Goal: Task Accomplishment & Management: Manage account settings

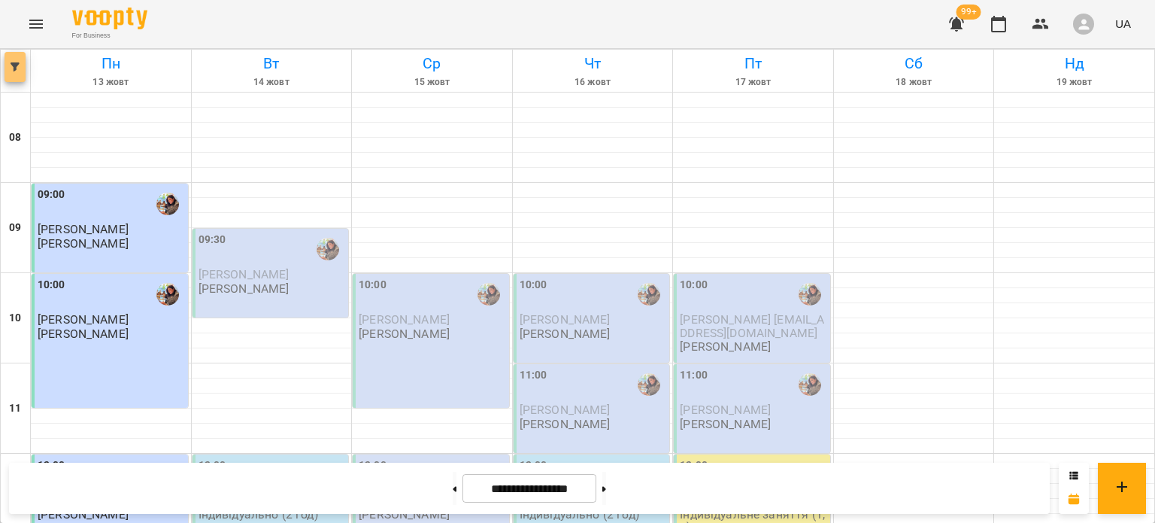
click at [17, 62] on button "button" at bounding box center [15, 67] width 21 height 30
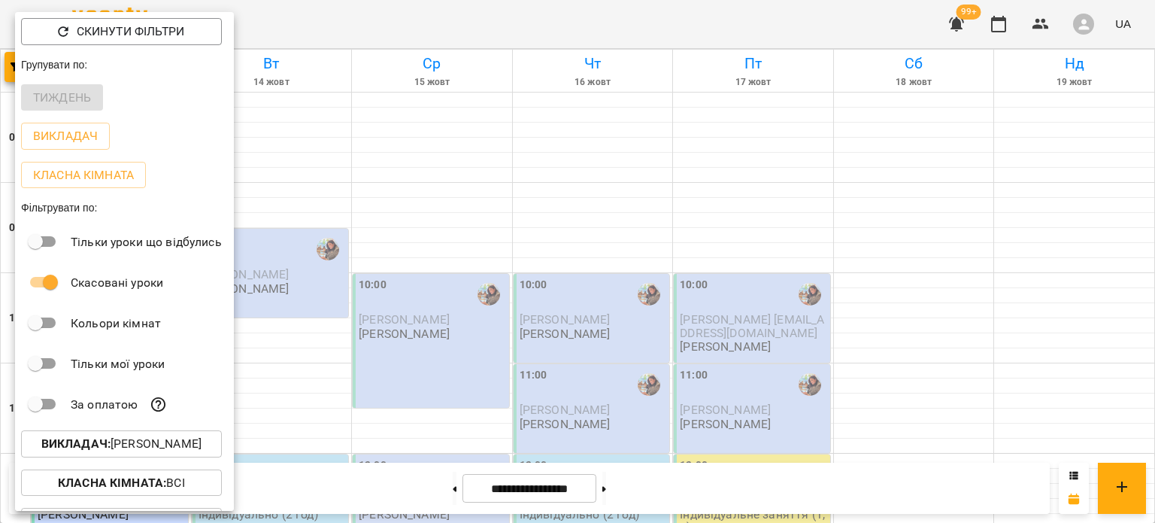
click at [132, 453] on p "Викладач : Гаврилова Інна Іванівна" at bounding box center [121, 444] width 160 height 18
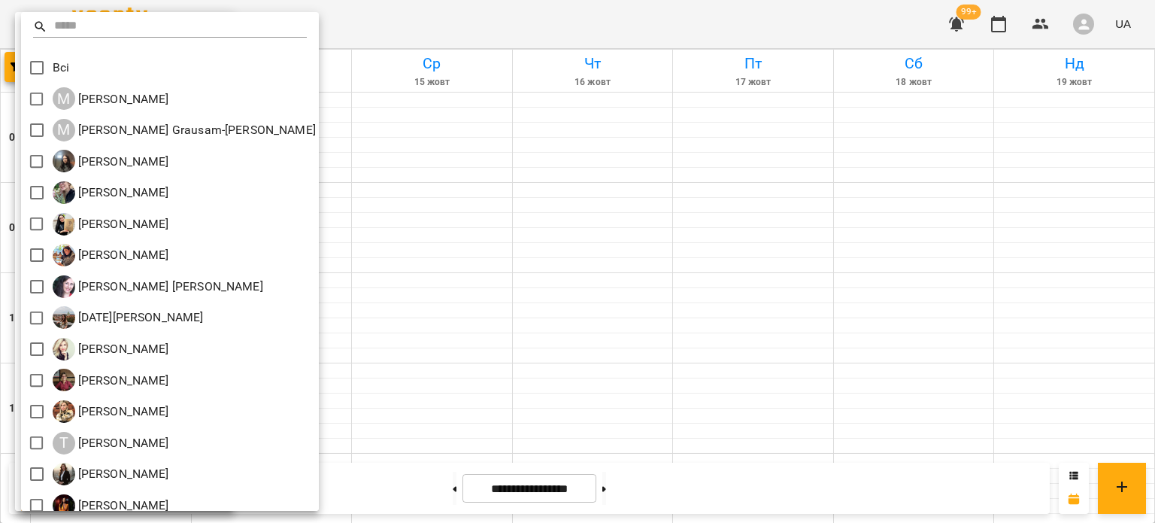
scroll to position [44, 0]
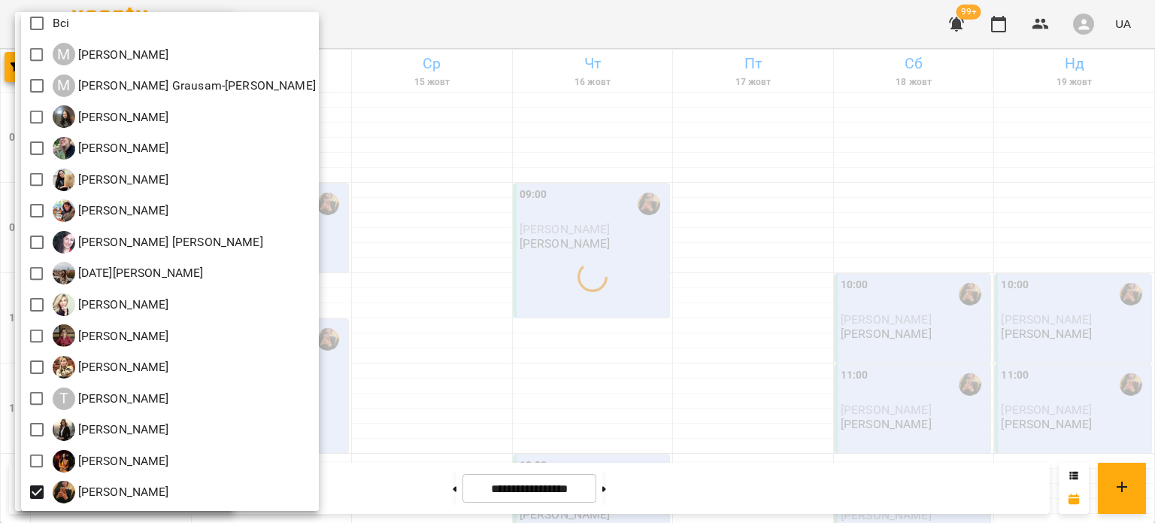
click at [494, 291] on div at bounding box center [577, 261] width 1155 height 523
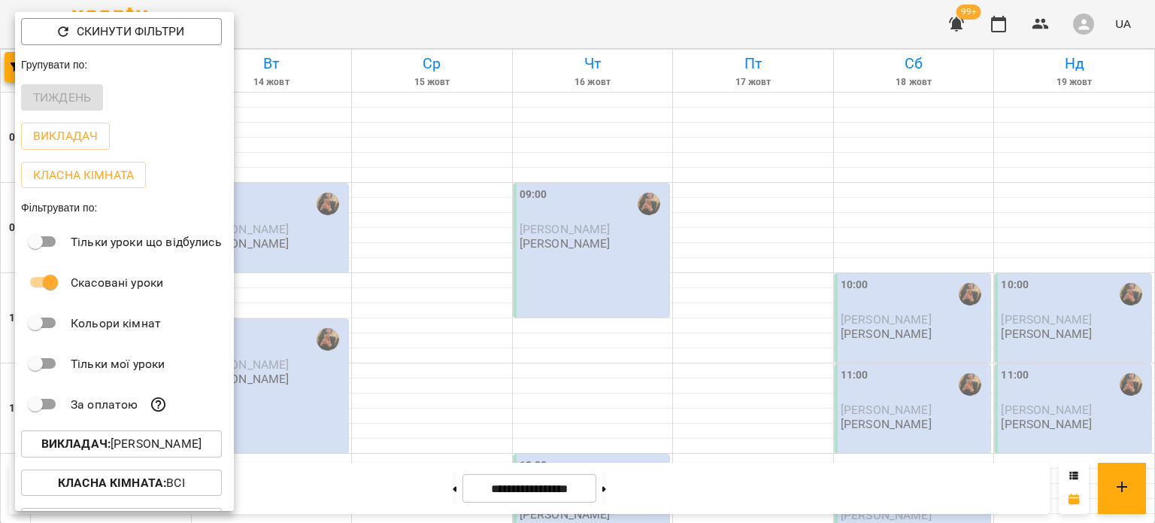
click at [494, 291] on div at bounding box center [577, 261] width 1155 height 523
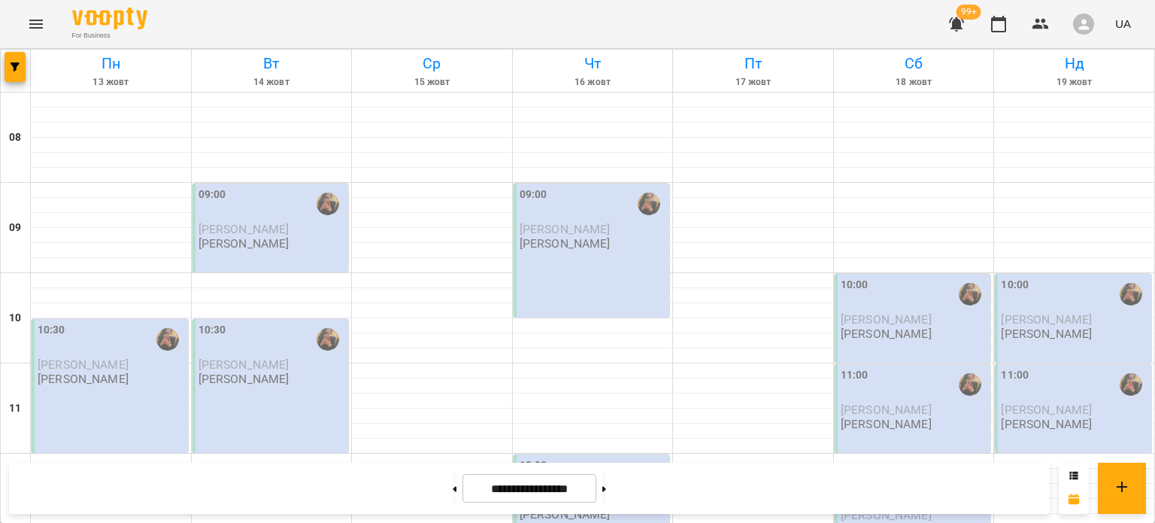
scroll to position [189, 0]
click at [247, 372] on p "Шпортун Тетяна Олександрівна" at bounding box center [243, 378] width 91 height 13
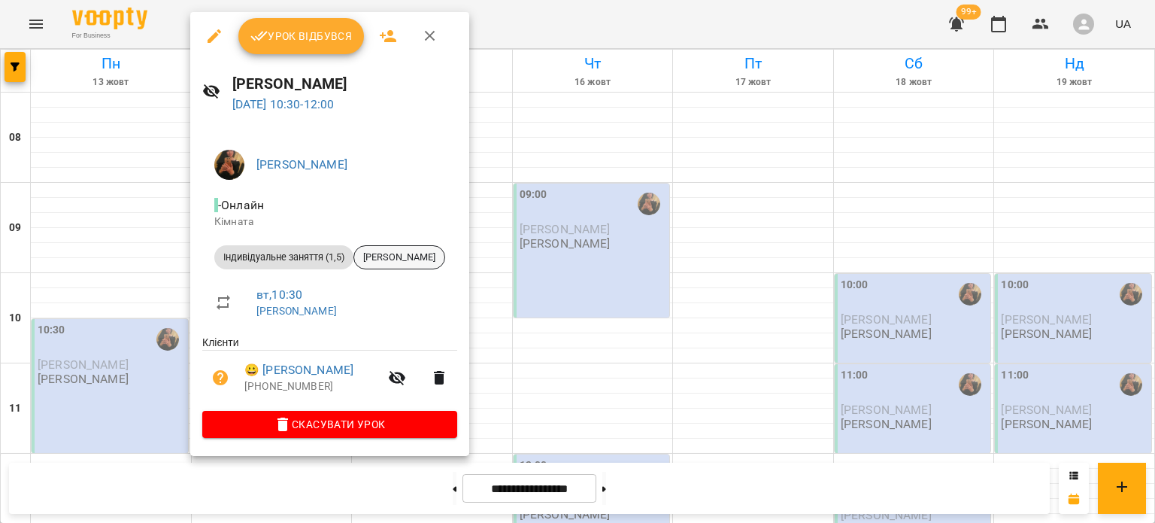
click at [424, 264] on span "Анастасія Посад" at bounding box center [399, 257] width 90 height 14
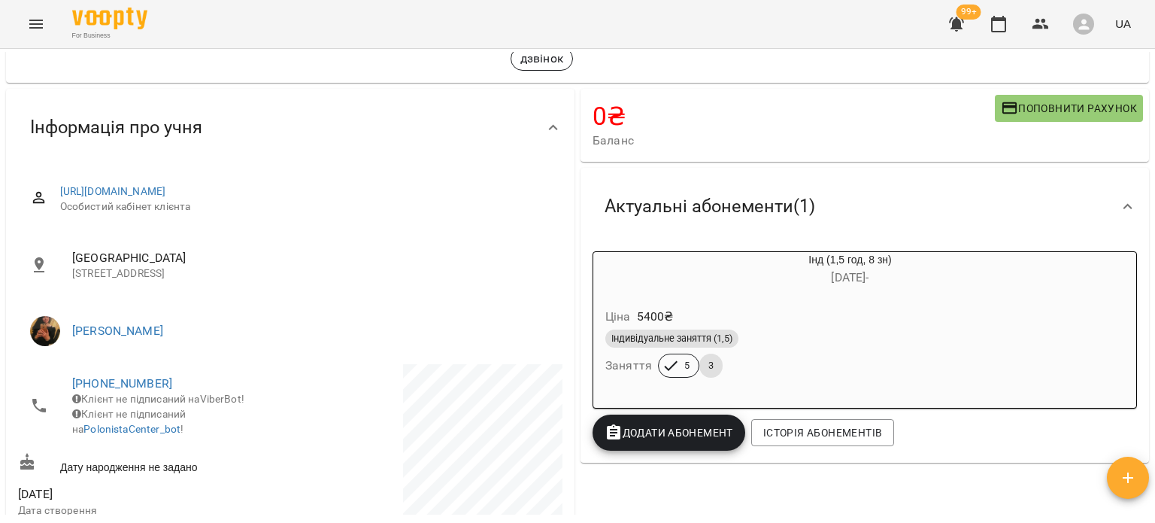
scroll to position [84, 0]
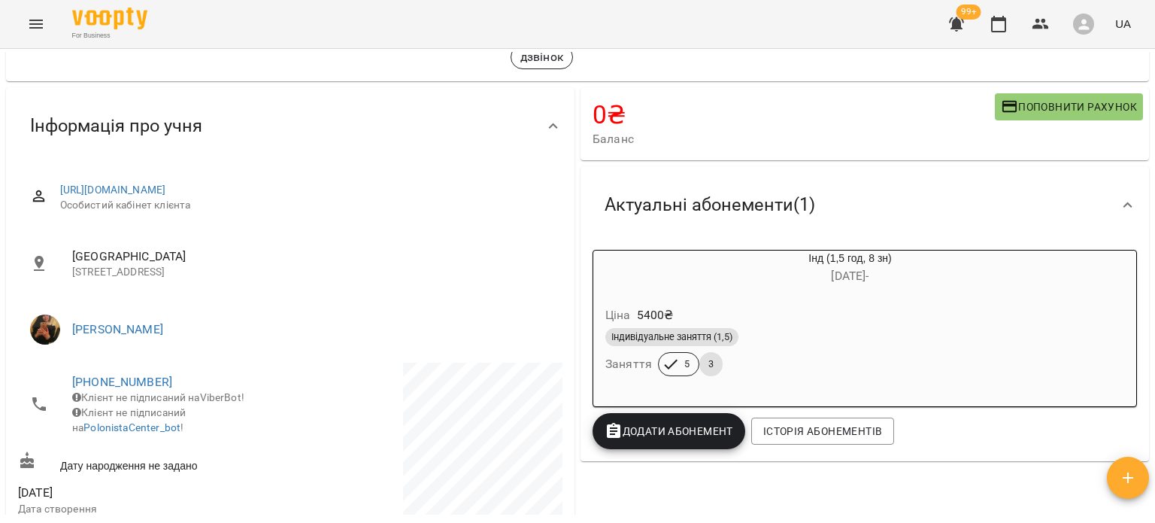
click at [694, 344] on span "Індивідуальне заняття (1,5)" at bounding box center [671, 337] width 133 height 14
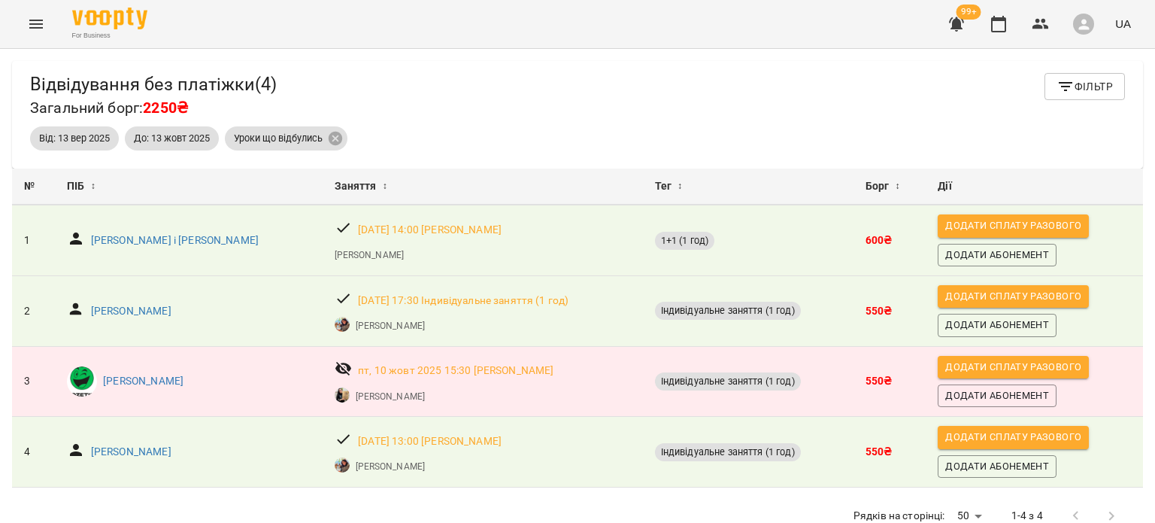
scroll to position [48, 0]
click at [47, 20] on button "Menu" at bounding box center [36, 24] width 36 height 36
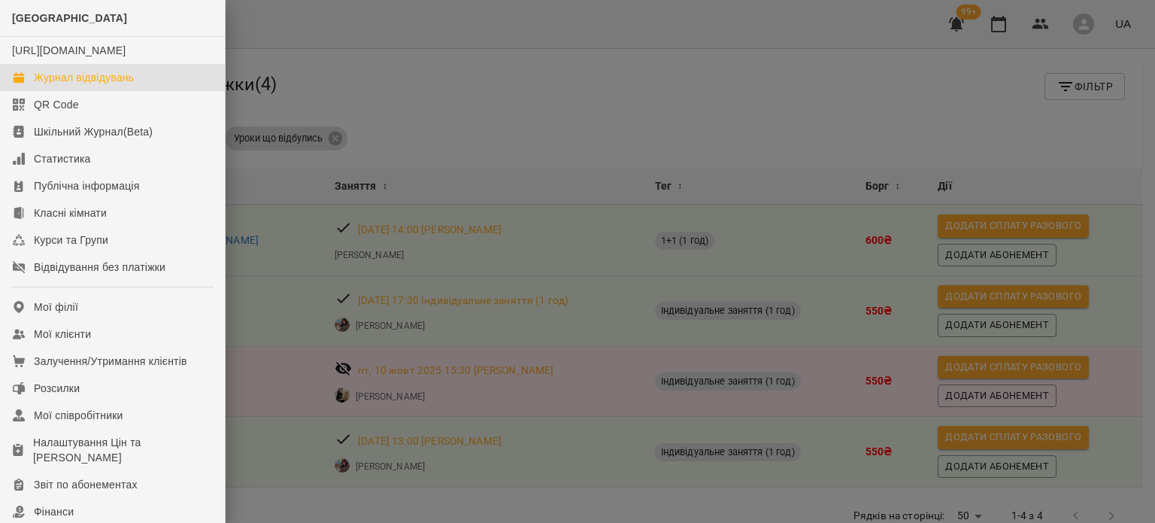
click at [54, 85] on div "Журнал відвідувань" at bounding box center [84, 77] width 100 height 15
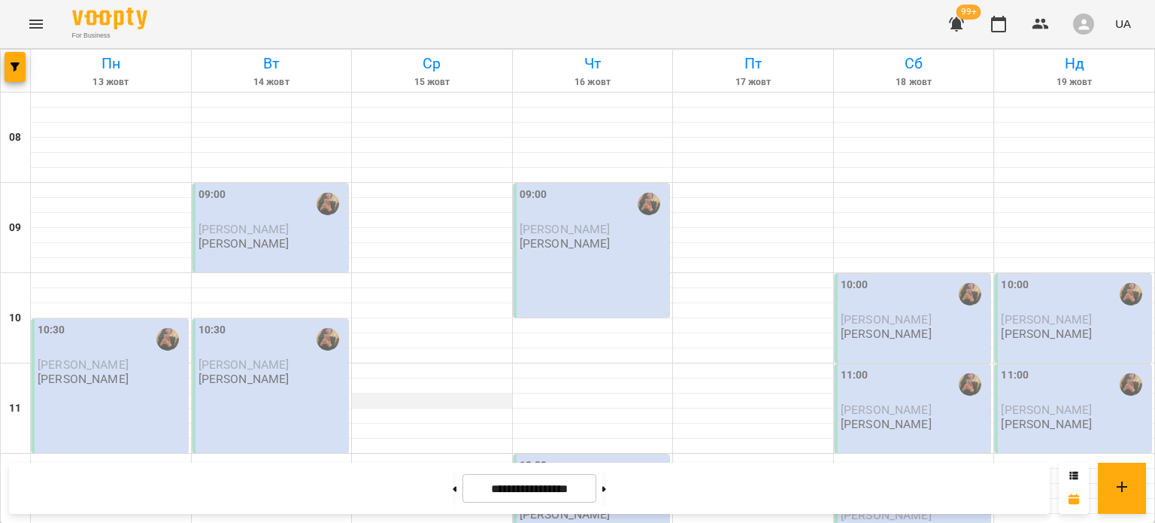
scroll to position [9, 0]
click at [543, 256] on div "09:00 Сокол Олена Шпортун Тетяна Олександрівна" at bounding box center [592, 250] width 156 height 134
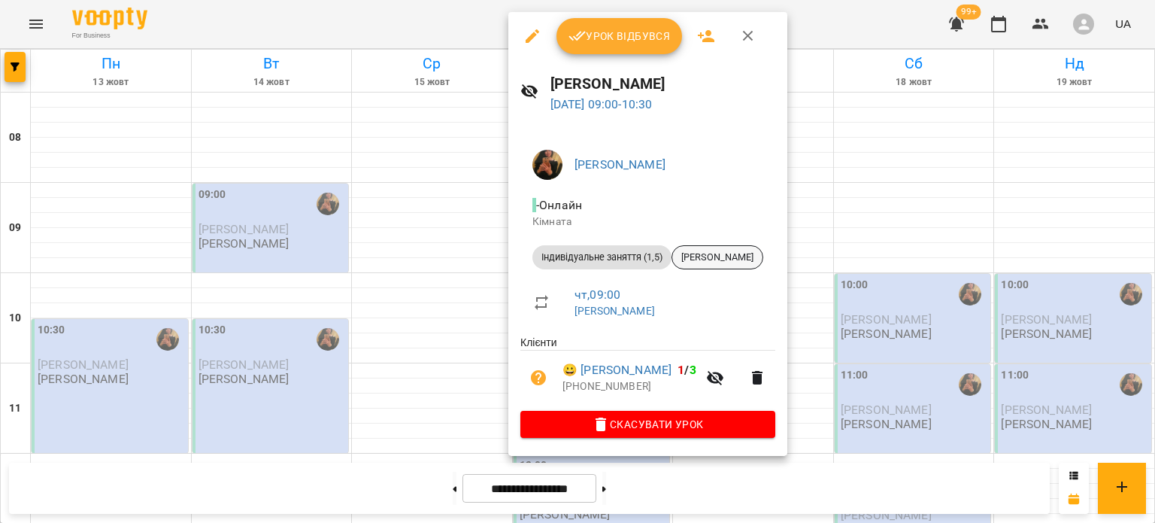
click at [701, 264] on div "Сокол Олена" at bounding box center [717, 257] width 92 height 24
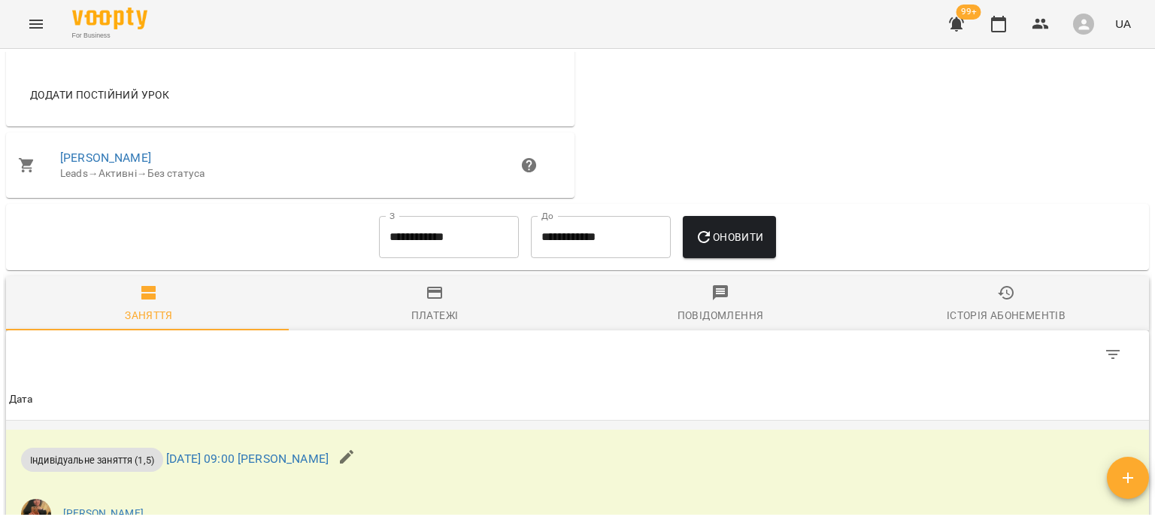
scroll to position [917, 0]
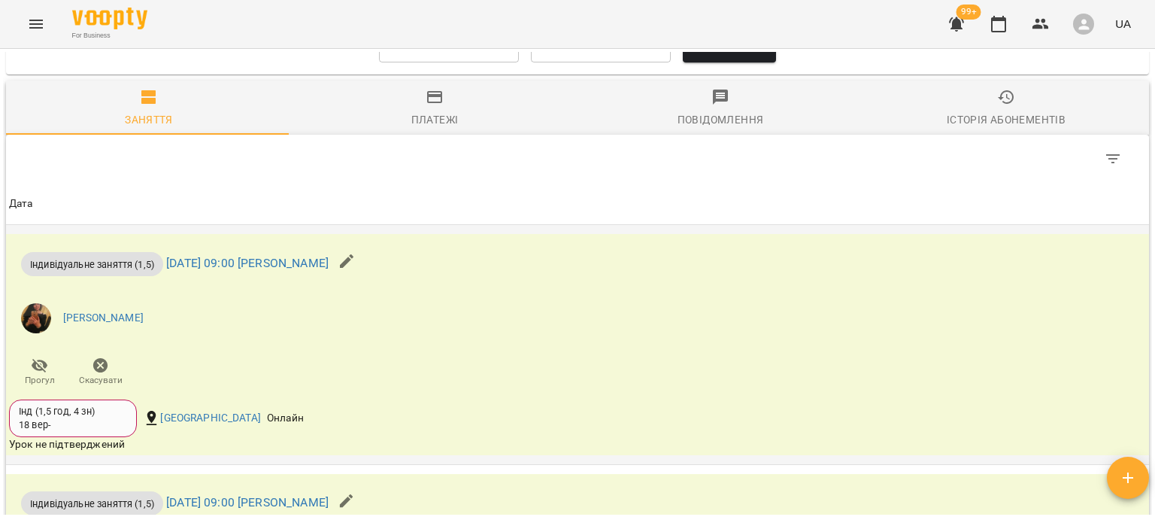
click at [353, 265] on icon "button" at bounding box center [347, 261] width 14 height 14
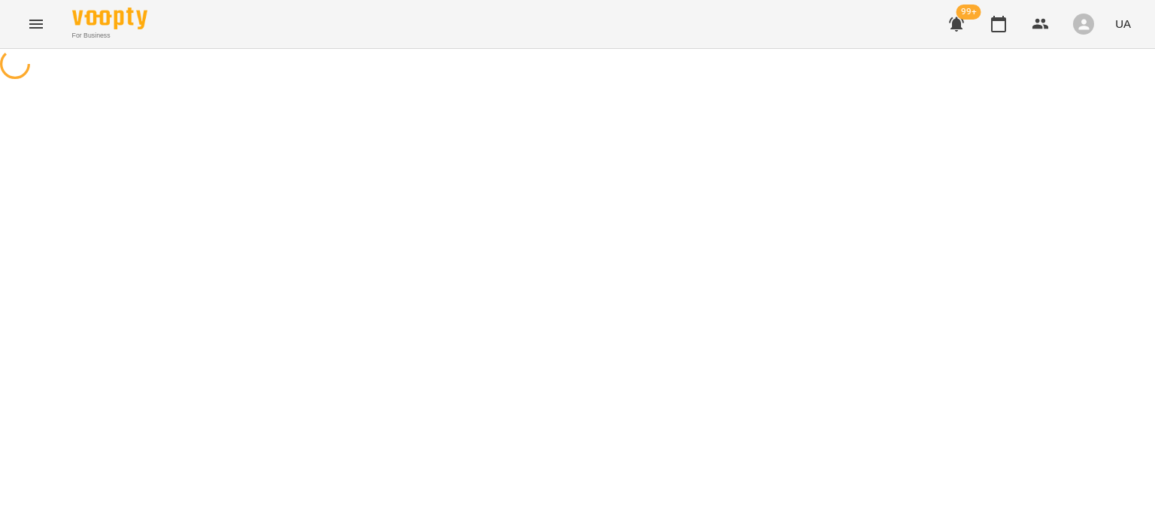
select select "**********"
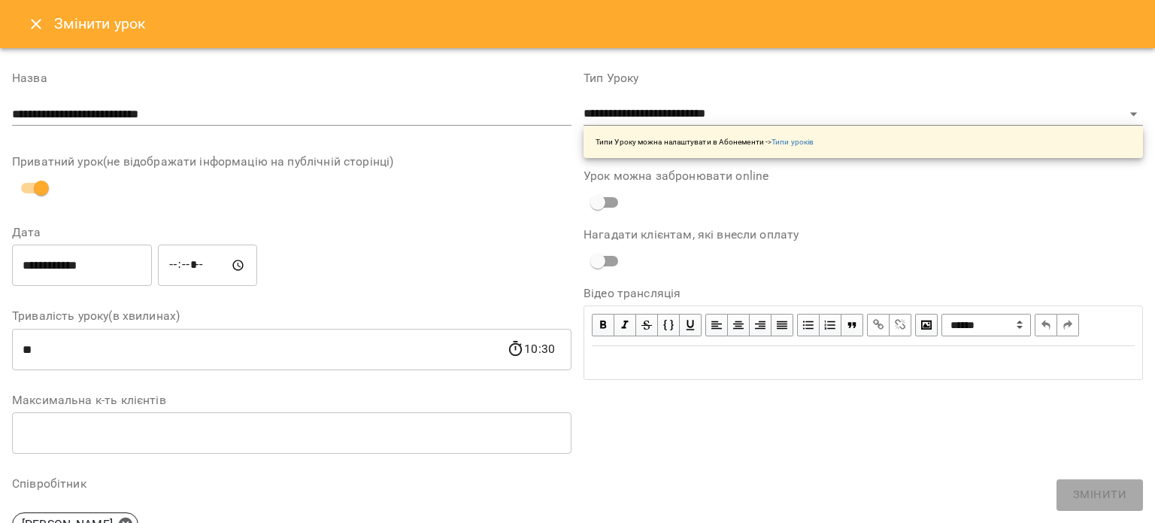
click at [38, 22] on icon "Close" at bounding box center [36, 24] width 11 height 11
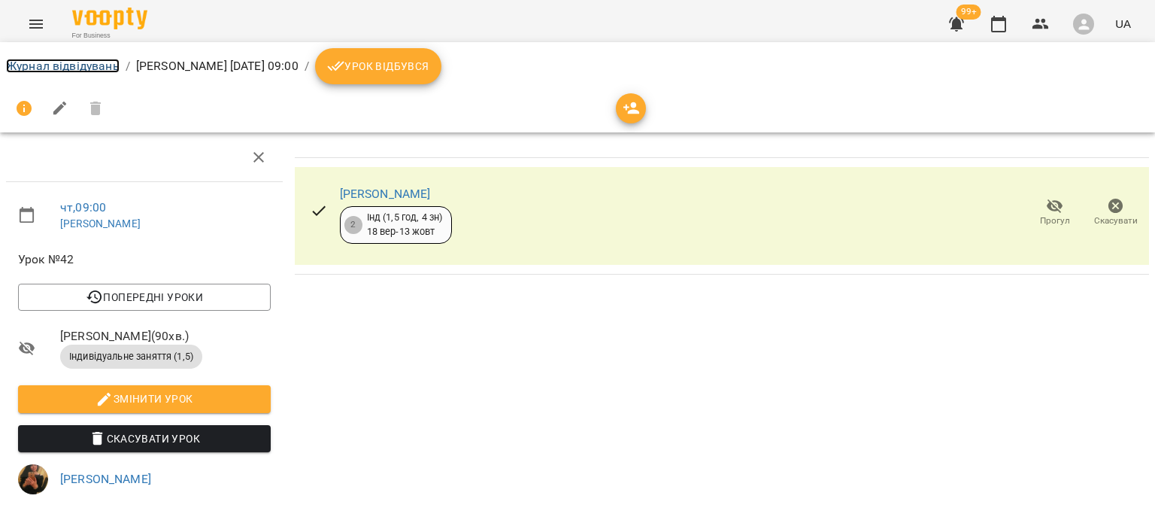
click at [84, 71] on link "Журнал відвідувань" at bounding box center [63, 66] width 114 height 14
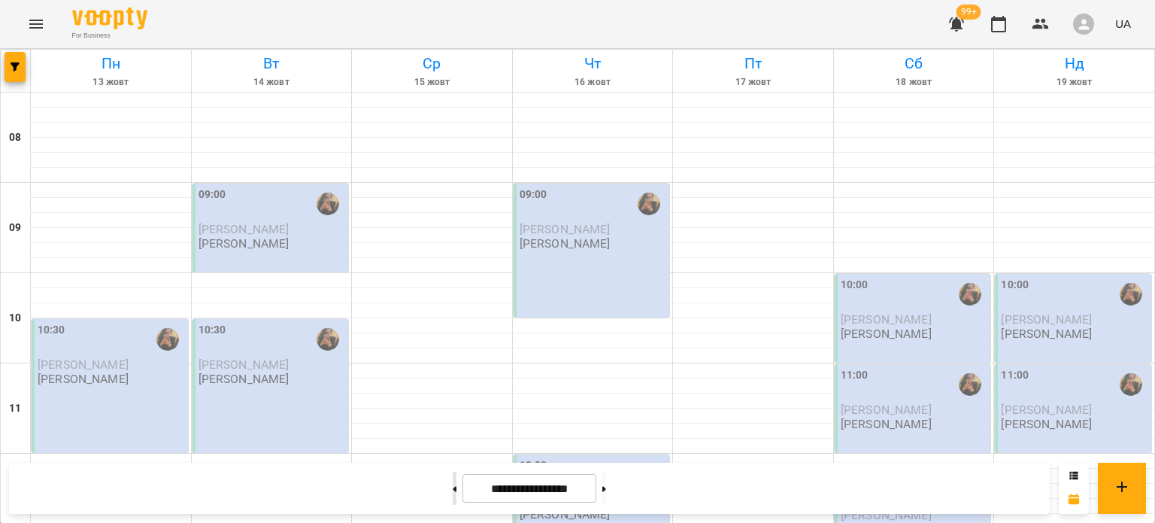
click at [453, 483] on button at bounding box center [455, 487] width 4 height 33
type input "**********"
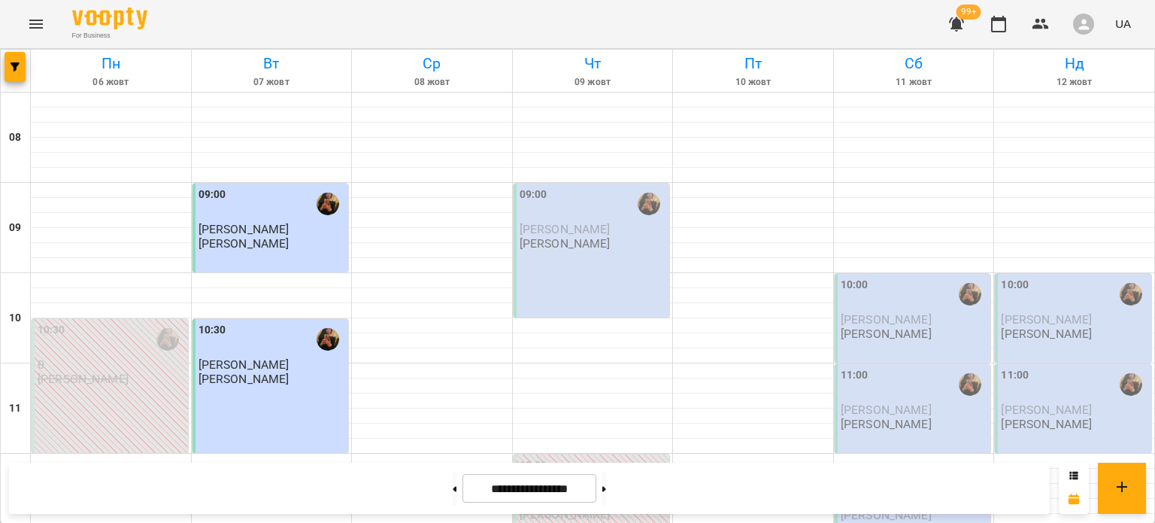
click at [592, 225] on p "Сокол Олена" at bounding box center [593, 229] width 147 height 13
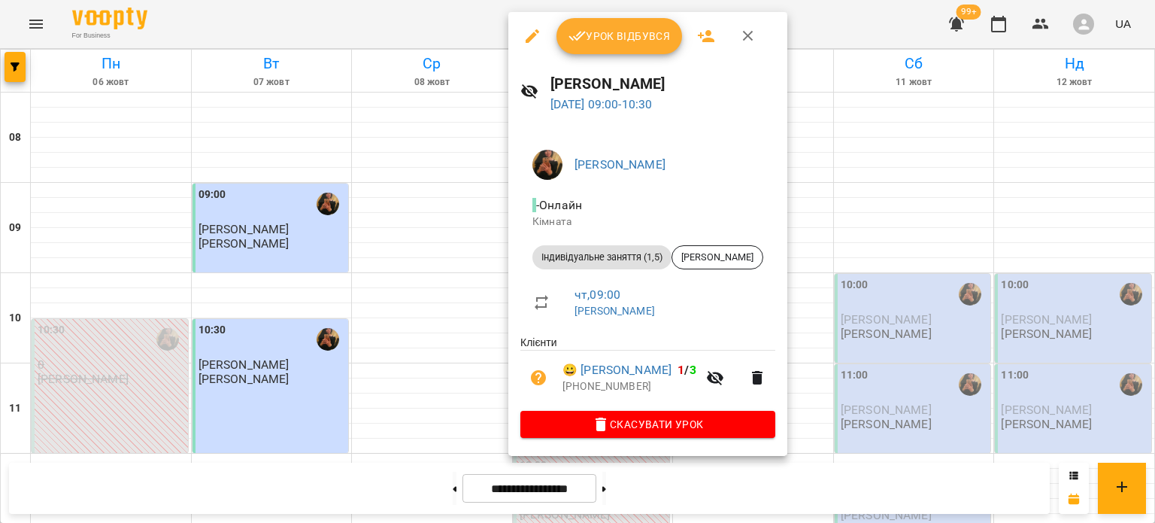
click at [641, 37] on span "Урок відбувся" at bounding box center [619, 36] width 102 height 18
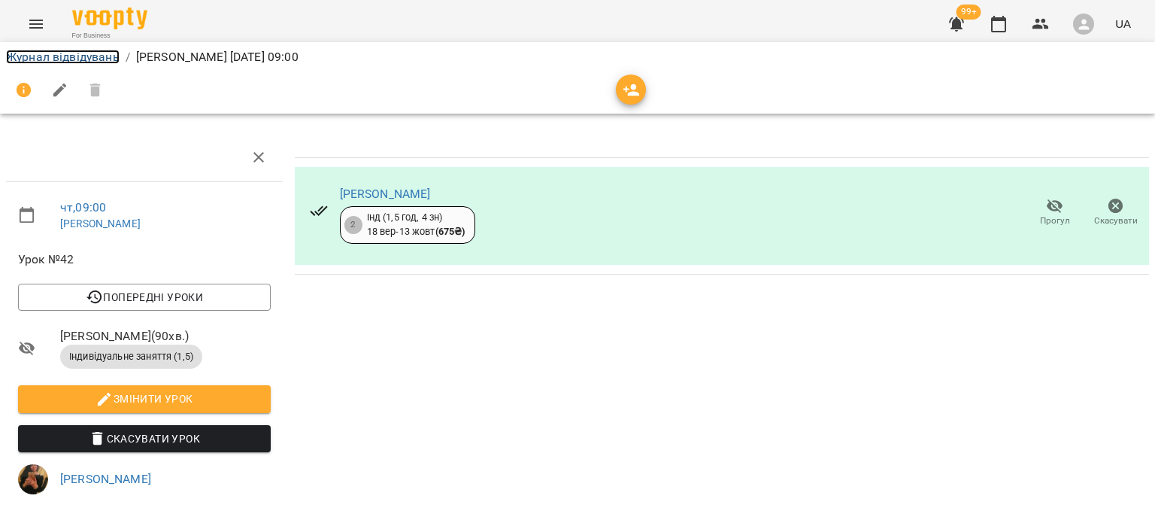
click at [90, 53] on link "Журнал відвідувань" at bounding box center [63, 57] width 114 height 14
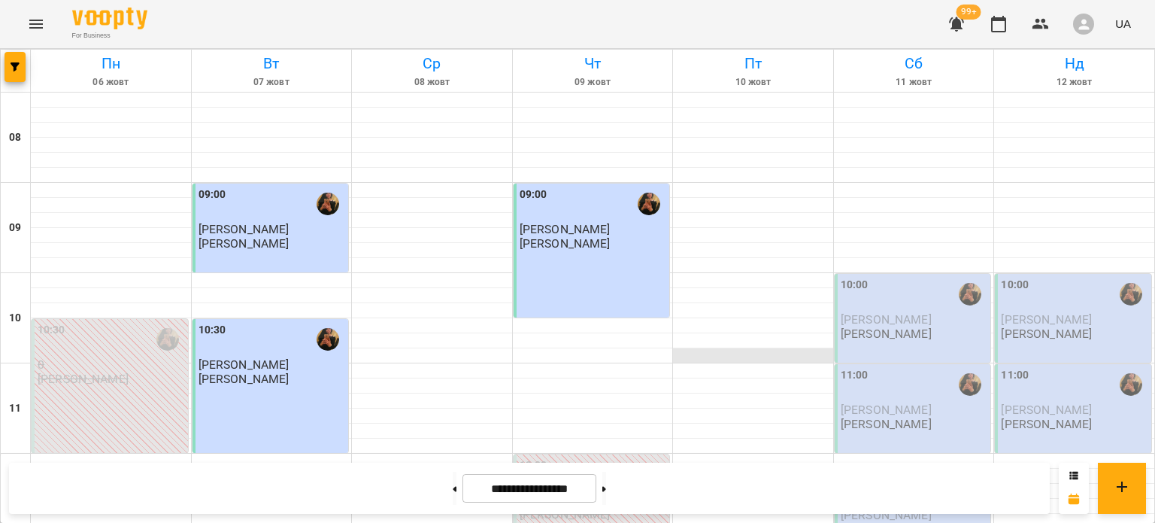
scroll to position [380, 0]
click at [606, 497] on button at bounding box center [604, 487] width 4 height 33
type input "**********"
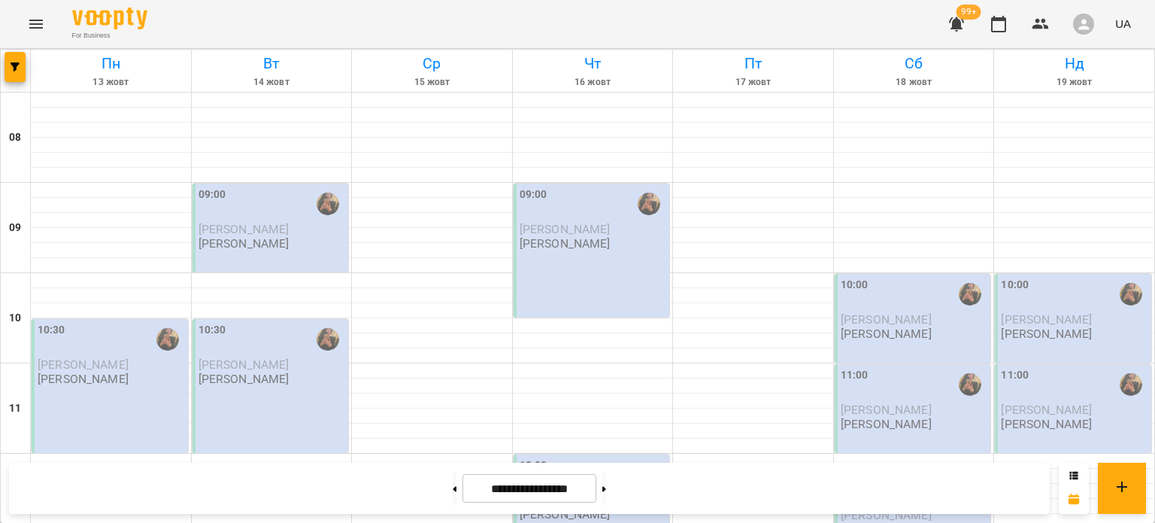
scroll to position [0, 0]
click at [541, 265] on div "09:00 Сокол Олена Шпортун Тетяна Олександрівна" at bounding box center [592, 250] width 156 height 134
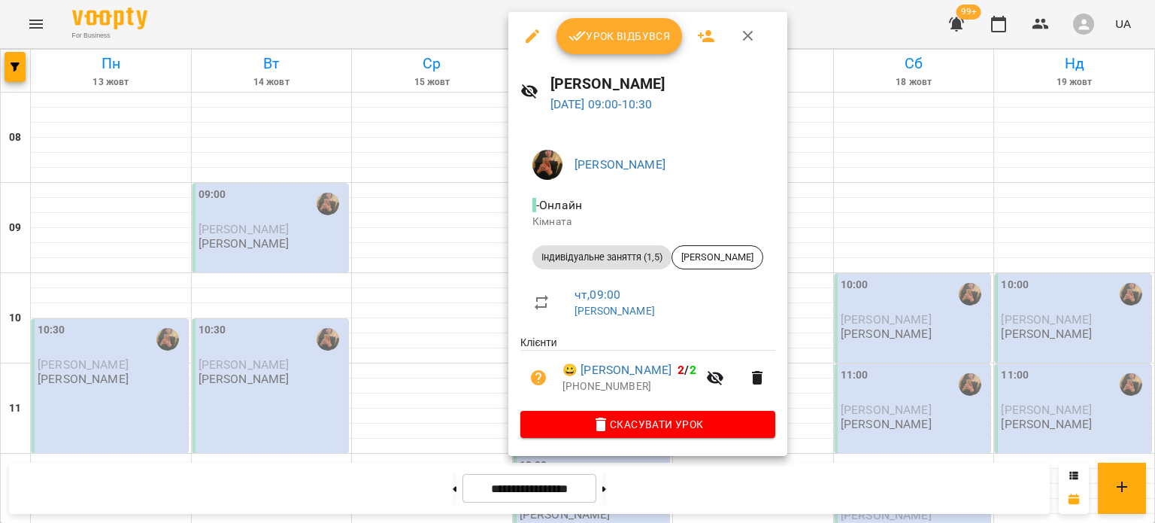
click at [532, 41] on icon "button" at bounding box center [532, 36] width 18 height 18
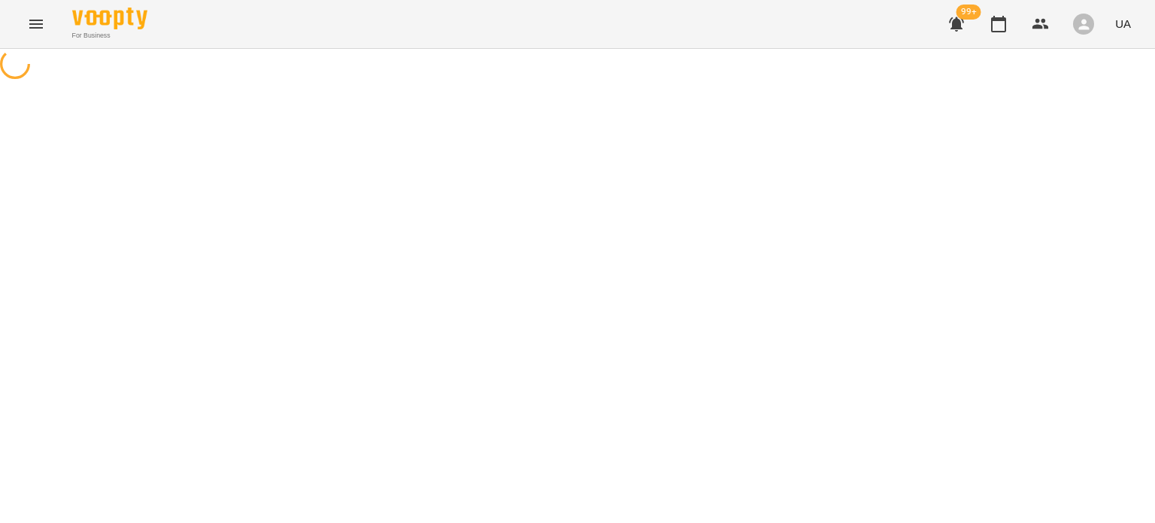
select select "**********"
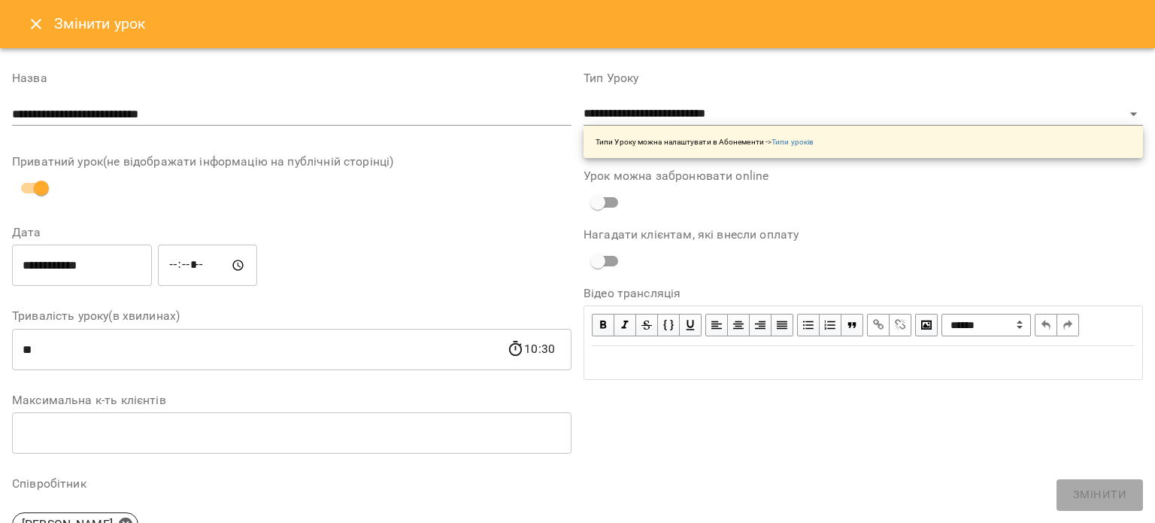
click at [189, 269] on input "*****" at bounding box center [207, 265] width 99 height 42
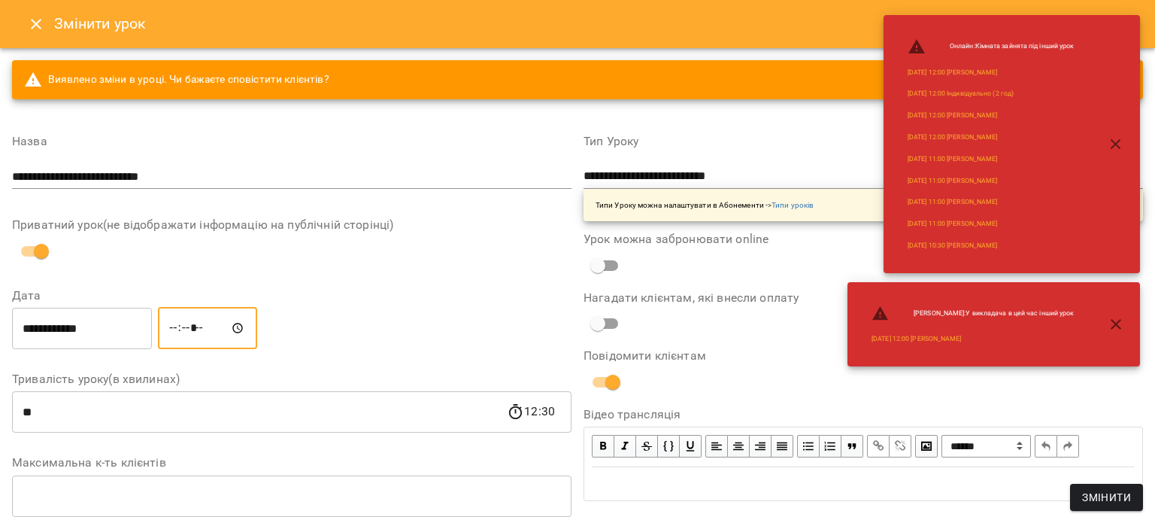
type input "*****"
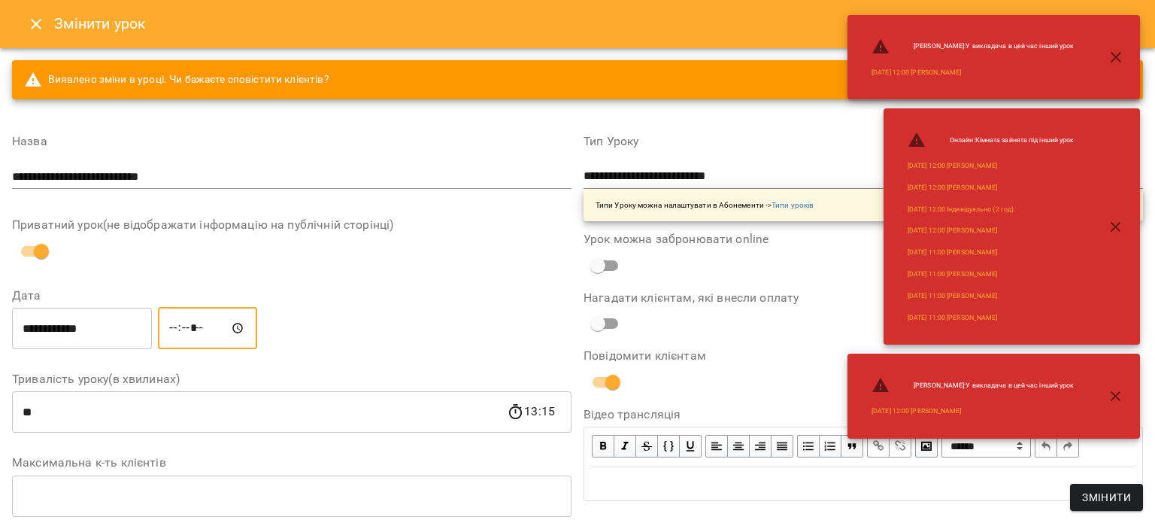
click at [71, 345] on input "**********" at bounding box center [82, 328] width 140 height 42
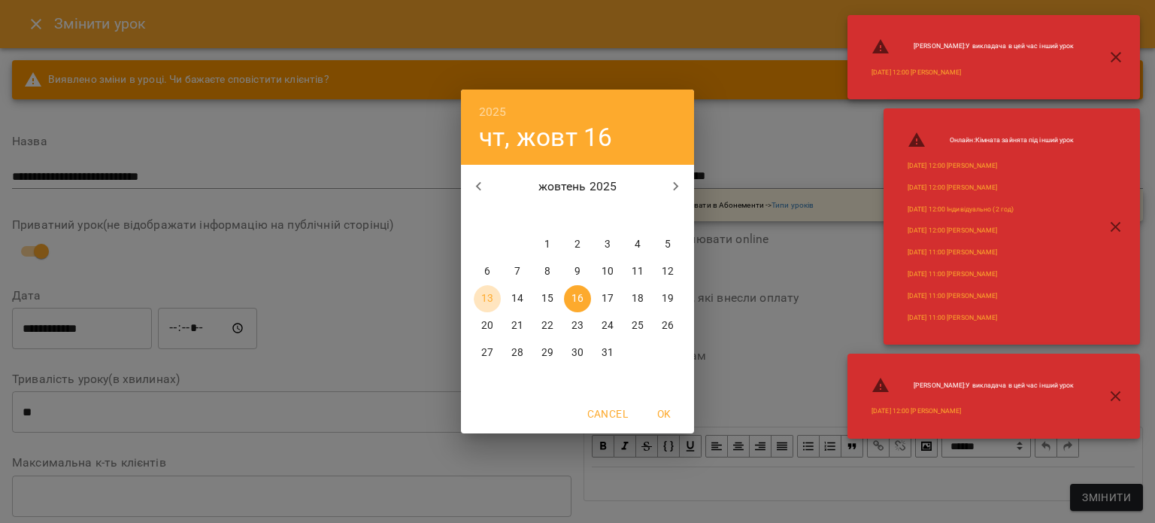
click at [485, 300] on p "13" at bounding box center [487, 298] width 12 height 15
type input "**********"
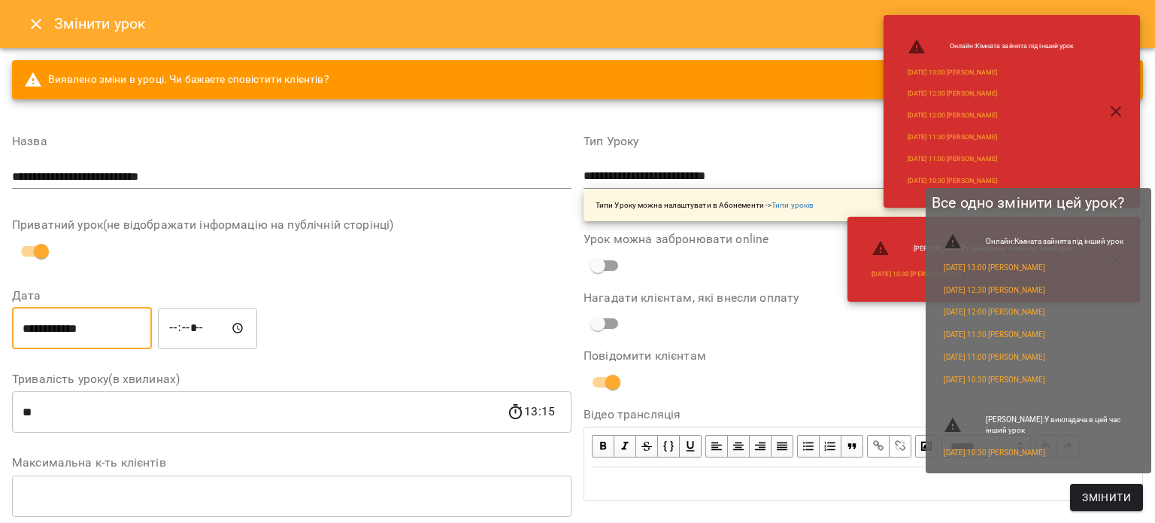
click at [1104, 504] on span "Змінити" at bounding box center [1106, 497] width 49 height 18
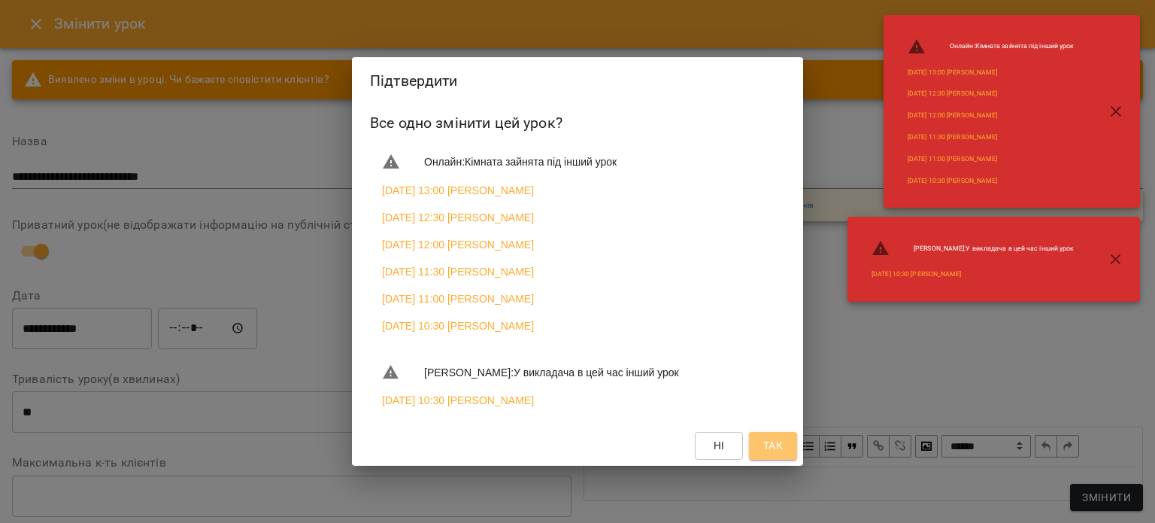
click at [773, 454] on span "Так" at bounding box center [773, 445] width 20 height 18
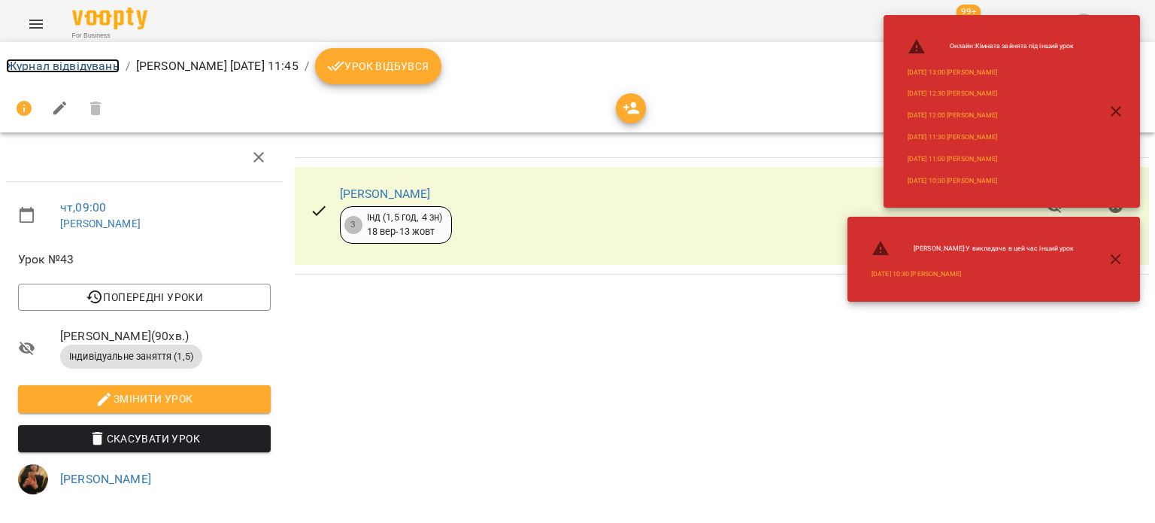
click at [113, 68] on link "Журнал відвідувань" at bounding box center [63, 66] width 114 height 14
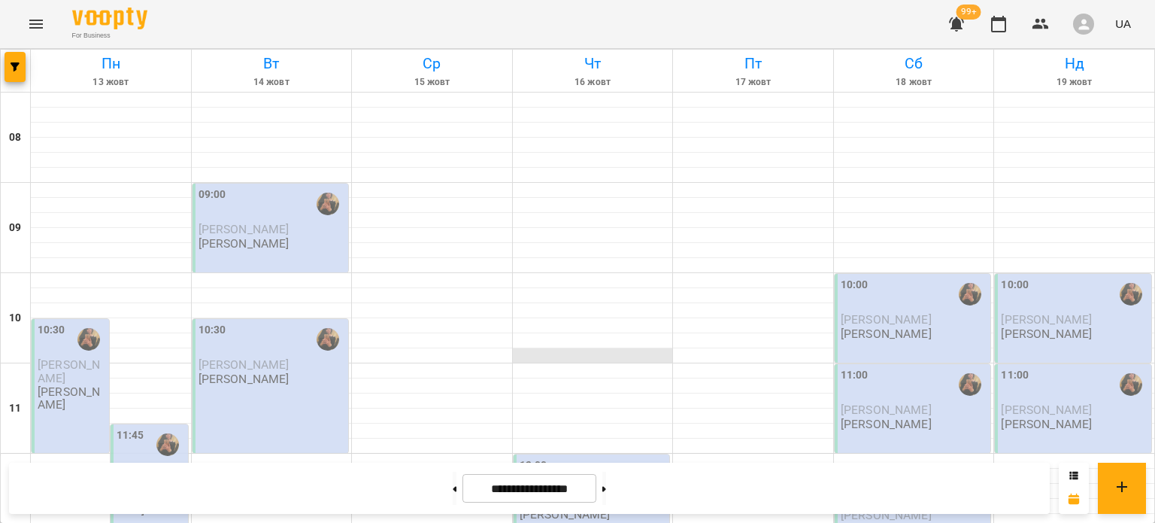
scroll to position [153, 0]
click at [606, 486] on icon at bounding box center [604, 489] width 4 height 6
type input "**********"
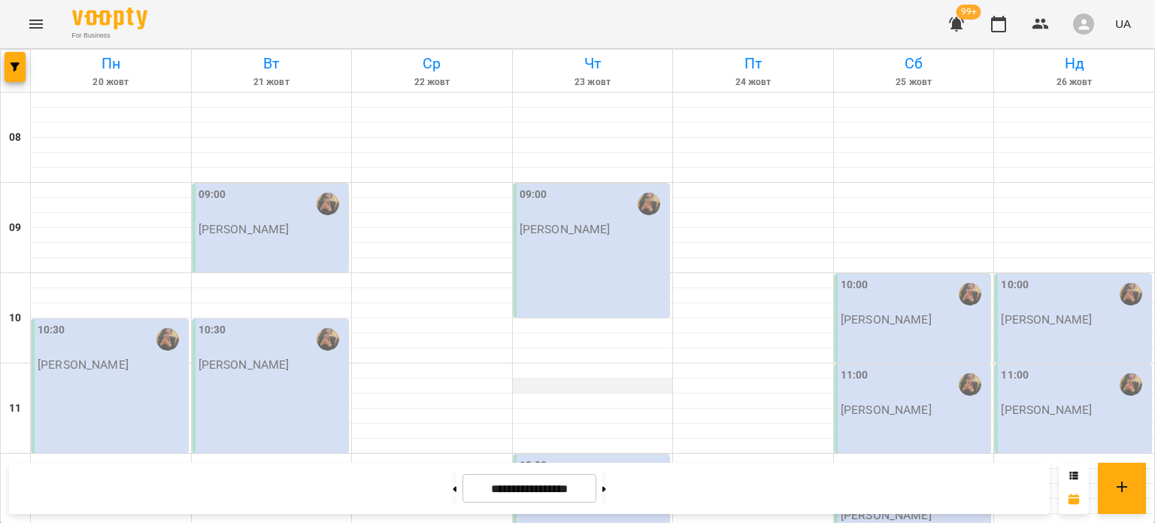
scroll to position [0, 0]
click at [577, 262] on div "09:00 Шпортун Тетяна Олександрівна" at bounding box center [592, 250] width 156 height 134
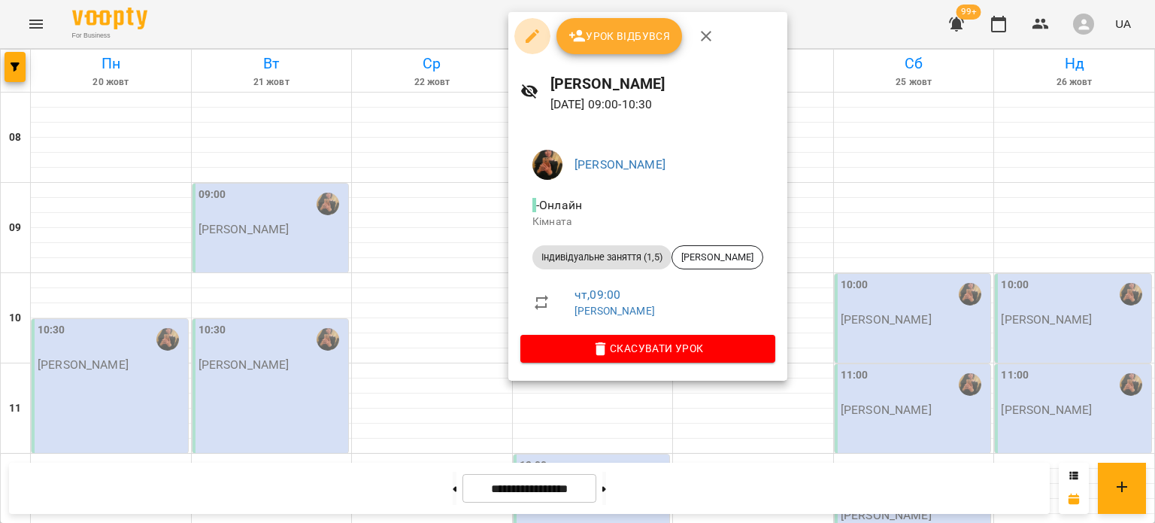
click at [533, 41] on icon "button" at bounding box center [532, 36] width 18 height 18
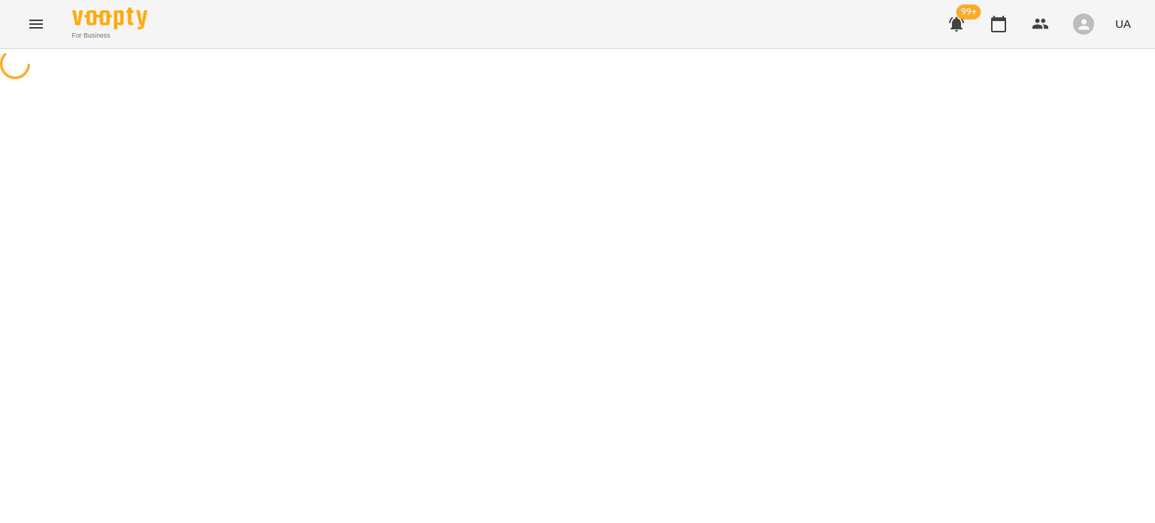
select select "**********"
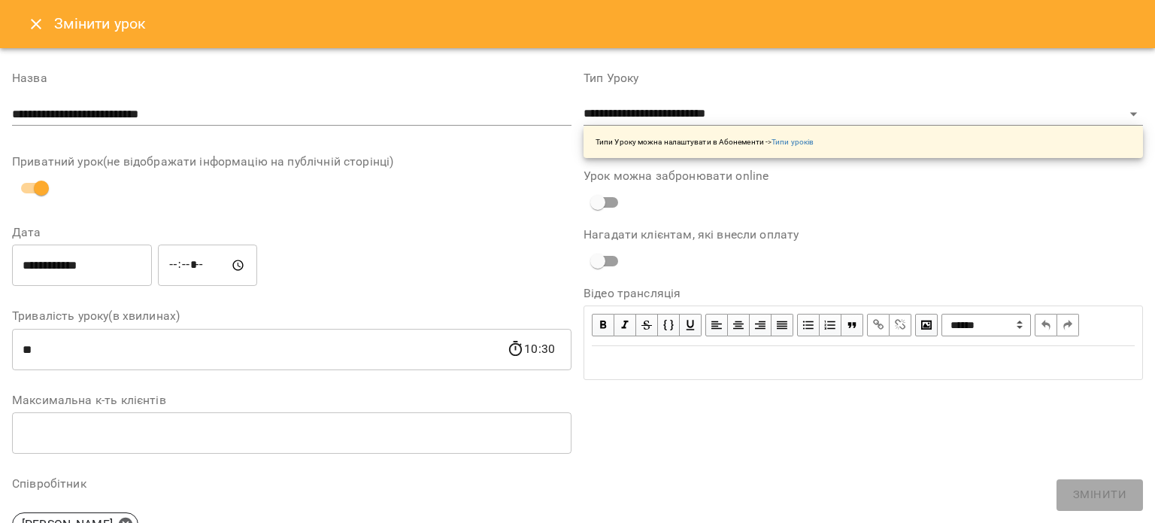
click at [186, 267] on input "*****" at bounding box center [207, 265] width 99 height 42
type input "*****"
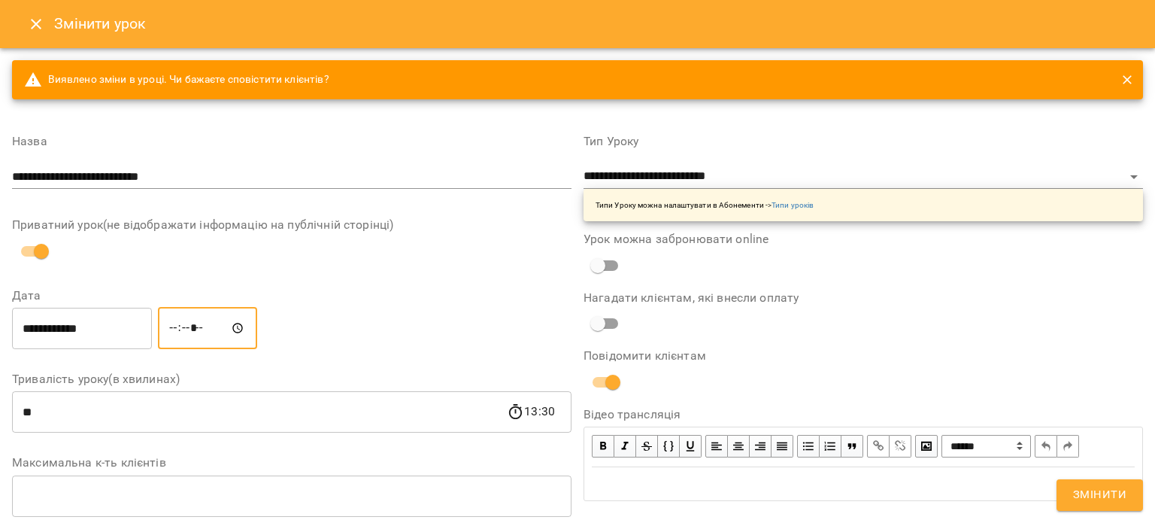
click at [100, 320] on input "**********" at bounding box center [82, 328] width 140 height 42
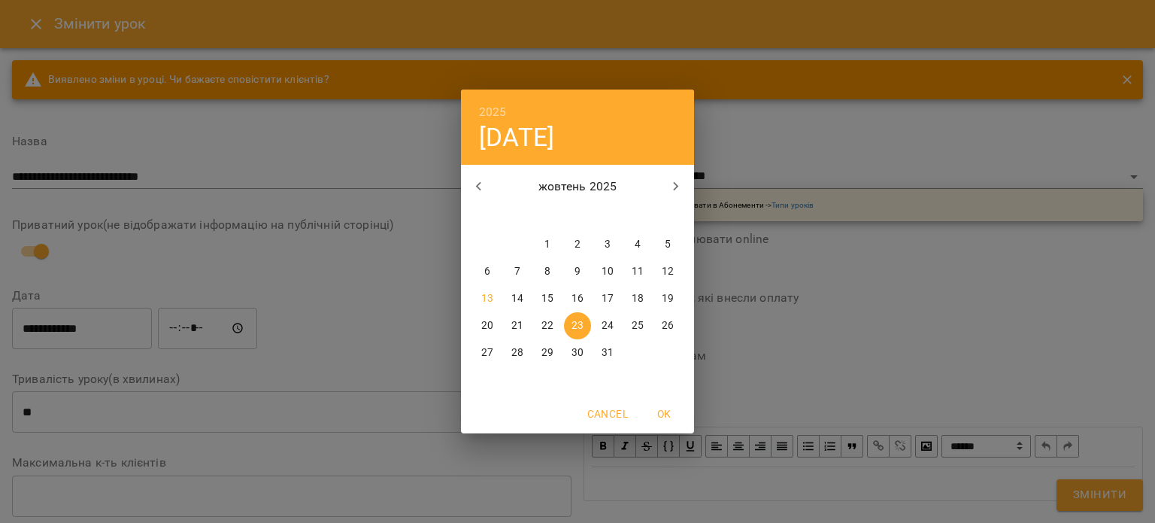
click at [492, 329] on p "20" at bounding box center [487, 325] width 12 height 15
type input "**********"
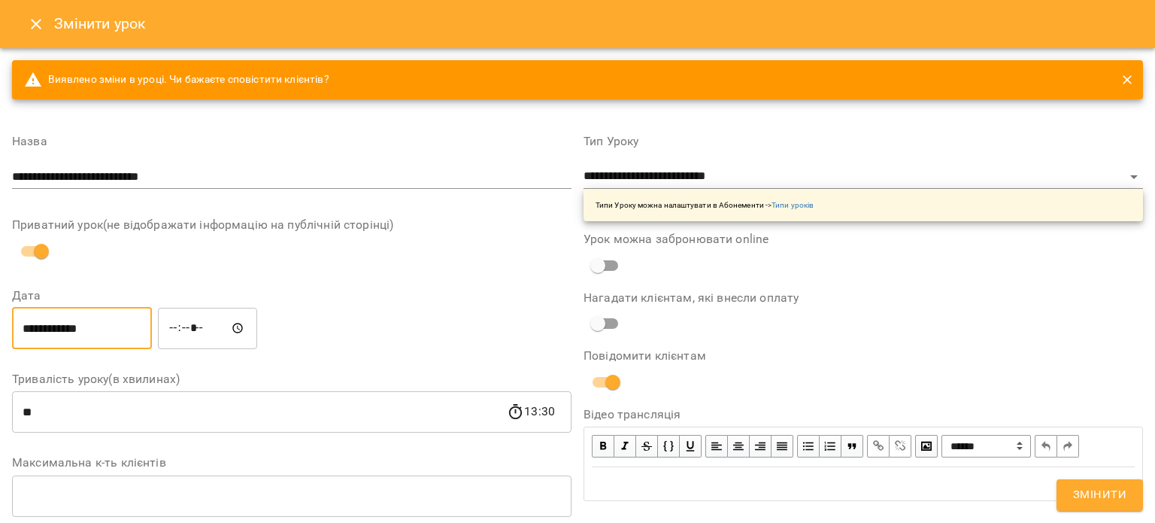
click at [1131, 504] on button "Змінити" at bounding box center [1099, 495] width 86 height 32
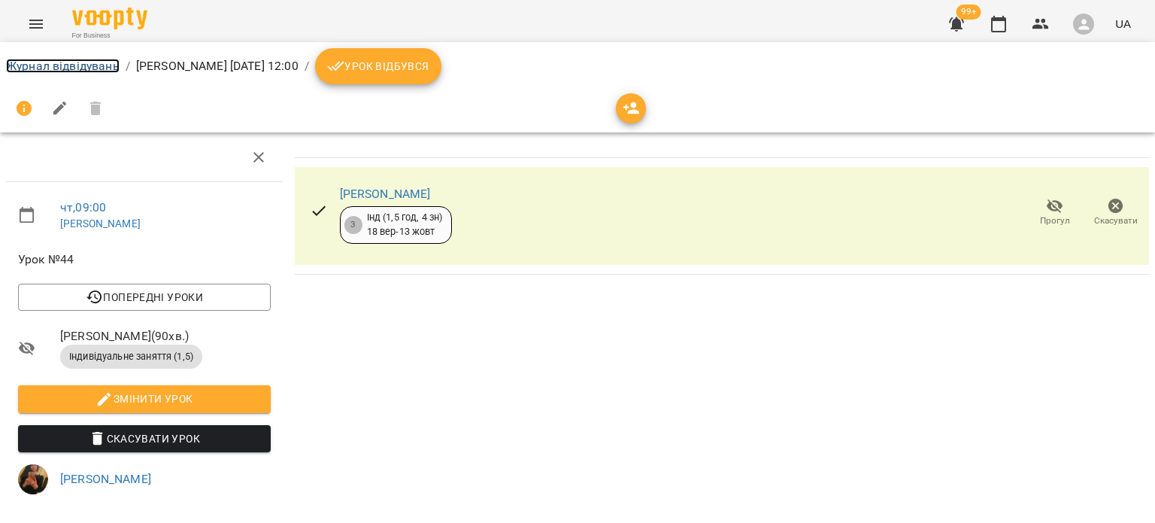
click at [70, 66] on link "Журнал відвідувань" at bounding box center [63, 66] width 114 height 14
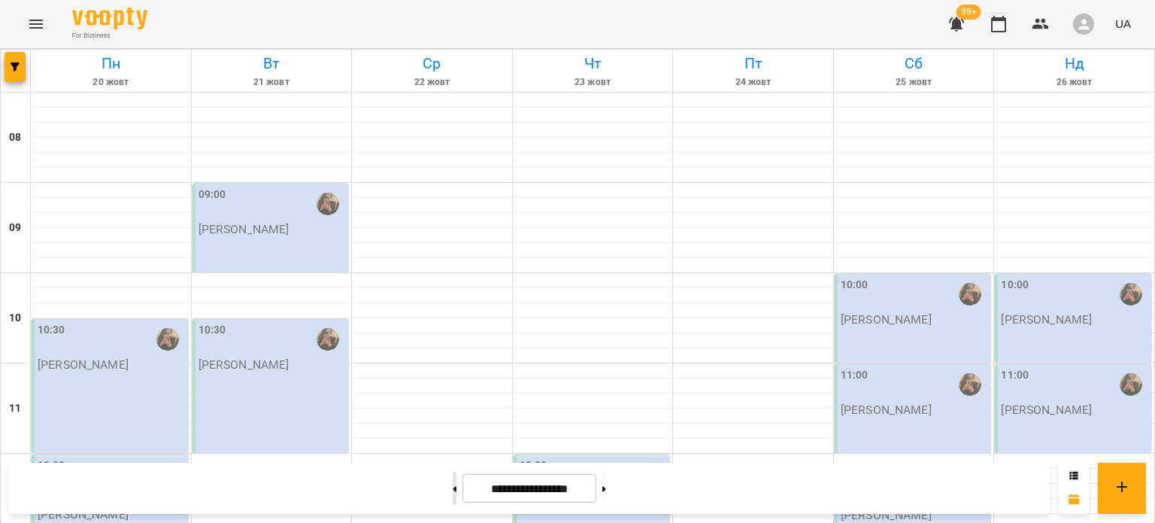
click at [453, 493] on button at bounding box center [455, 487] width 4 height 33
type input "**********"
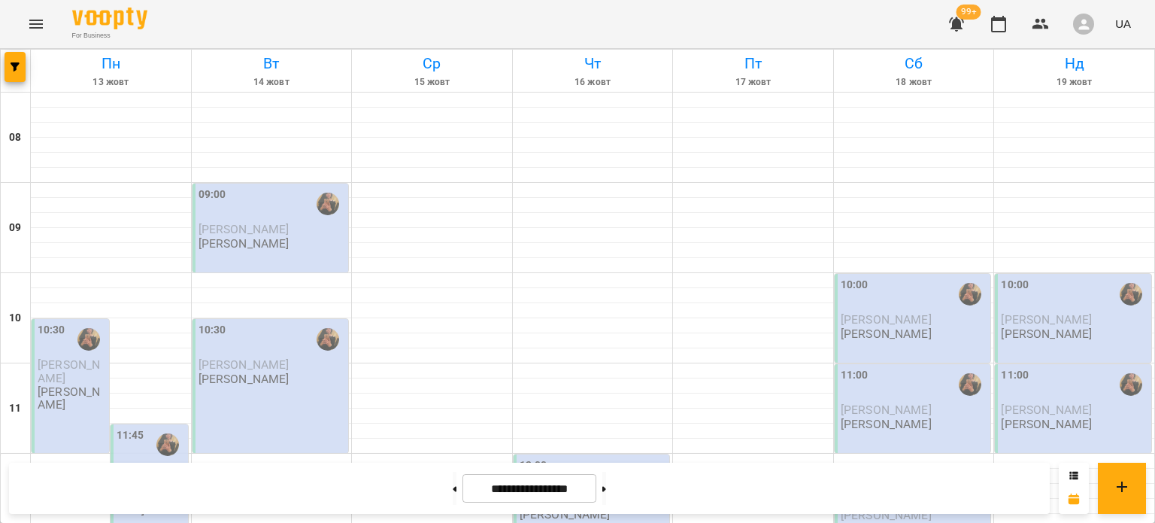
click at [860, 328] on p "Шпортун Тетяна Олександрівна" at bounding box center [886, 333] width 91 height 13
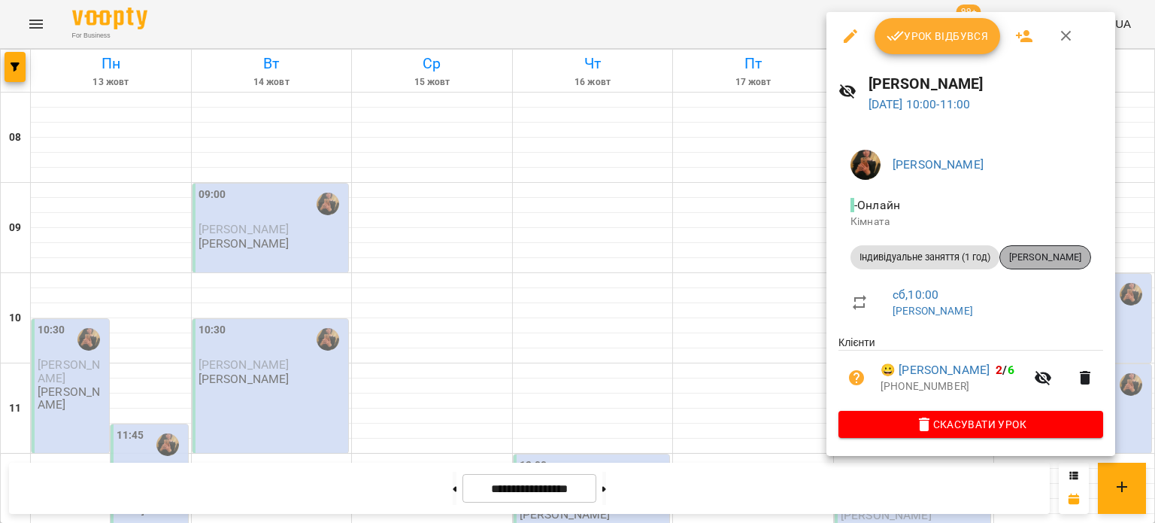
click at [1035, 263] on span "Антон Остапчук" at bounding box center [1045, 257] width 90 height 14
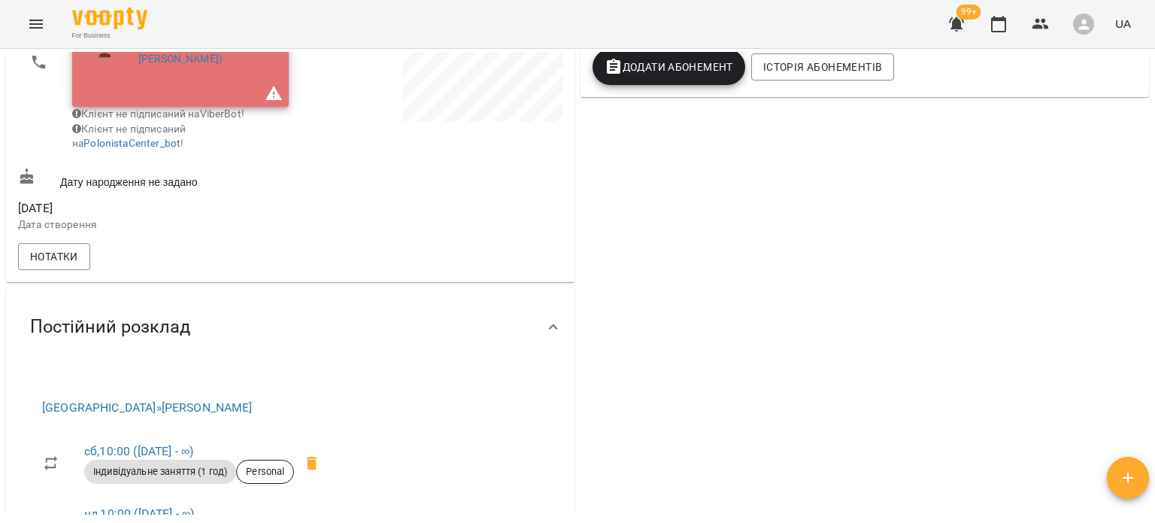
scroll to position [650, 0]
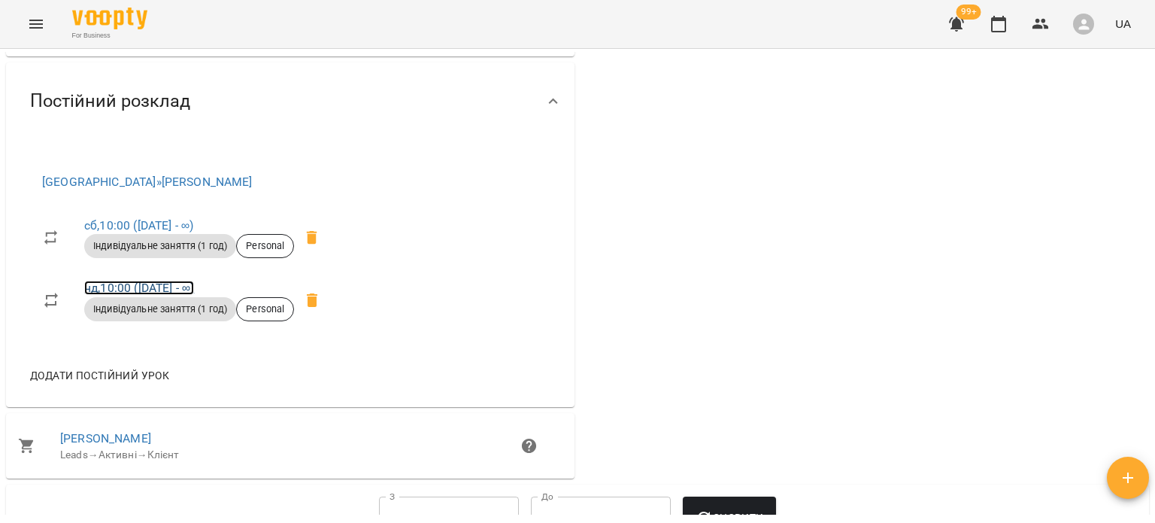
click at [177, 293] on link "нд , 10:00 (10 лист - ∞)" at bounding box center [139, 287] width 110 height 14
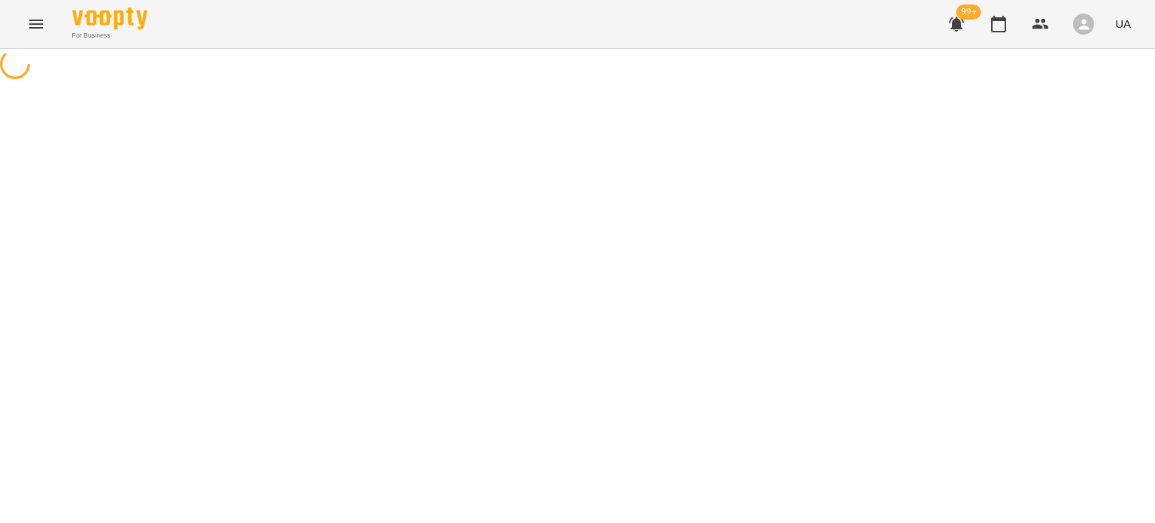
select select "*"
select select "**********"
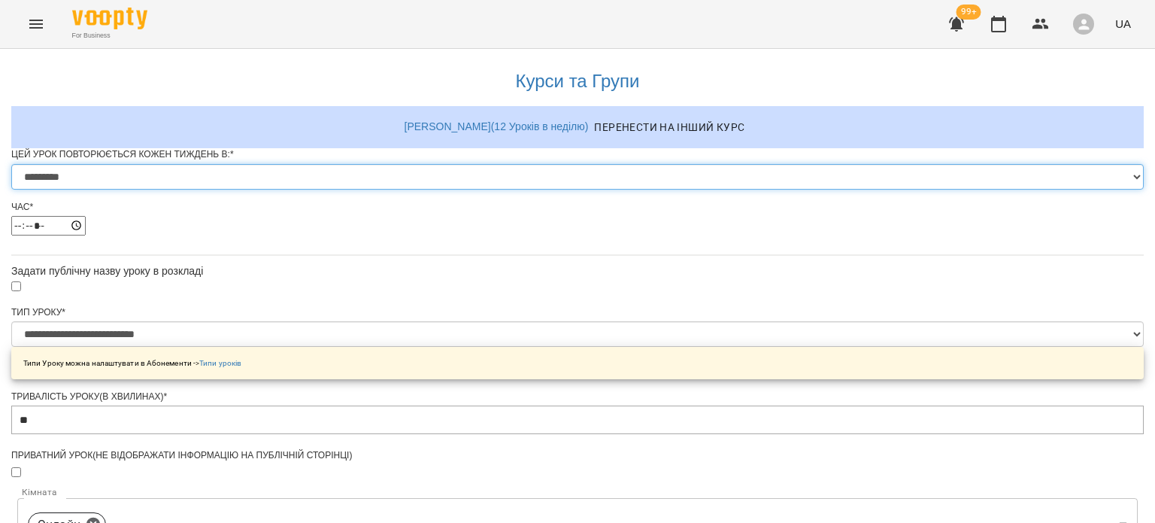
click at [483, 189] on select "********* ******** ****** ****** ******** ****** ******" at bounding box center [577, 177] width 1132 height 26
select select "*"
click at [391, 189] on select "********* ******** ****** ****** ******** ****** ******" at bounding box center [577, 177] width 1132 height 26
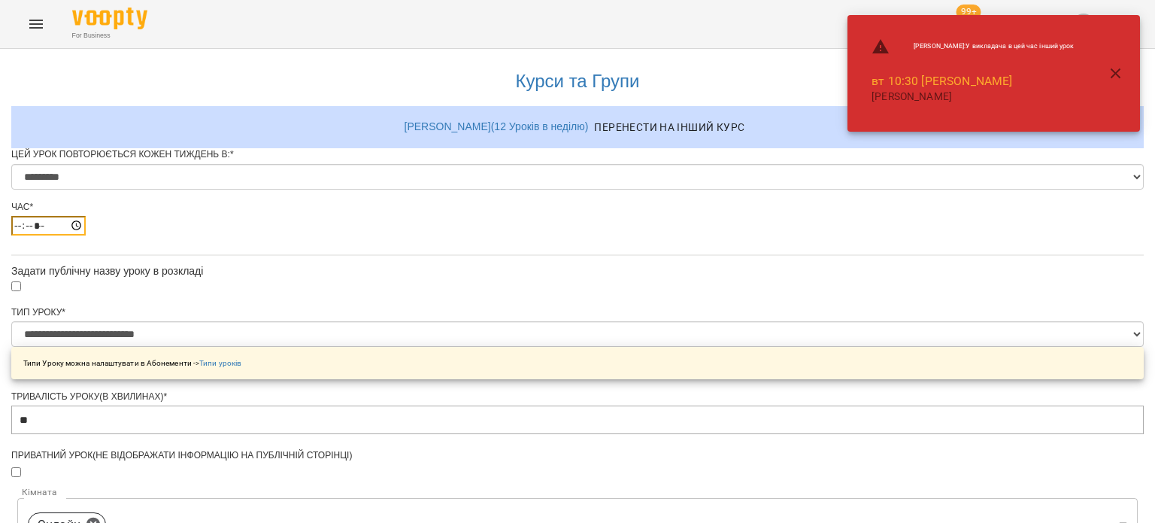
click at [86, 235] on input "*****" at bounding box center [48, 226] width 74 height 20
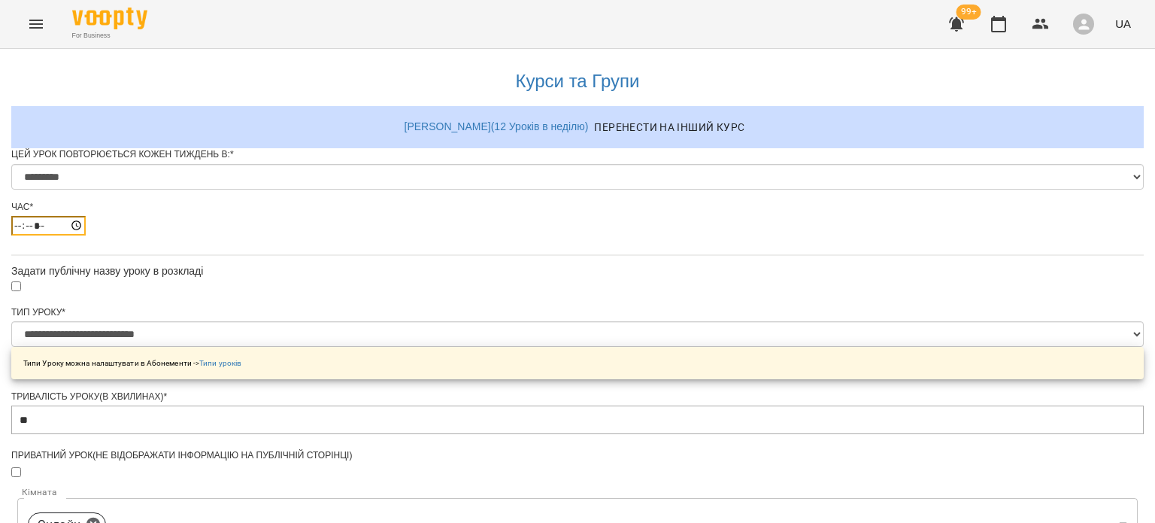
type input "*****"
click at [24, 34] on button "Menu" at bounding box center [36, 24] width 36 height 36
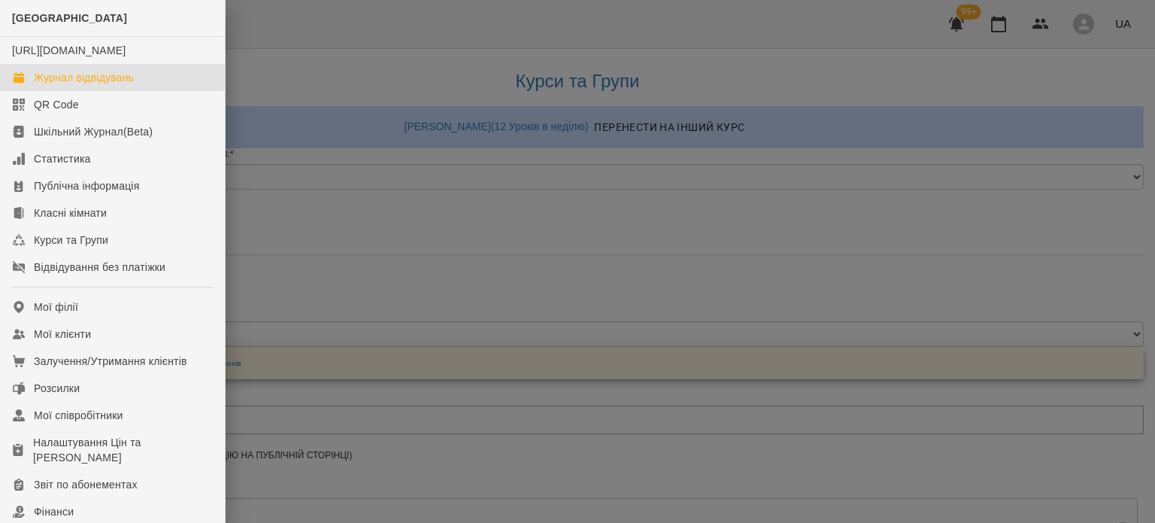
click at [51, 85] on div "Журнал відвідувань" at bounding box center [84, 77] width 100 height 15
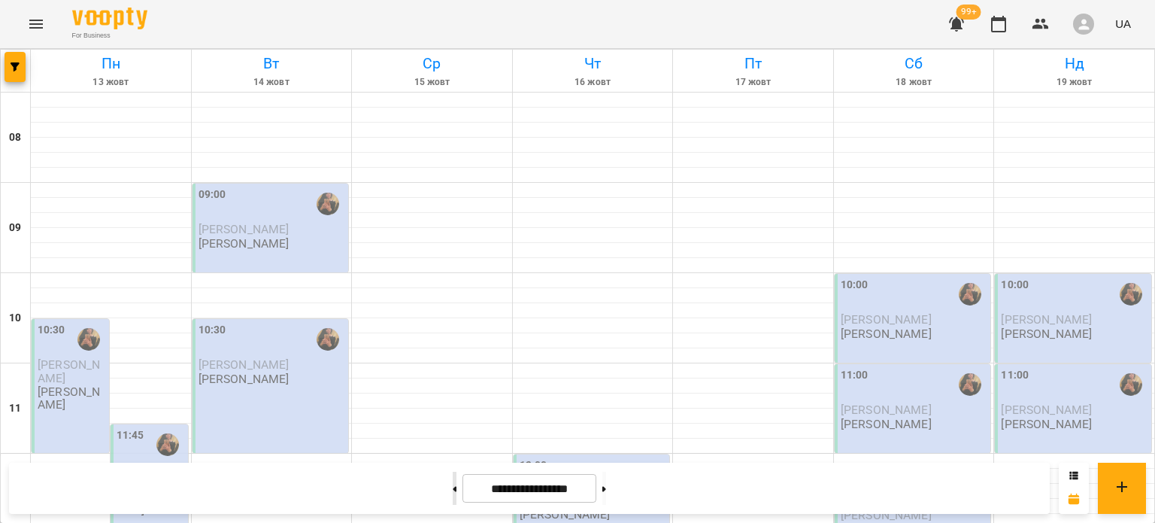
click at [453, 485] on button at bounding box center [455, 487] width 4 height 33
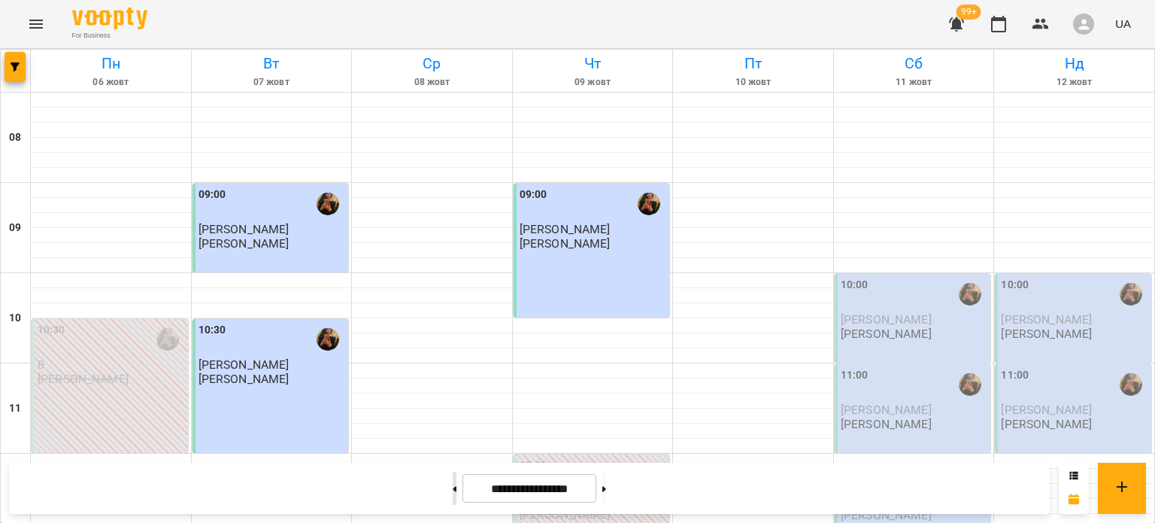
click at [453, 485] on button at bounding box center [455, 487] width 4 height 33
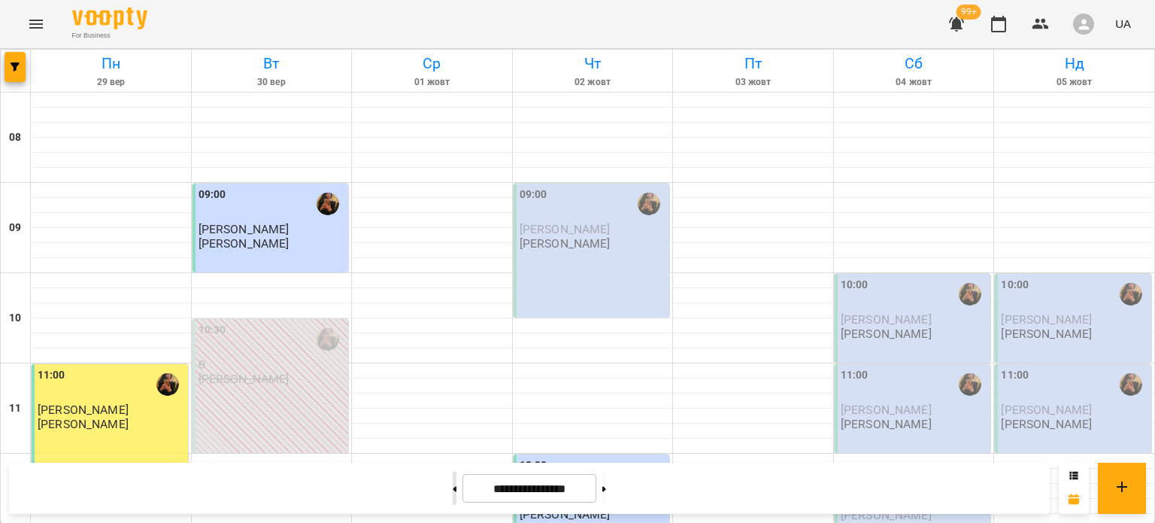
click at [453, 490] on icon at bounding box center [455, 488] width 4 height 5
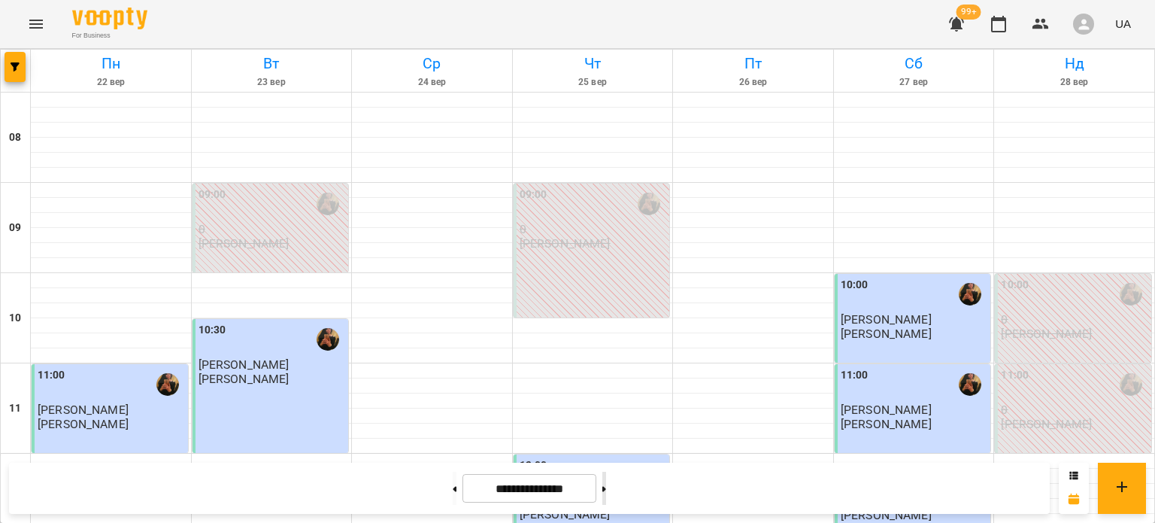
click at [606, 488] on button at bounding box center [604, 487] width 4 height 33
type input "**********"
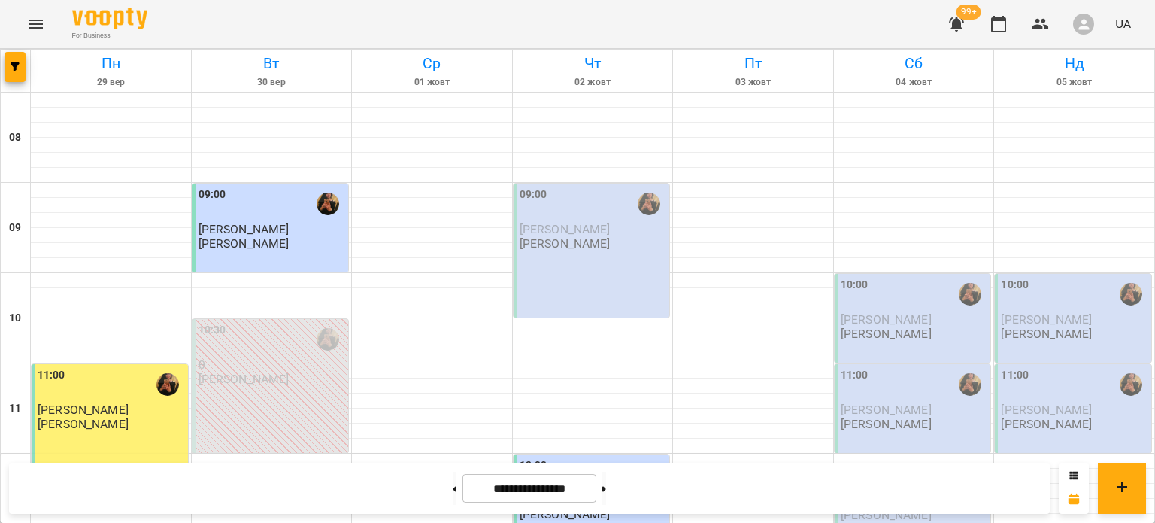
click at [1027, 307] on div "10:00" at bounding box center [1074, 294] width 147 height 35
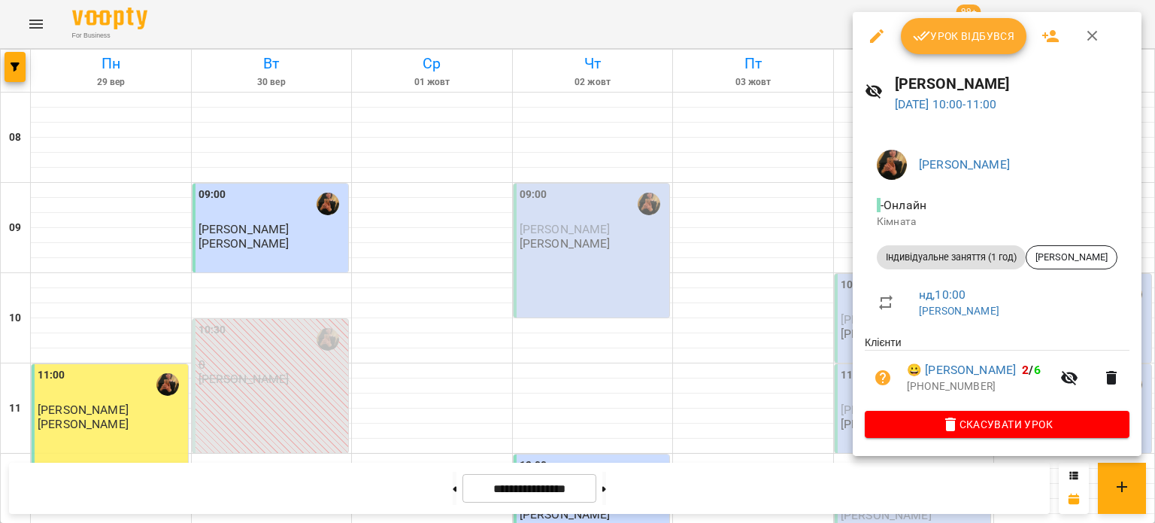
click at [877, 26] on button "button" at bounding box center [877, 36] width 36 height 36
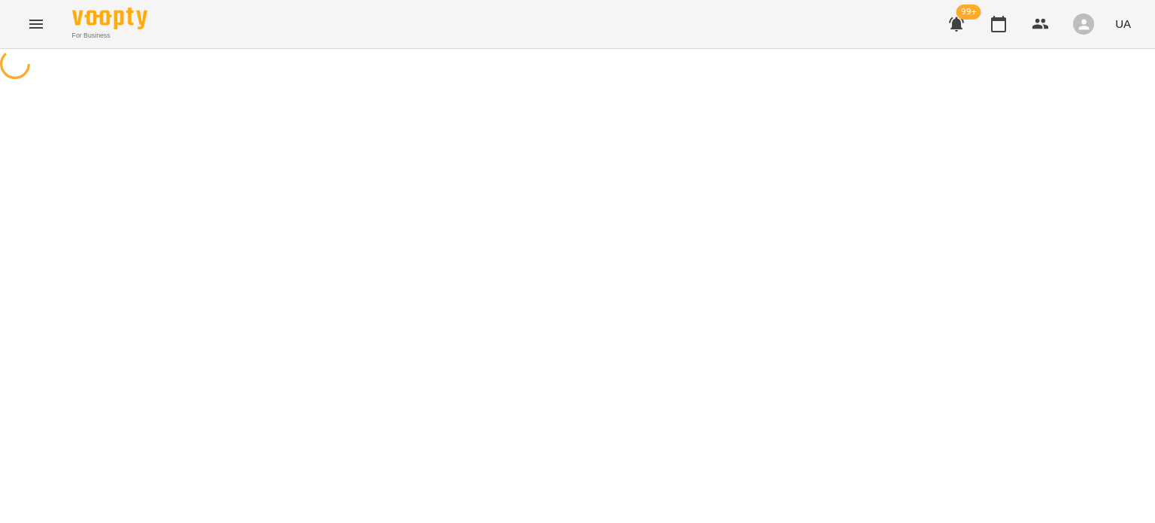
select select "**********"
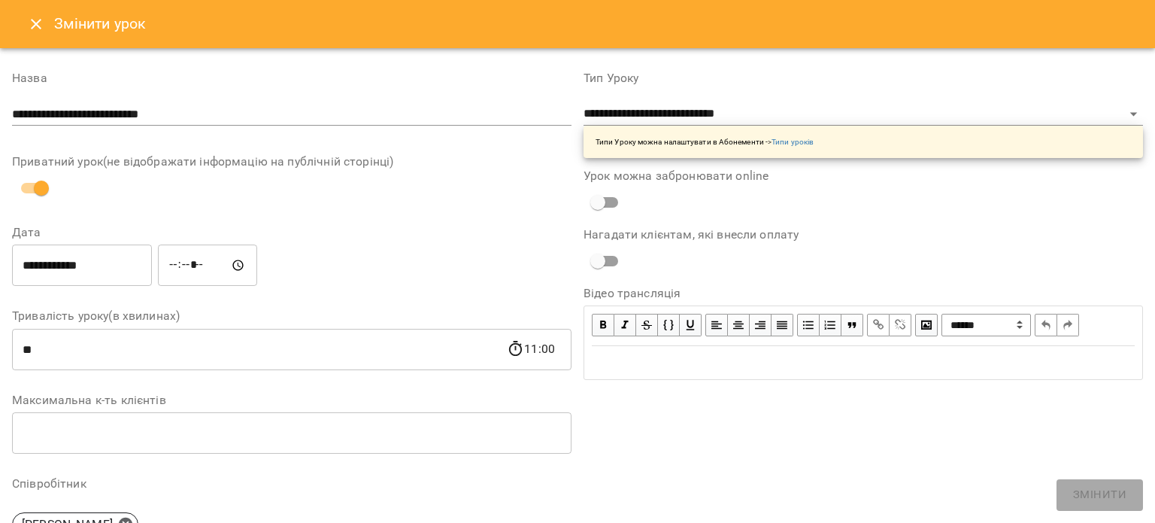
click at [129, 264] on input "**********" at bounding box center [82, 265] width 140 height 42
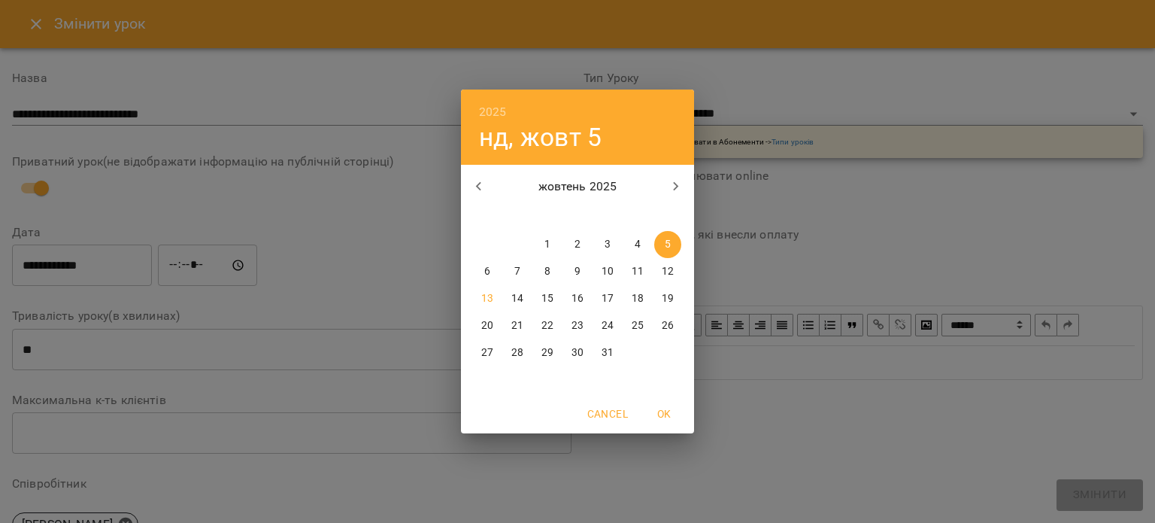
click at [477, 193] on icon "button" at bounding box center [479, 186] width 18 height 18
click at [677, 180] on icon "button" at bounding box center [676, 186] width 18 height 18
click at [262, 255] on div "2025 нд, жовт 5 жовтень 2025 пн вт ср чт пт сб нд 29 30 1 2 3 4 5 6 7 8 9 10 11…" at bounding box center [577, 261] width 1155 height 523
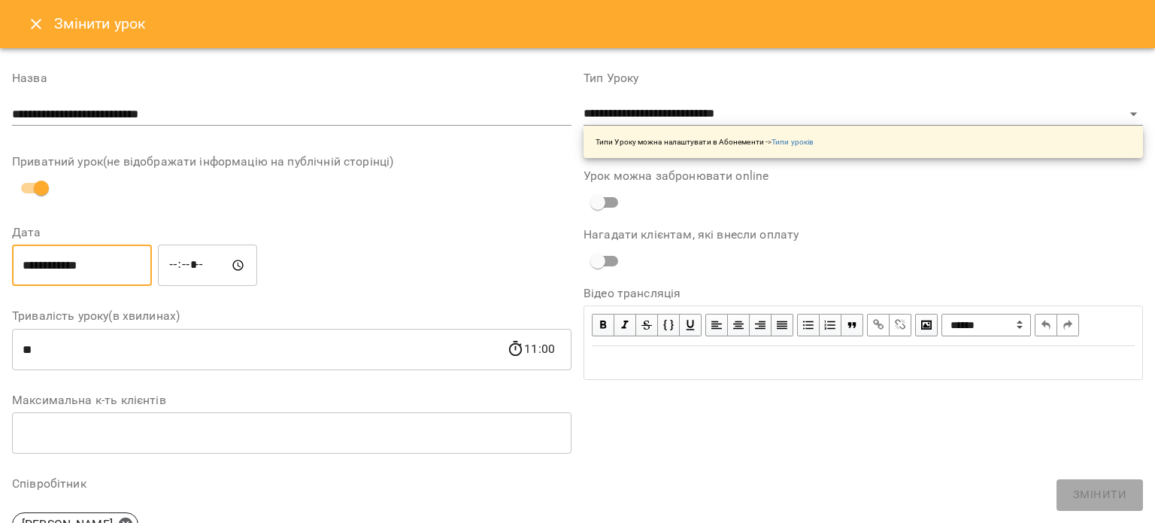
click at [21, 23] on button "Close" at bounding box center [36, 24] width 36 height 36
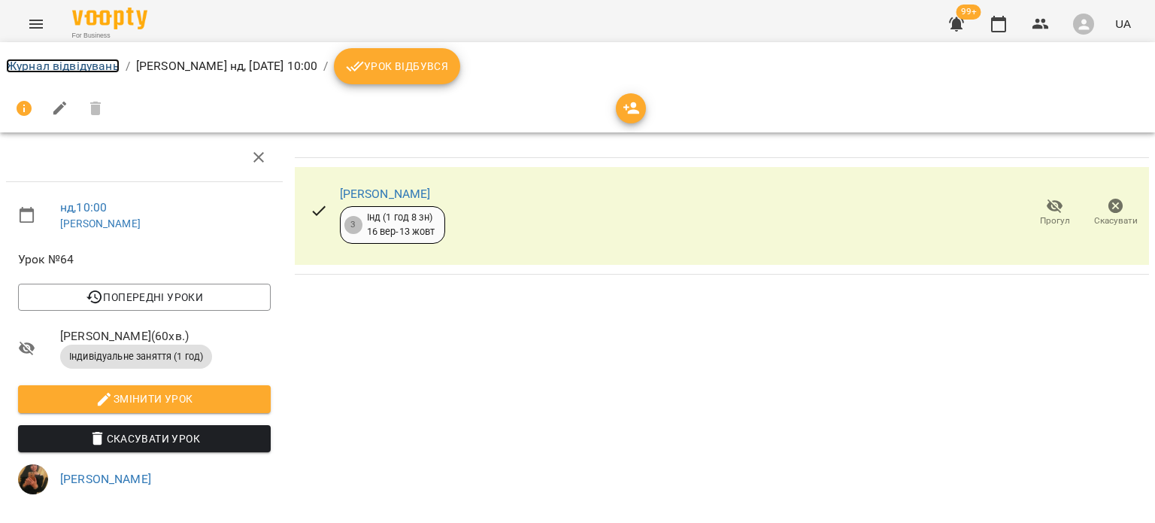
click at [45, 65] on link "Журнал відвідувань" at bounding box center [63, 66] width 114 height 14
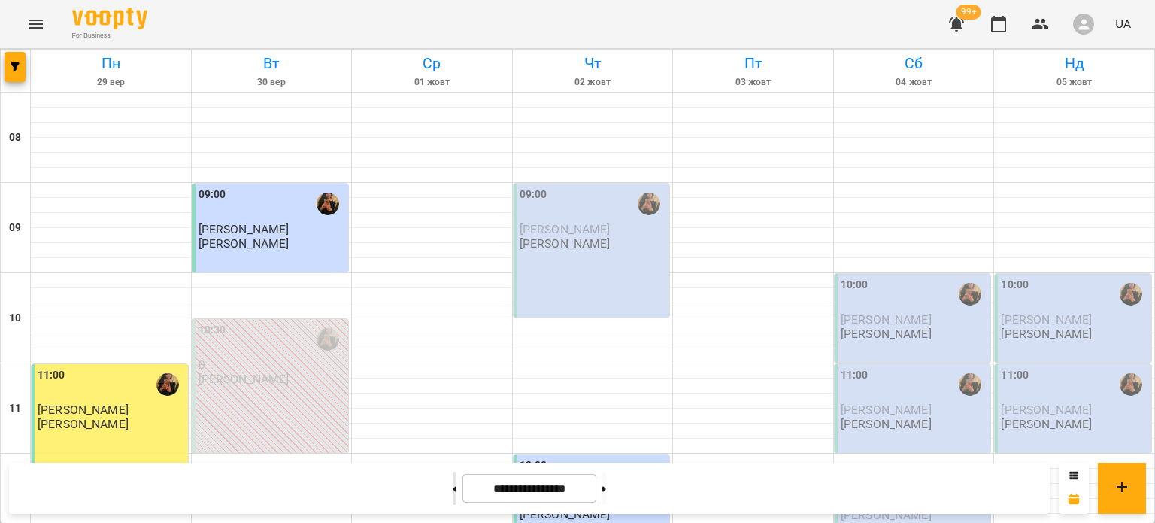
click at [453, 477] on button at bounding box center [455, 487] width 4 height 33
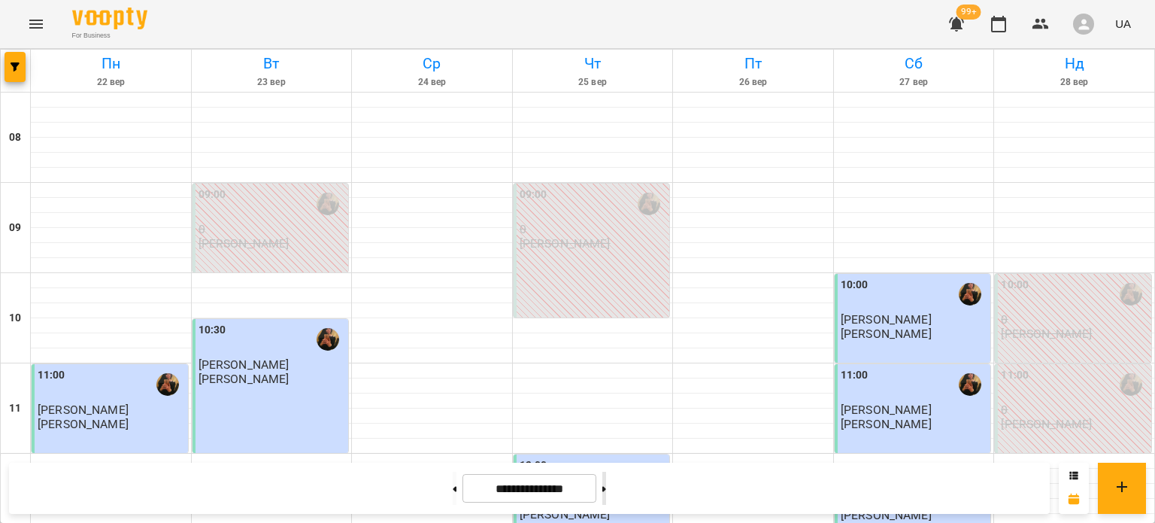
click at [606, 483] on button at bounding box center [604, 487] width 4 height 33
type input "**********"
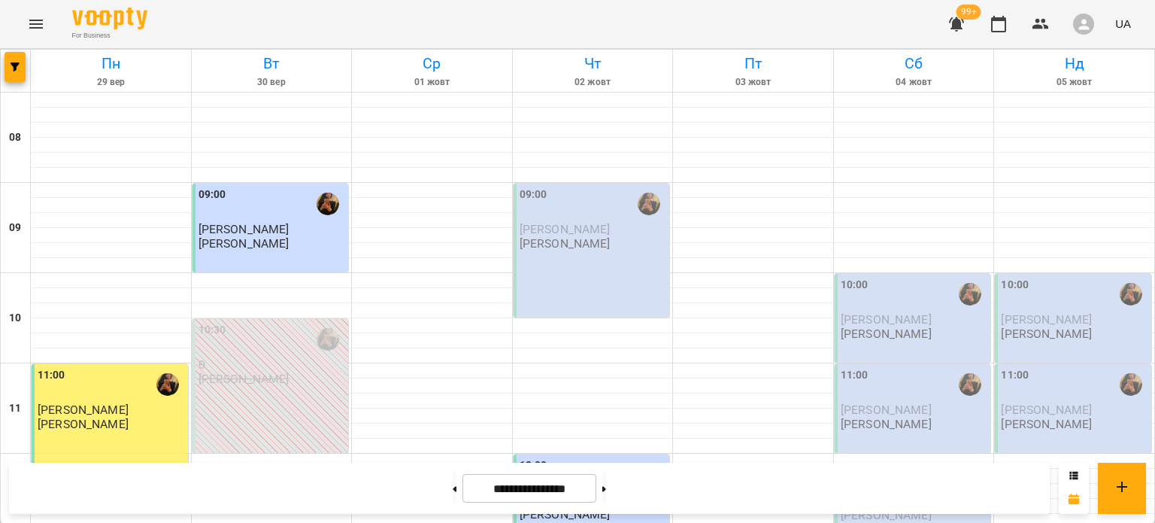
click at [569, 249] on p "Шпортун Тетяна Олександрівна" at bounding box center [565, 243] width 91 height 13
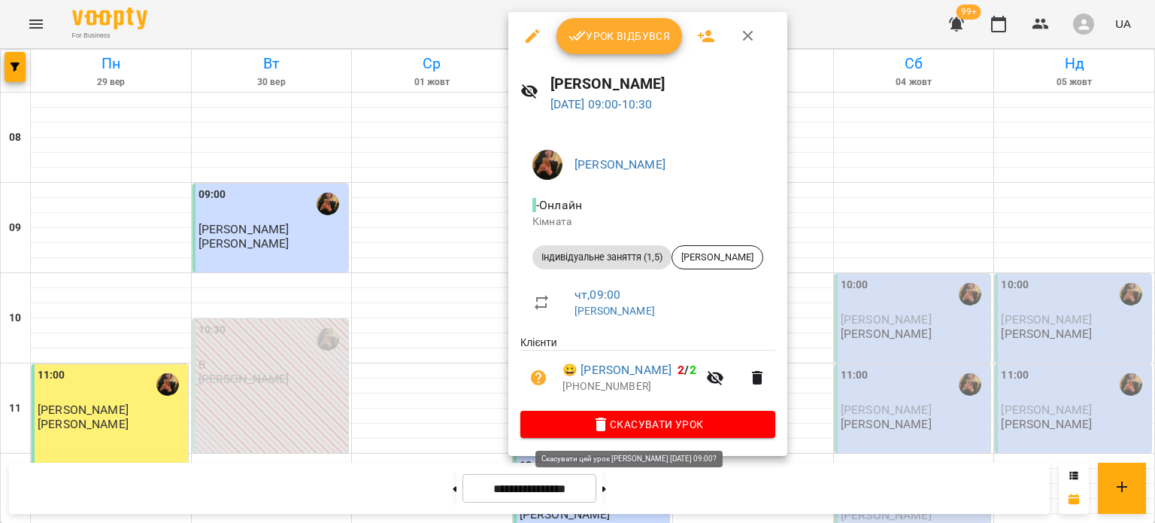
click at [635, 426] on span "Скасувати Урок" at bounding box center [647, 424] width 231 height 18
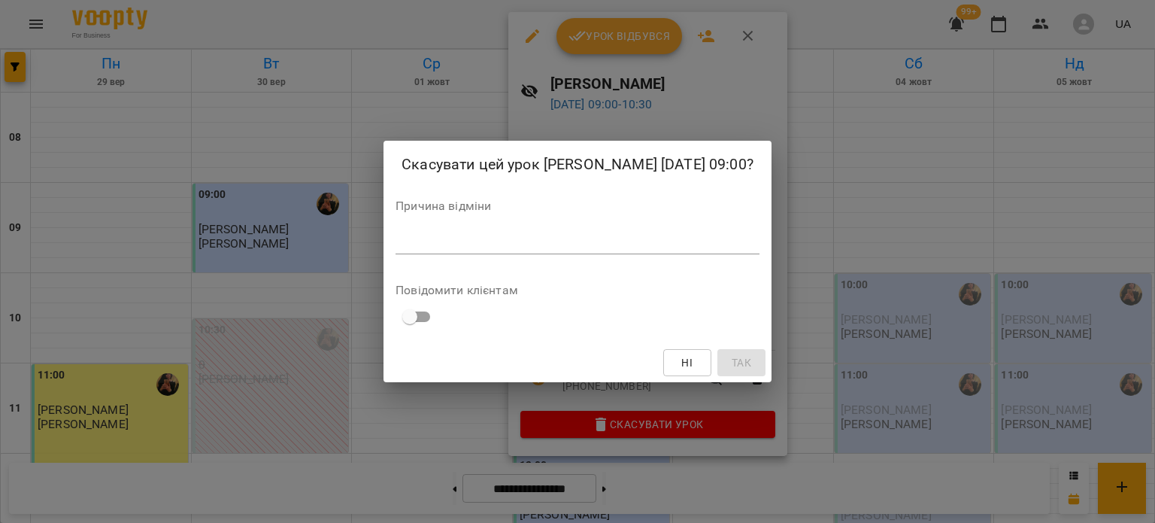
click at [612, 249] on textarea at bounding box center [577, 242] width 364 height 14
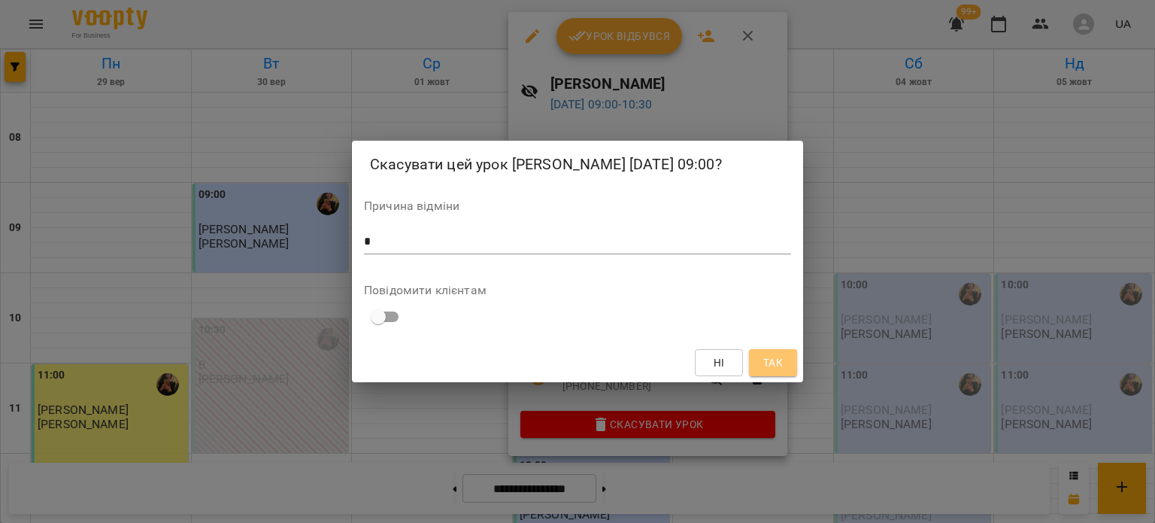
click at [767, 366] on span "Так" at bounding box center [773, 362] width 20 height 18
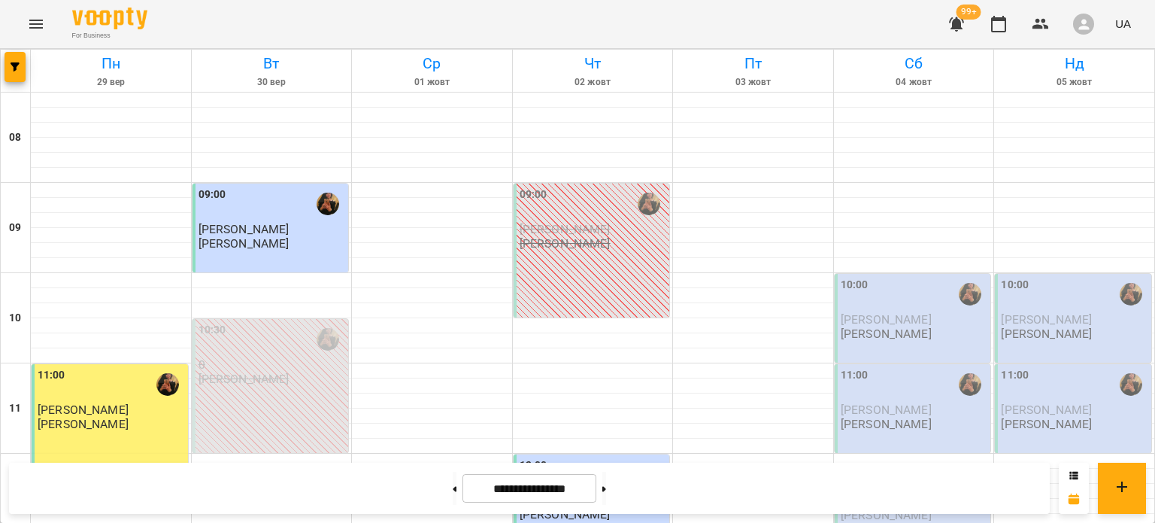
scroll to position [380, 0]
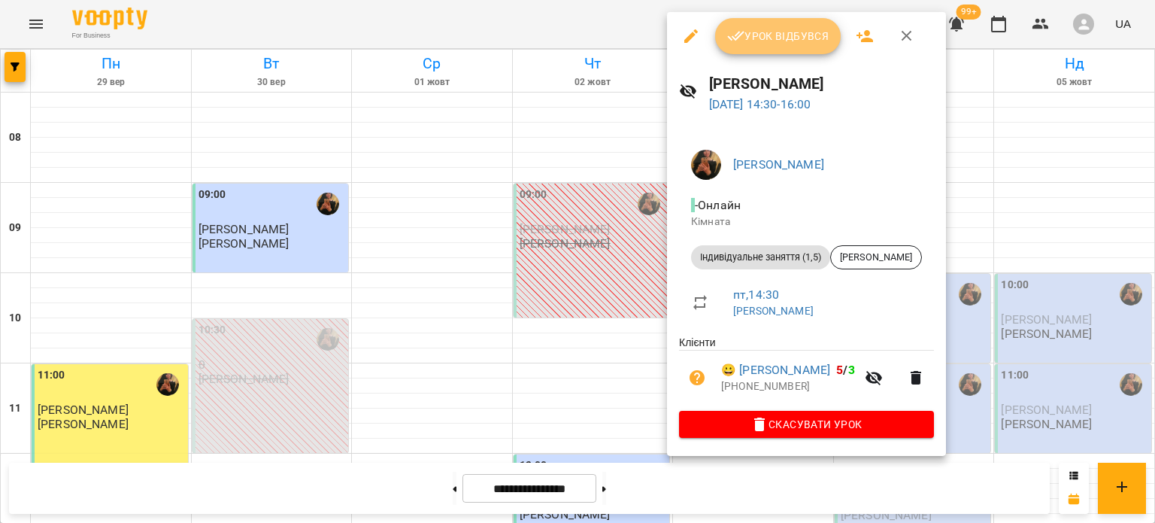
click at [752, 36] on span "Урок відбувся" at bounding box center [778, 36] width 102 height 18
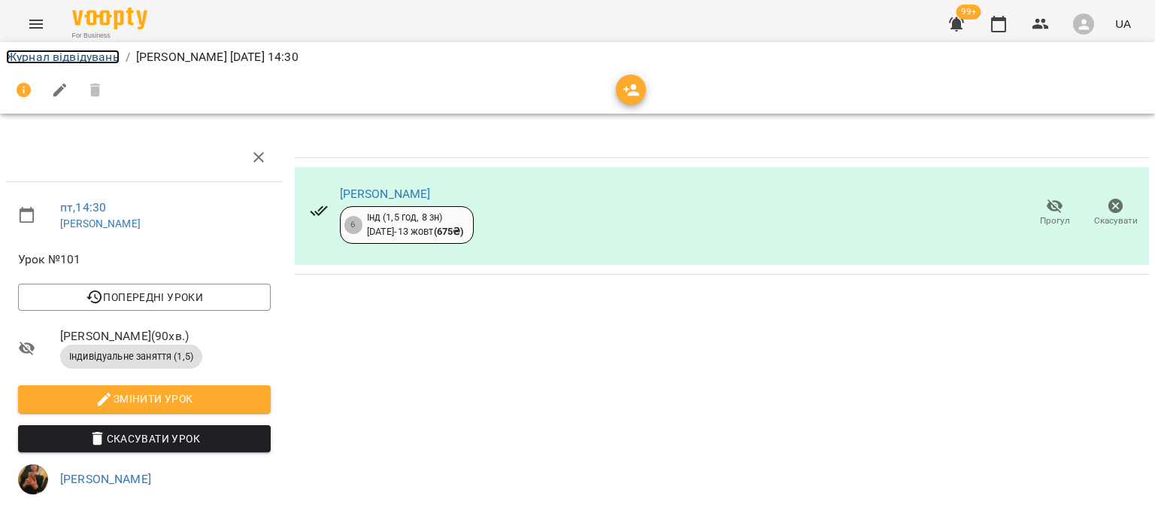
click at [81, 60] on link "Журнал відвідувань" at bounding box center [63, 57] width 114 height 14
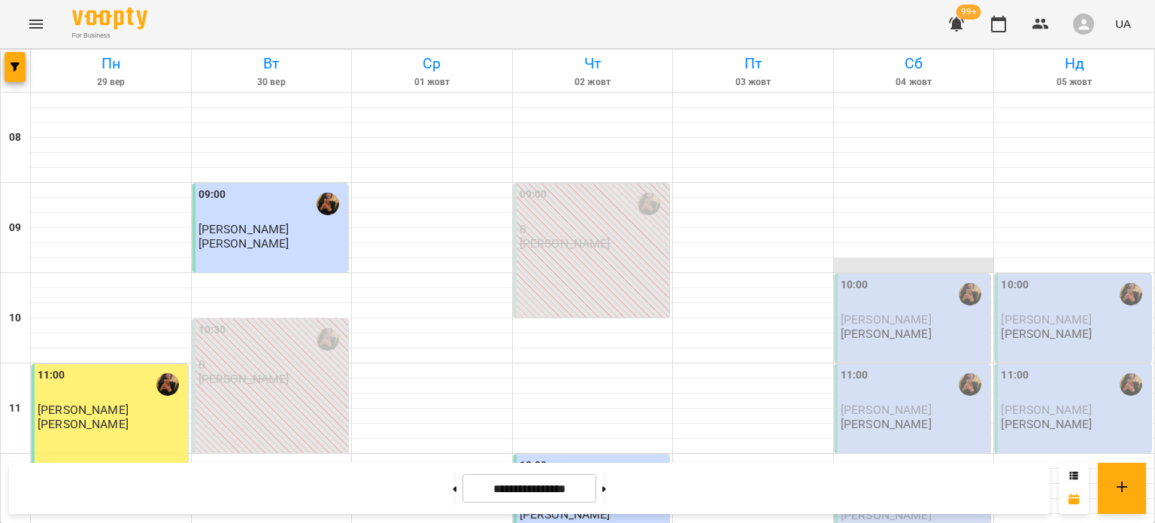
scroll to position [123, 0]
click at [875, 327] on p "Шпортун Тетяна Олександрівна" at bounding box center [886, 333] width 91 height 13
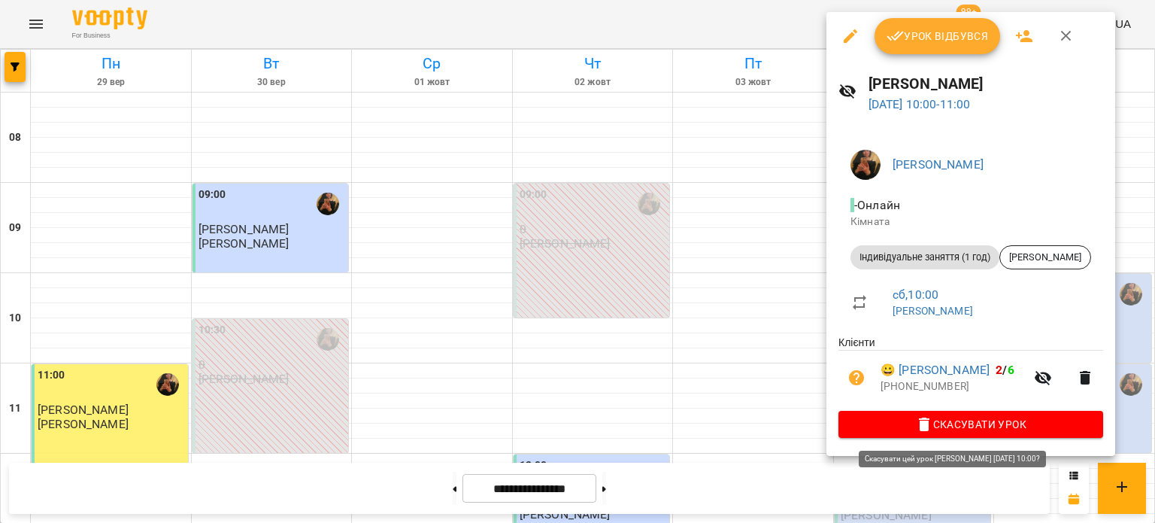
click at [926, 420] on icon "button" at bounding box center [924, 424] width 11 height 14
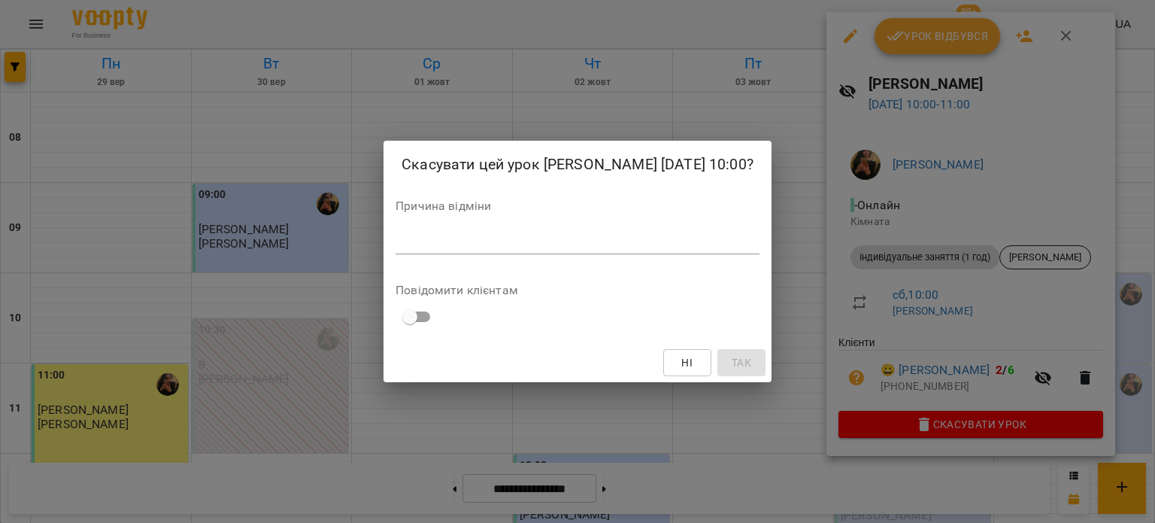
click at [648, 249] on textarea at bounding box center [577, 242] width 364 height 14
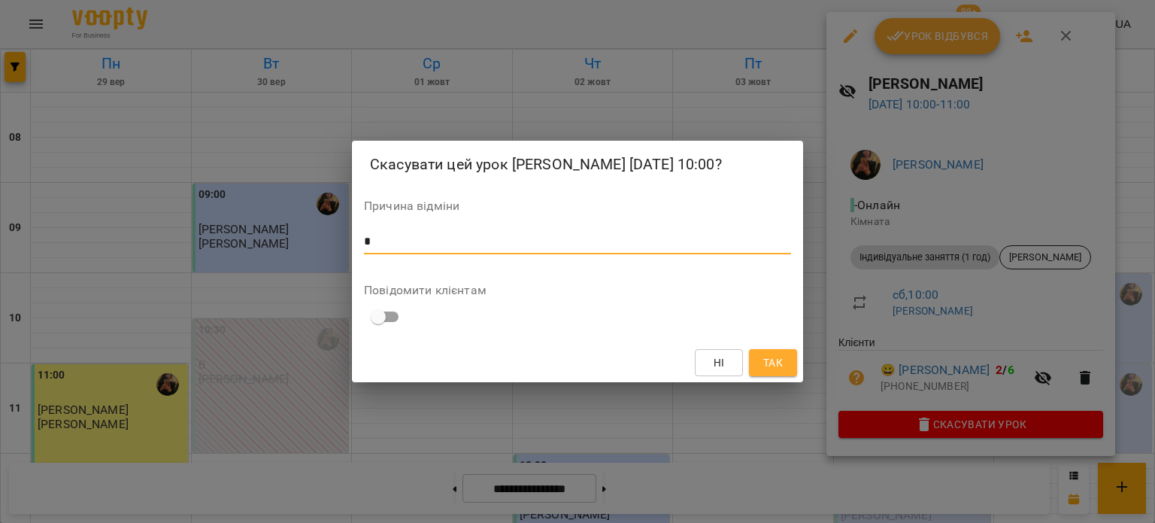
click at [788, 376] on button "Так" at bounding box center [773, 362] width 48 height 27
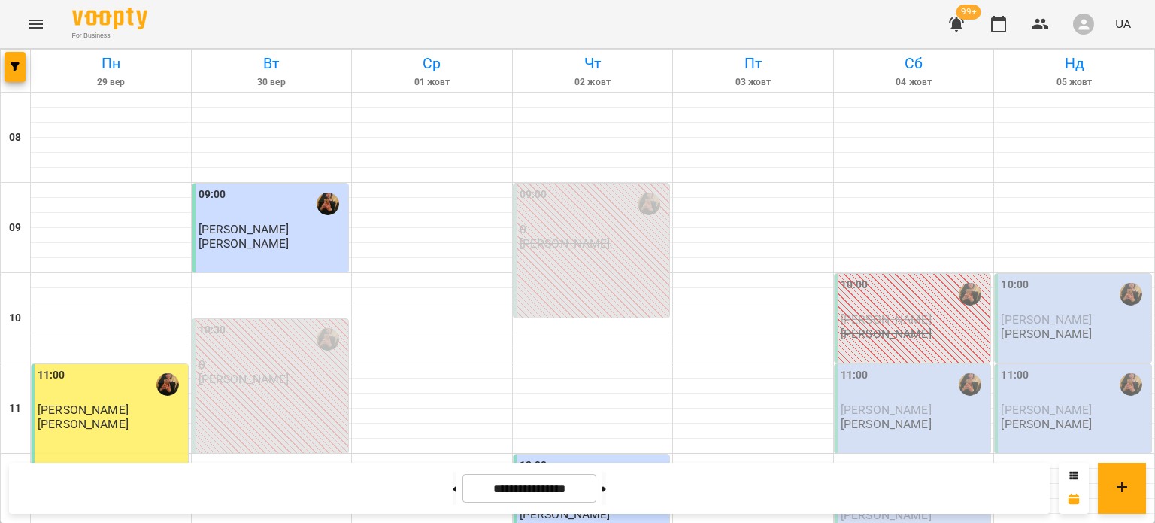
click at [1035, 277] on div "10:00" at bounding box center [1074, 294] width 147 height 35
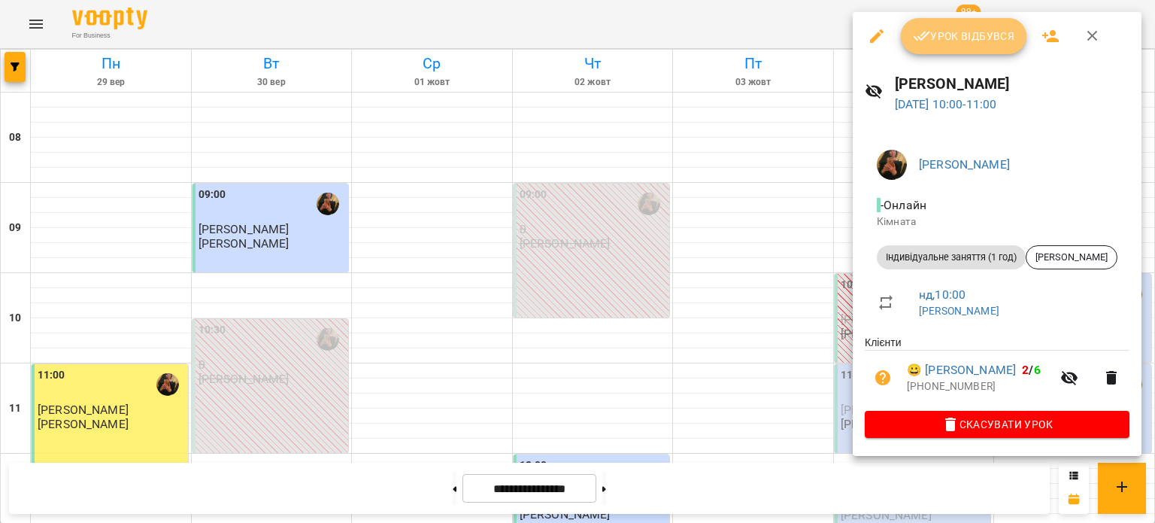
click at [937, 44] on span "Урок відбувся" at bounding box center [964, 36] width 102 height 18
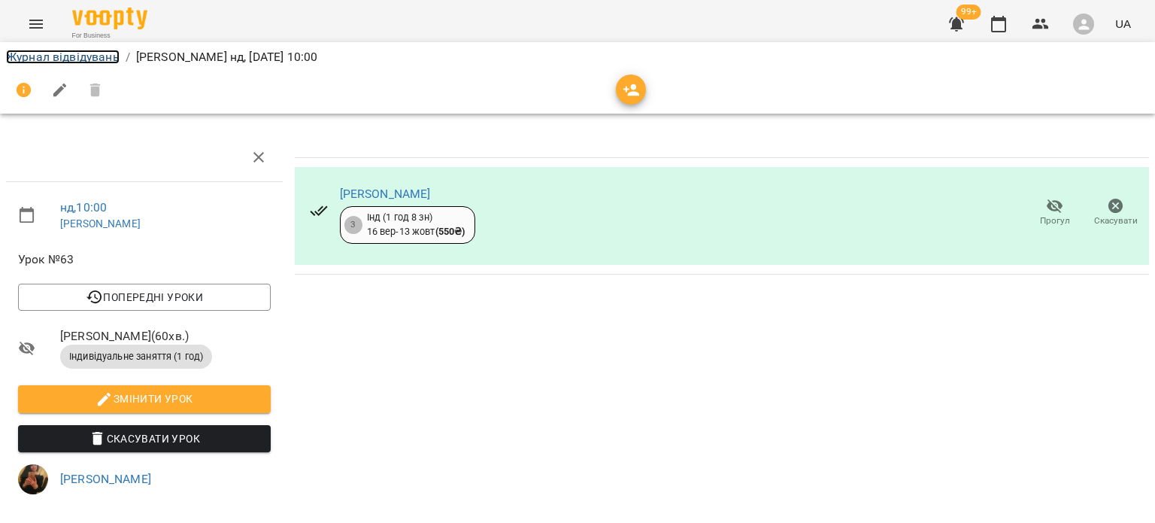
click at [48, 53] on link "Журнал відвідувань" at bounding box center [63, 57] width 114 height 14
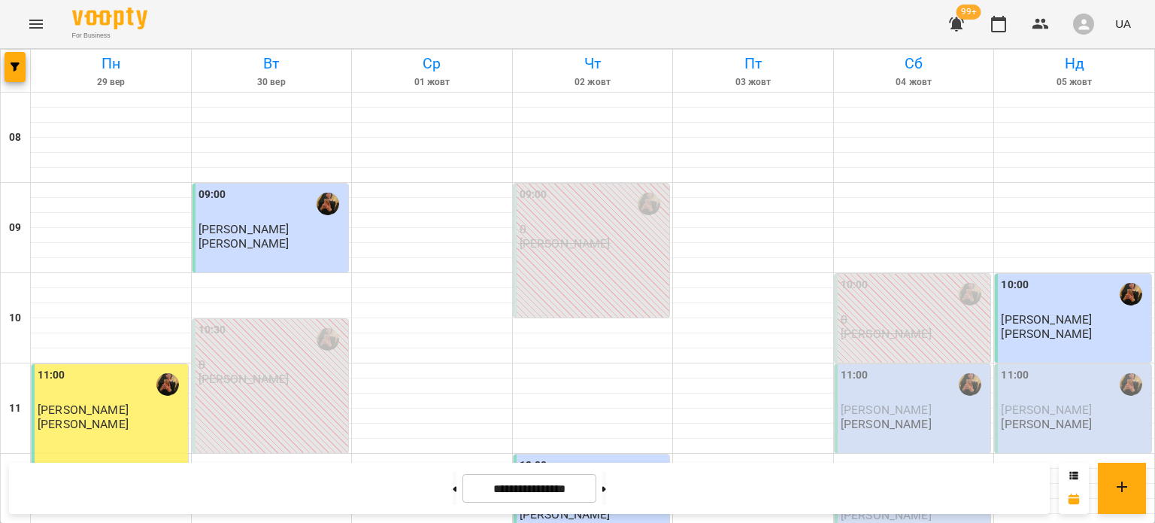
scroll to position [223, 0]
click at [858, 402] on span "Нікіта Маняченко" at bounding box center [886, 409] width 91 height 14
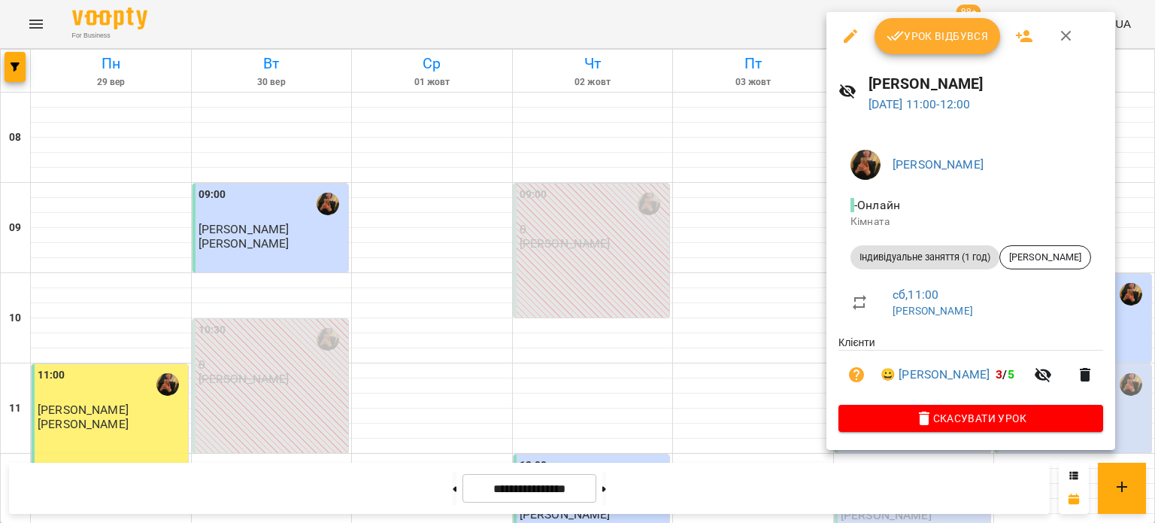
click at [909, 35] on span "Урок відбувся" at bounding box center [937, 36] width 102 height 18
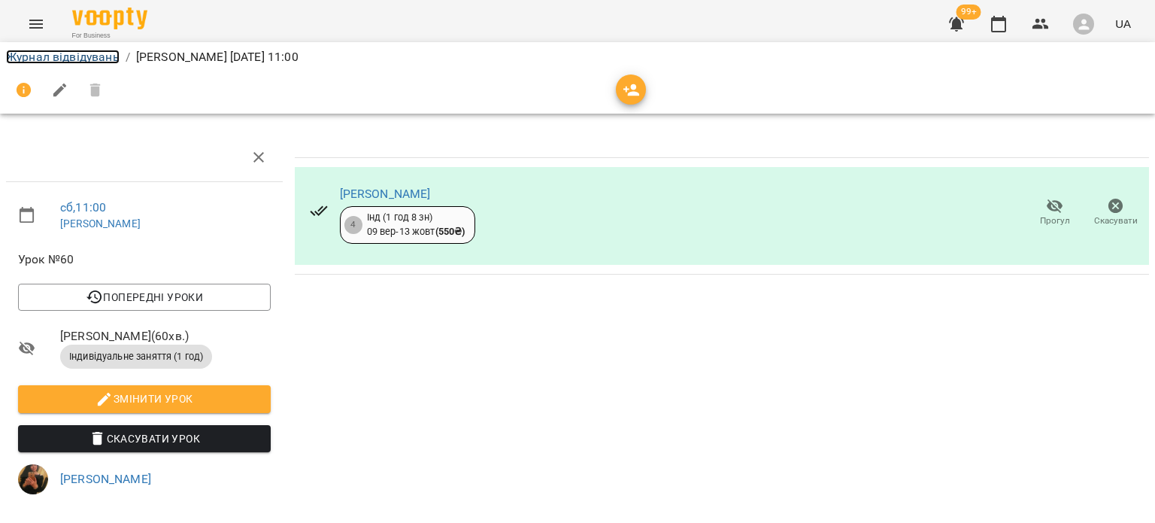
click at [21, 53] on link "Журнал відвідувань" at bounding box center [63, 57] width 114 height 14
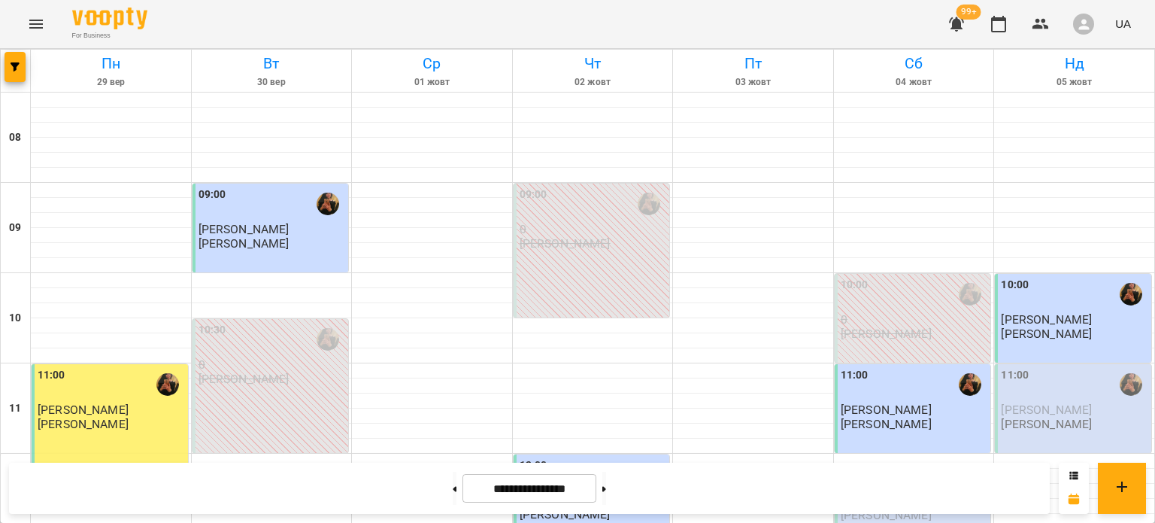
scroll to position [219, 0]
click at [865, 472] on div "12:15" at bounding box center [914, 489] width 147 height 35
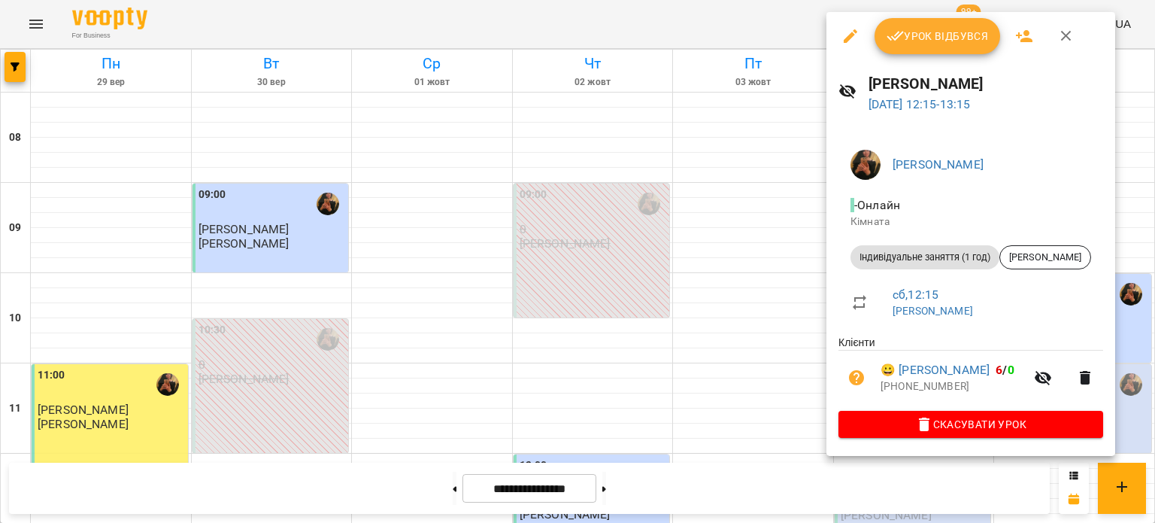
click at [911, 38] on span "Урок відбувся" at bounding box center [937, 36] width 102 height 18
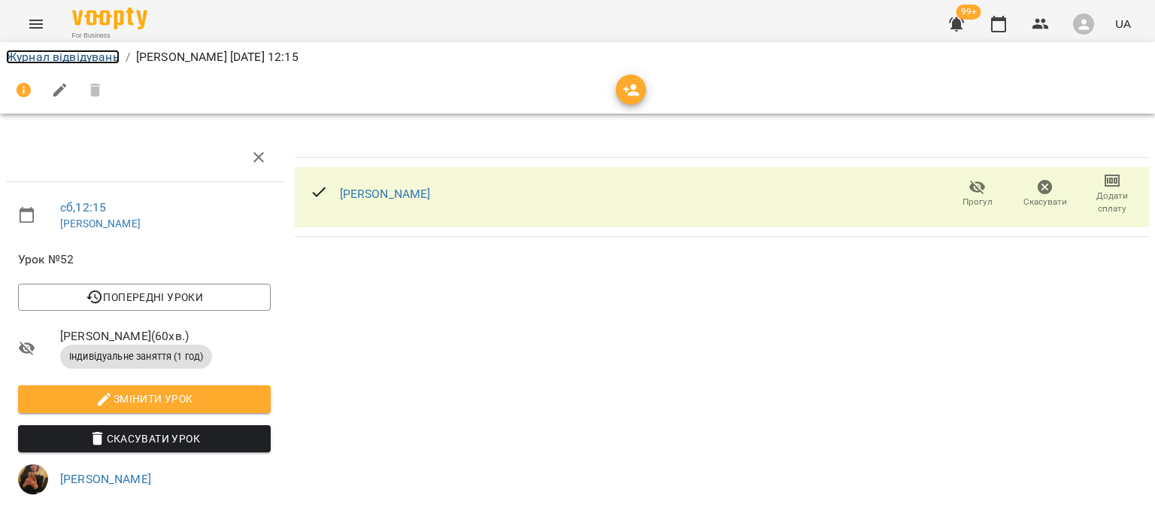
click at [59, 55] on link "Журнал відвідувань" at bounding box center [63, 57] width 114 height 14
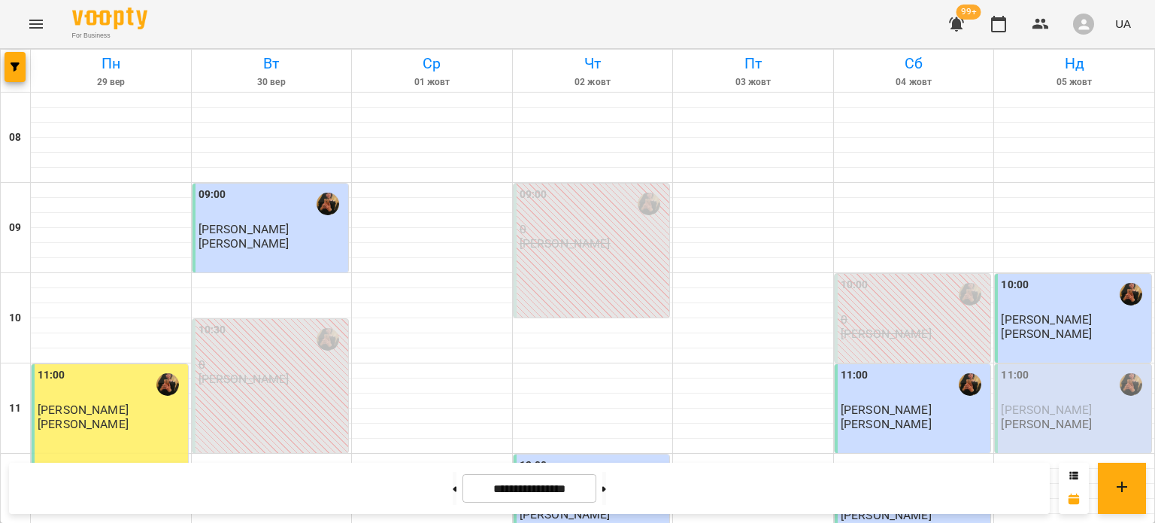
scroll to position [990, 0]
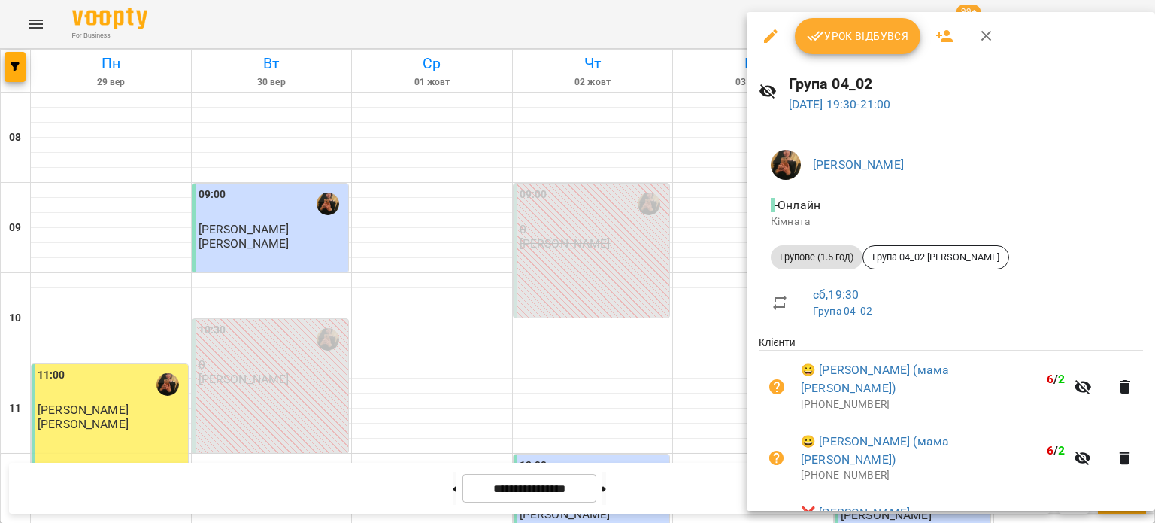
click at [896, 35] on span "Урок відбувся" at bounding box center [858, 36] width 102 height 18
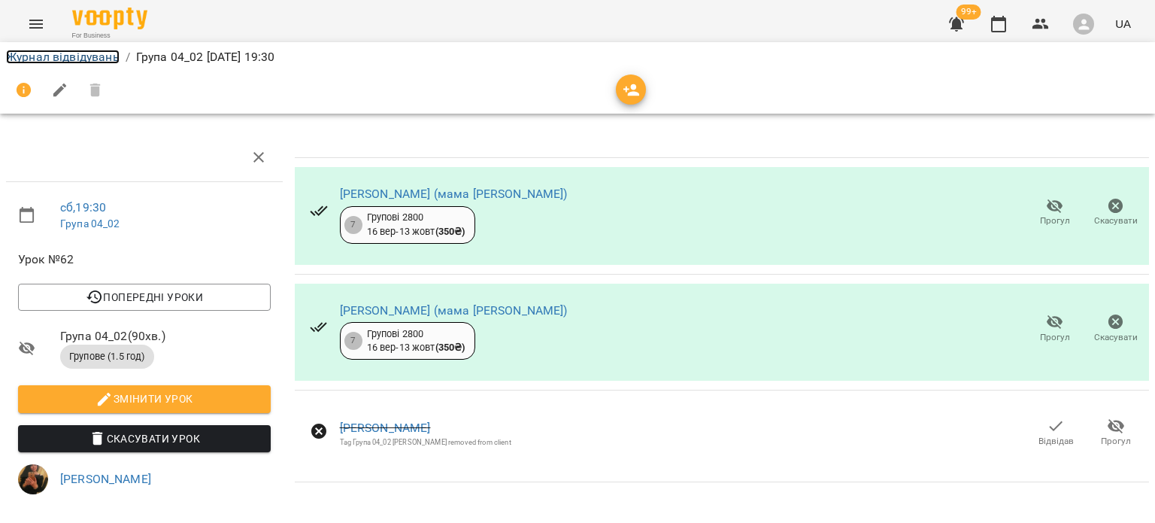
click at [81, 59] on link "Журнал відвідувань" at bounding box center [63, 57] width 114 height 14
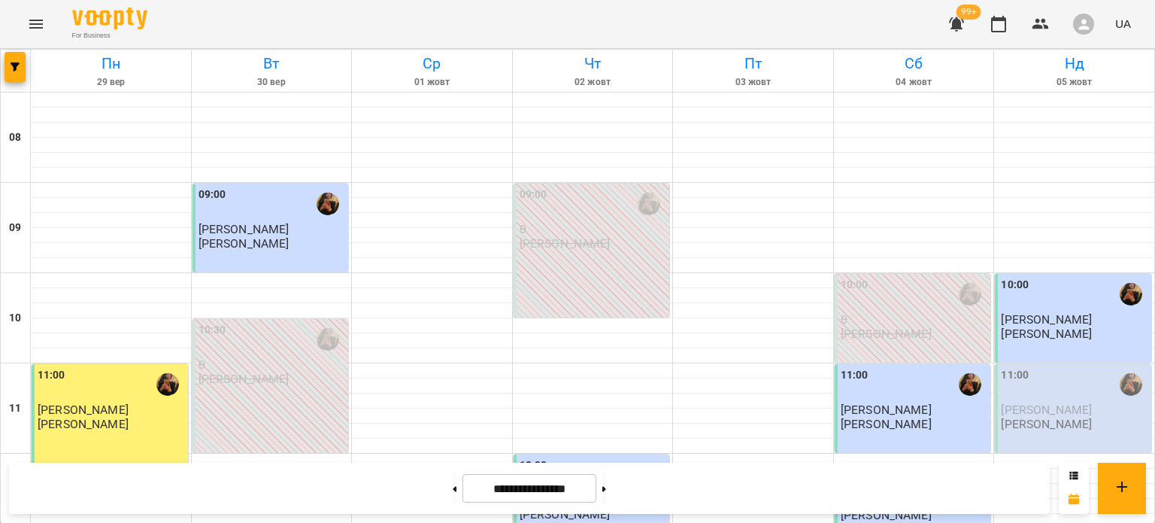
scroll to position [226, 0]
click at [1027, 364] on div "11:00 Нікіта Маняченко Шпортун Тетяна Олександрівна" at bounding box center [1073, 408] width 156 height 89
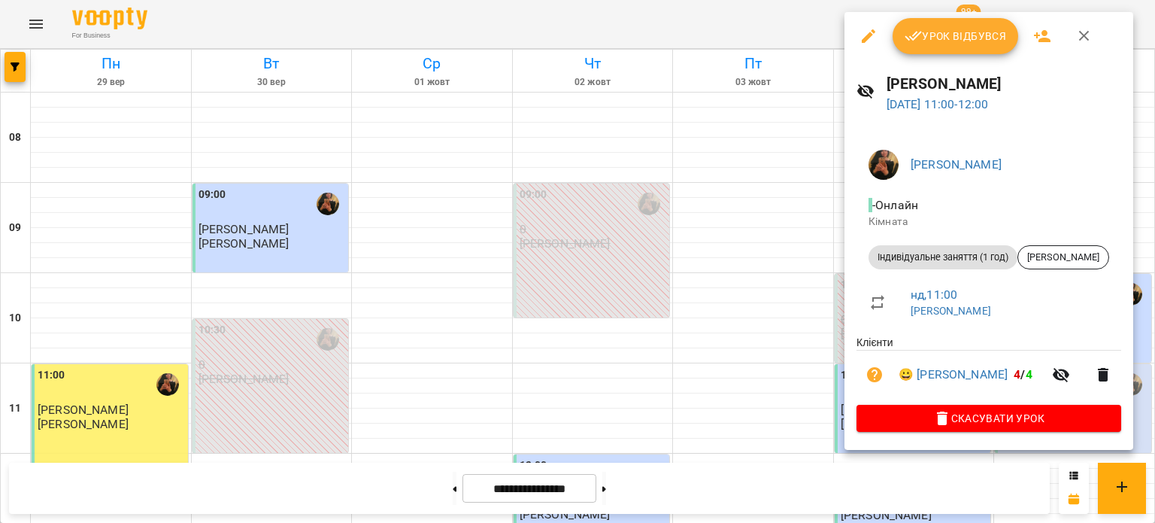
click at [935, 50] on button "Урок відбувся" at bounding box center [955, 36] width 126 height 36
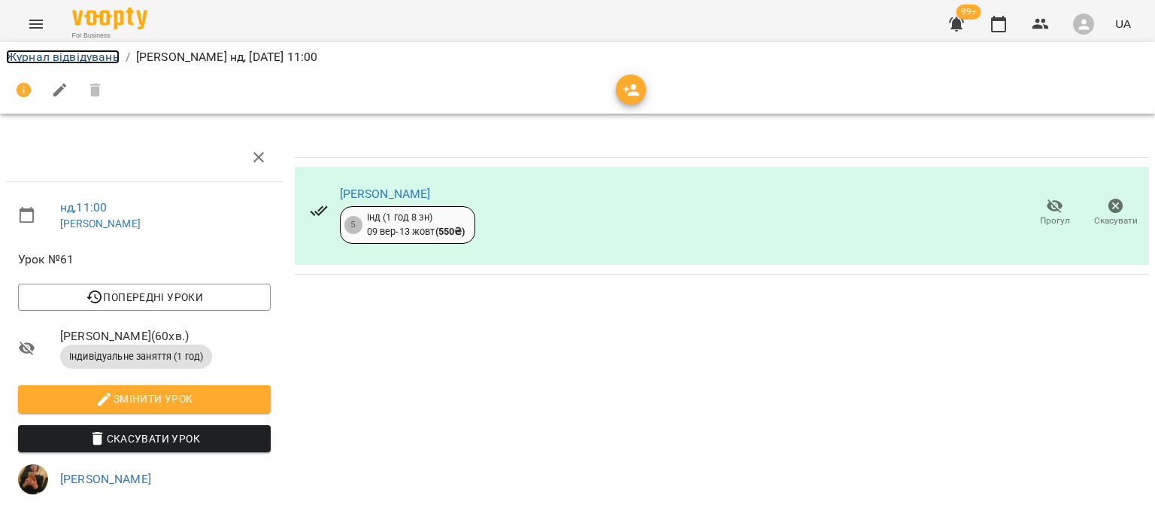
click at [50, 59] on link "Журнал відвідувань" at bounding box center [63, 57] width 114 height 14
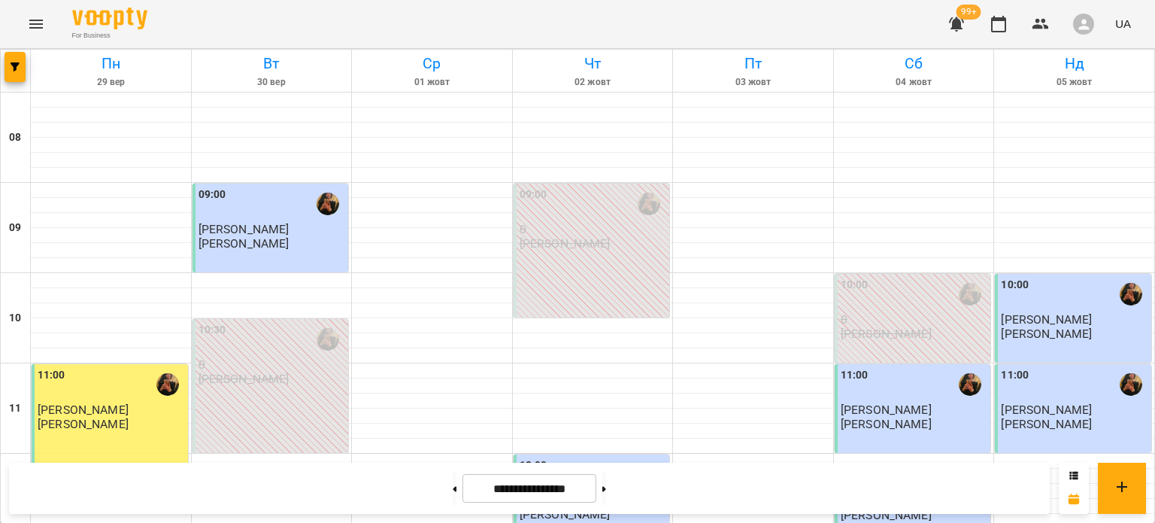
scroll to position [328, 0]
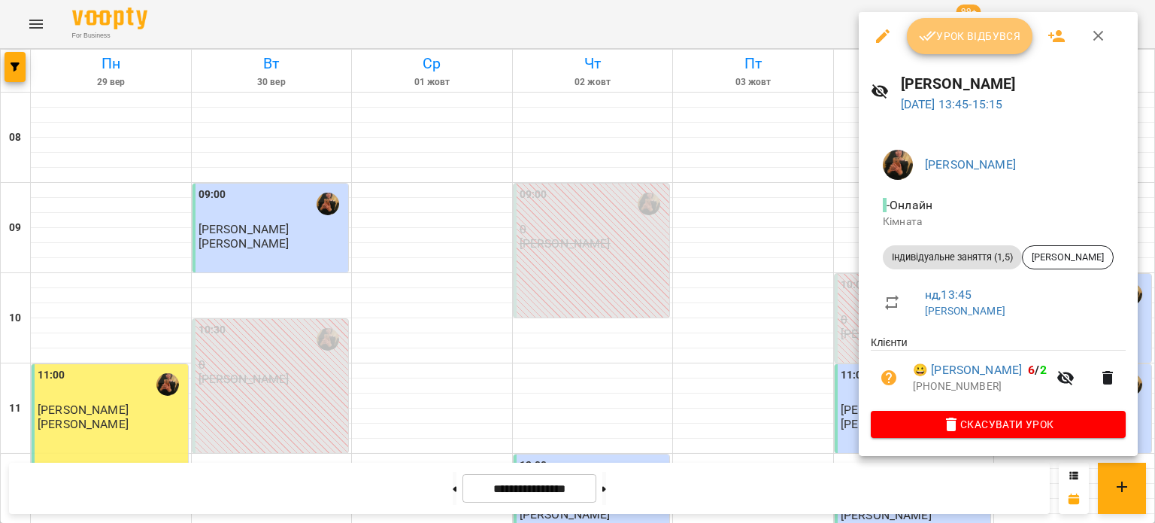
click at [968, 47] on button "Урок відбувся" at bounding box center [970, 36] width 126 height 36
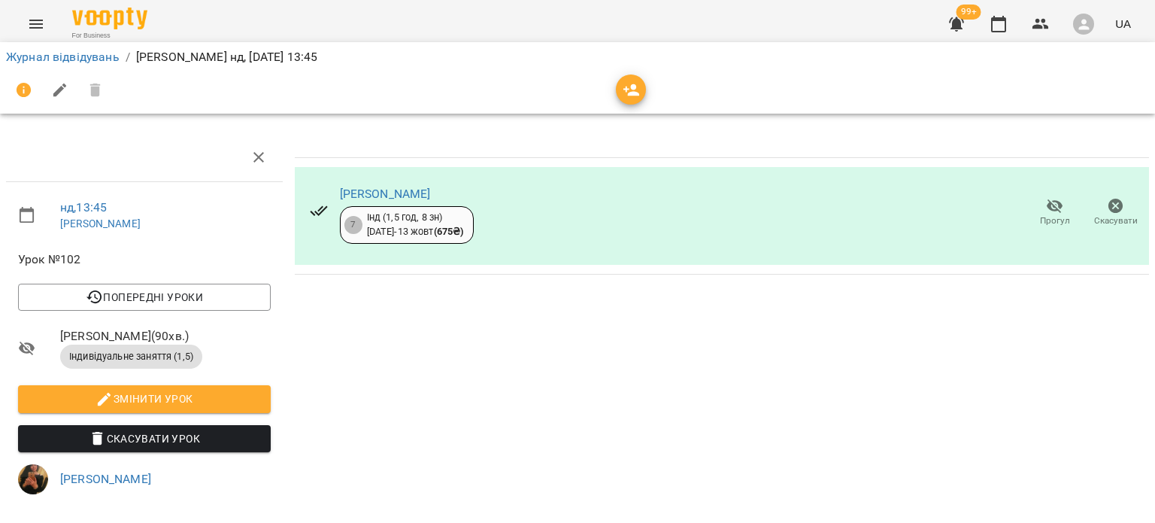
click at [45, 45] on div "Журнал відвідувань / Шпортун Тетяна Олександрівна нд, 05 жовт 2025 13:45" at bounding box center [577, 57] width 1149 height 24
click at [48, 52] on link "Журнал відвідувань" at bounding box center [63, 57] width 114 height 14
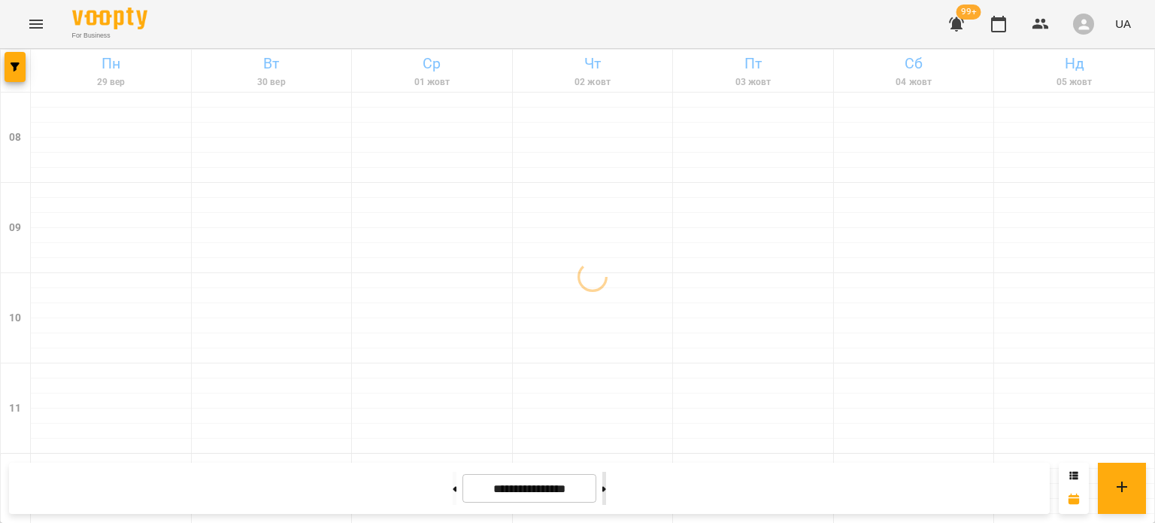
click at [606, 487] on button at bounding box center [604, 487] width 4 height 33
type input "**********"
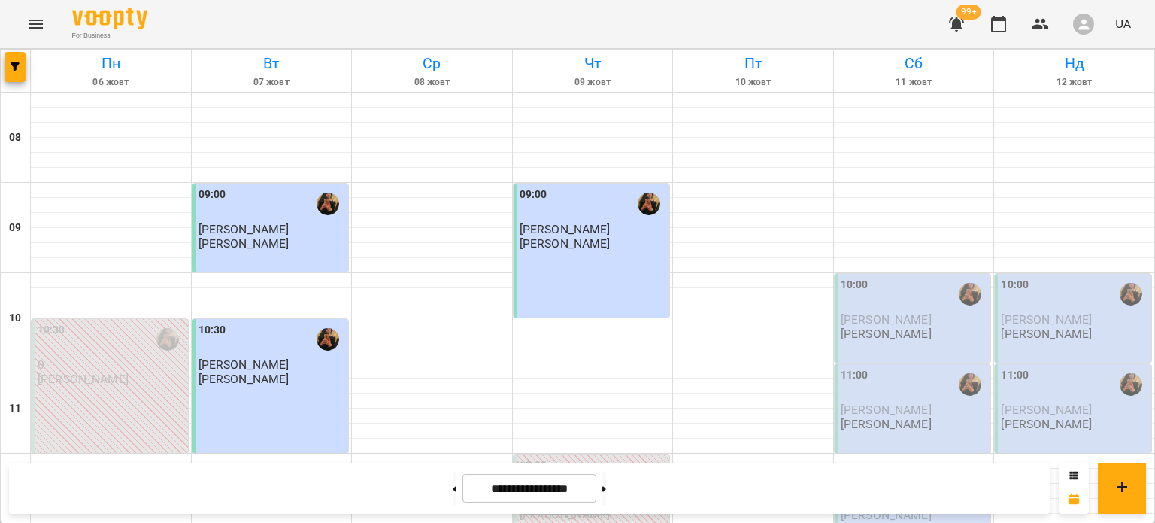
scroll to position [990, 0]
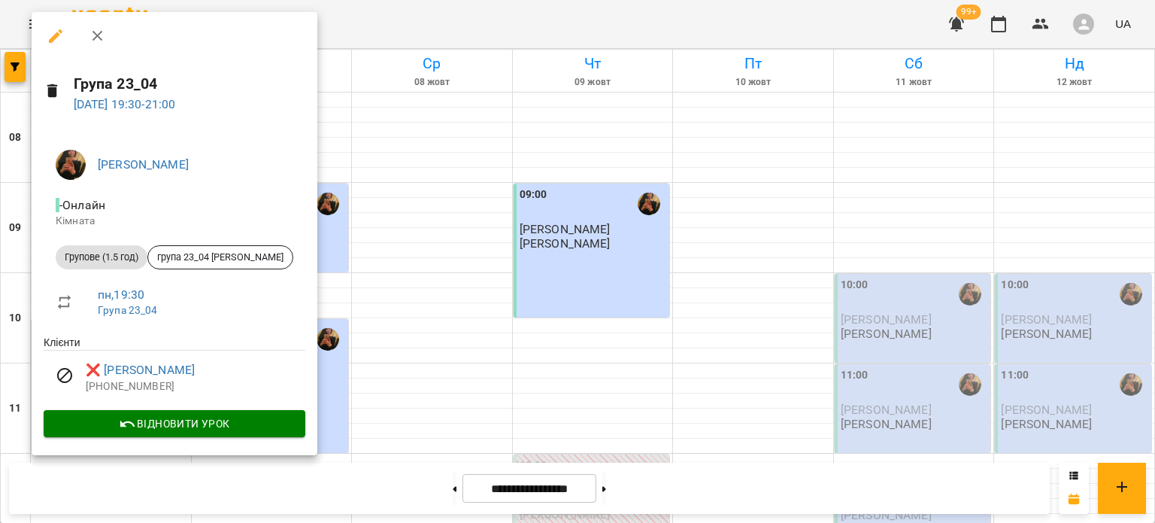
click at [512, 229] on div at bounding box center [577, 261] width 1155 height 523
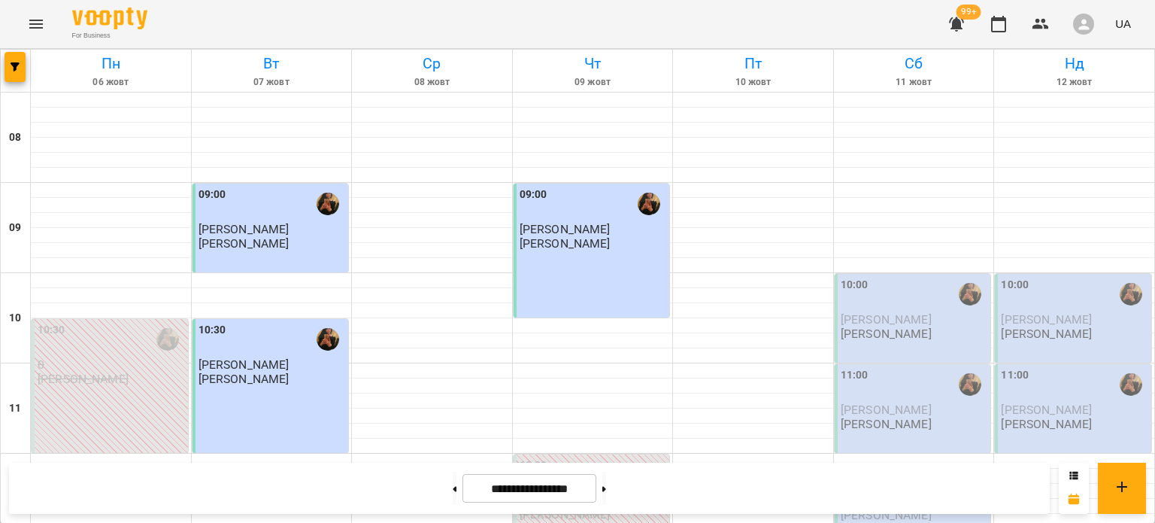
scroll to position [195, 0]
click at [129, 372] on p "Шпортун Тетяна Олександрівна" at bounding box center [83, 378] width 91 height 13
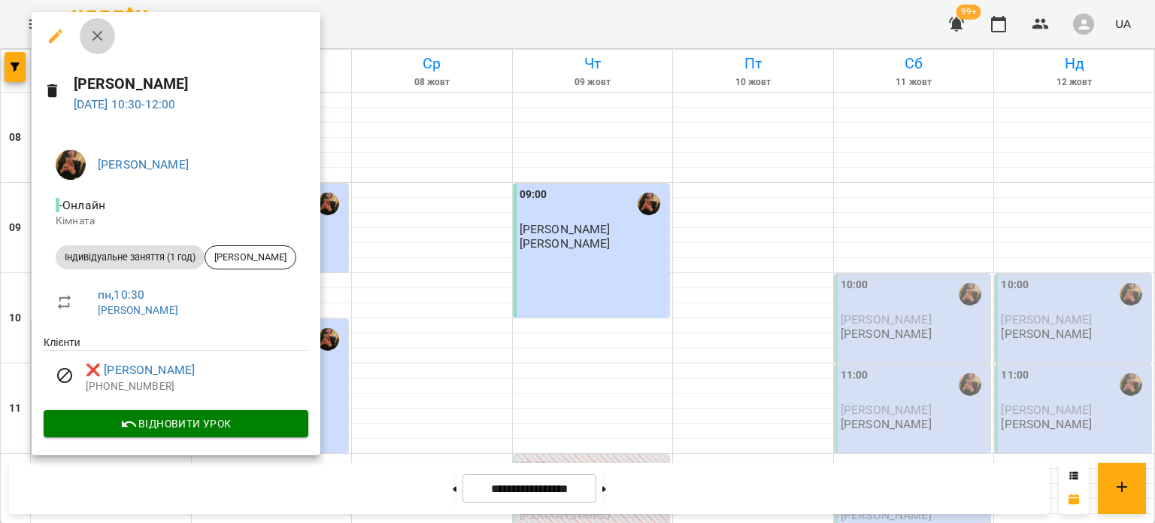
click at [105, 35] on icon "button" at bounding box center [98, 36] width 18 height 18
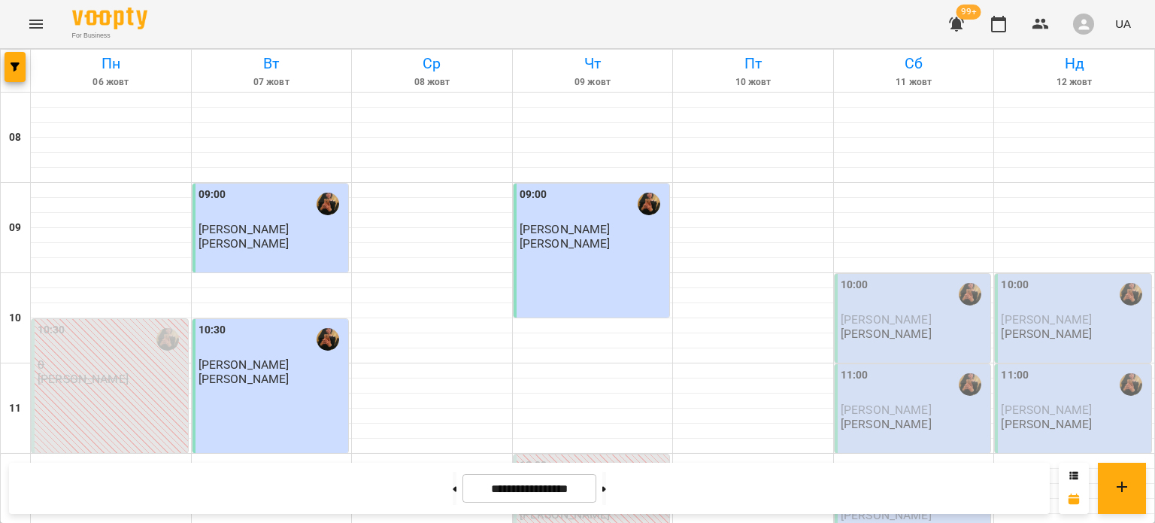
scroll to position [44, 0]
click at [896, 312] on span "Антон Остапчук" at bounding box center [886, 319] width 91 height 14
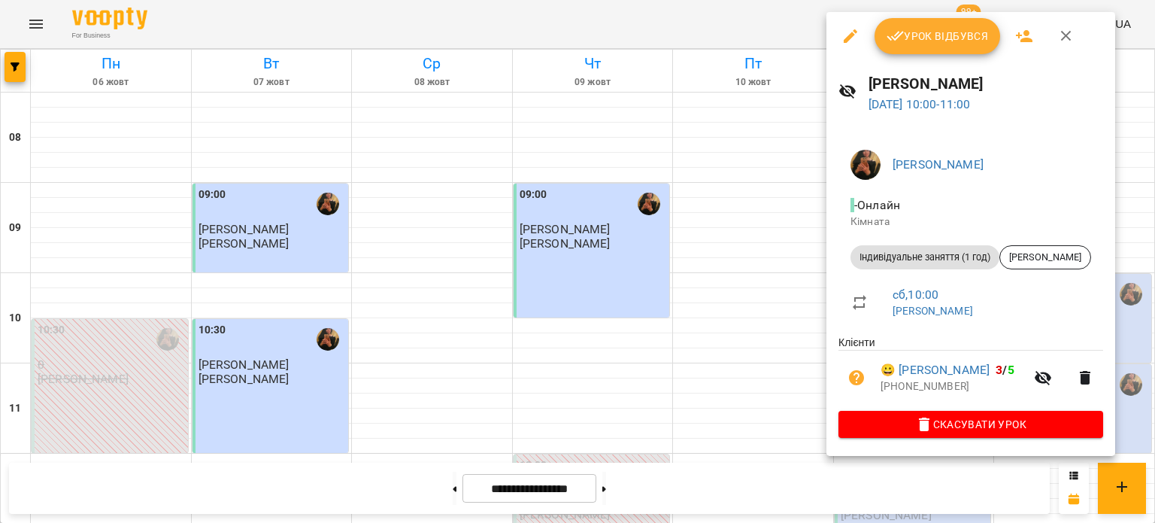
click at [850, 36] on icon "button" at bounding box center [851, 36] width 14 height 14
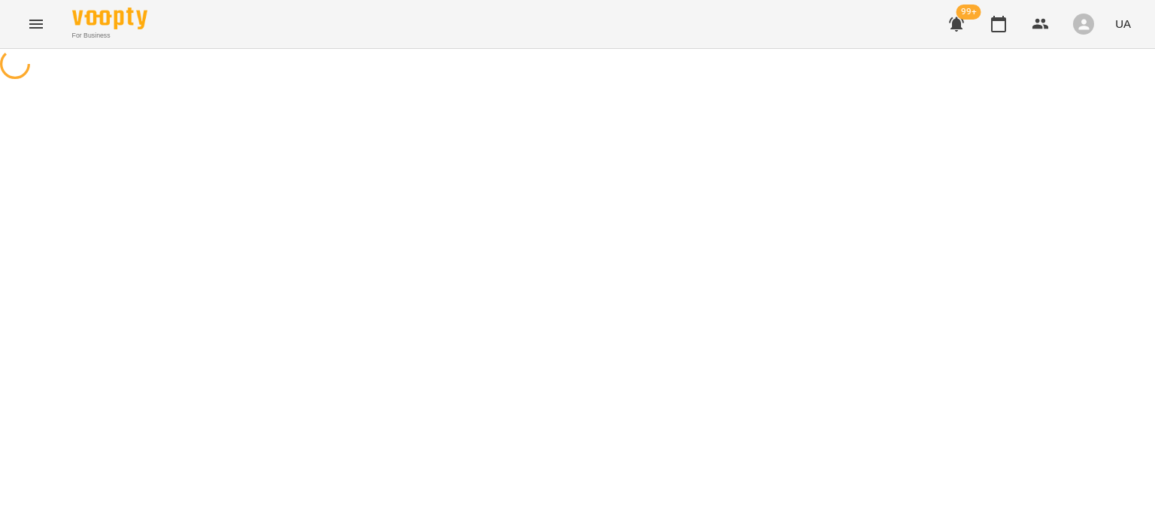
select select "**********"
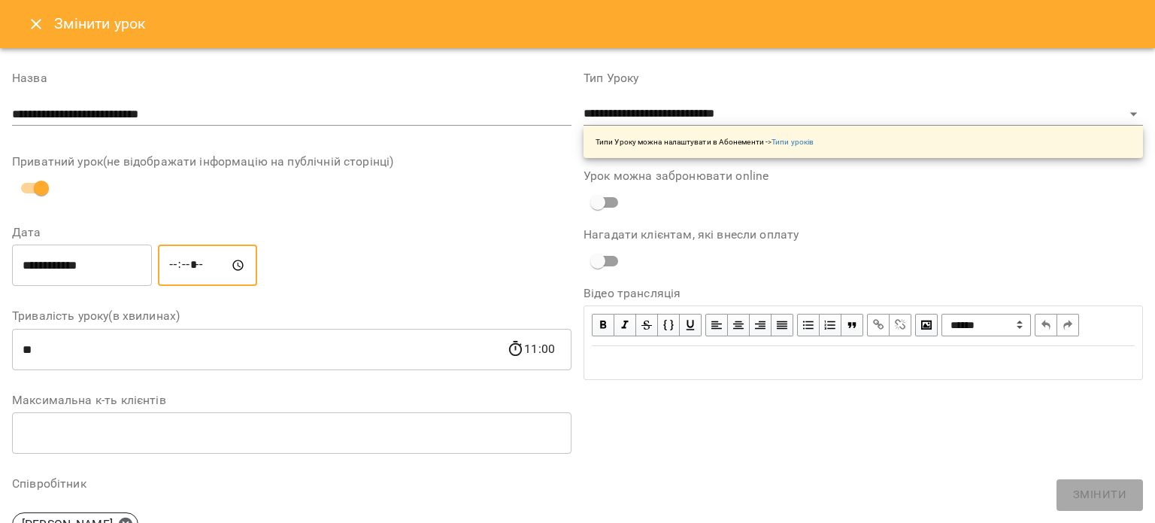
click at [198, 259] on input "*****" at bounding box center [207, 265] width 99 height 42
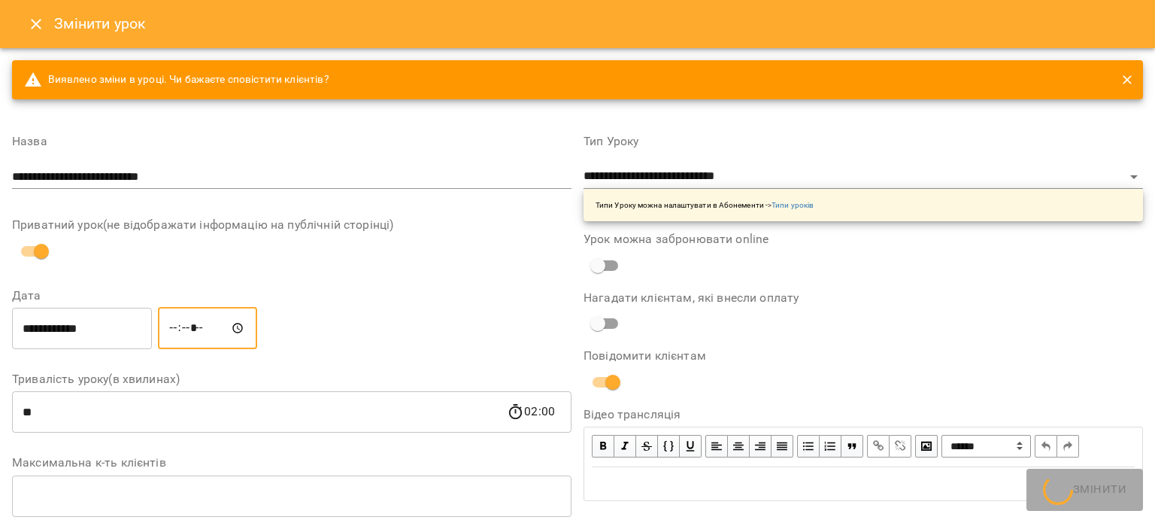
type input "*****"
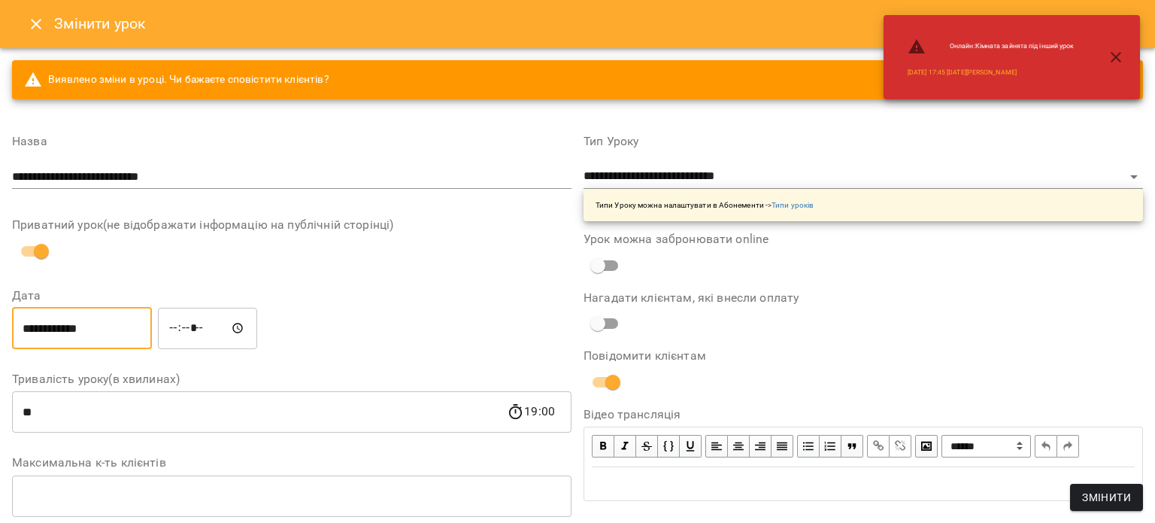
click at [129, 334] on input "**********" at bounding box center [82, 328] width 140 height 42
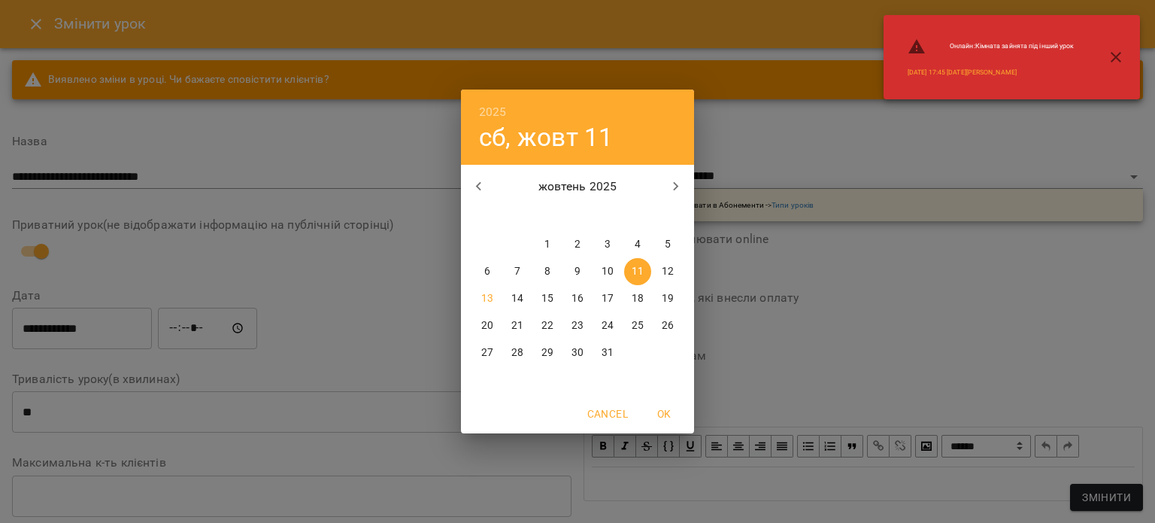
click at [517, 269] on p "7" at bounding box center [517, 271] width 6 height 15
type input "**********"
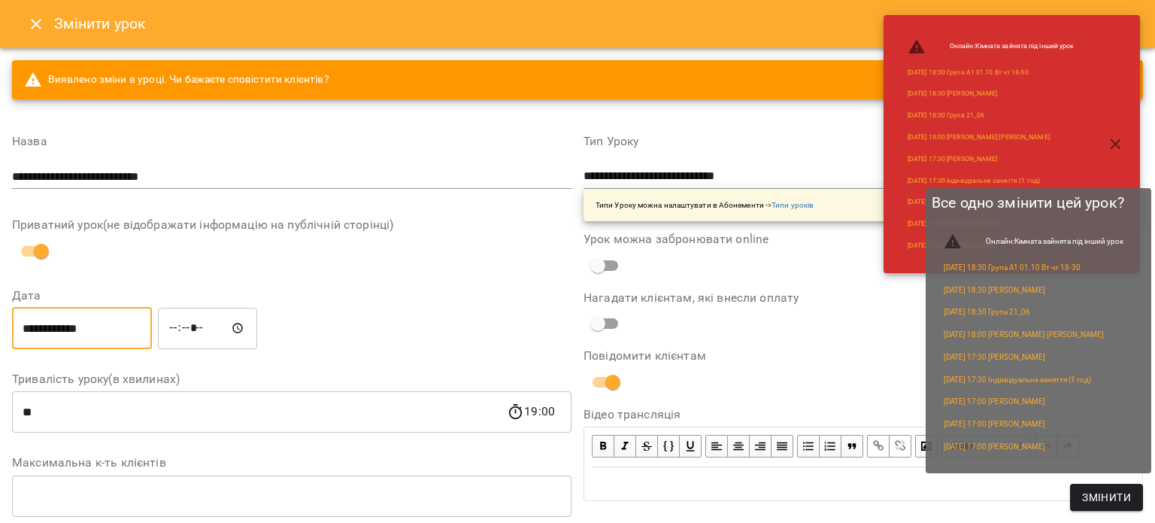
click at [1100, 498] on span "Змінити" at bounding box center [1106, 497] width 49 height 18
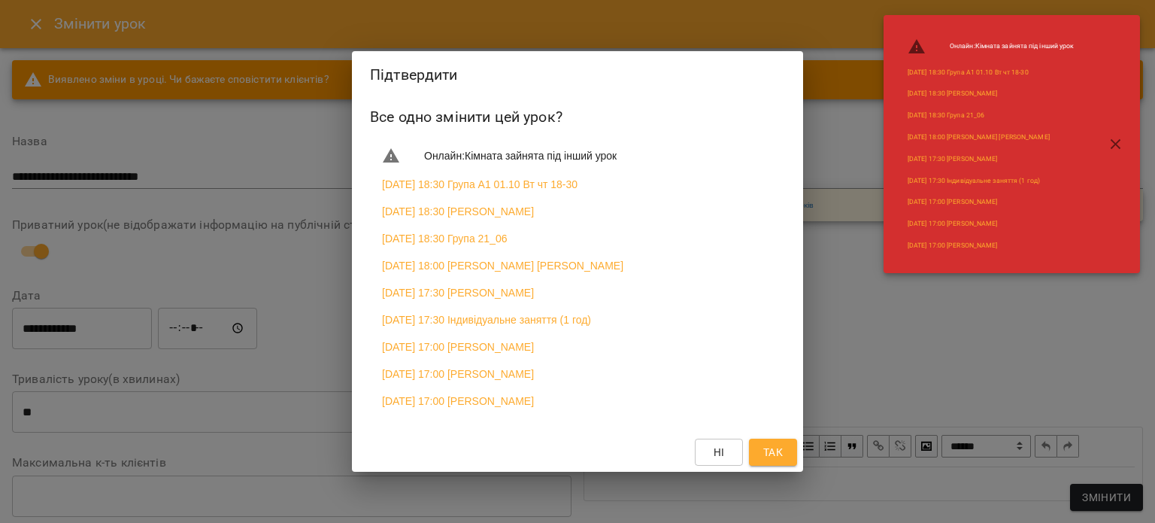
click at [756, 456] on button "Так" at bounding box center [773, 451] width 48 height 27
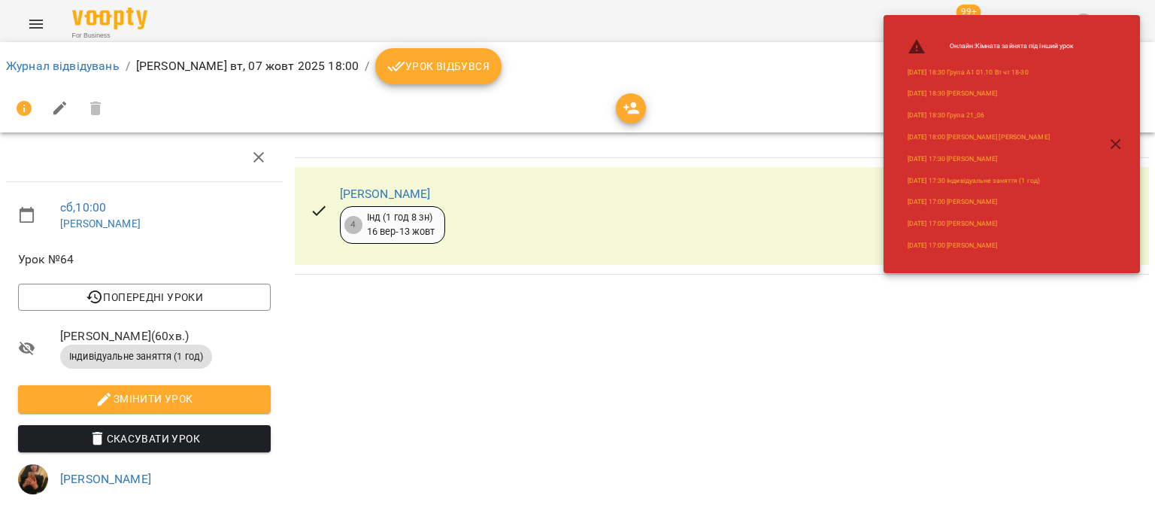
click at [405, 68] on icon "breadcrumb" at bounding box center [396, 66] width 18 height 18
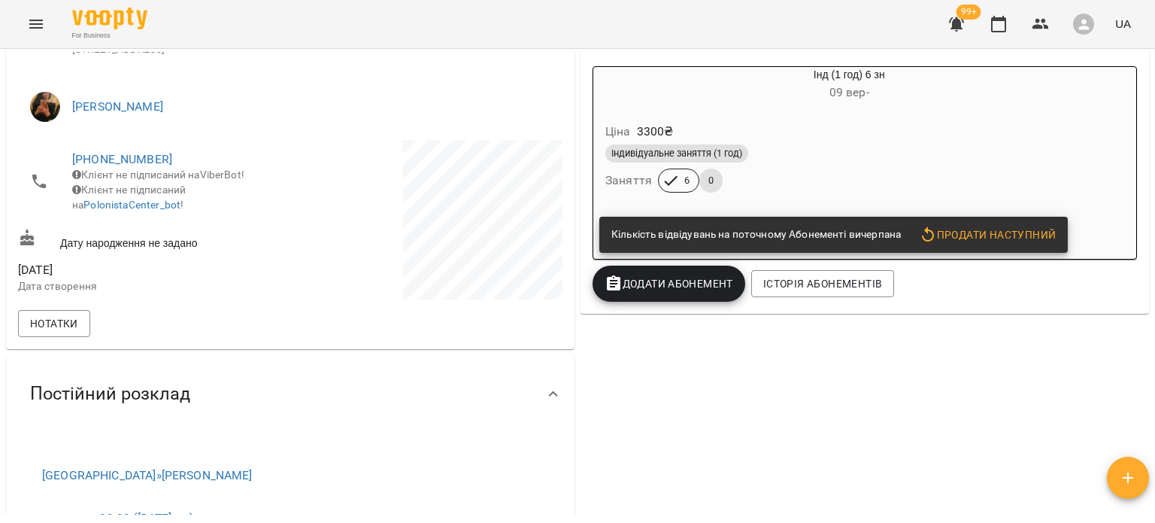
scroll to position [349, 0]
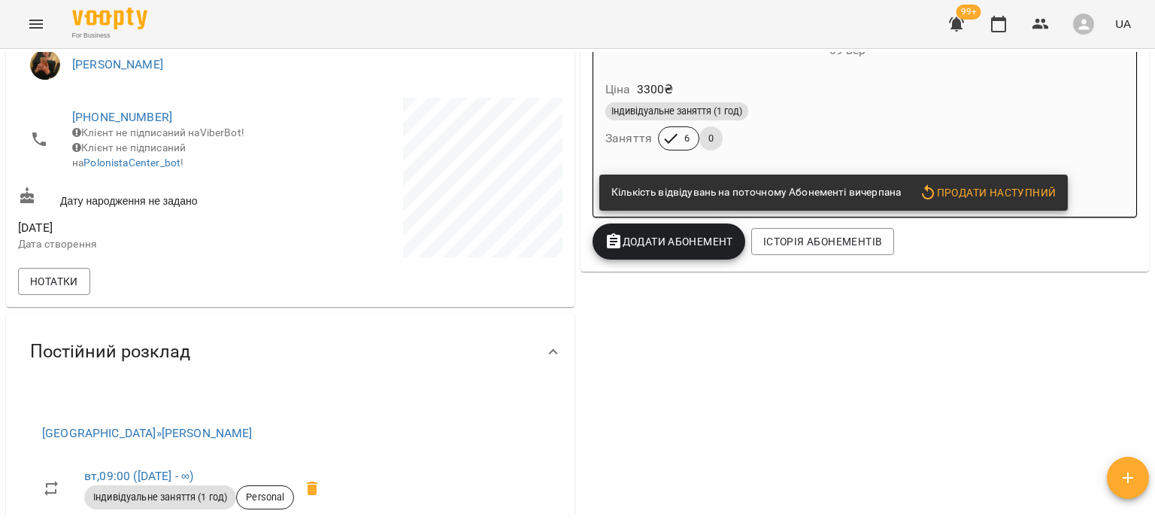
click at [955, 193] on span "Продати наступний" at bounding box center [987, 192] width 137 height 18
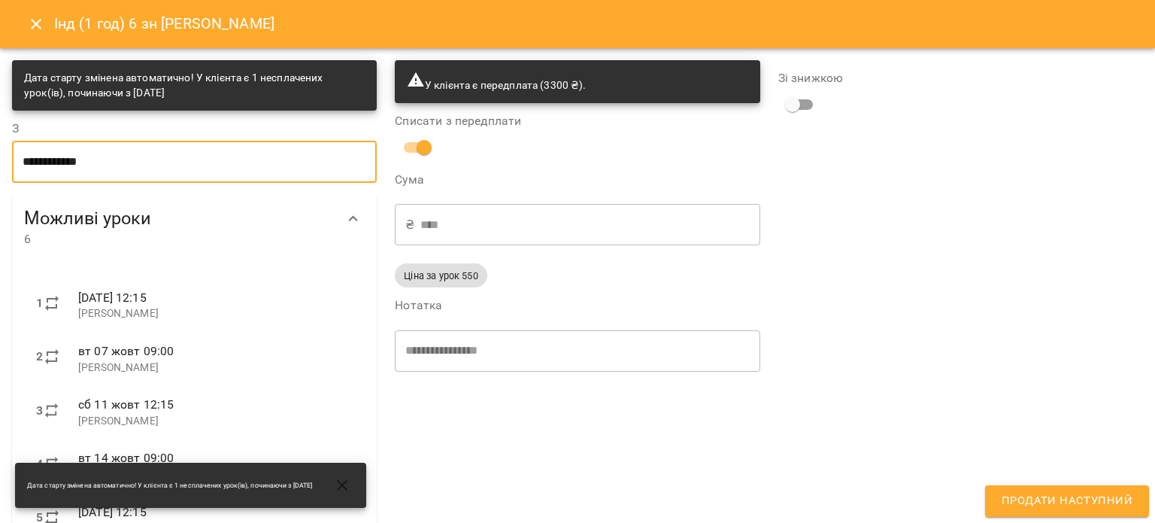
click at [232, 159] on input "**********" at bounding box center [194, 162] width 365 height 42
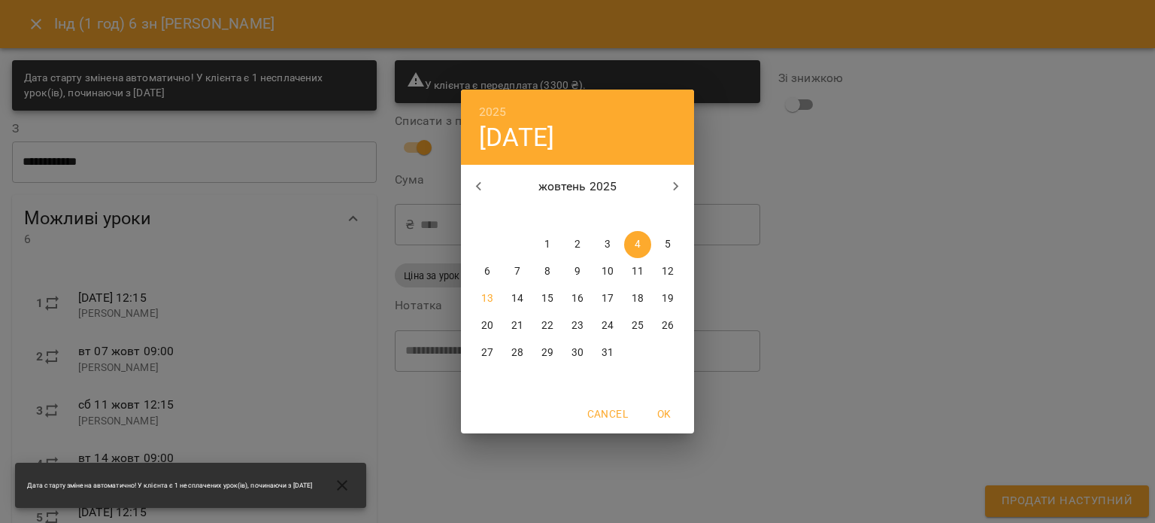
click at [888, 272] on div "2025 сб, жовт 4 жовтень 2025 пн вт ср чт пт сб нд 29 30 1 2 3 4 5 6 7 8 9 10 11…" at bounding box center [577, 261] width 1155 height 523
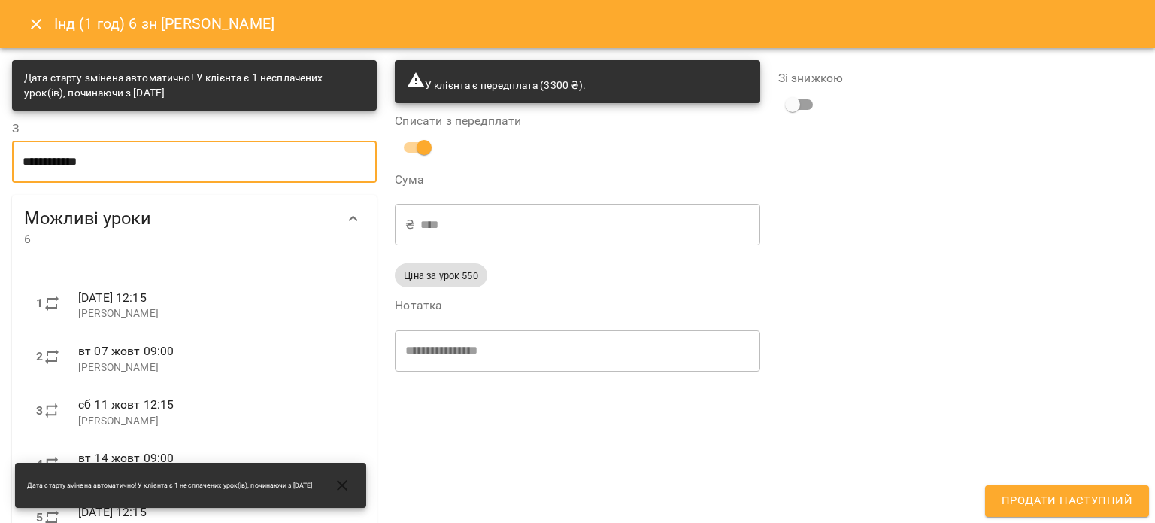
click at [1047, 513] on button "Продати наступний" at bounding box center [1067, 501] width 164 height 32
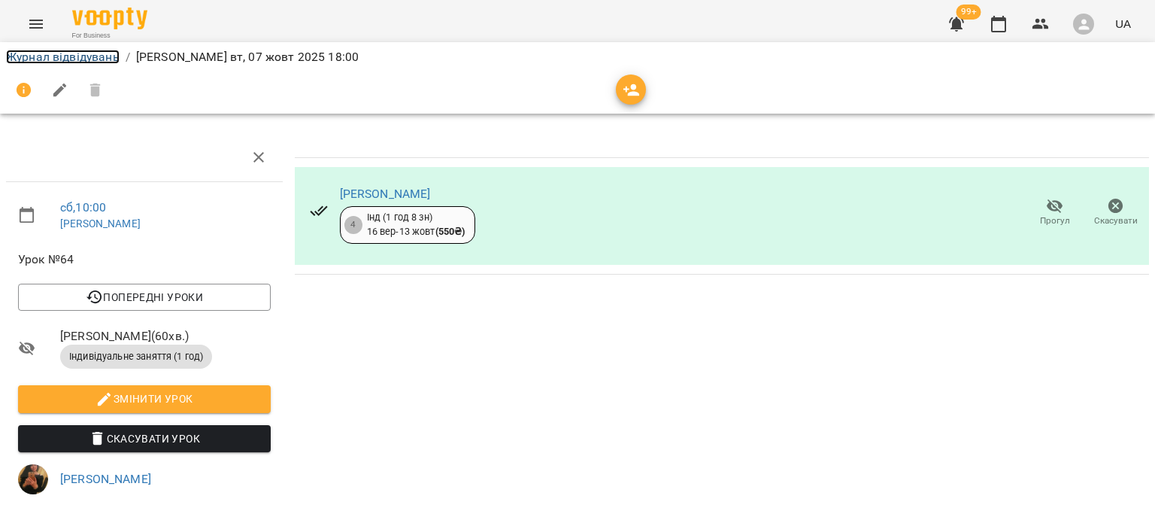
click at [40, 58] on link "Журнал відвідувань" at bounding box center [63, 57] width 114 height 14
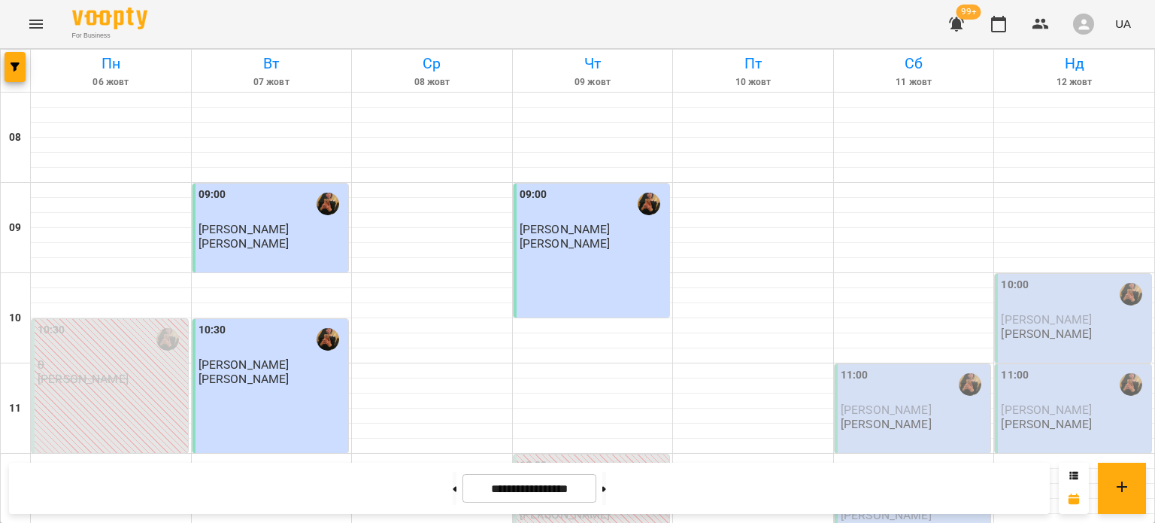
click at [616, 263] on div "09:00 [PERSON_NAME] [PERSON_NAME]" at bounding box center [592, 250] width 156 height 134
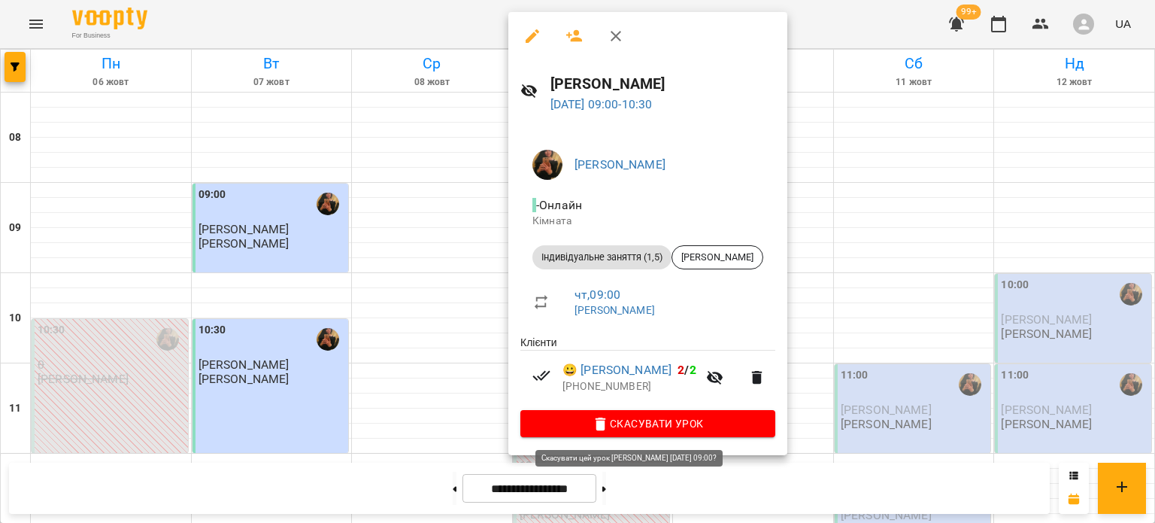
click at [635, 417] on span "Скасувати Урок" at bounding box center [647, 423] width 231 height 18
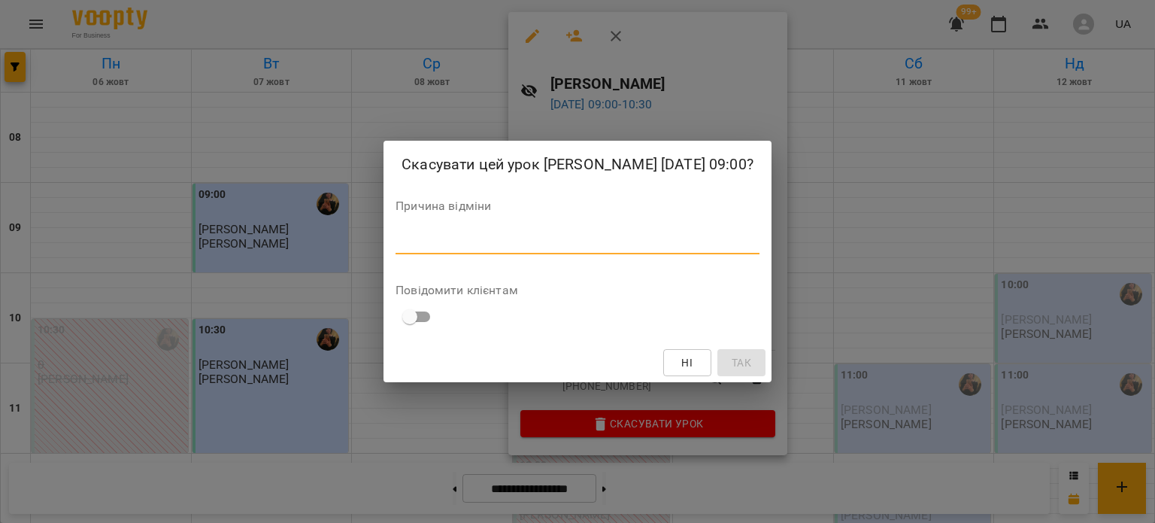
click at [538, 249] on textarea at bounding box center [577, 242] width 364 height 14
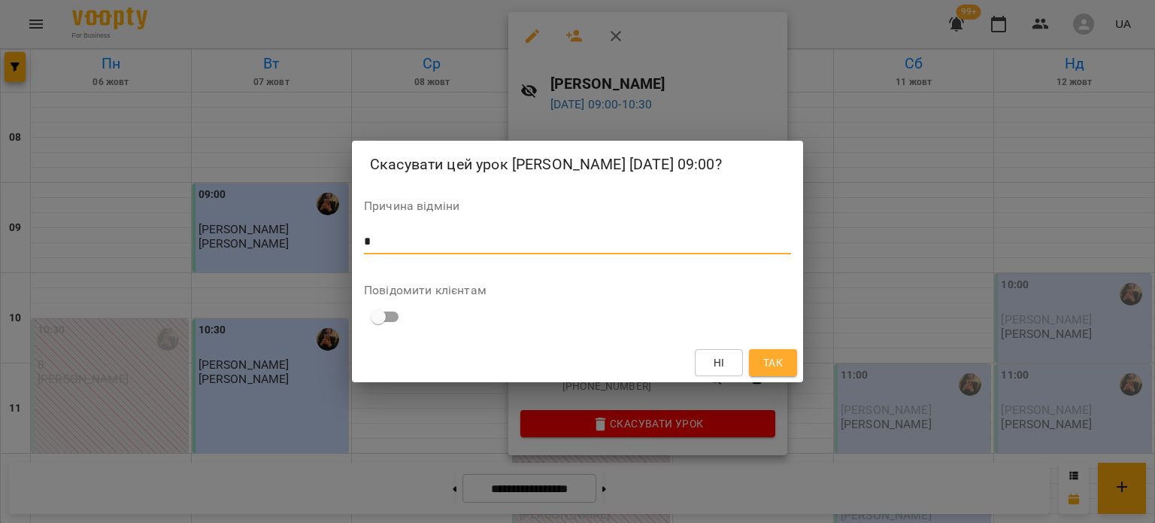
type textarea "*"
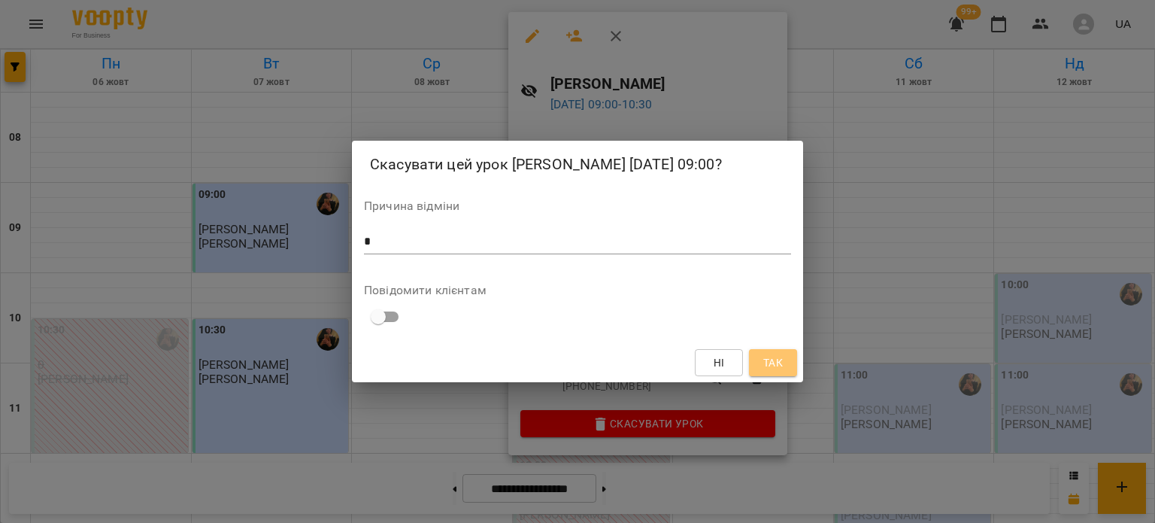
click at [786, 368] on button "Так" at bounding box center [773, 362] width 48 height 27
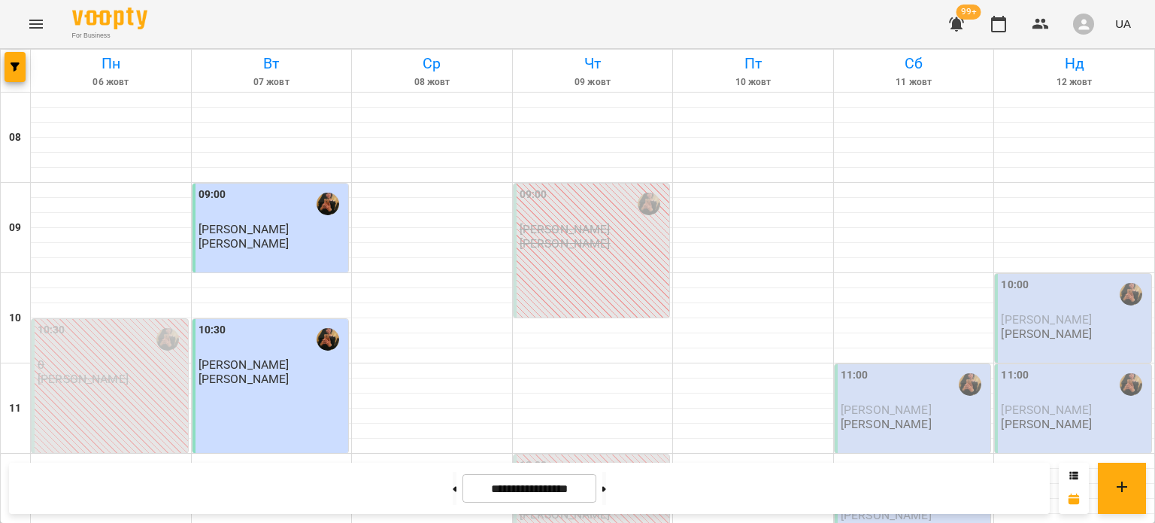
scroll to position [535, 0]
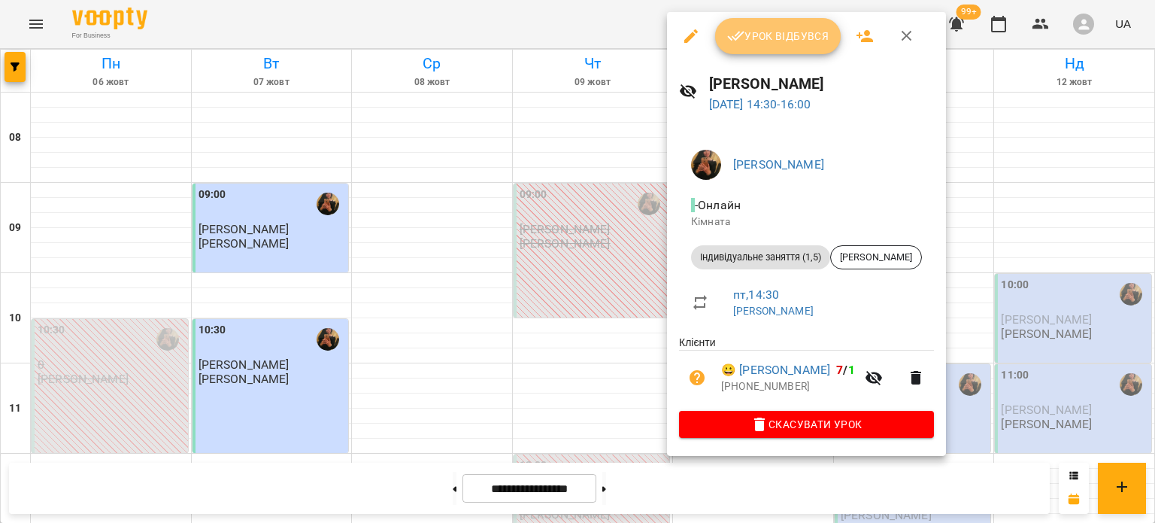
click at [759, 32] on span "Урок відбувся" at bounding box center [778, 36] width 102 height 18
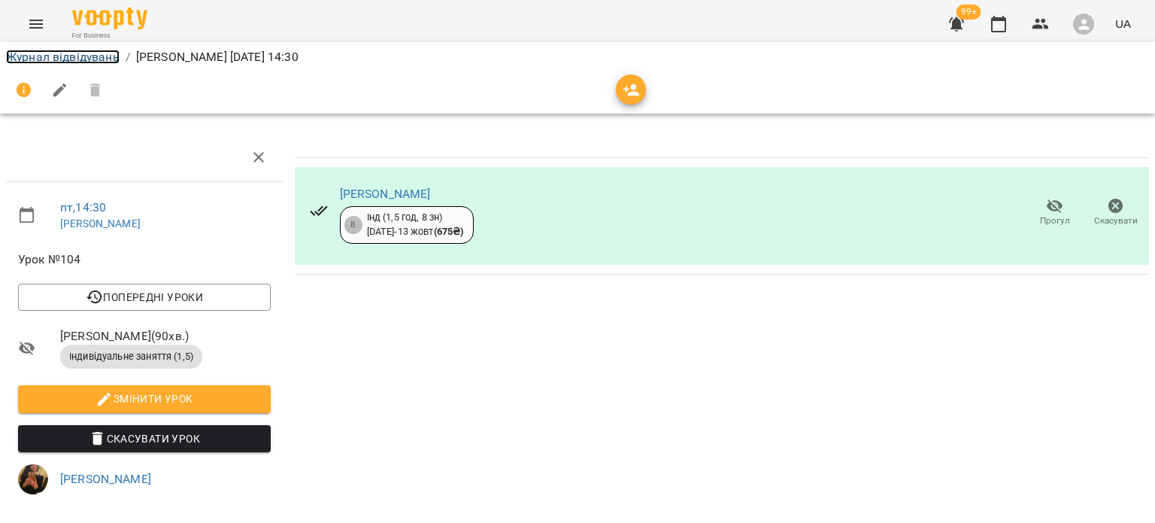
click at [81, 61] on link "Журнал відвідувань" at bounding box center [63, 57] width 114 height 14
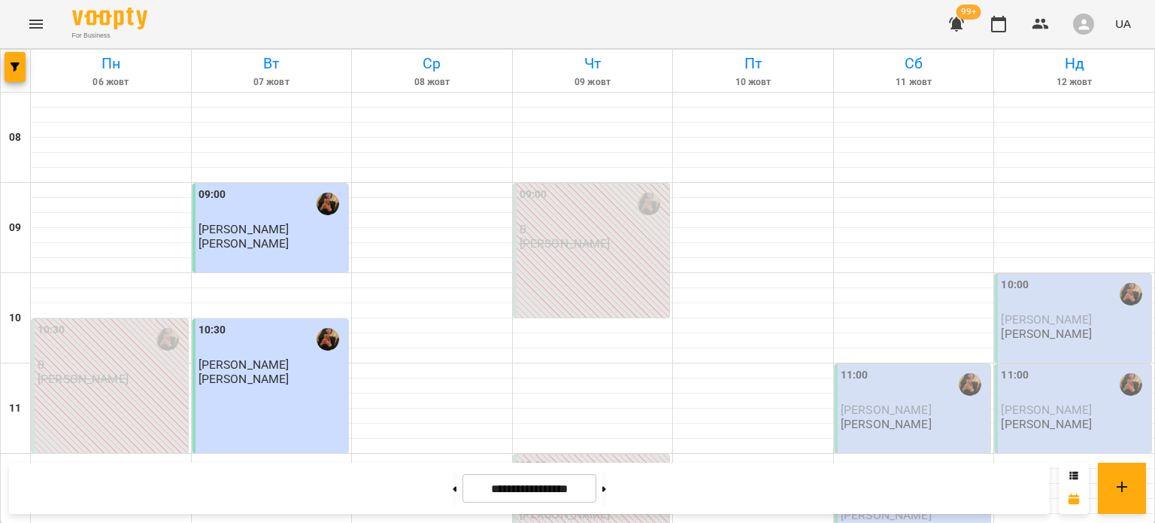
scroll to position [105, 0]
click at [878, 367] on div "11:00" at bounding box center [914, 384] width 147 height 35
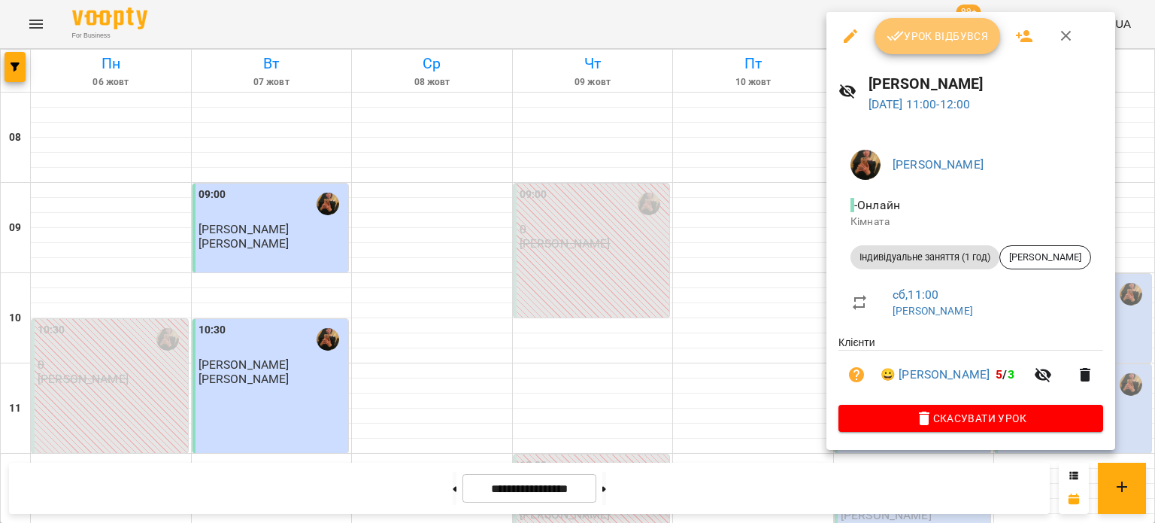
click at [912, 38] on span "Урок відбувся" at bounding box center [937, 36] width 102 height 18
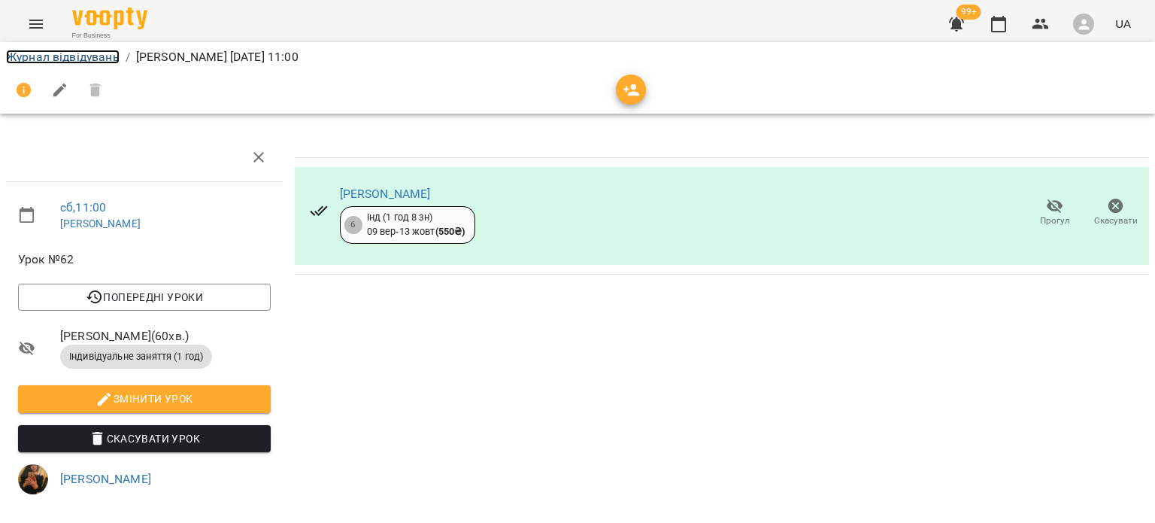
click at [111, 51] on link "Журнал відвідувань" at bounding box center [63, 57] width 114 height 14
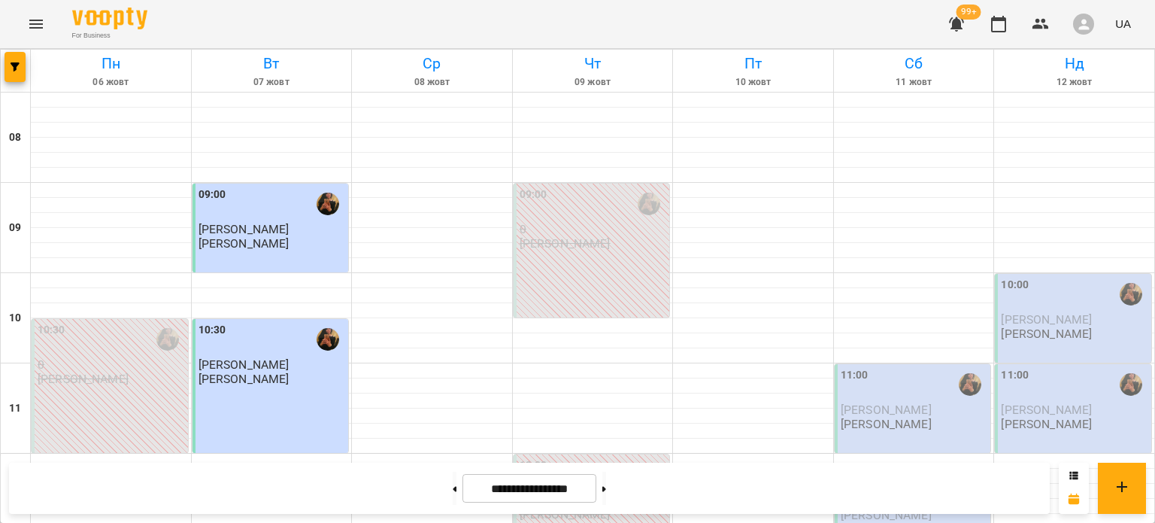
scroll to position [144, 0]
click at [1068, 312] on span "[PERSON_NAME]" at bounding box center [1046, 319] width 91 height 14
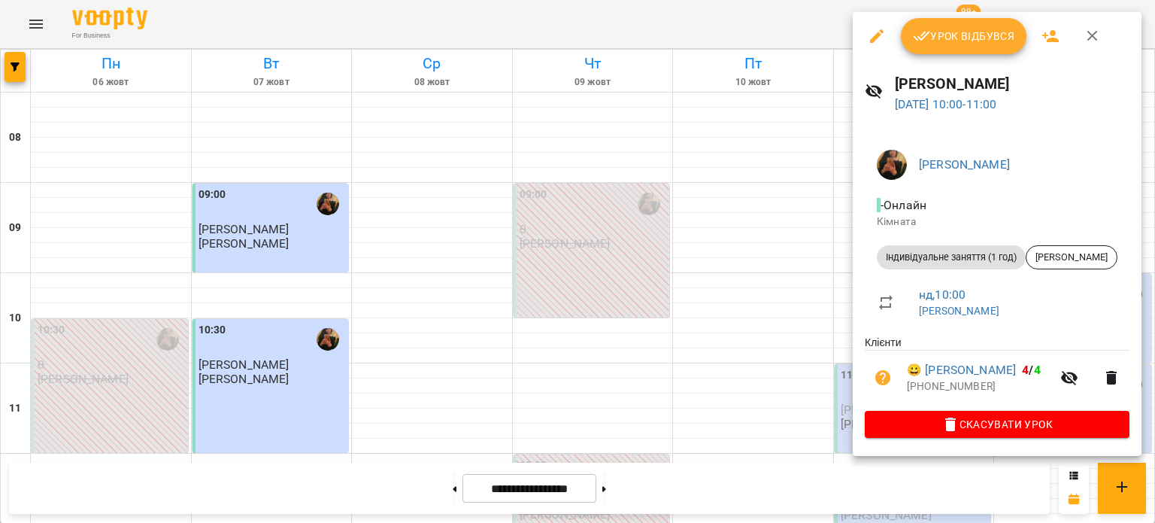
click at [872, 35] on icon "button" at bounding box center [877, 36] width 18 height 18
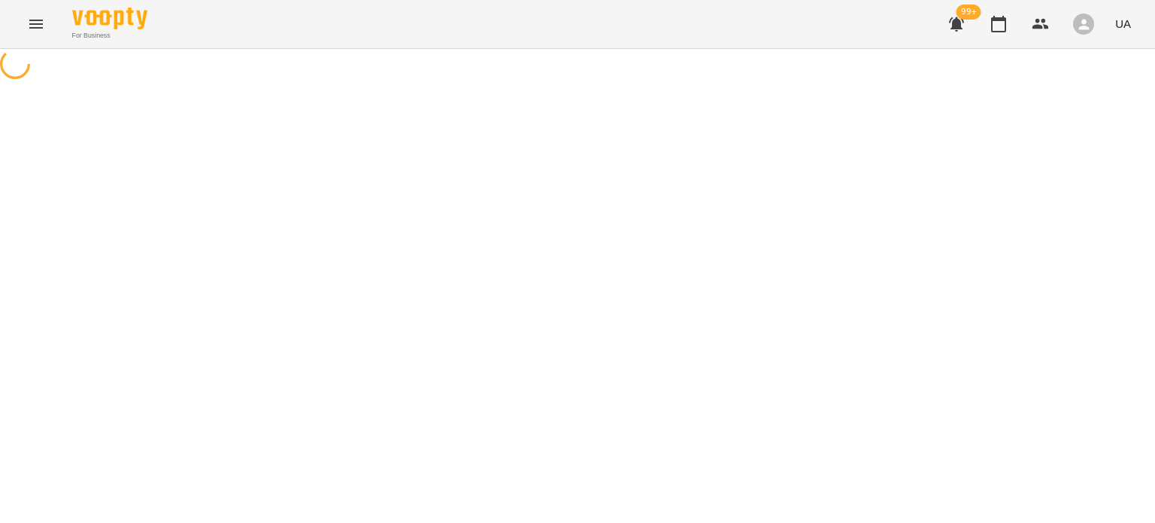
select select "**********"
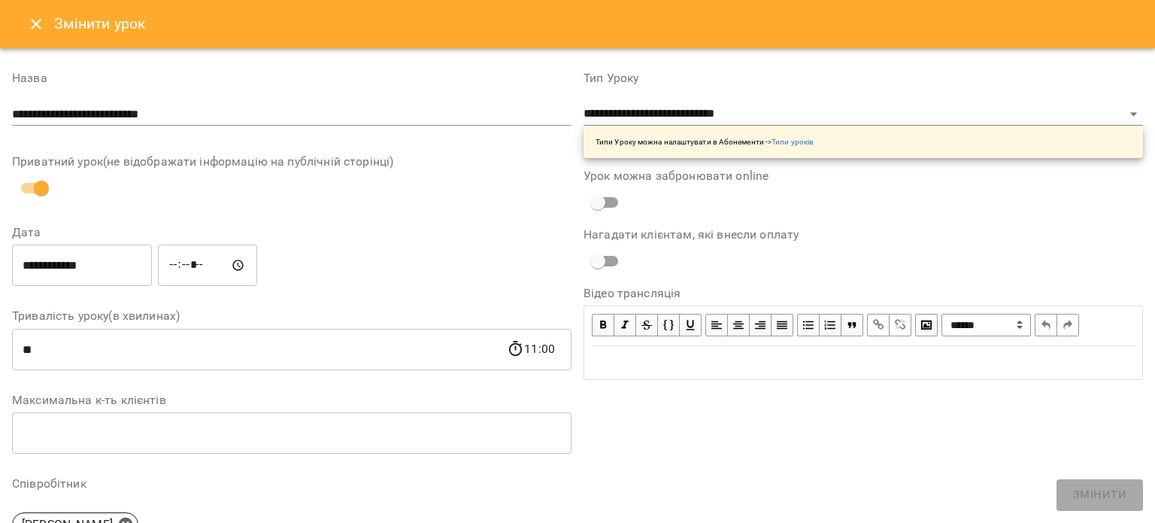
click at [87, 270] on input "**********" at bounding box center [82, 265] width 140 height 42
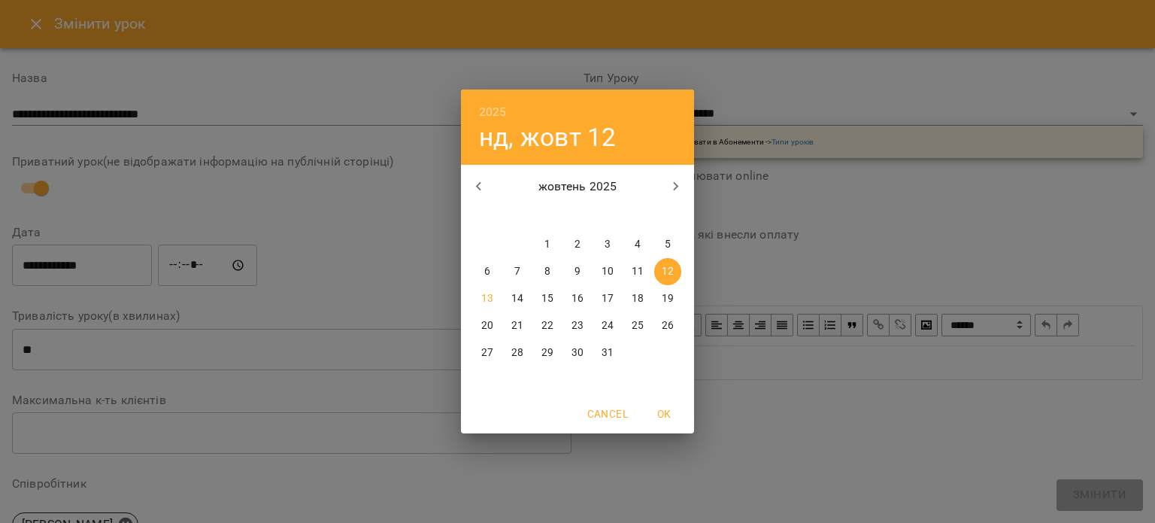
click at [636, 270] on p "11" at bounding box center [638, 271] width 12 height 15
type input "**********"
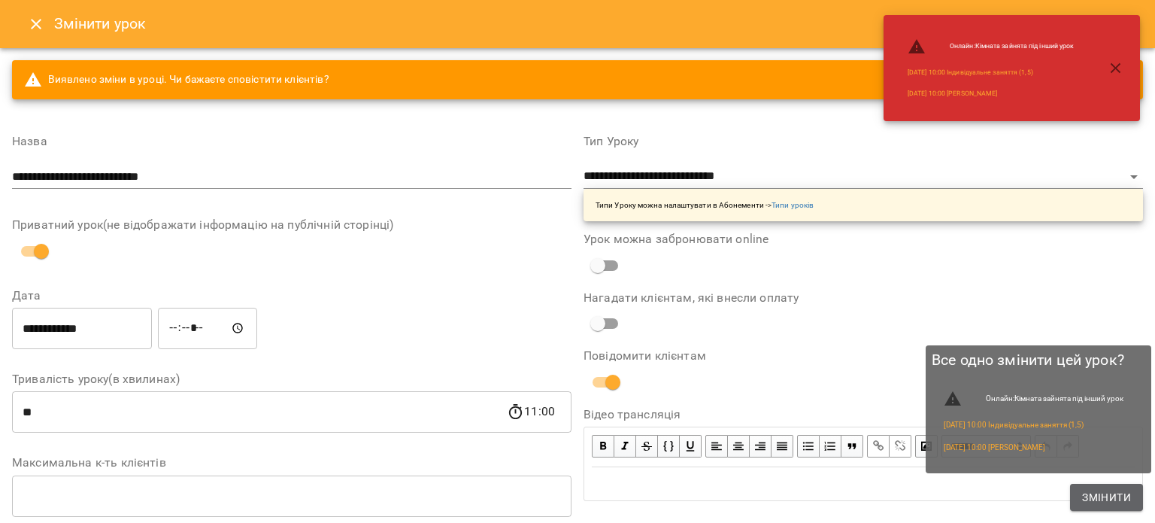
click at [1114, 494] on span "Змінити" at bounding box center [1106, 497] width 49 height 18
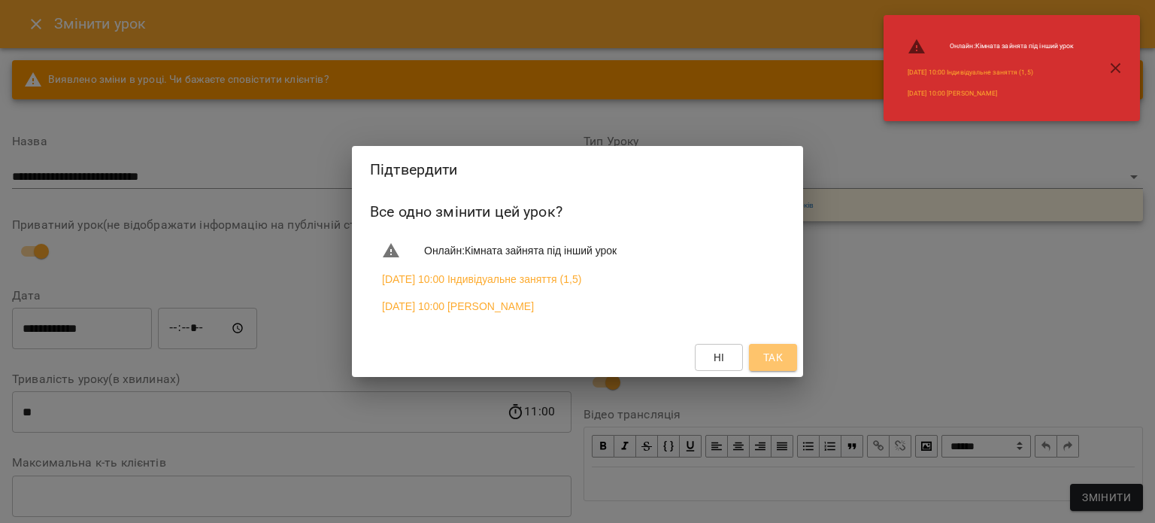
click at [781, 359] on span "Так" at bounding box center [773, 357] width 20 height 18
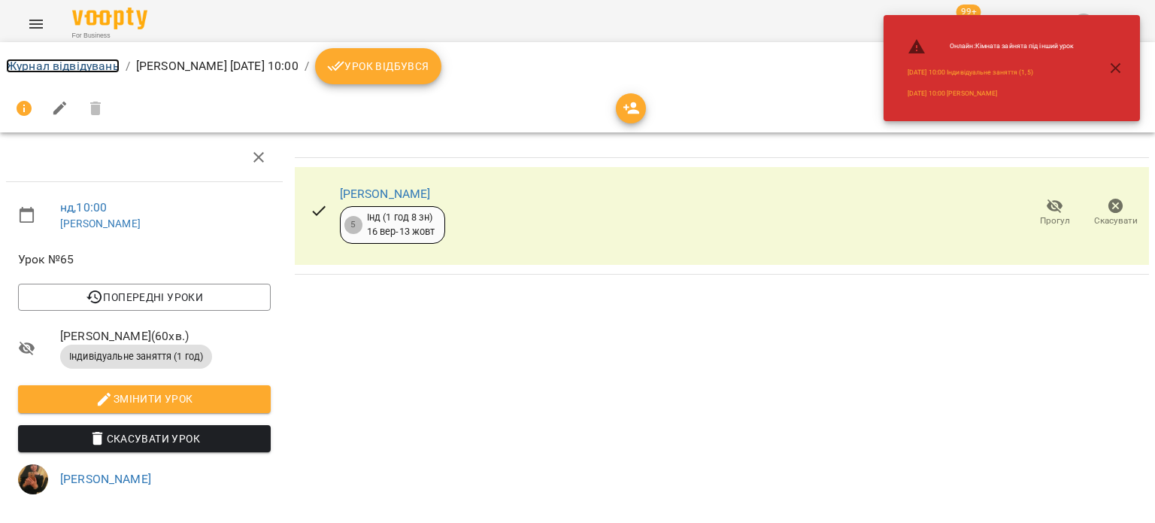
click at [98, 68] on link "Журнал відвідувань" at bounding box center [63, 66] width 114 height 14
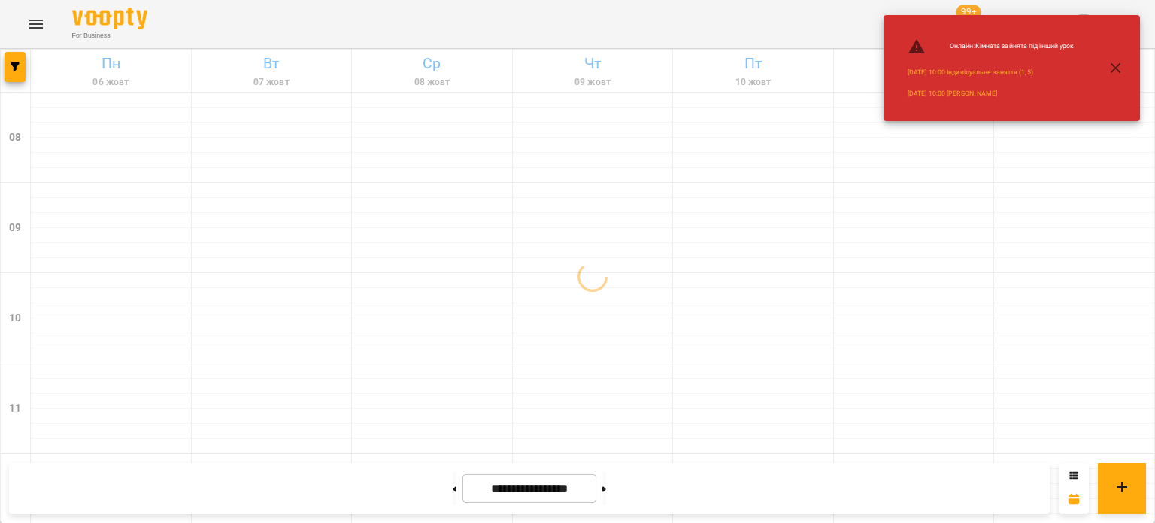
click at [1116, 68] on icon "button" at bounding box center [1115, 68] width 11 height 11
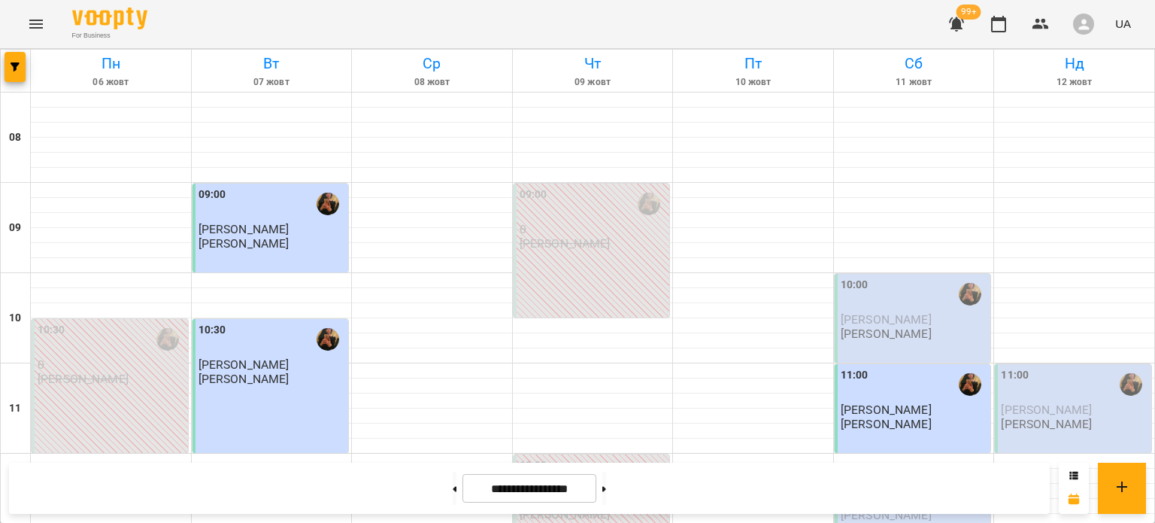
click at [902, 315] on span "[PERSON_NAME]" at bounding box center [886, 319] width 91 height 14
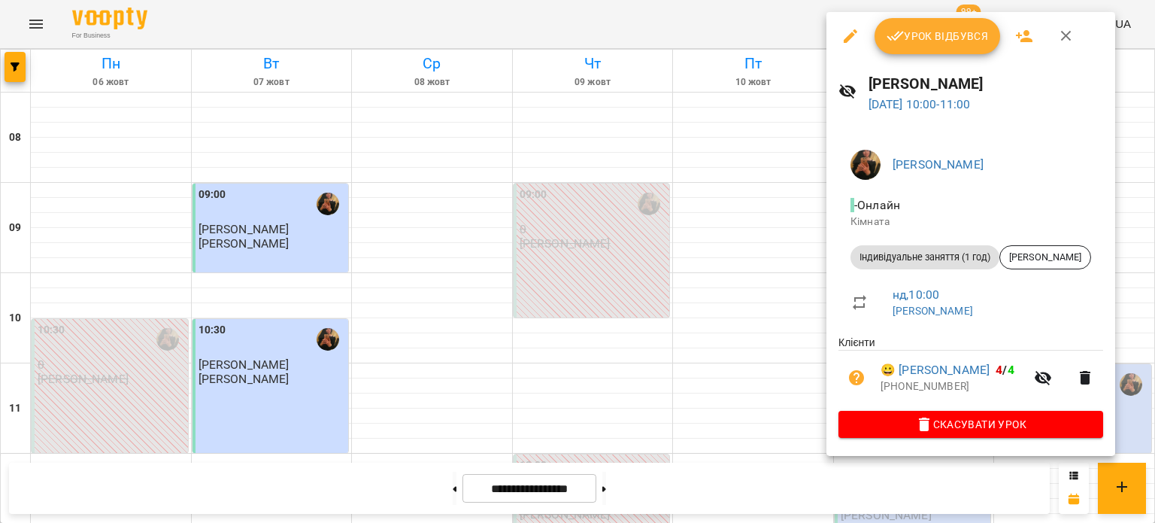
click at [924, 33] on span "Урок відбувся" at bounding box center [937, 36] width 102 height 18
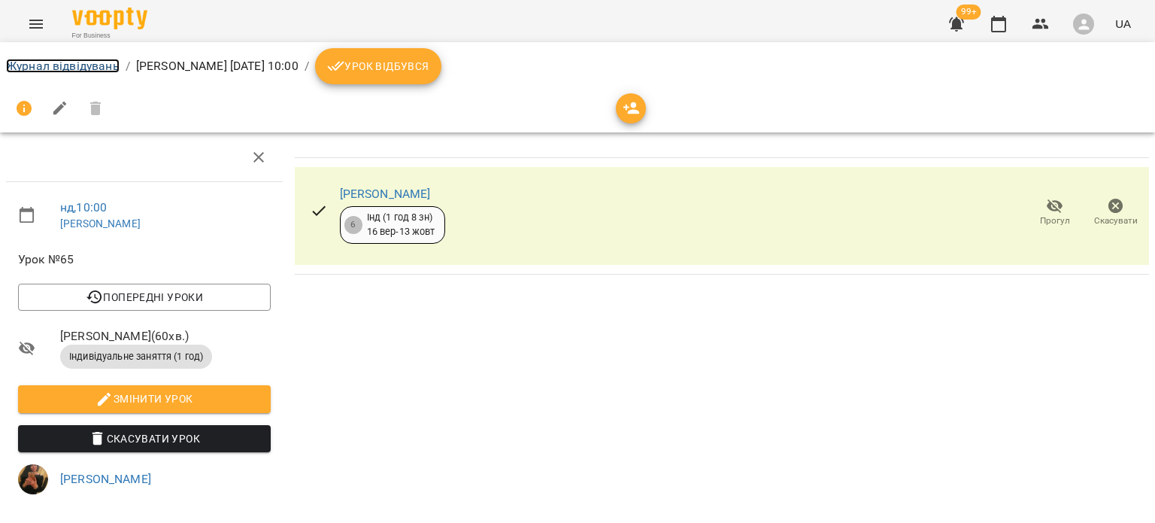
click at [18, 68] on link "Журнал відвідувань" at bounding box center [63, 66] width 114 height 14
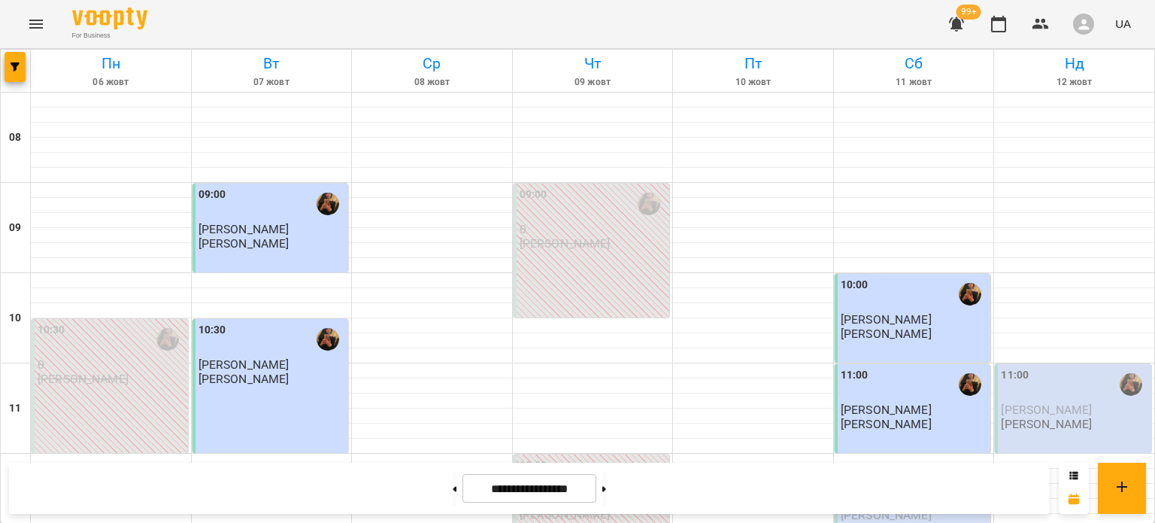
click at [889, 312] on span "[PERSON_NAME]" at bounding box center [886, 319] width 91 height 14
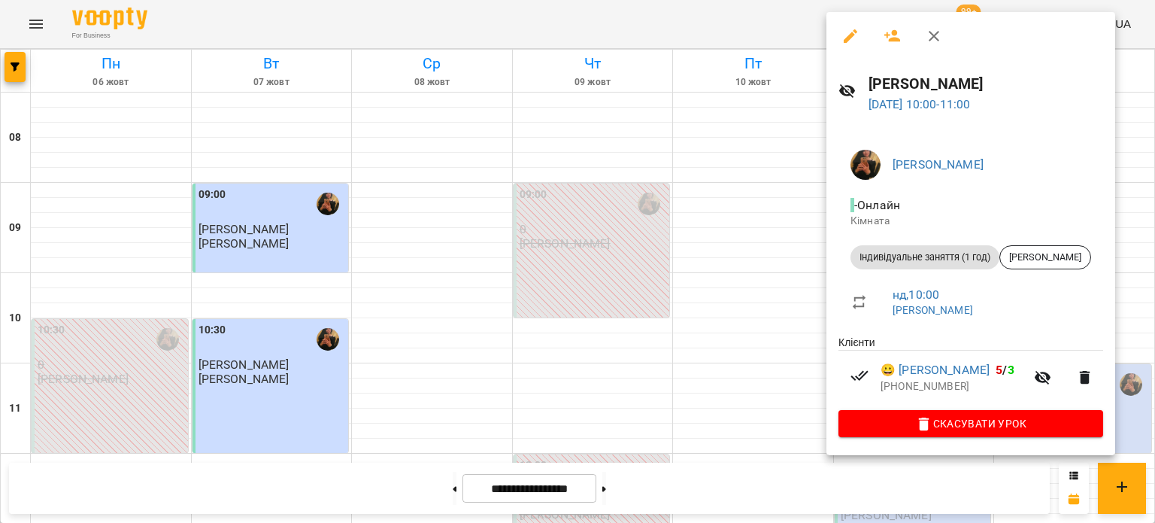
click at [514, 156] on div at bounding box center [577, 261] width 1155 height 523
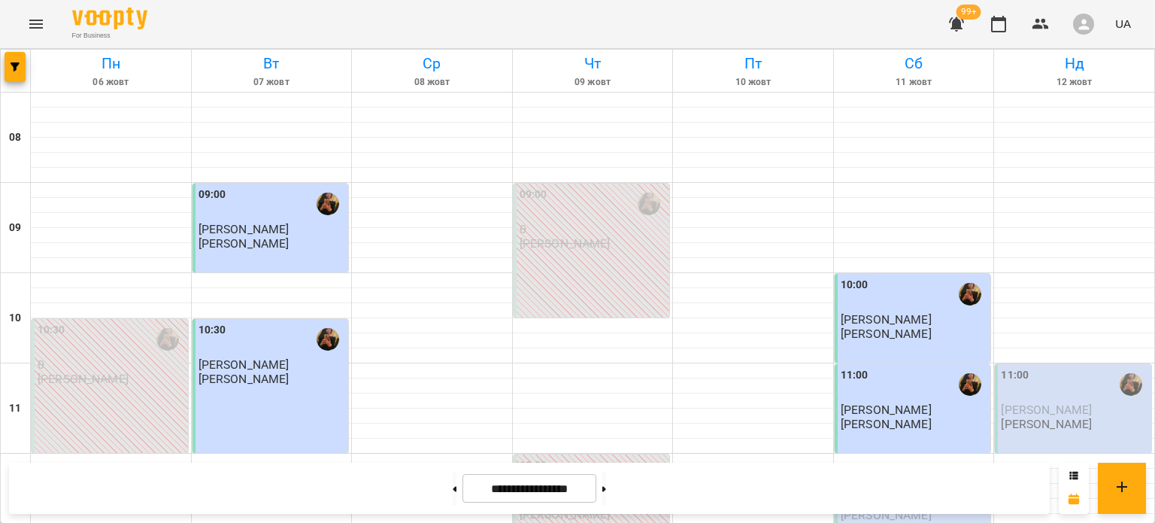
scroll to position [361, 0]
click at [891, 522] on p "[PERSON_NAME]" at bounding box center [886, 529] width 91 height 13
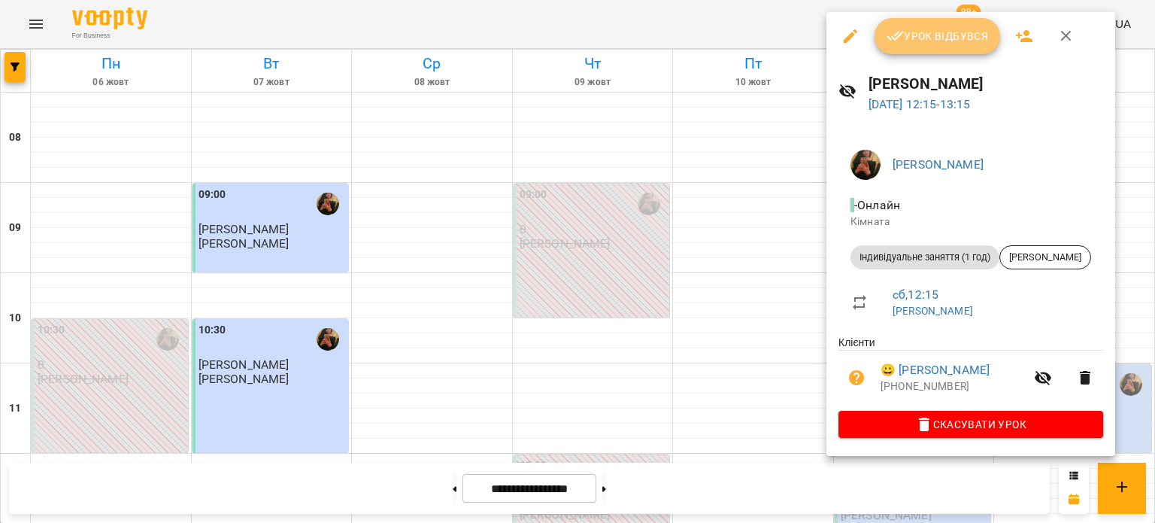
click at [938, 41] on span "Урок відбувся" at bounding box center [937, 36] width 102 height 18
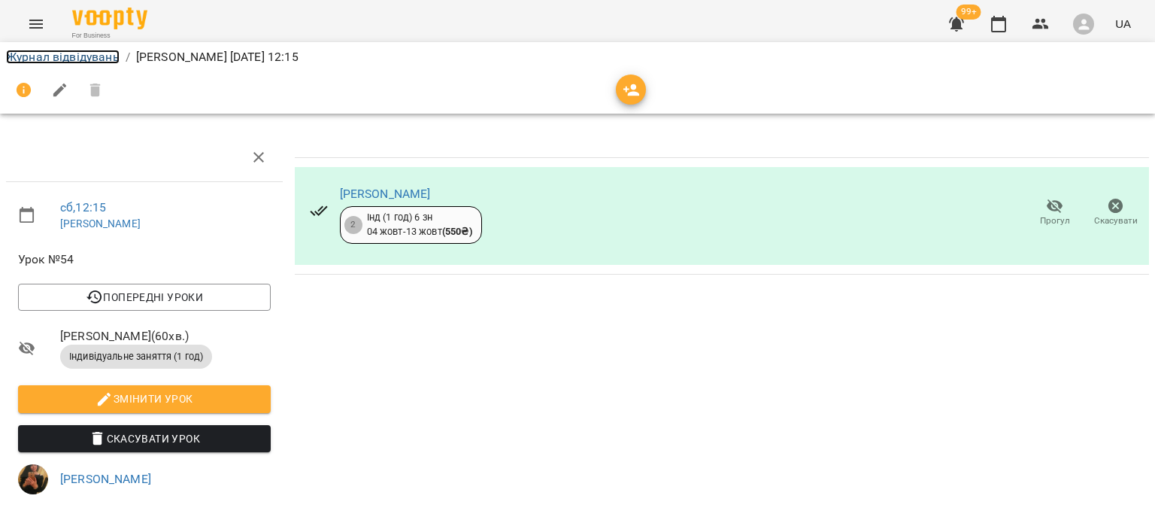
click at [39, 61] on link "Журнал відвідувань" at bounding box center [63, 57] width 114 height 14
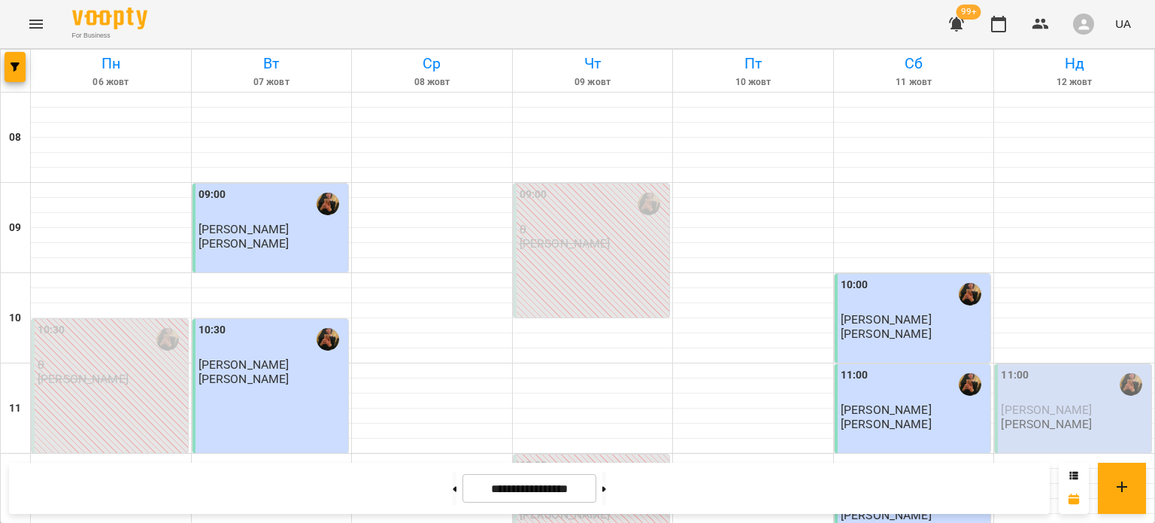
scroll to position [189, 0]
click at [1033, 417] on p "[PERSON_NAME]" at bounding box center [1046, 423] width 91 height 13
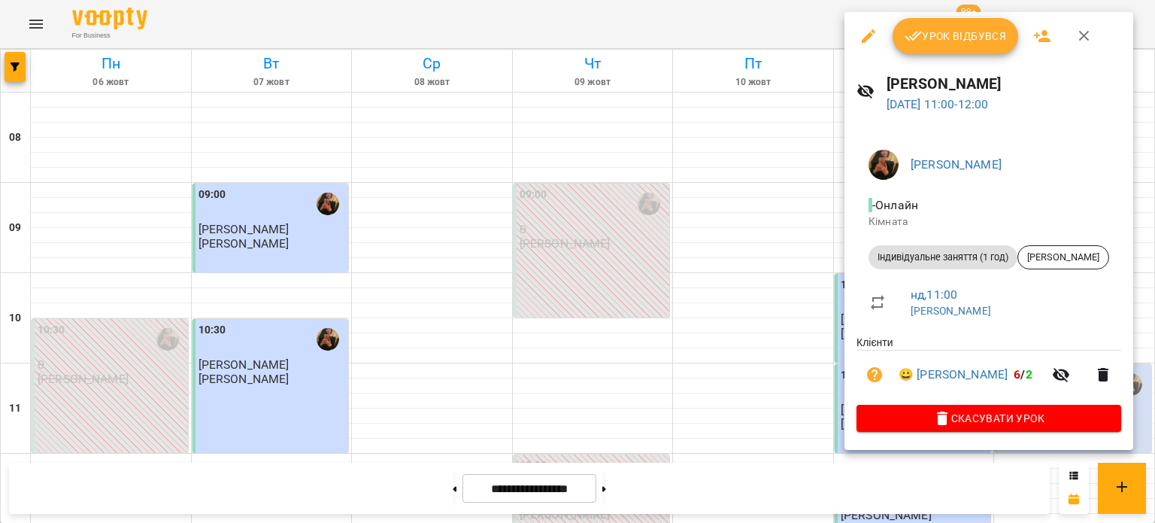
click at [945, 43] on span "Урок відбувся" at bounding box center [955, 36] width 102 height 18
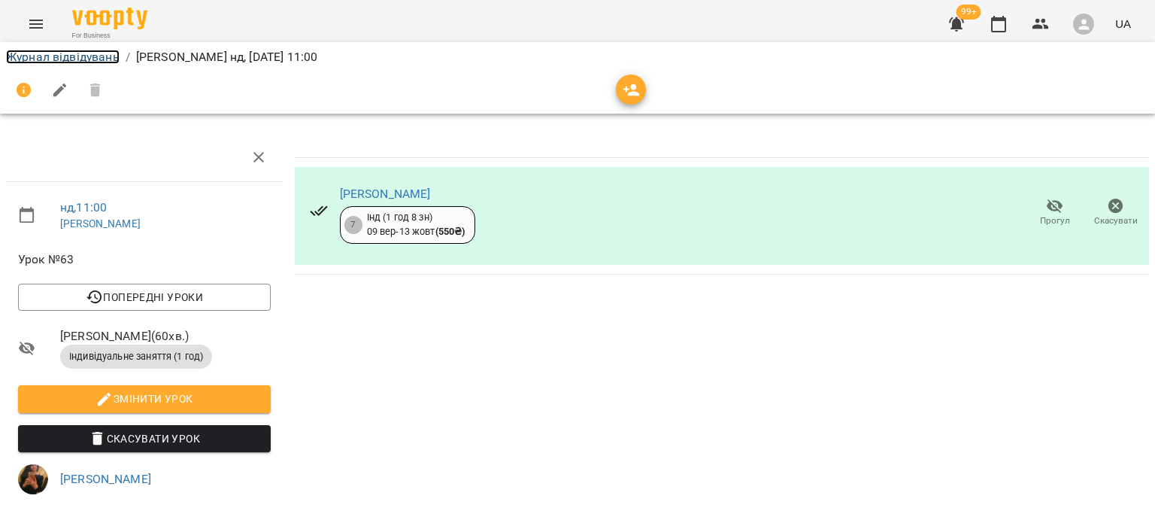
click at [85, 59] on link "Журнал відвідувань" at bounding box center [63, 57] width 114 height 14
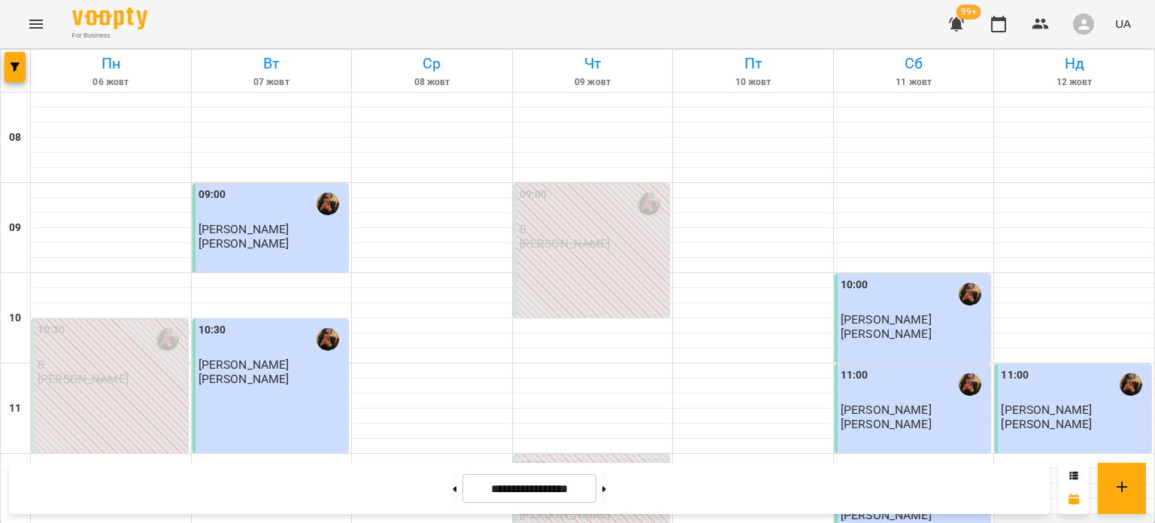
scroll to position [395, 0]
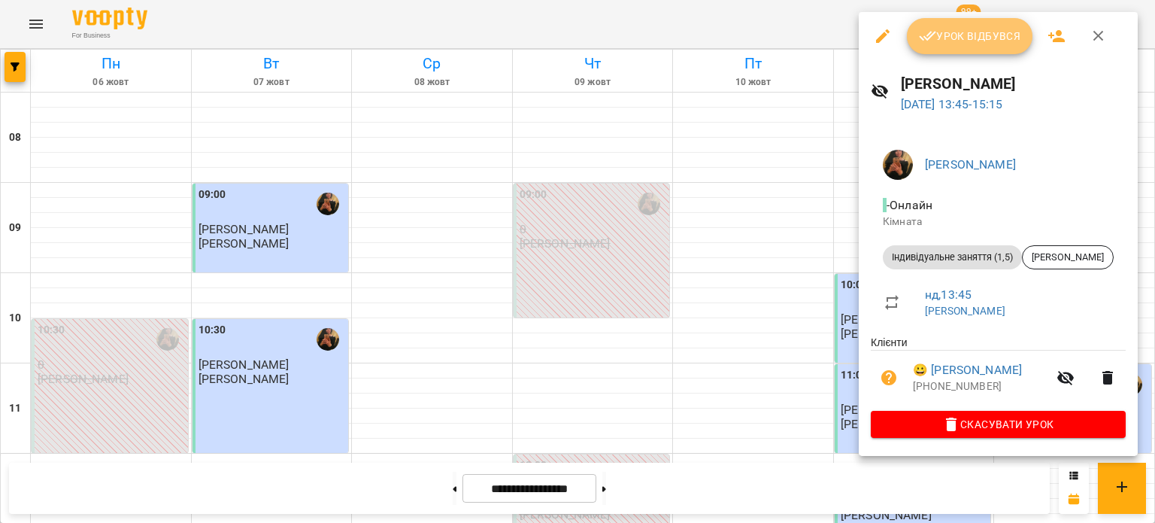
click at [929, 30] on icon "button" at bounding box center [928, 36] width 18 height 18
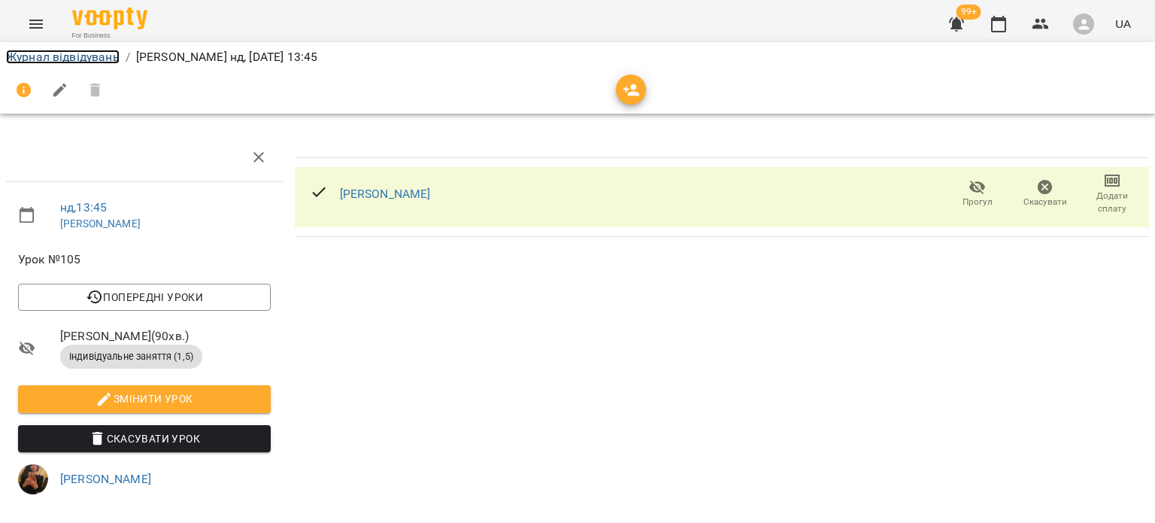
click at [55, 56] on link "Журнал відвідувань" at bounding box center [63, 57] width 114 height 14
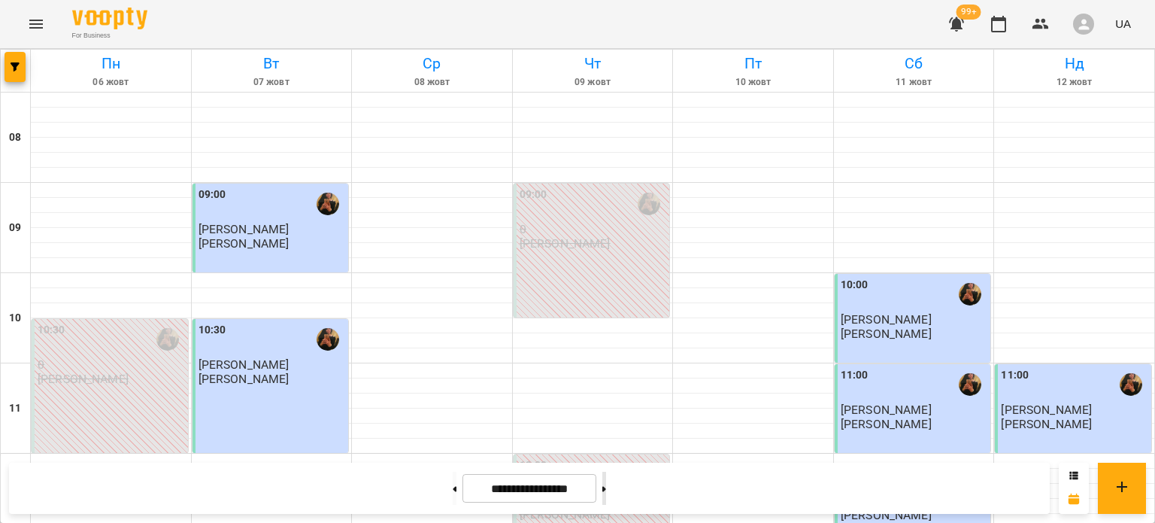
click at [606, 487] on icon at bounding box center [604, 489] width 4 height 6
type input "**********"
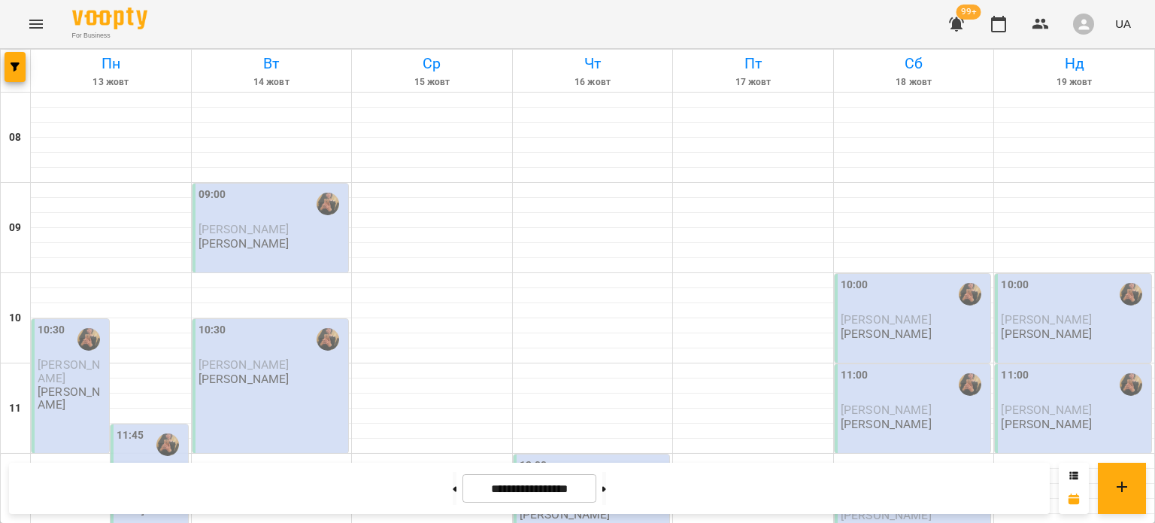
scroll to position [51, 0]
click at [886, 277] on div "10:00" at bounding box center [914, 294] width 147 height 35
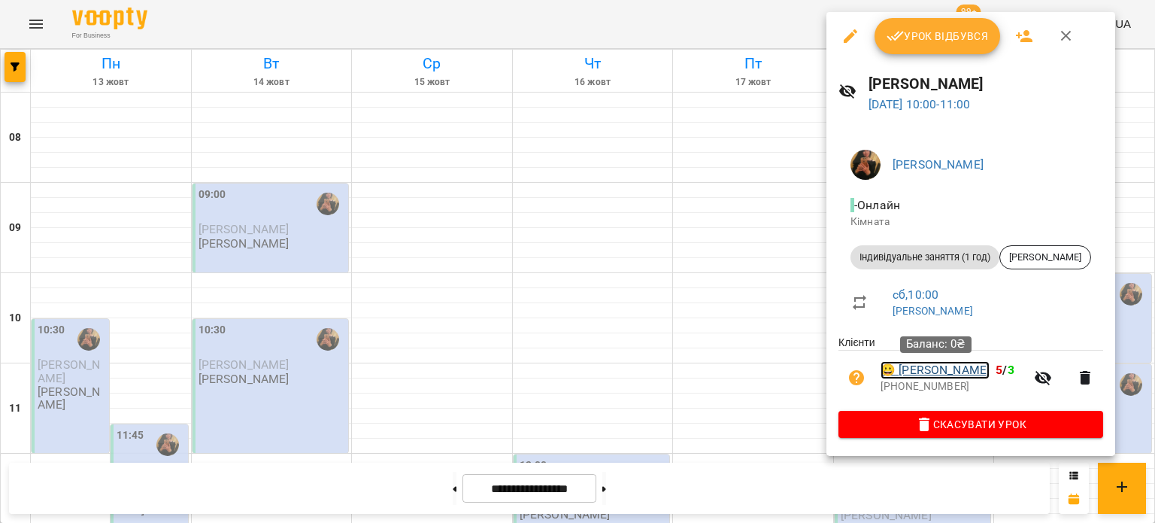
click at [926, 377] on link "😀 Антон Остапчук" at bounding box center [934, 370] width 109 height 18
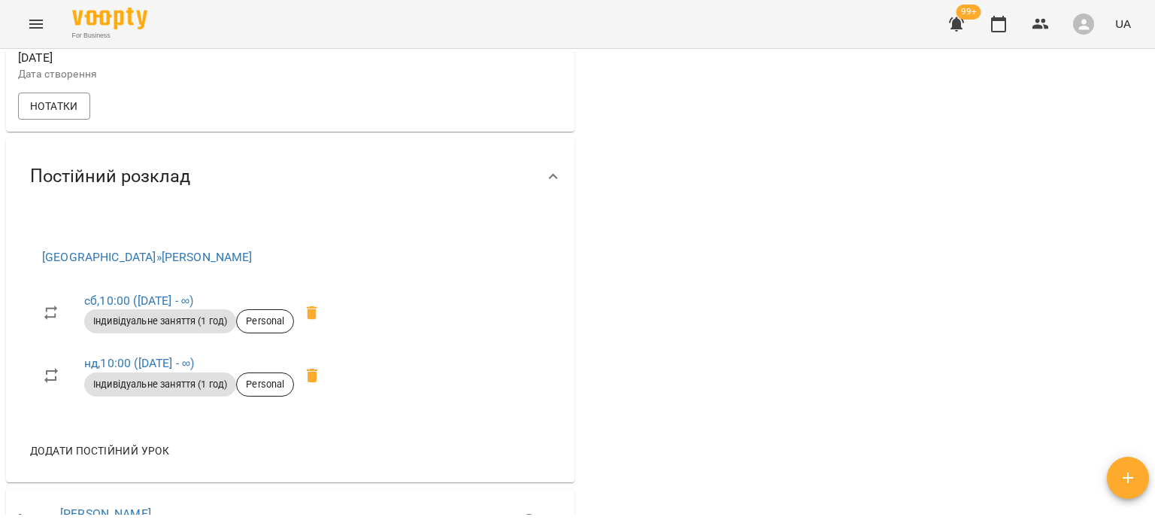
scroll to position [577, 0]
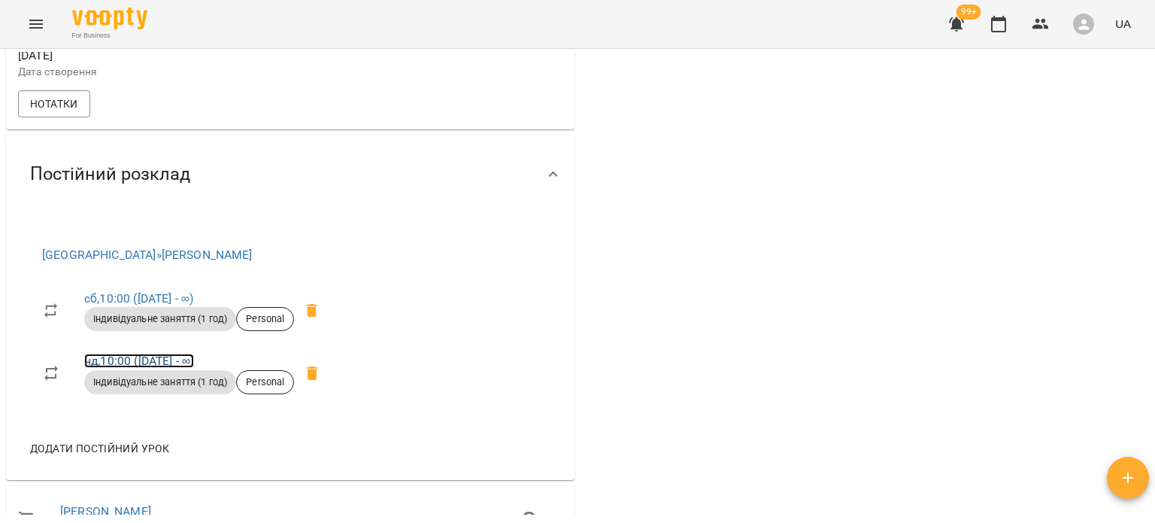
click at [131, 366] on link "нд , 10:00 ([DATE] - ∞)" at bounding box center [139, 360] width 110 height 14
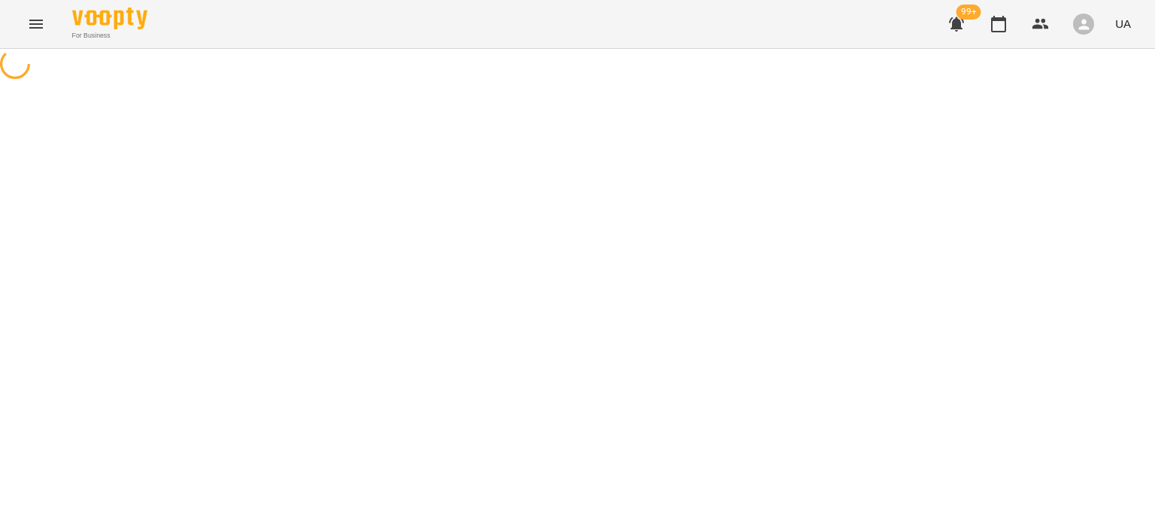
select select "*"
select select "**********"
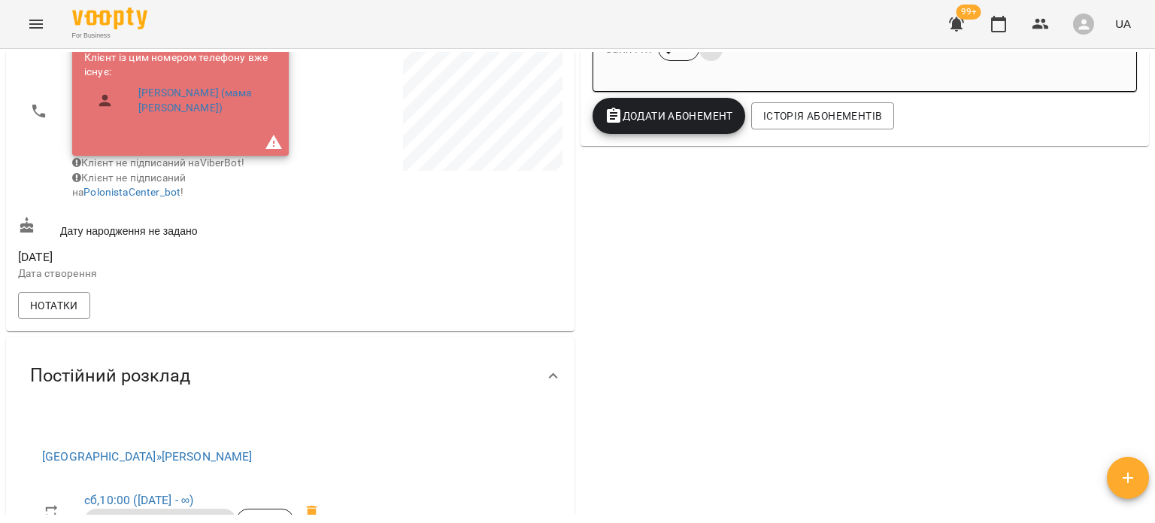
scroll to position [667, 0]
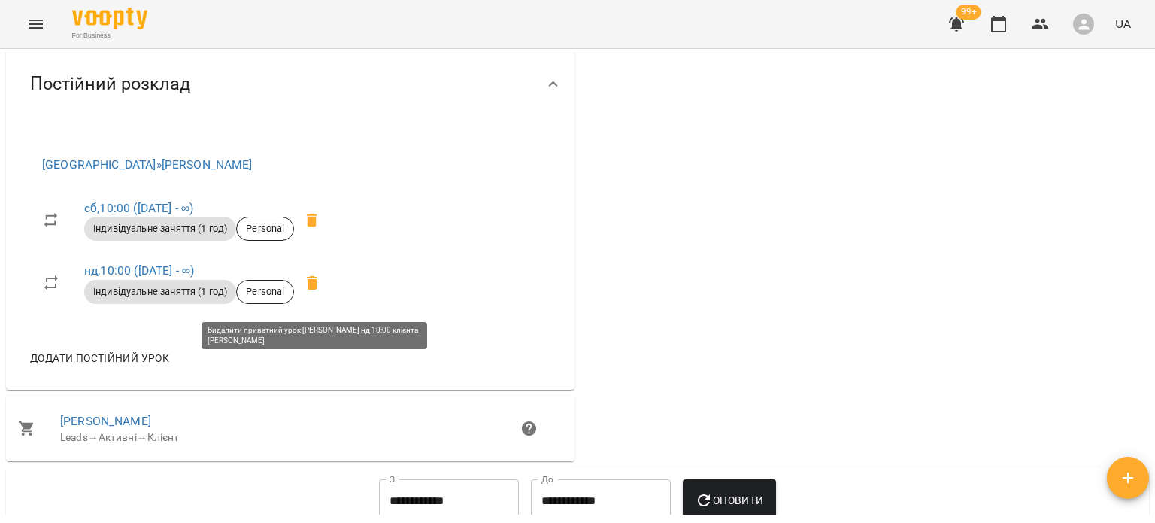
click at [317, 289] on icon at bounding box center [312, 283] width 11 height 14
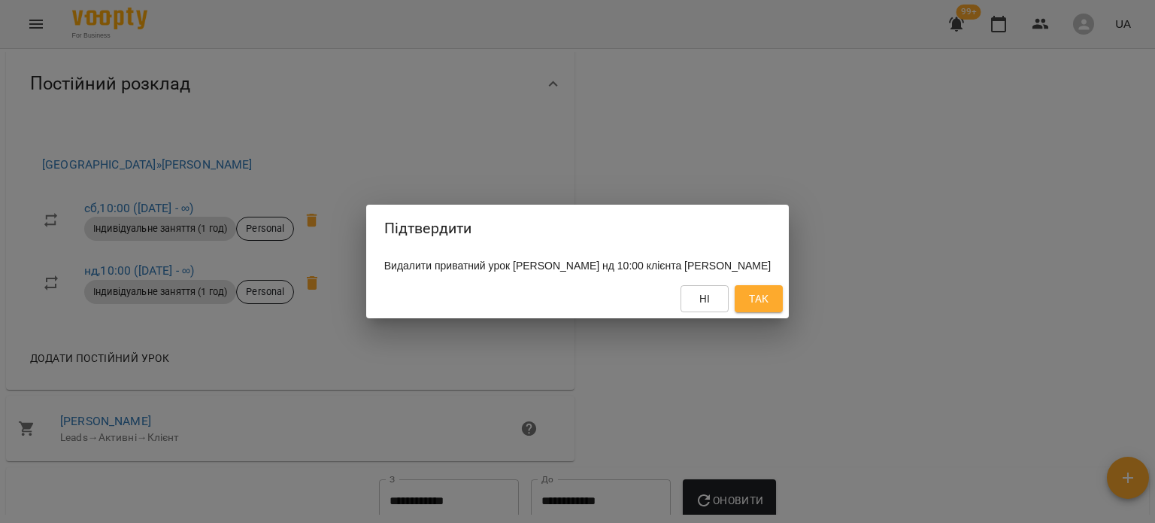
click at [771, 312] on button "Так" at bounding box center [759, 298] width 48 height 27
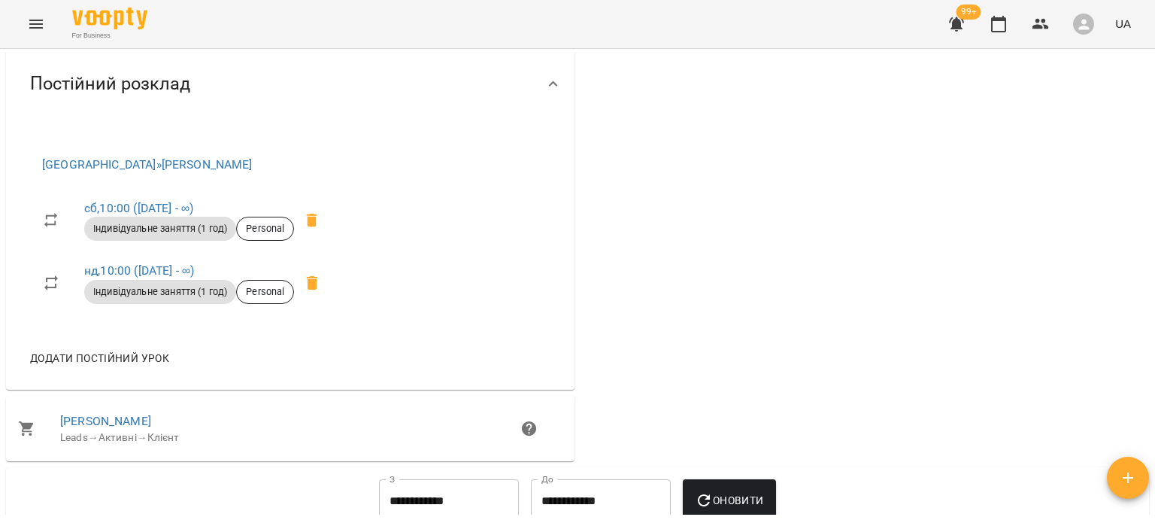
click at [114, 366] on span "Додати постійний урок" at bounding box center [99, 358] width 139 height 18
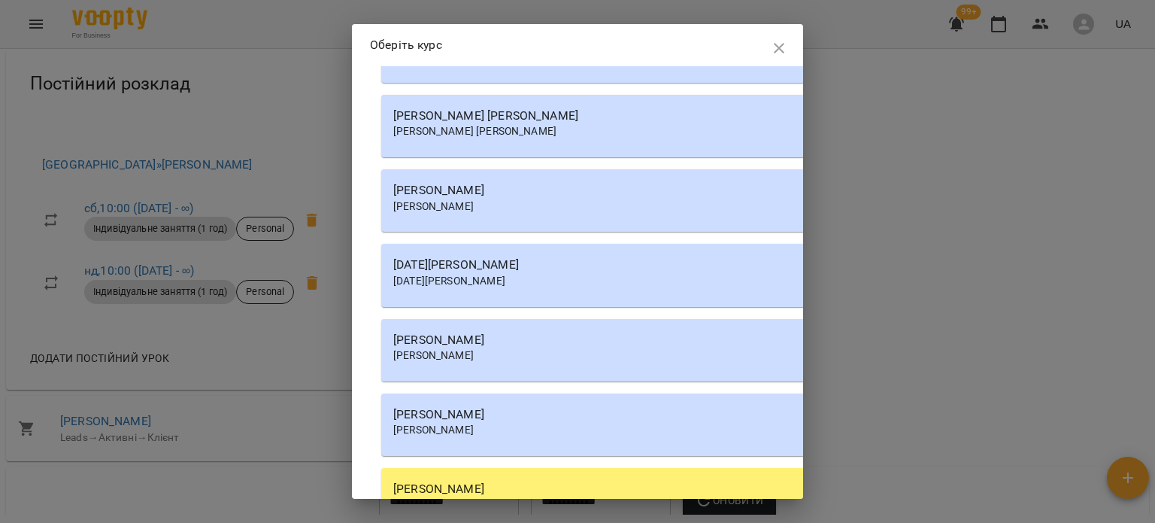
scroll to position [1746, 0]
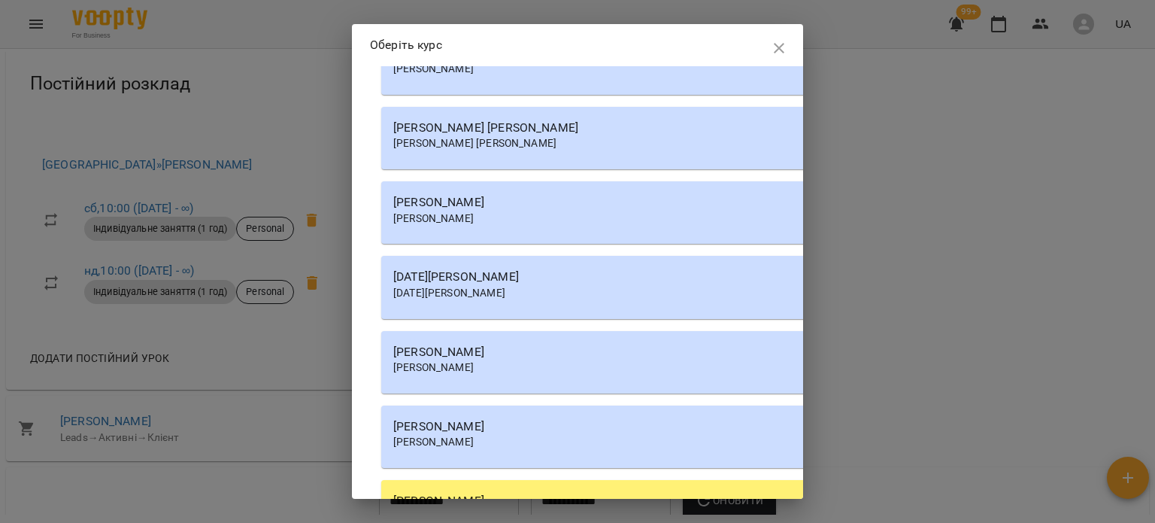
click at [474, 212] on span "[PERSON_NAME]" at bounding box center [433, 218] width 80 height 12
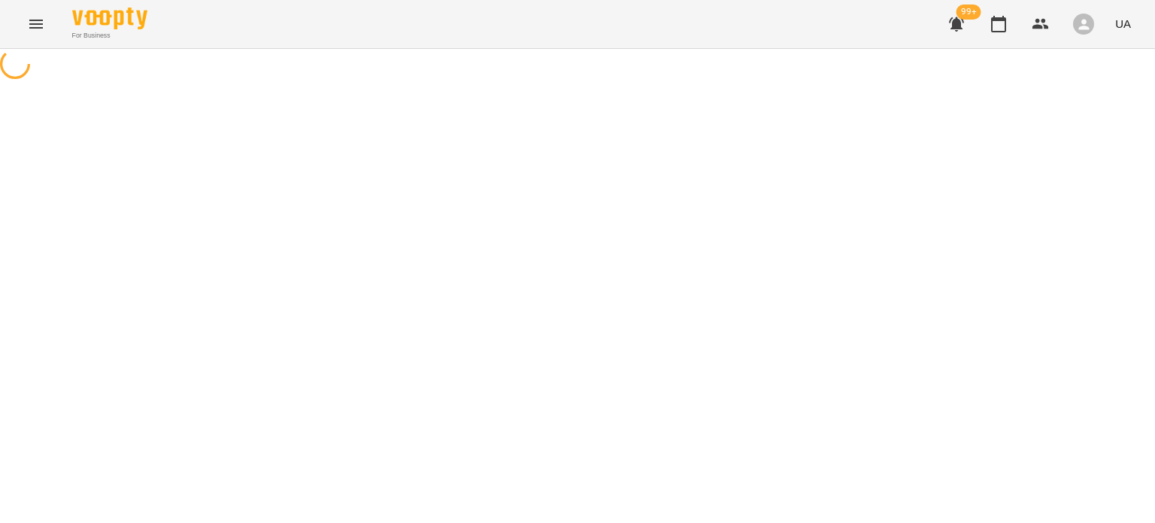
select select "********"
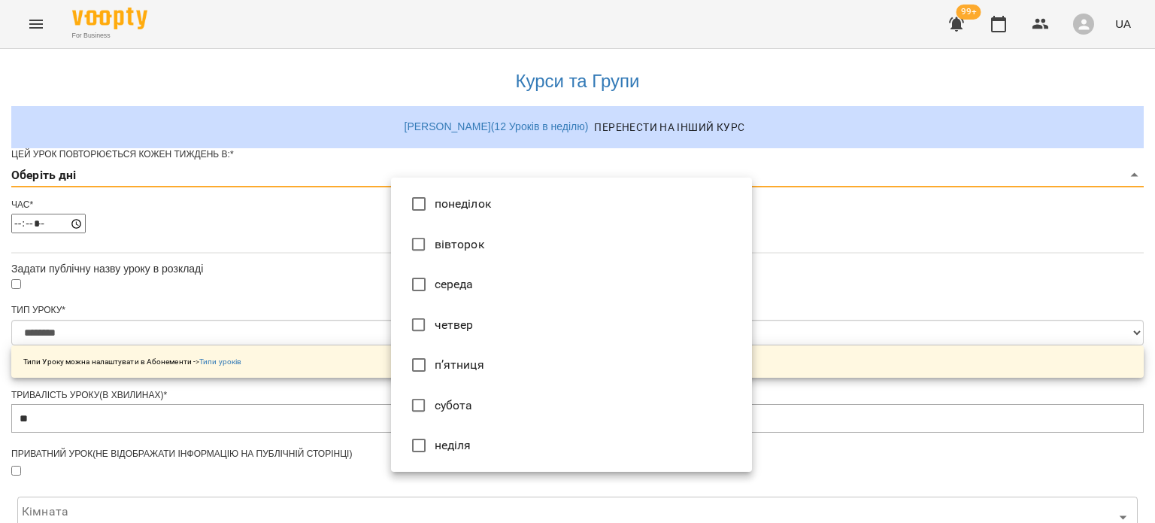
click at [460, 205] on body "**********" at bounding box center [577, 479] width 1155 height 959
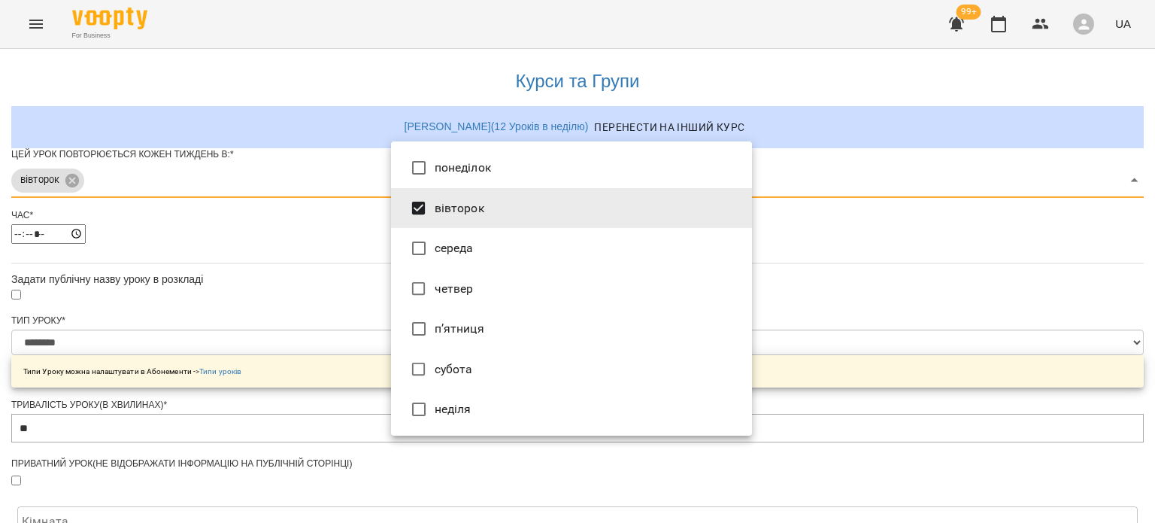
click at [394, 240] on li "середа" at bounding box center [571, 248] width 361 height 41
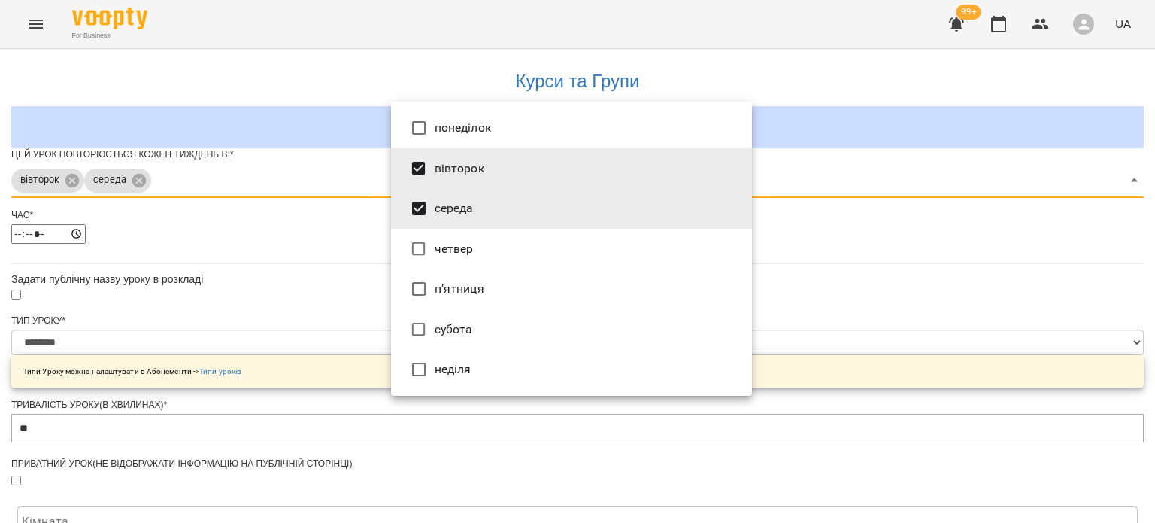
type input "*"
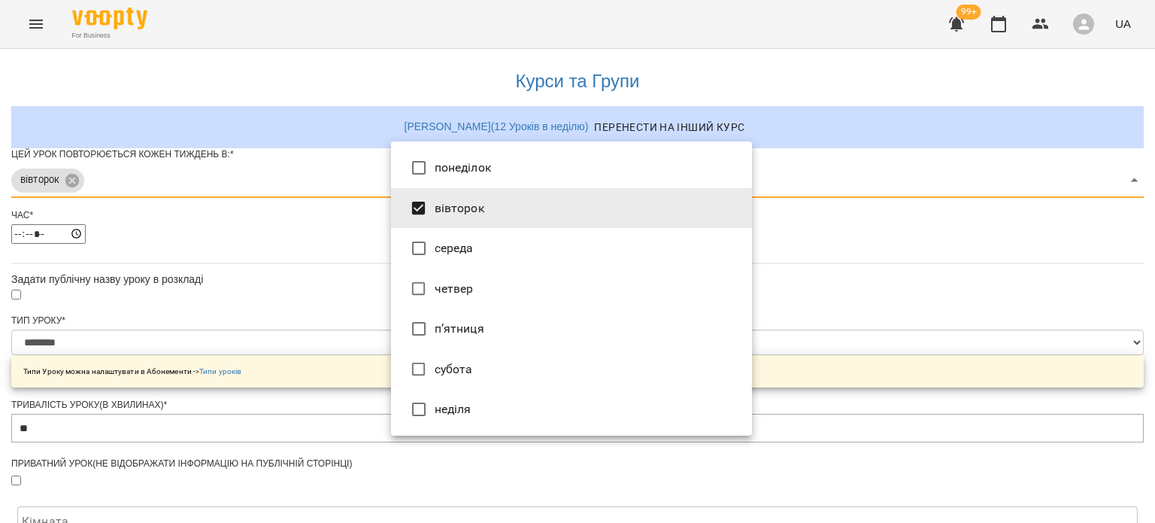
click at [332, 247] on div at bounding box center [577, 261] width 1155 height 523
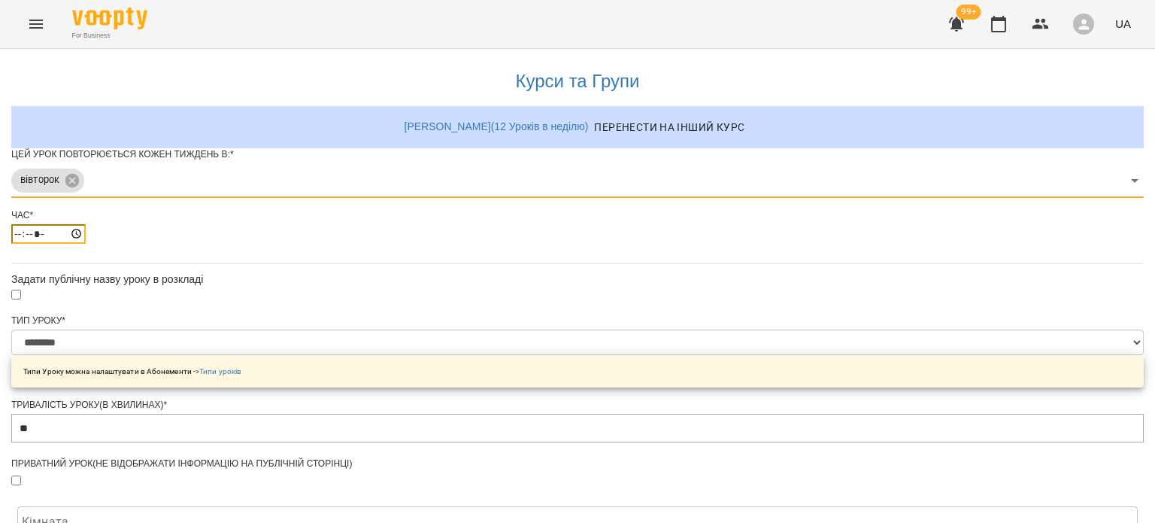
click at [86, 244] on input "*****" at bounding box center [48, 234] width 74 height 20
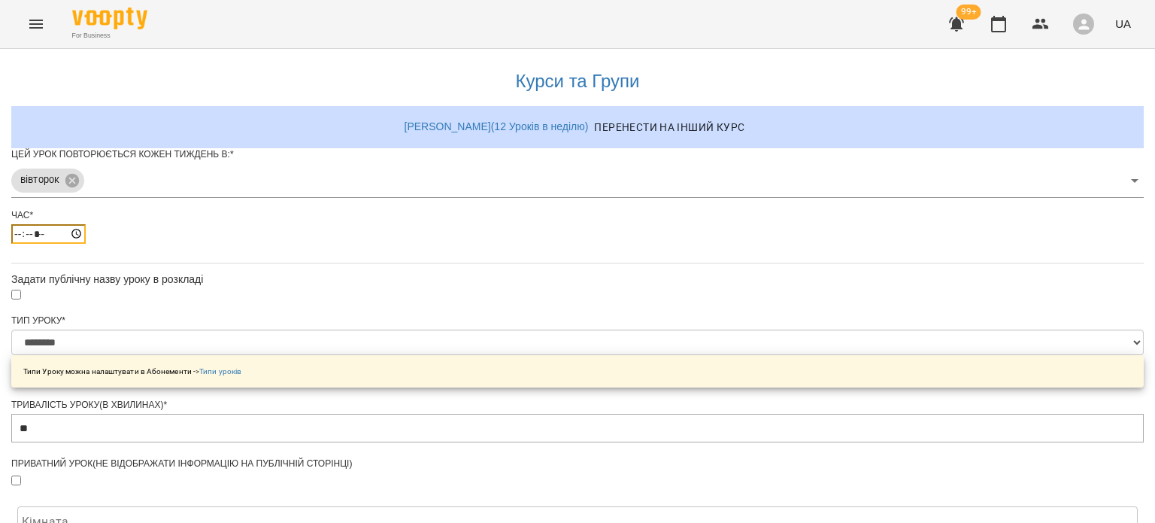
click at [86, 244] on input "*****" at bounding box center [48, 234] width 74 height 20
type input "*****"
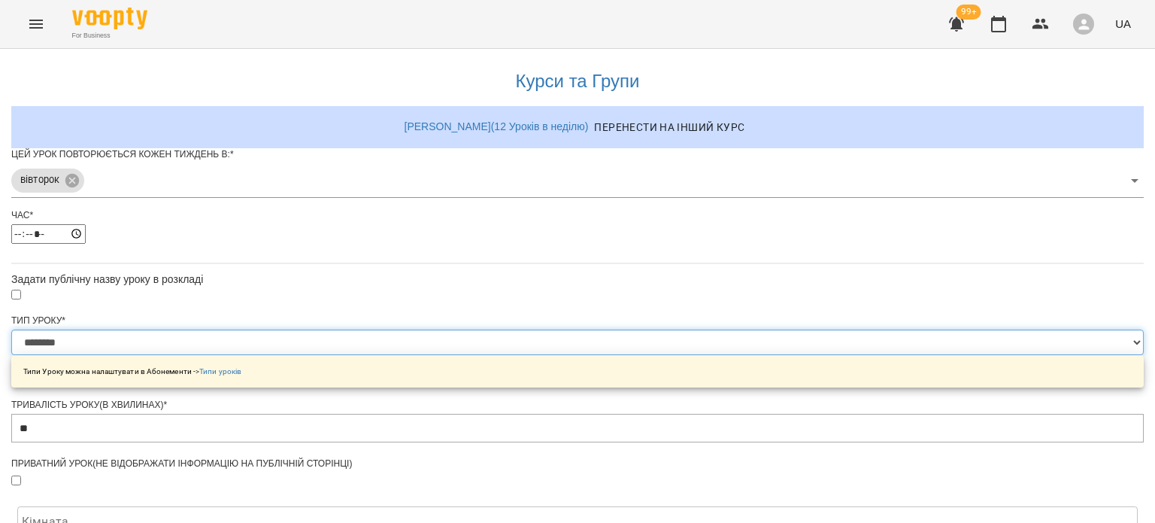
click at [458, 355] on select "**********" at bounding box center [577, 342] width 1132 height 26
select select "**********"
click at [391, 355] on select "**********" at bounding box center [577, 342] width 1132 height 26
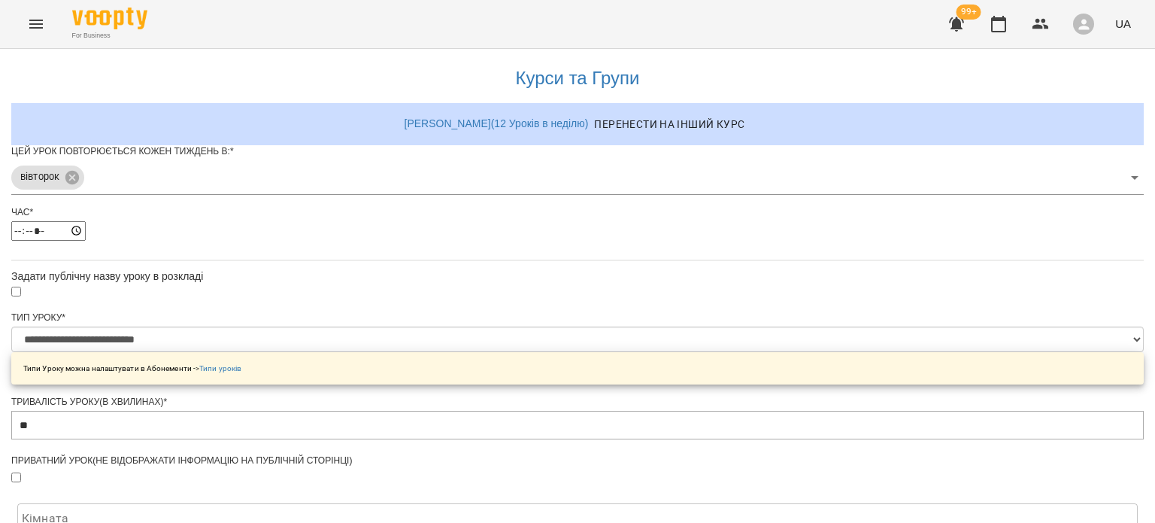
scroll to position [592, 0]
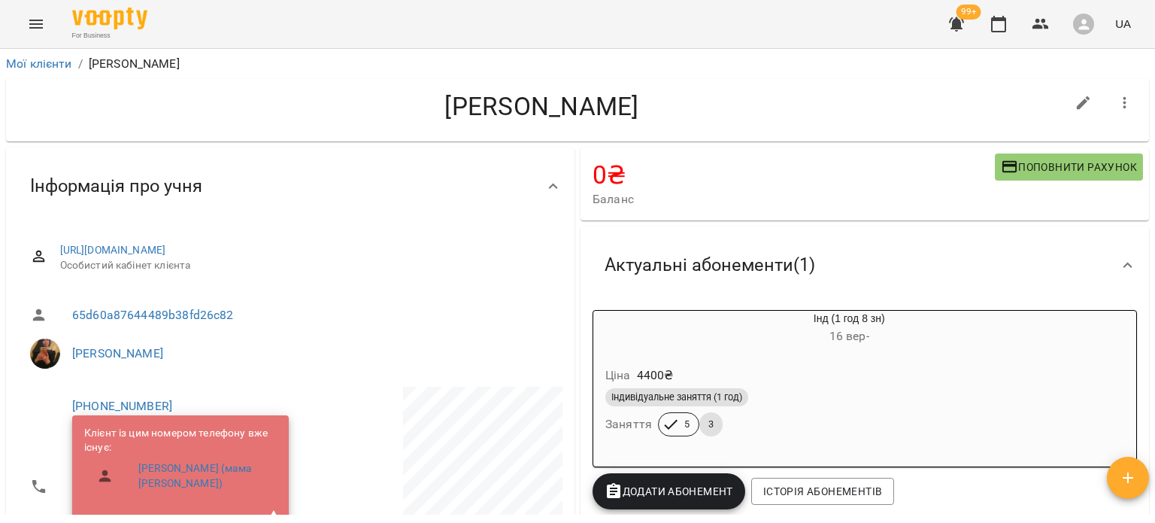
click at [38, 16] on icon "Menu" at bounding box center [36, 24] width 18 height 18
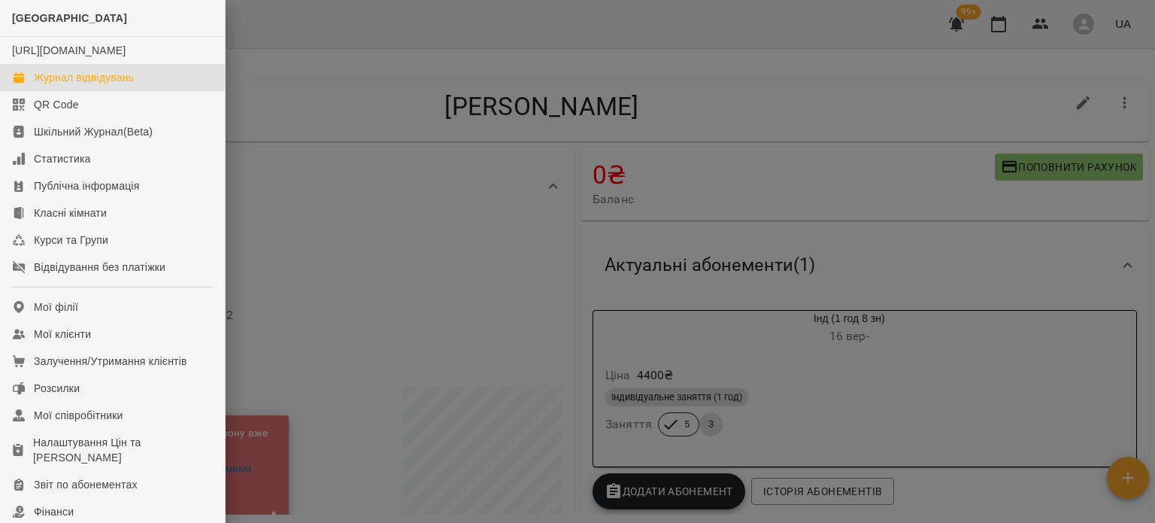
click at [61, 85] on div "Журнал відвідувань" at bounding box center [84, 77] width 100 height 15
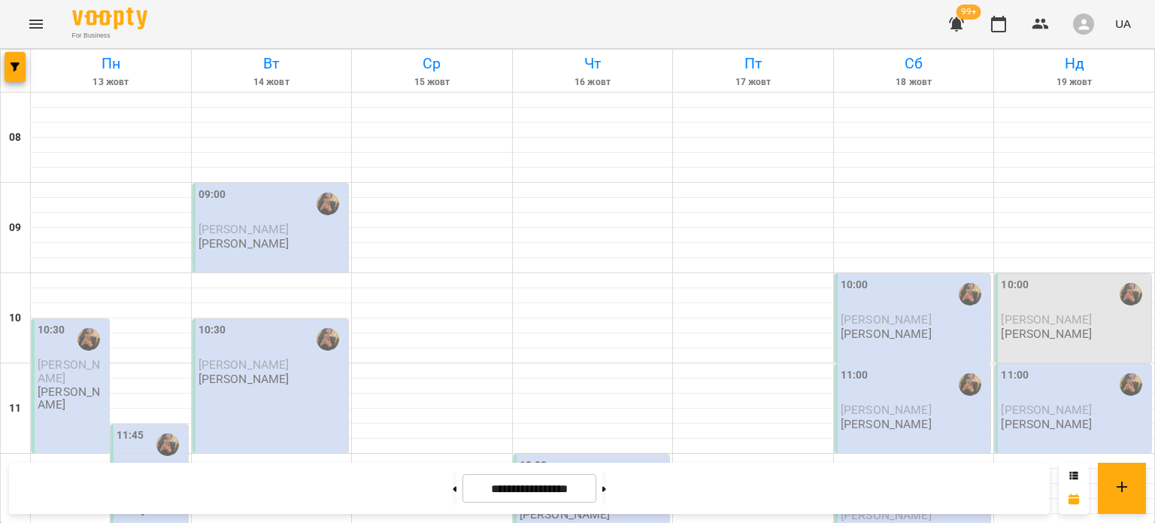
scroll to position [743, 0]
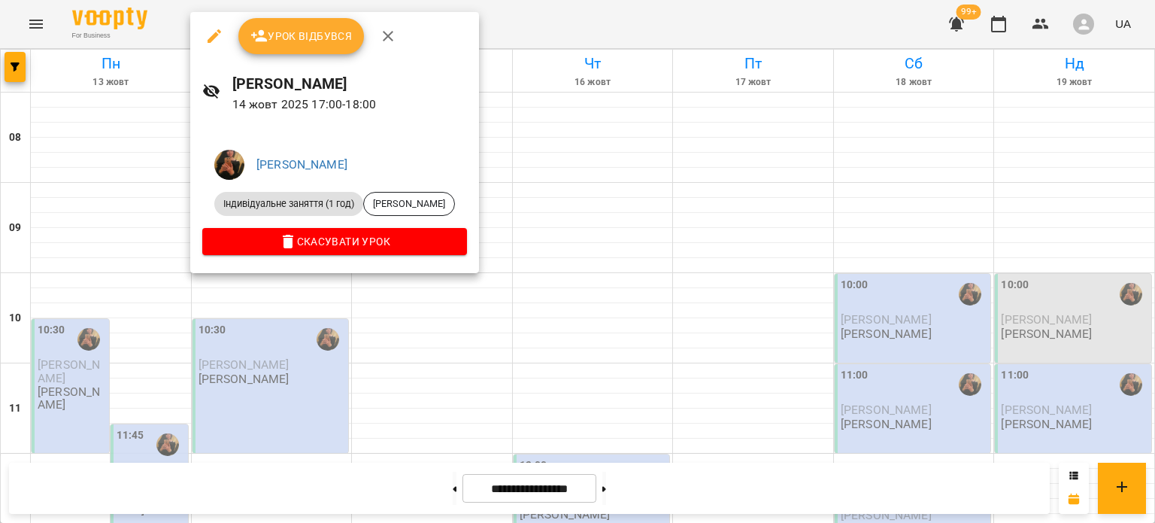
click at [217, 39] on icon "button" at bounding box center [214, 36] width 18 height 18
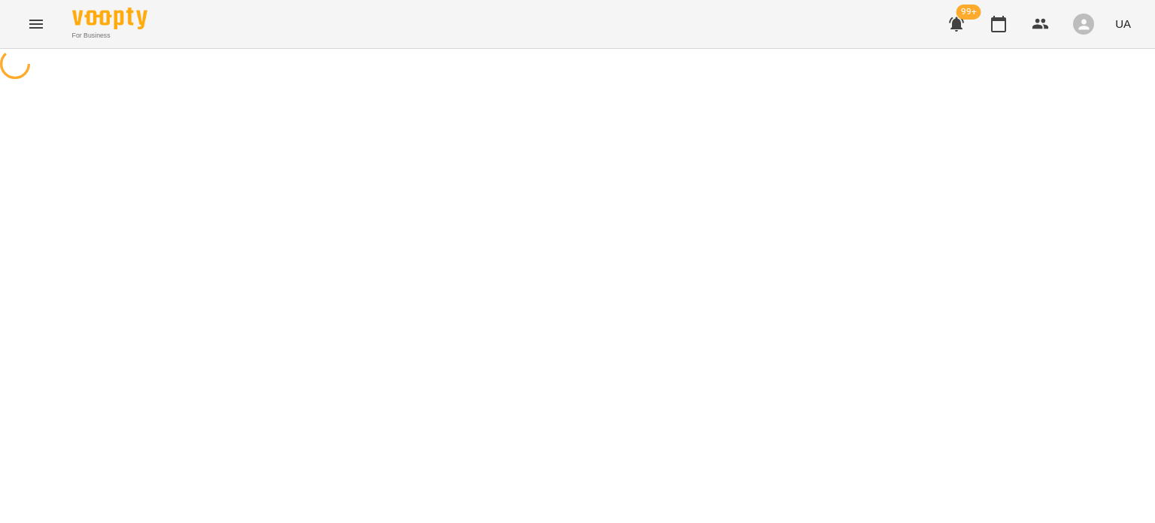
select select "**********"
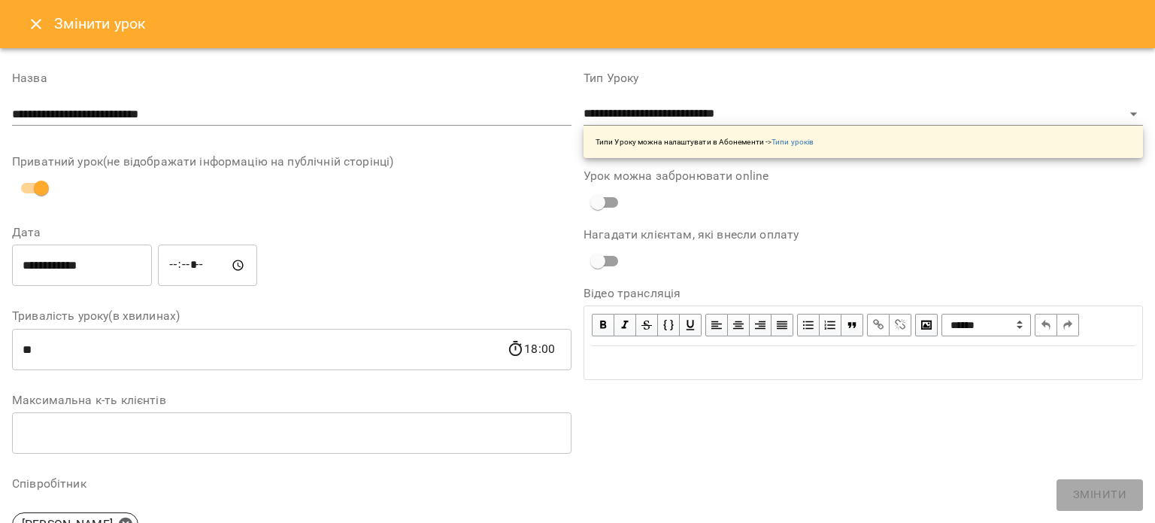
click at [95, 269] on input "**********" at bounding box center [82, 265] width 140 height 42
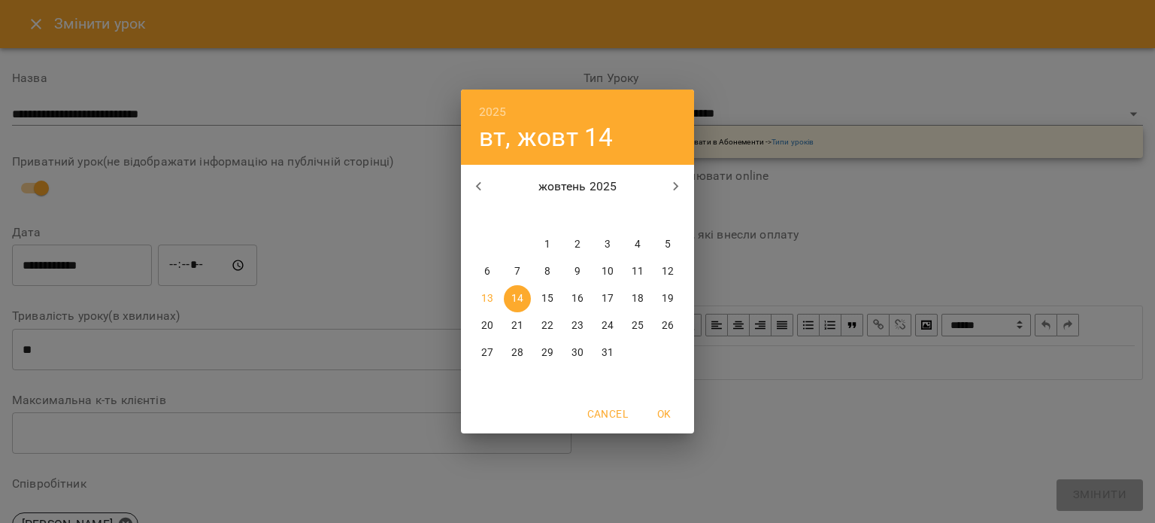
click at [483, 301] on p "13" at bounding box center [487, 298] width 12 height 15
type input "**********"
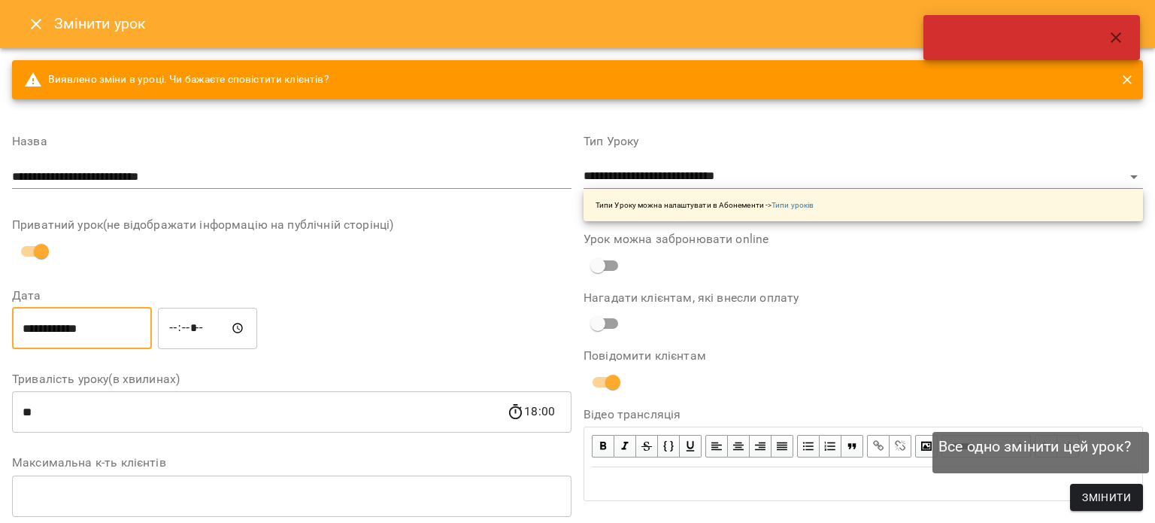
click at [1095, 501] on span "Змінити" at bounding box center [1106, 497] width 49 height 18
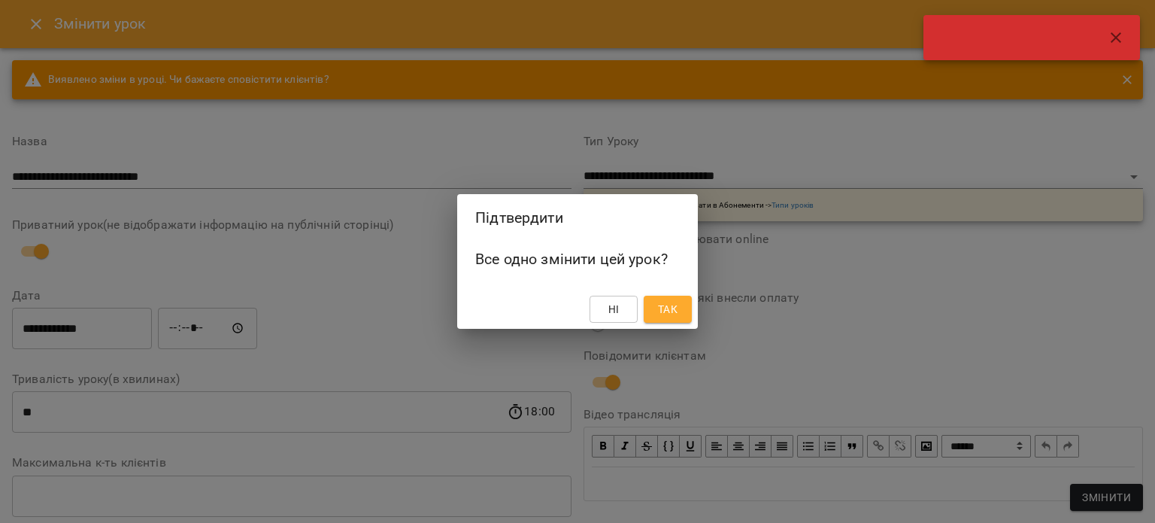
click at [676, 302] on span "Так" at bounding box center [668, 309] width 20 height 18
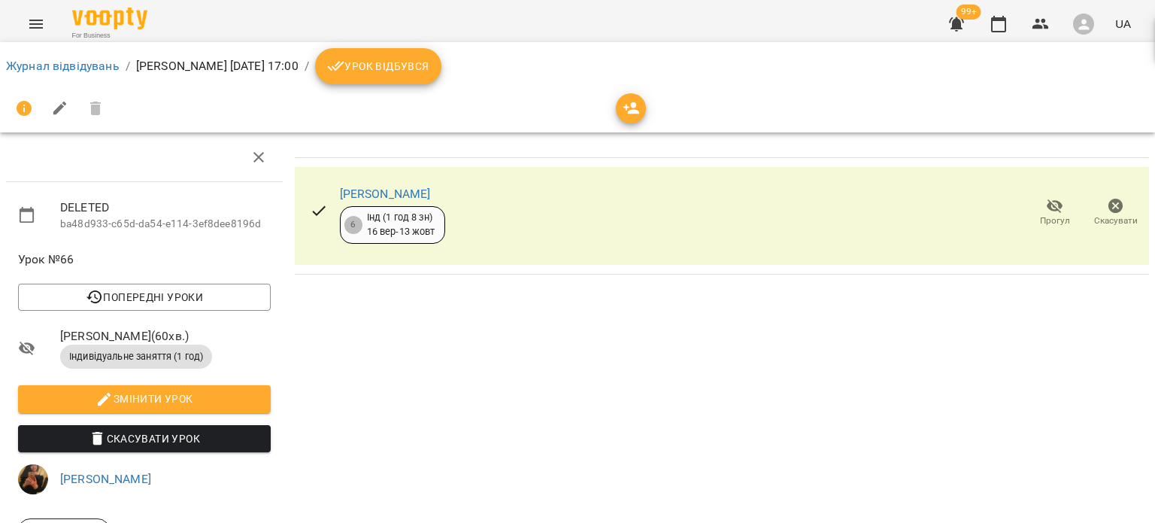
click at [441, 80] on button "Урок відбувся" at bounding box center [378, 66] width 126 height 36
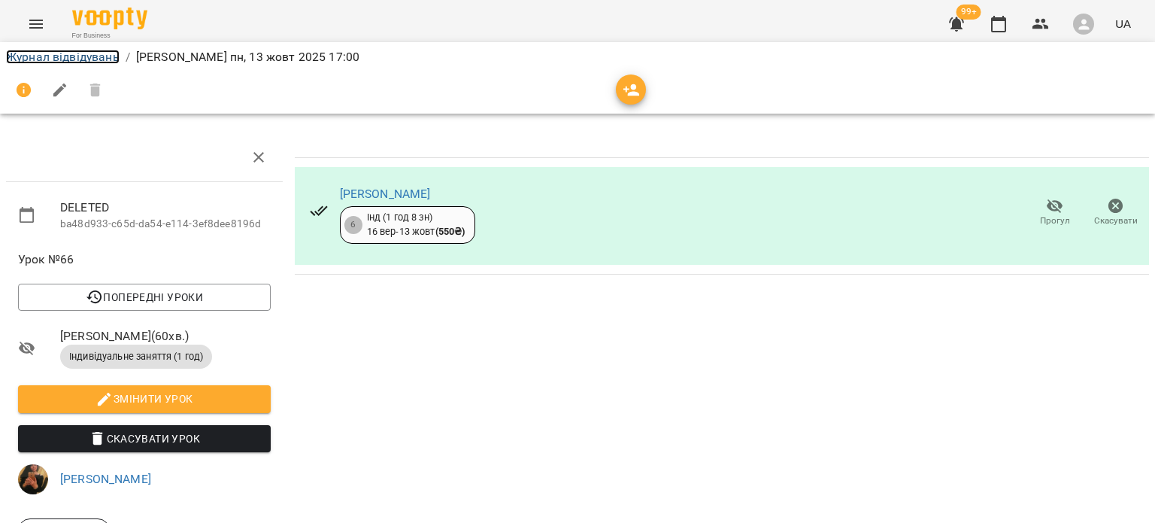
click at [45, 62] on link "Журнал відвідувань" at bounding box center [63, 57] width 114 height 14
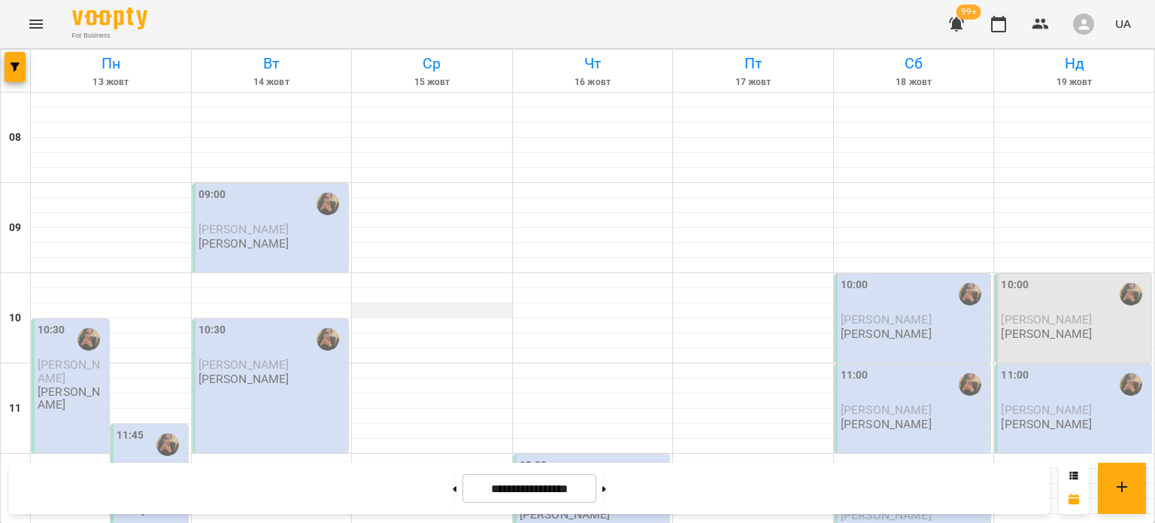
scroll to position [851, 0]
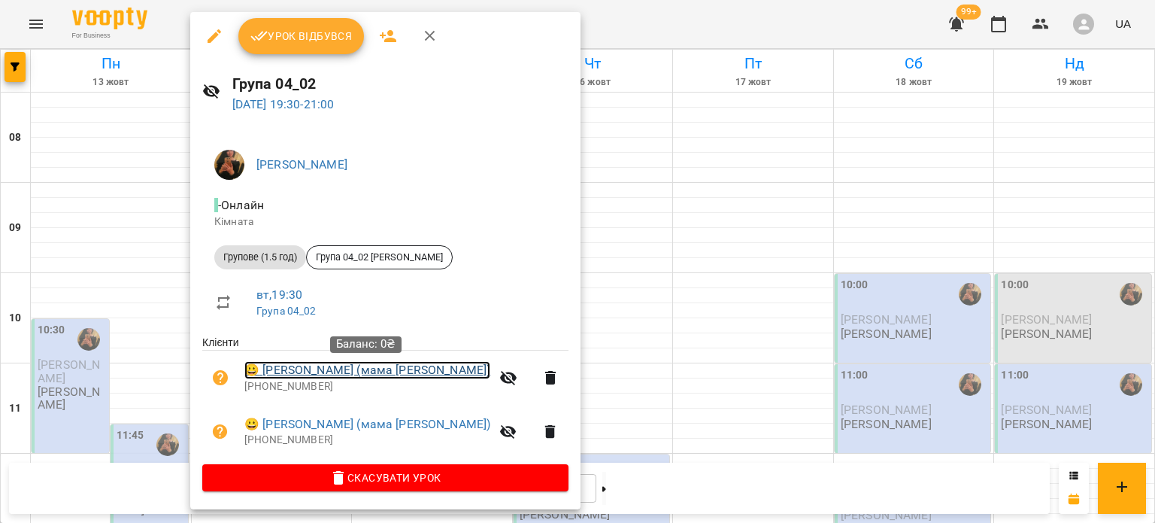
click at [371, 364] on link "😀 Анастасія Андрусишин (мама Богдана)" at bounding box center [367, 370] width 246 height 18
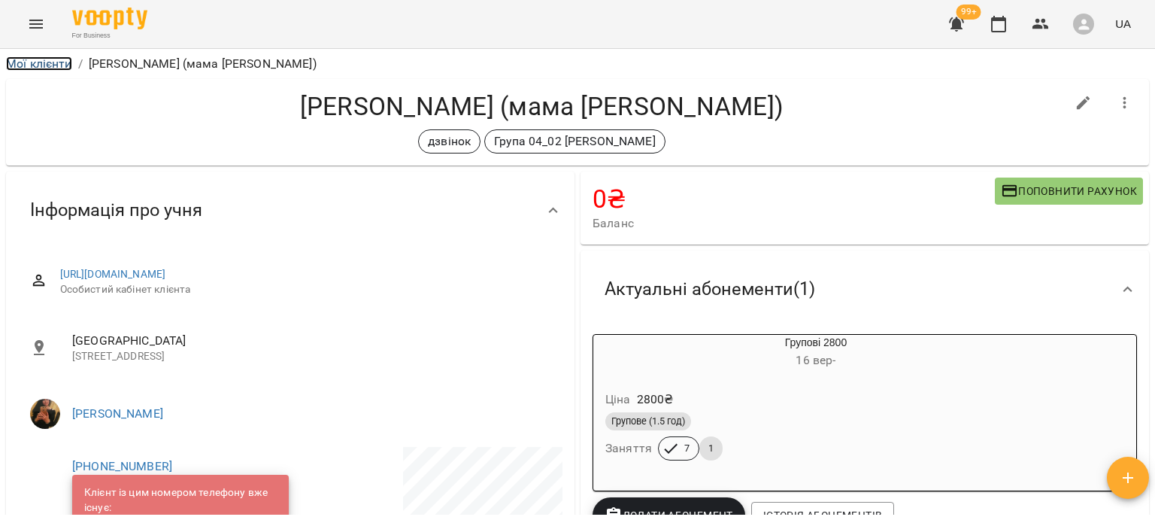
click at [51, 59] on link "Мої клієнти" at bounding box center [39, 63] width 66 height 14
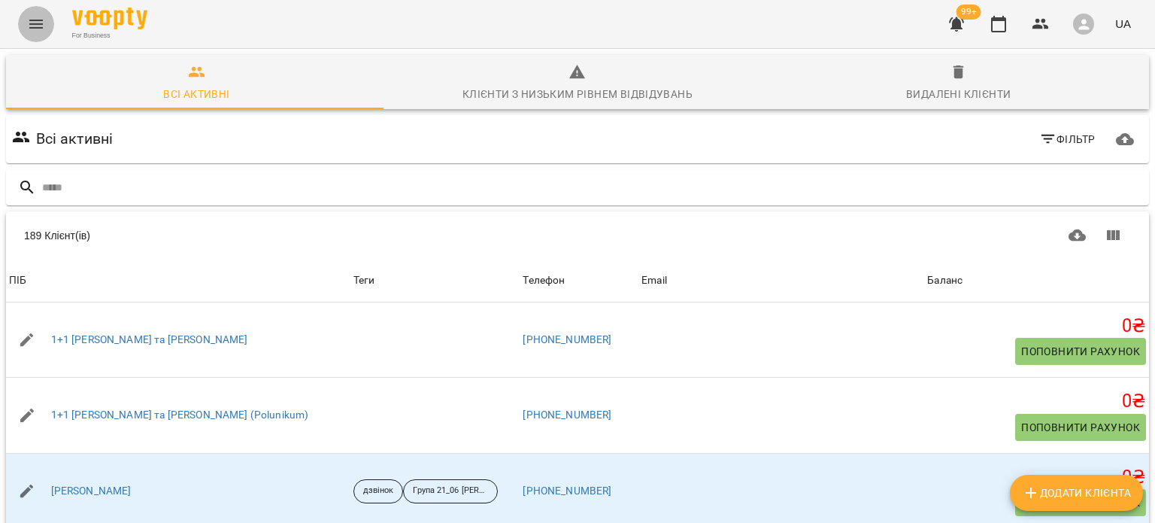
click at [21, 23] on button "Menu" at bounding box center [36, 24] width 36 height 36
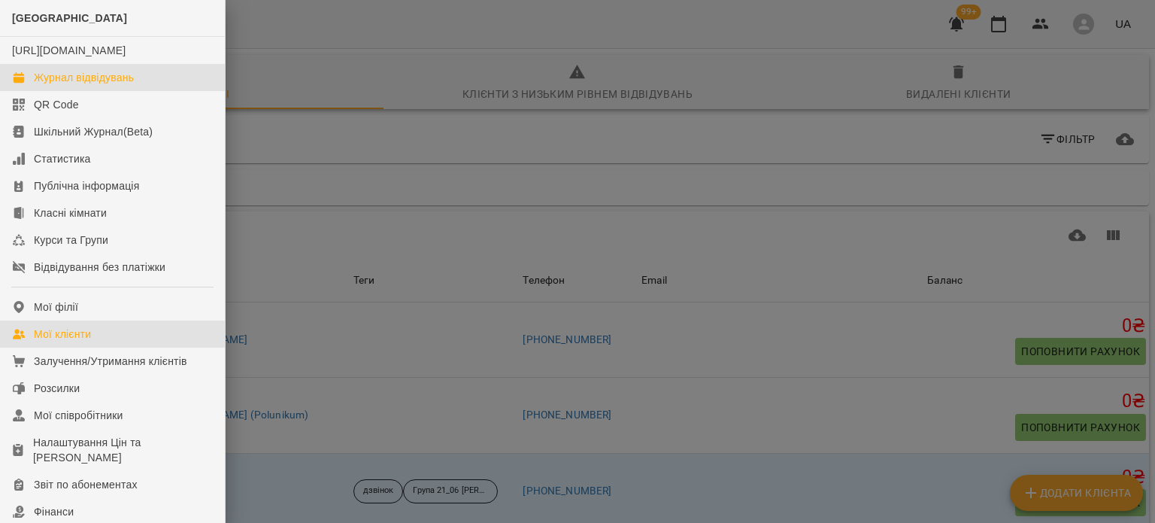
click at [41, 85] on div "Журнал відвідувань" at bounding box center [84, 77] width 100 height 15
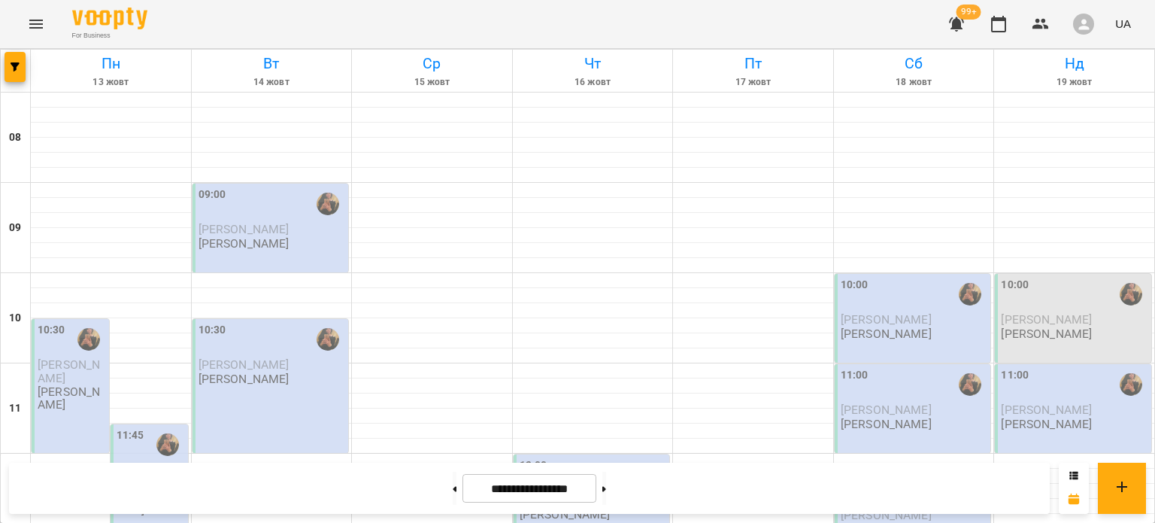
scroll to position [117, 0]
click at [323, 358] on p "[PERSON_NAME]" at bounding box center [271, 364] width 147 height 13
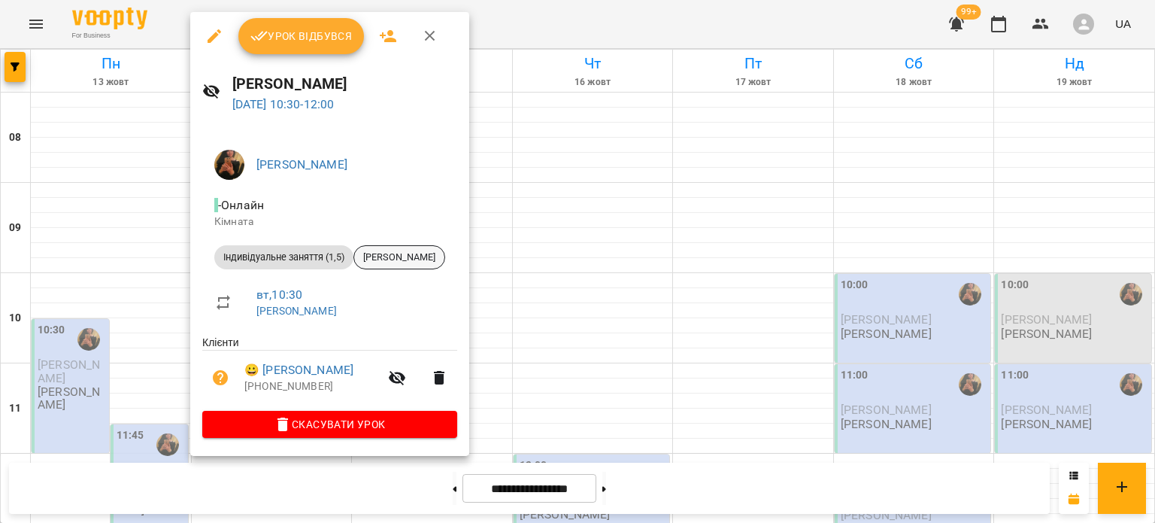
click at [393, 265] on div "[PERSON_NAME]" at bounding box center [399, 257] width 92 height 24
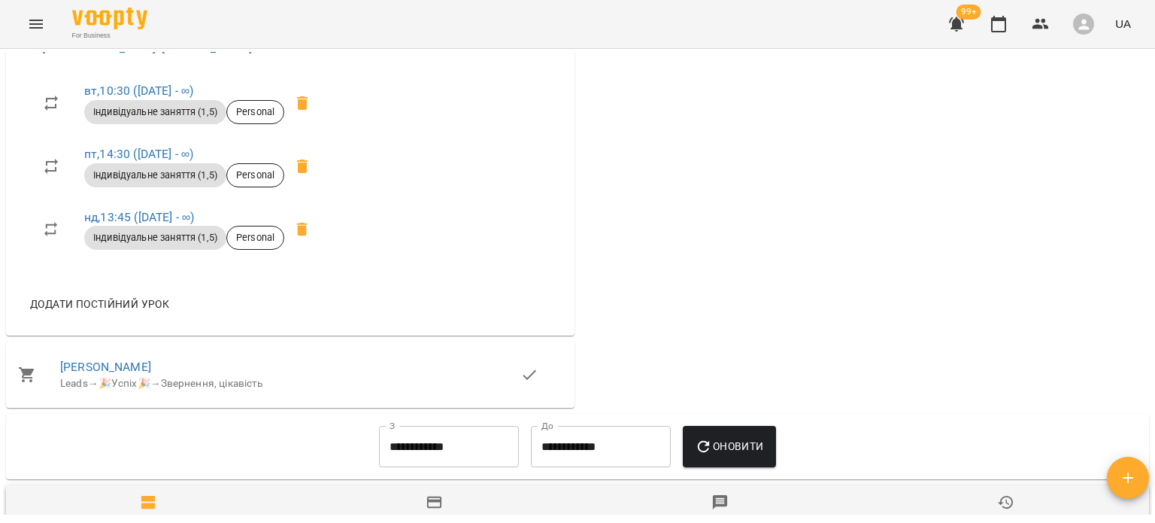
scroll to position [735, 0]
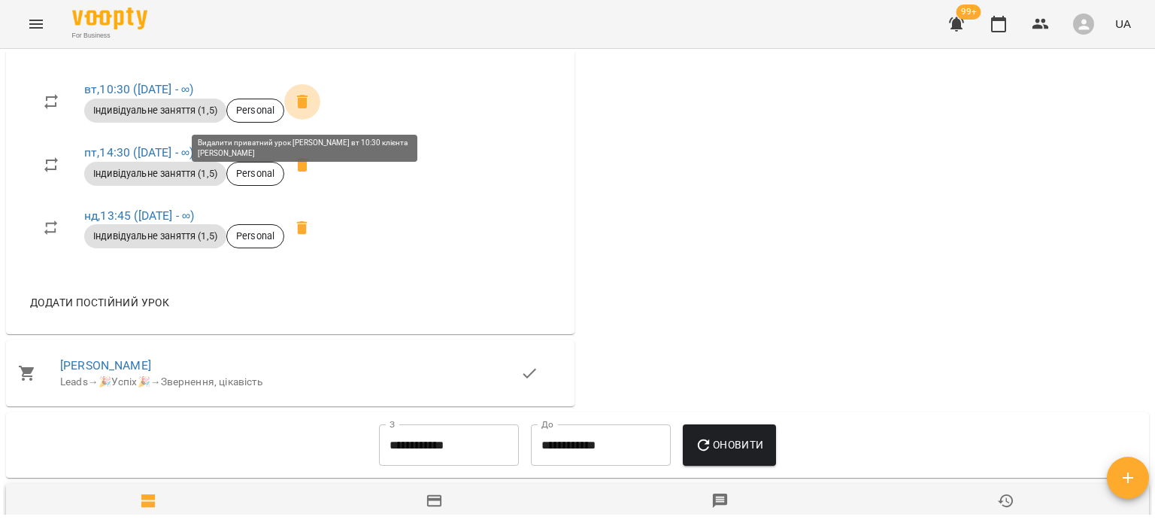
click at [304, 108] on icon at bounding box center [302, 102] width 11 height 14
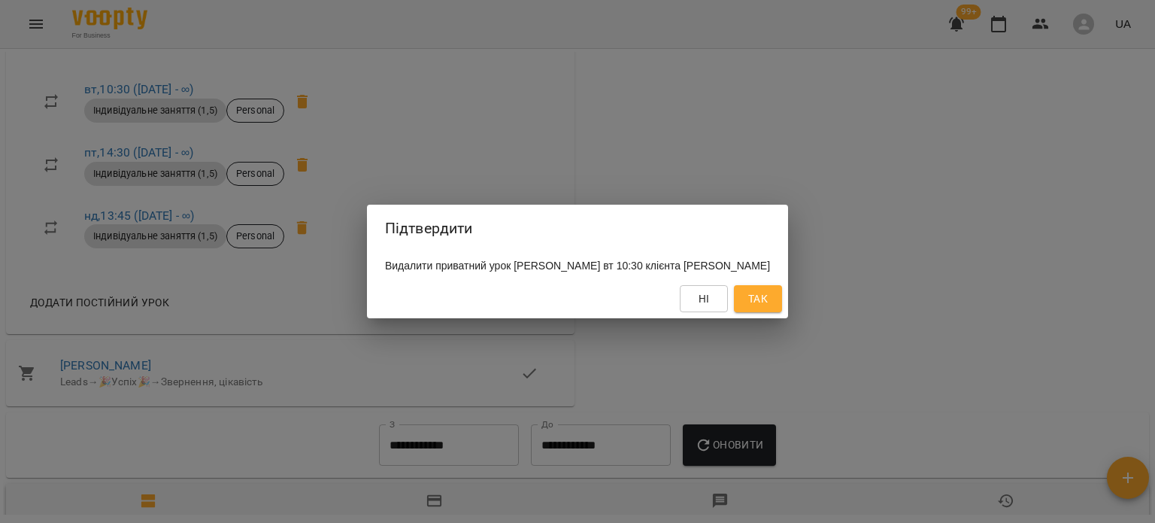
click at [768, 307] on span "Так" at bounding box center [758, 298] width 20 height 18
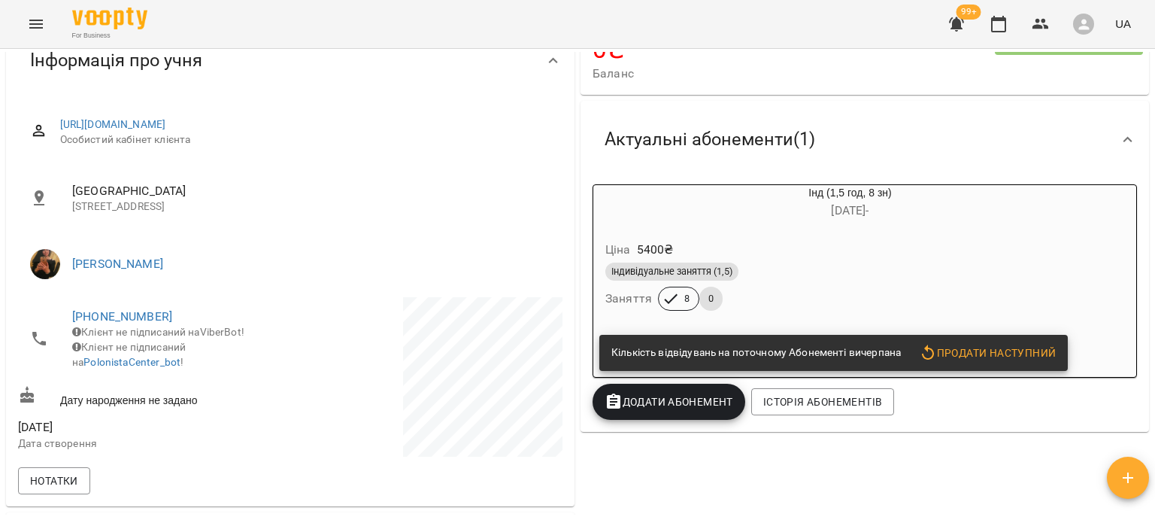
scroll to position [0, 0]
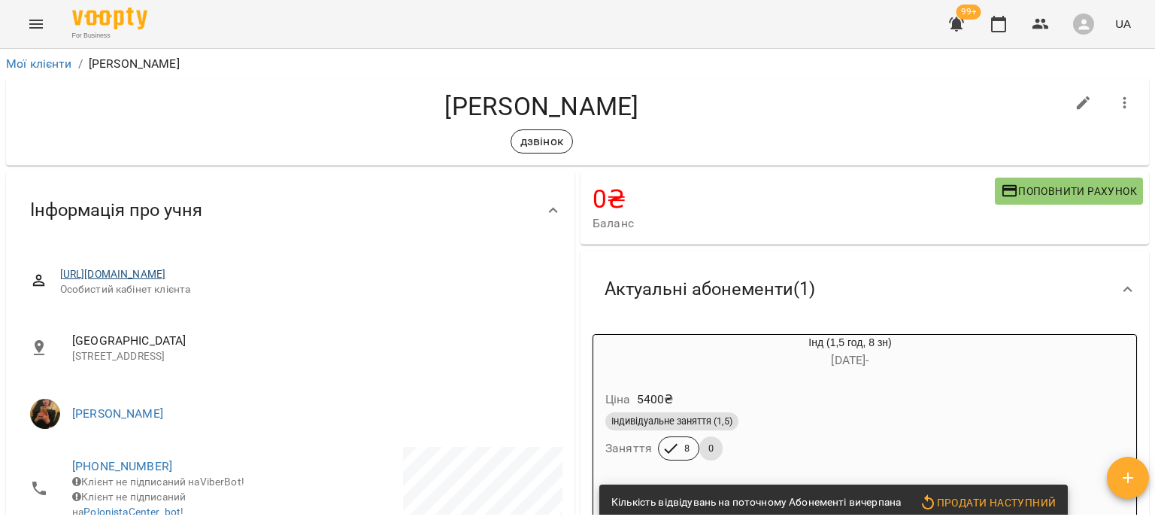
drag, startPoint x: 404, startPoint y: 150, endPoint x: 328, endPoint y: 271, distance: 142.7
click at [361, 135] on div "дзвінок" at bounding box center [541, 141] width 1047 height 24
click at [965, 19] on span "89" at bounding box center [969, 12] width 20 height 15
click at [959, 26] on icon "button" at bounding box center [956, 24] width 15 height 14
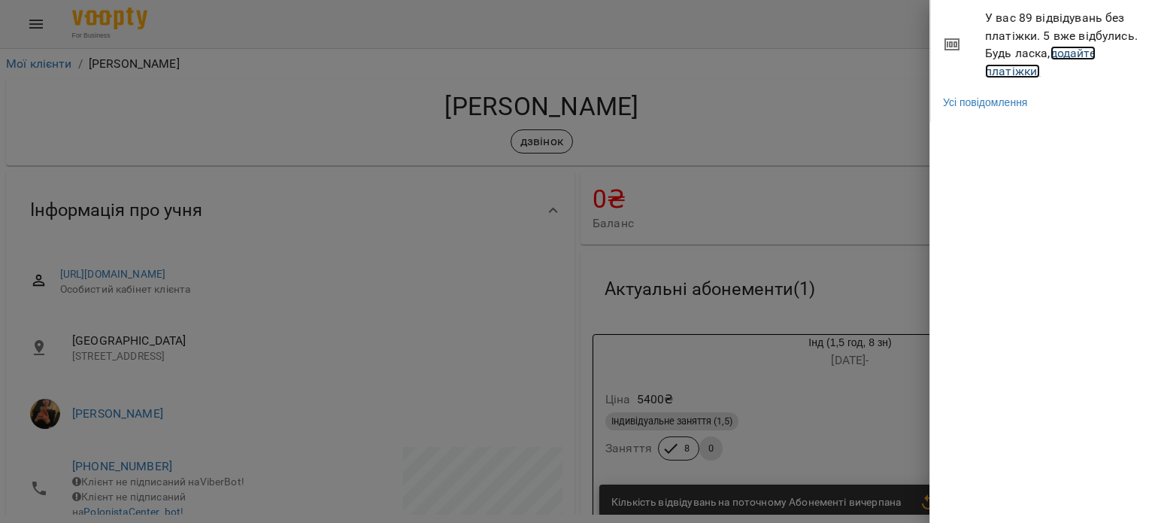
click at [1013, 64] on link "додайте платіжки!" at bounding box center [1040, 62] width 111 height 32
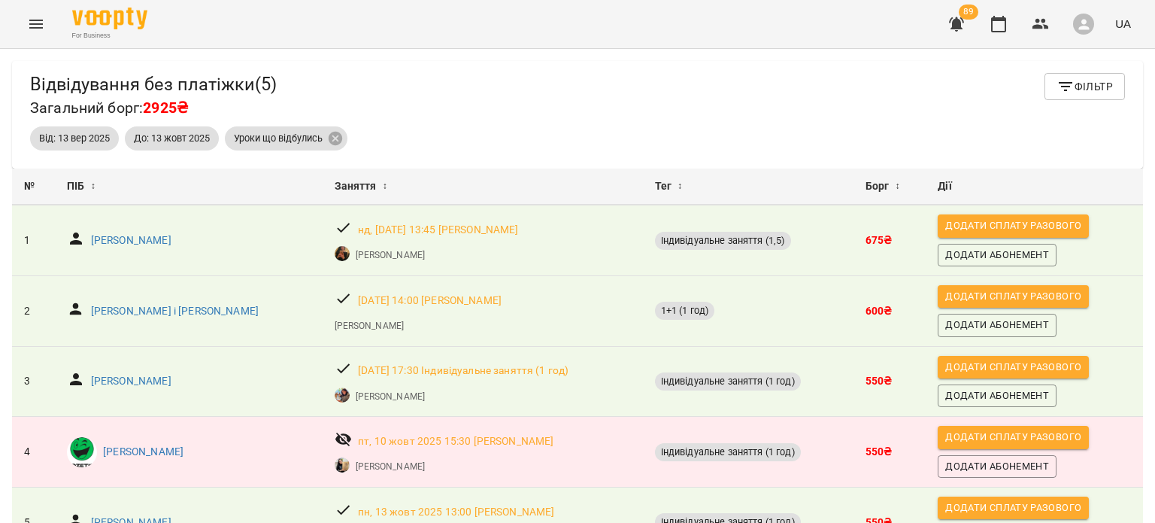
scroll to position [90, 0]
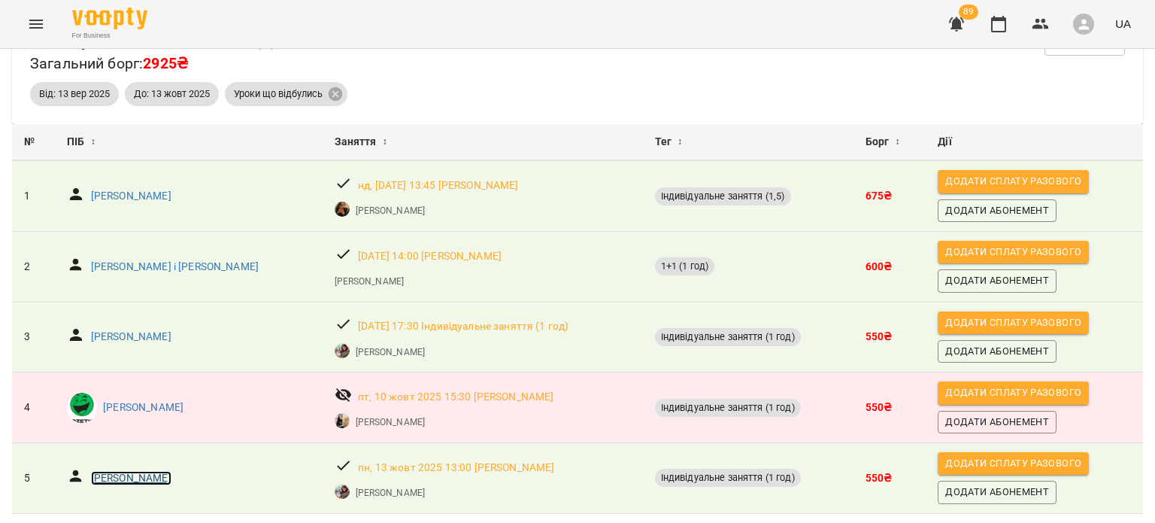
click at [128, 471] on p "[PERSON_NAME]" at bounding box center [131, 478] width 80 height 15
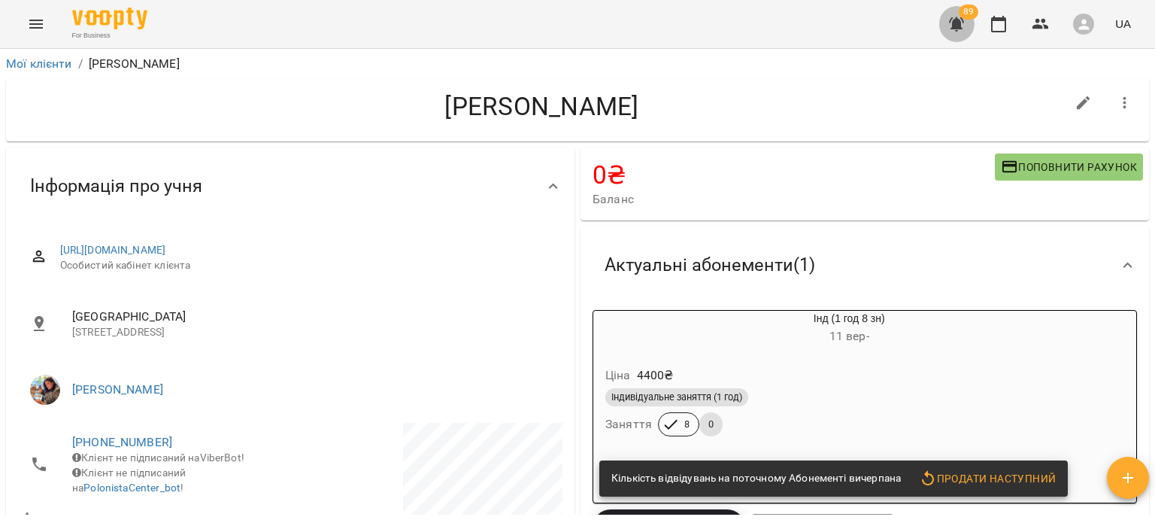
click at [962, 19] on icon "button" at bounding box center [956, 24] width 15 height 14
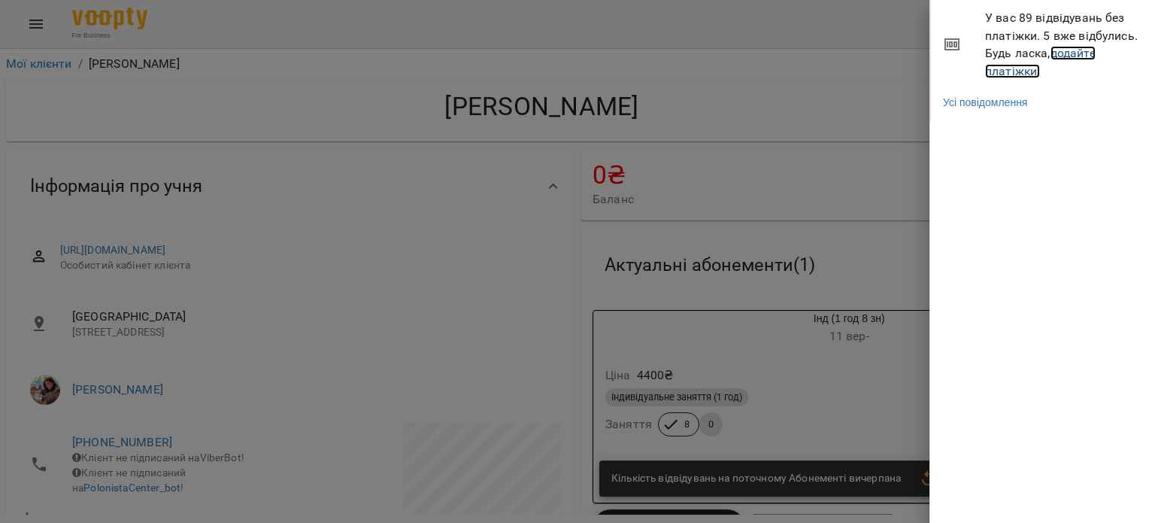
click at [1019, 64] on link "додайте платіжки!" at bounding box center [1040, 62] width 111 height 32
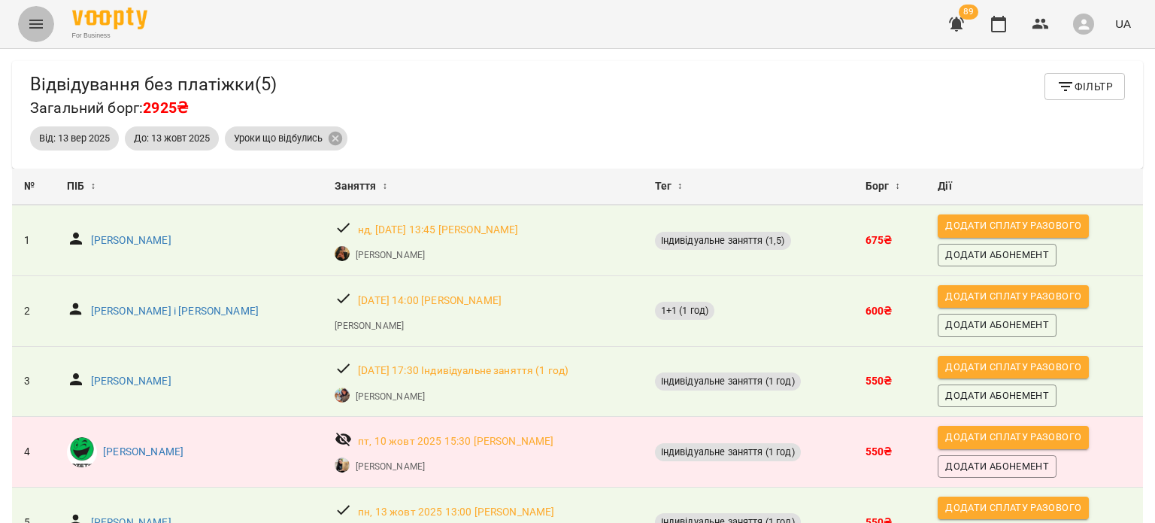
click at [25, 11] on button "Menu" at bounding box center [36, 24] width 36 height 36
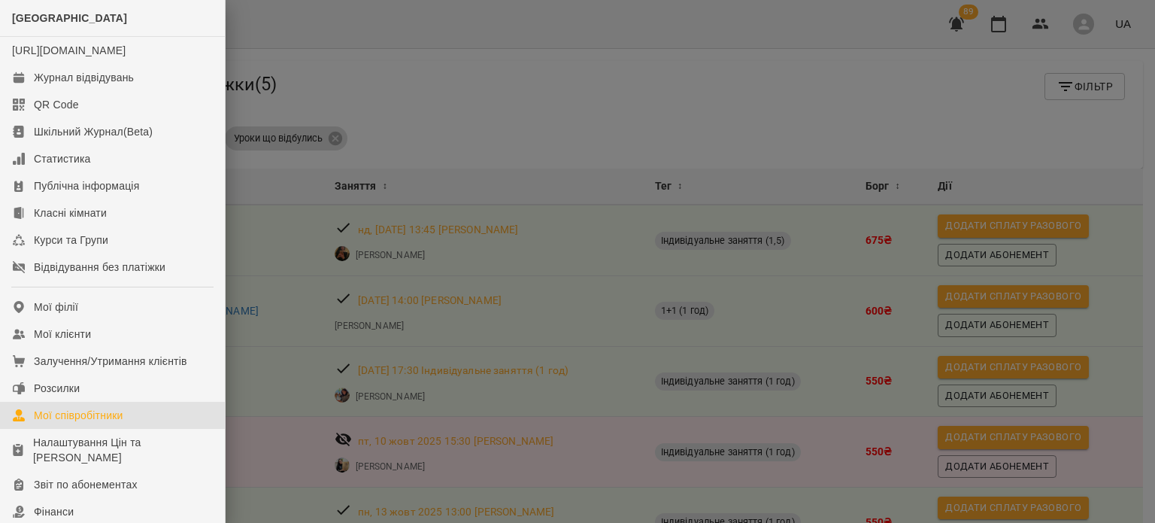
click at [95, 423] on div "Мої співробітники" at bounding box center [78, 414] width 89 height 15
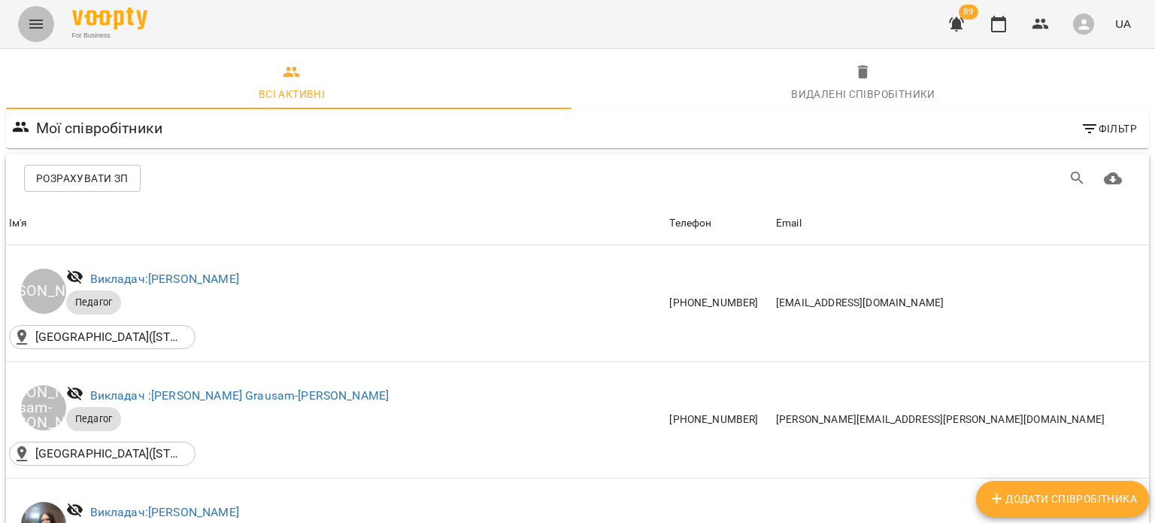
click at [38, 26] on icon "Menu" at bounding box center [36, 24] width 18 height 18
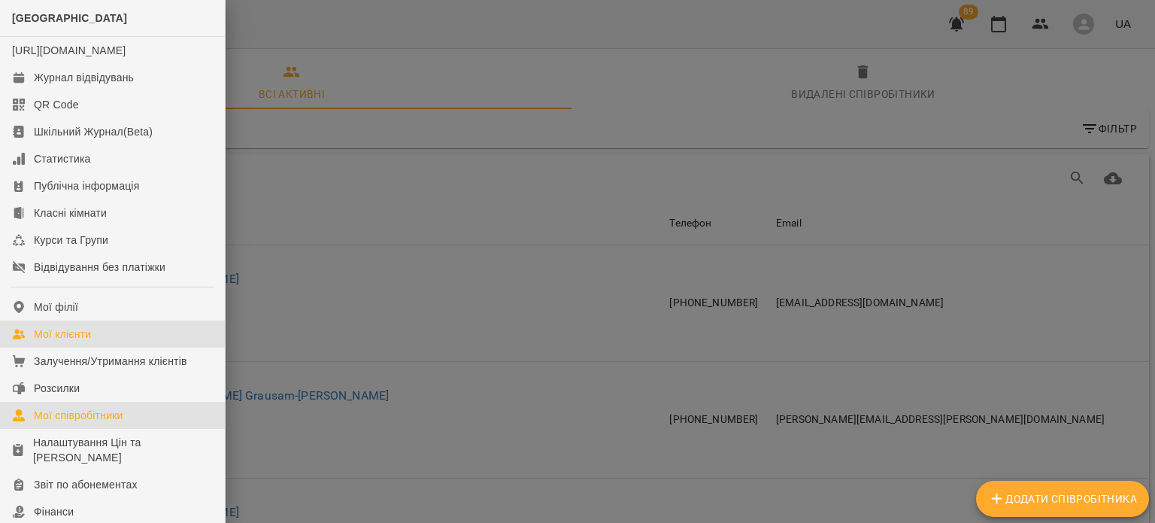
click at [83, 341] on div "Мої клієнти" at bounding box center [62, 333] width 57 height 15
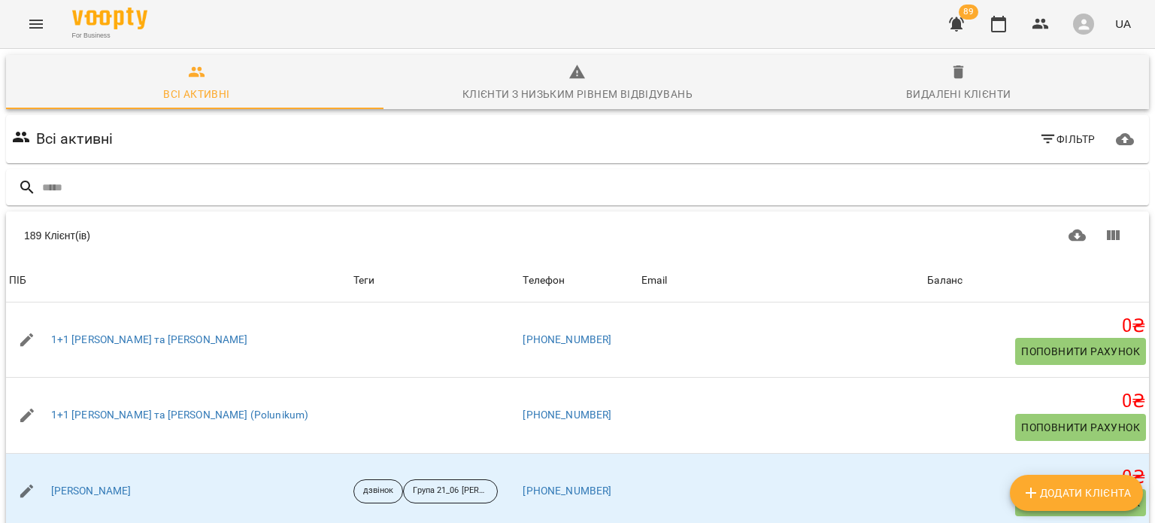
click at [1048, 495] on span "Додати клієнта" at bounding box center [1076, 492] width 109 height 18
select select "**"
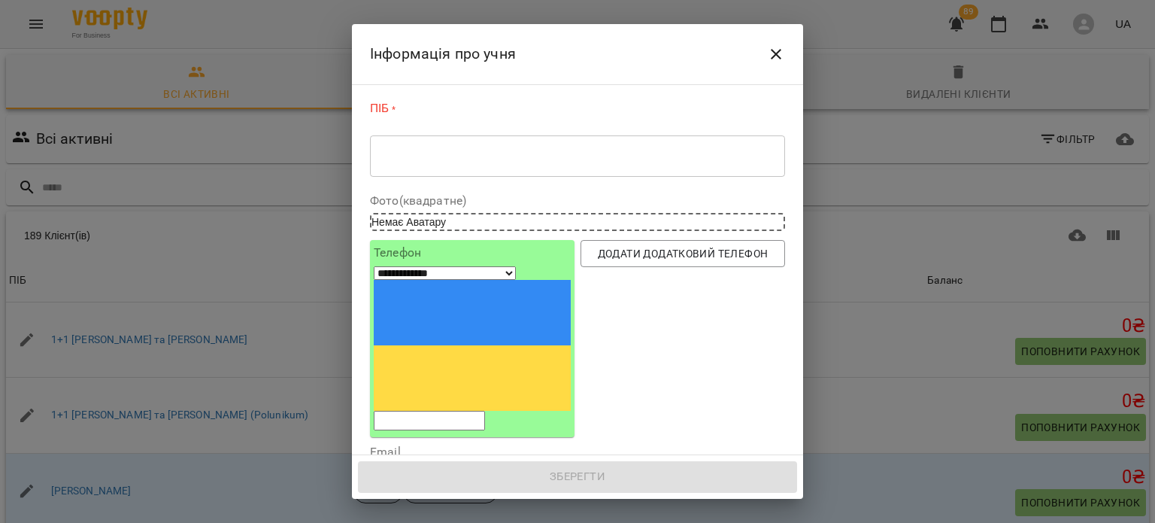
click at [436, 410] on input "tel" at bounding box center [429, 420] width 111 height 20
paste input "**********"
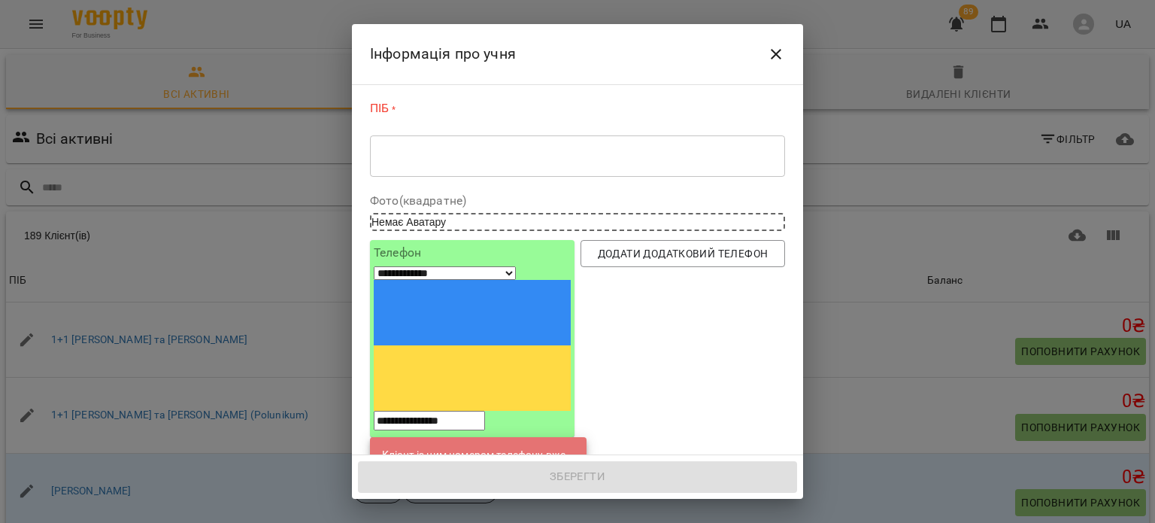
type input "**********"
click at [461, 484] on link "Андрій Петрунько" at bounding box center [476, 491] width 80 height 15
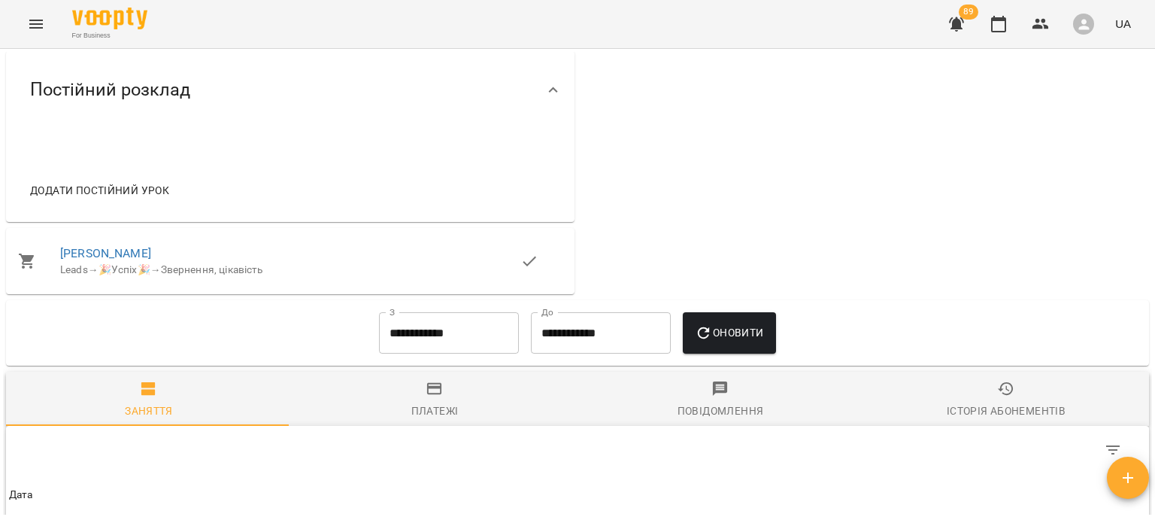
scroll to position [577, 0]
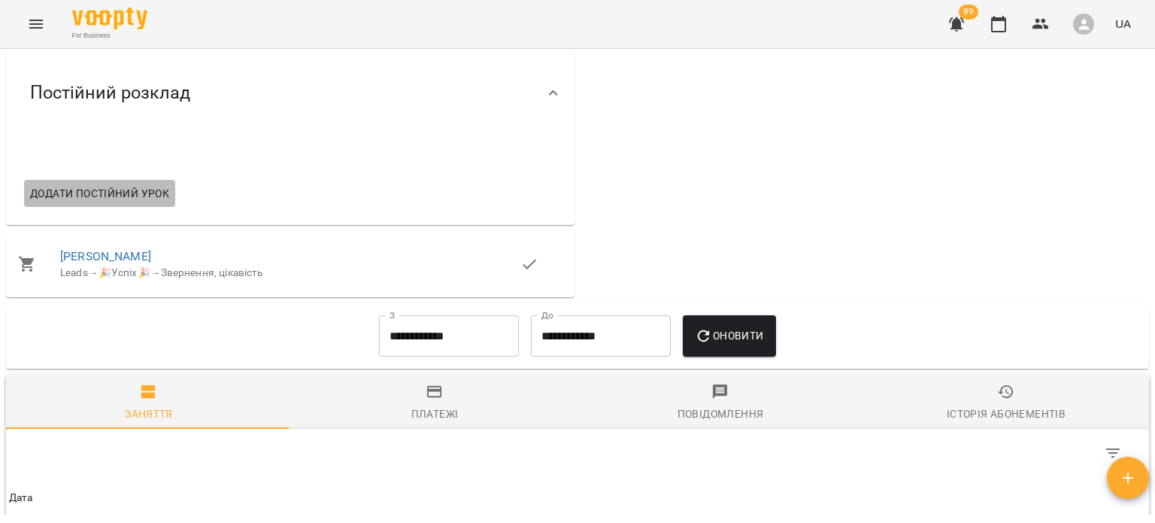
click at [139, 198] on span "Додати постійний урок" at bounding box center [99, 193] width 139 height 18
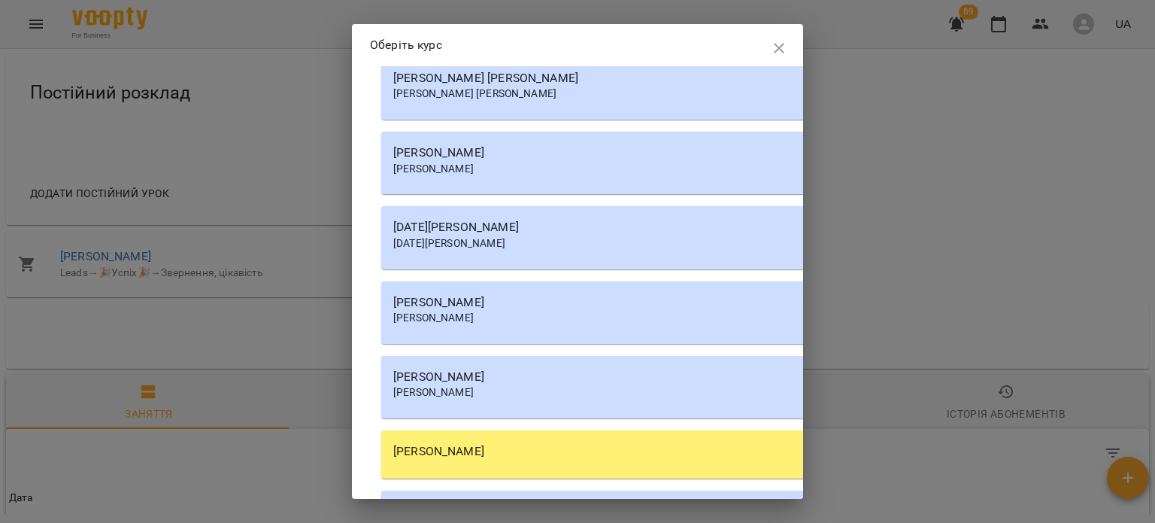
scroll to position [1795, 0]
click at [556, 307] on div "Бойцун Яна Вікторівна" at bounding box center [809, 303] width 833 height 18
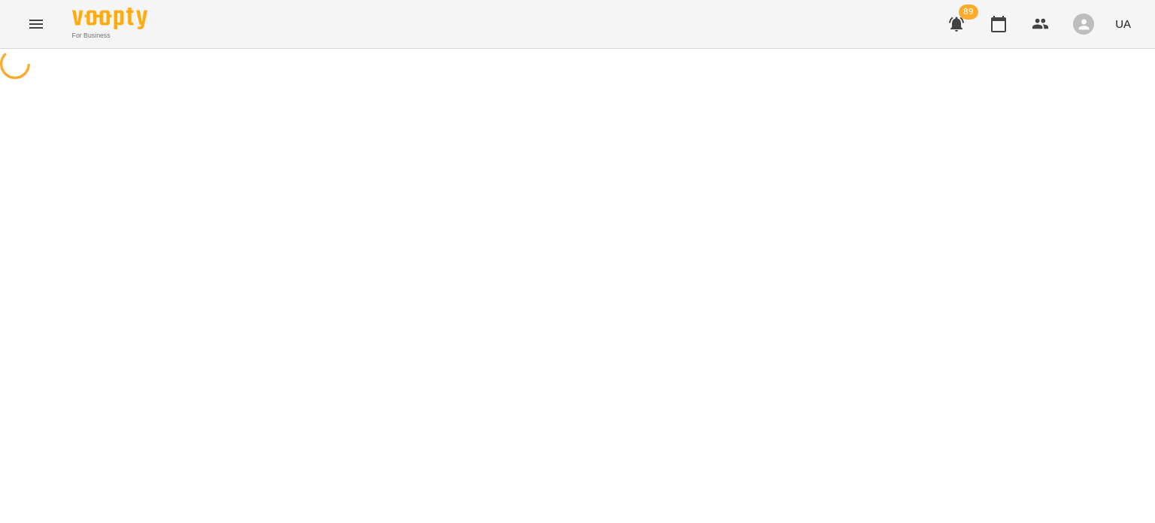
select select "********"
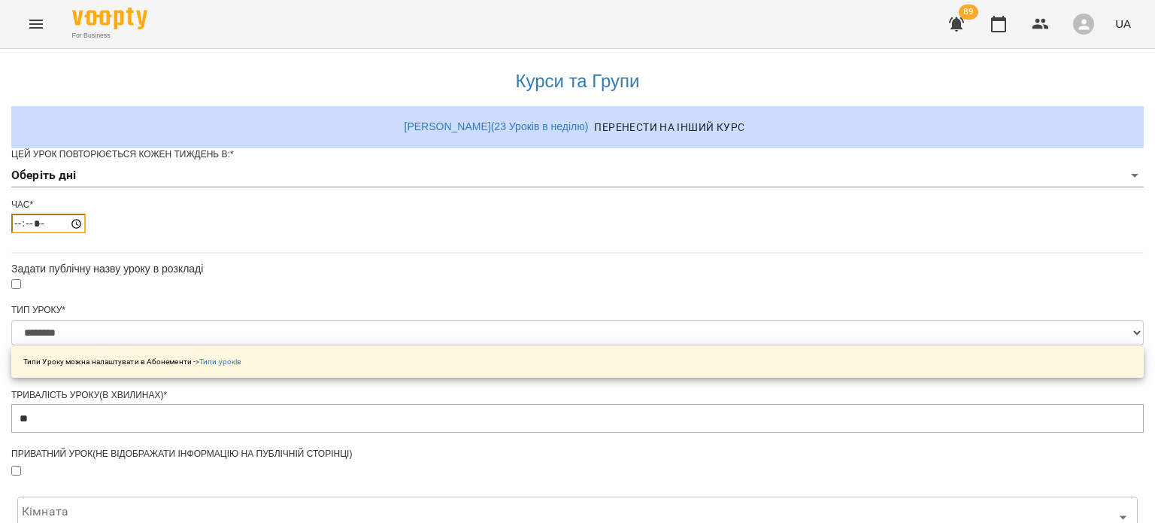
click at [86, 233] on input "*****" at bounding box center [48, 224] width 74 height 20
type input "*****"
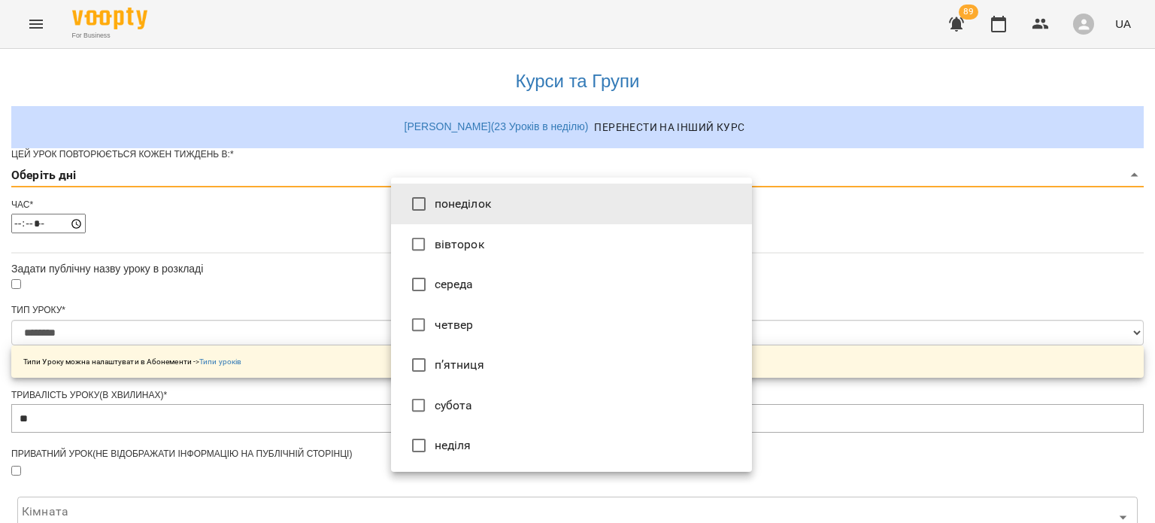
click at [499, 201] on body "**********" at bounding box center [577, 479] width 1155 height 959
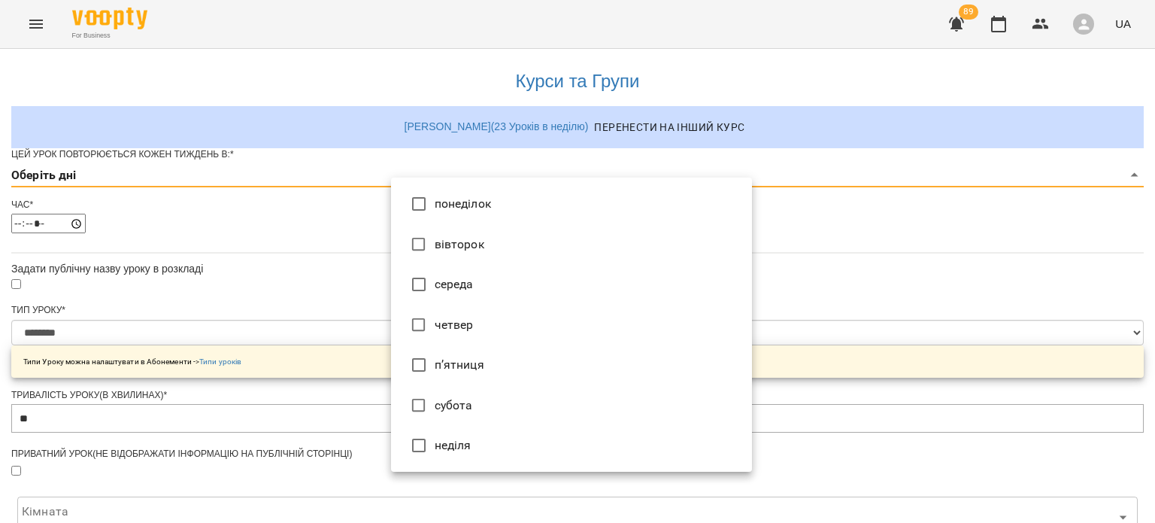
click at [453, 195] on li "понеділок" at bounding box center [571, 203] width 361 height 41
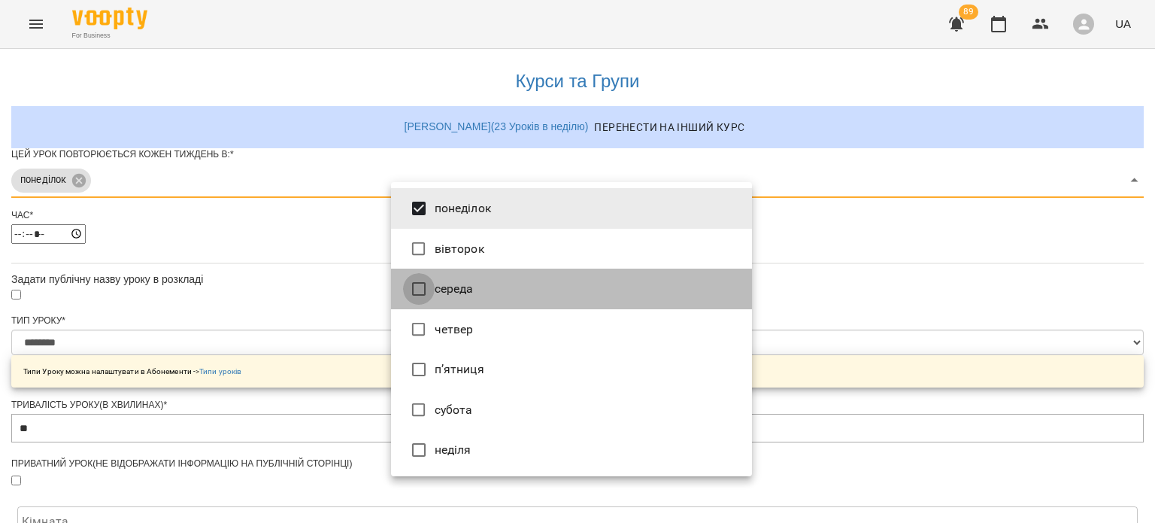
type input "***"
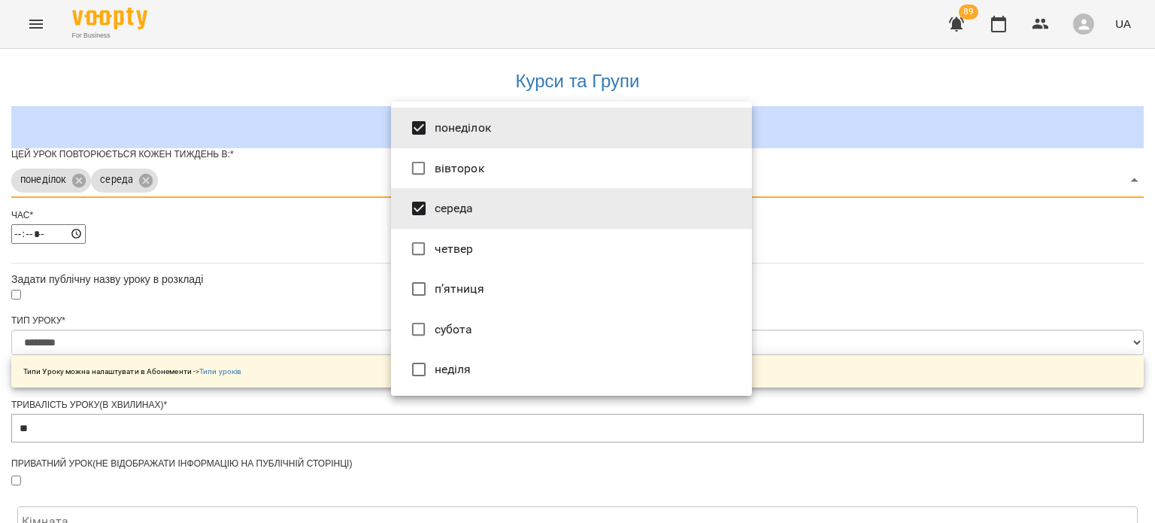
click at [310, 282] on div at bounding box center [577, 261] width 1155 height 523
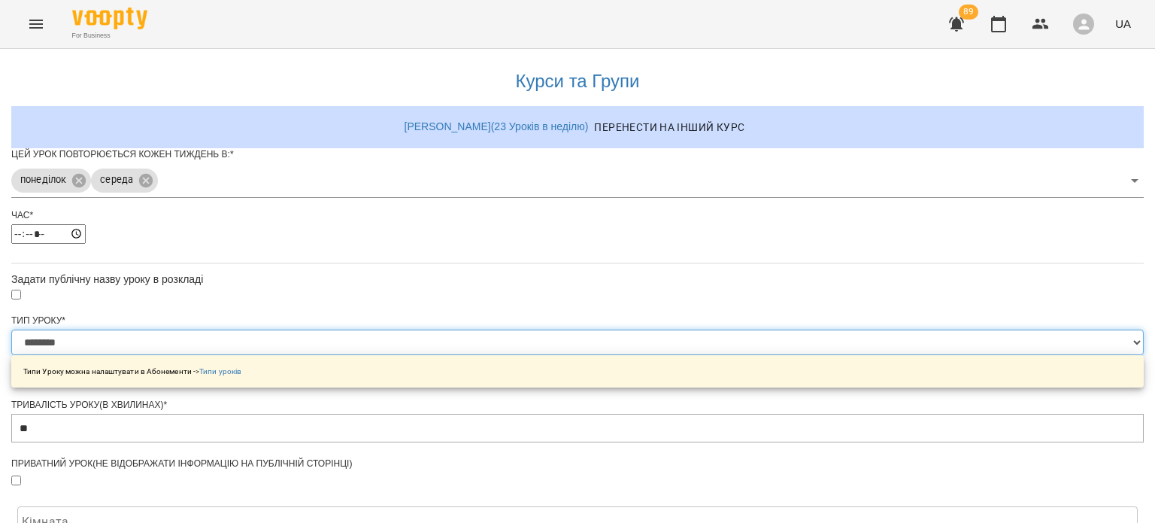
click at [430, 355] on select "**********" at bounding box center [577, 342] width 1132 height 26
select select "**********"
click at [391, 355] on select "**********" at bounding box center [577, 342] width 1132 height 26
type input "**"
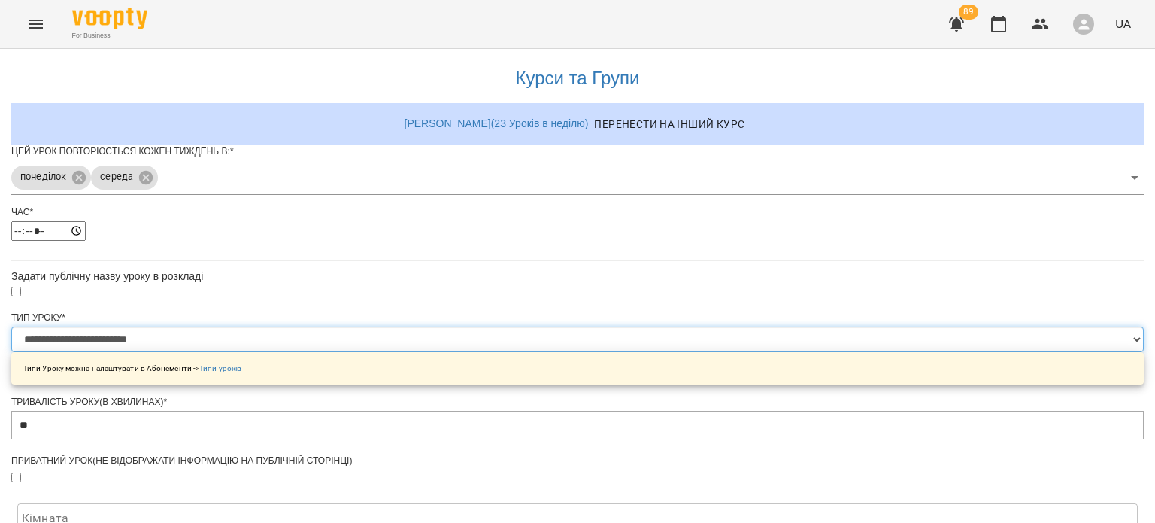
scroll to position [316, 0]
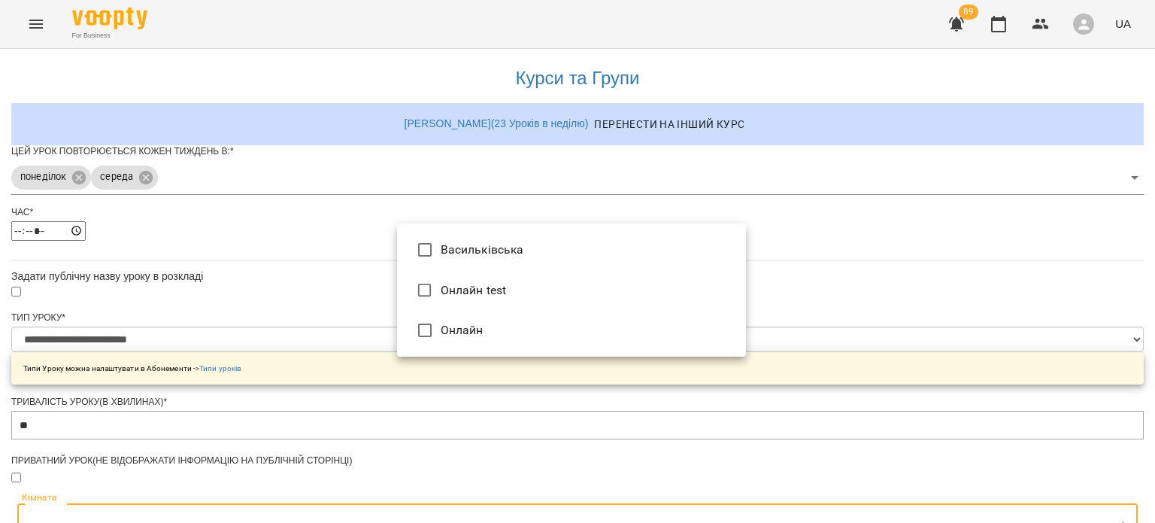
click at [462, 247] on body "**********" at bounding box center [577, 484] width 1155 height 969
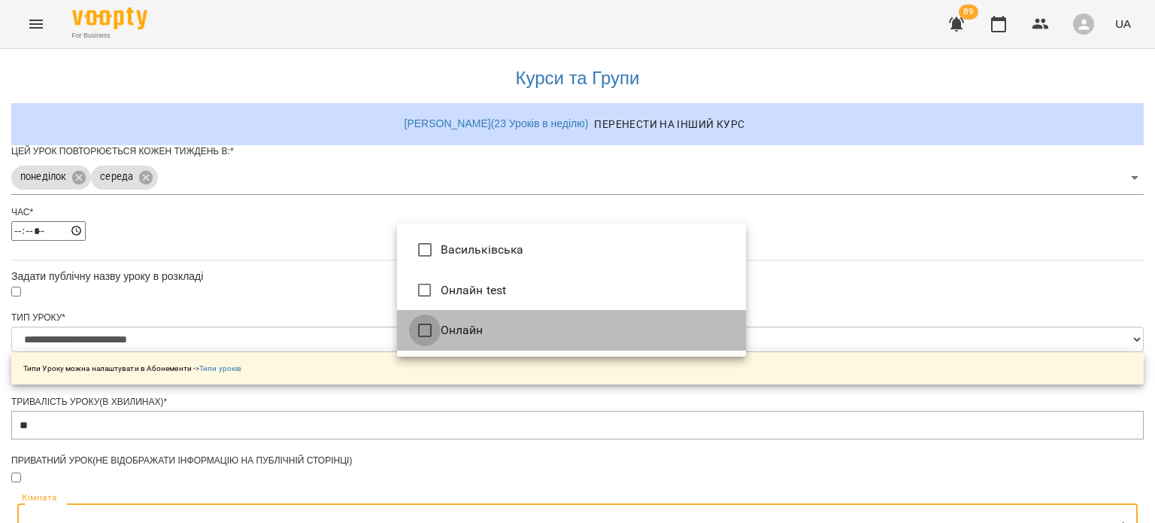
type input "**********"
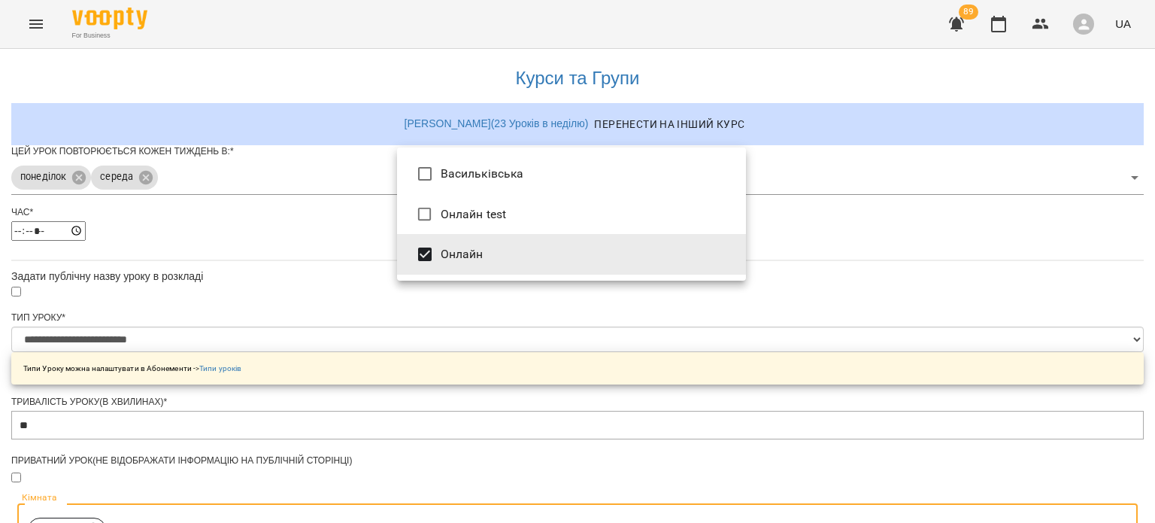
click at [354, 356] on div at bounding box center [577, 261] width 1155 height 523
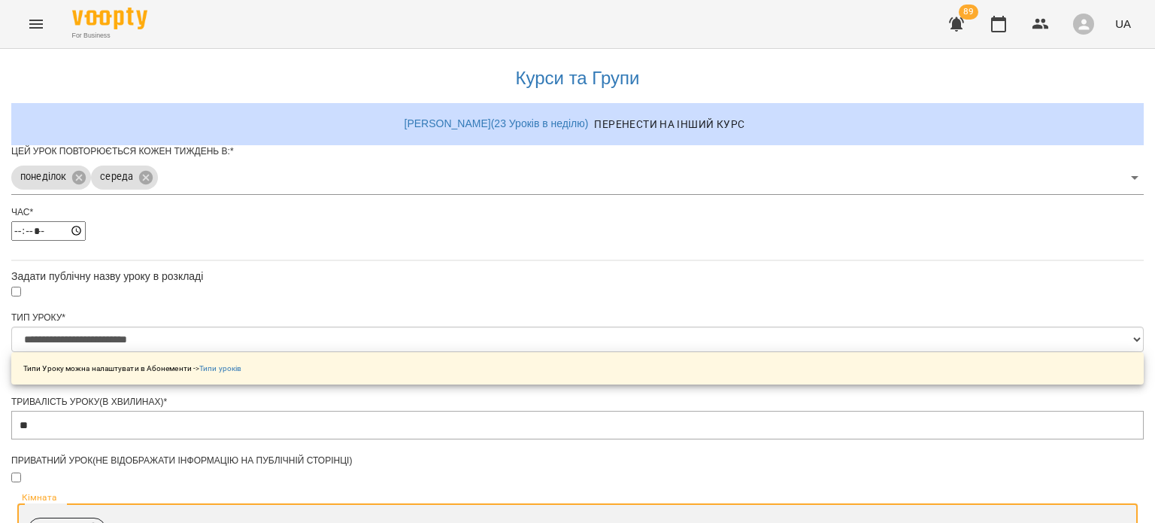
scroll to position [560, 0]
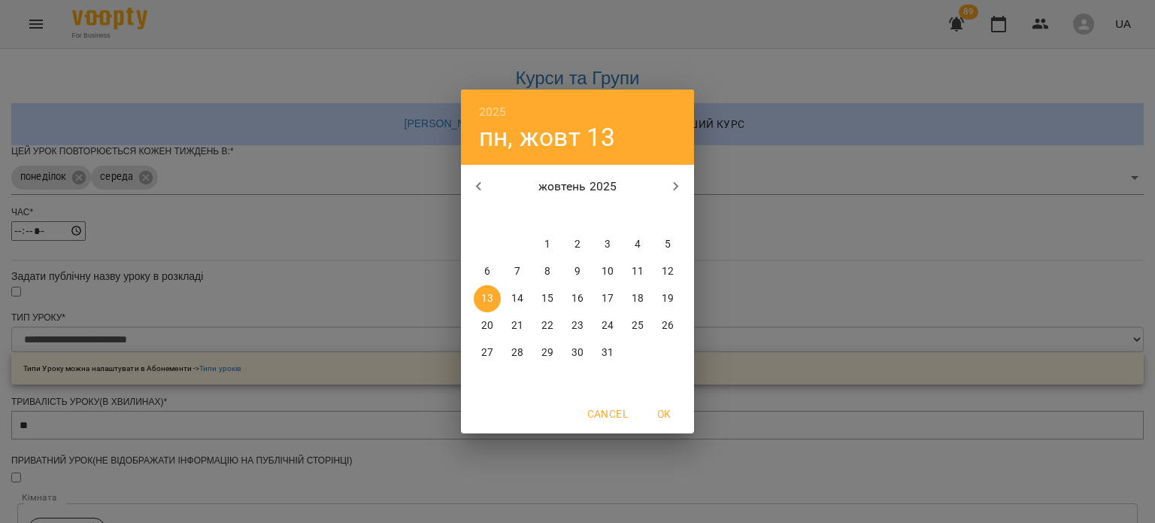
click at [873, 432] on div "2025 пн, жовт 13 жовтень 2025 пн вт ср чт пт сб нд 29 30 1 2 3 4 5 6 7 8 9 10 1…" at bounding box center [577, 261] width 1155 height 523
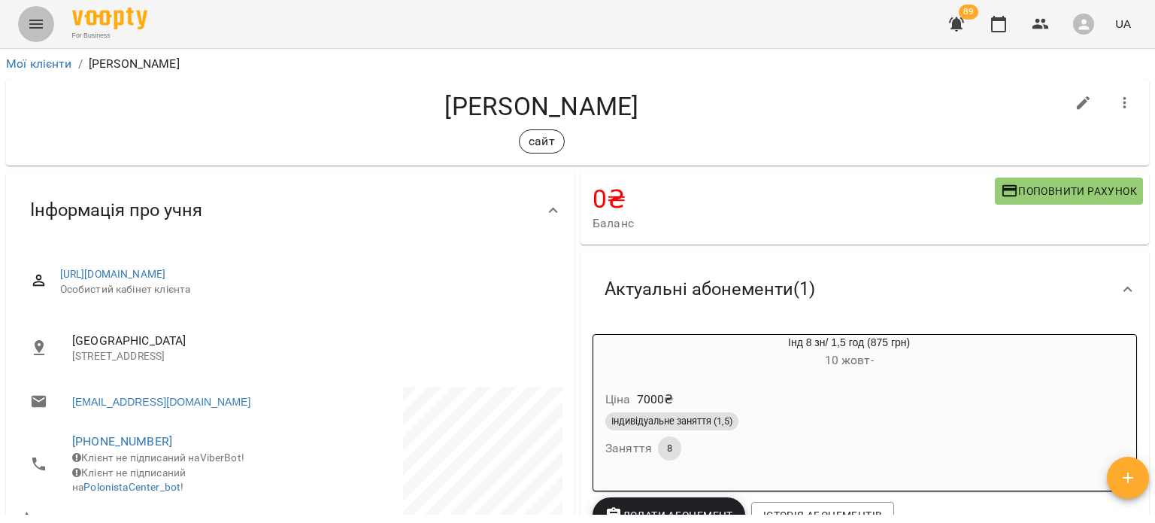
click at [41, 32] on icon "Menu" at bounding box center [36, 24] width 18 height 18
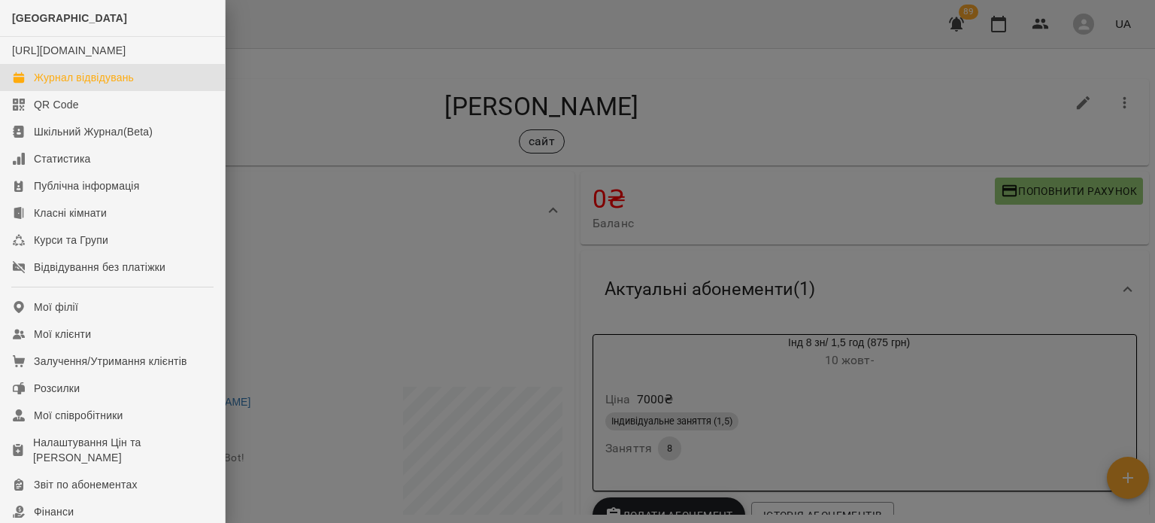
click at [61, 85] on div "Журнал відвідувань" at bounding box center [84, 77] width 100 height 15
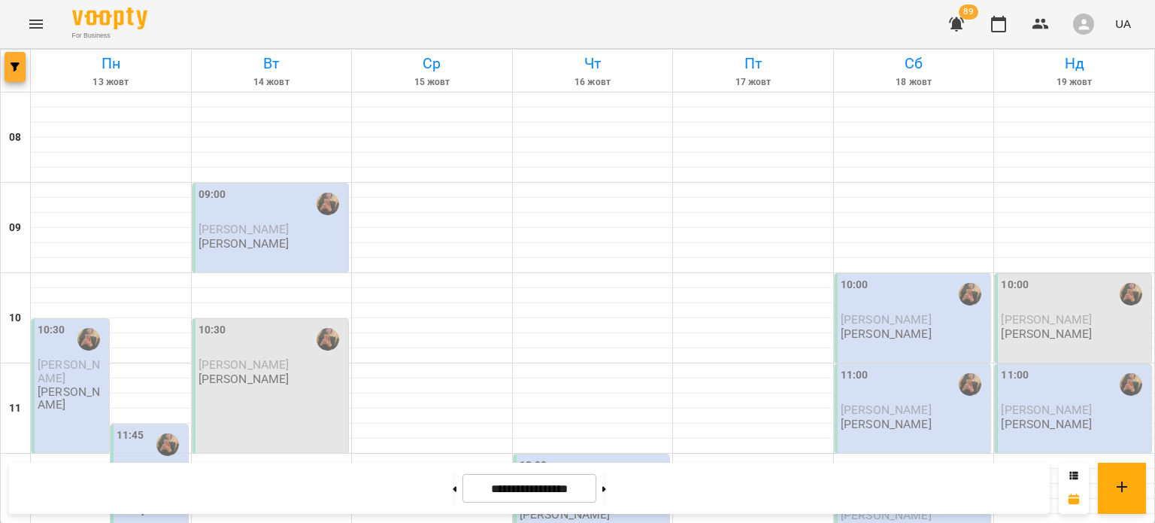
click at [7, 65] on span "button" at bounding box center [15, 66] width 21 height 9
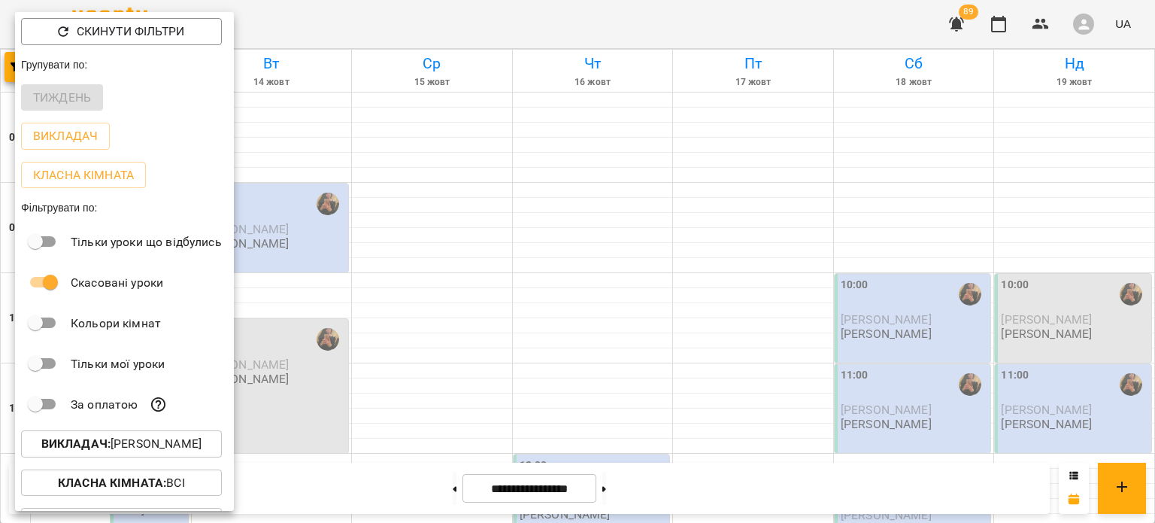
click at [153, 444] on p "Викладач : Шпортун Тетяна Олександрівна" at bounding box center [121, 444] width 160 height 18
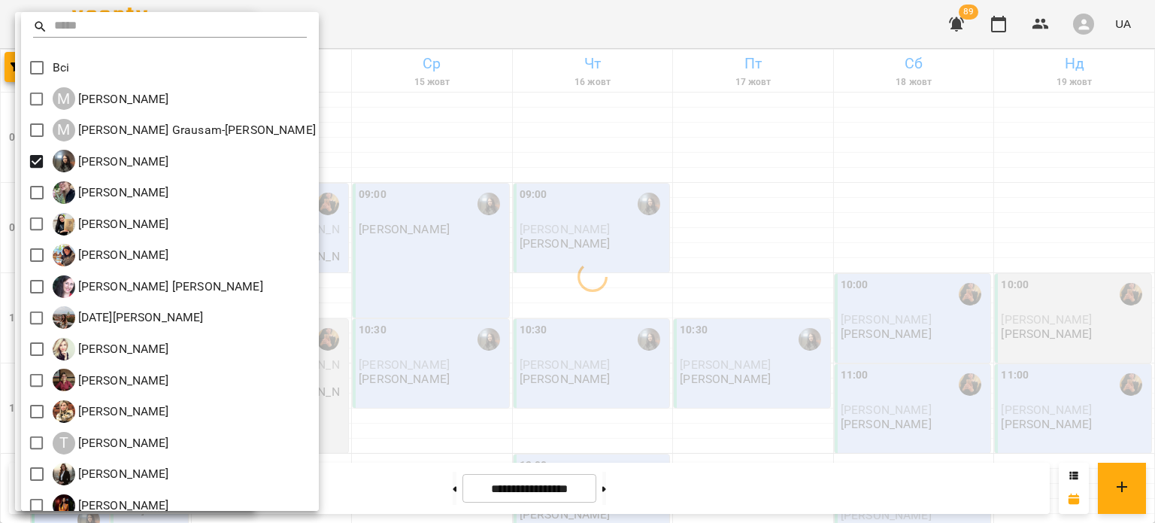
click at [409, 219] on div at bounding box center [577, 261] width 1155 height 523
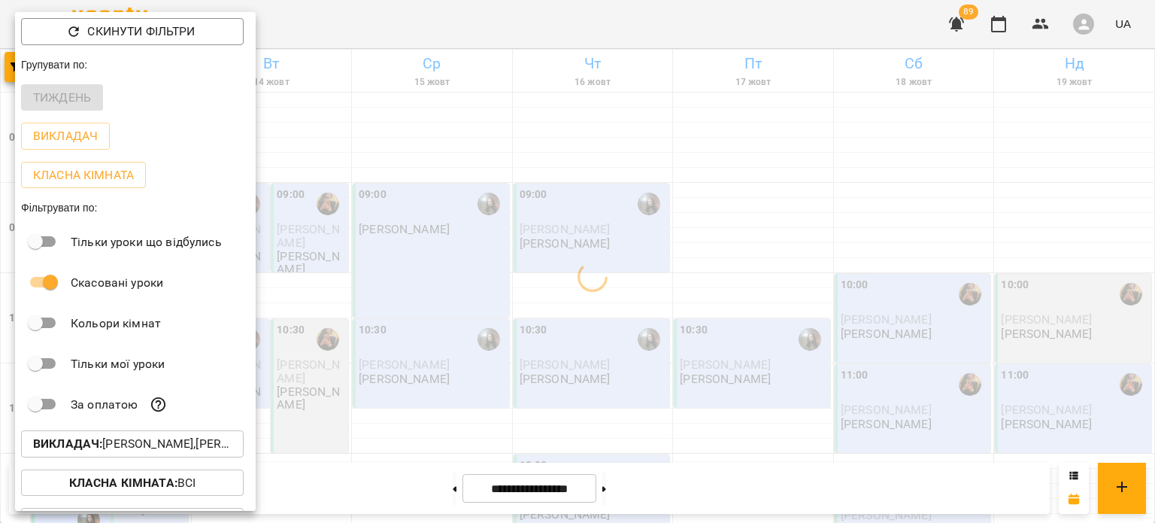
click at [409, 219] on div at bounding box center [577, 261] width 1155 height 523
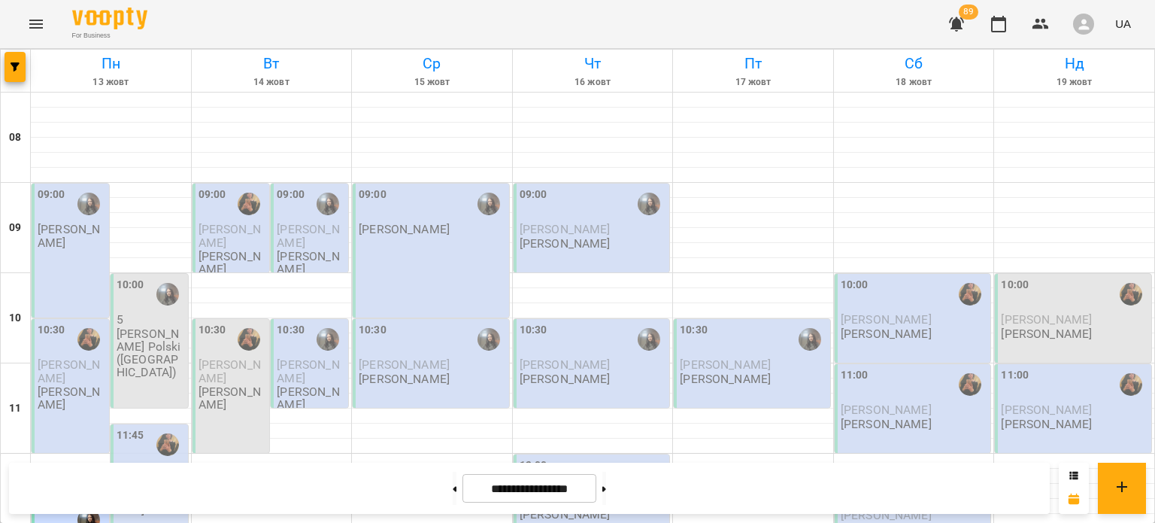
click at [75, 255] on div "09:00 Бойцун Яна Вікторівна" at bounding box center [70, 250] width 77 height 134
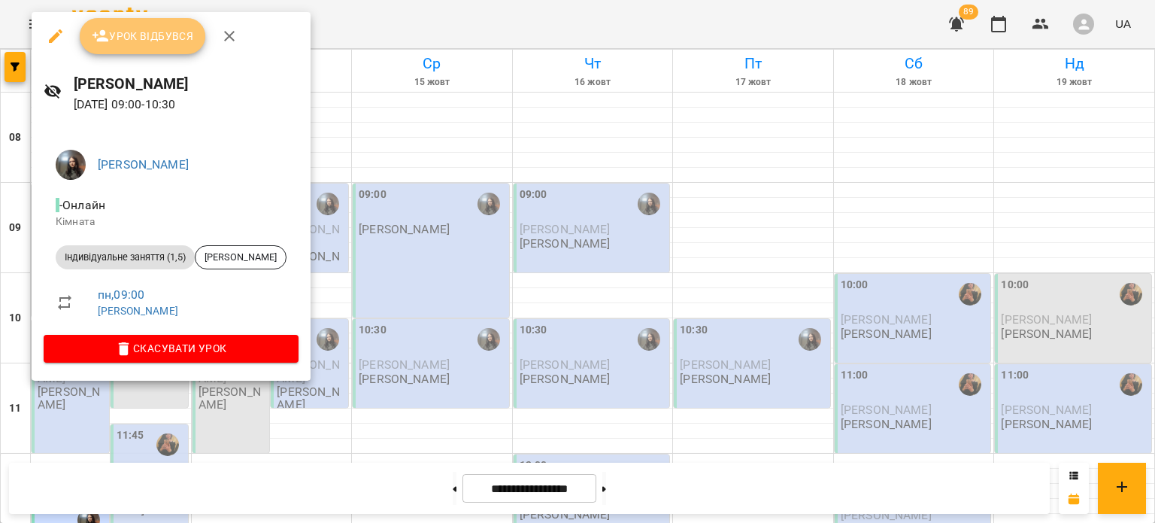
click at [157, 44] on span "Урок відбувся" at bounding box center [143, 36] width 102 height 18
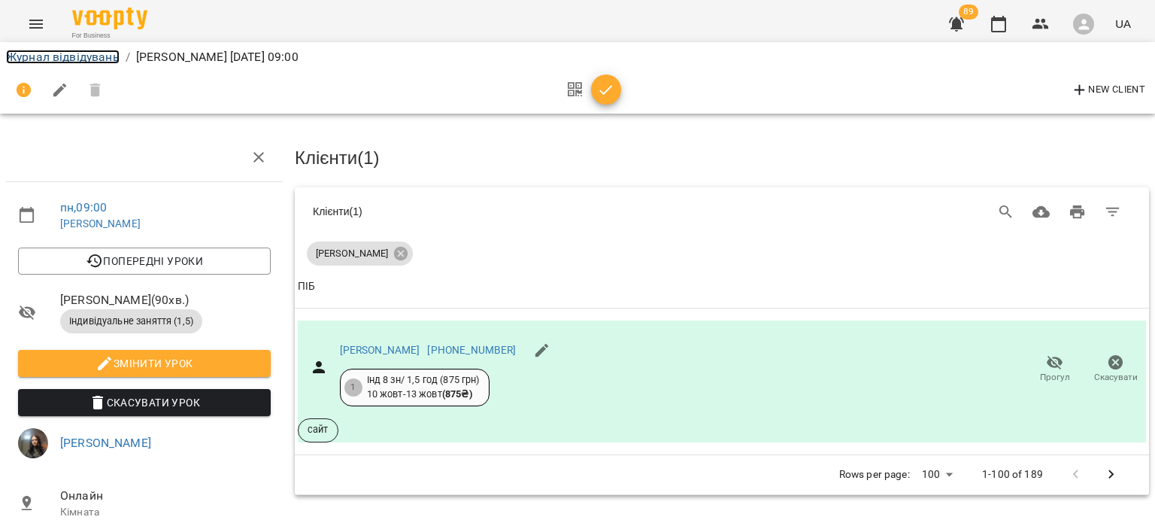
click at [38, 59] on link "Журнал відвідувань" at bounding box center [63, 57] width 114 height 14
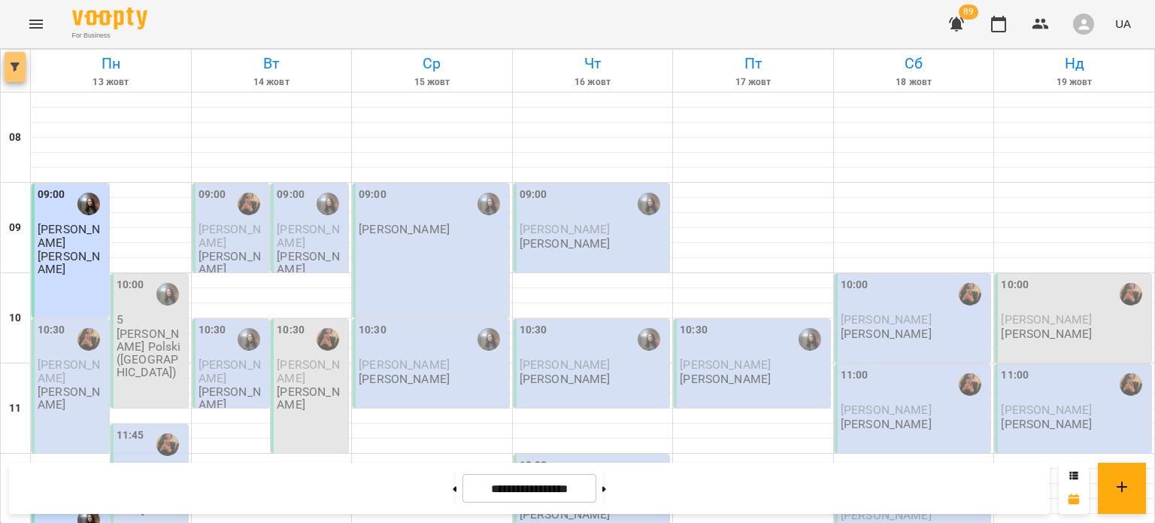
click at [18, 71] on button "button" at bounding box center [15, 67] width 21 height 30
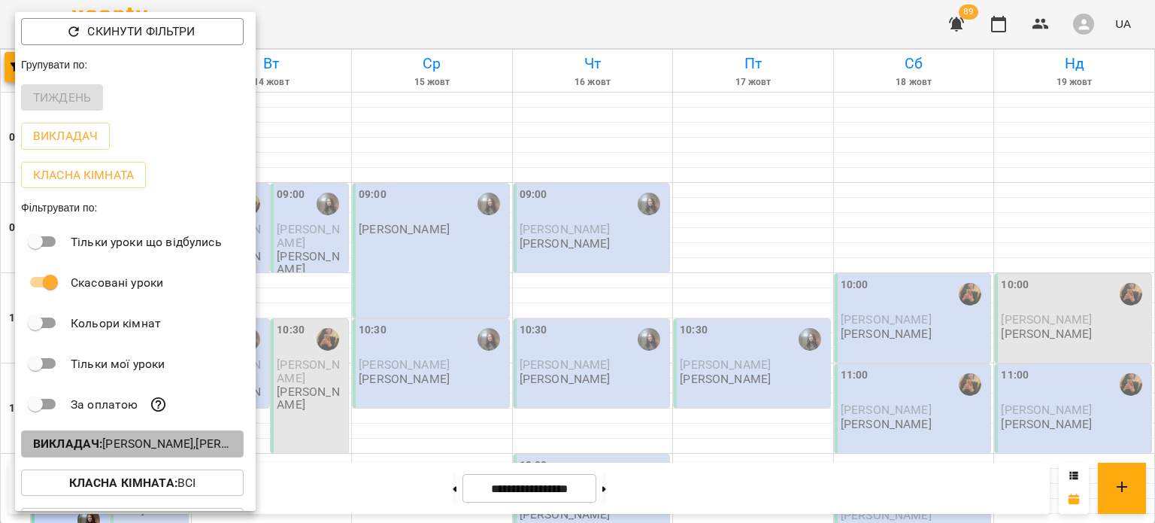
click at [96, 446] on b "Викладач :" at bounding box center [67, 443] width 69 height 14
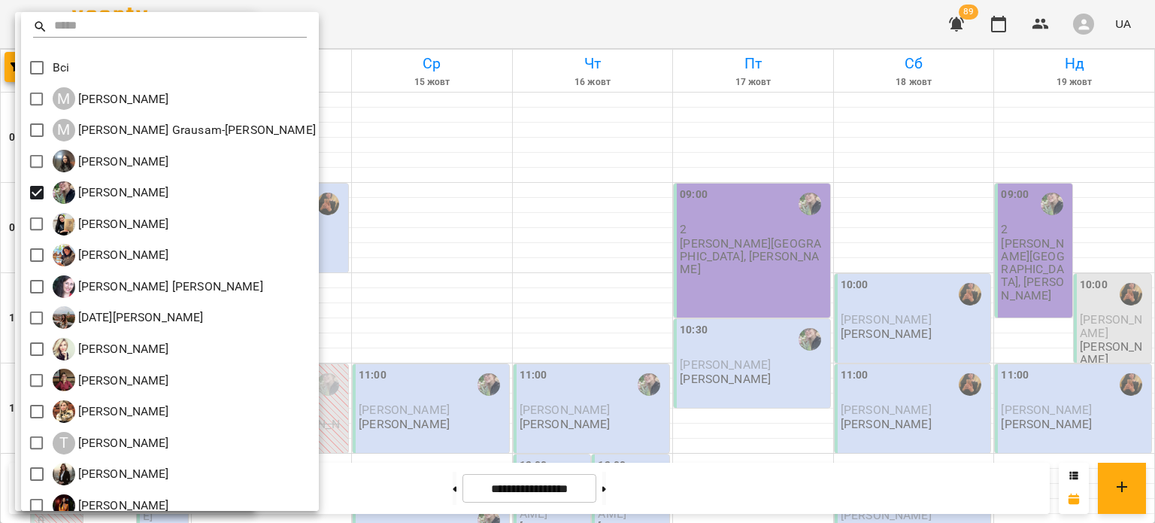
click at [728, 265] on div at bounding box center [577, 261] width 1155 height 523
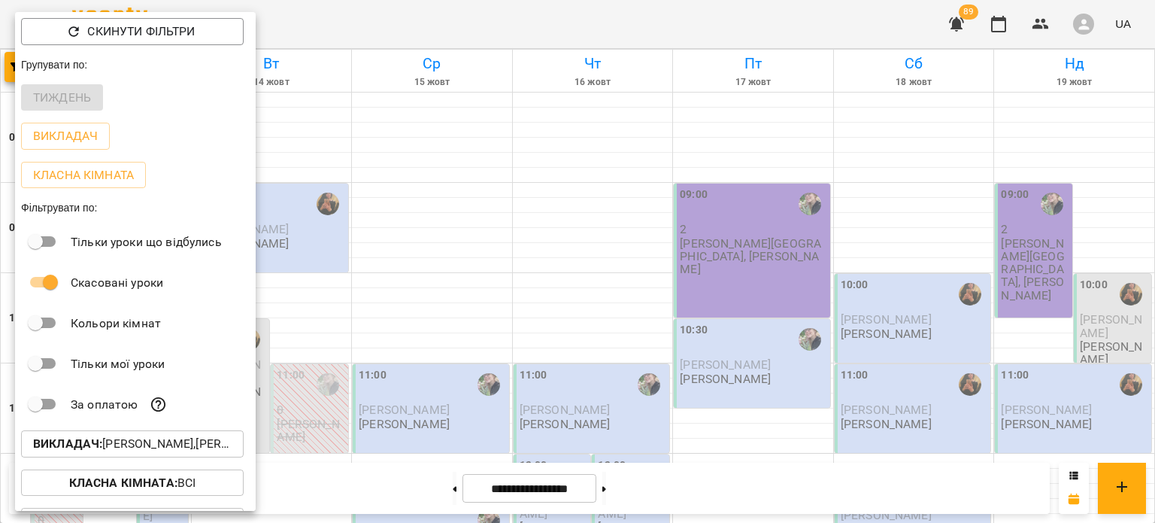
click at [632, 264] on div at bounding box center [577, 261] width 1155 height 523
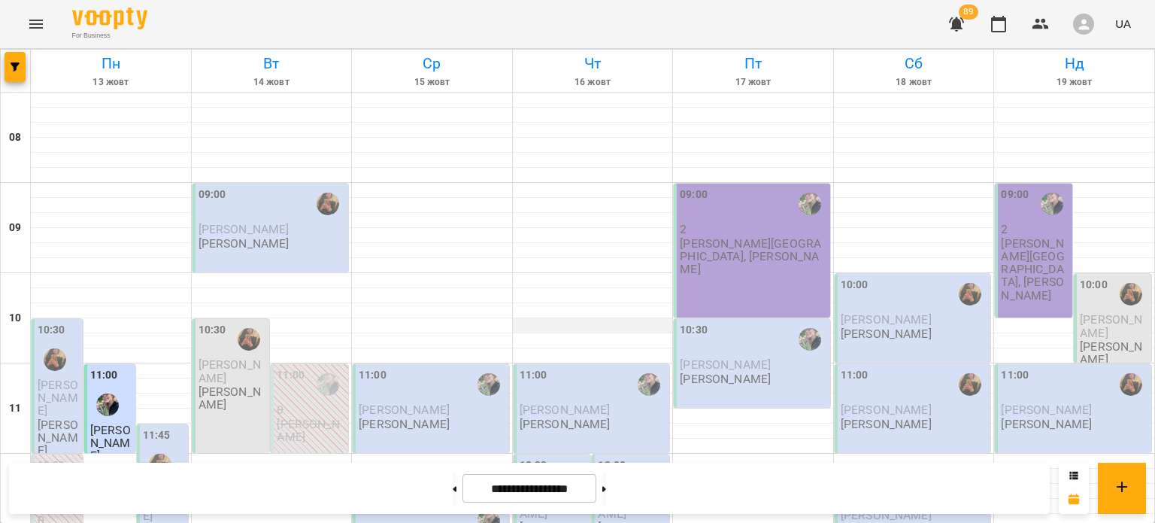
scroll to position [201, 0]
click at [24, 66] on span "button" at bounding box center [15, 66] width 21 height 9
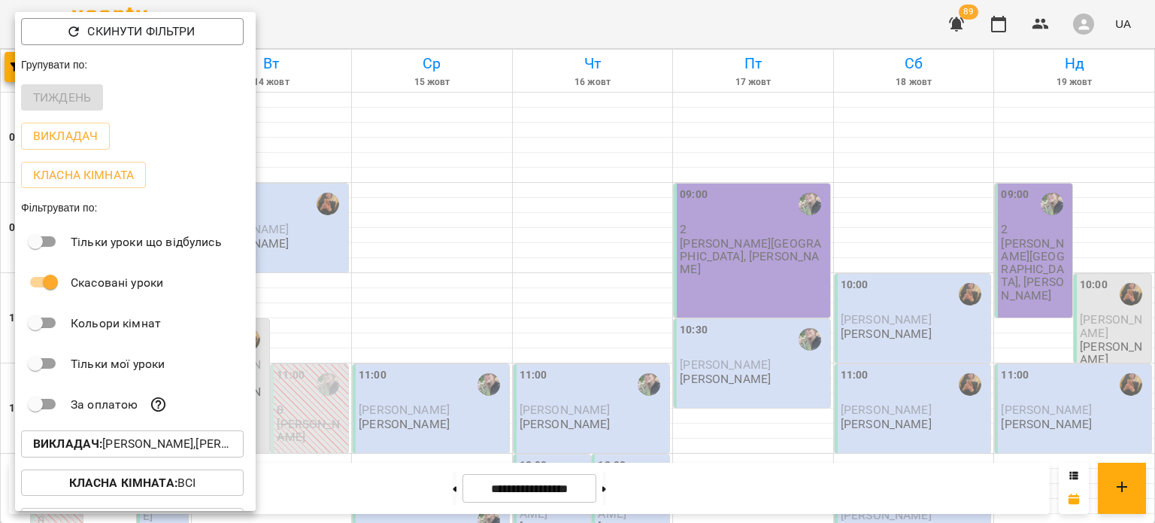
scroll to position [71, 0]
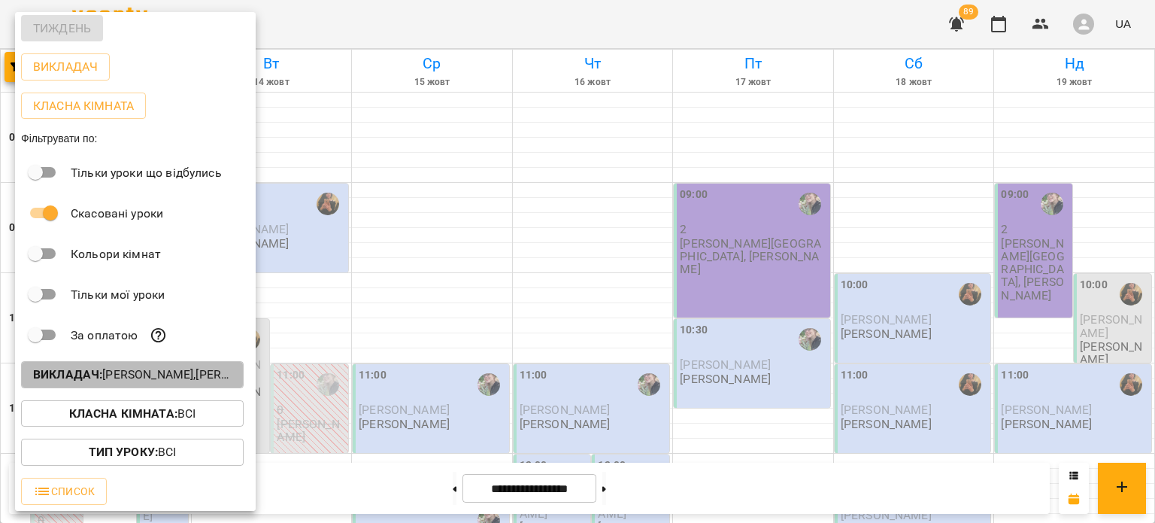
click at [135, 371] on p "Викладач : Борзова Марія Олексіївна,Шпортун Тетяна Олександрівна" at bounding box center [132, 374] width 198 height 18
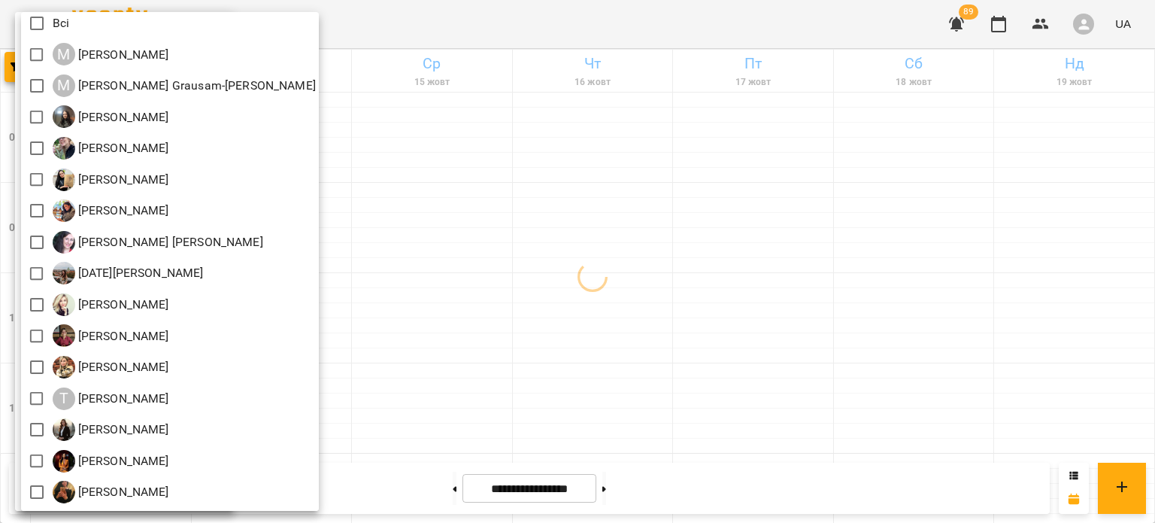
scroll to position [32, 0]
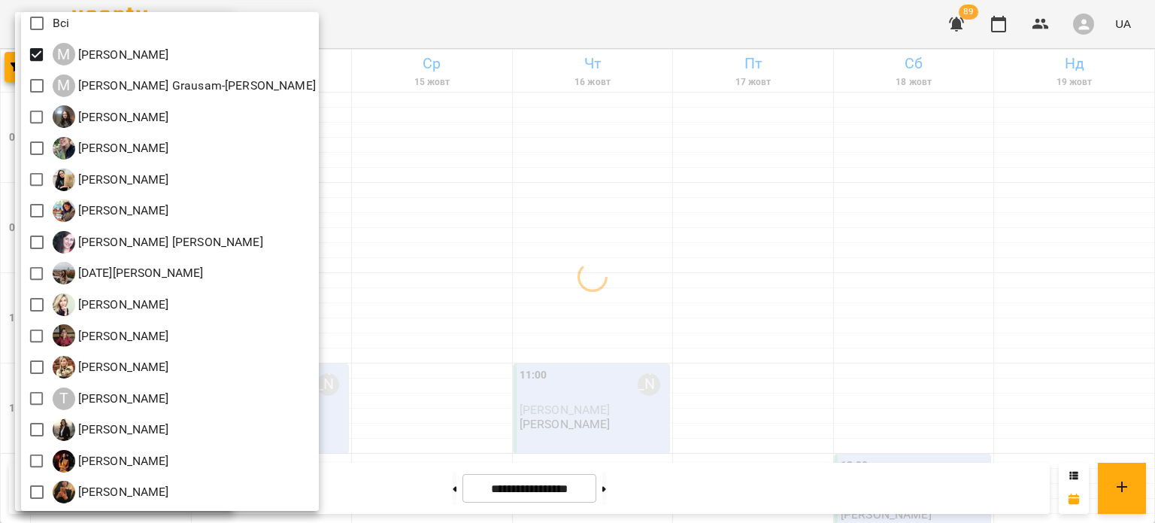
click at [481, 224] on div at bounding box center [577, 261] width 1155 height 523
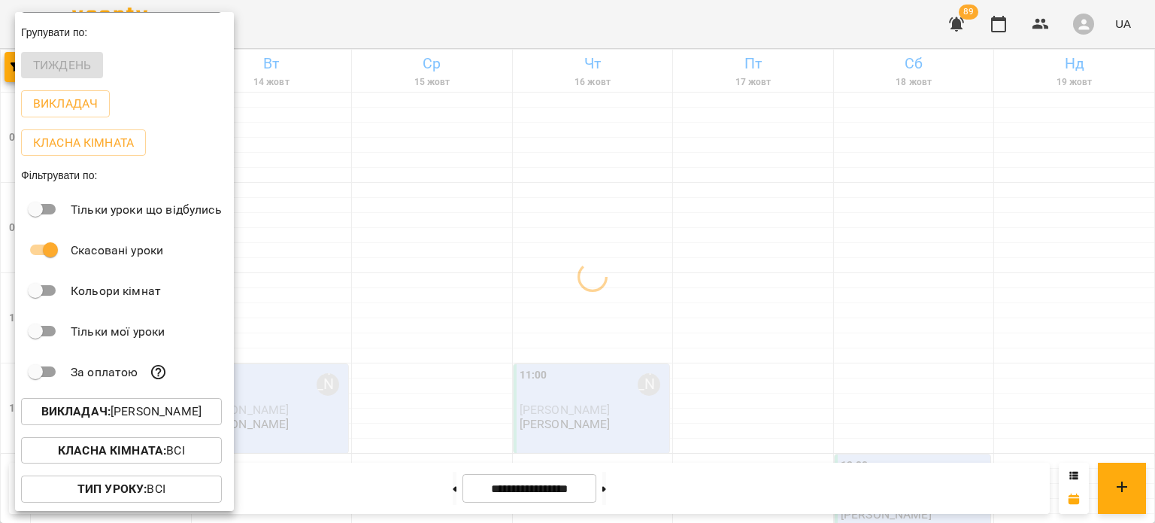
click at [481, 224] on div at bounding box center [577, 261] width 1155 height 523
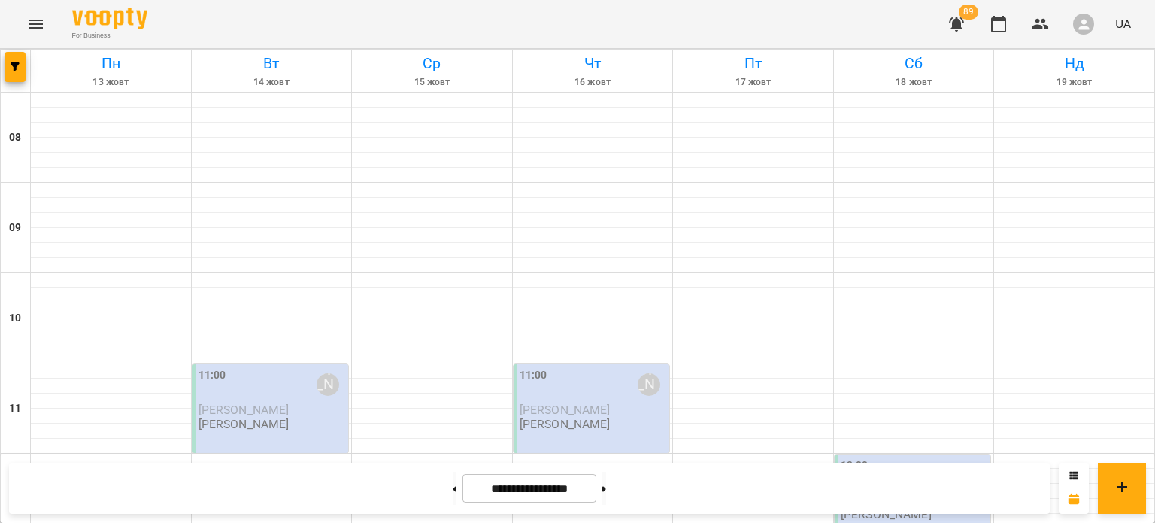
scroll to position [211, 0]
click at [17, 68] on icon "button" at bounding box center [15, 66] width 9 height 9
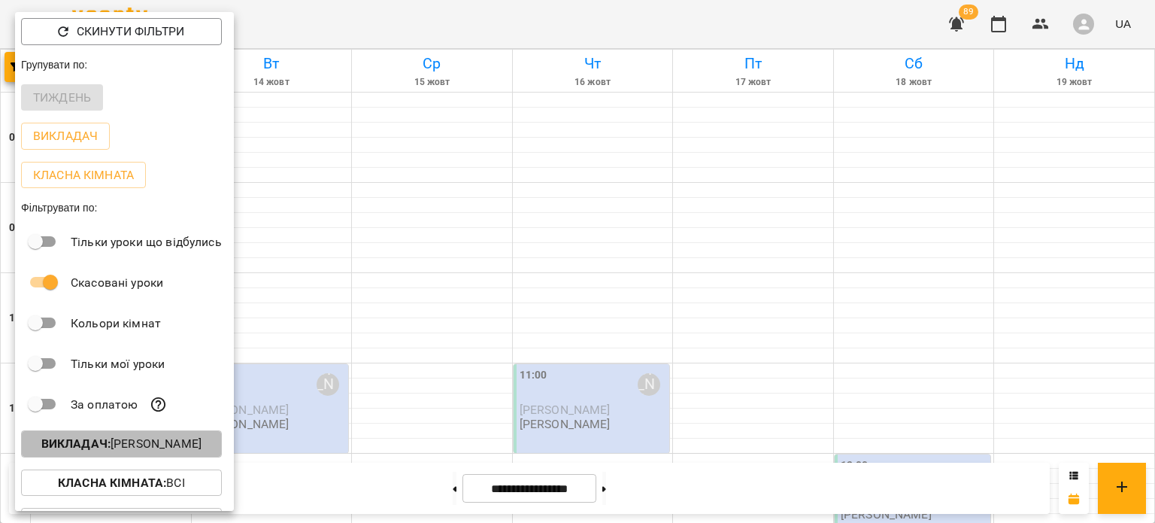
click at [115, 457] on button "Викладач : Maksym Yasichak" at bounding box center [121, 443] width 201 height 27
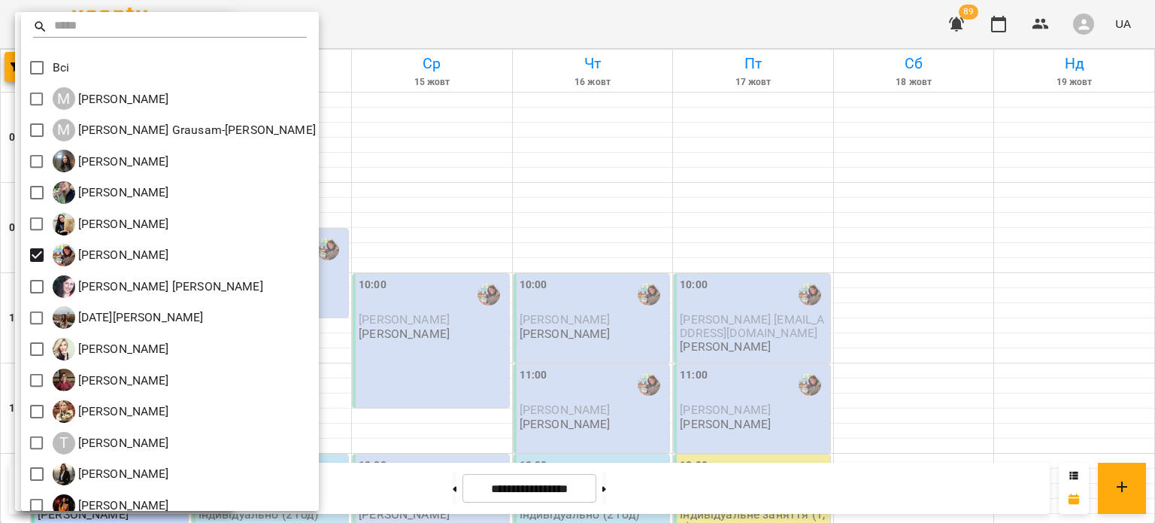
click at [391, 210] on div at bounding box center [577, 261] width 1155 height 523
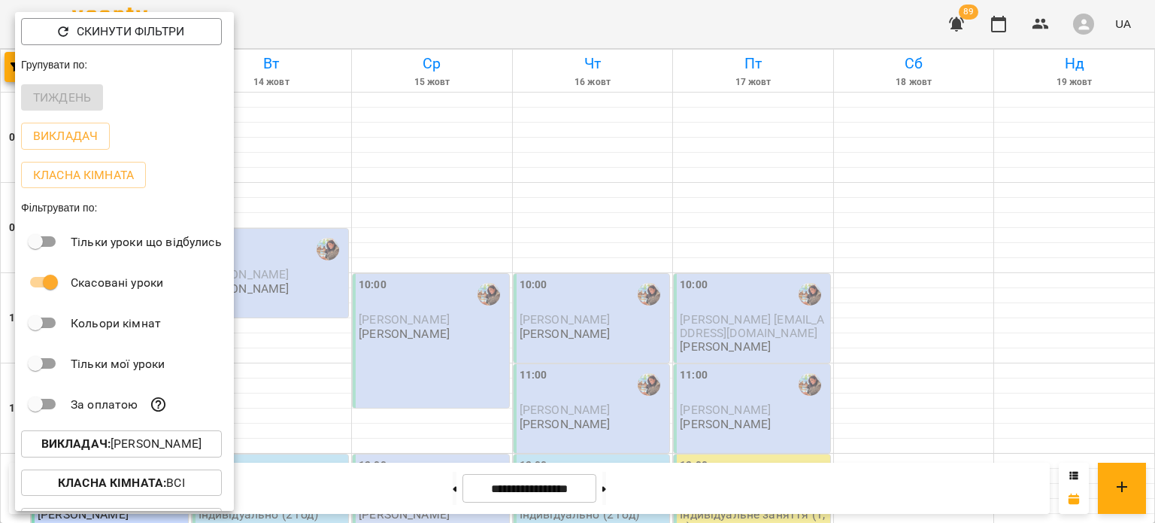
click at [391, 210] on div at bounding box center [577, 261] width 1155 height 523
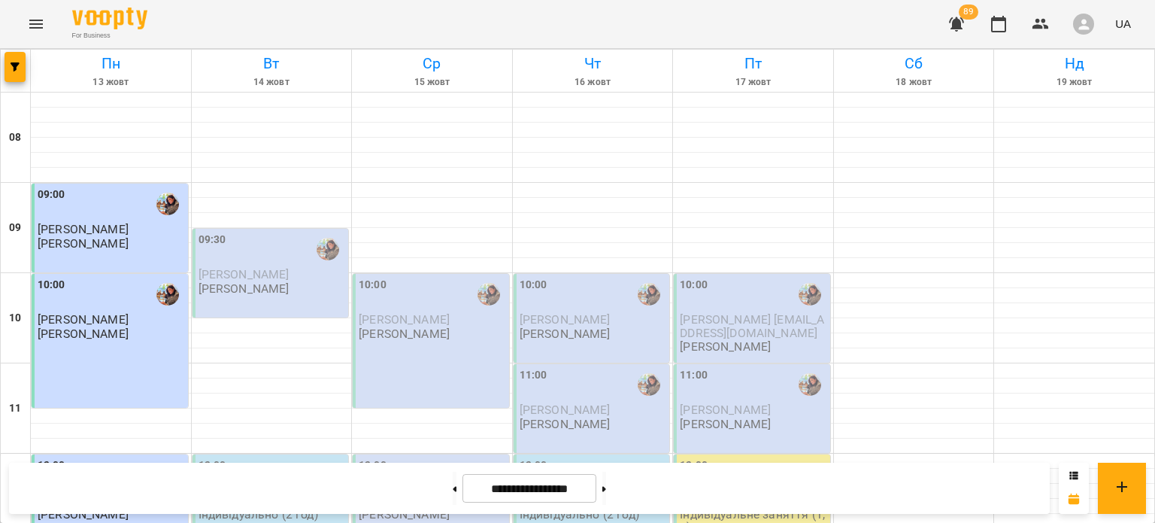
scroll to position [739, 0]
click at [965, 18] on span "89" at bounding box center [969, 12] width 20 height 15
click at [962, 26] on icon "button" at bounding box center [956, 24] width 15 height 14
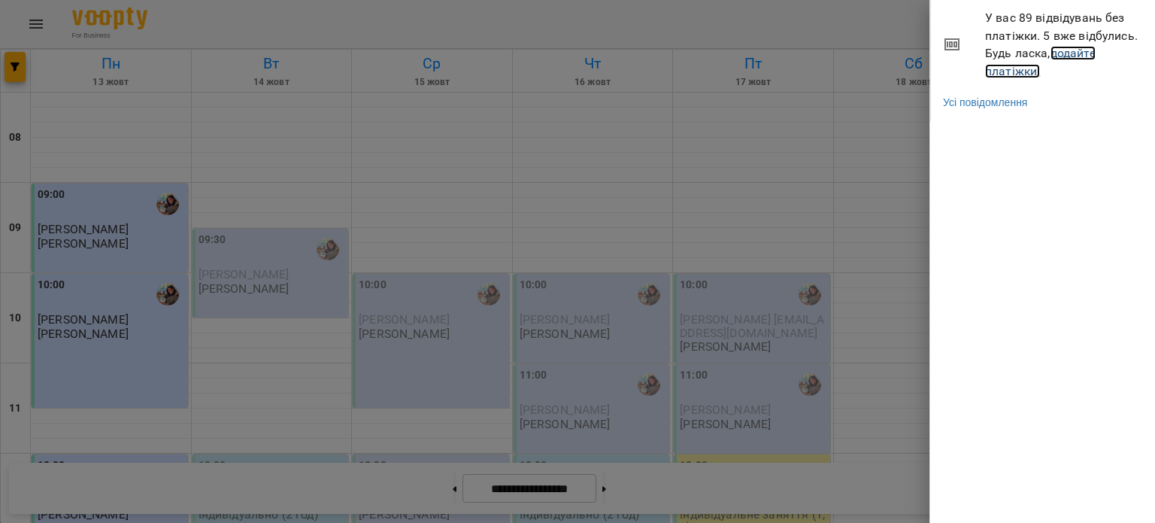
click at [1007, 74] on link "додайте платіжки!" at bounding box center [1040, 62] width 111 height 32
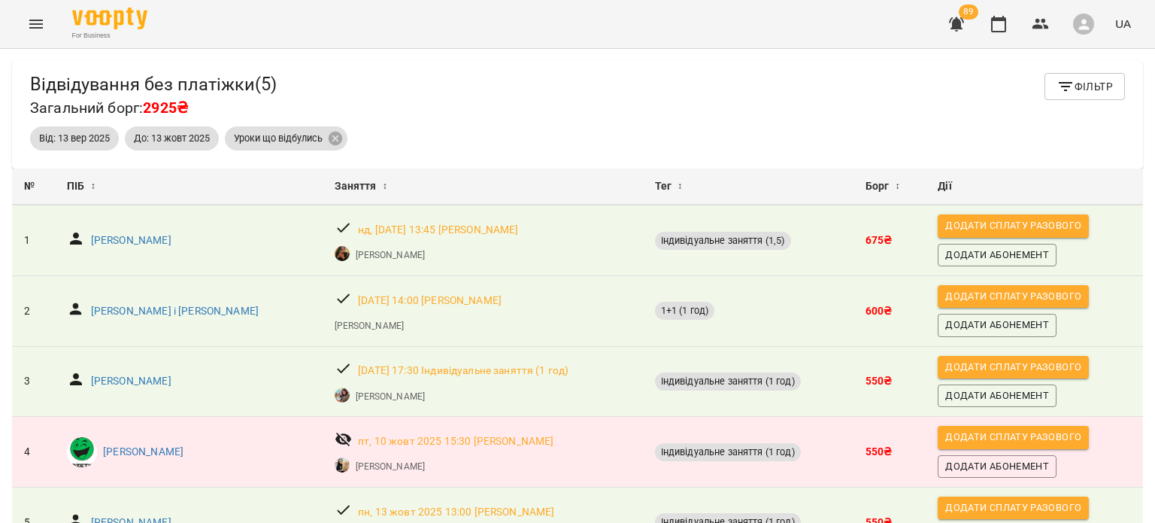
scroll to position [90, 0]
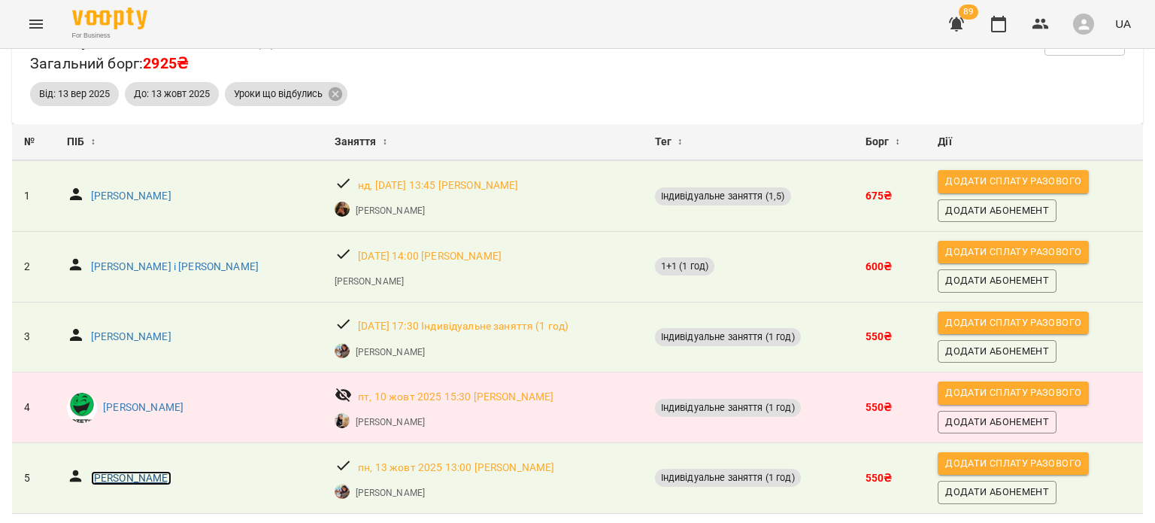
click at [144, 471] on p "Тетяна Грабаренко" at bounding box center [131, 478] width 80 height 15
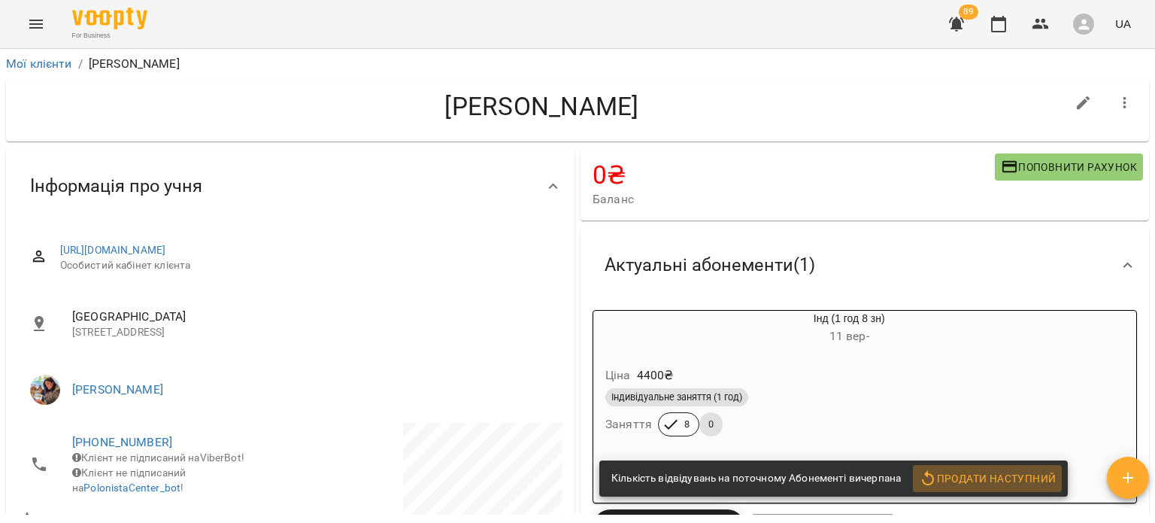
click at [951, 477] on span "Продати наступний" at bounding box center [987, 478] width 137 height 18
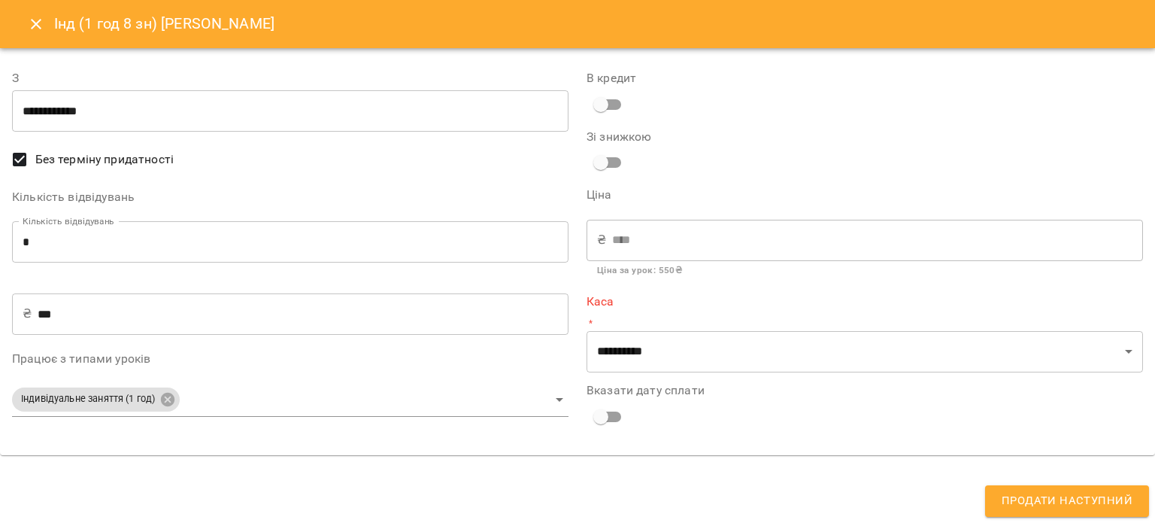
type input "**********"
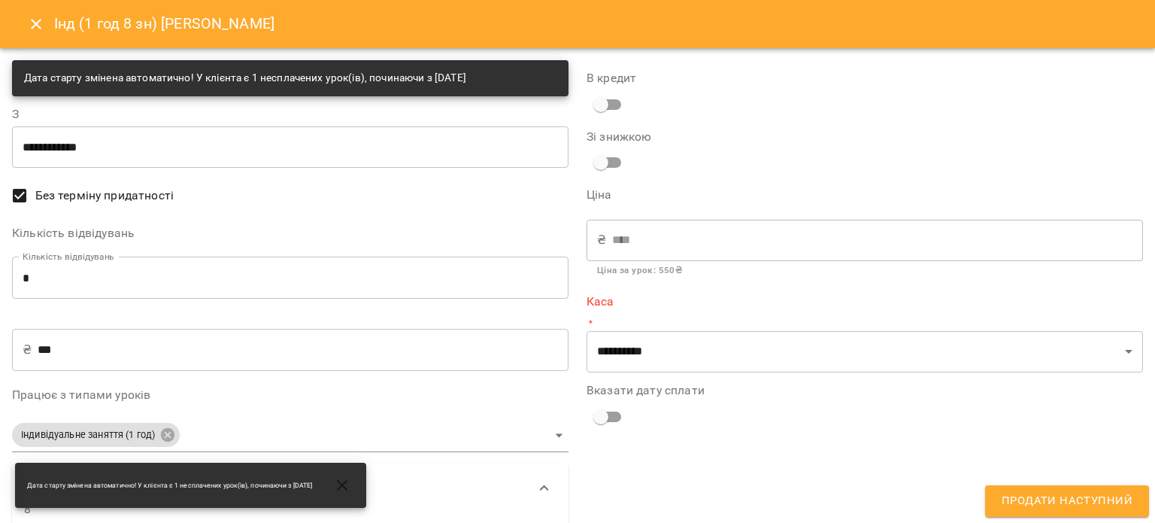
click at [647, 325] on p "*" at bounding box center [864, 323] width 556 height 15
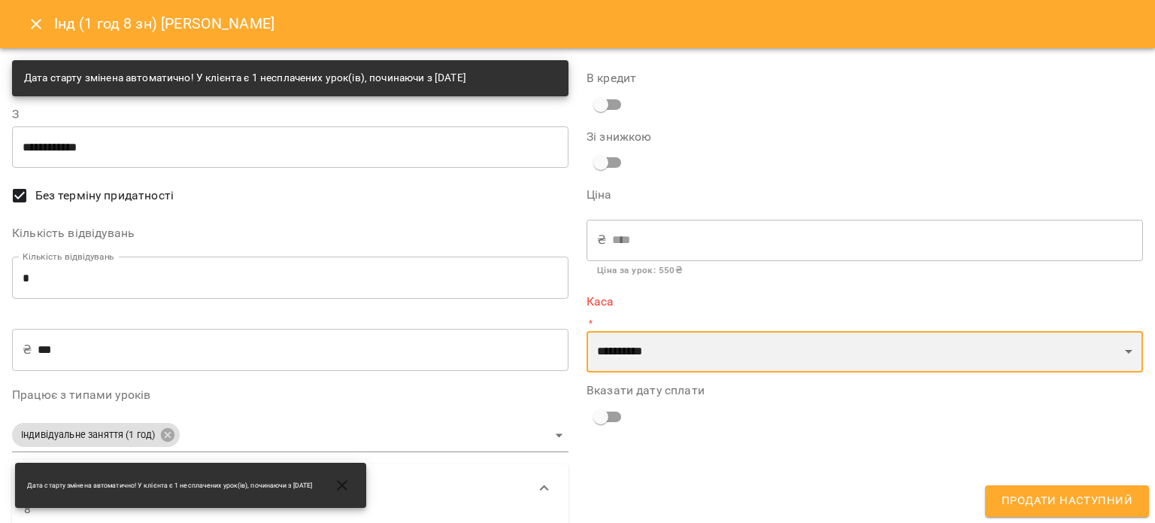
click at [644, 351] on select "**********" at bounding box center [864, 352] width 556 height 42
select select "**********"
click at [586, 331] on select "**********" at bounding box center [864, 352] width 556 height 42
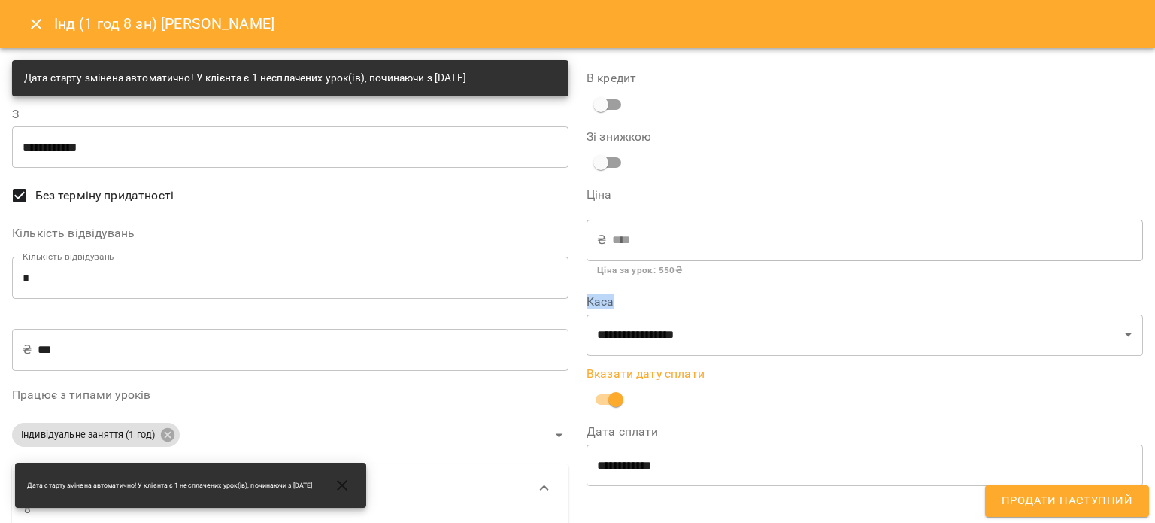
click at [1098, 500] on span "Продати наступний" at bounding box center [1066, 501] width 131 height 20
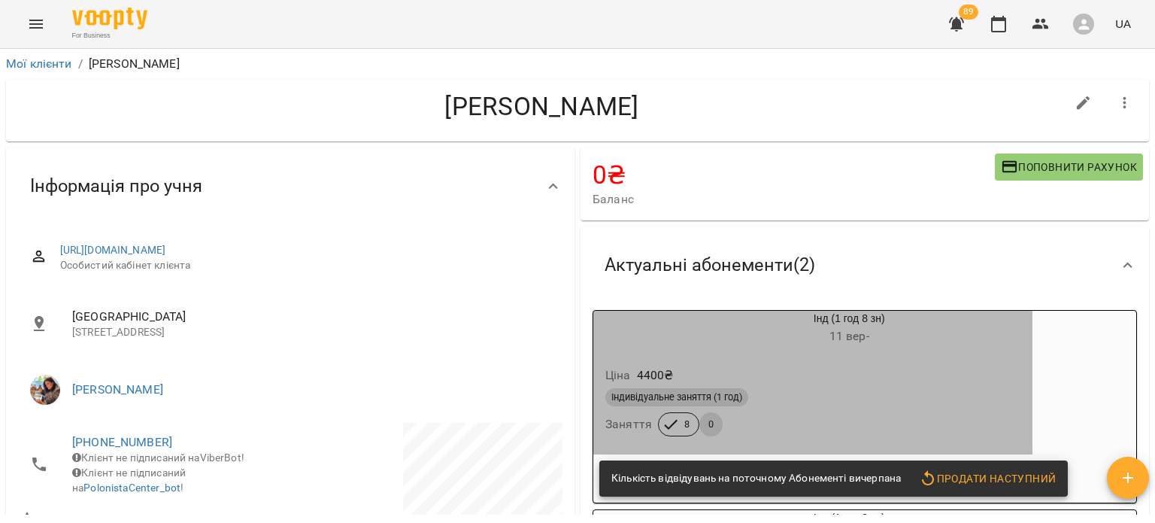
click at [722, 392] on span "Індивідуальне заняття (1 год)" at bounding box center [676, 397] width 143 height 14
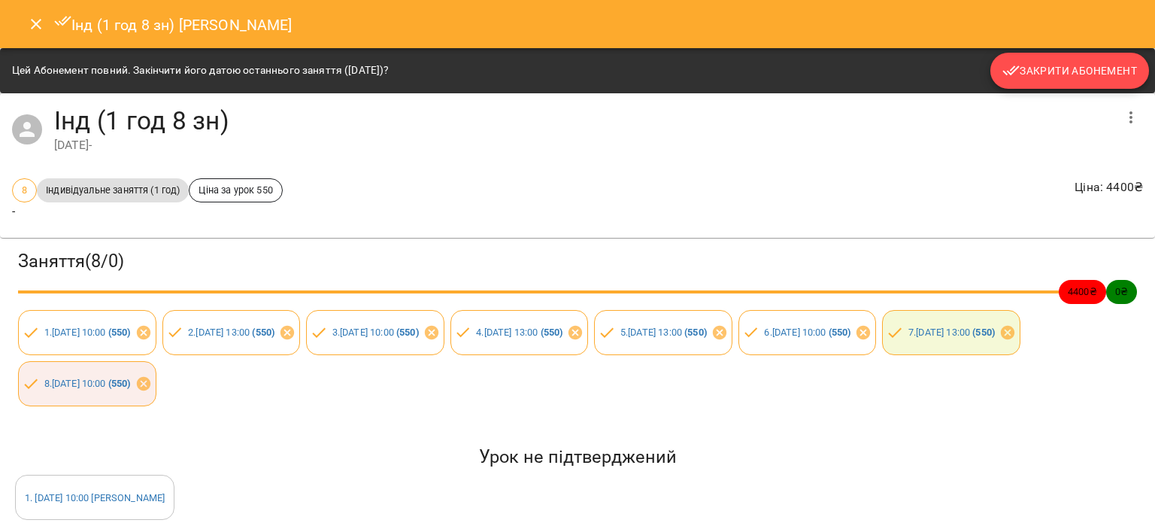
click at [1055, 63] on span "Закрити Абонемент" at bounding box center [1069, 71] width 135 height 18
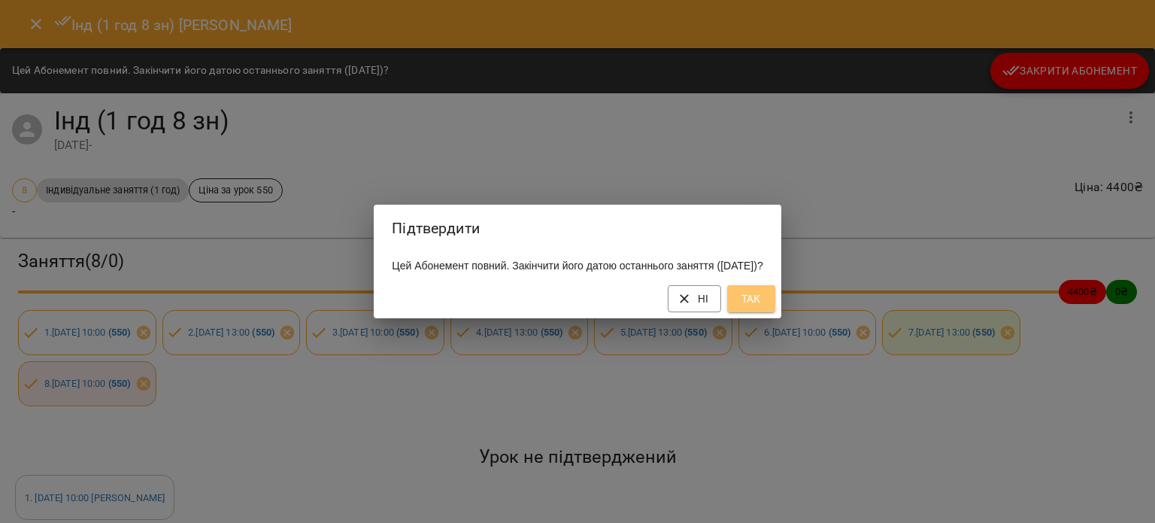
click at [763, 304] on span "Так" at bounding box center [751, 298] width 24 height 18
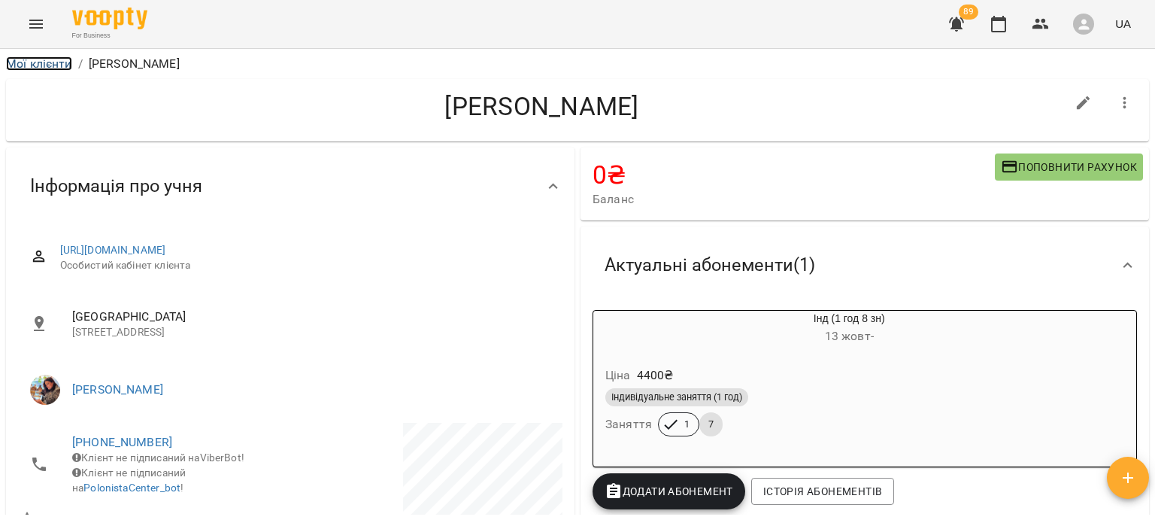
click at [53, 59] on link "Мої клієнти" at bounding box center [39, 63] width 66 height 14
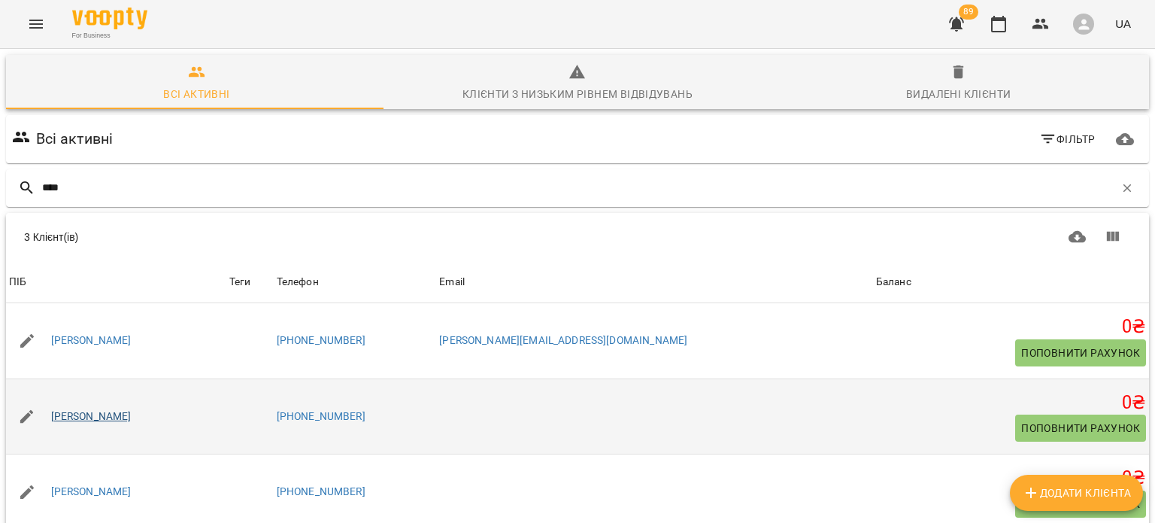
type input "****"
click at [108, 417] on link "Марьяна Йова" at bounding box center [91, 416] width 80 height 15
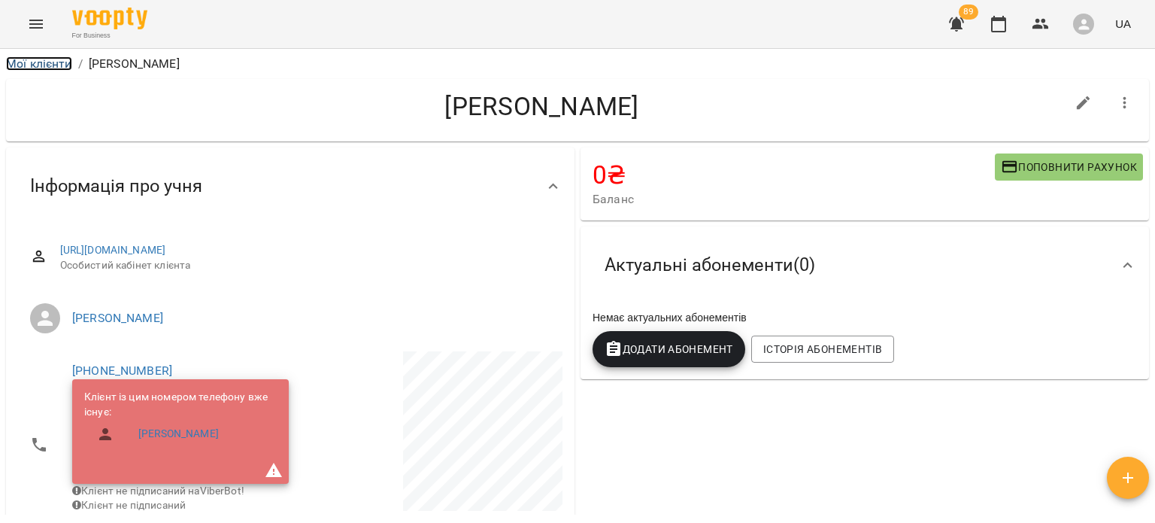
click at [55, 67] on link "Мої клієнти" at bounding box center [39, 63] width 66 height 14
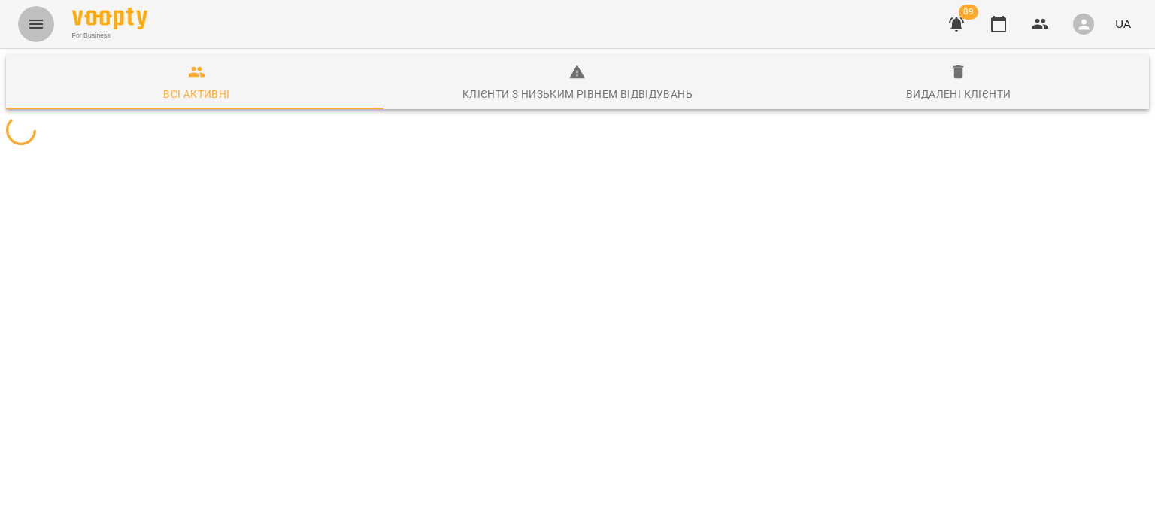
click at [29, 20] on icon "Menu" at bounding box center [36, 24] width 14 height 9
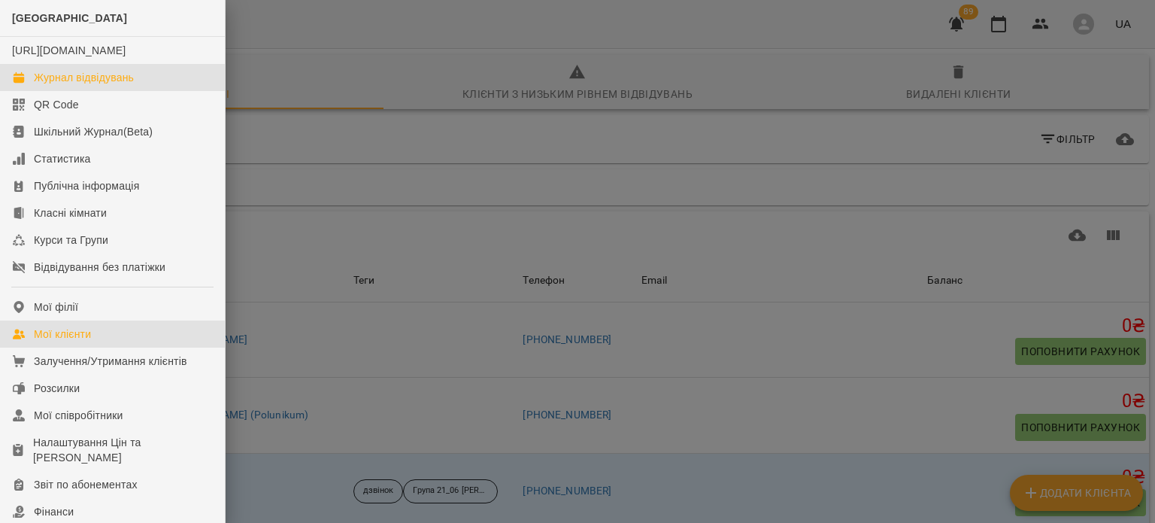
click at [87, 91] on link "Журнал відвідувань" at bounding box center [112, 77] width 225 height 27
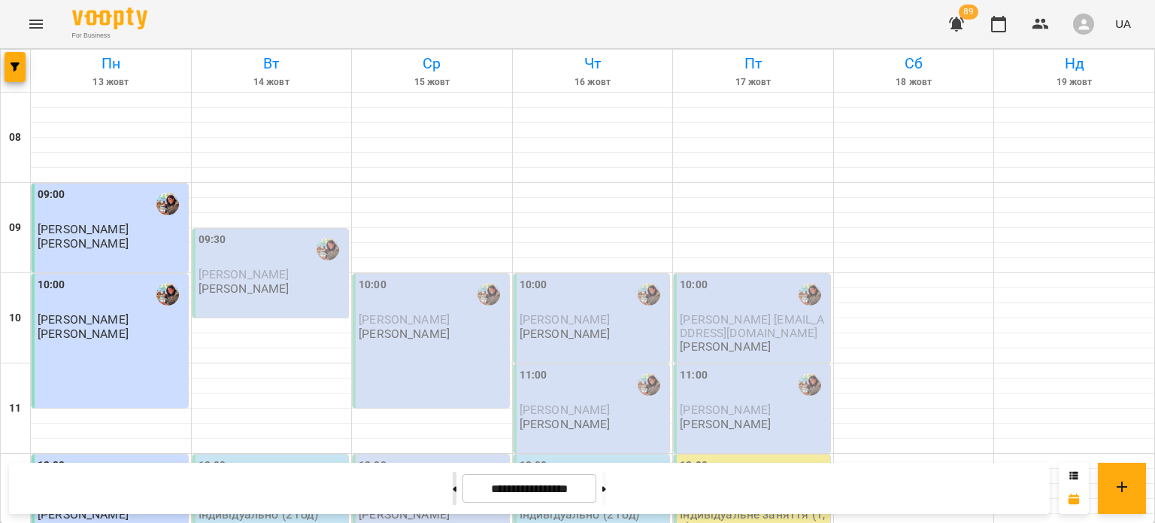
click at [453, 492] on button at bounding box center [455, 487] width 4 height 33
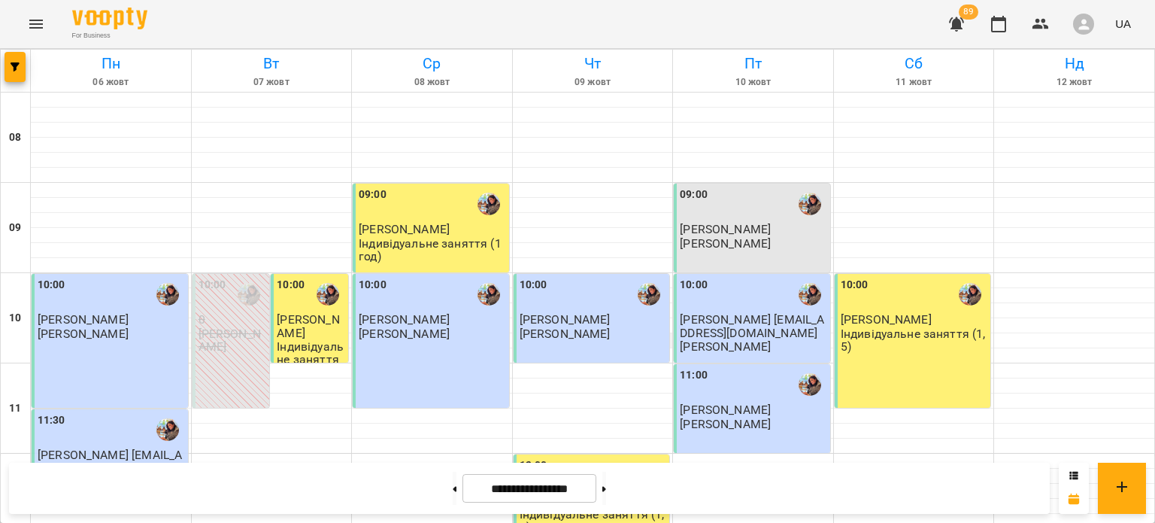
scroll to position [108, 0]
click at [606, 497] on button at bounding box center [604, 487] width 4 height 33
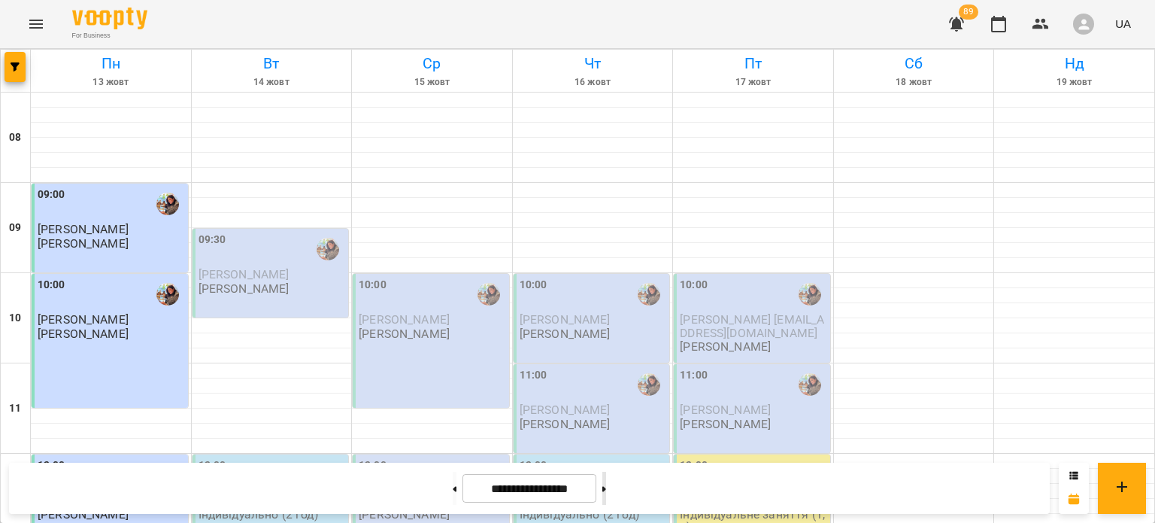
click at [606, 483] on button at bounding box center [604, 487] width 4 height 33
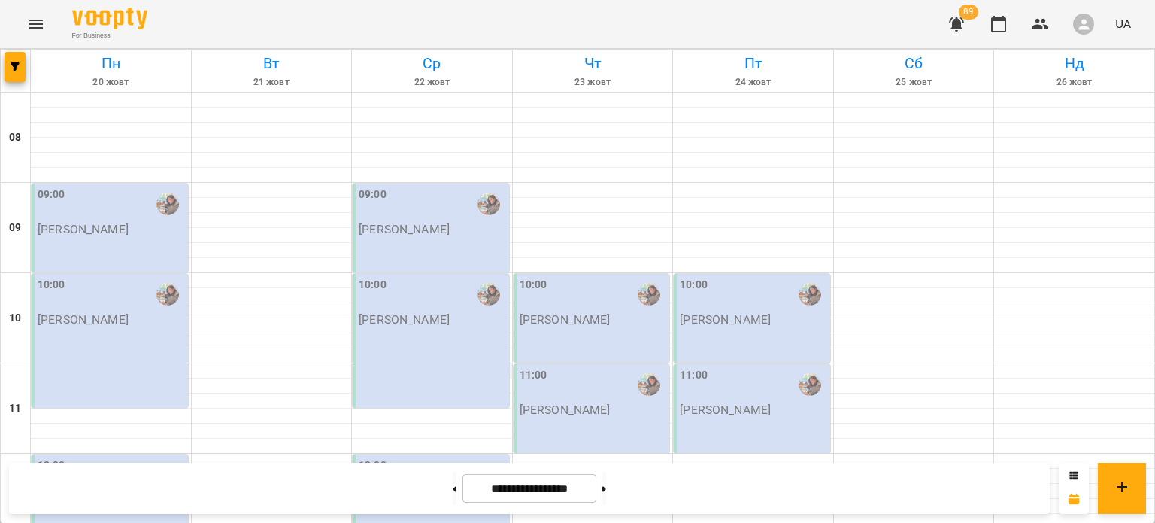
scroll to position [535, 0]
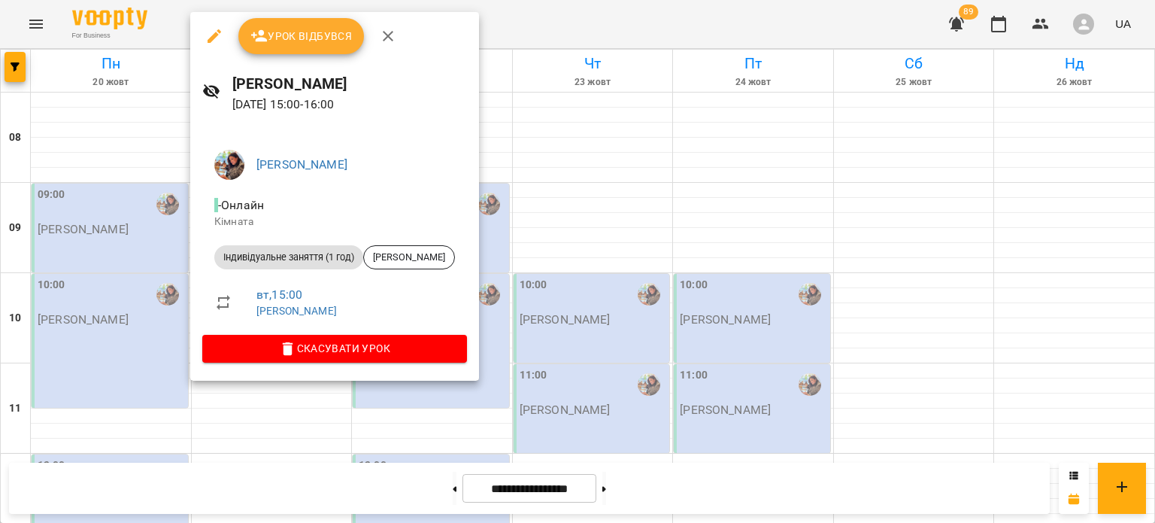
click at [562, 219] on div at bounding box center [577, 261] width 1155 height 523
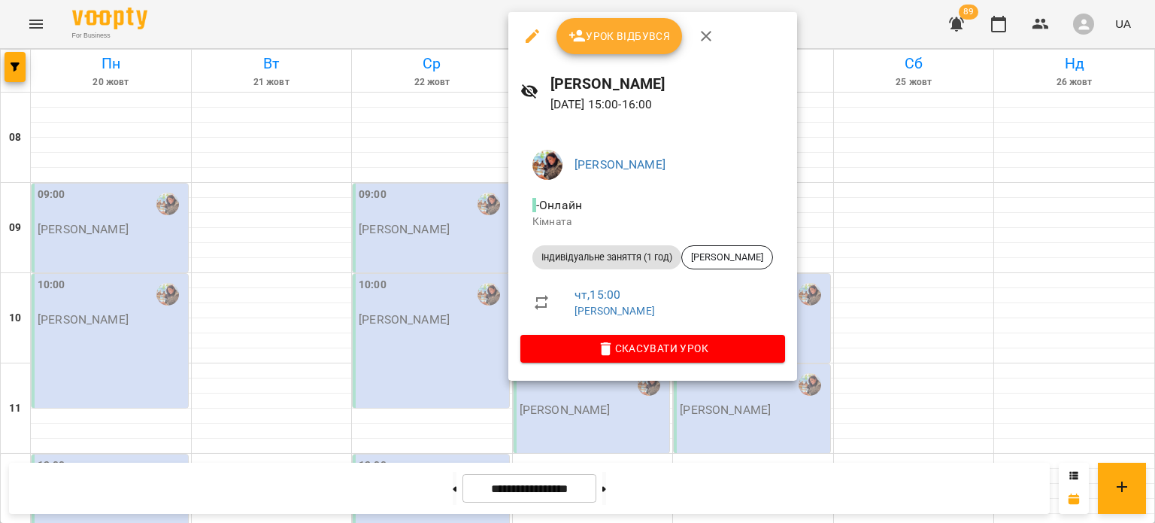
click at [415, 209] on div at bounding box center [577, 261] width 1155 height 523
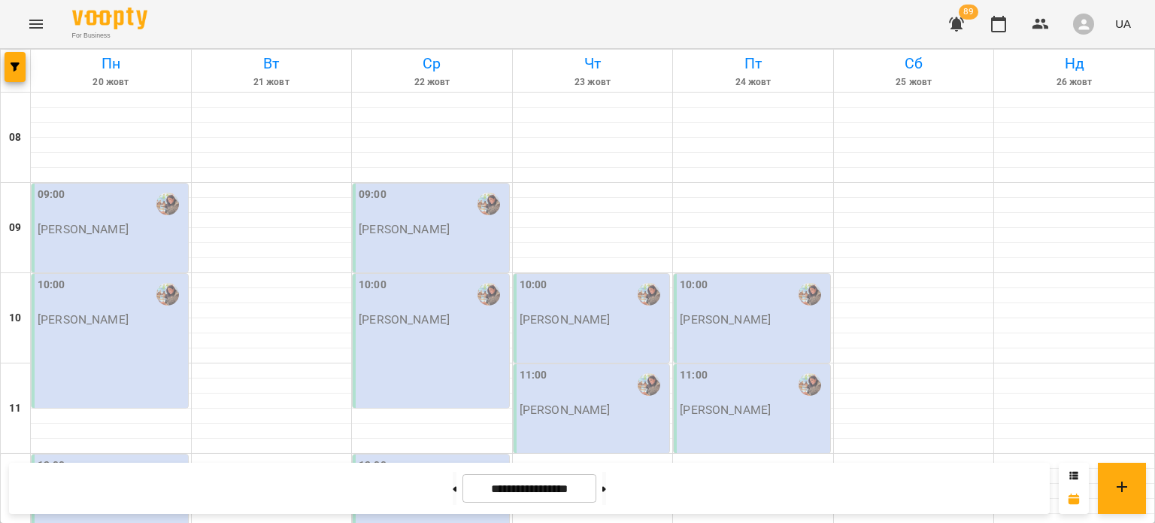
click at [420, 506] on div "**********" at bounding box center [529, 487] width 1041 height 51
click at [453, 498] on button at bounding box center [455, 487] width 4 height 33
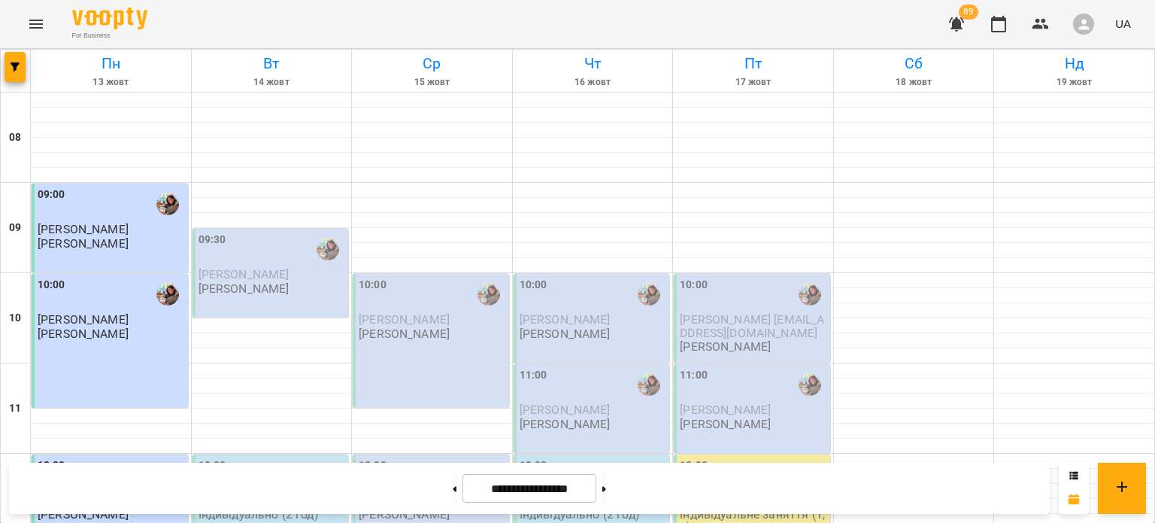
scroll to position [613, 0]
click at [606, 494] on button at bounding box center [604, 487] width 4 height 33
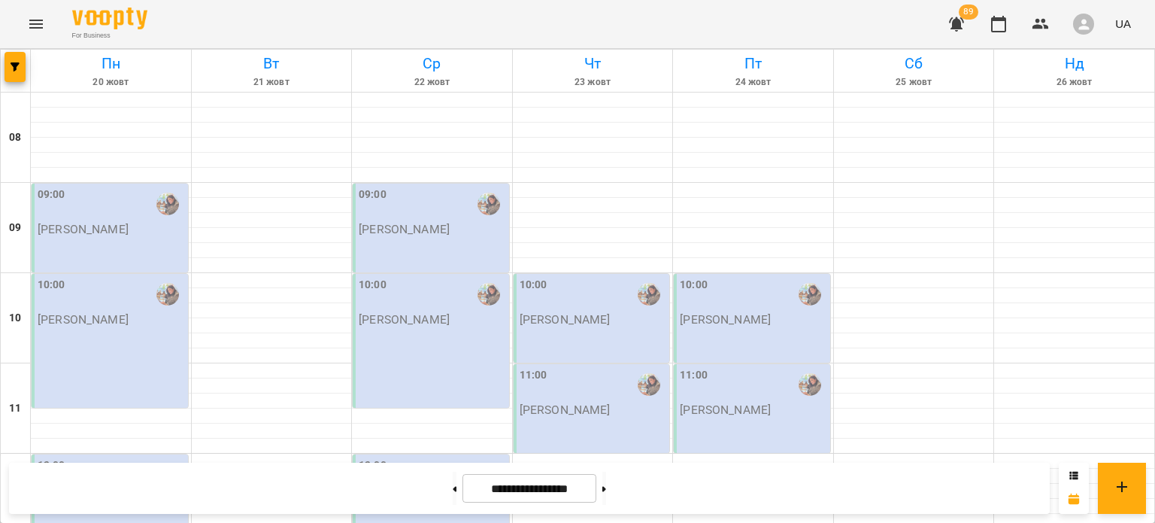
scroll to position [709, 0]
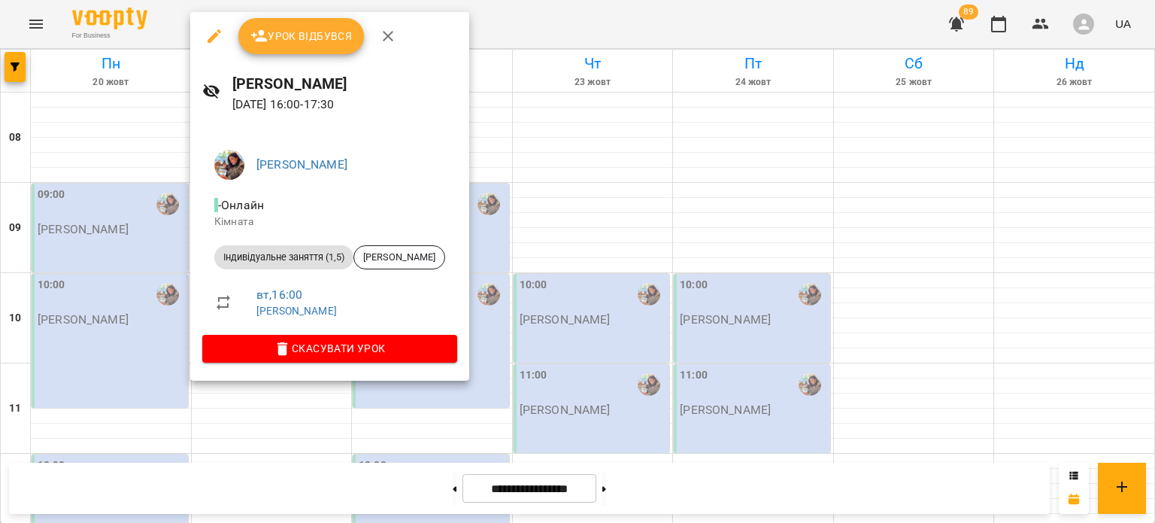
click at [581, 198] on div at bounding box center [577, 261] width 1155 height 523
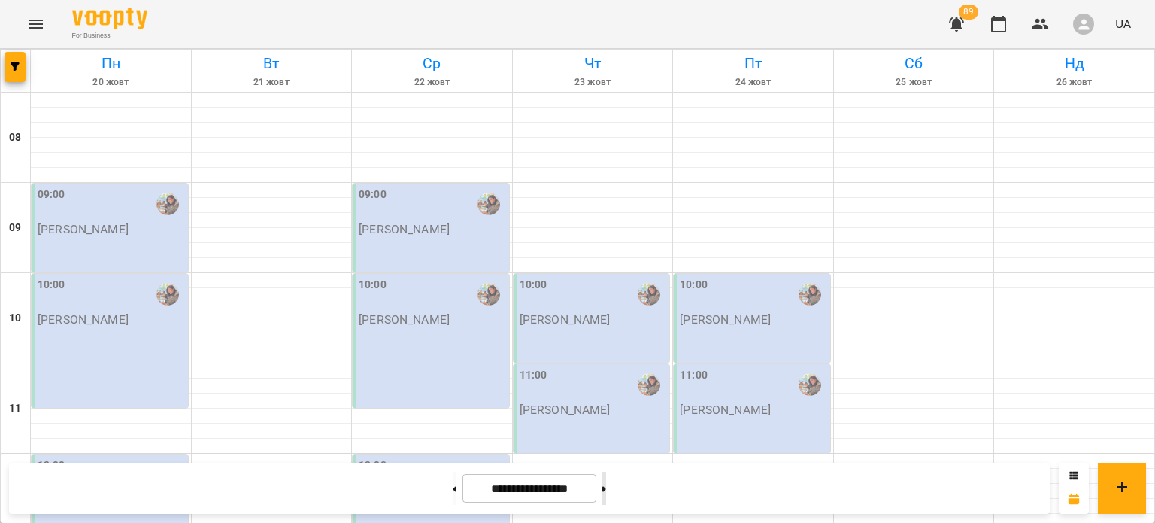
click at [606, 481] on button at bounding box center [604, 487] width 4 height 33
click at [464, 234] on div "09:00 Гаврилова Інна Іванівна" at bounding box center [431, 227] width 156 height 89
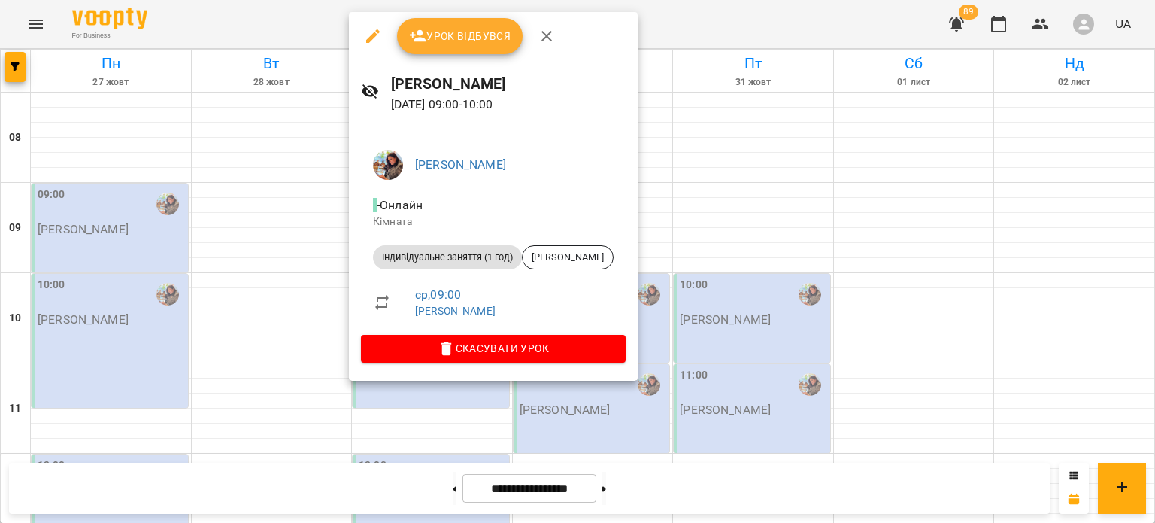
click at [433, 404] on div at bounding box center [577, 261] width 1155 height 523
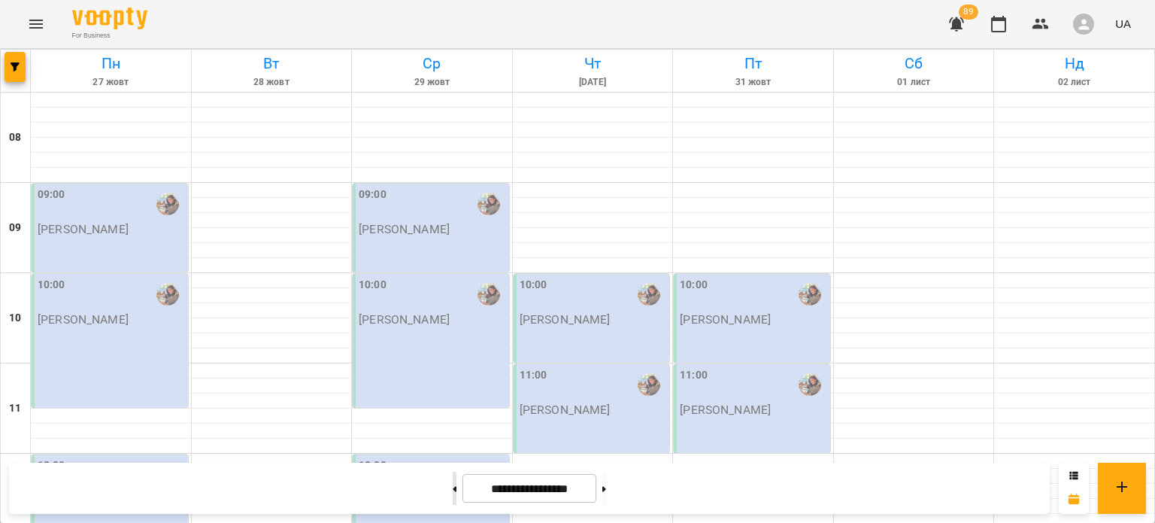
click at [453, 489] on button at bounding box center [455, 487] width 4 height 33
click at [393, 274] on div "10:00 Гаврилова Інна Іванівна" at bounding box center [431, 341] width 156 height 134
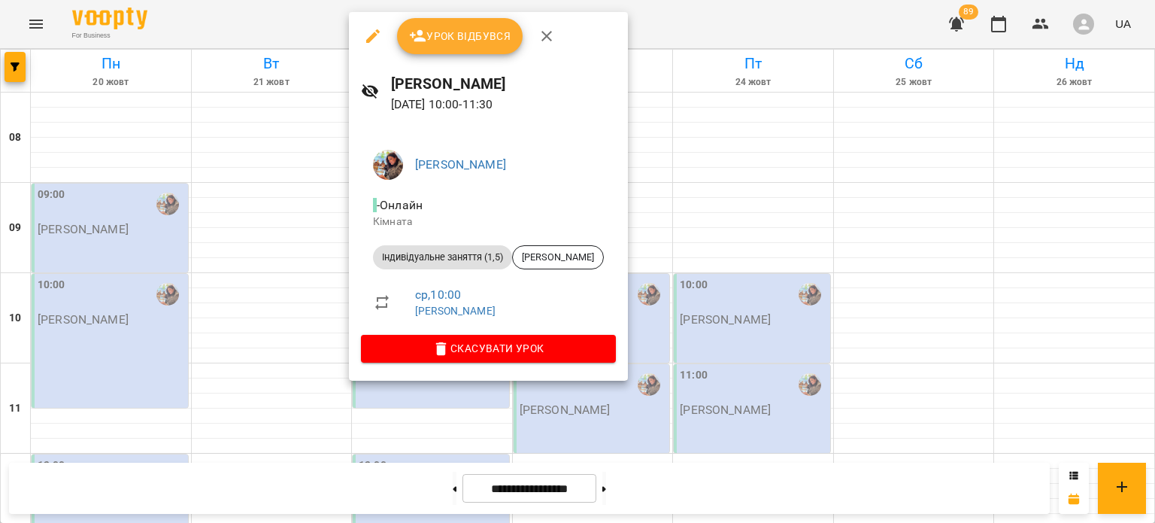
click at [279, 268] on div at bounding box center [577, 261] width 1155 height 523
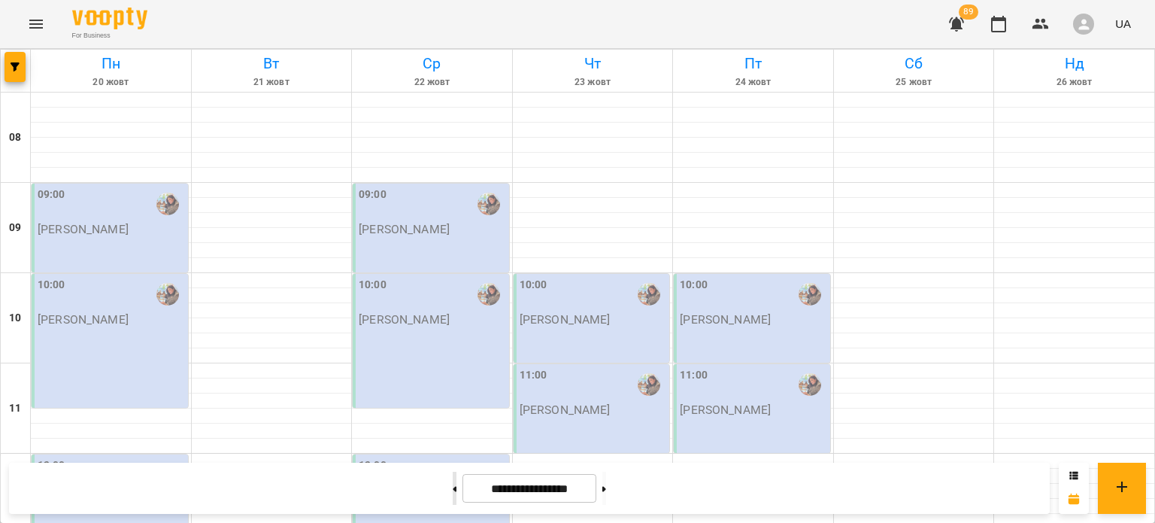
click at [453, 491] on button at bounding box center [455, 487] width 4 height 33
type input "**********"
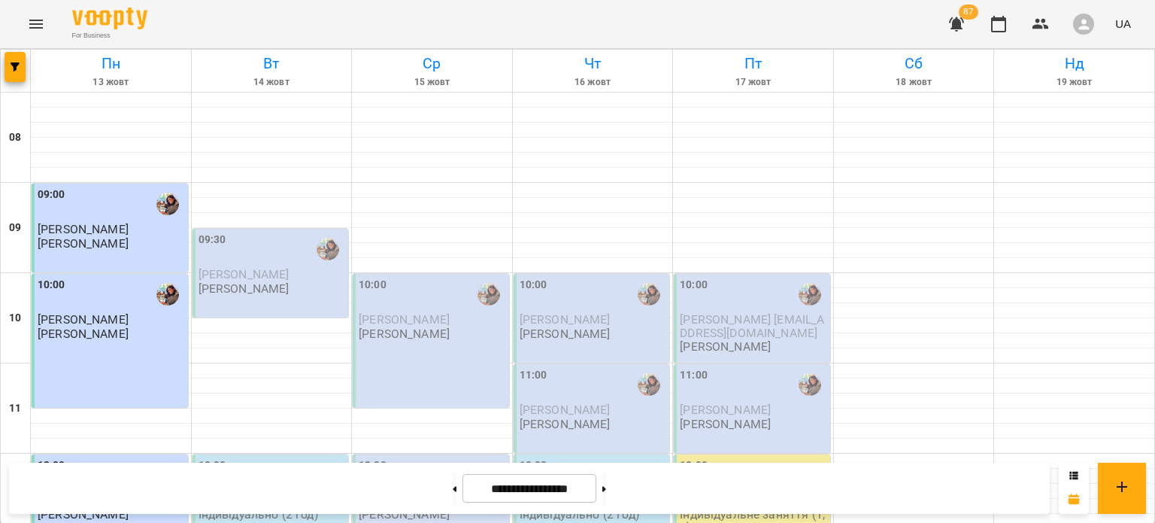
scroll to position [0, 0]
click at [15, 67] on icon "button" at bounding box center [15, 66] width 9 height 9
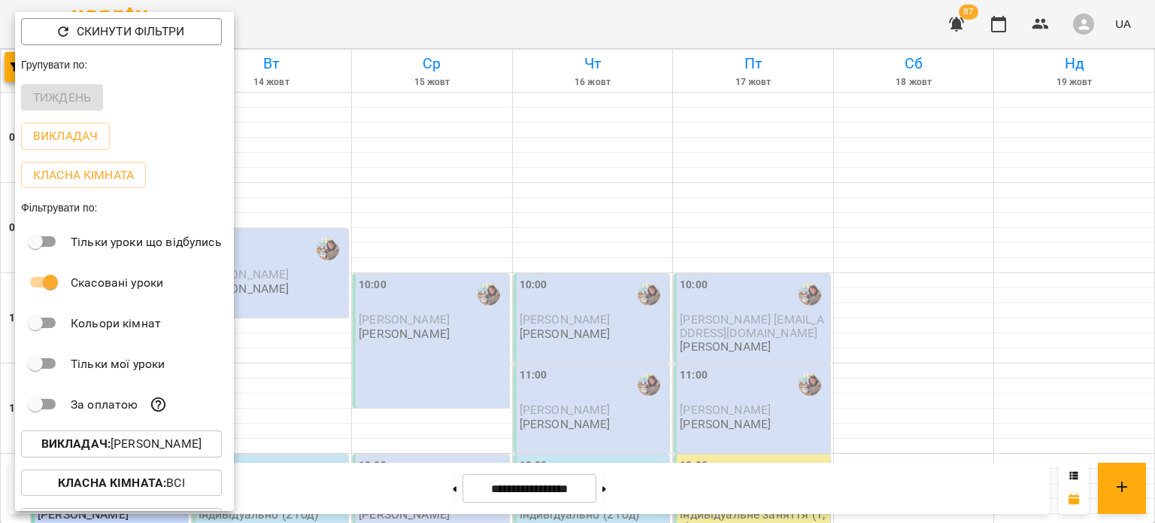
scroll to position [71, 0]
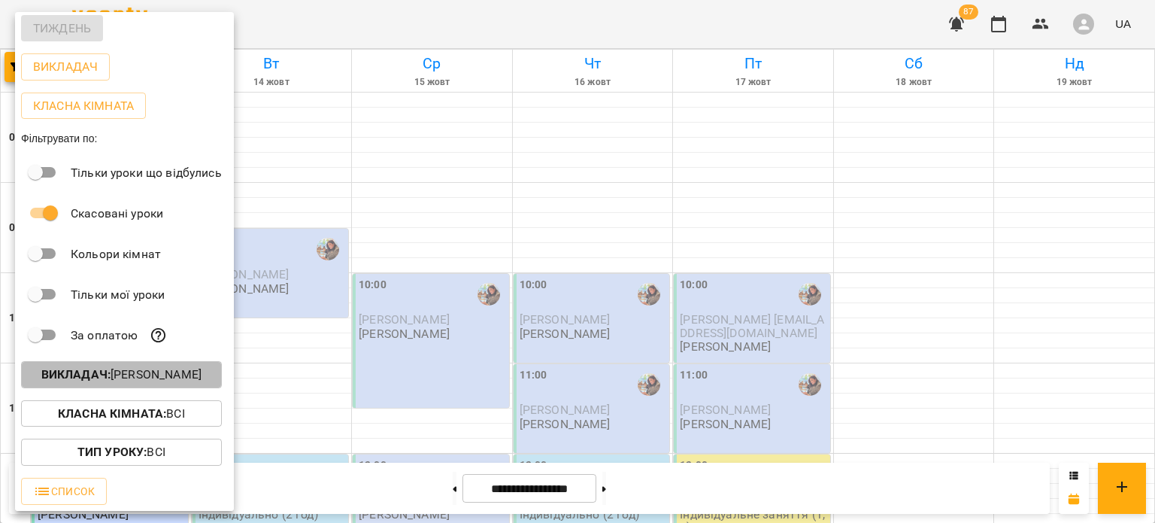
click at [141, 384] on button "Викладач : Гаврилова Інна Іванівна" at bounding box center [121, 374] width 201 height 27
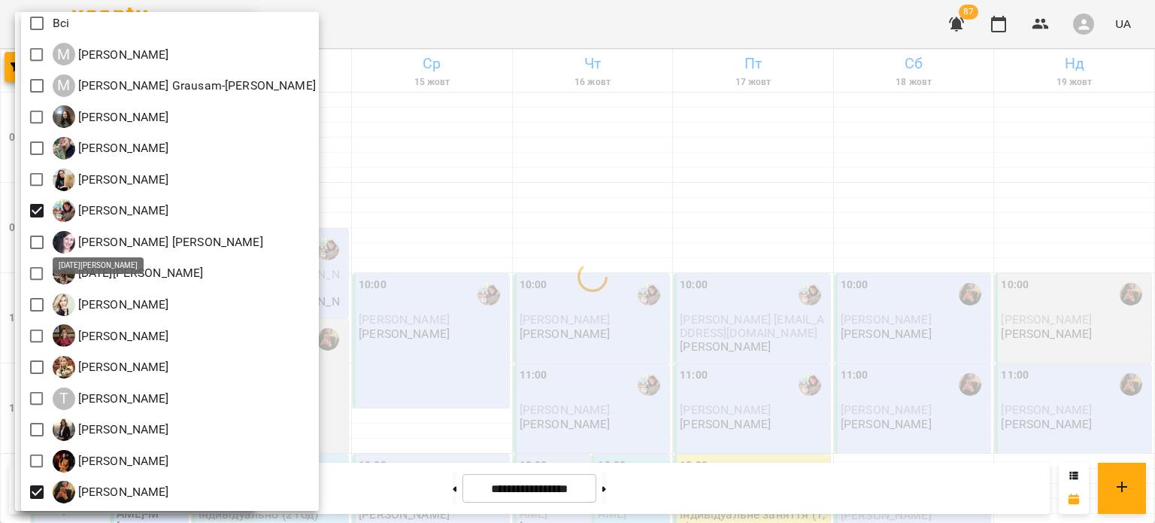
scroll to position [0, 0]
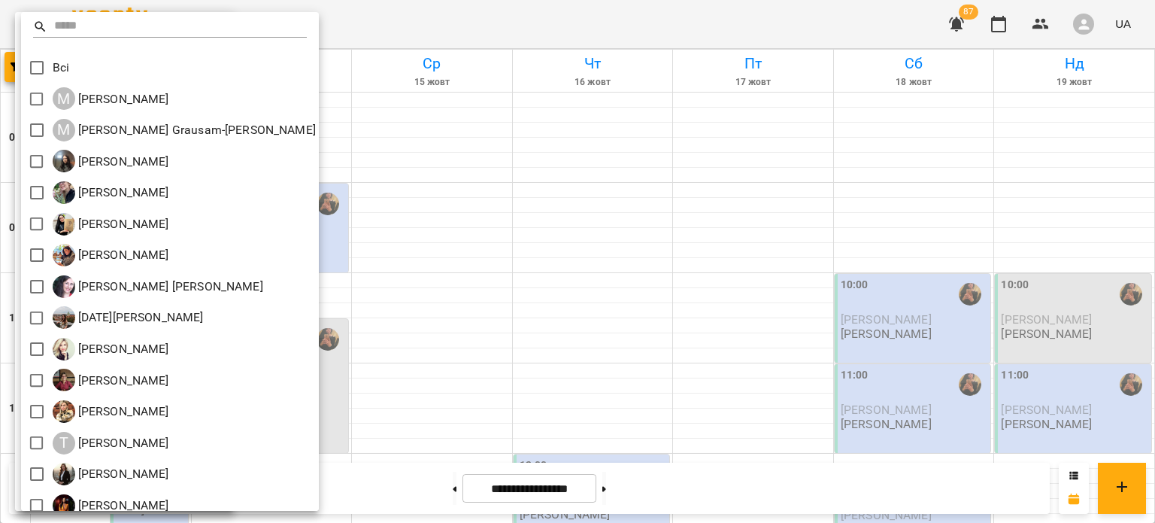
click at [370, 92] on div at bounding box center [577, 261] width 1155 height 523
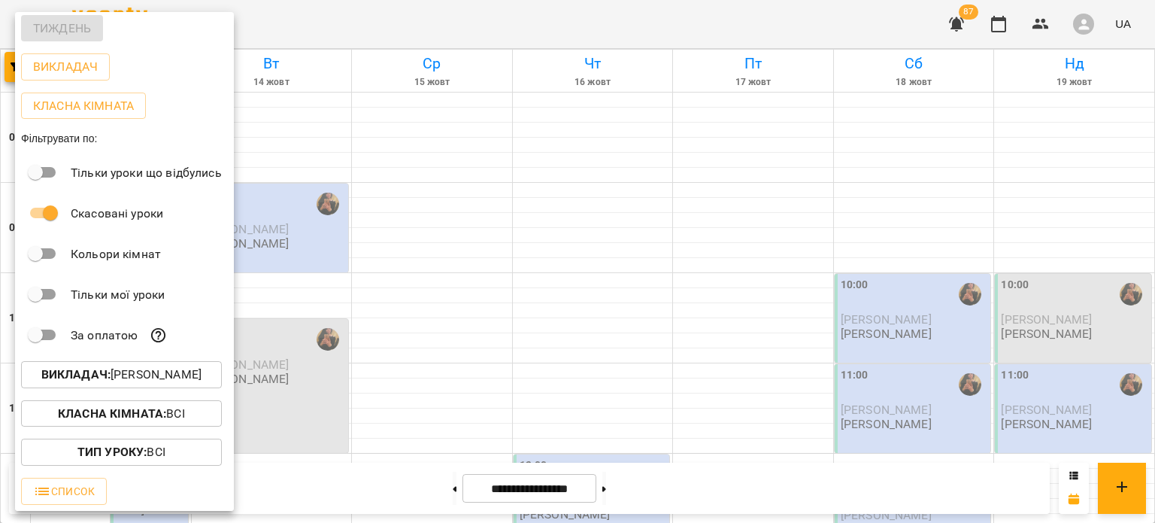
click at [391, 144] on div at bounding box center [577, 261] width 1155 height 523
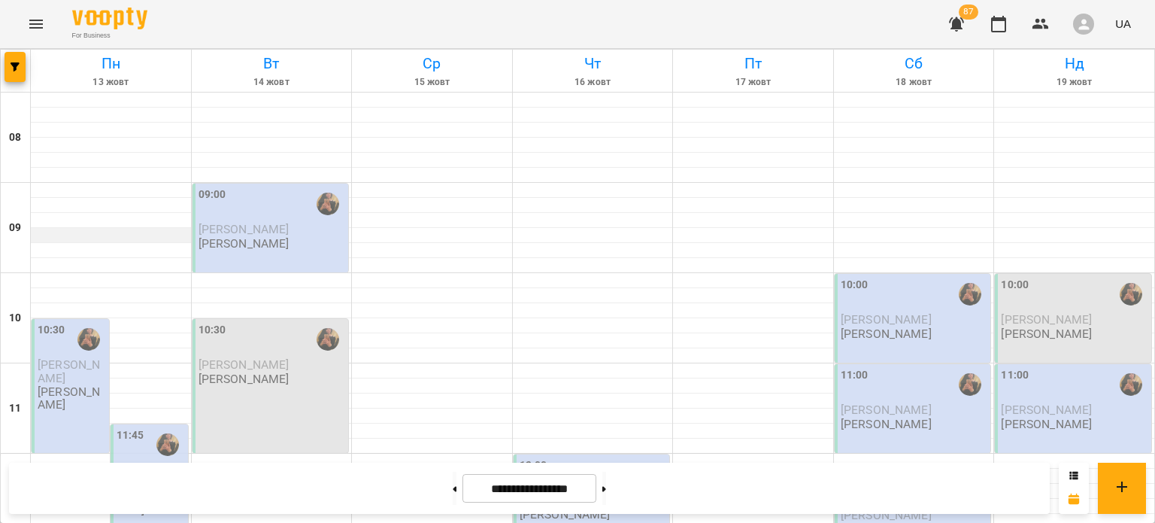
scroll to position [230, 0]
click at [135, 427] on label "11:45" at bounding box center [131, 435] width 28 height 17
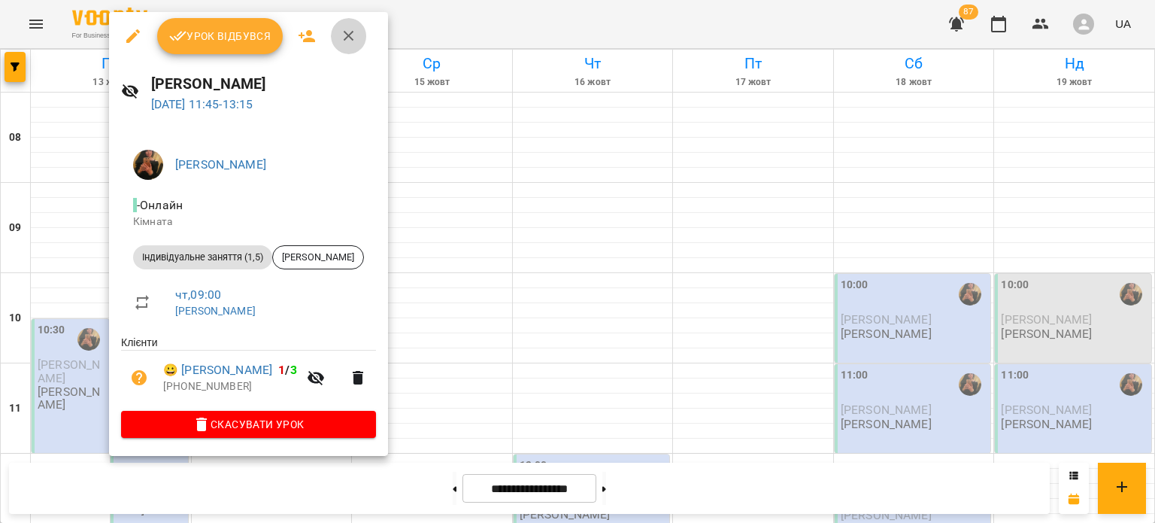
click at [350, 32] on icon "button" at bounding box center [349, 36] width 11 height 11
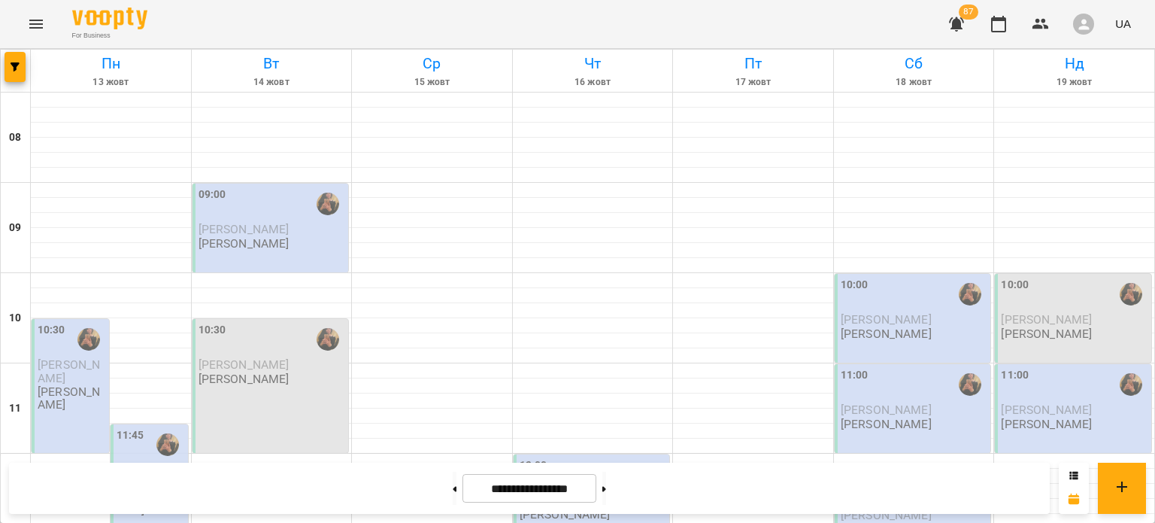
click at [91, 358] on p "Нікіта Скоренко" at bounding box center [72, 371] width 68 height 26
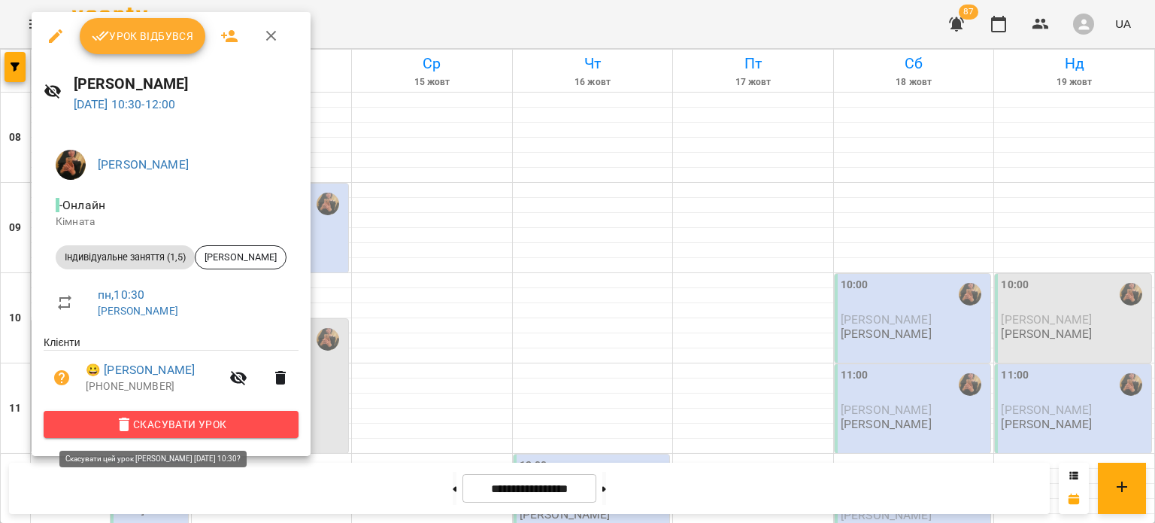
click at [204, 421] on span "Скасувати Урок" at bounding box center [171, 424] width 231 height 18
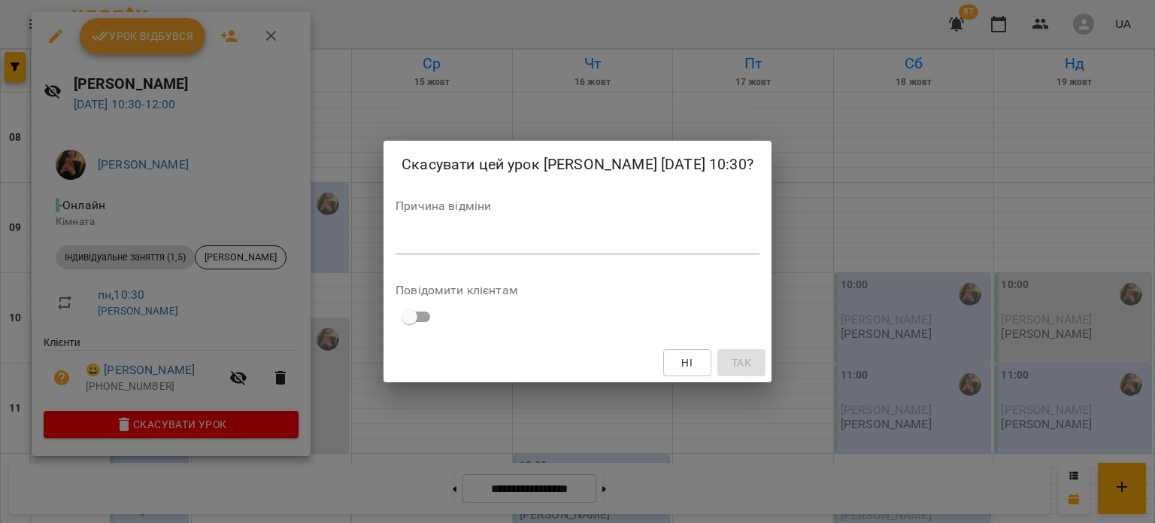
click at [427, 249] on textarea at bounding box center [577, 242] width 364 height 14
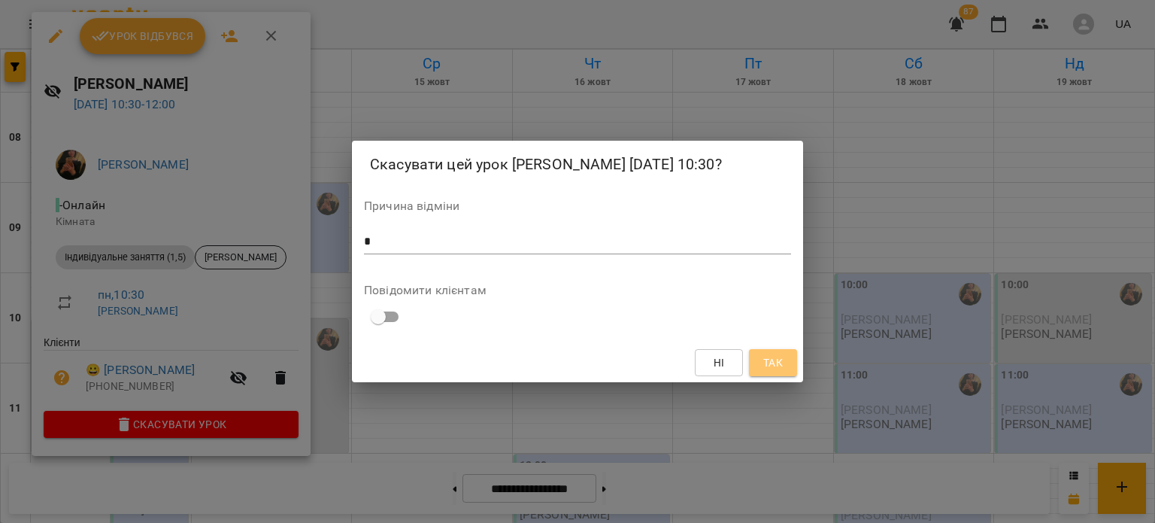
click at [782, 371] on span "Так" at bounding box center [773, 362] width 20 height 18
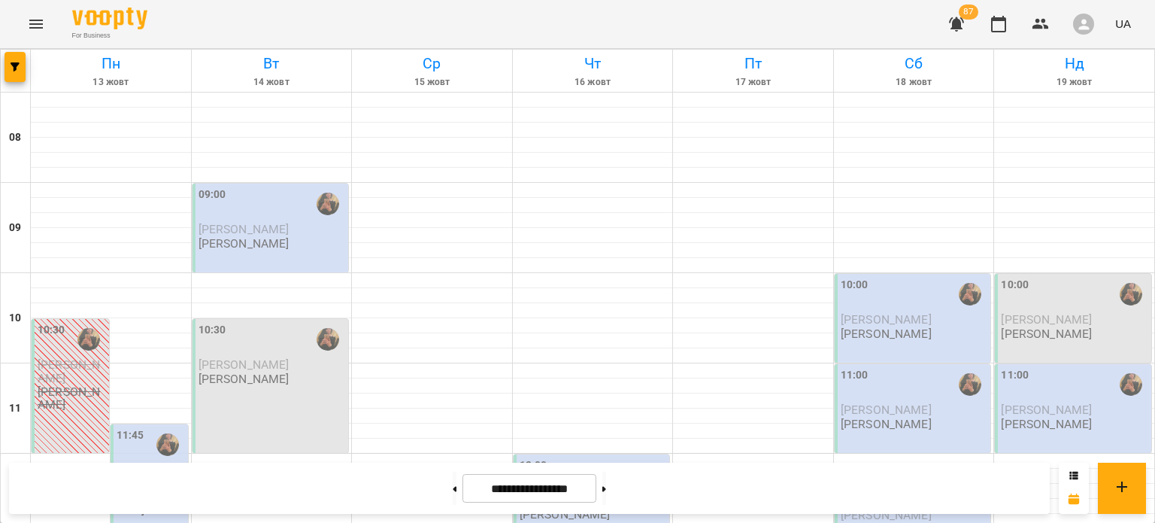
click at [156, 490] on p "Шпортун Тетяна Олександрівна" at bounding box center [151, 503] width 68 height 26
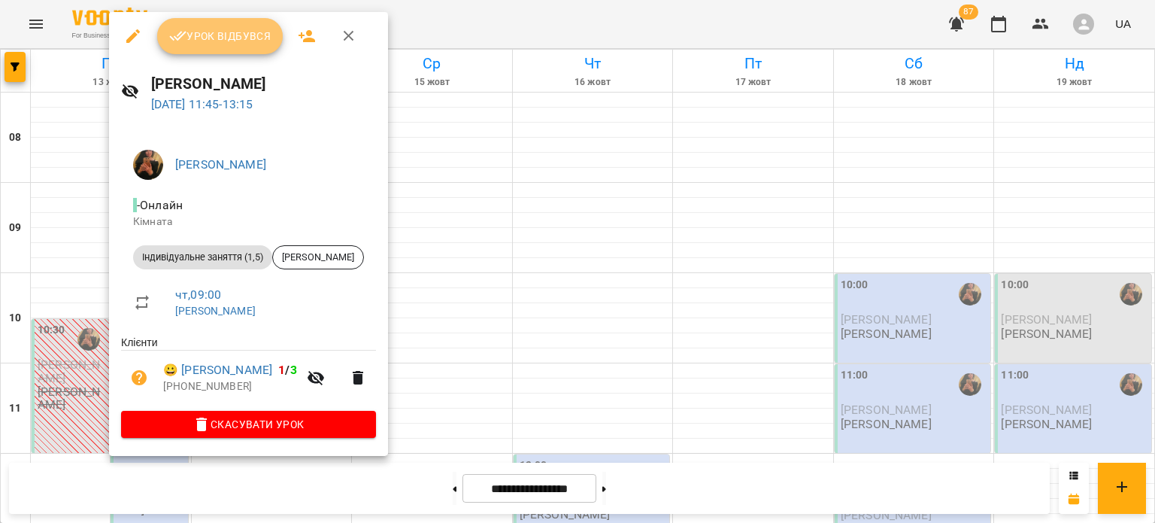
click at [199, 32] on span "Урок відбувся" at bounding box center [220, 36] width 102 height 18
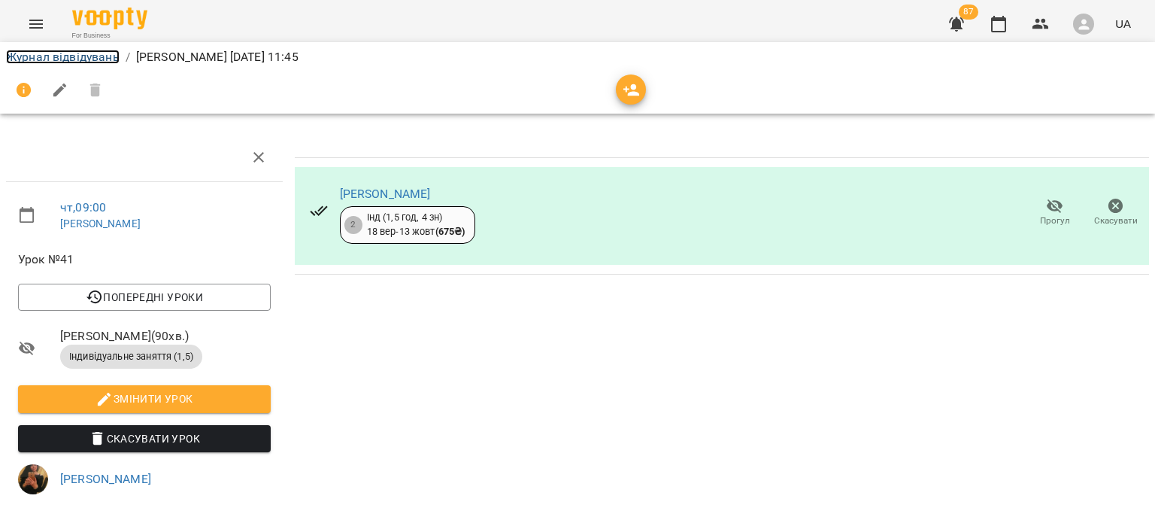
click at [80, 53] on link "Журнал відвідувань" at bounding box center [63, 57] width 114 height 14
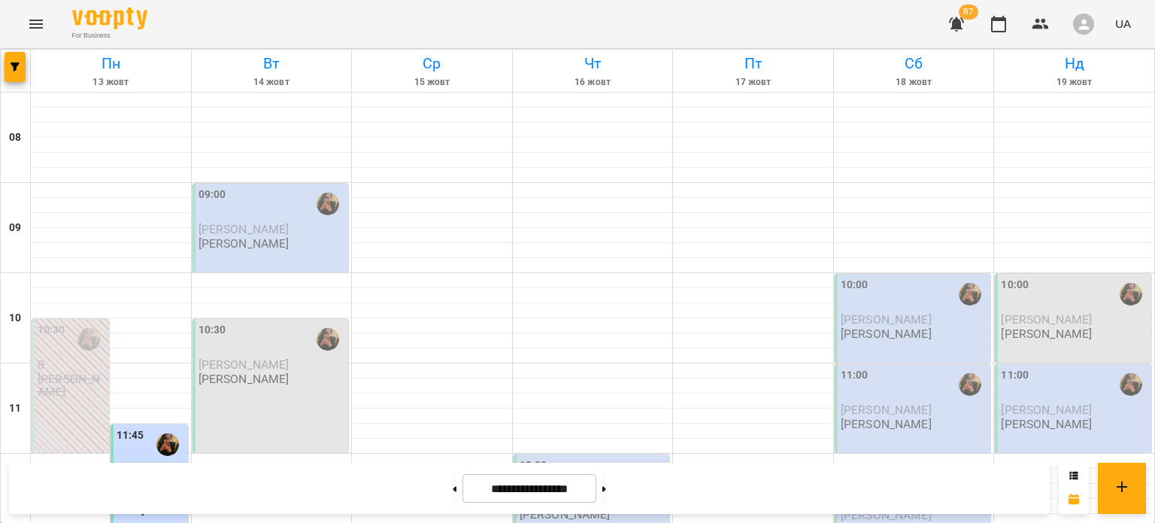
scroll to position [735, 0]
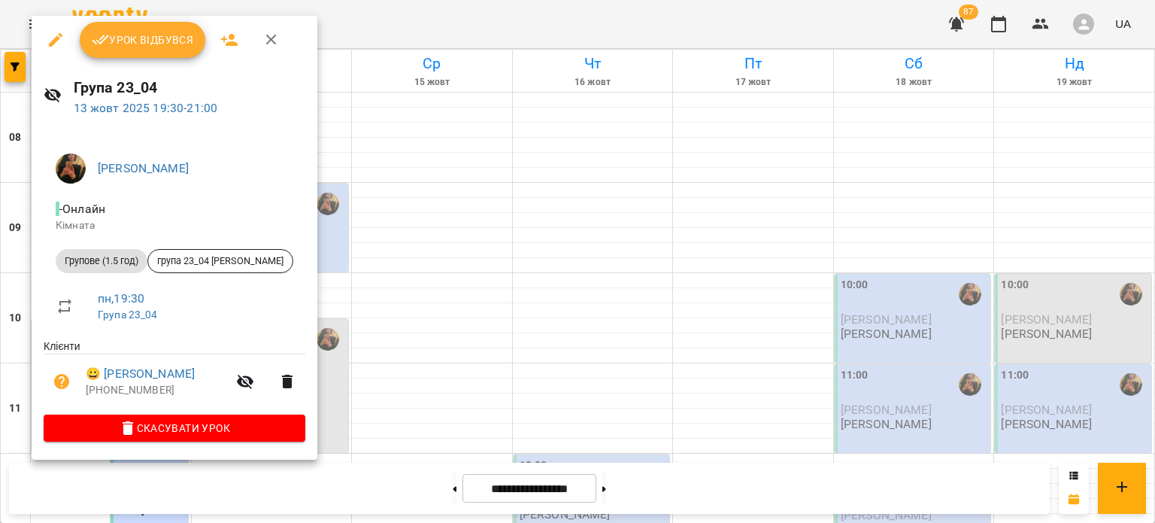
click at [20, 34] on div at bounding box center [577, 261] width 1155 height 523
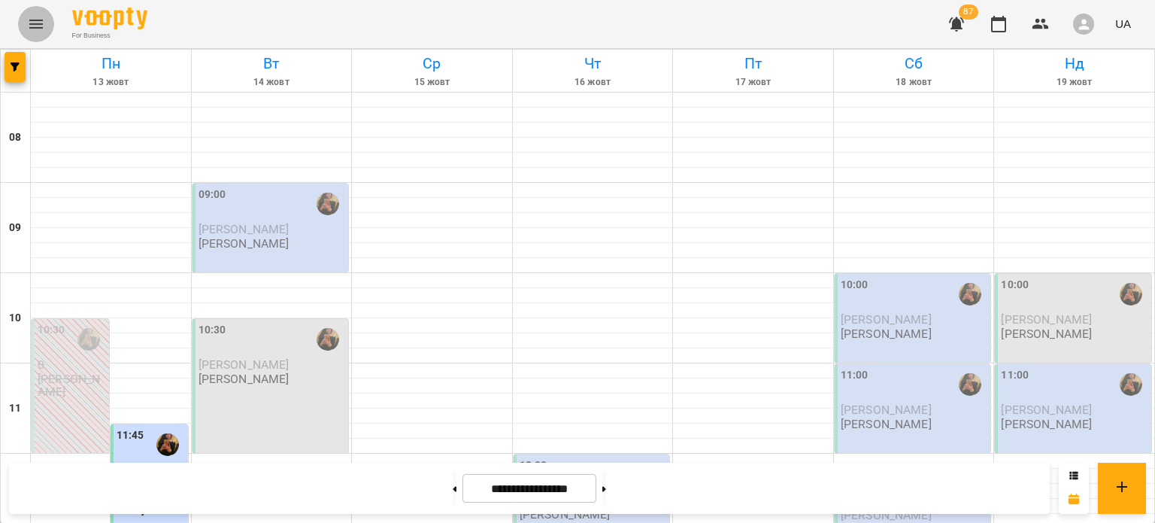
click at [30, 34] on button "Menu" at bounding box center [36, 24] width 36 height 36
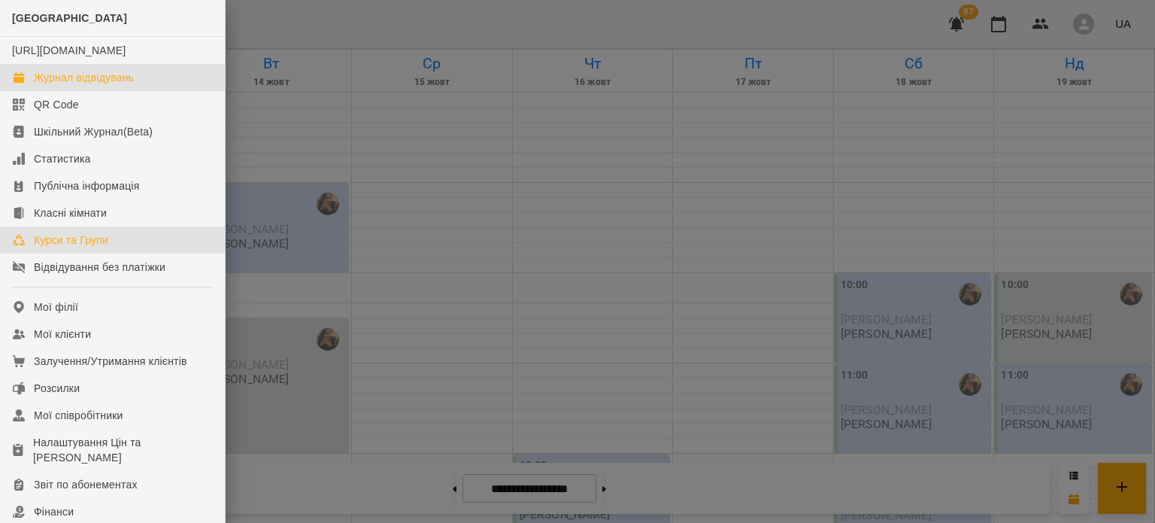
click at [55, 247] on div "Курси та Групи" at bounding box center [71, 239] width 74 height 15
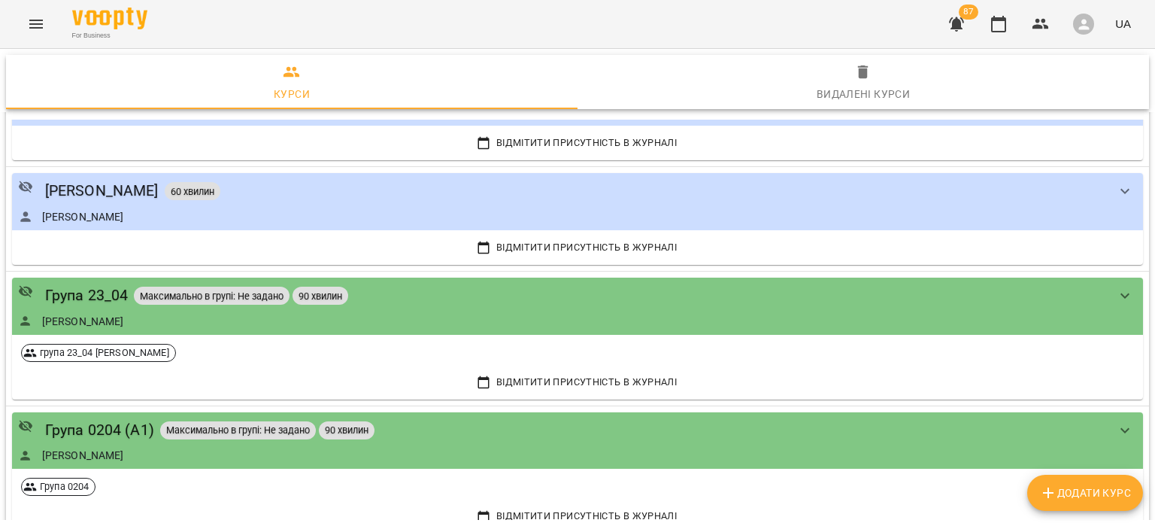
scroll to position [1868, 0]
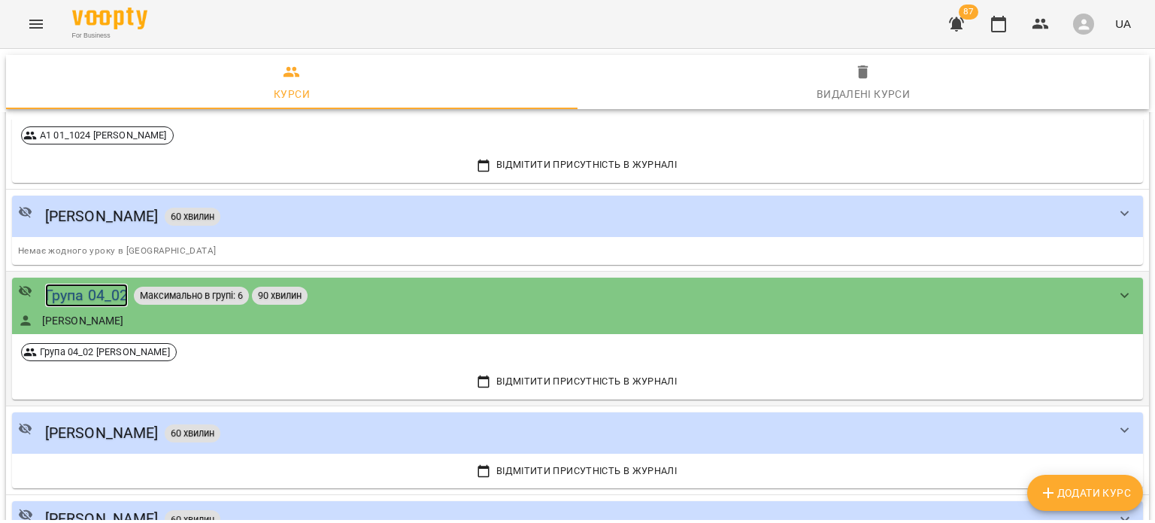
click at [110, 291] on div "Група 04_02" at bounding box center [86, 294] width 83 height 23
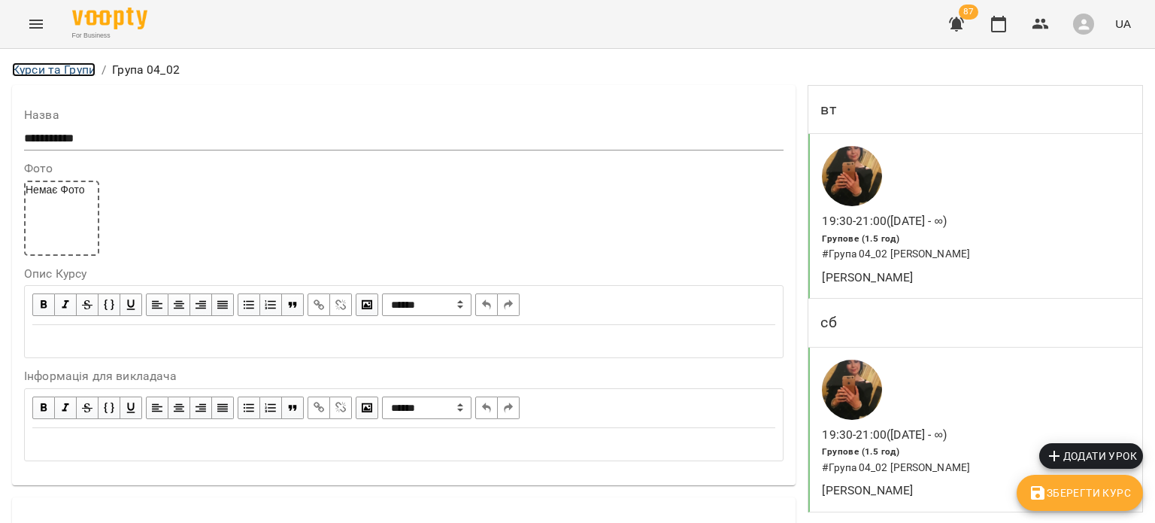
click at [75, 74] on link "Курси та Групи" at bounding box center [53, 69] width 83 height 14
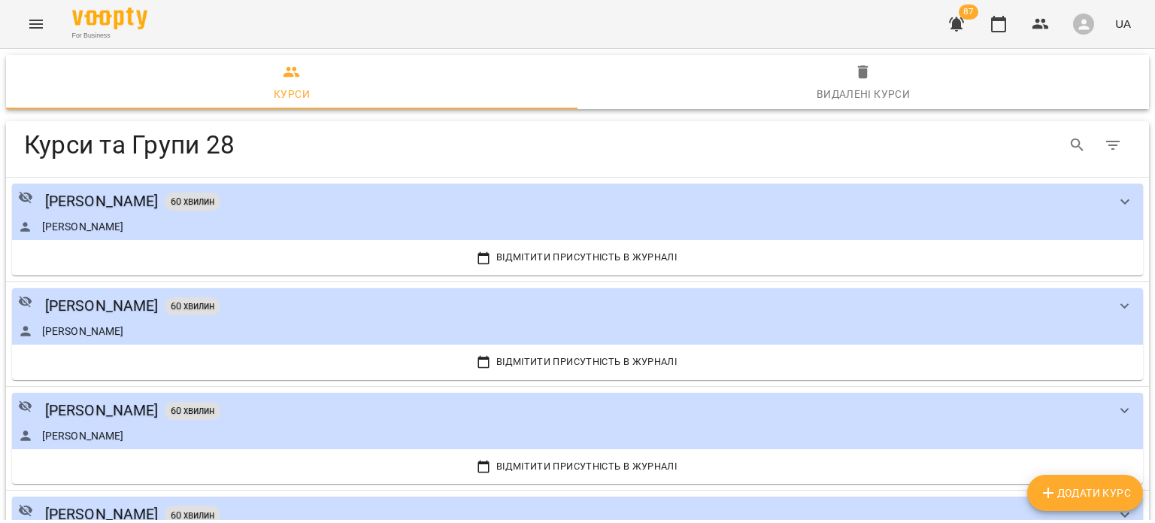
scroll to position [2195, 0]
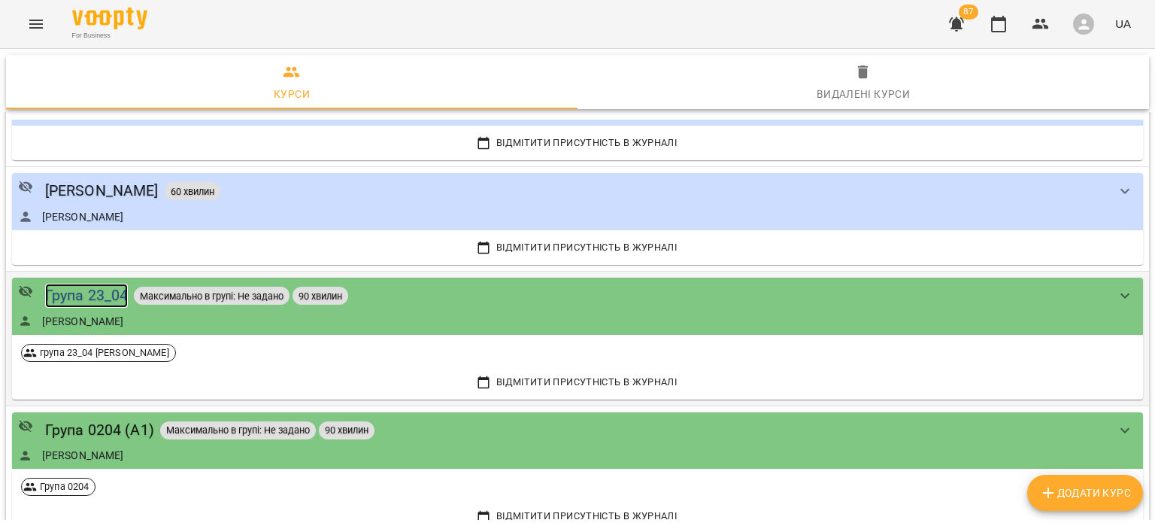
click at [117, 284] on div "Група 23_04" at bounding box center [86, 294] width 83 height 23
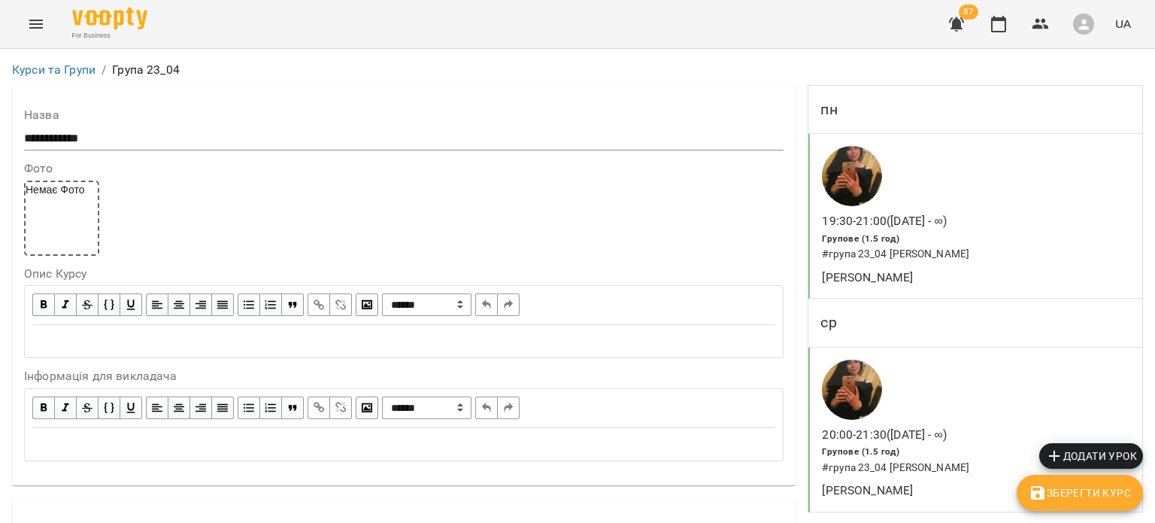
scroll to position [1293, 0]
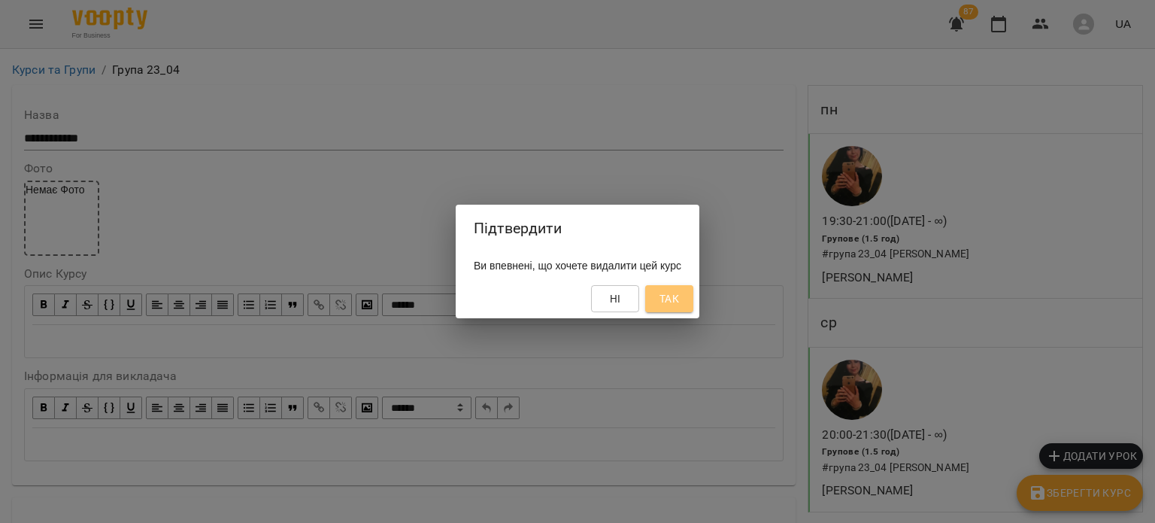
click at [674, 304] on span "Так" at bounding box center [669, 298] width 24 height 18
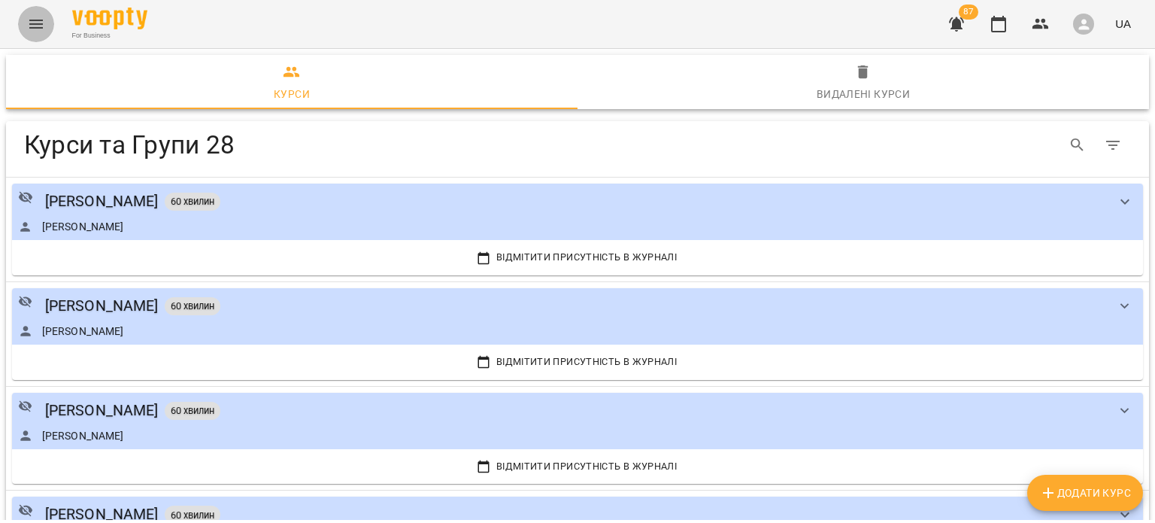
click at [32, 26] on icon "Menu" at bounding box center [36, 24] width 18 height 18
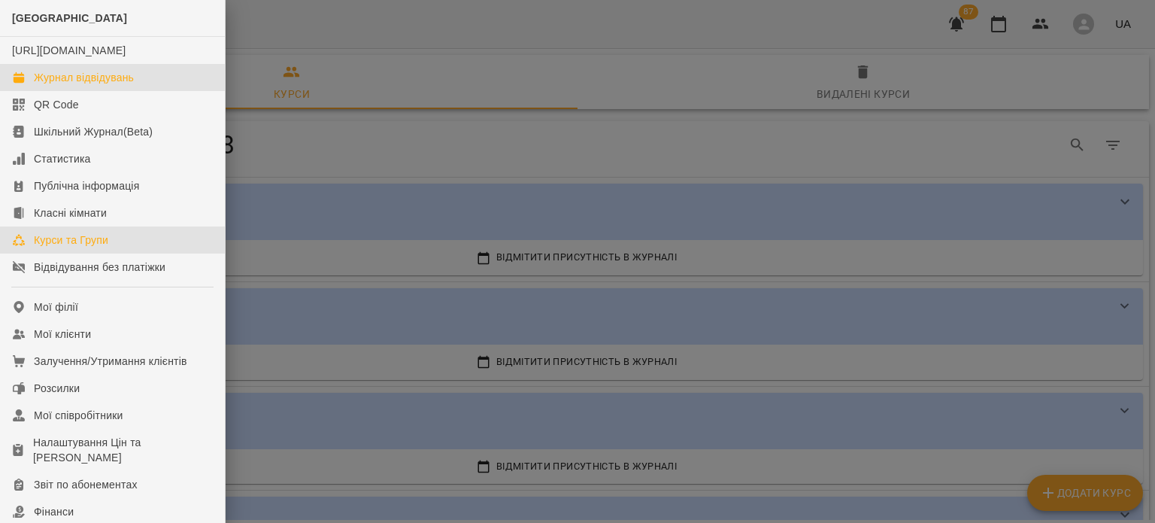
click at [63, 85] on div "Журнал відвідувань" at bounding box center [84, 77] width 100 height 15
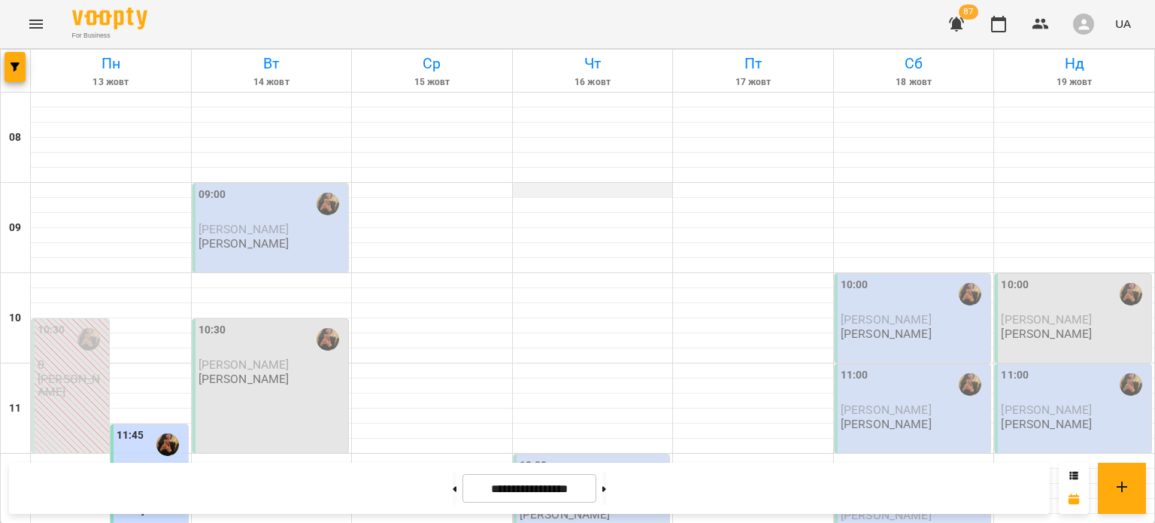
scroll to position [301, 0]
click at [547, 492] on span "Нікіта Скоренко" at bounding box center [565, 499] width 91 height 14
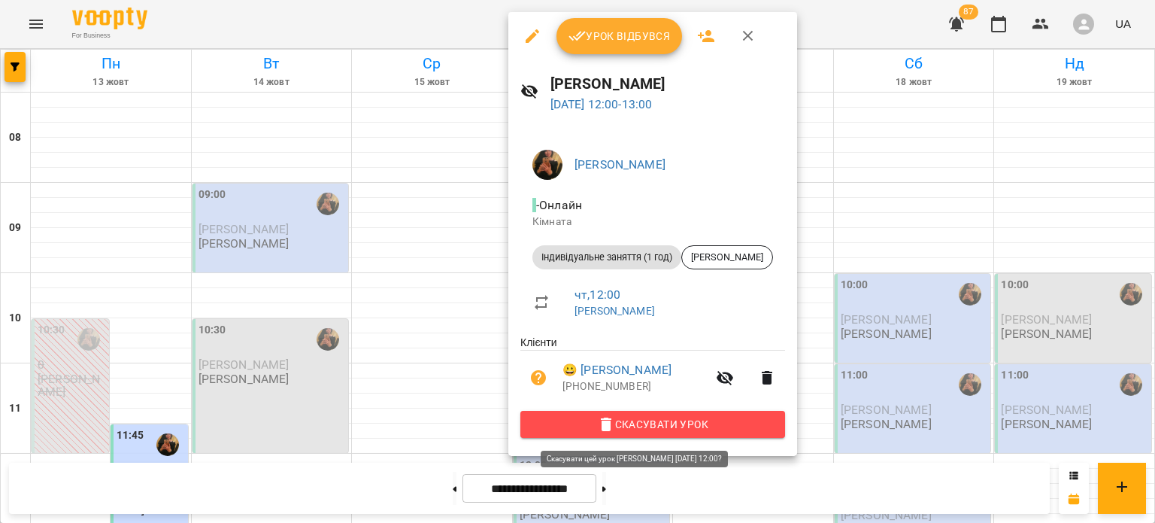
click at [556, 430] on span "Скасувати Урок" at bounding box center [652, 424] width 241 height 18
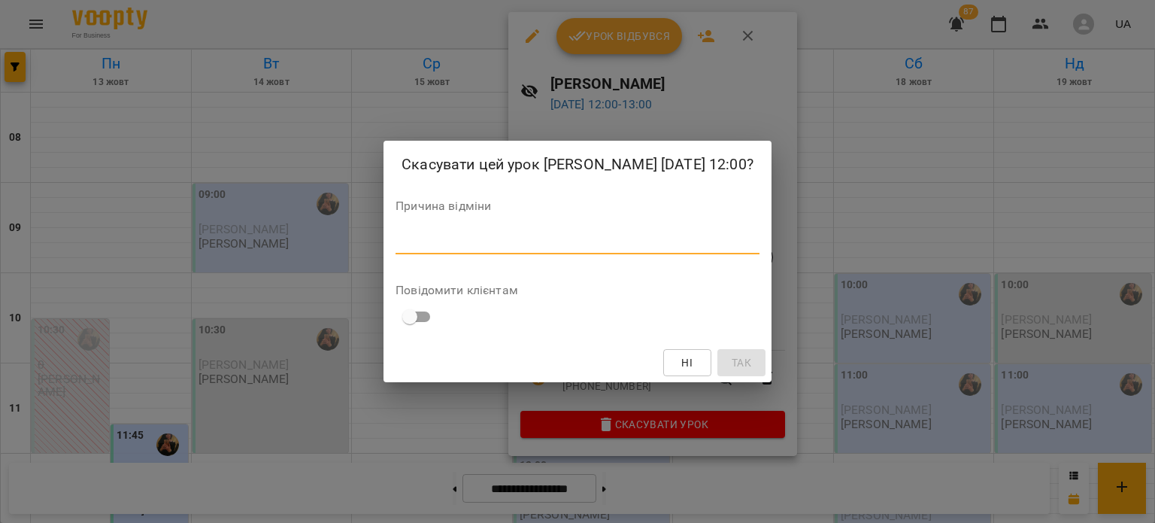
click at [501, 249] on textarea at bounding box center [577, 242] width 364 height 14
type textarea "*"
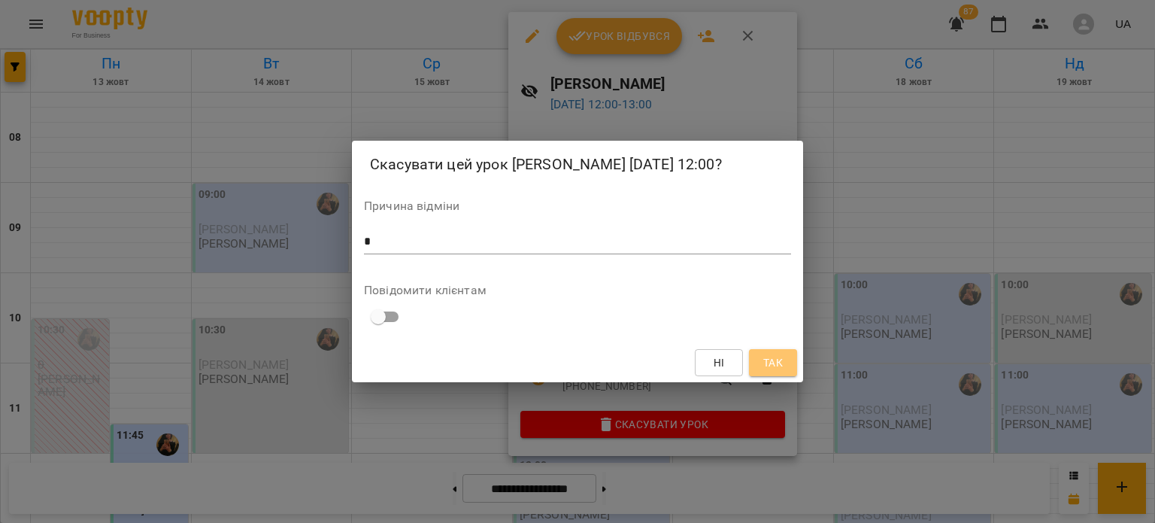
click at [788, 369] on button "Так" at bounding box center [773, 362] width 48 height 27
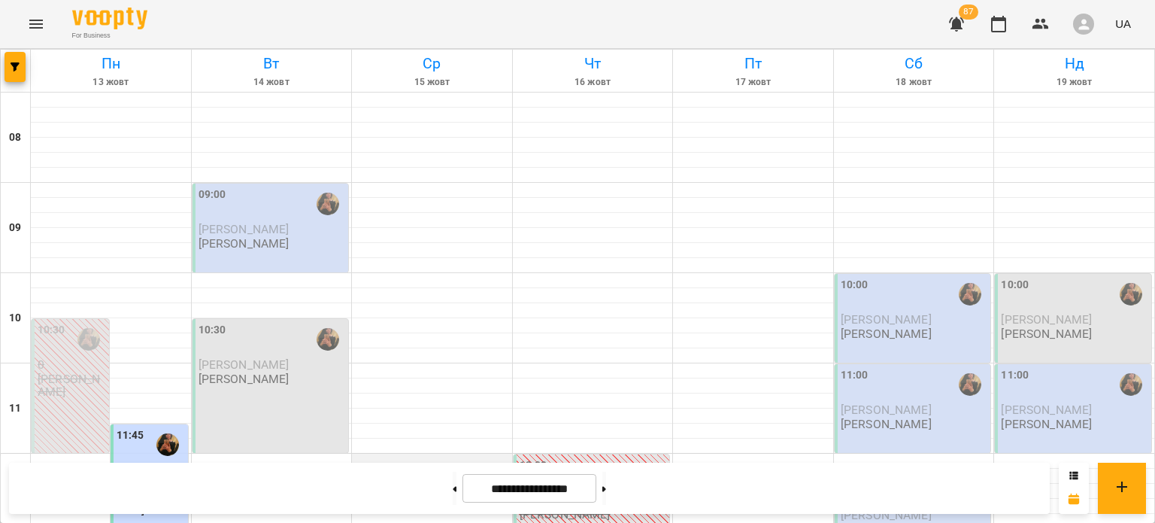
scroll to position [0, 0]
click at [11, 73] on button "button" at bounding box center [15, 67] width 21 height 30
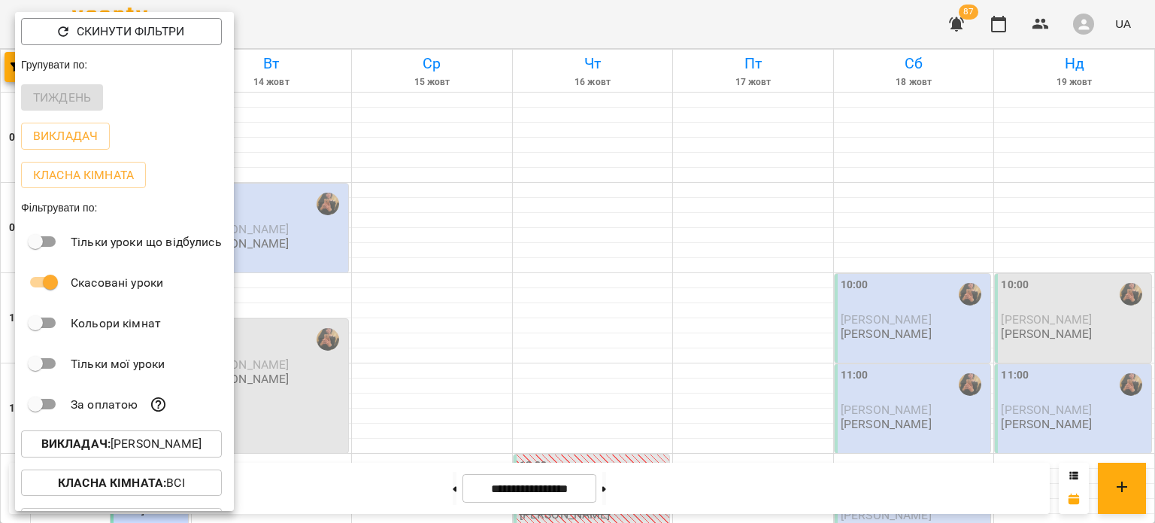
click at [115, 456] on button "Викладач : Шпортун Тетяна Олександрівна" at bounding box center [121, 443] width 201 height 27
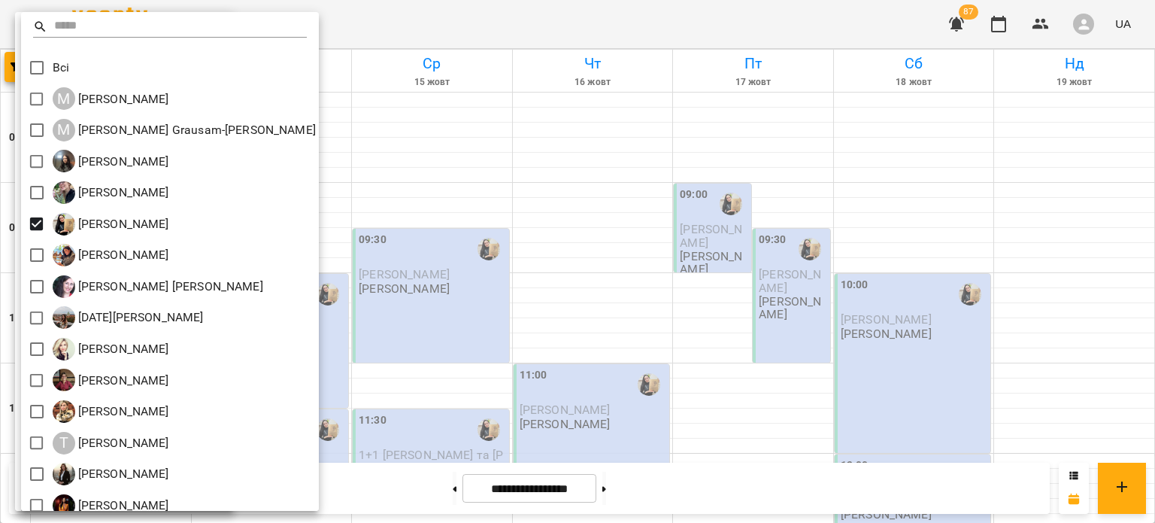
click at [380, 259] on div at bounding box center [577, 261] width 1155 height 523
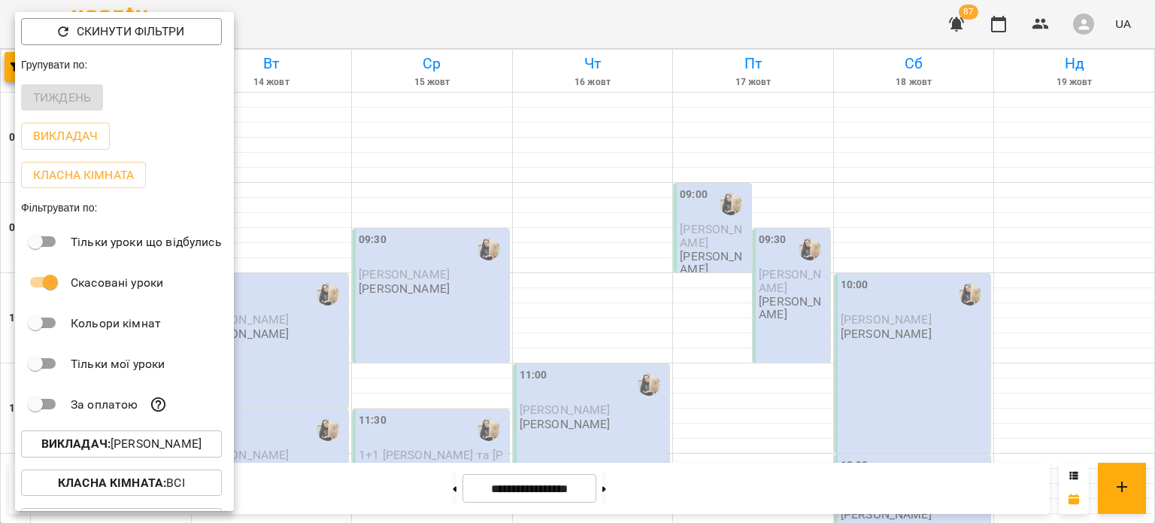
click at [380, 259] on div at bounding box center [577, 261] width 1155 height 523
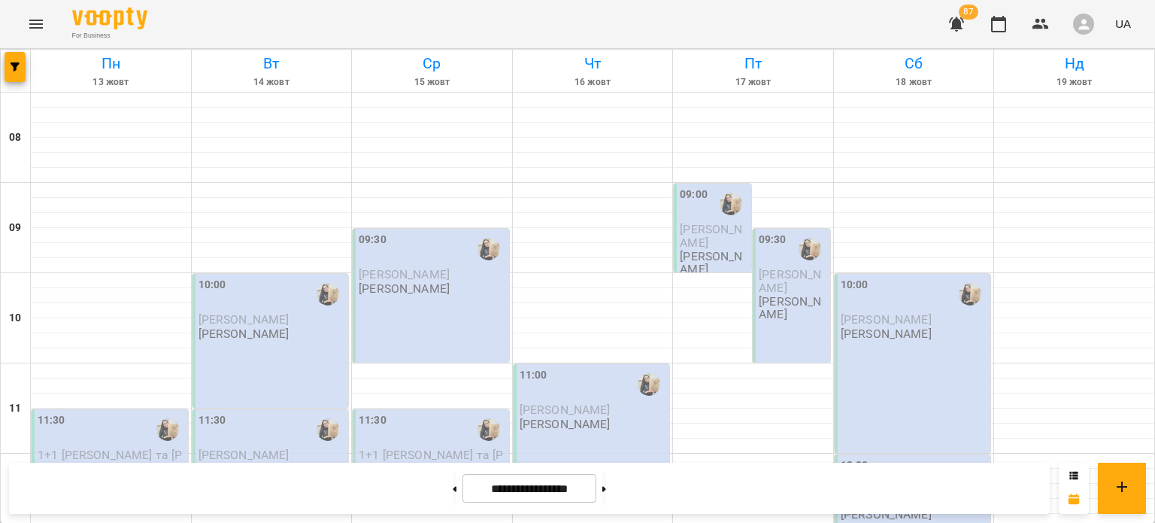
scroll to position [496, 0]
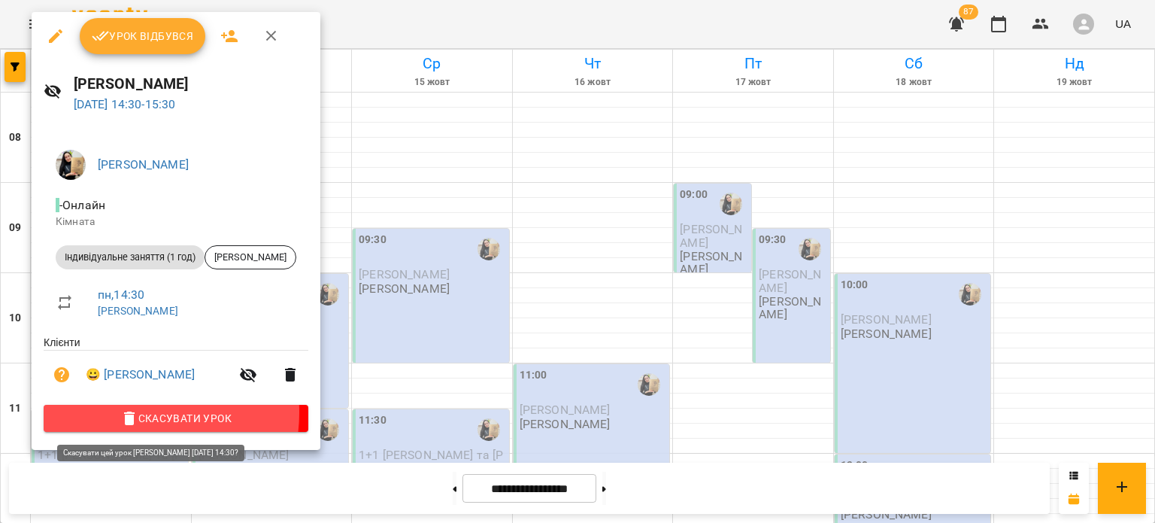
click at [126, 414] on icon "button" at bounding box center [129, 418] width 18 height 18
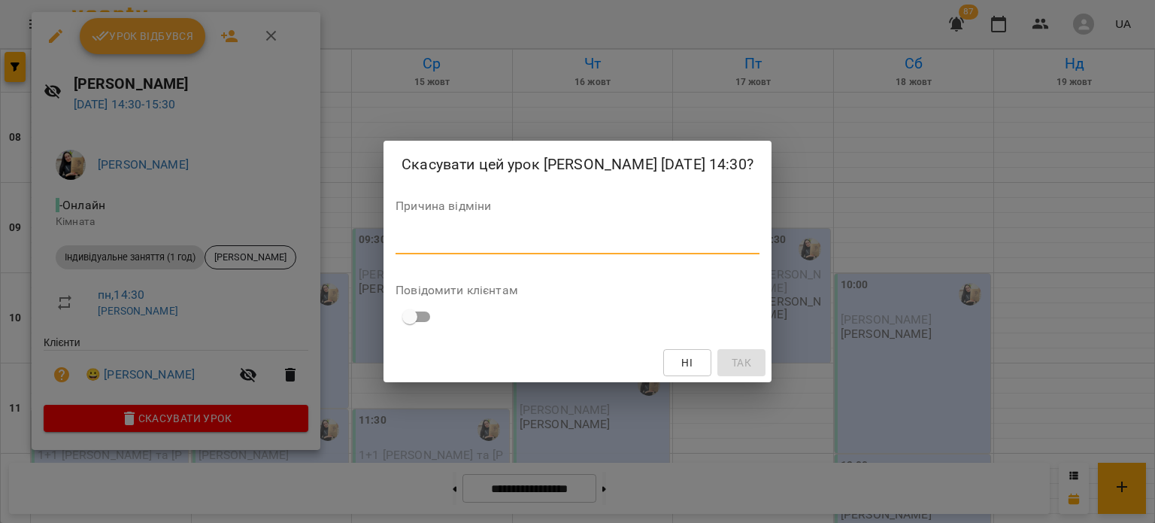
click at [427, 246] on textarea at bounding box center [577, 242] width 364 height 14
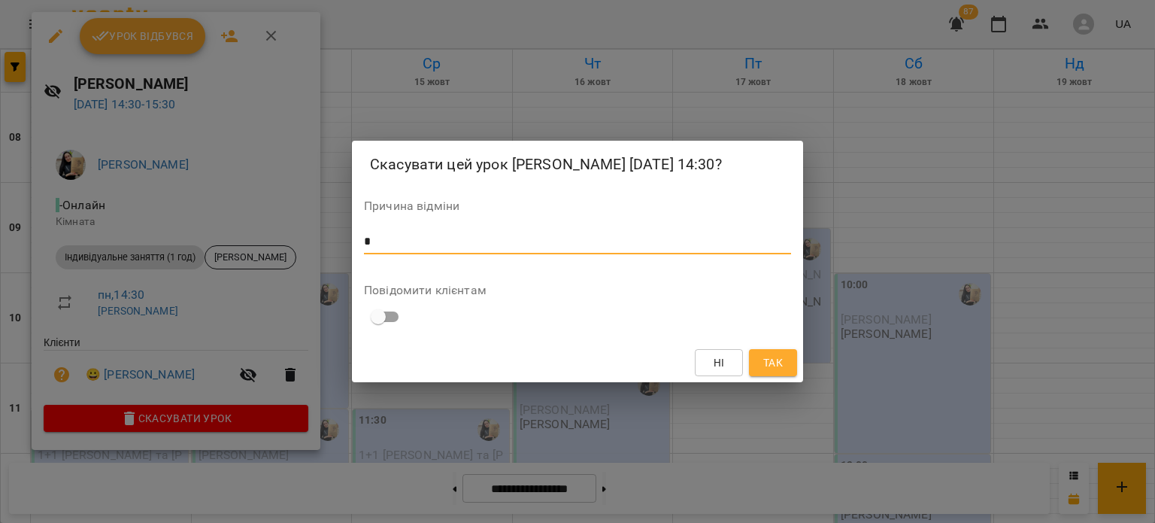
type textarea "*"
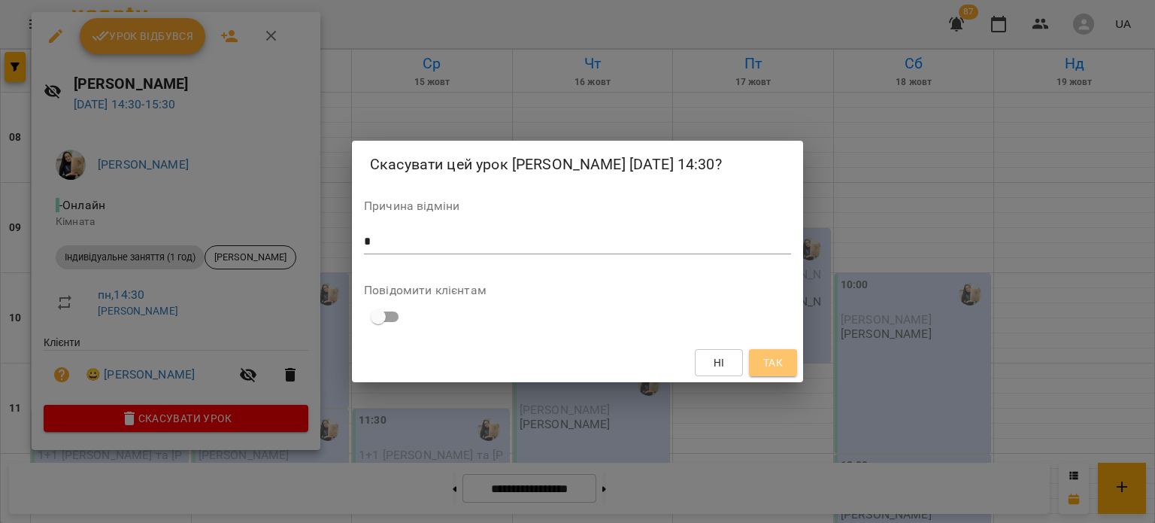
click at [776, 371] on span "Так" at bounding box center [773, 362] width 20 height 18
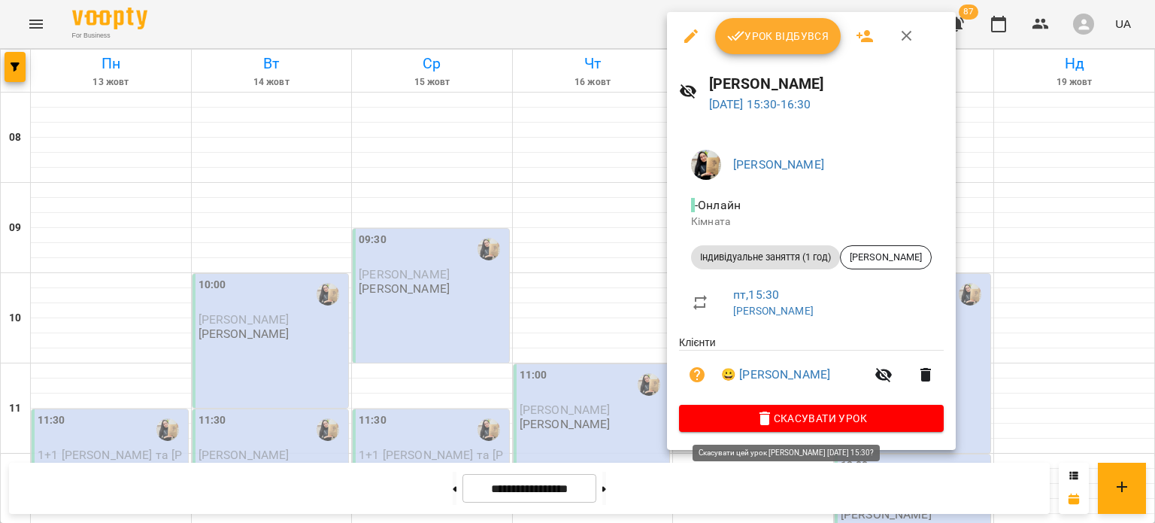
click at [787, 414] on span "Скасувати Урок" at bounding box center [811, 418] width 241 height 18
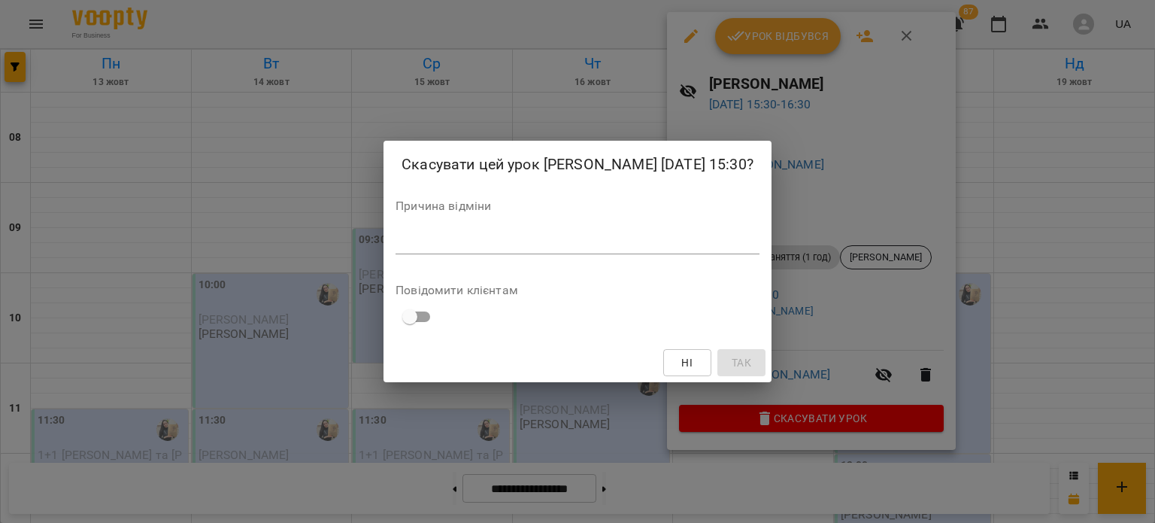
click at [536, 245] on div "*" at bounding box center [577, 242] width 364 height 24
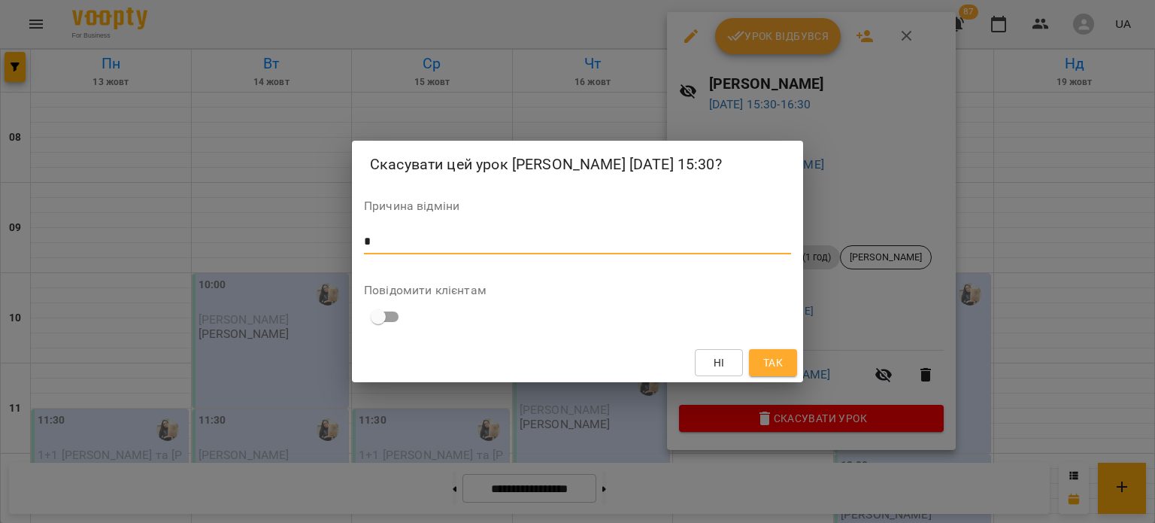
type textarea "*"
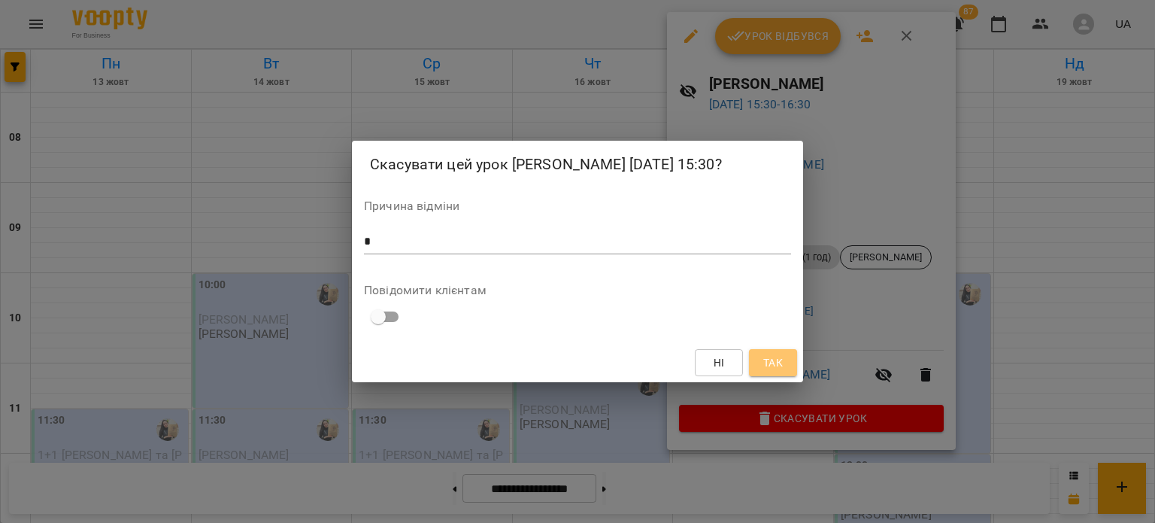
click at [768, 365] on span "Так" at bounding box center [773, 362] width 20 height 18
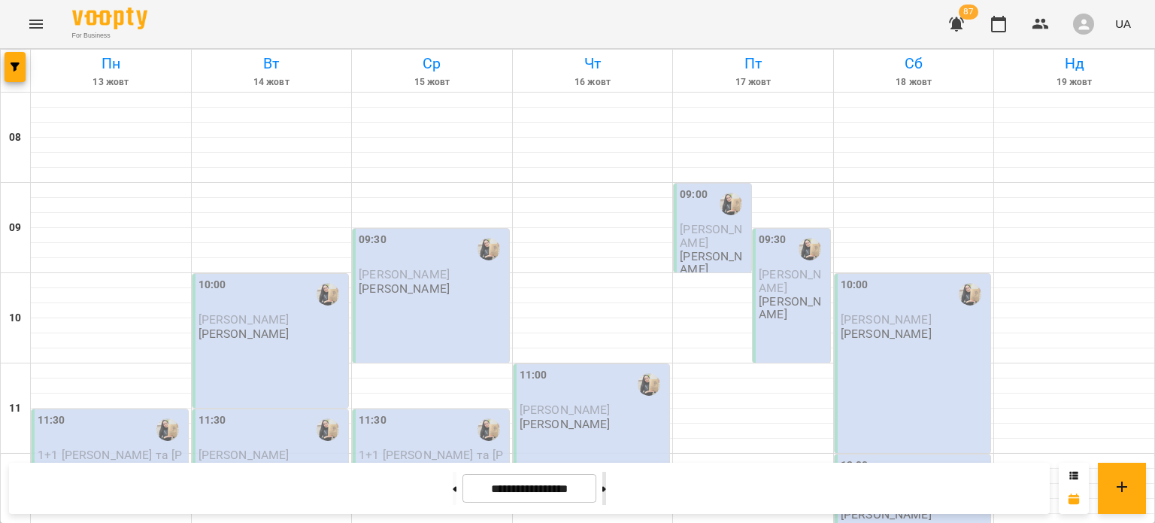
click at [606, 498] on button at bounding box center [604, 487] width 4 height 33
type input "**********"
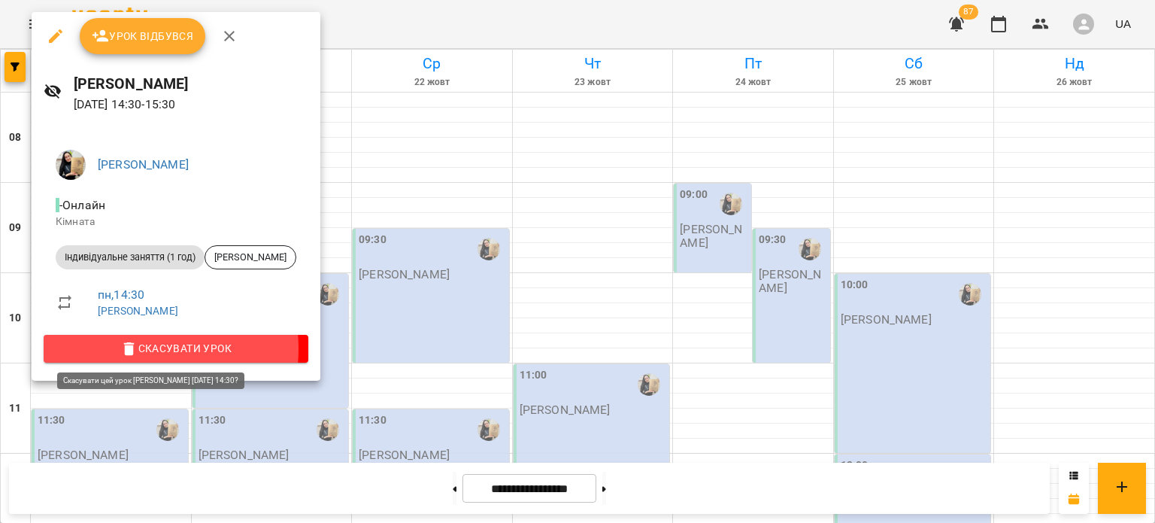
click at [129, 348] on icon "button" at bounding box center [129, 349] width 18 height 18
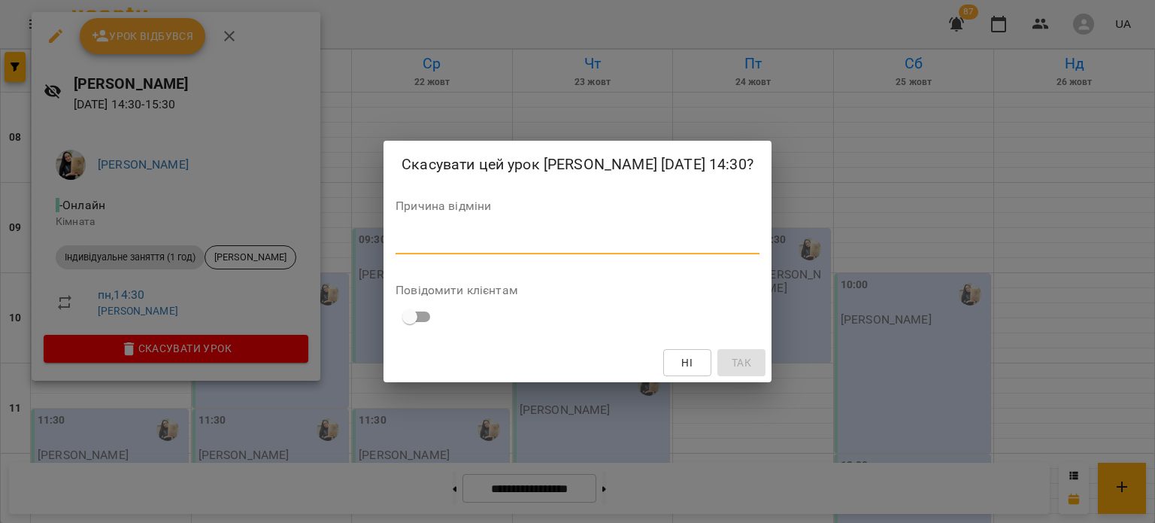
click at [395, 249] on textarea at bounding box center [577, 242] width 364 height 14
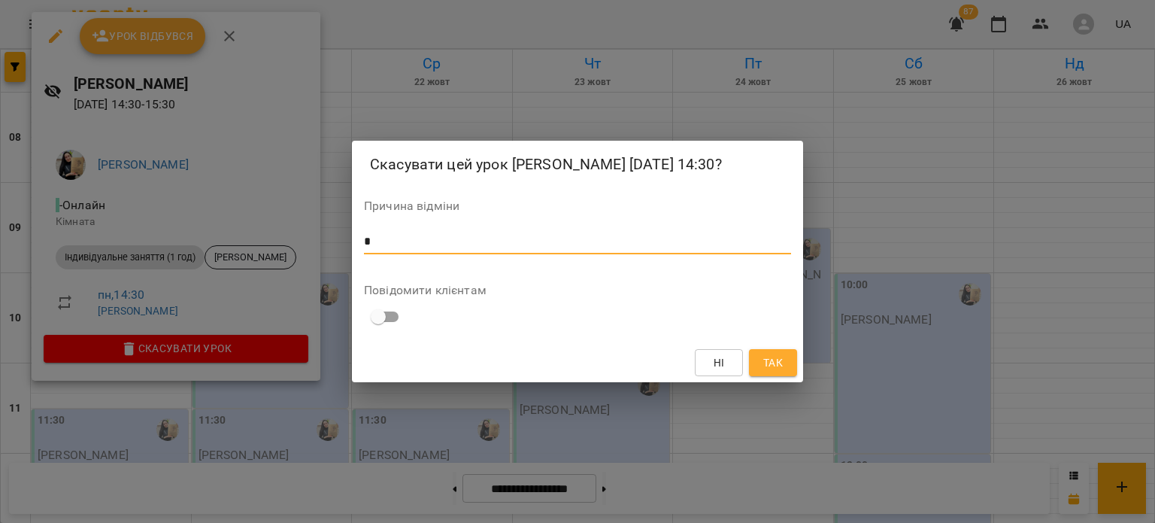
type textarea "*"
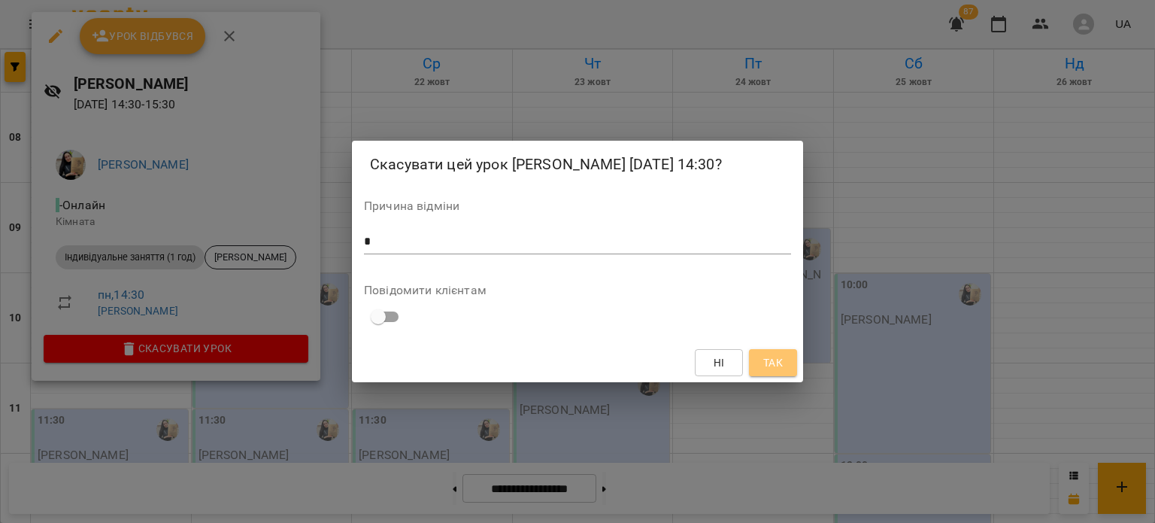
click at [762, 363] on button "Так" at bounding box center [773, 362] width 48 height 27
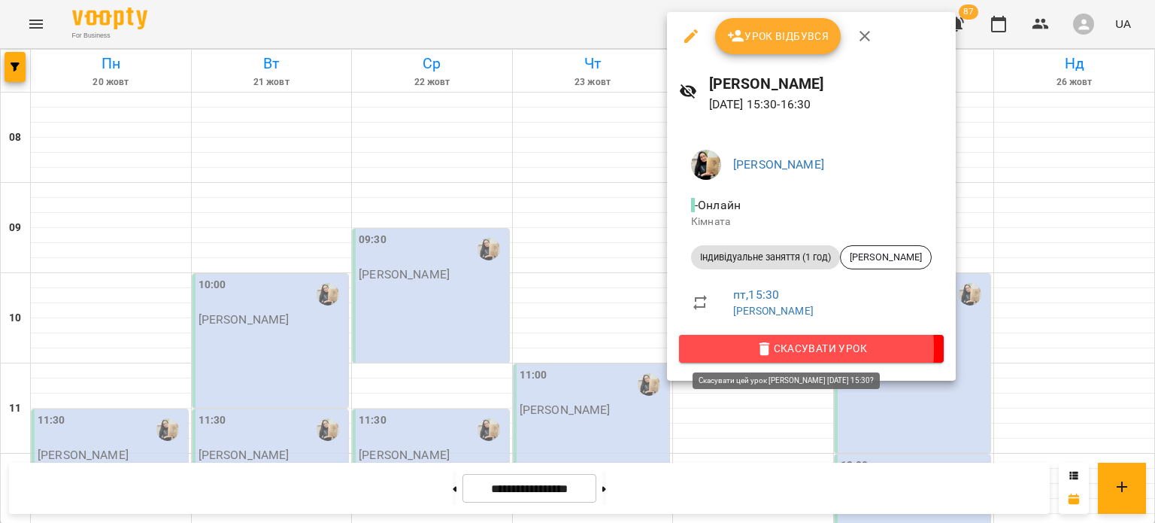
click at [722, 348] on span "Скасувати Урок" at bounding box center [811, 348] width 241 height 18
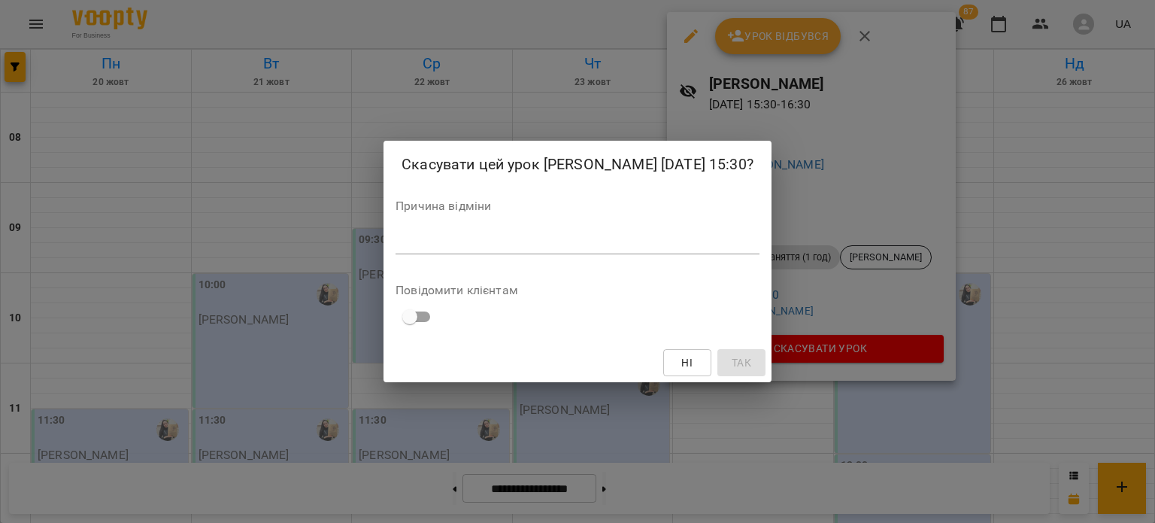
click at [507, 249] on textarea at bounding box center [577, 242] width 364 height 14
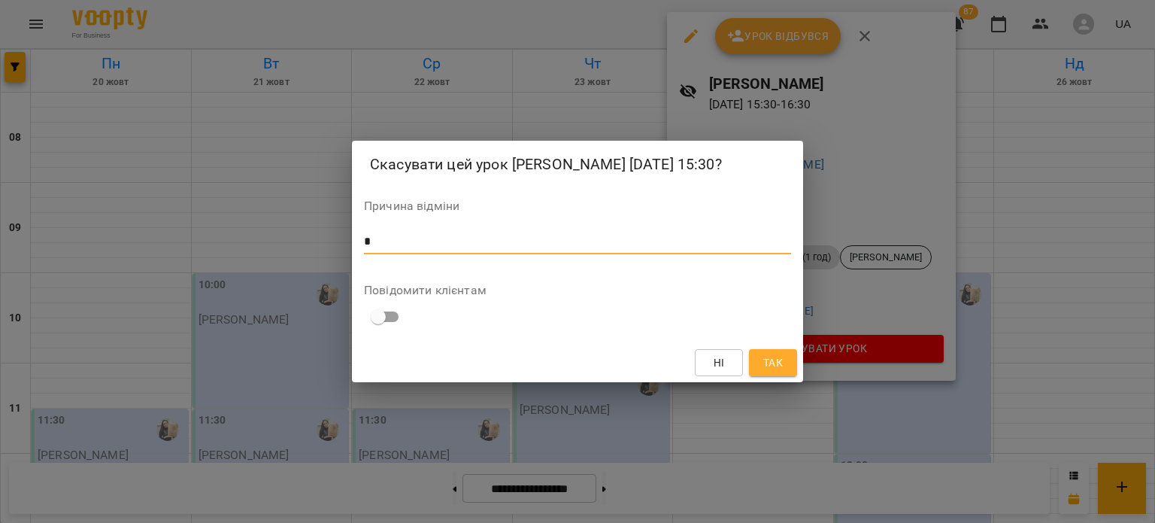
type textarea "*"
click at [763, 371] on span "Так" at bounding box center [773, 362] width 20 height 18
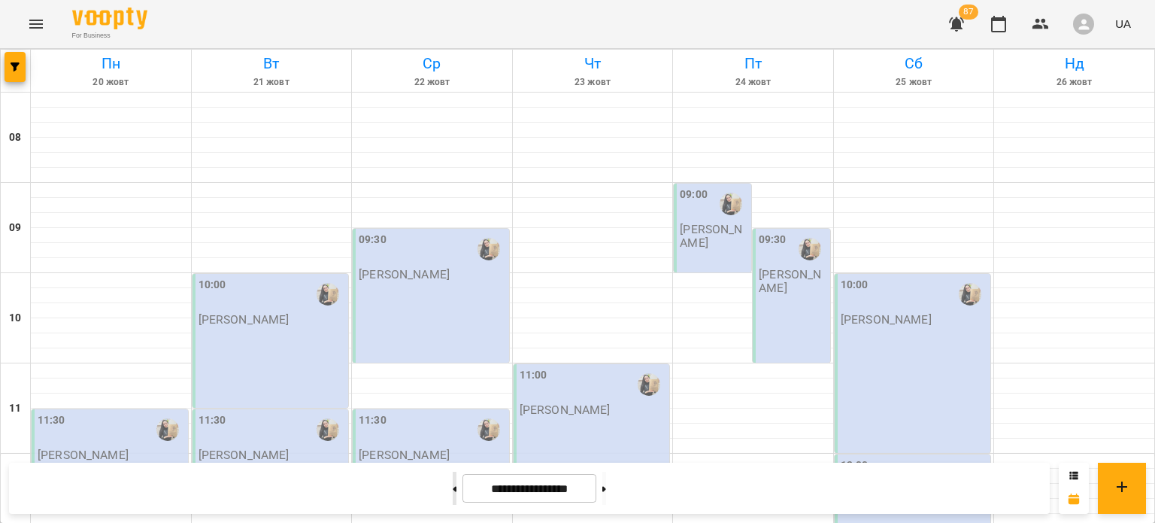
click at [453, 492] on button at bounding box center [455, 487] width 4 height 33
type input "**********"
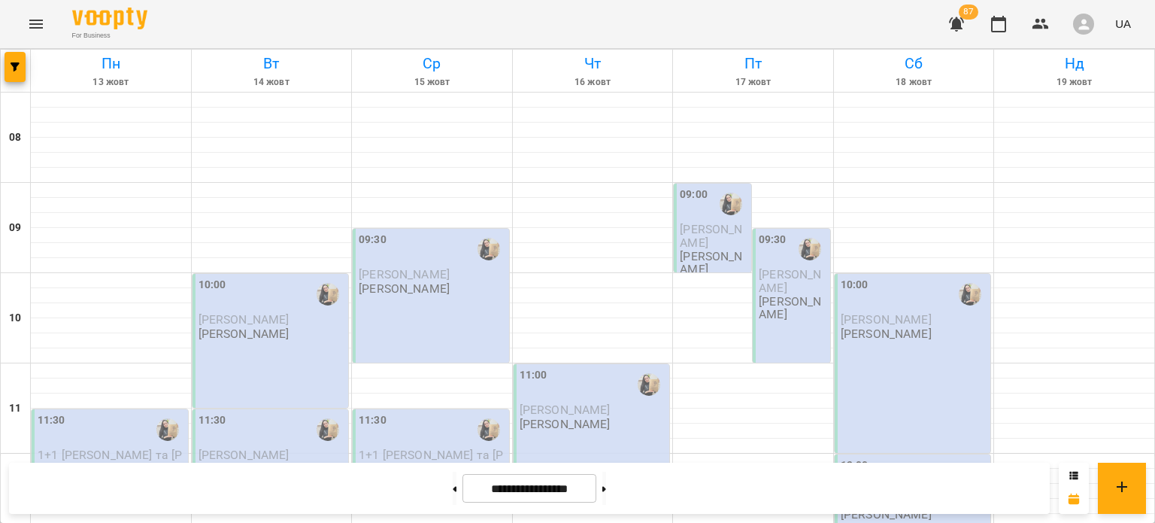
scroll to position [716, 0]
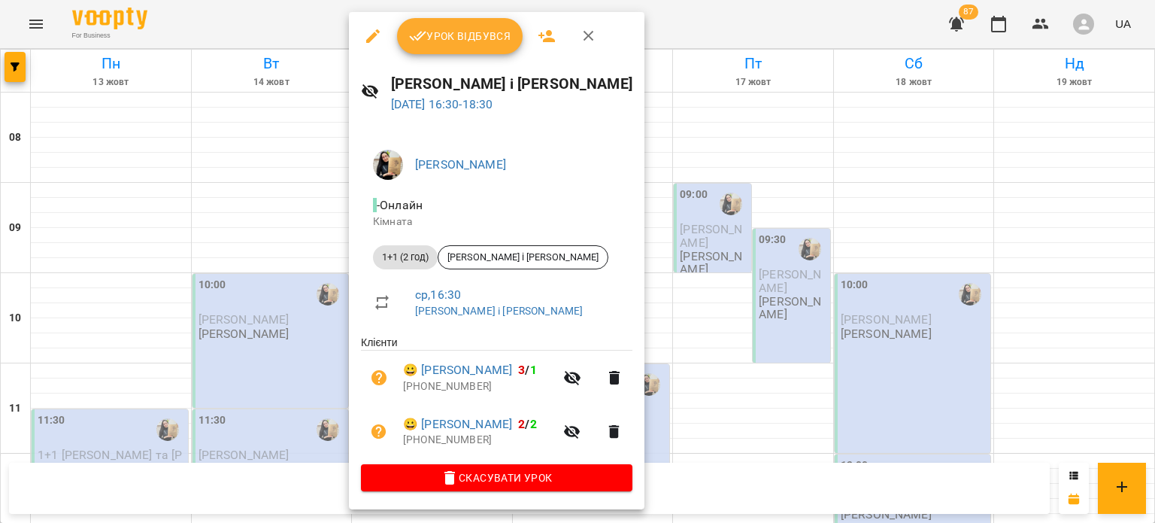
click at [21, 64] on div at bounding box center [577, 261] width 1155 height 523
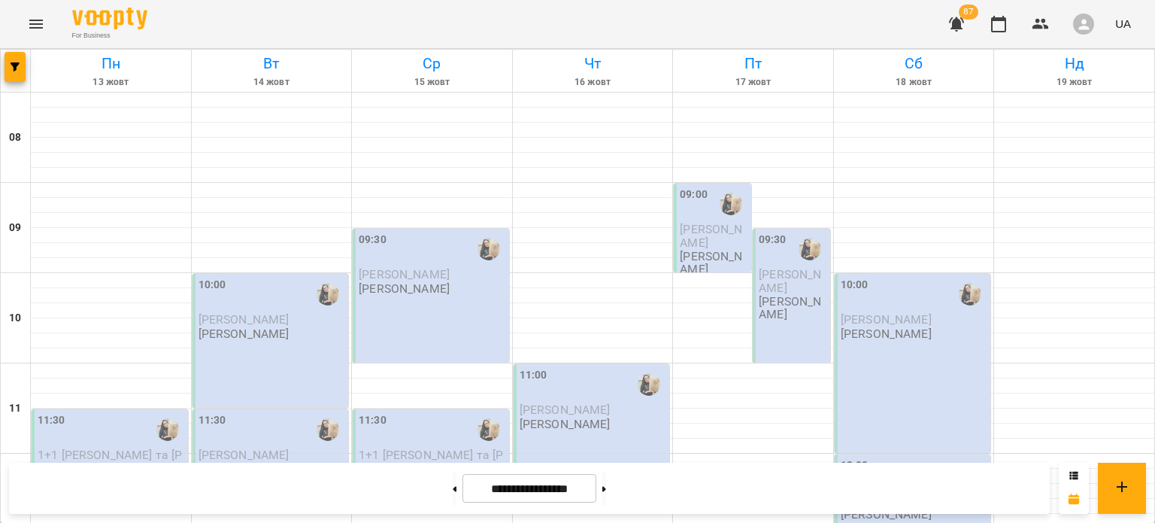
click at [18, 35] on div "For Business 87 UA" at bounding box center [577, 24] width 1155 height 48
click at [26, 27] on button "Menu" at bounding box center [36, 24] width 36 height 36
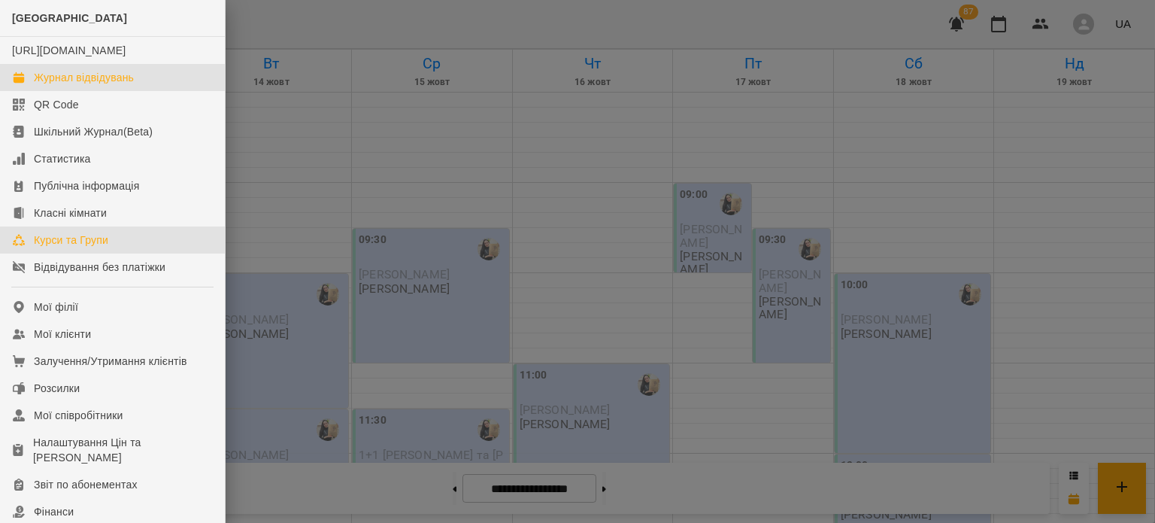
click at [111, 253] on link "Курси та Групи" at bounding box center [112, 239] width 225 height 27
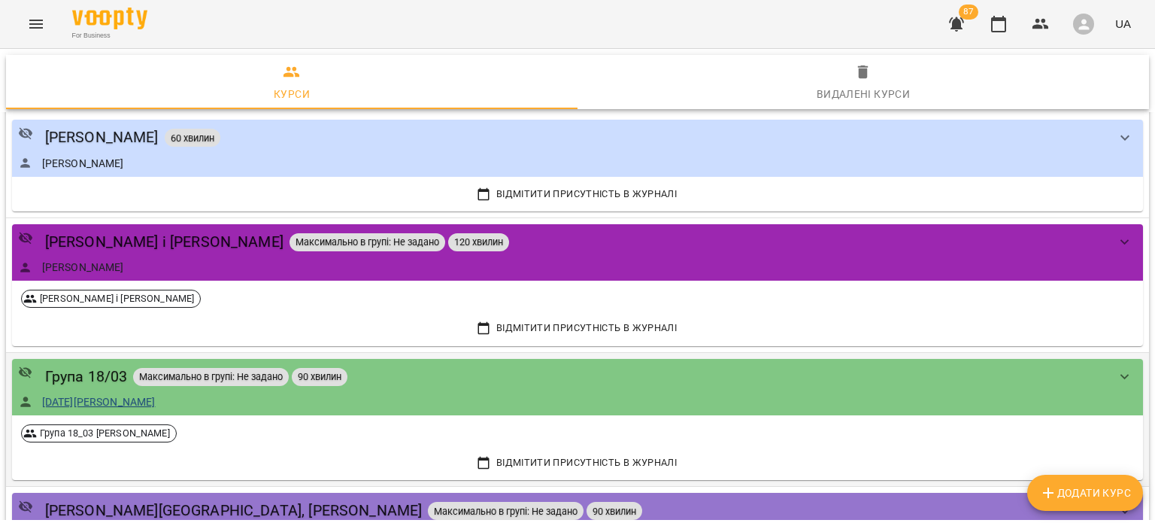
scroll to position [898, 0]
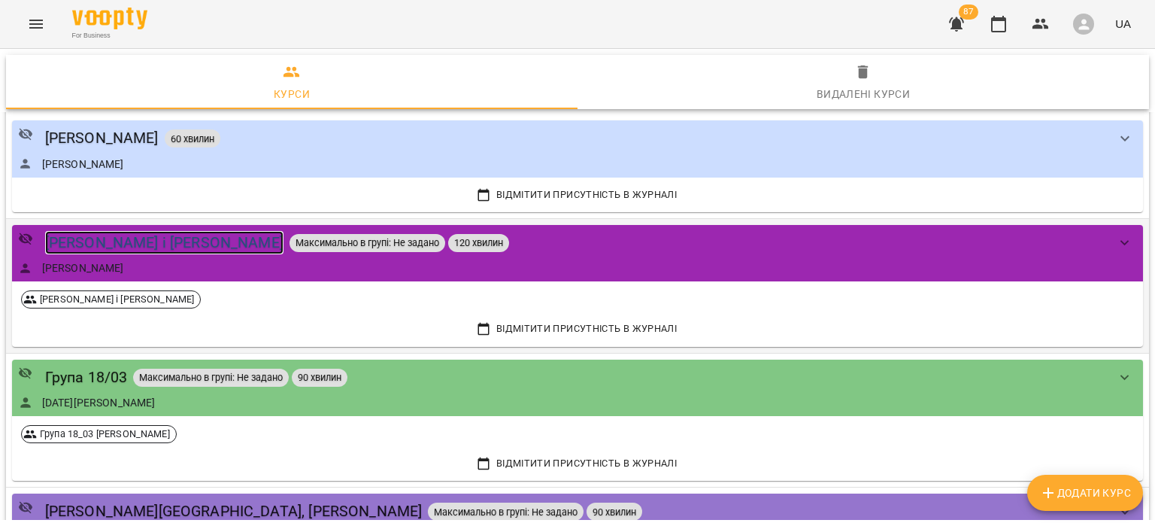
click at [97, 234] on div "[PERSON_NAME] і [PERSON_NAME]" at bounding box center [164, 242] width 238 height 23
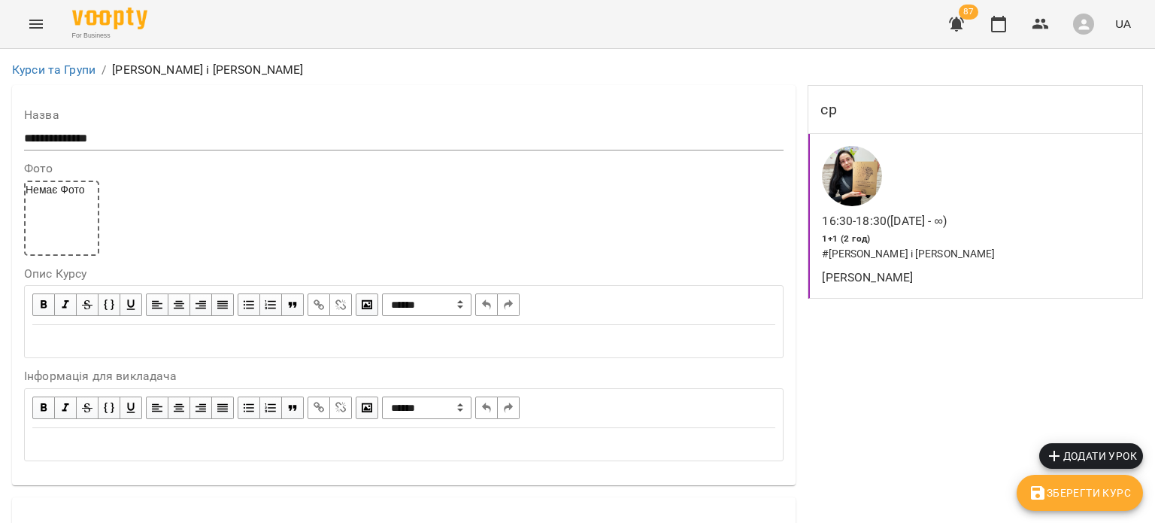
scroll to position [57, 0]
click at [923, 246] on h6 "# Анна і Люда" at bounding box center [957, 254] width 270 height 17
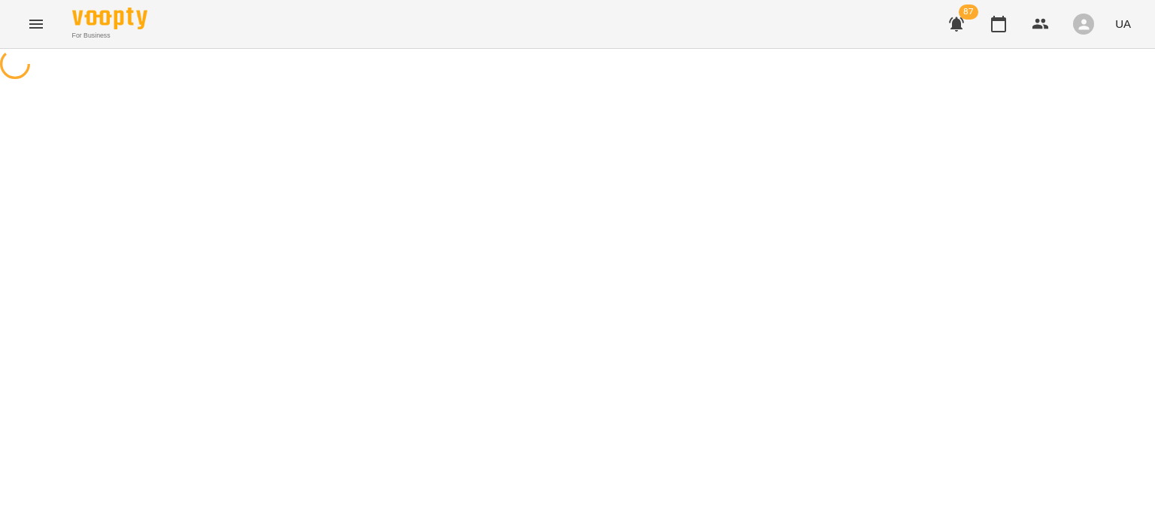
select select "*"
select select "**********"
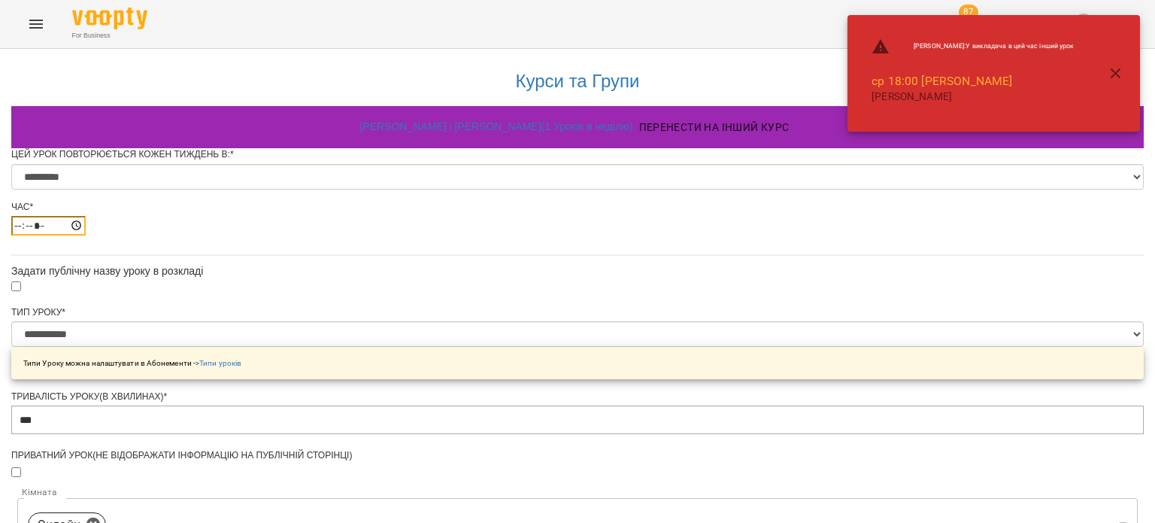
click at [86, 235] on input "*****" at bounding box center [48, 226] width 74 height 20
type input "*****"
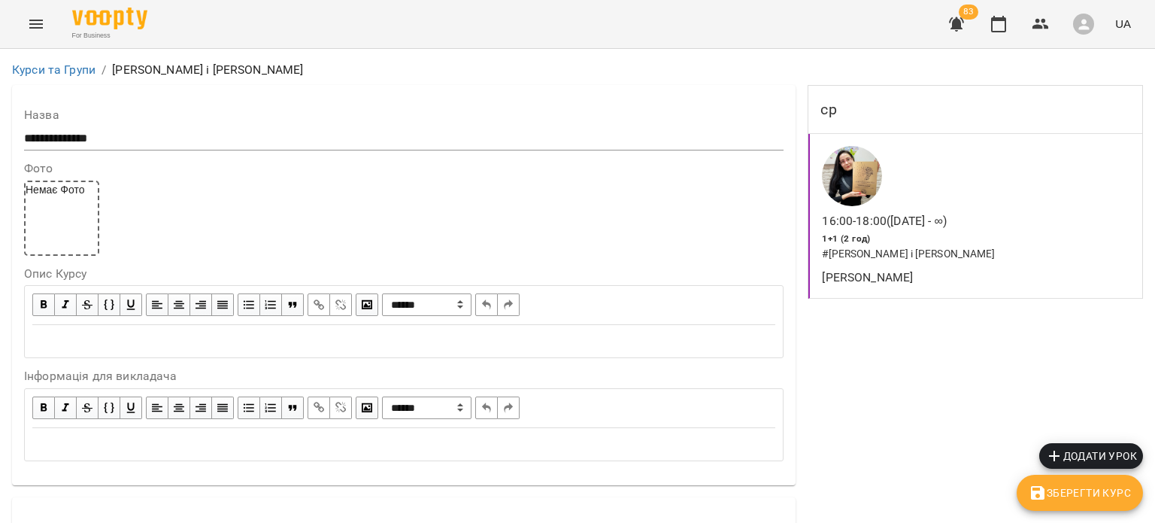
click at [1077, 494] on span "Зберегти Курс" at bounding box center [1080, 492] width 102 height 18
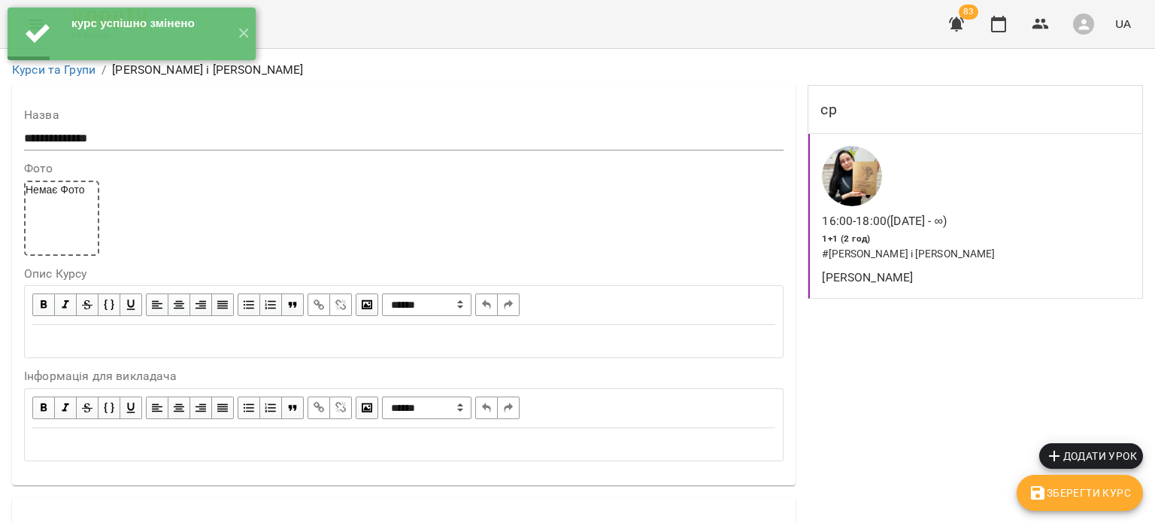
click at [256, 37] on div "курс успішно змінено ✕" at bounding box center [131, 34] width 263 height 68
click at [251, 37] on button "✕" at bounding box center [243, 34] width 25 height 53
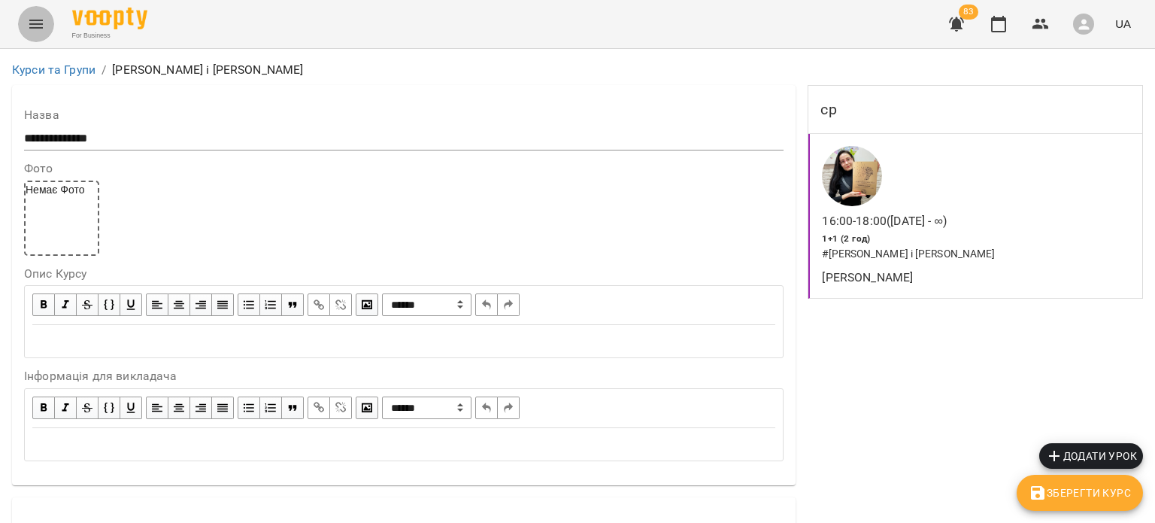
click at [45, 20] on button "Menu" at bounding box center [36, 24] width 36 height 36
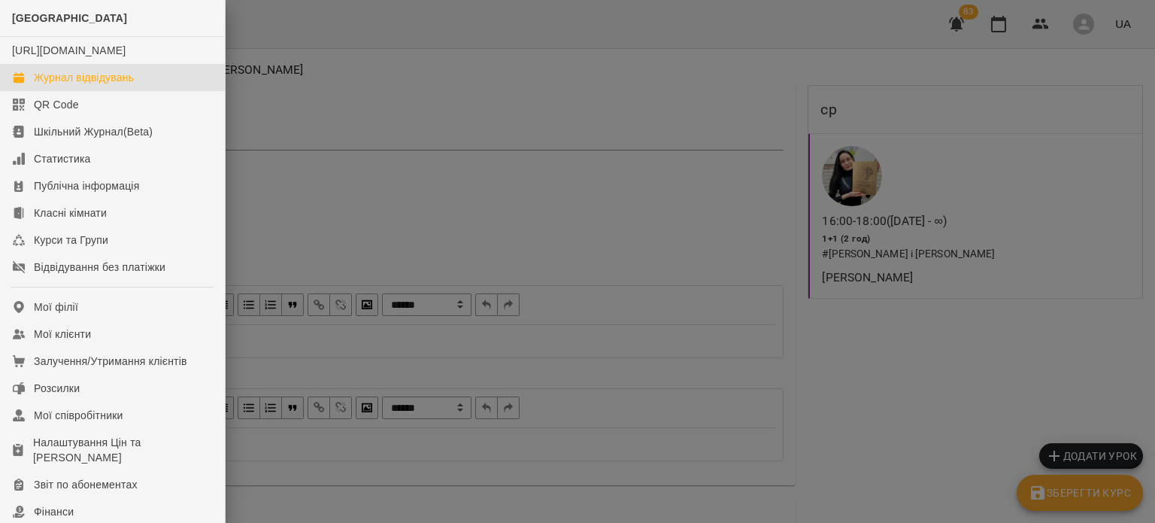
click at [56, 85] on div "Журнал відвідувань" at bounding box center [84, 77] width 100 height 15
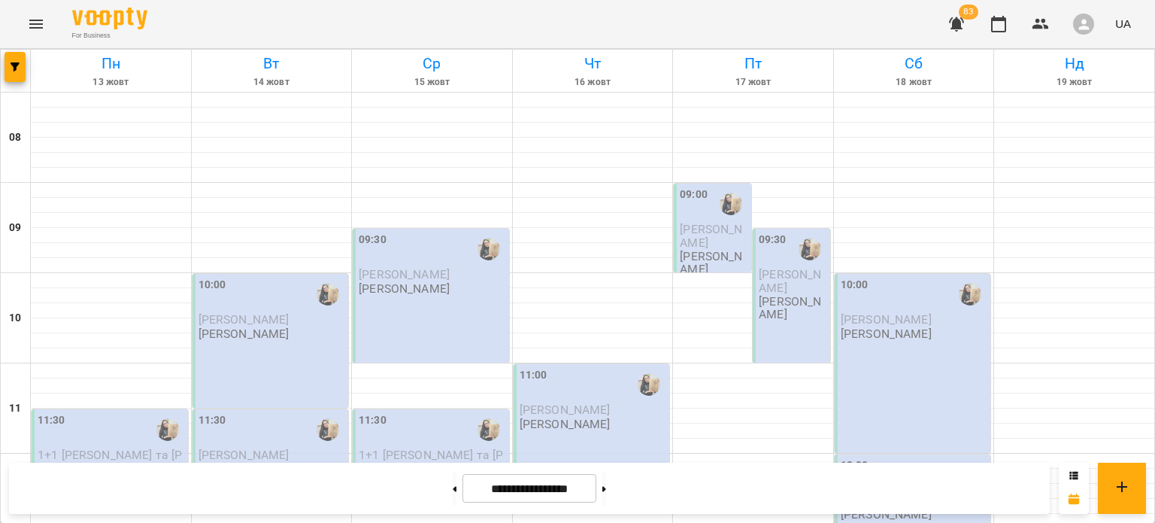
scroll to position [87, 0]
click at [226, 277] on div "10:00" at bounding box center [271, 294] width 147 height 35
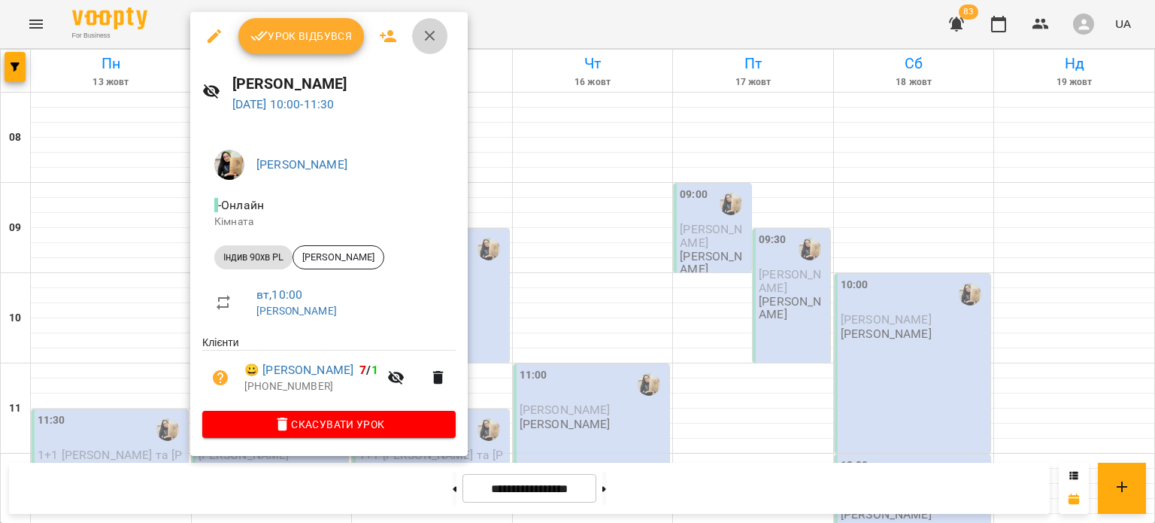
click at [421, 34] on icon "button" at bounding box center [430, 36] width 18 height 18
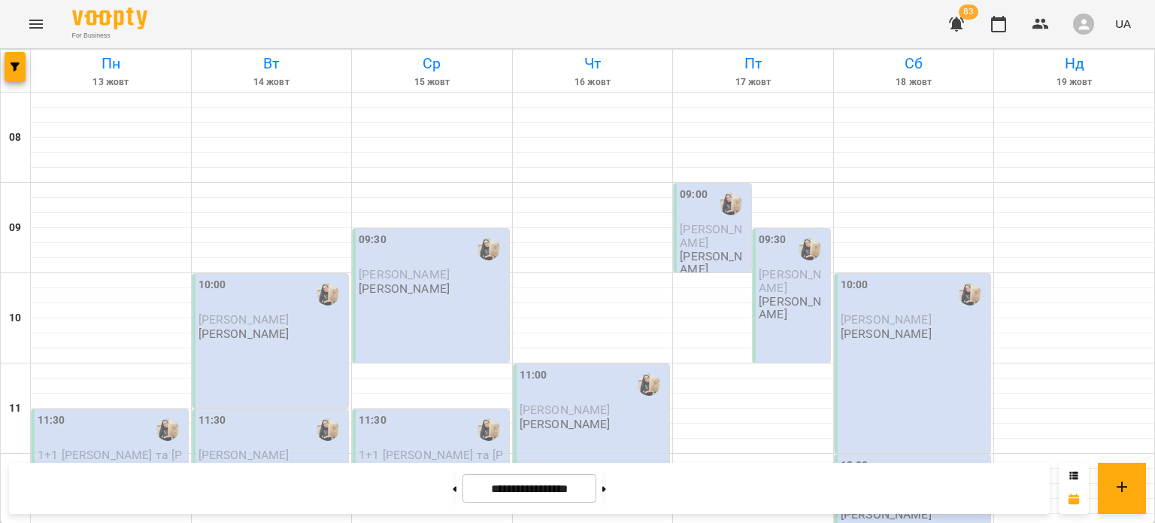
scroll to position [529, 0]
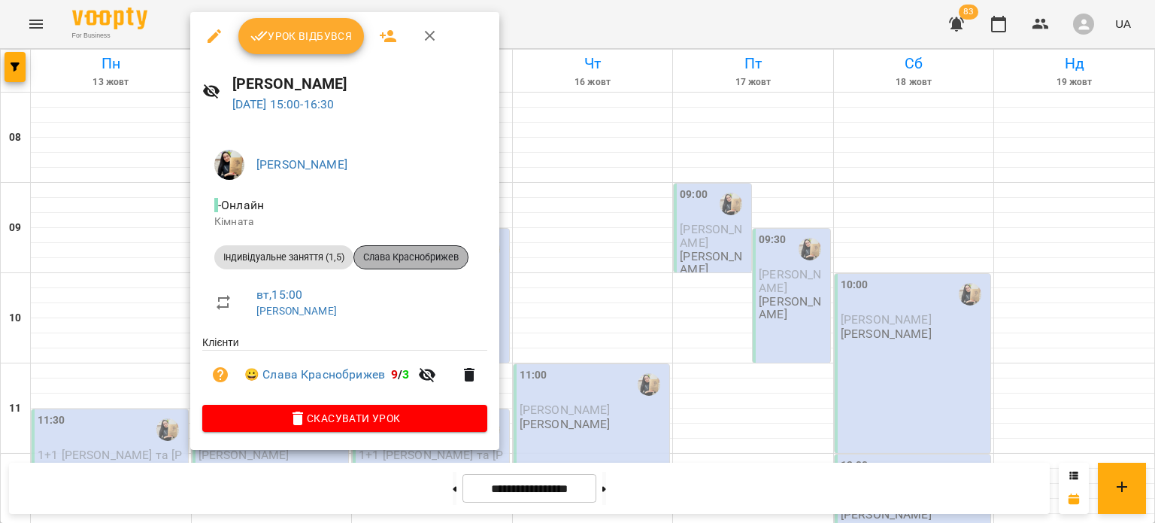
click at [420, 253] on span "Слава Краснобрижев" at bounding box center [411, 257] width 114 height 14
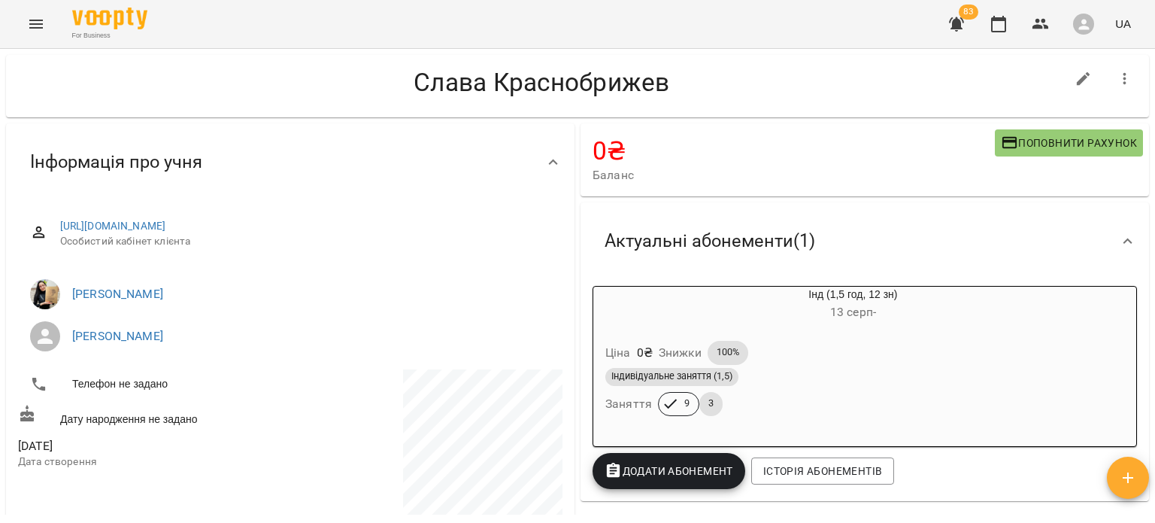
scroll to position [26, 0]
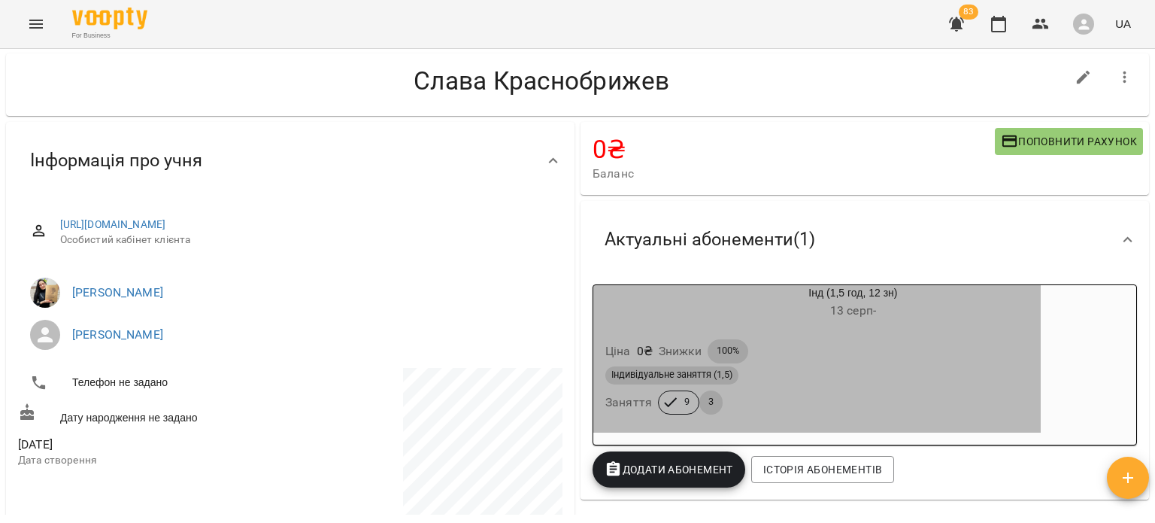
click at [792, 367] on div "Індивідуальне заняття (1,5)" at bounding box center [816, 375] width 423 height 18
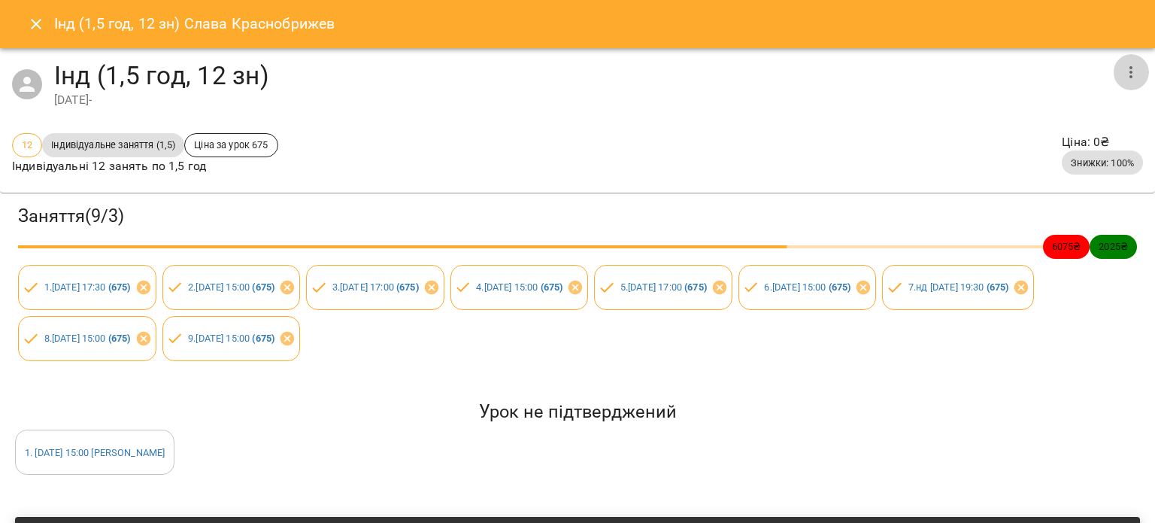
click at [1122, 77] on icon "button" at bounding box center [1131, 72] width 18 height 18
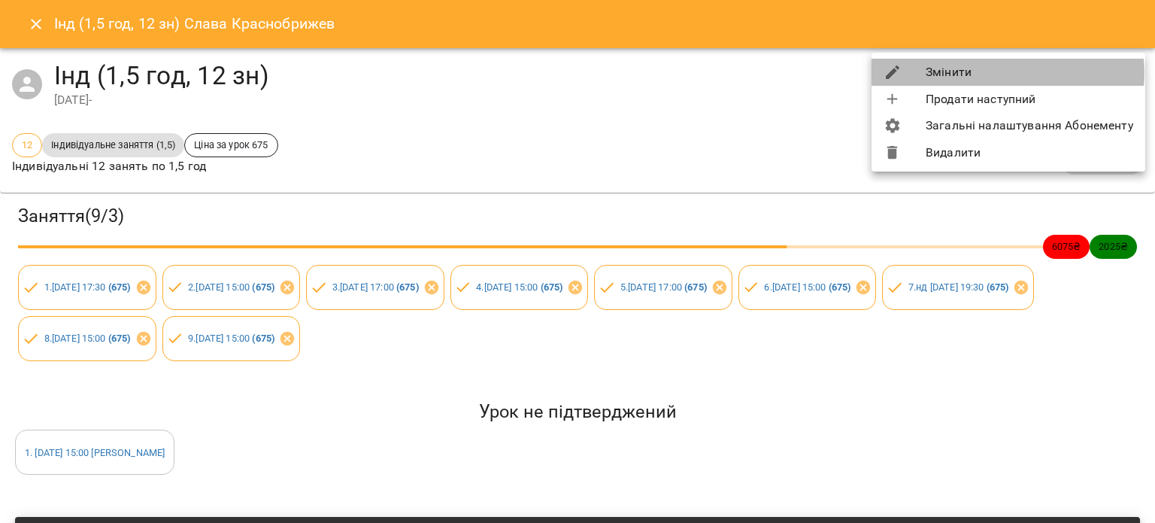
click at [1001, 73] on li "Змінити" at bounding box center [1008, 72] width 274 height 27
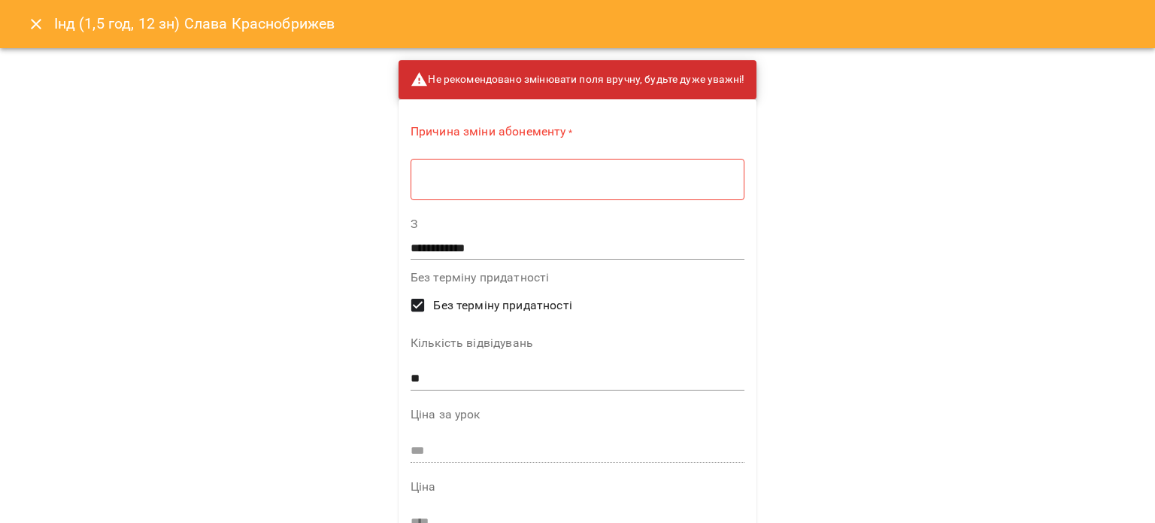
click at [692, 167] on div "* ​" at bounding box center [577, 179] width 334 height 42
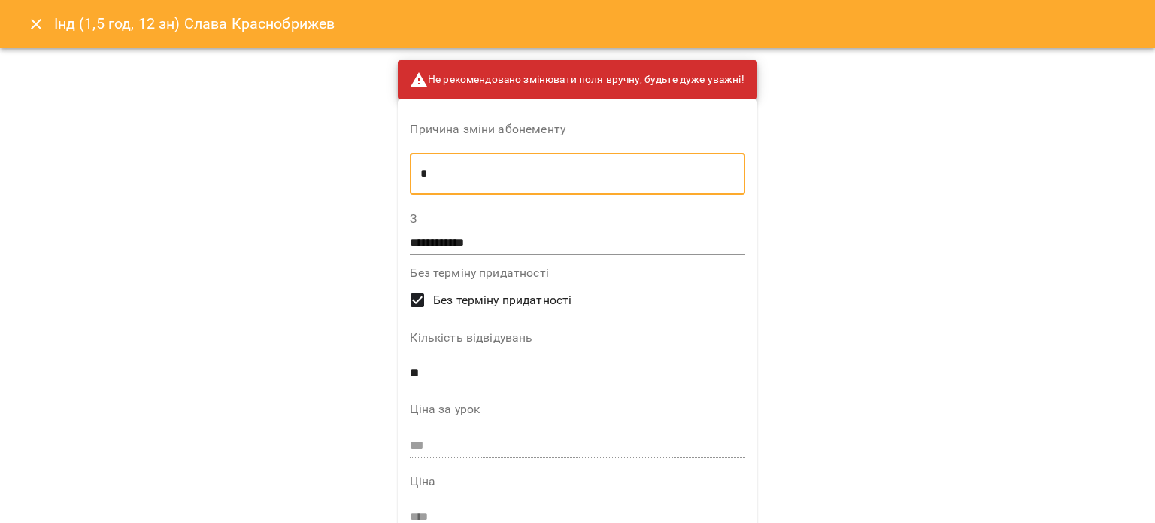
type textarea "*"
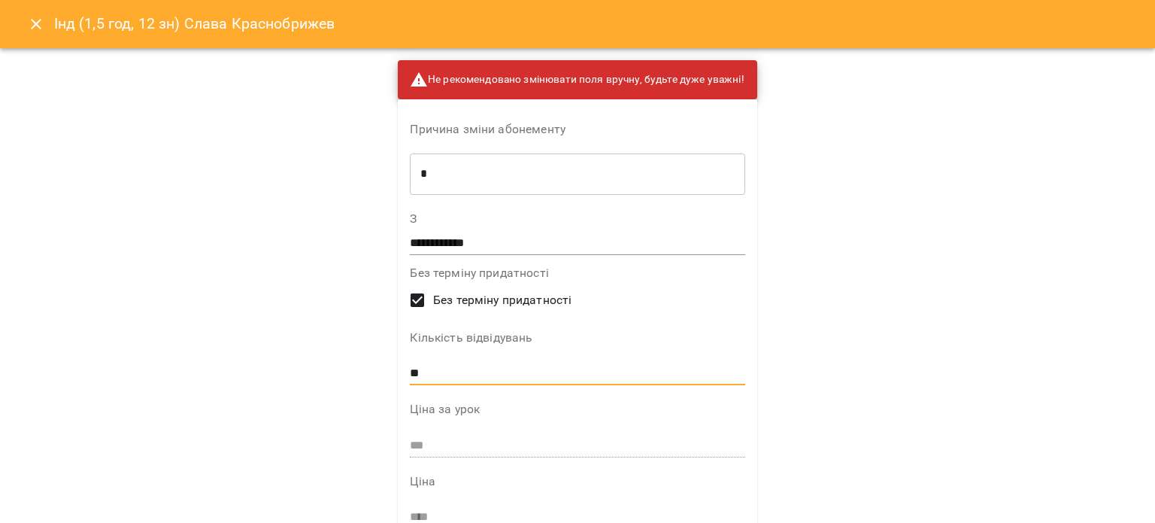
click at [572, 373] on input "**" at bounding box center [577, 374] width 335 height 24
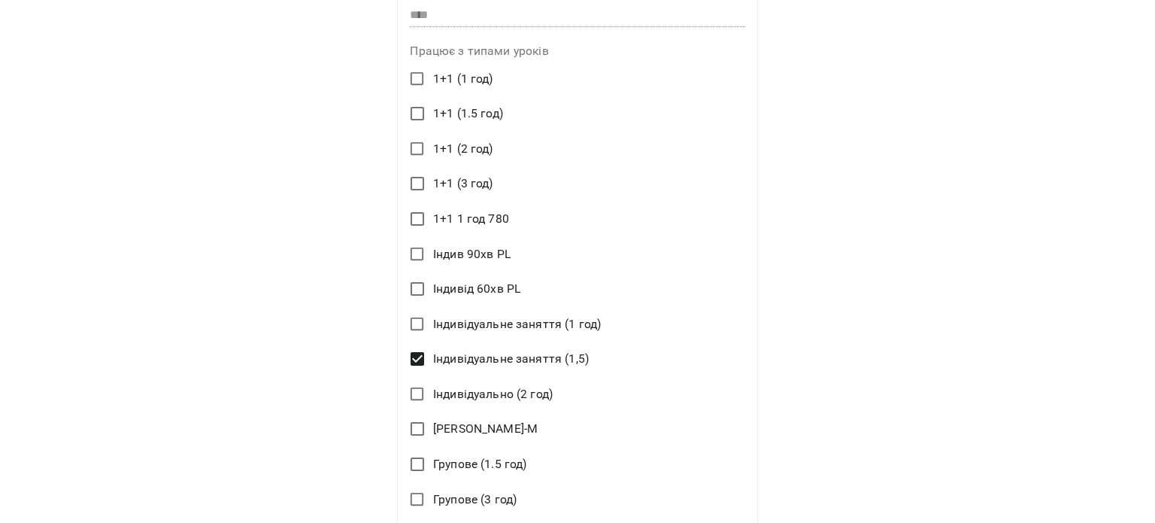
scroll to position [811, 0]
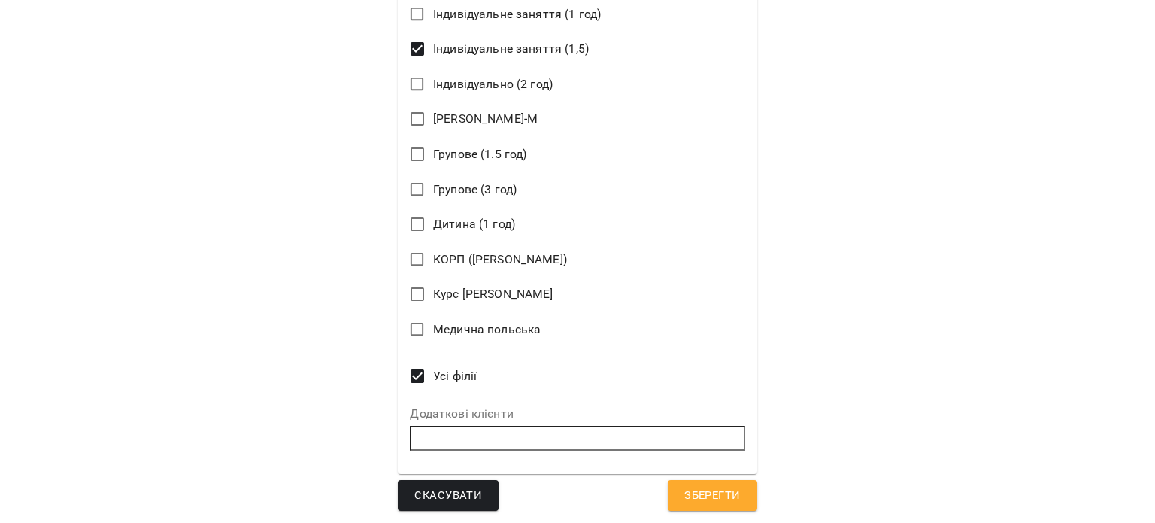
type input "*"
click at [701, 493] on span "Зберегти" at bounding box center [712, 496] width 56 height 20
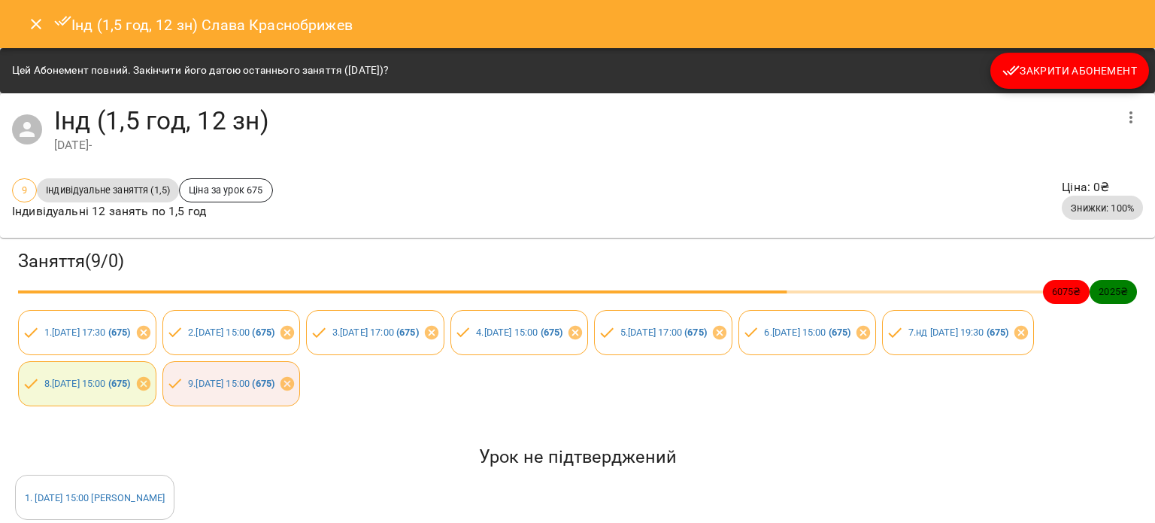
click at [1053, 65] on span "Закрити Абонемент" at bounding box center [1069, 71] width 135 height 18
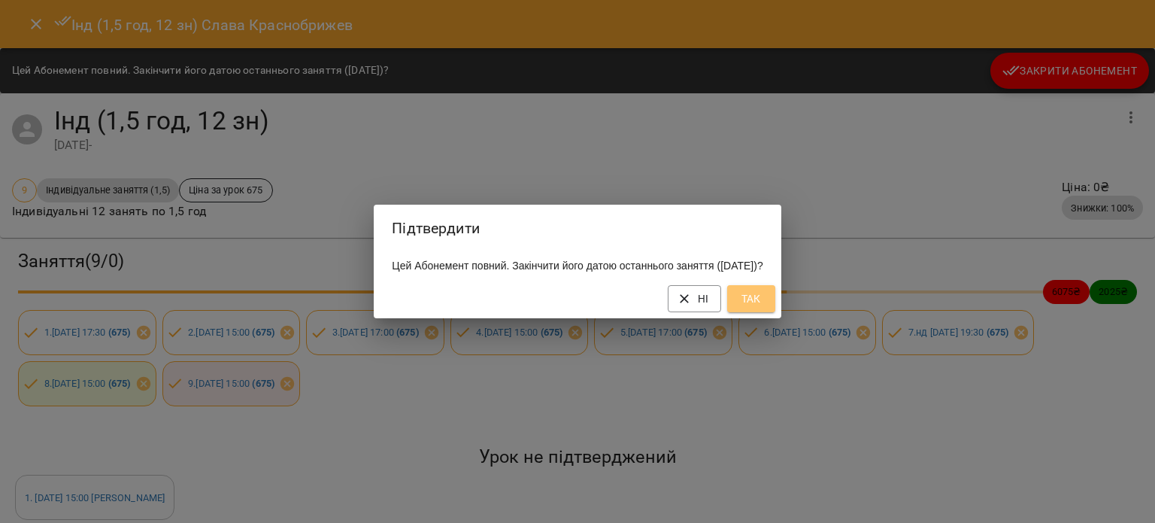
click at [763, 306] on span "Так" at bounding box center [751, 298] width 24 height 18
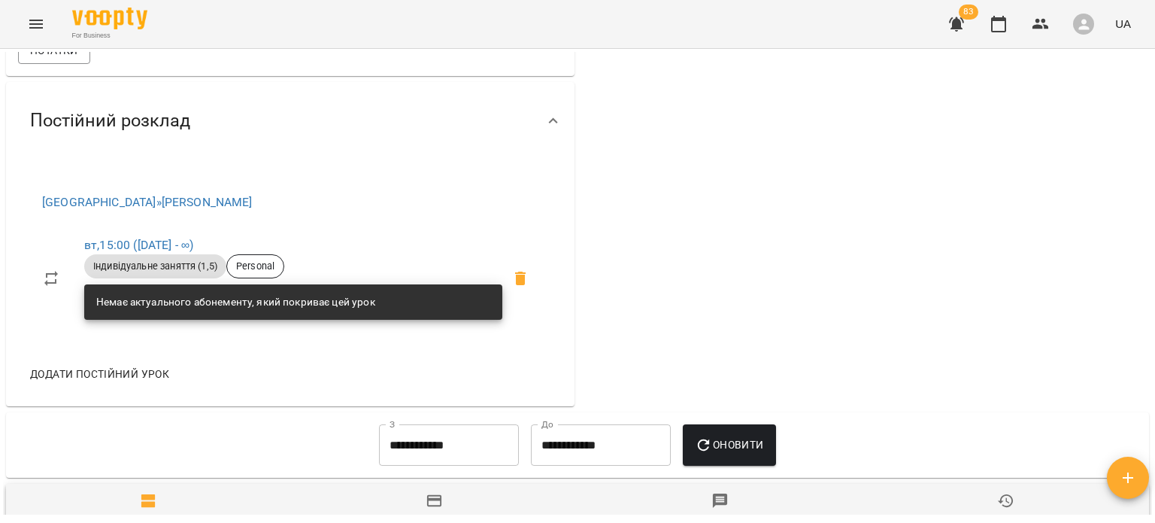
scroll to position [529, 0]
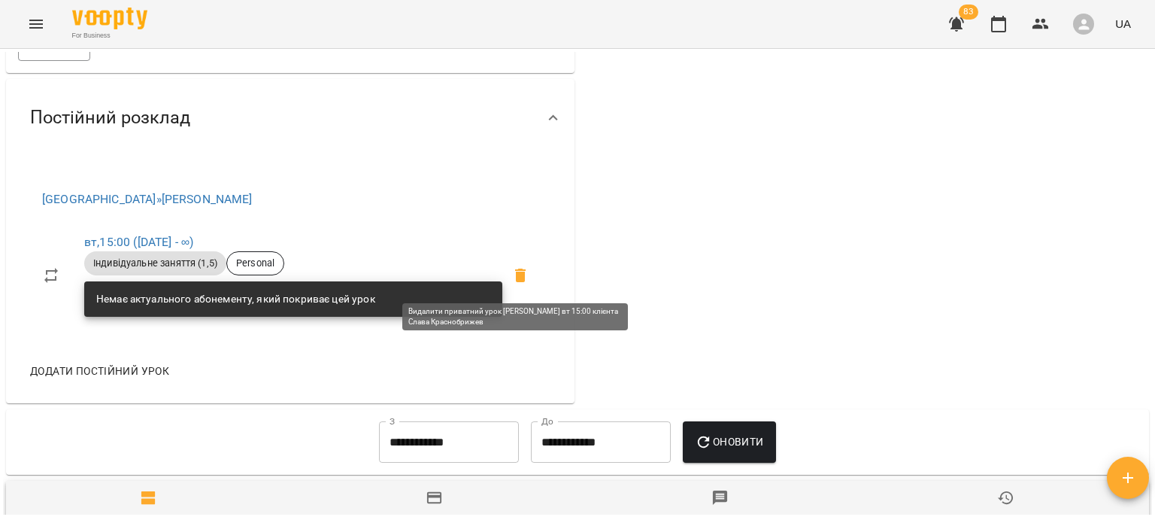
click at [523, 273] on icon at bounding box center [520, 275] width 18 height 18
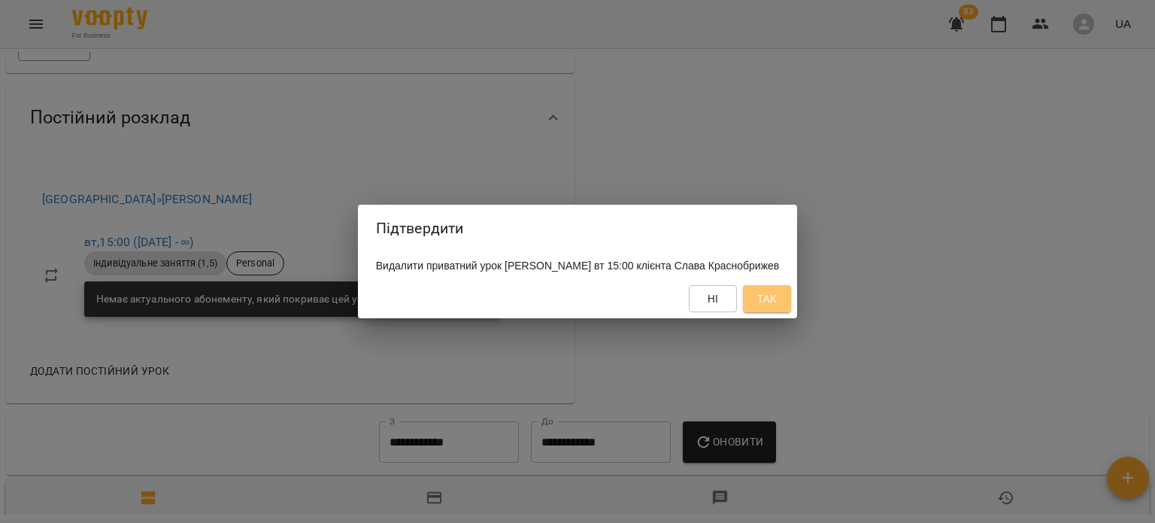
click at [767, 304] on span "Так" at bounding box center [767, 298] width 20 height 18
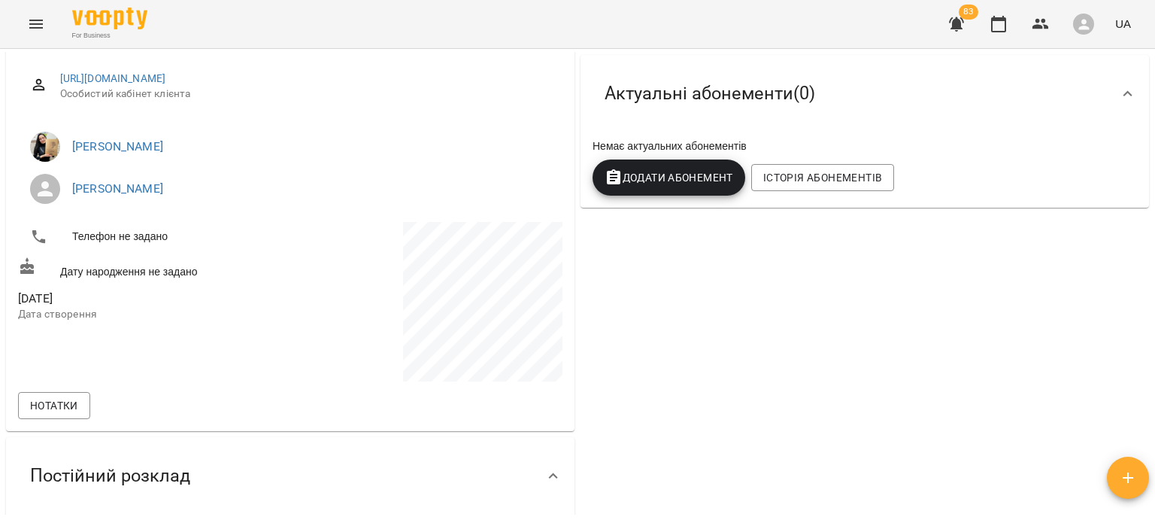
scroll to position [0, 0]
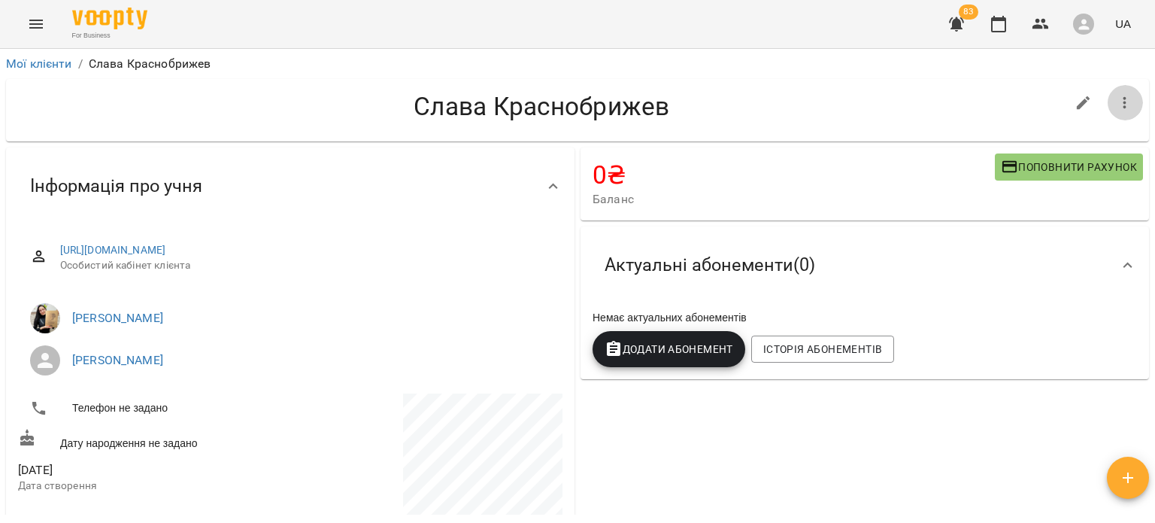
click at [1107, 98] on button "button" at bounding box center [1125, 103] width 36 height 36
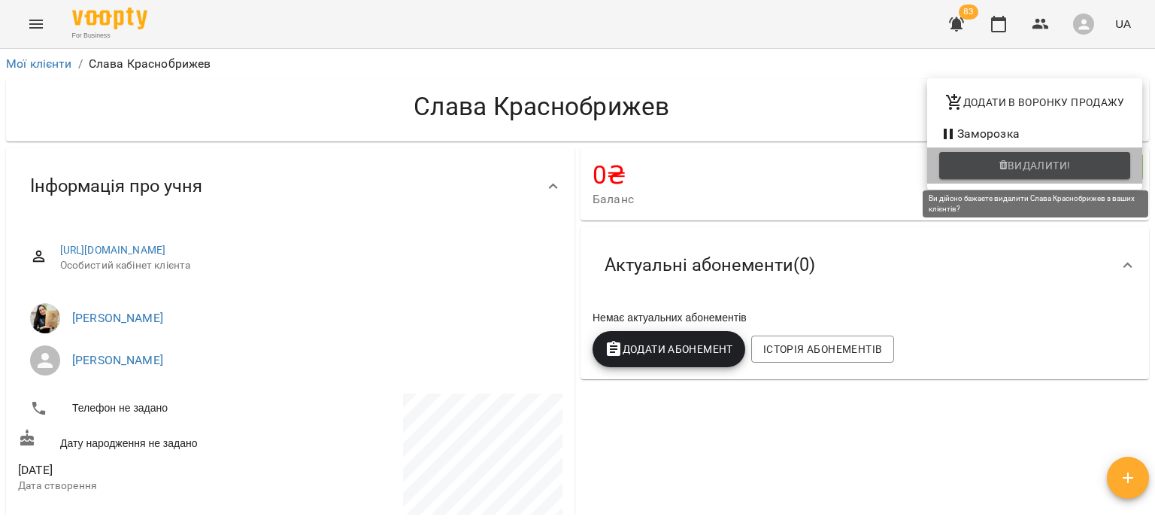
click at [1013, 165] on span "Видалити!" at bounding box center [1038, 165] width 63 height 18
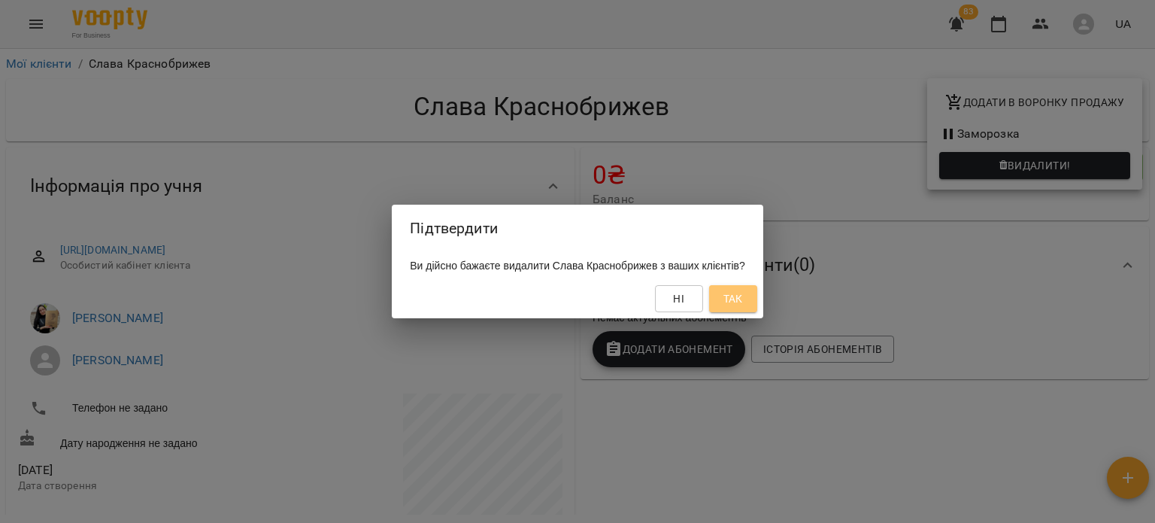
click at [743, 296] on span "Так" at bounding box center [733, 298] width 20 height 18
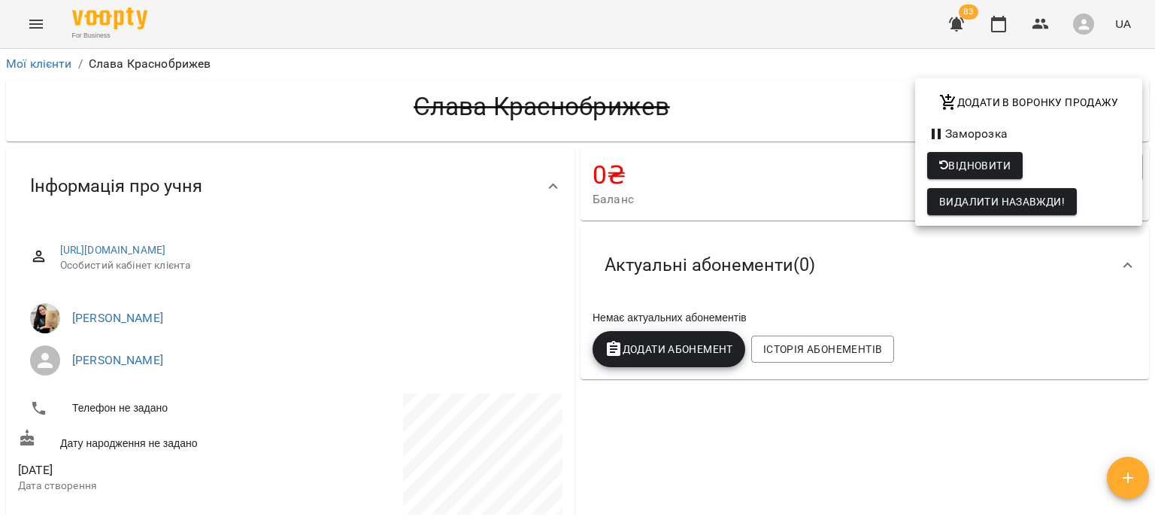
click at [62, 62] on div at bounding box center [577, 261] width 1155 height 523
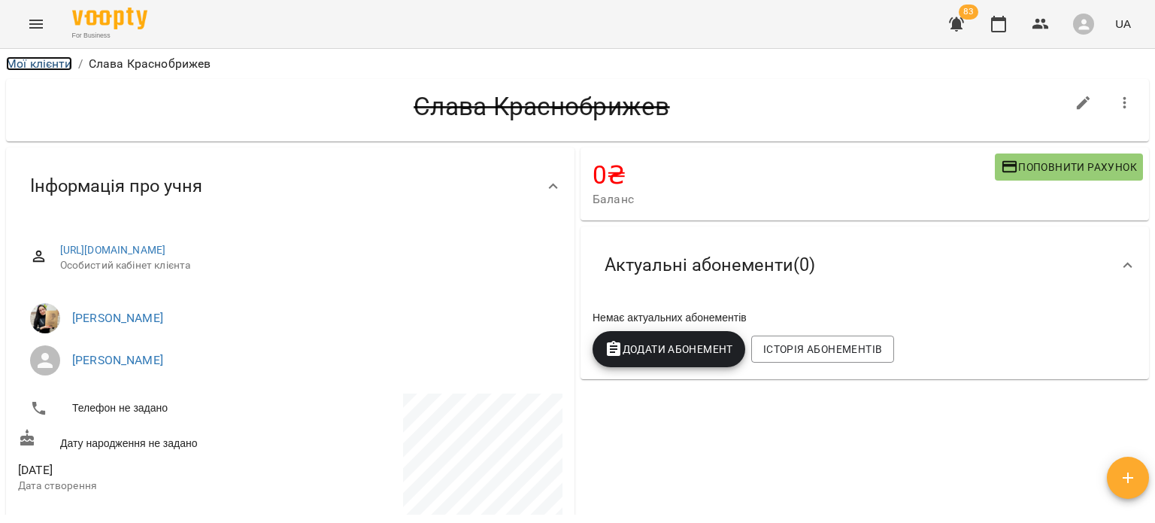
click at [62, 62] on link "Мої клієнти" at bounding box center [39, 63] width 66 height 14
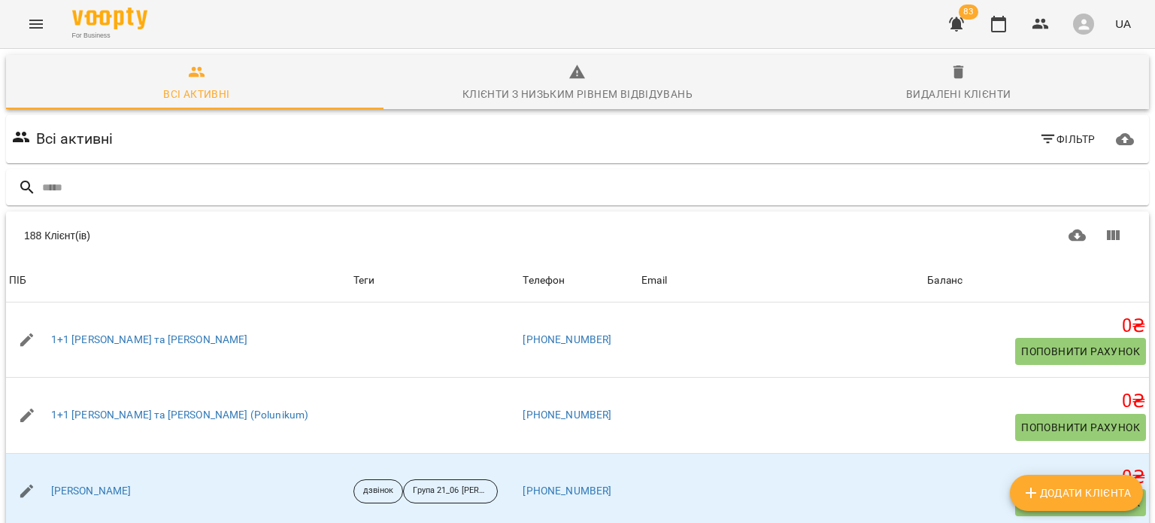
click at [34, 15] on icon "Menu" at bounding box center [36, 24] width 18 height 18
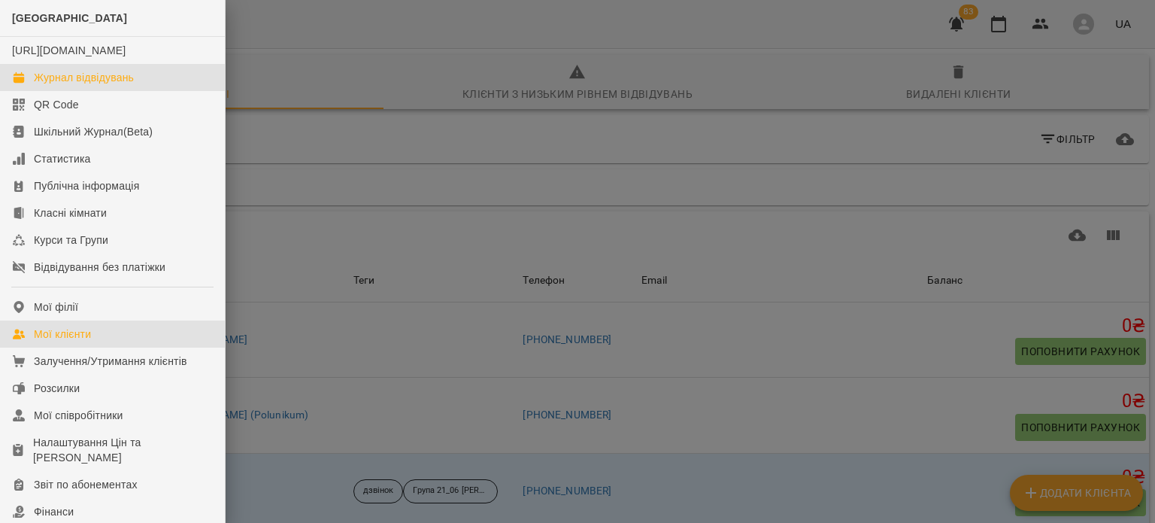
click at [59, 85] on div "Журнал відвідувань" at bounding box center [84, 77] width 100 height 15
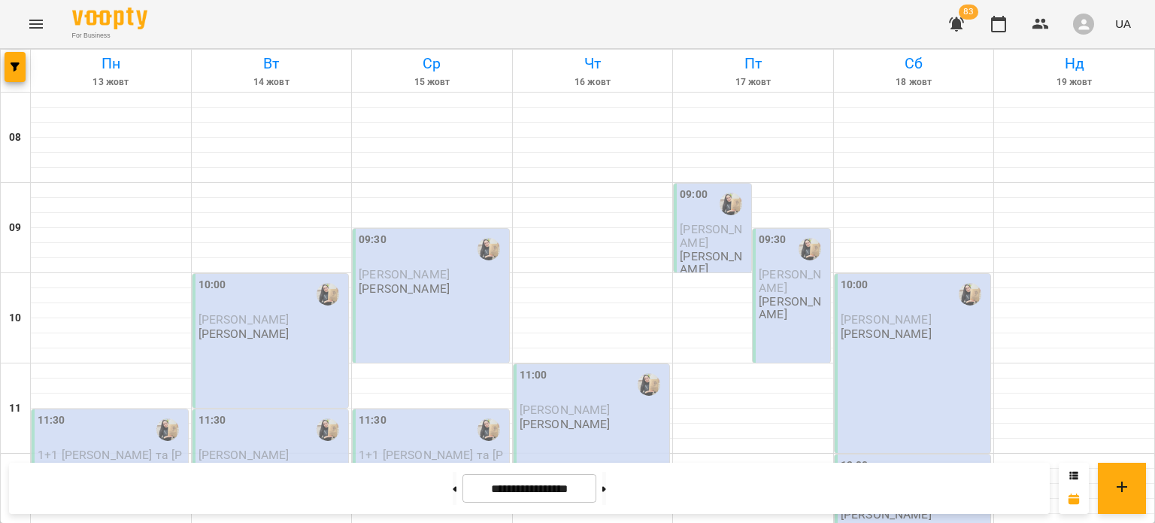
scroll to position [641, 0]
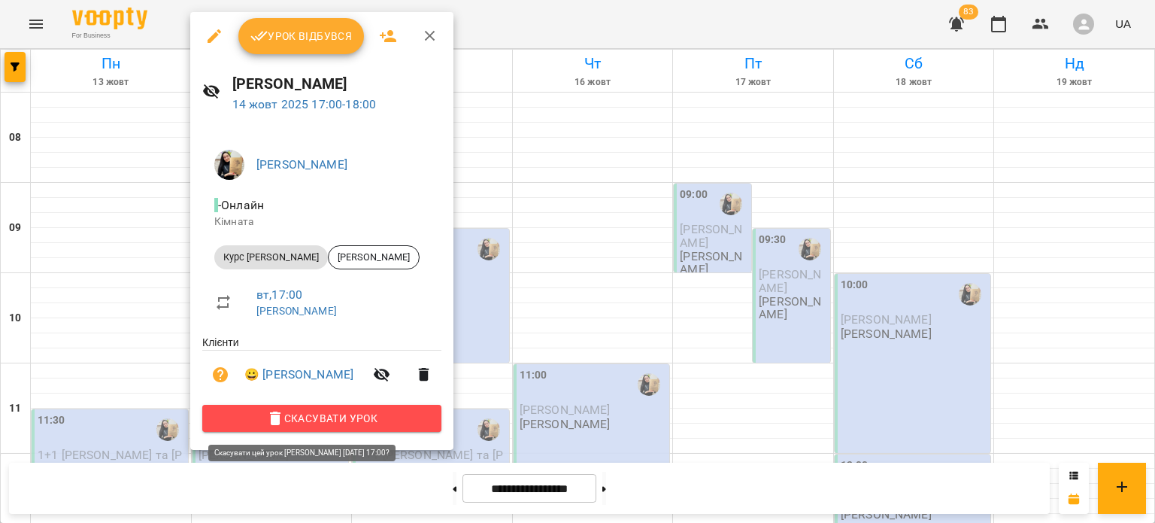
click at [329, 417] on span "Скасувати Урок" at bounding box center [321, 418] width 215 height 18
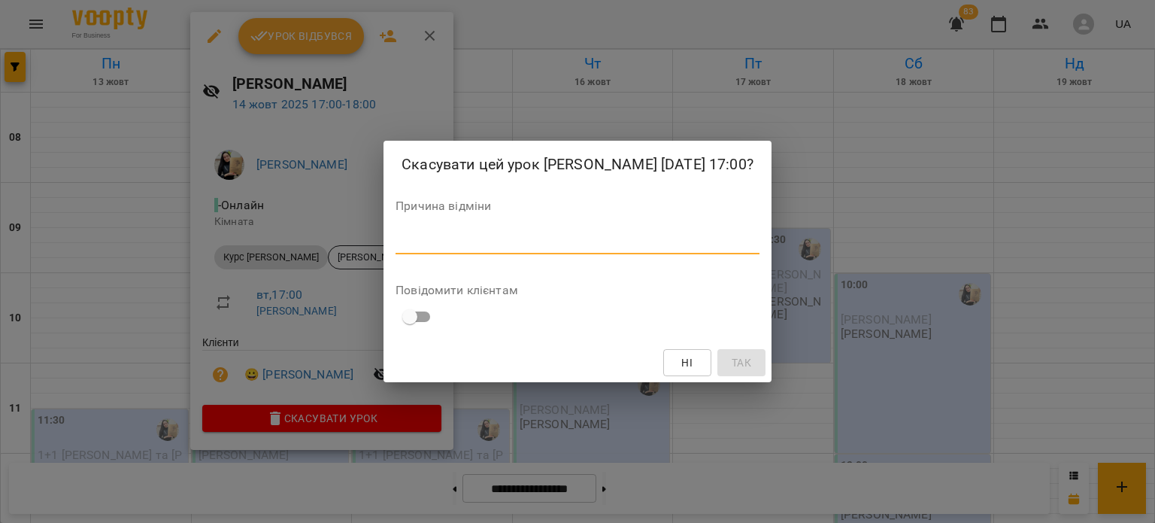
click at [536, 249] on textarea at bounding box center [577, 242] width 364 height 14
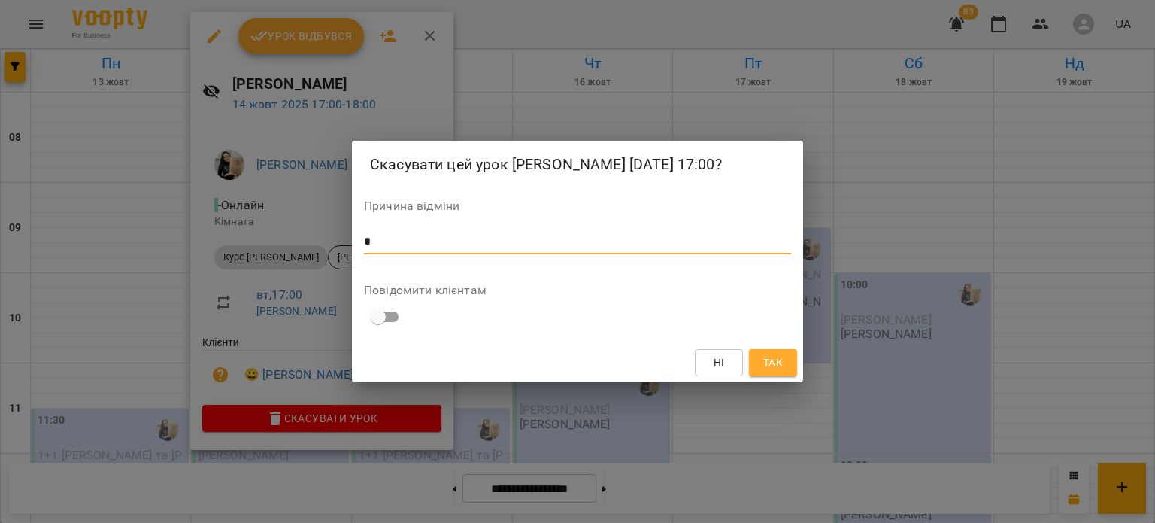
type textarea "*"
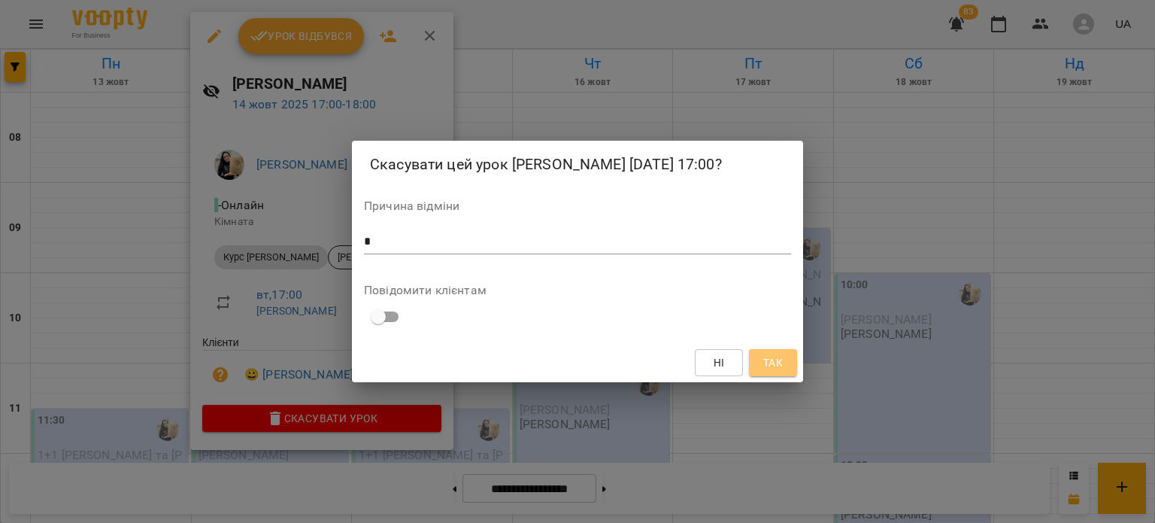
click at [776, 371] on span "Так" at bounding box center [773, 362] width 20 height 18
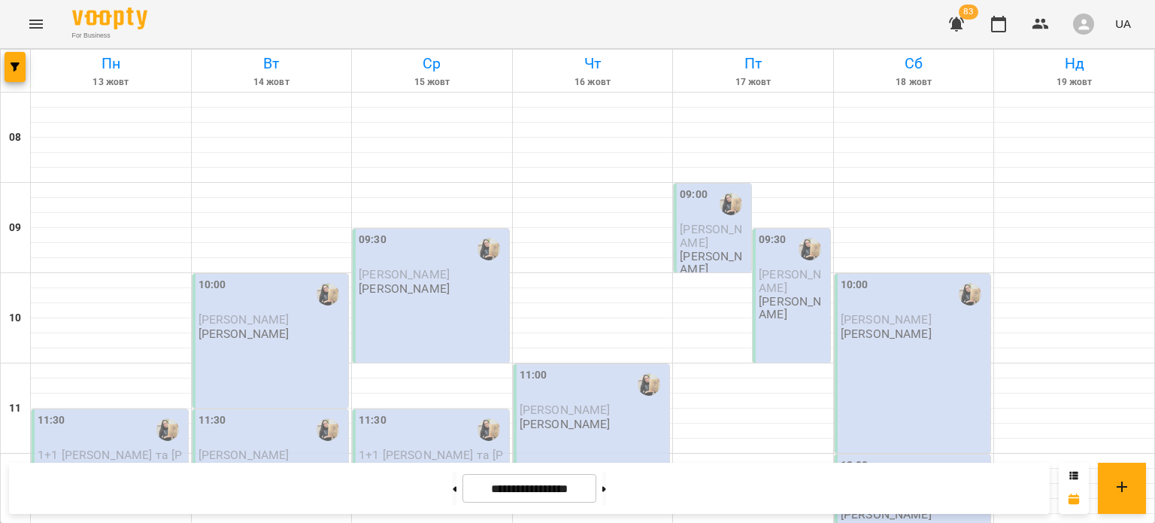
scroll to position [709, 0]
click at [606, 488] on button at bounding box center [604, 487] width 4 height 33
type input "**********"
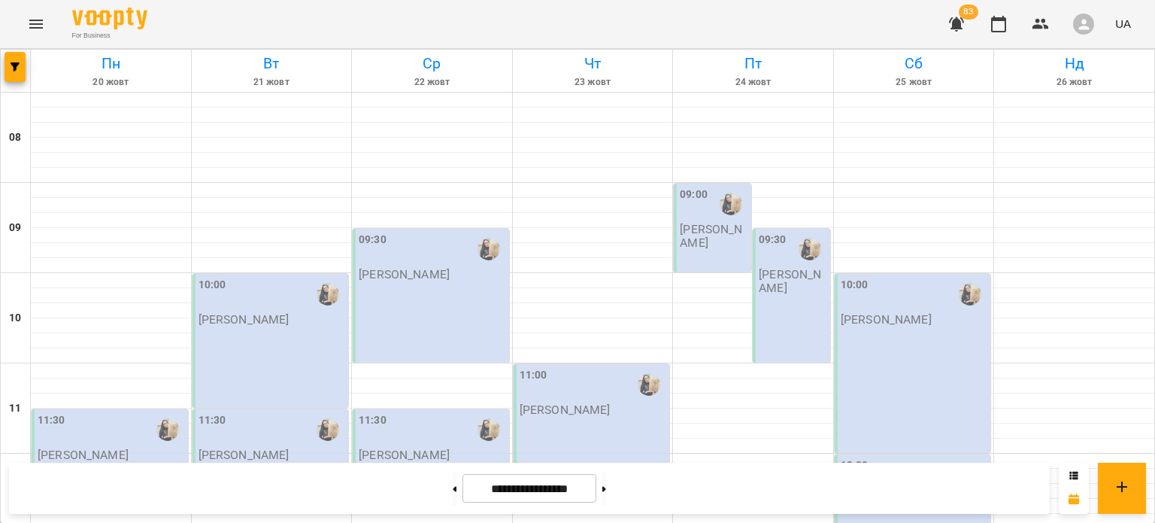
scroll to position [120, 0]
click at [289, 448] on p "[PERSON_NAME]" at bounding box center [243, 454] width 91 height 13
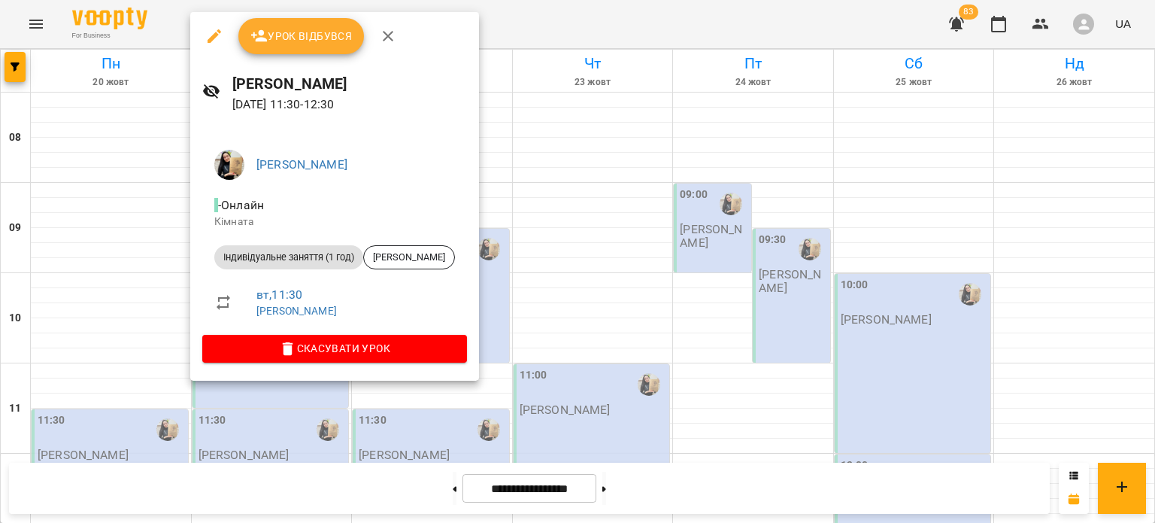
click at [551, 300] on div at bounding box center [577, 261] width 1155 height 523
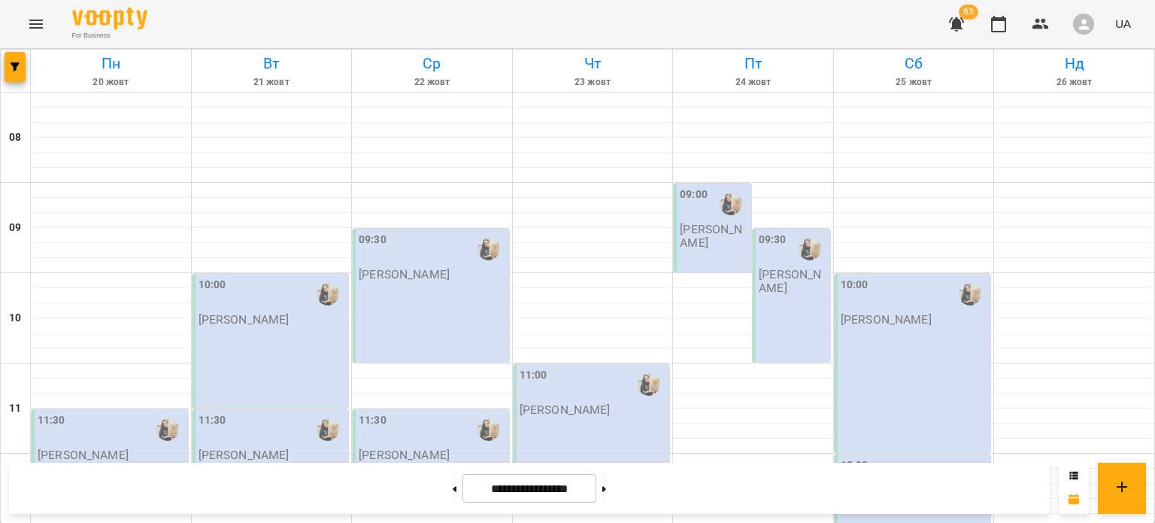
scroll to position [517, 0]
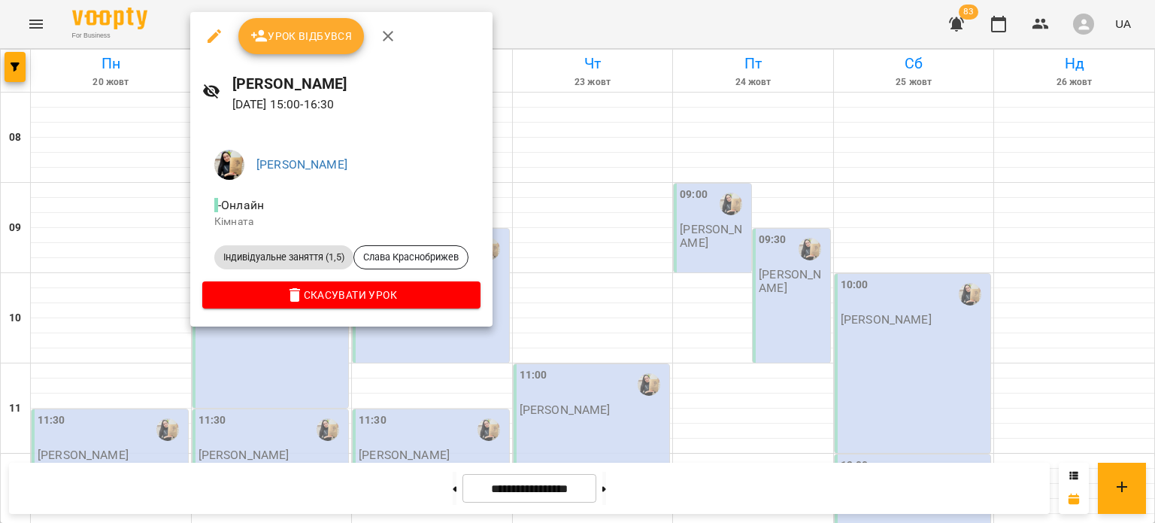
click at [648, 183] on div at bounding box center [577, 261] width 1155 height 523
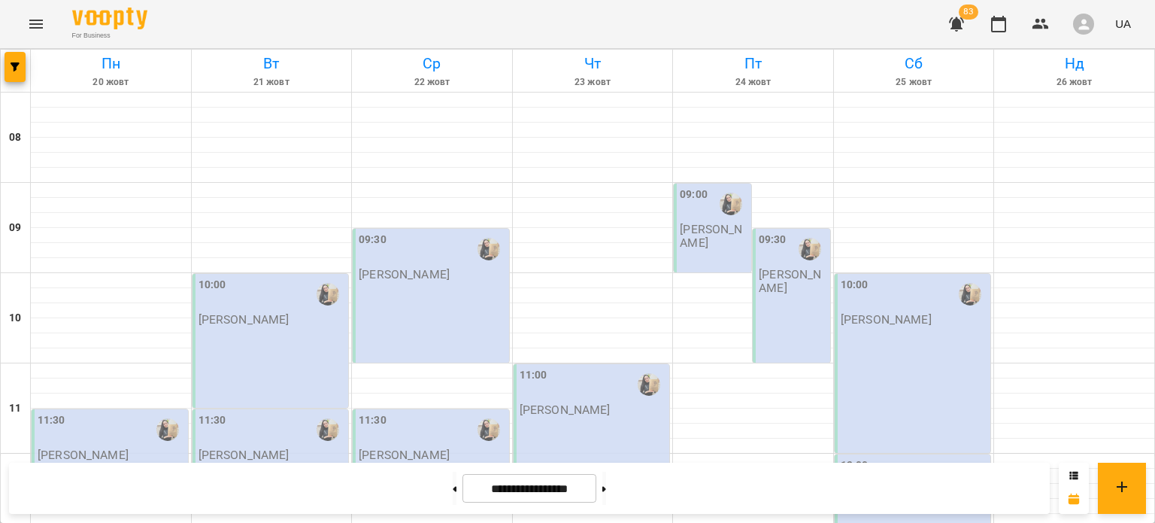
scroll to position [547, 0]
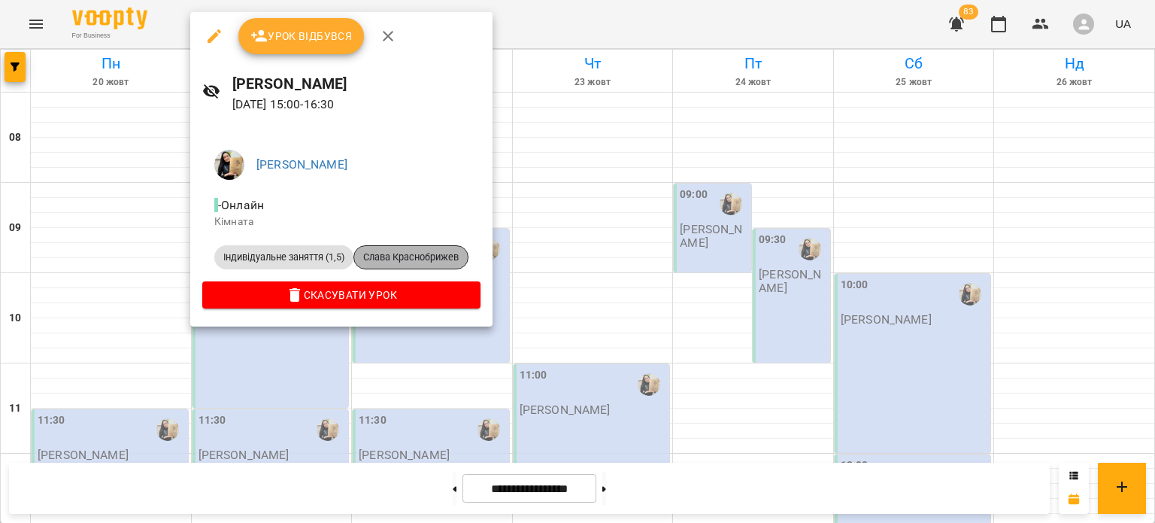
click at [375, 259] on span "Слава Краснобрижев" at bounding box center [411, 257] width 114 height 14
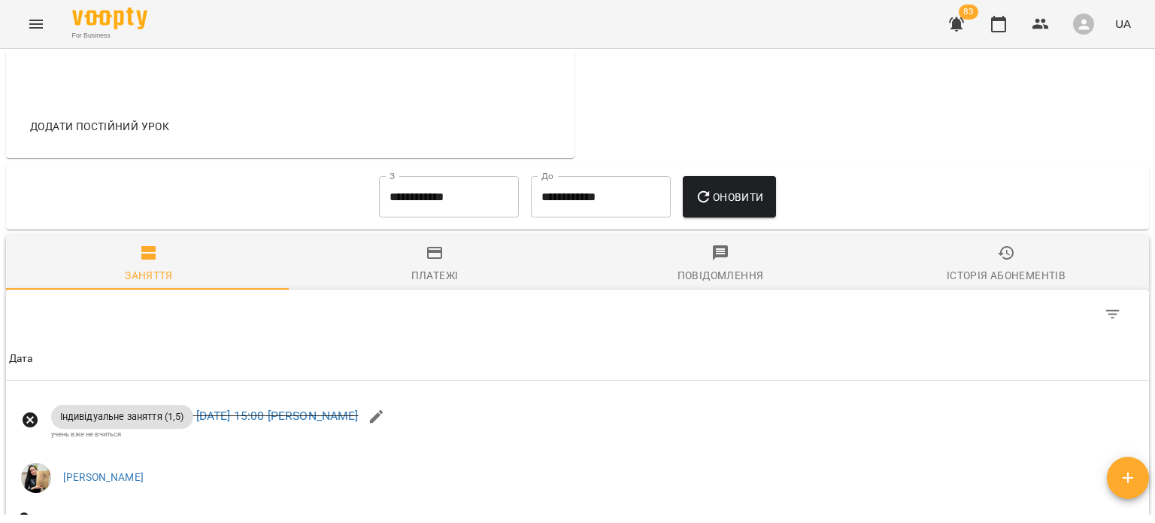
scroll to position [662, 0]
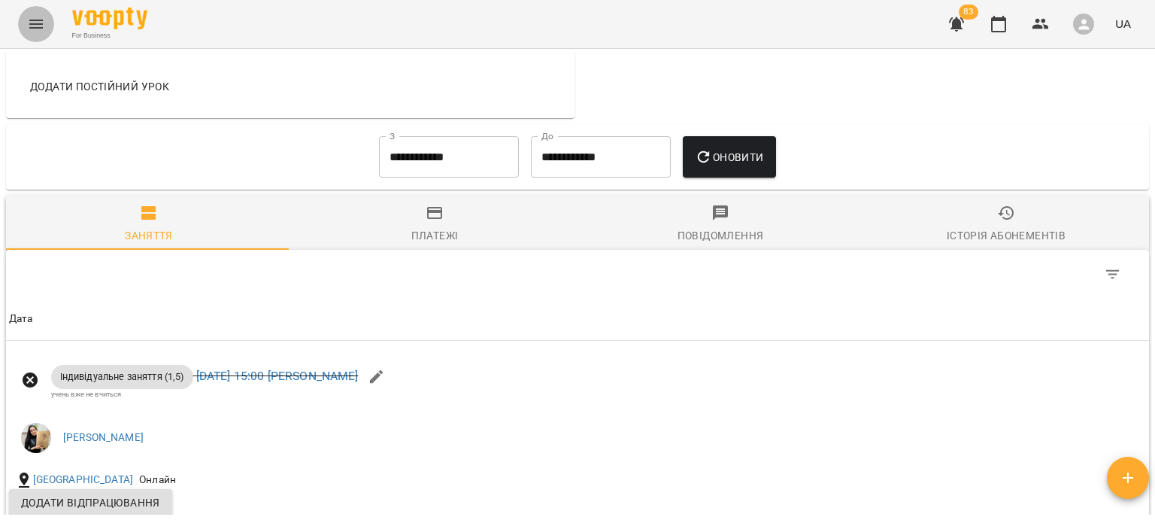
click at [33, 24] on icon "Menu" at bounding box center [36, 24] width 14 height 9
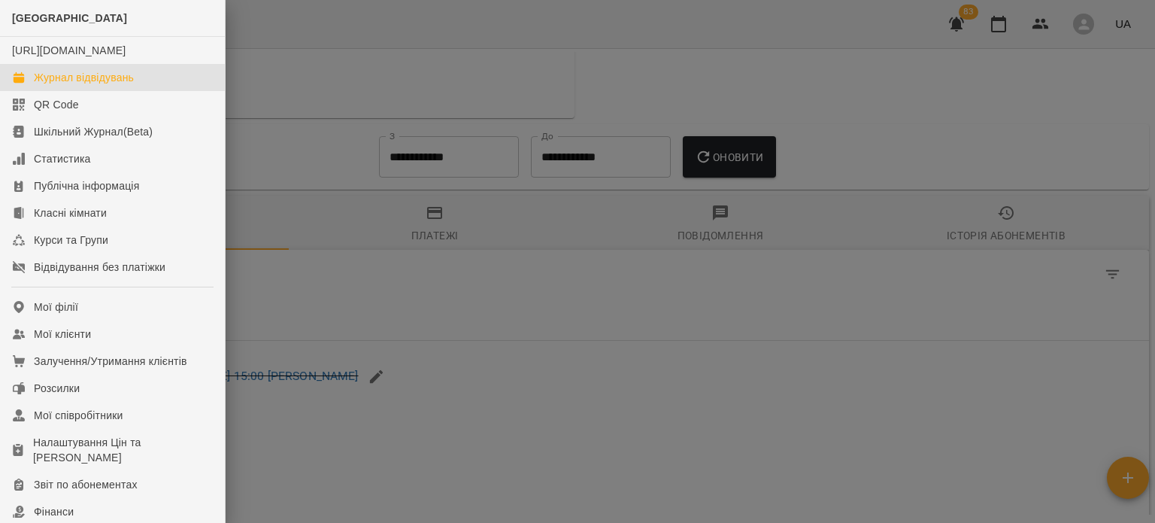
click at [84, 91] on link "Журнал відвідувань" at bounding box center [112, 77] width 225 height 27
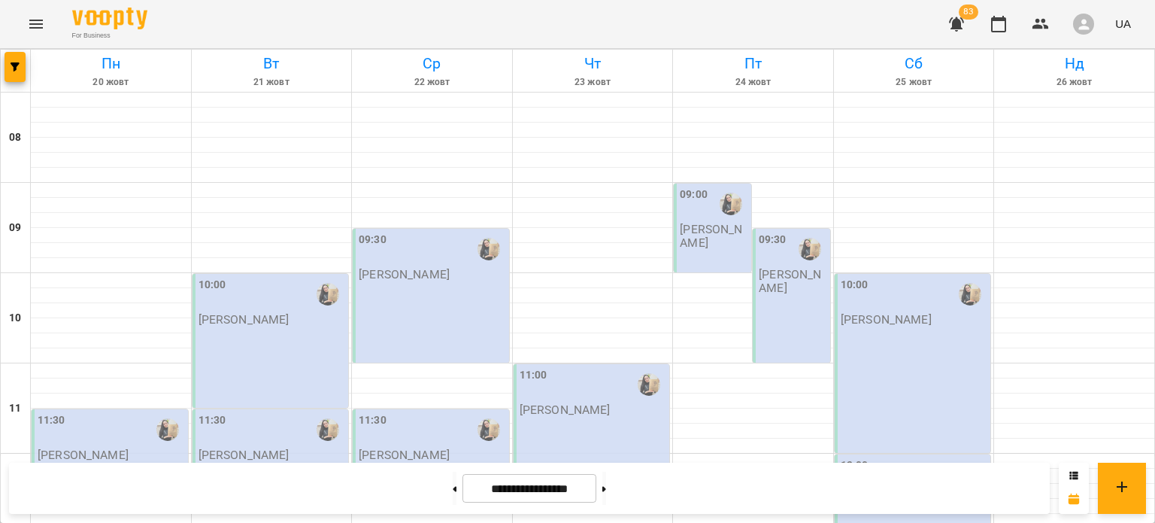
scroll to position [543, 0]
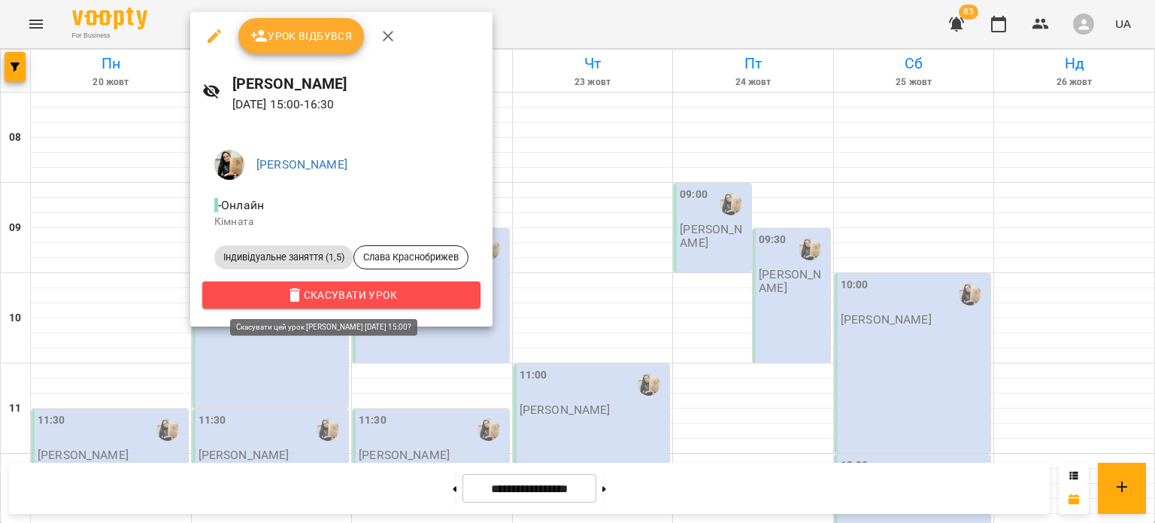
click at [355, 300] on span "Скасувати Урок" at bounding box center [341, 295] width 254 height 18
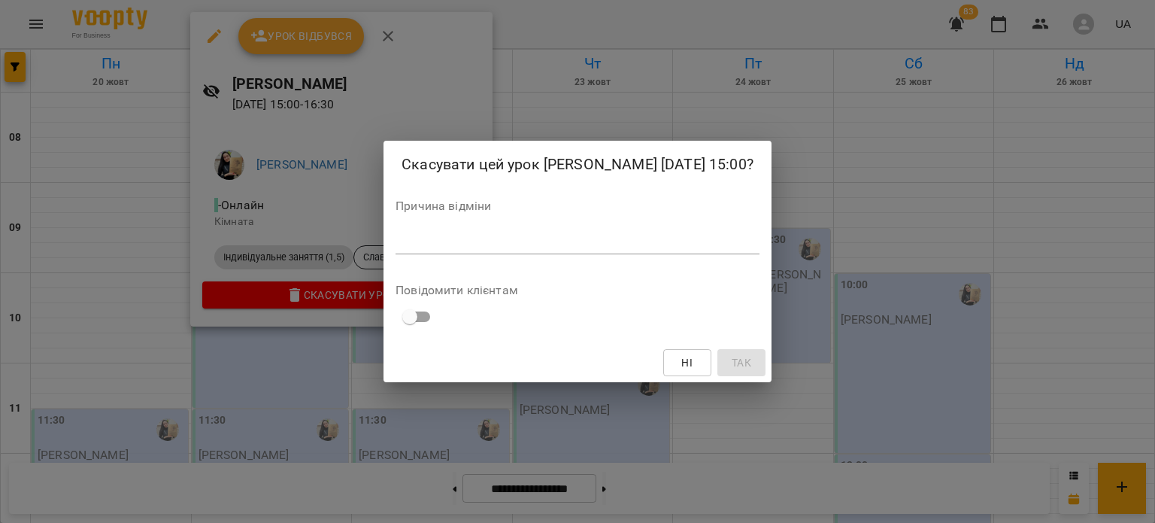
click at [469, 249] on textarea at bounding box center [577, 242] width 364 height 14
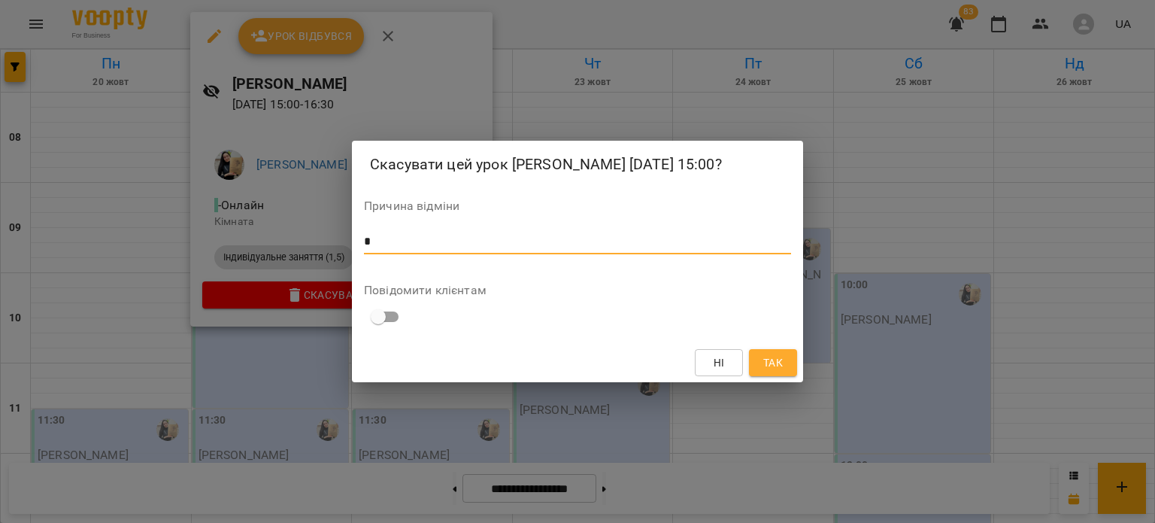
type textarea "*"
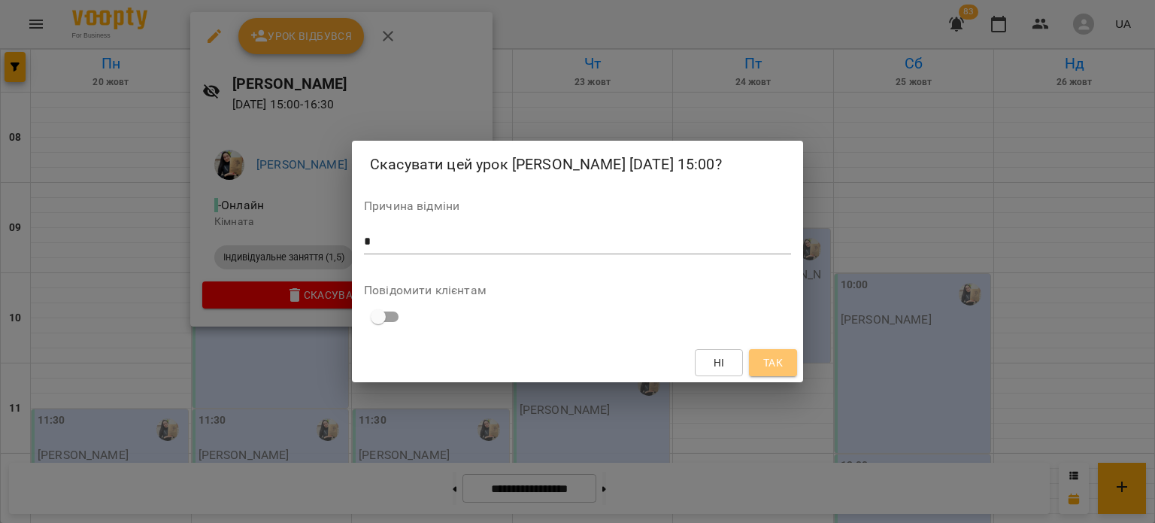
click at [779, 376] on button "Так" at bounding box center [773, 362] width 48 height 27
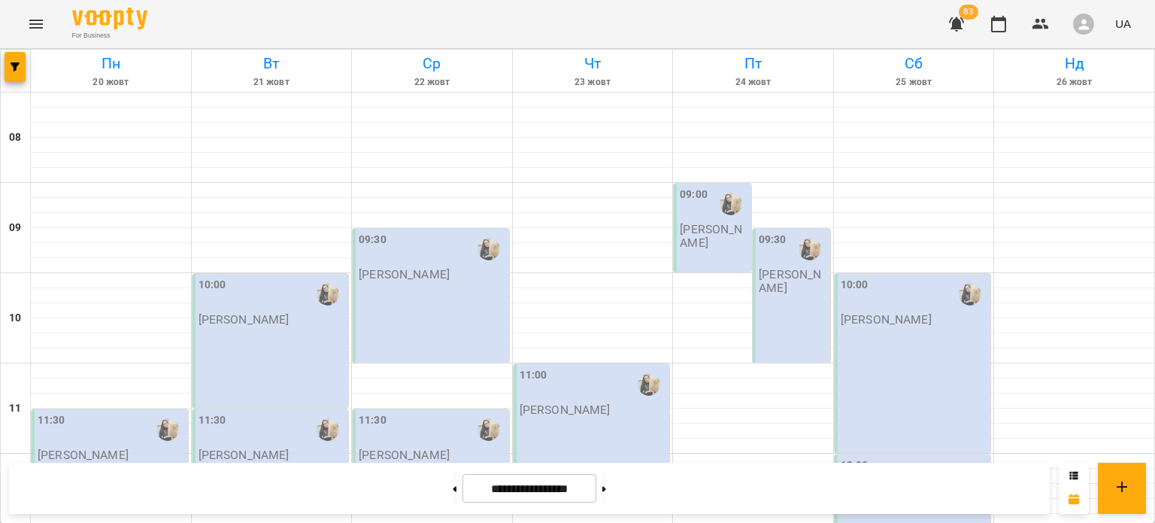
scroll to position [781, 0]
click at [606, 486] on button at bounding box center [604, 487] width 4 height 33
type input "**********"
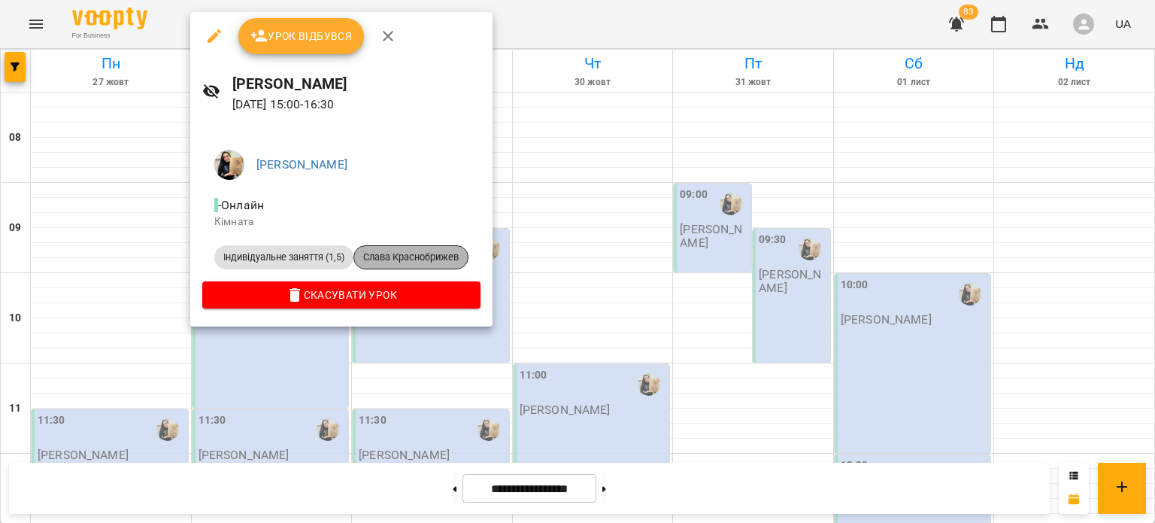
click at [394, 257] on span "Слава Краснобрижев" at bounding box center [411, 257] width 114 height 14
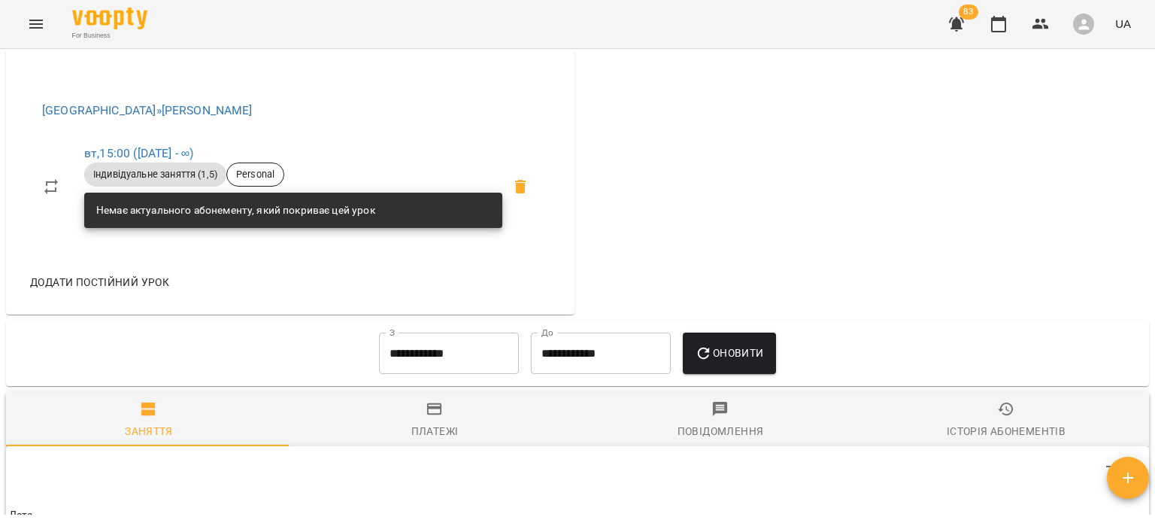
scroll to position [620, 0]
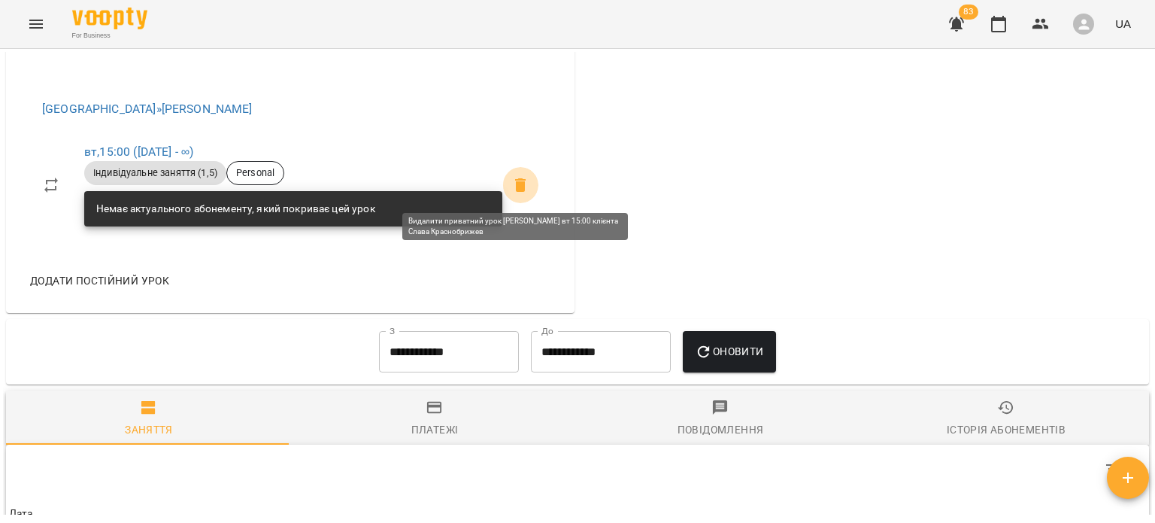
click at [523, 185] on span at bounding box center [520, 185] width 36 height 36
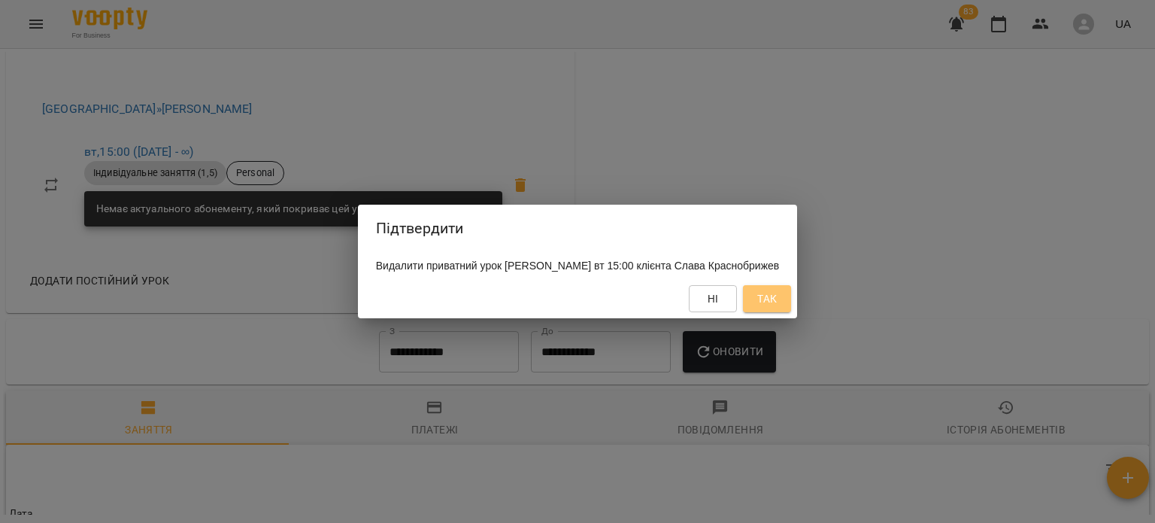
click at [775, 307] on span "Так" at bounding box center [767, 298] width 20 height 18
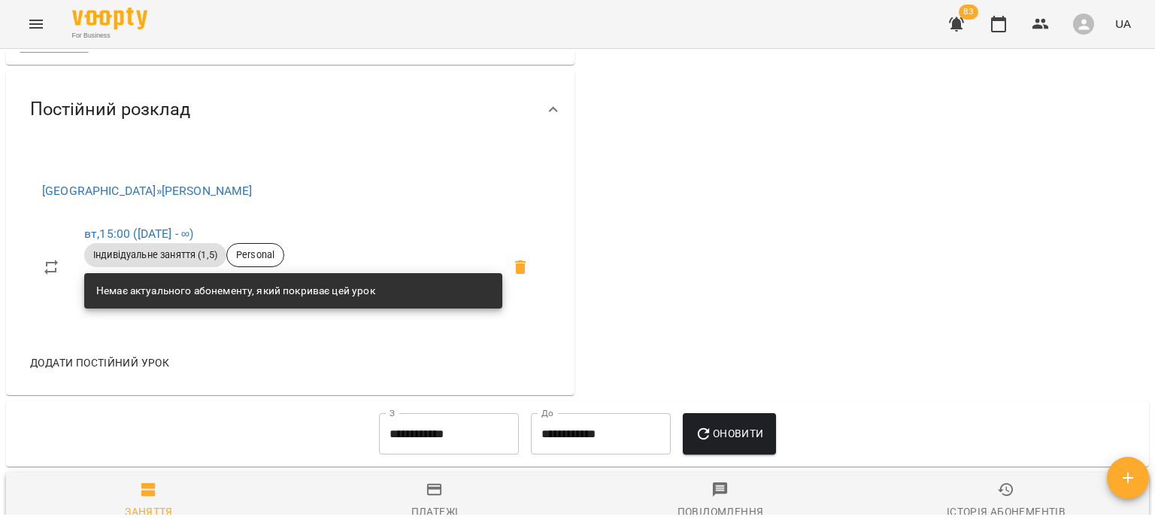
scroll to position [541, 0]
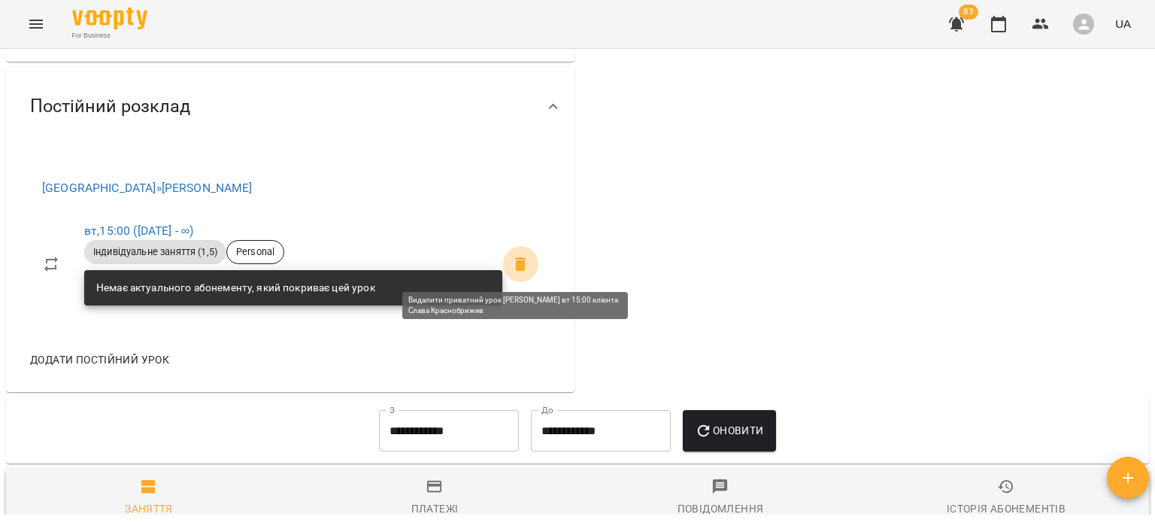
click at [519, 262] on icon at bounding box center [520, 264] width 11 height 14
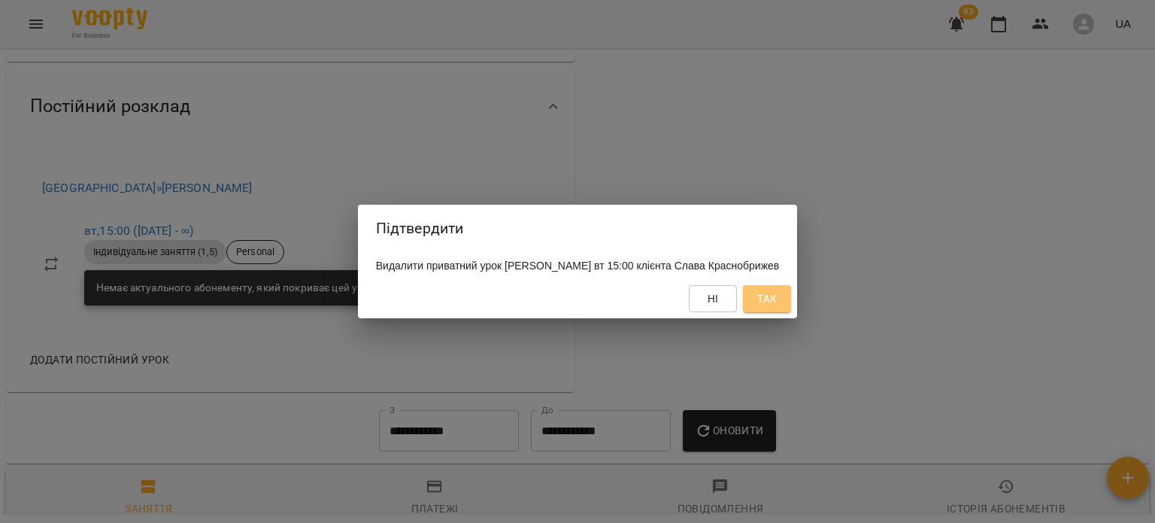
click at [773, 307] on span "Так" at bounding box center [767, 298] width 20 height 18
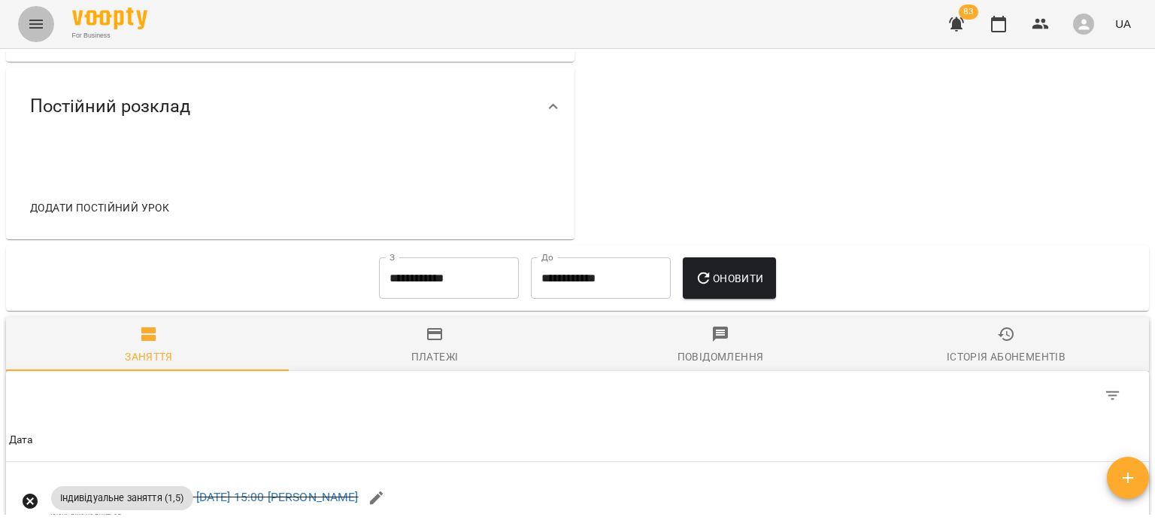
click at [39, 11] on button "Menu" at bounding box center [36, 24] width 36 height 36
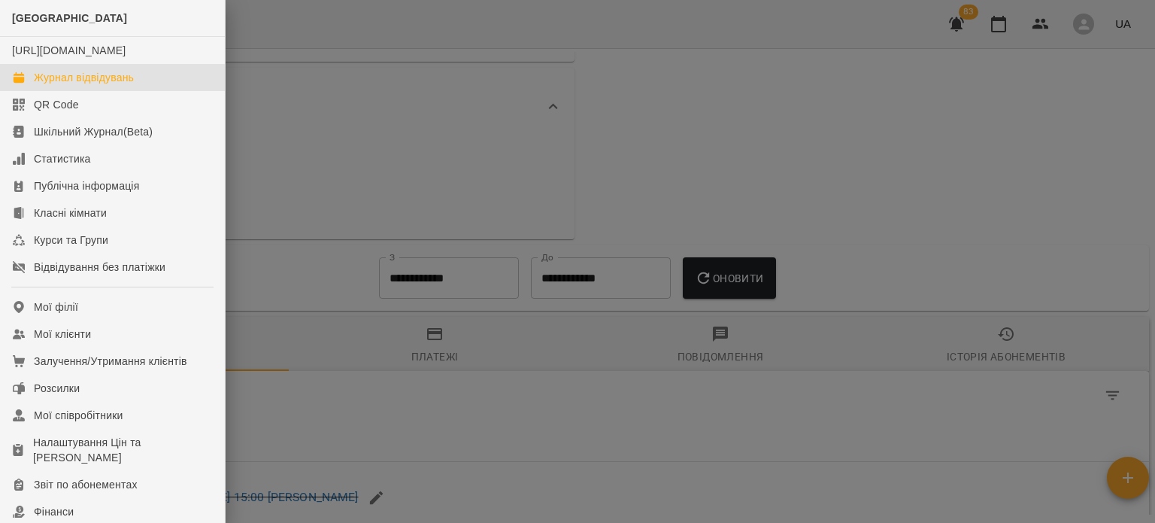
click at [60, 85] on div "Журнал відвідувань" at bounding box center [84, 77] width 100 height 15
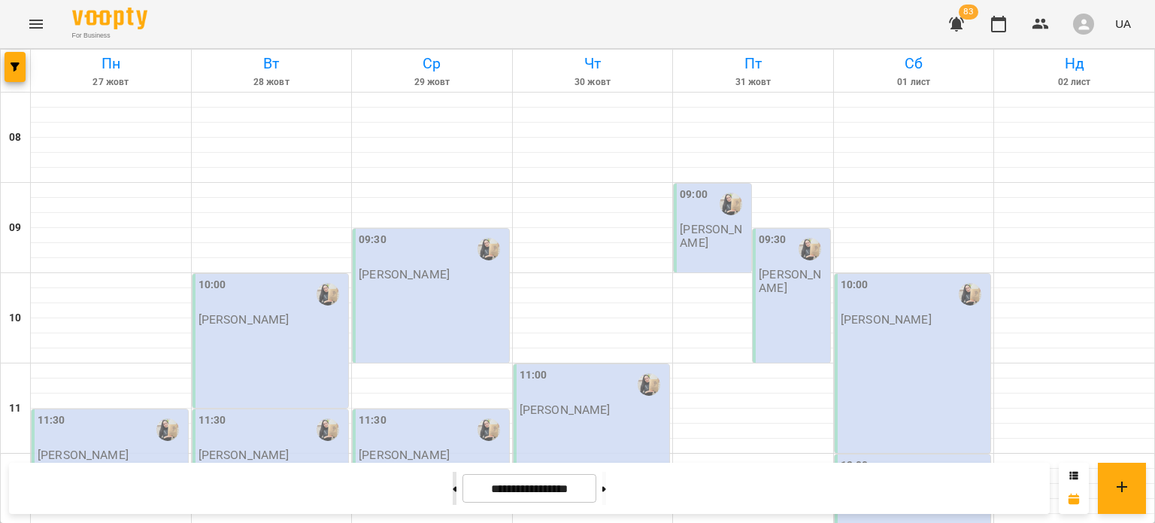
click at [453, 492] on button at bounding box center [455, 487] width 4 height 33
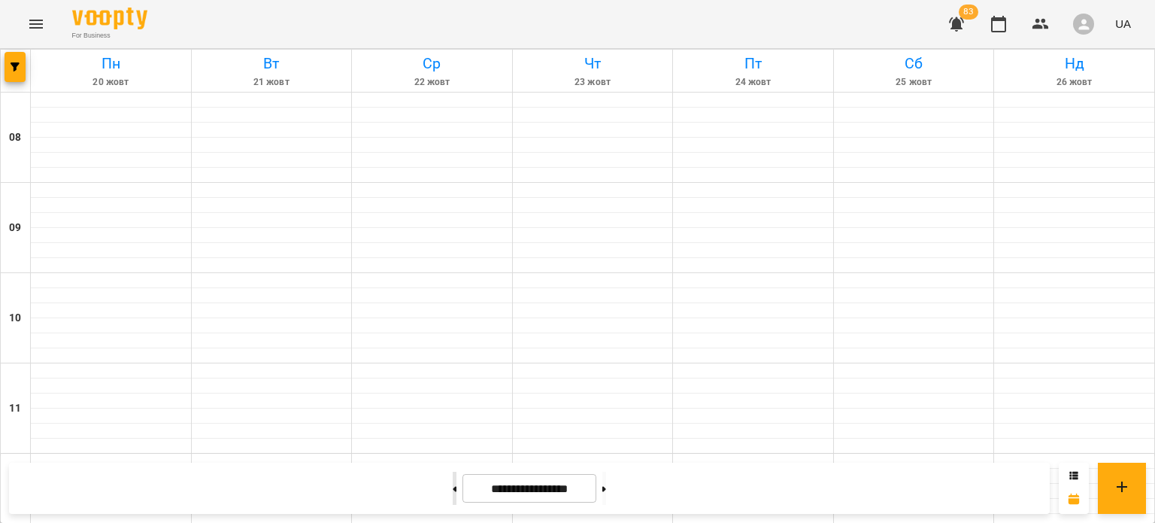
click at [453, 492] on button at bounding box center [455, 487] width 4 height 33
type input "**********"
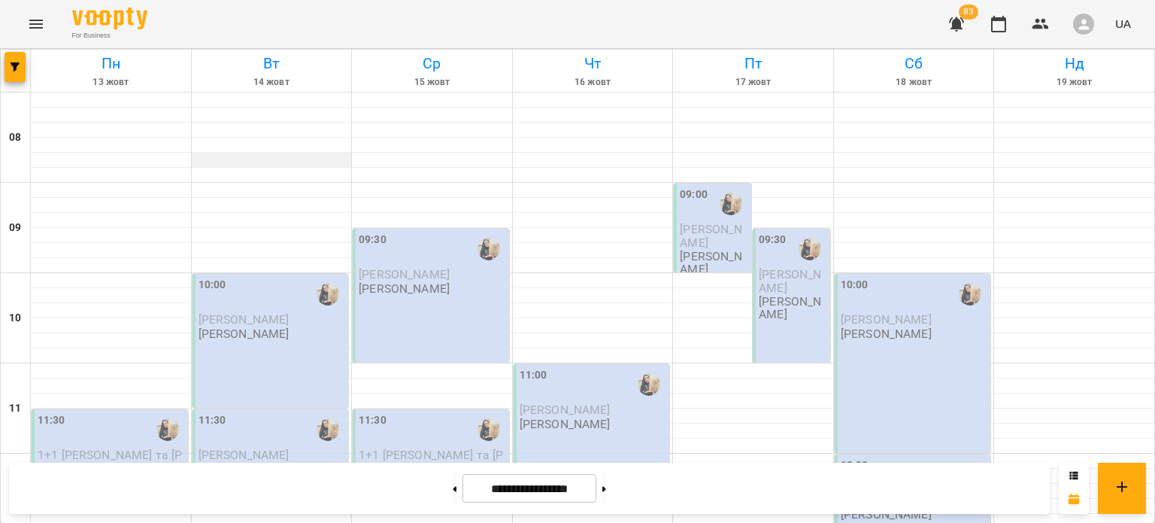
scroll to position [610, 0]
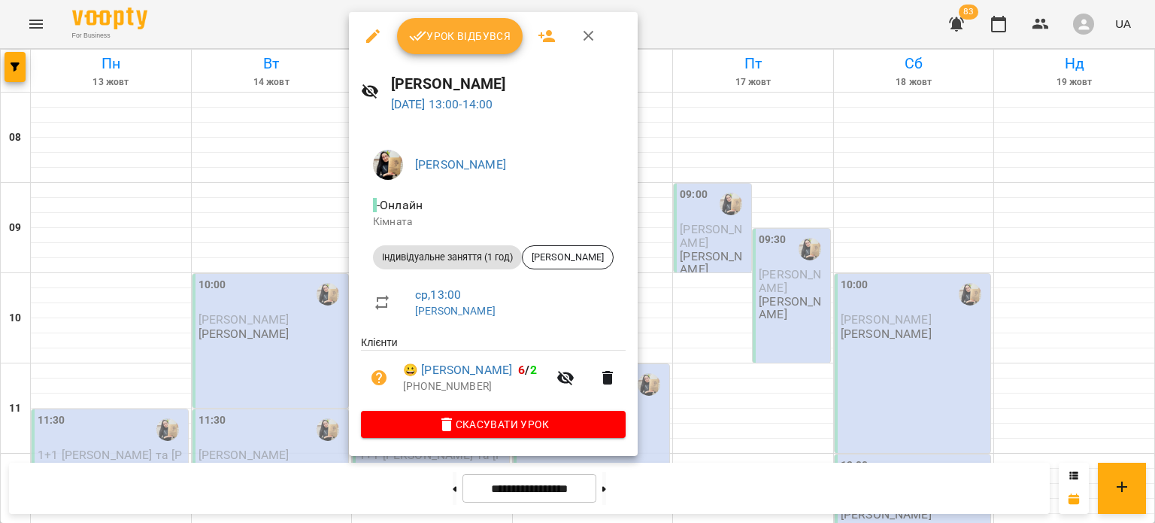
click at [677, 81] on div at bounding box center [577, 261] width 1155 height 523
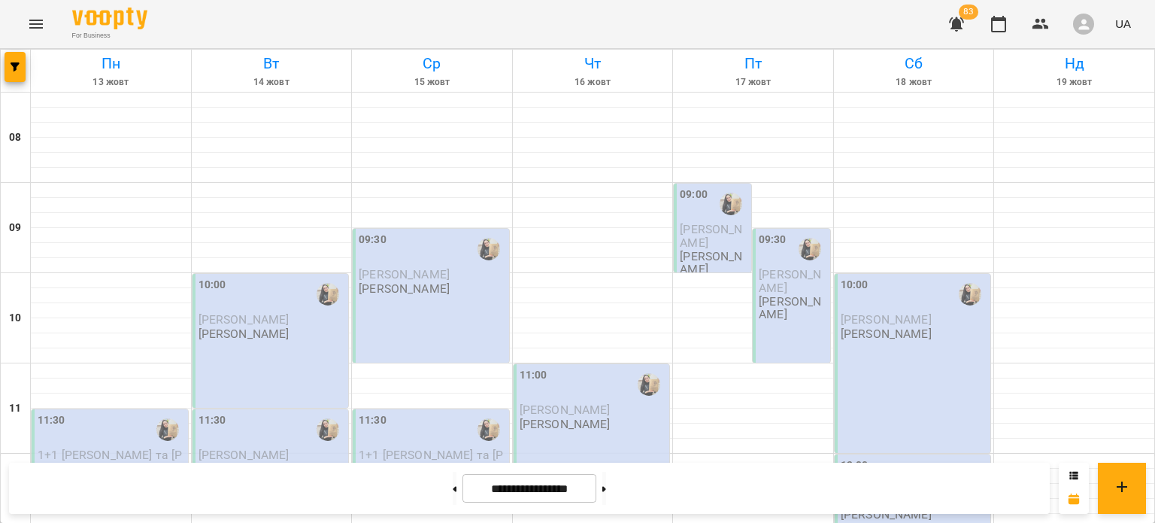
scroll to position [878, 0]
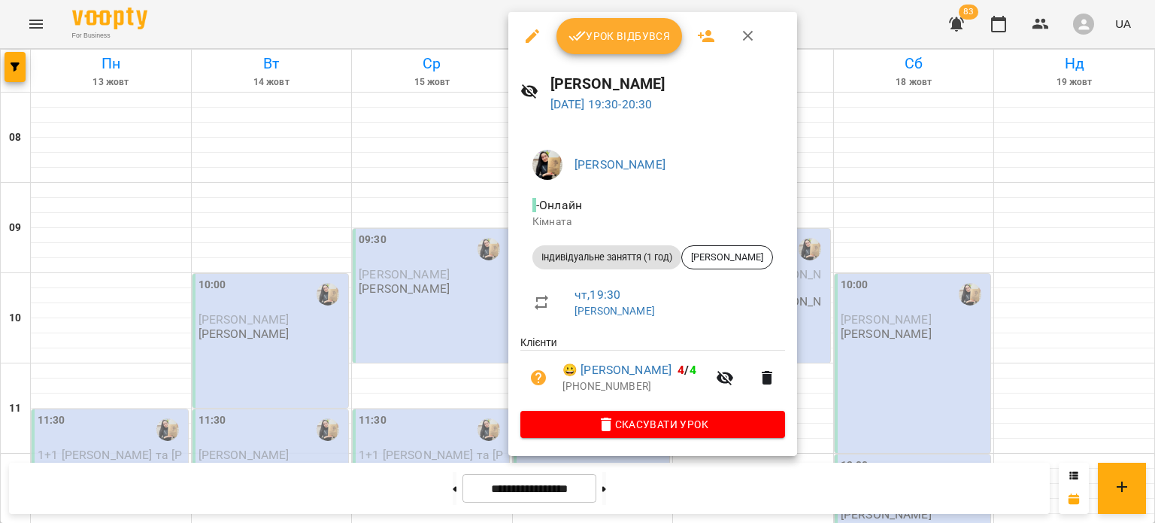
click at [307, 351] on div at bounding box center [577, 261] width 1155 height 523
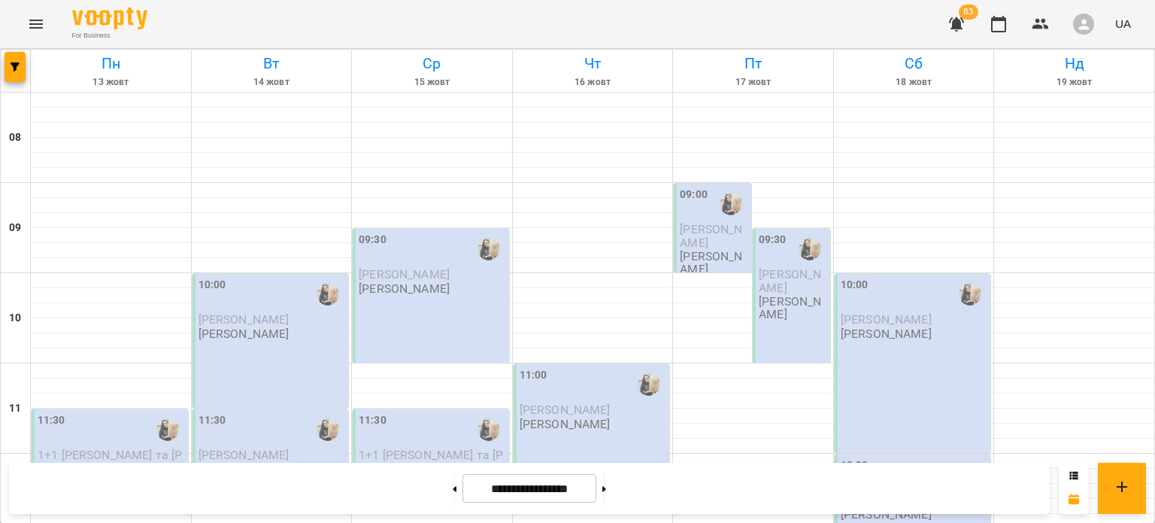
scroll to position [15, 0]
click at [453, 489] on button at bounding box center [455, 487] width 4 height 33
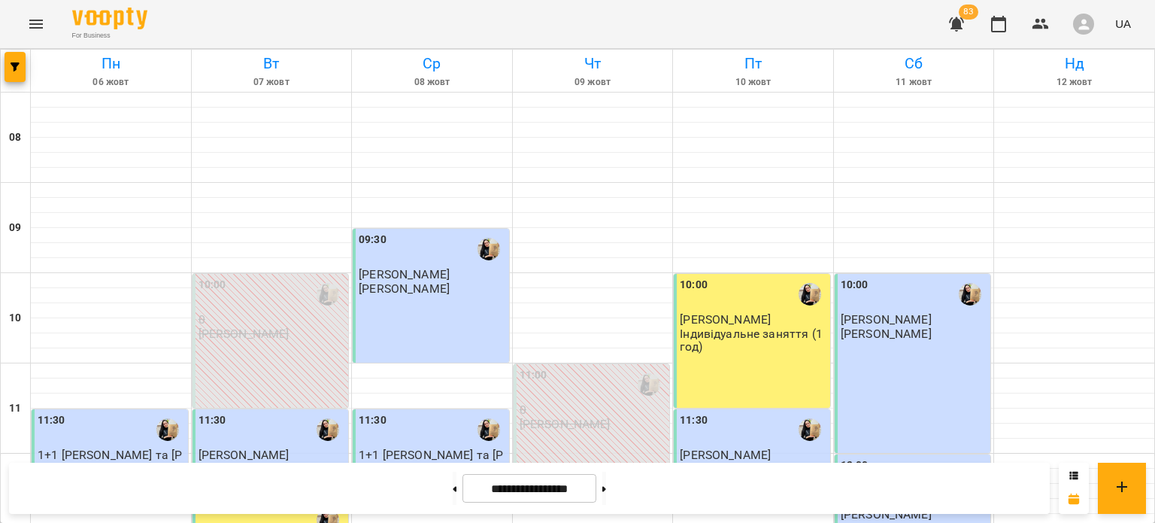
scroll to position [159, 0]
click at [606, 484] on button at bounding box center [604, 487] width 4 height 33
type input "**********"
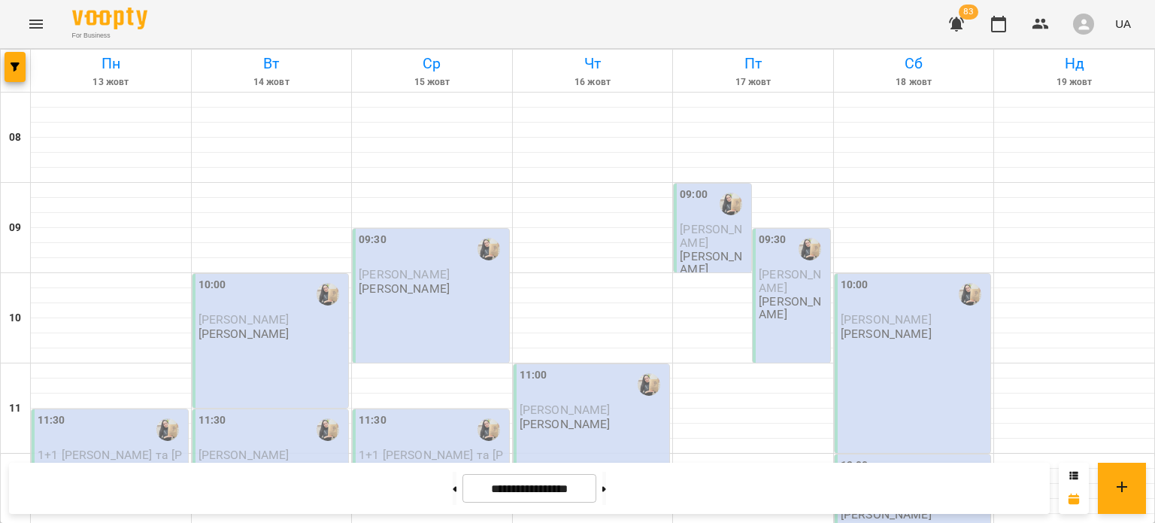
scroll to position [665, 0]
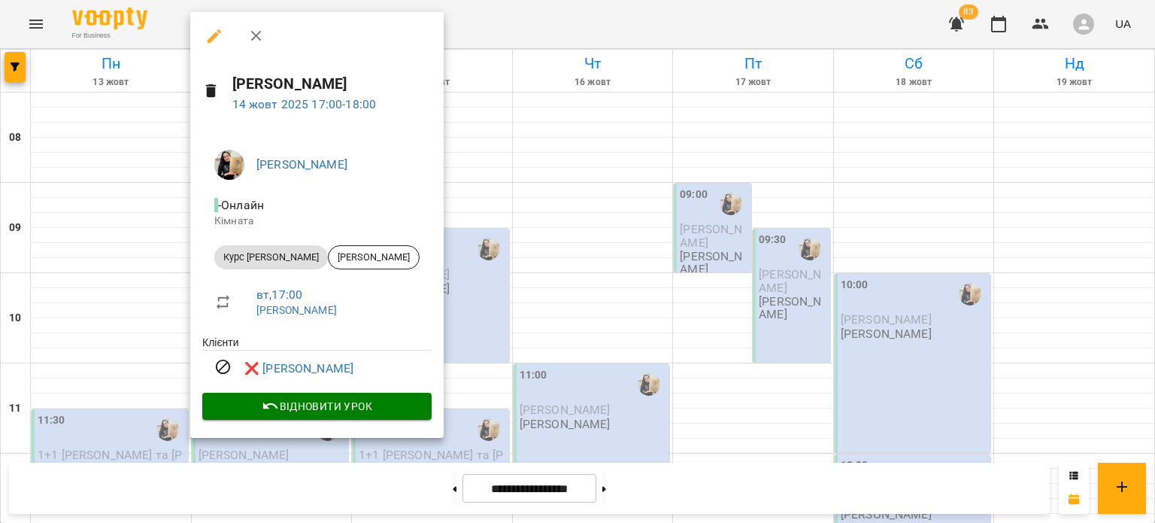
click at [598, 286] on div at bounding box center [577, 261] width 1155 height 523
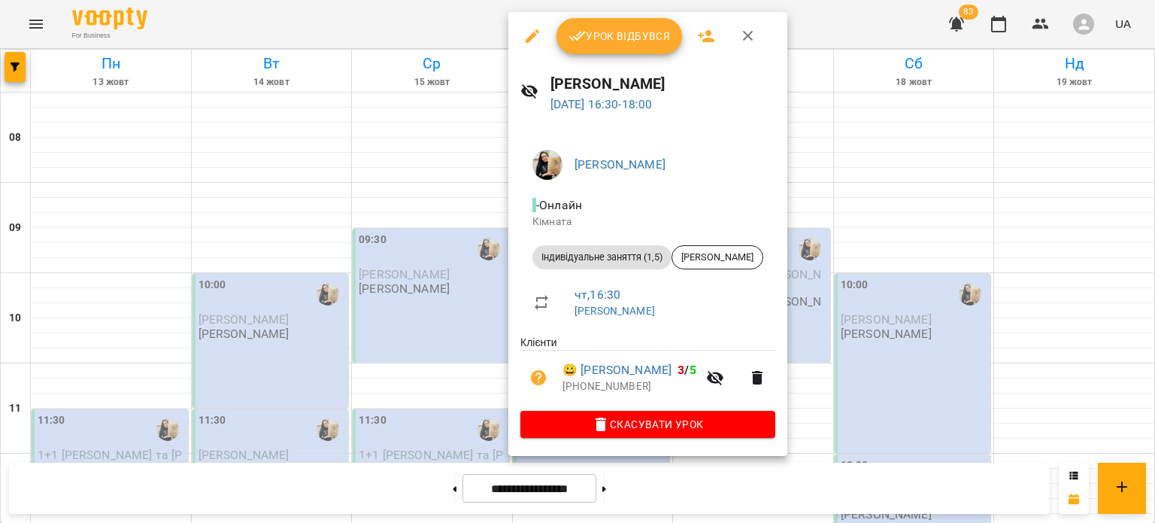
click at [529, 37] on icon "button" at bounding box center [533, 36] width 14 height 14
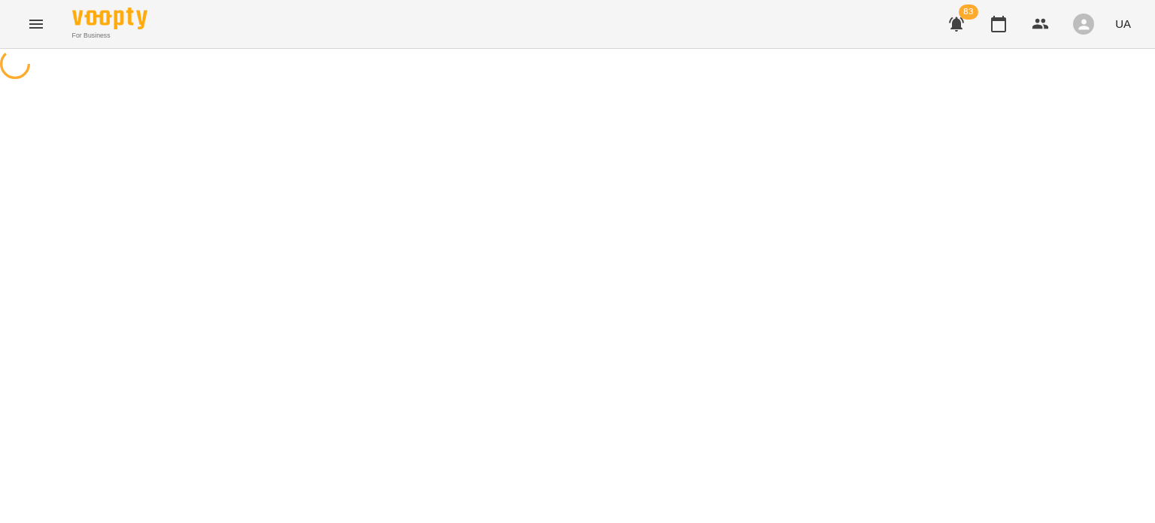
select select "**********"
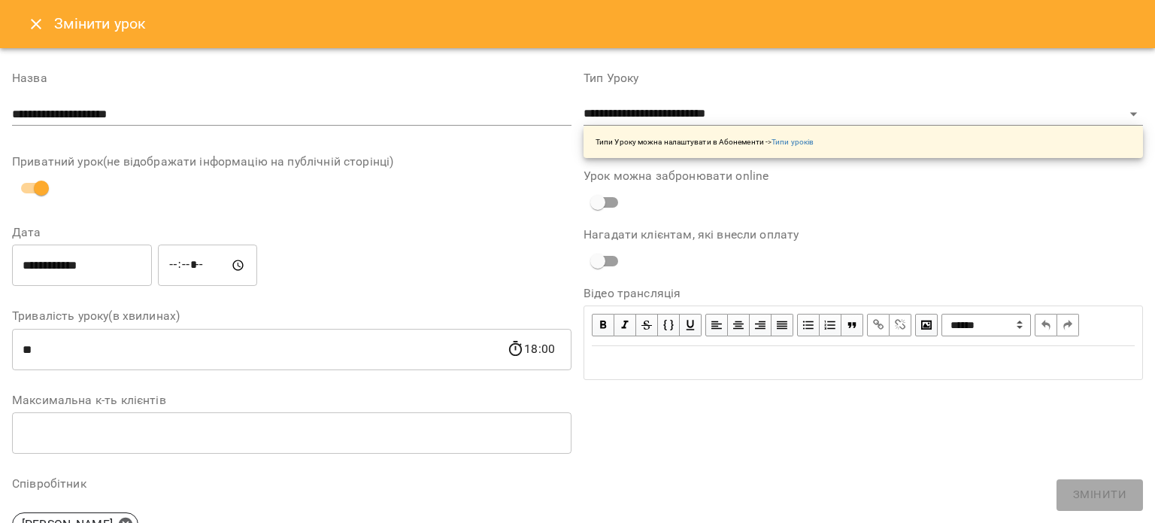
click at [96, 243] on div "**********" at bounding box center [82, 265] width 146 height 48
click at [98, 251] on input "**********" at bounding box center [82, 265] width 140 height 42
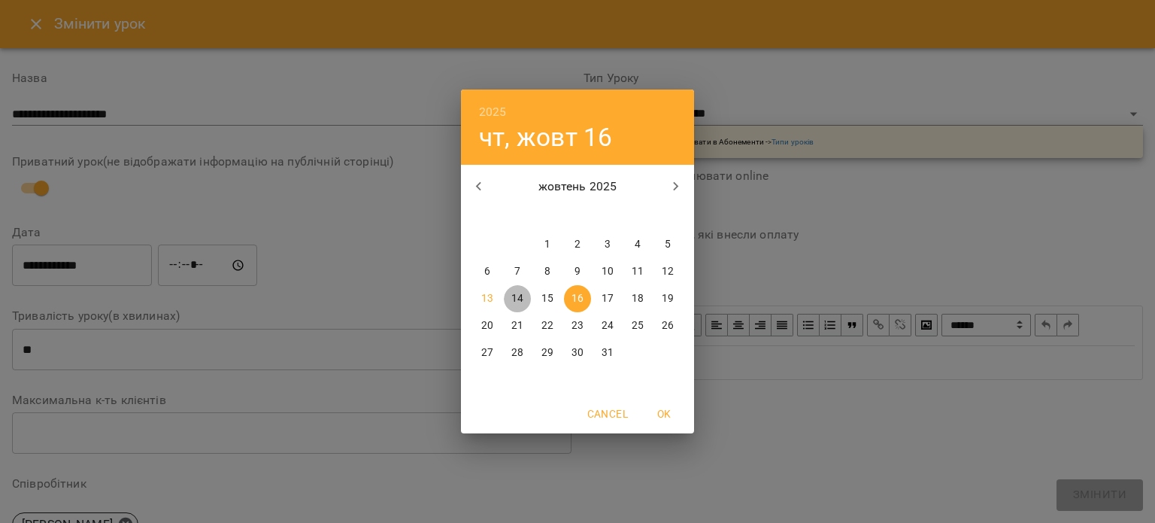
click at [520, 295] on p "14" at bounding box center [517, 298] width 12 height 15
type input "**********"
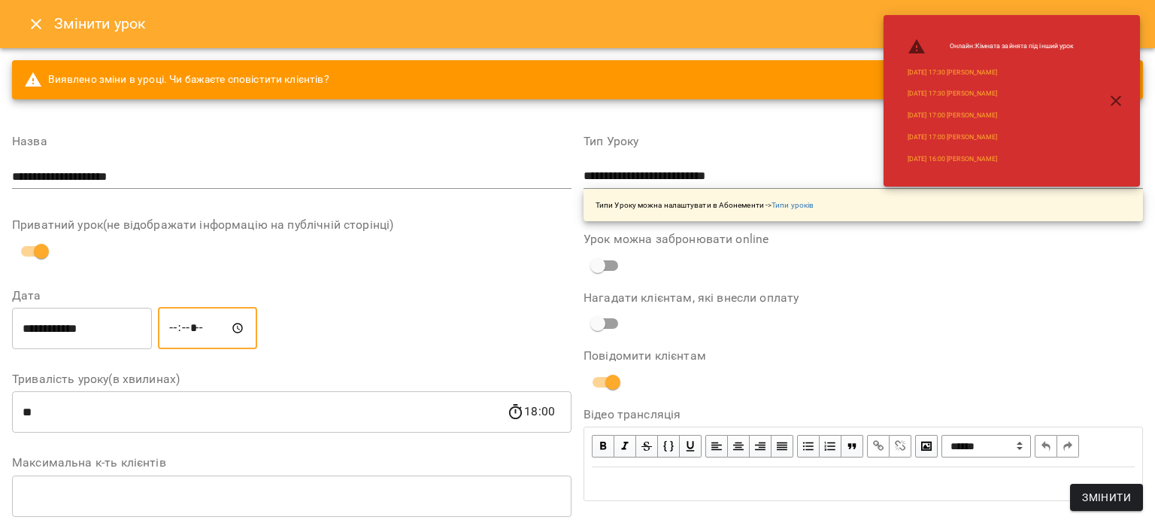
click at [197, 334] on input "*****" at bounding box center [207, 328] width 99 height 42
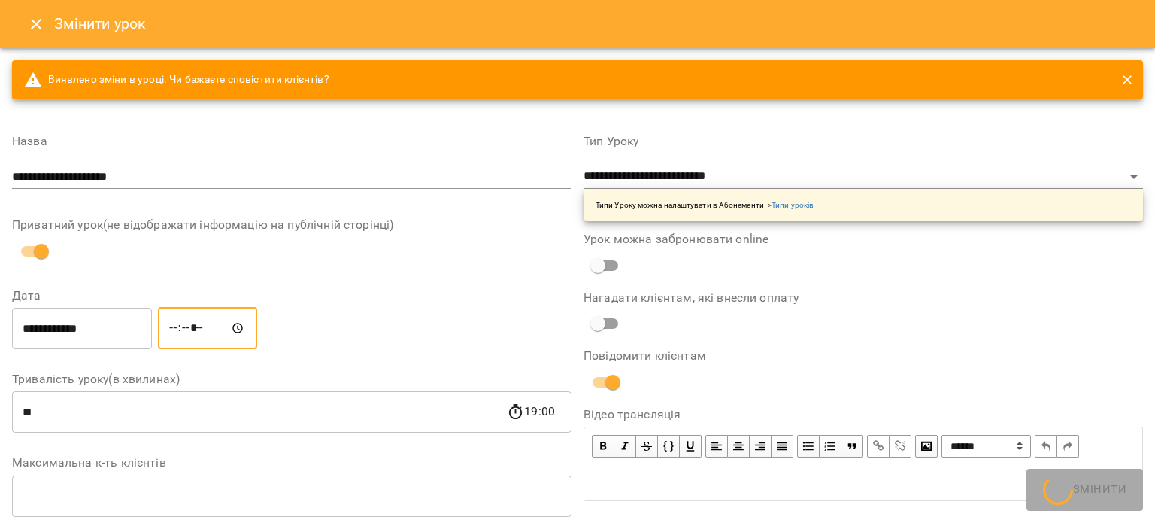
type input "*****"
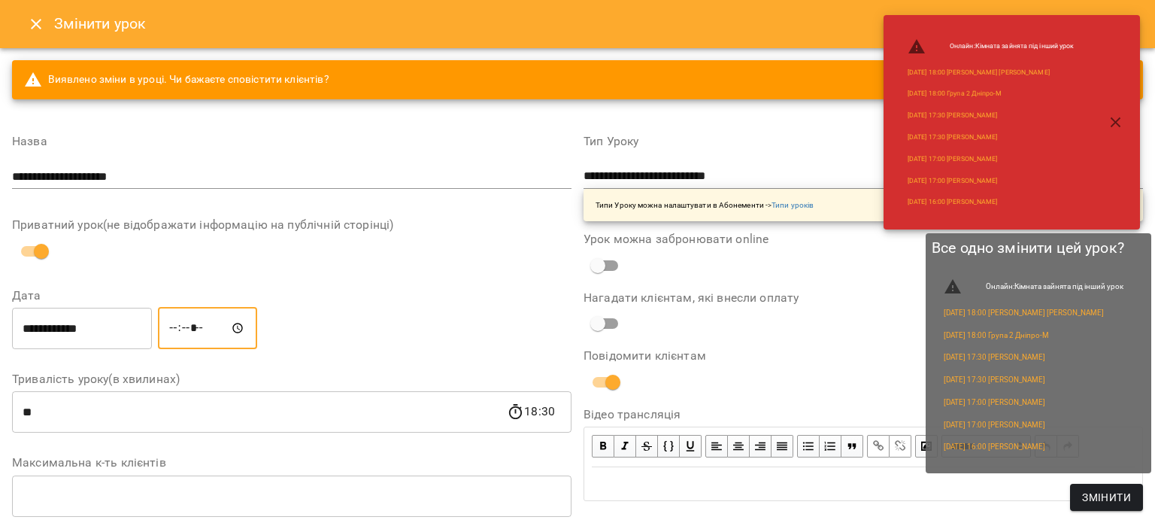
click at [1113, 493] on span "Змінити" at bounding box center [1106, 497] width 49 height 18
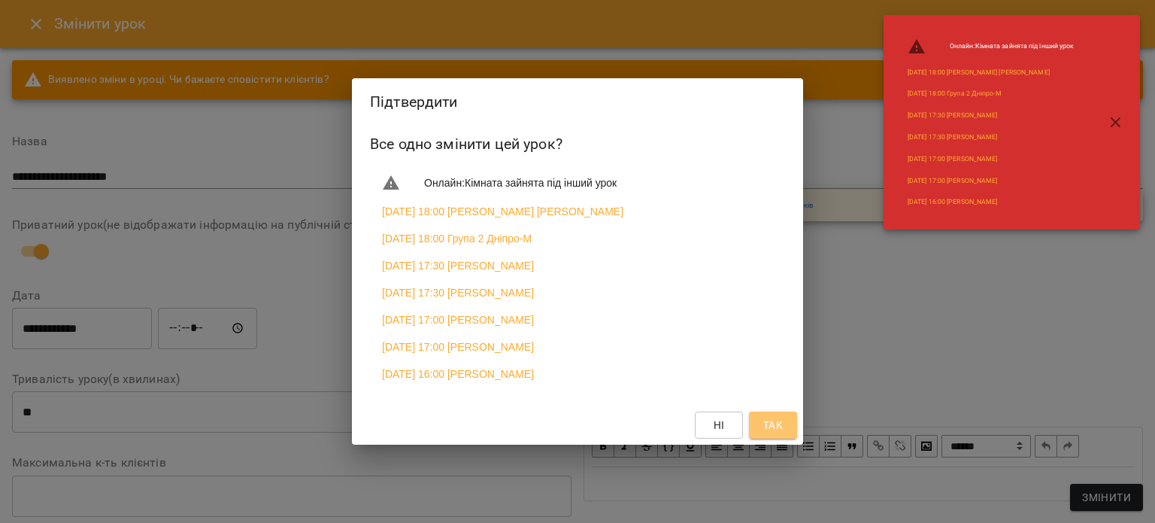
click at [786, 438] on button "Так" at bounding box center [773, 424] width 48 height 27
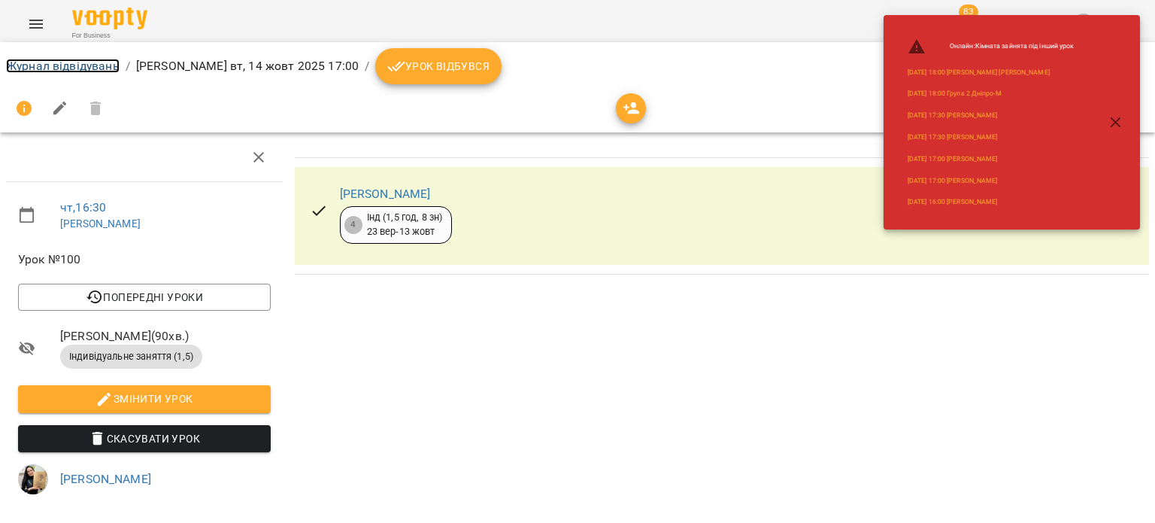
click at [74, 65] on link "Журнал відвідувань" at bounding box center [63, 66] width 114 height 14
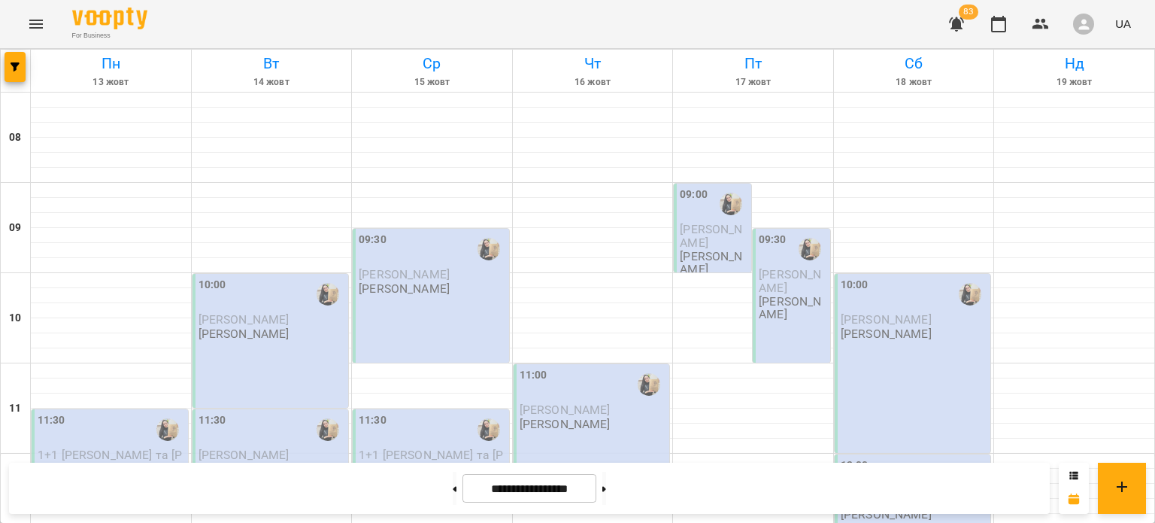
scroll to position [505, 0]
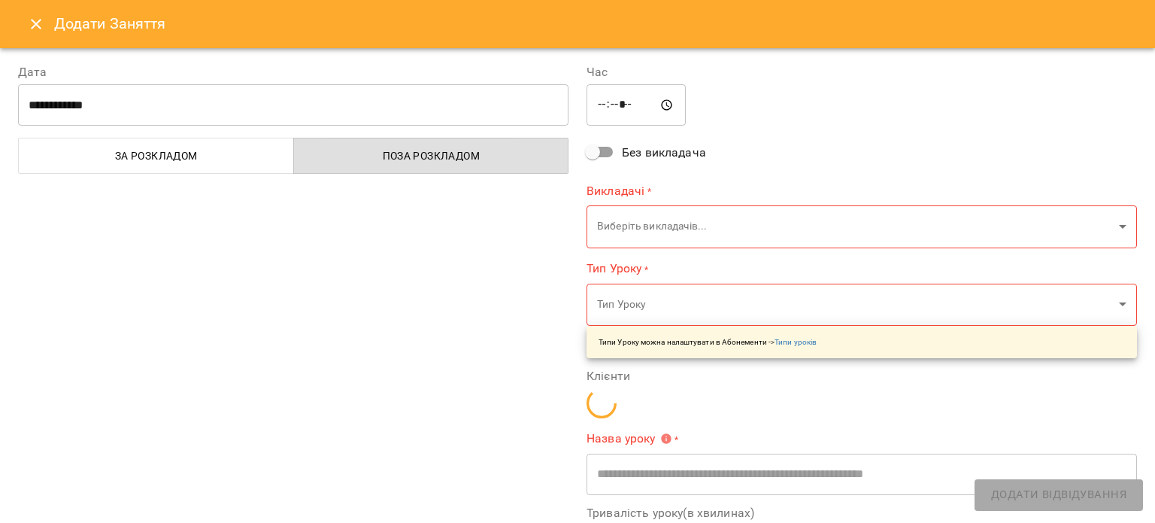
type input "**********"
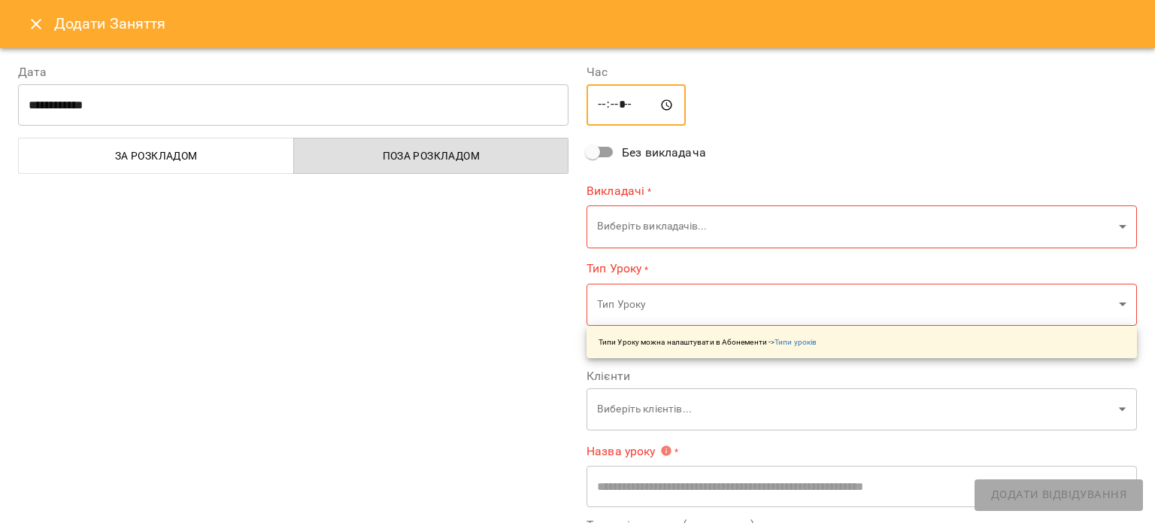
click at [602, 104] on input "*****" at bounding box center [635, 105] width 99 height 42
type input "*****"
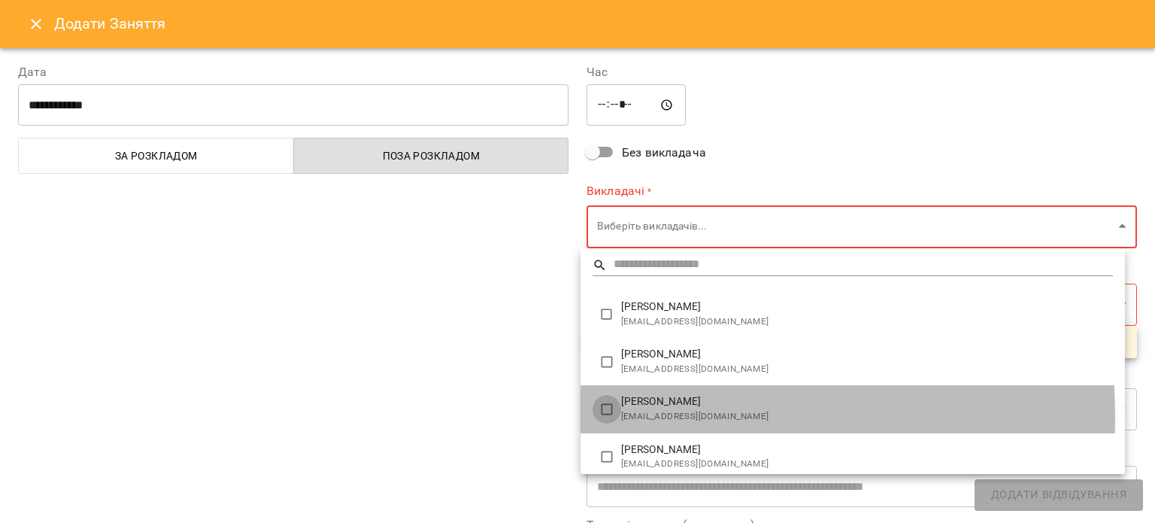
type input "**********"
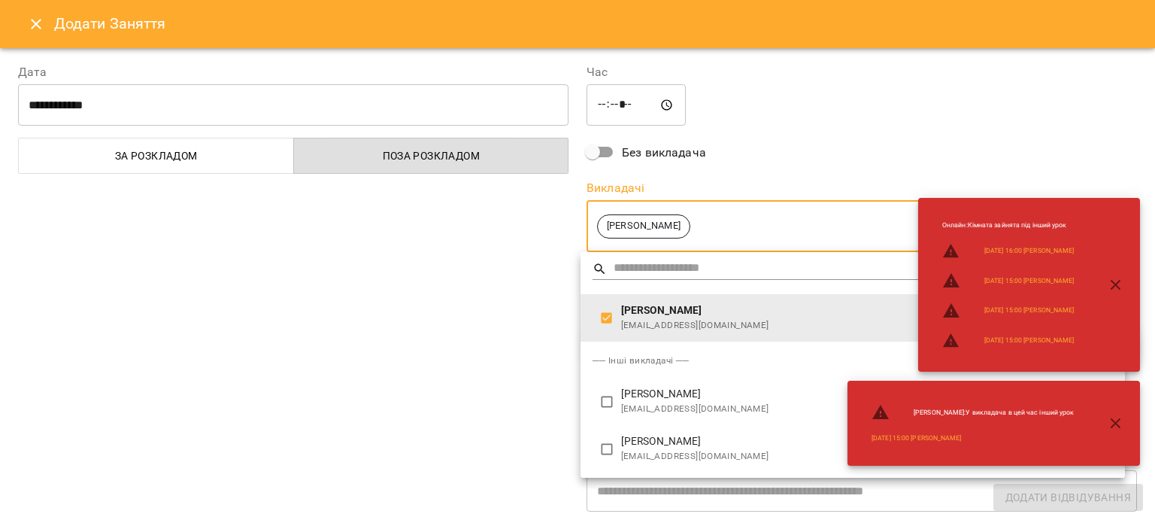
click at [512, 342] on div at bounding box center [577, 261] width 1155 height 523
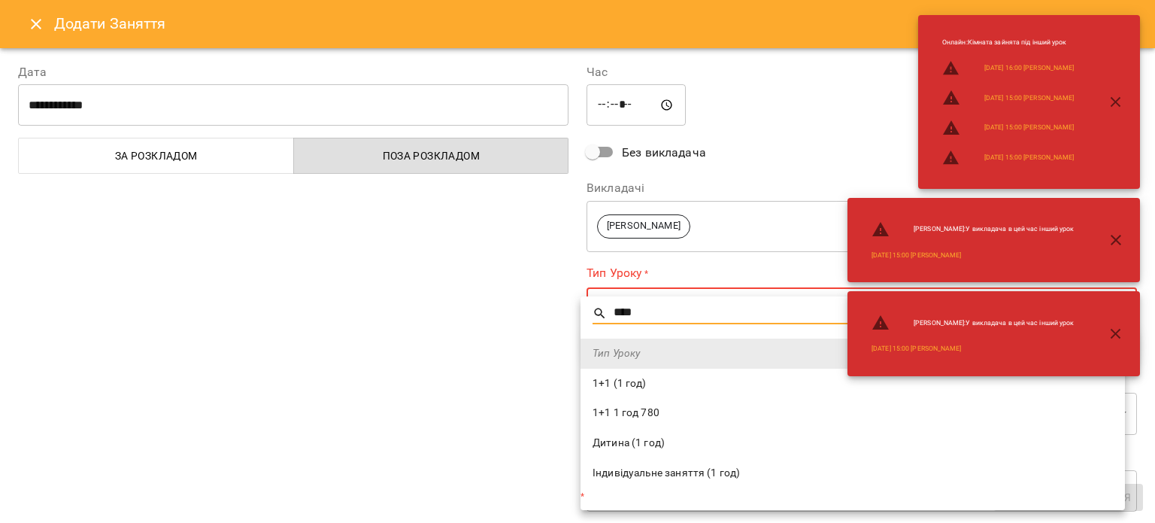
type input "****"
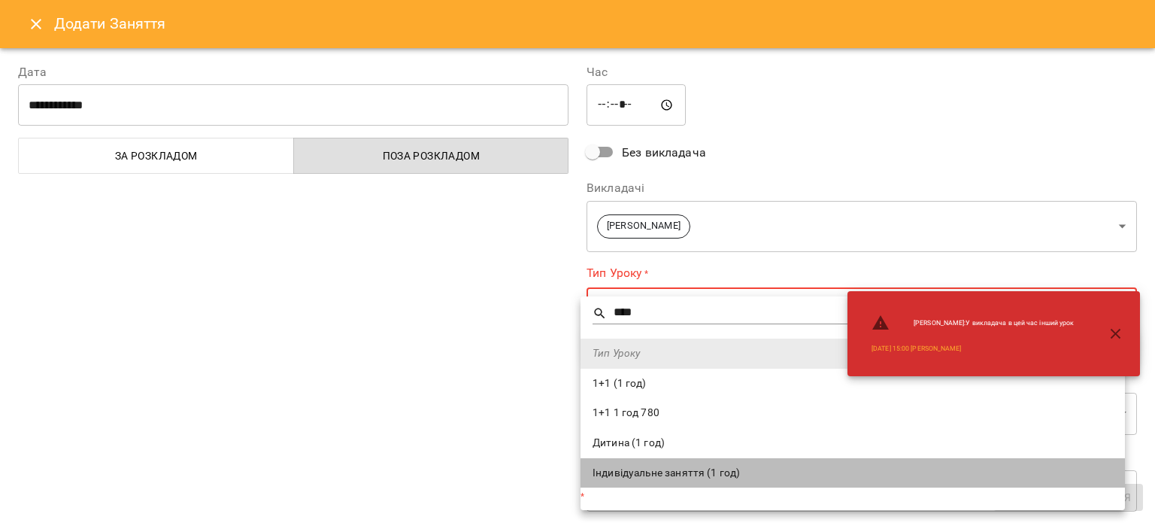
click at [672, 477] on span "Індивідуальне заняття (1 год)" at bounding box center [852, 472] width 520 height 15
type input "**********"
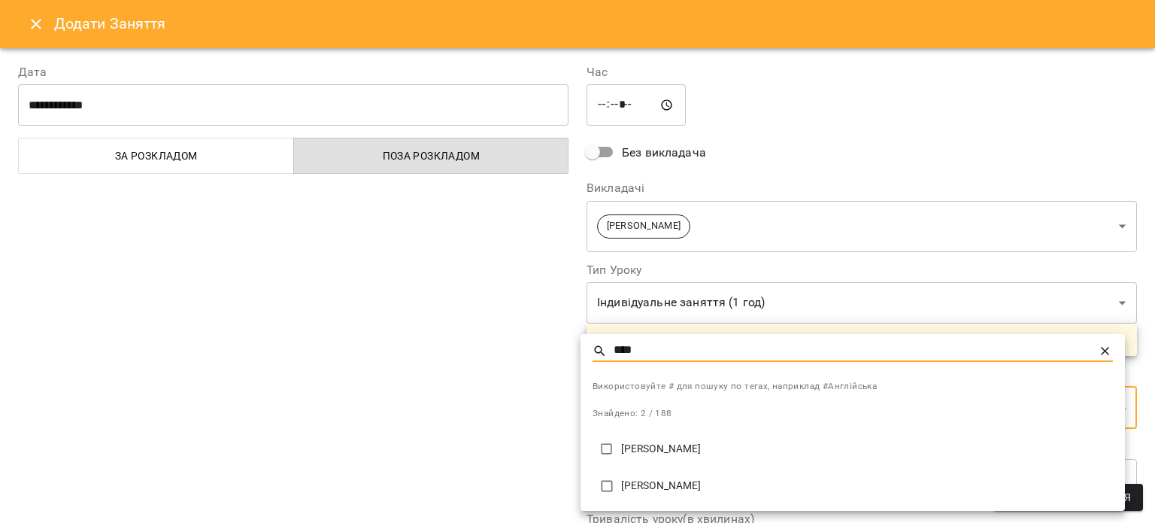
type input "****"
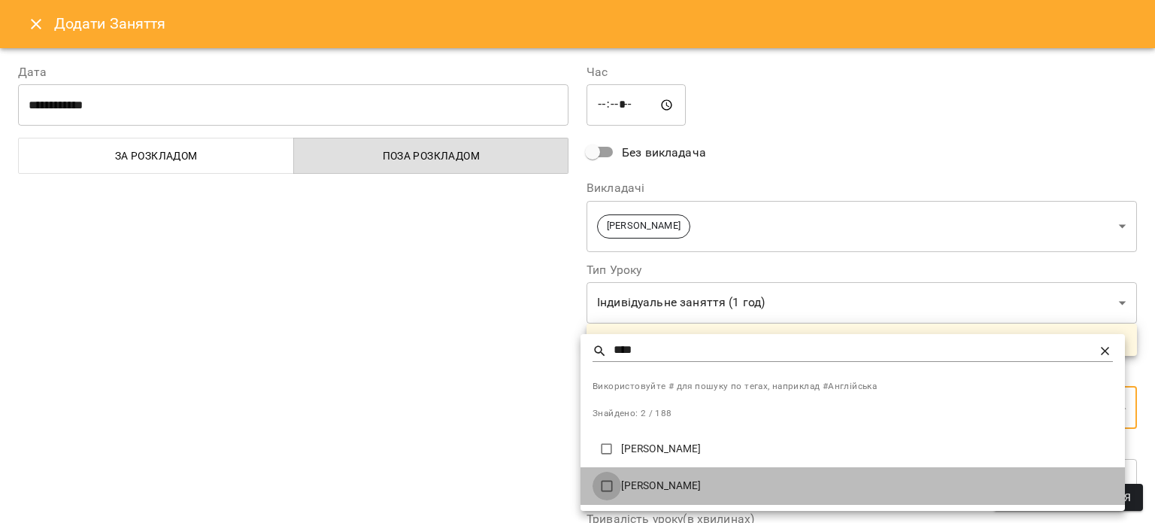
type input "**********"
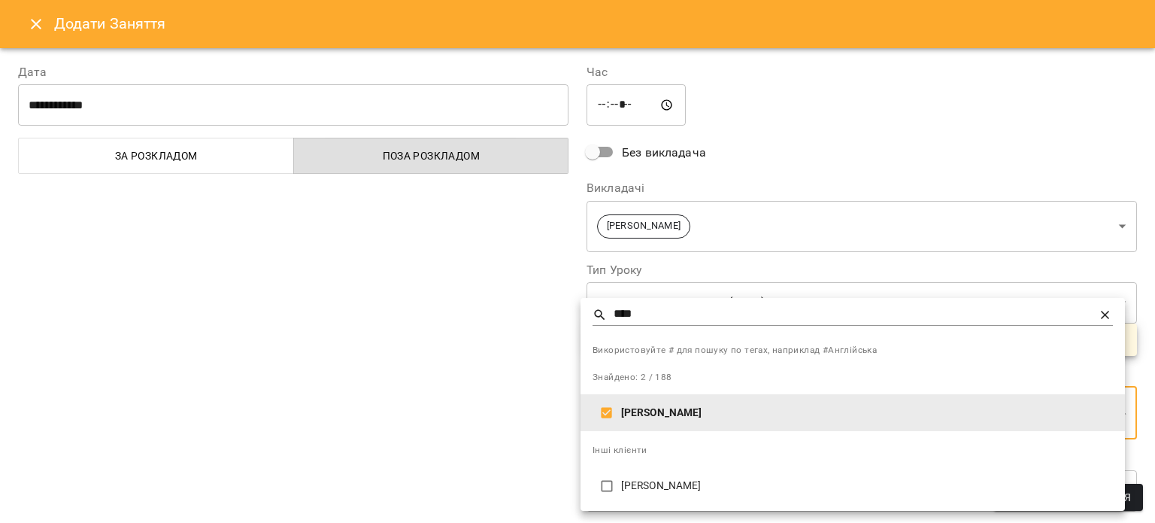
click at [508, 405] on div at bounding box center [577, 261] width 1155 height 523
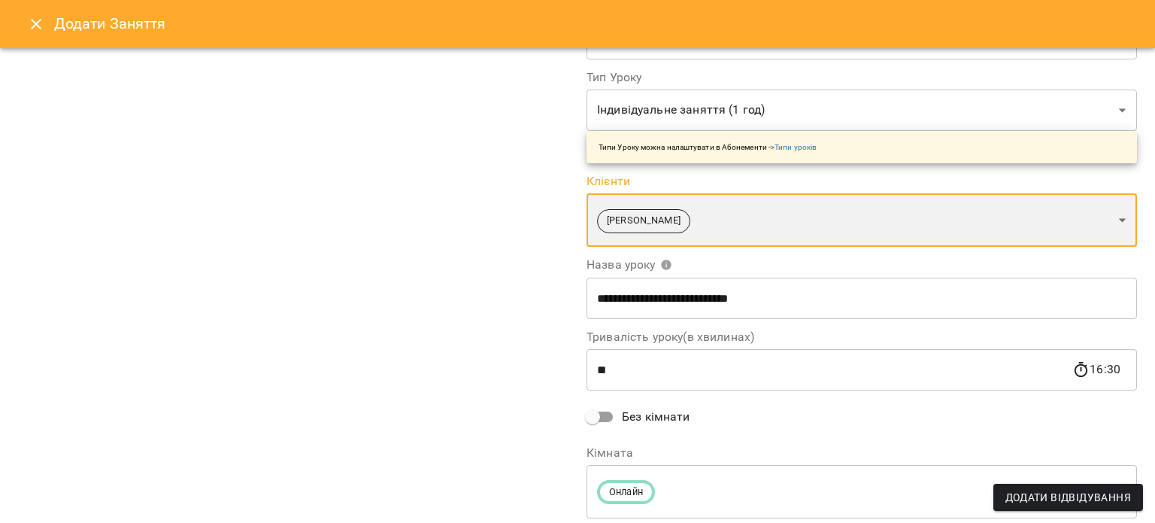
scroll to position [238, 0]
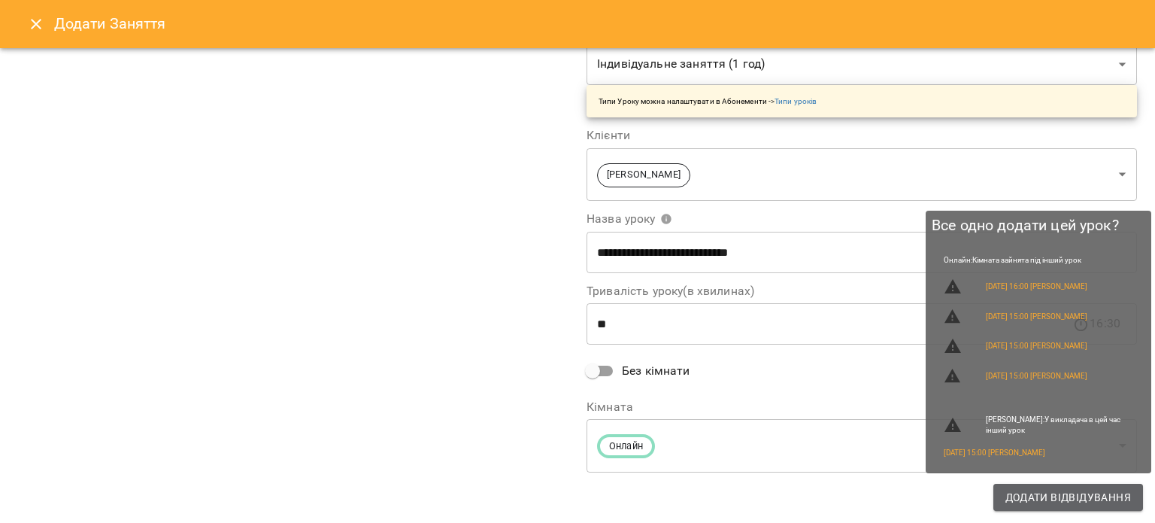
click at [1062, 504] on span "Додати Відвідування" at bounding box center [1068, 497] width 126 height 18
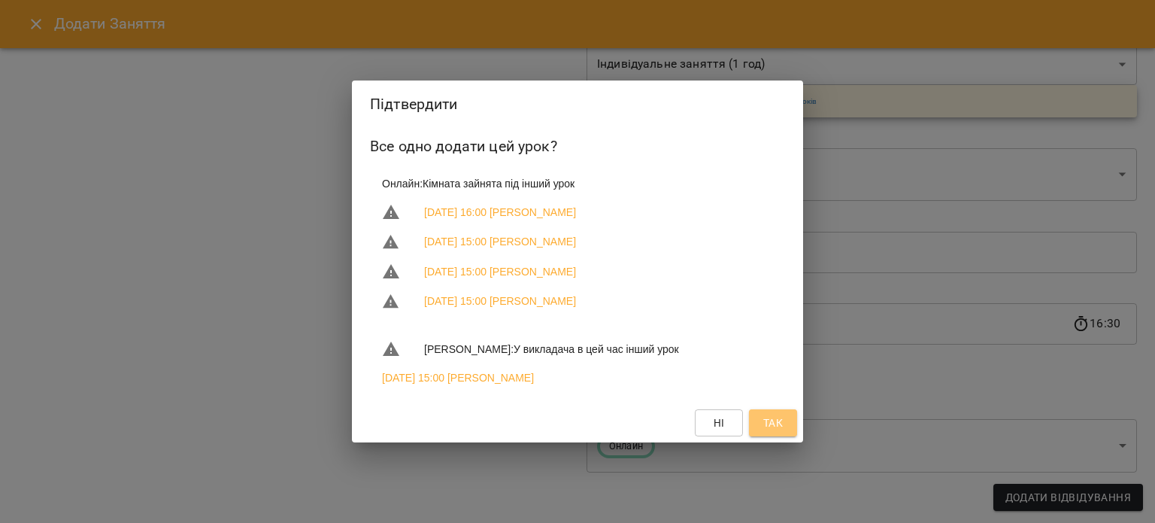
click at [777, 414] on button "Так" at bounding box center [773, 422] width 48 height 27
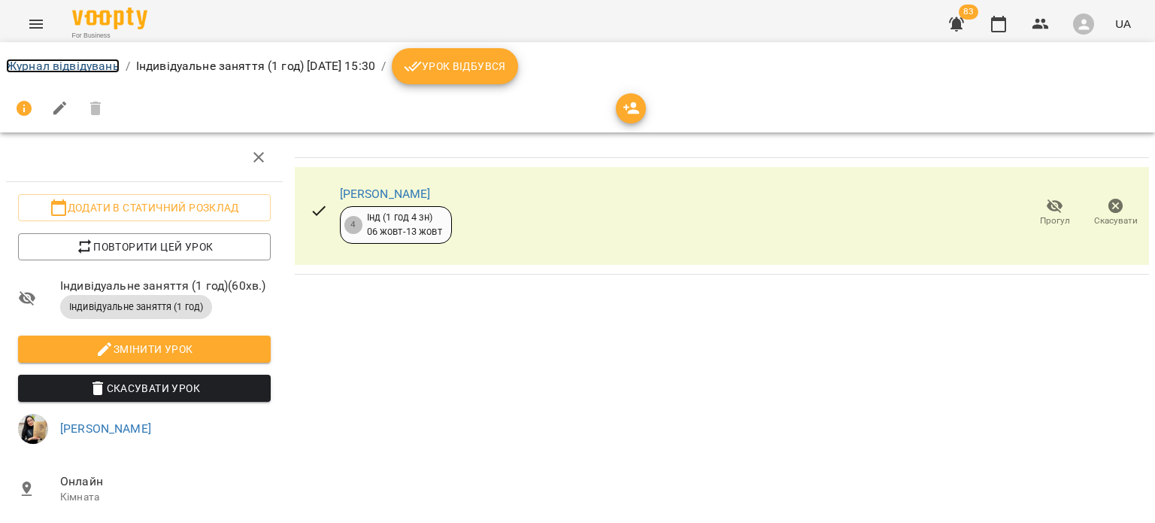
click at [92, 63] on link "Журнал відвідувань" at bounding box center [63, 66] width 114 height 14
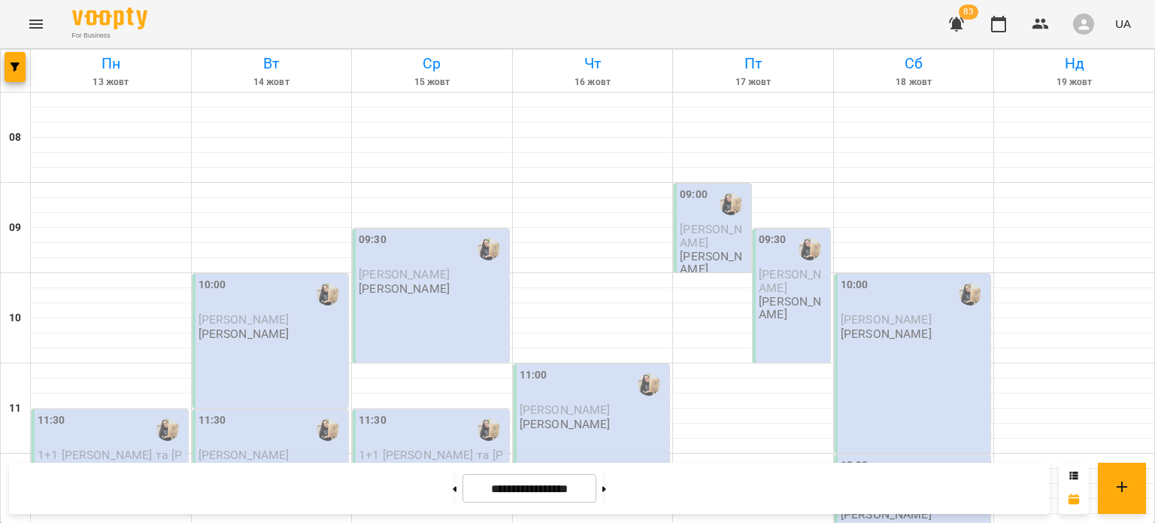
scroll to position [990, 0]
click at [14, 72] on button "button" at bounding box center [15, 67] width 21 height 30
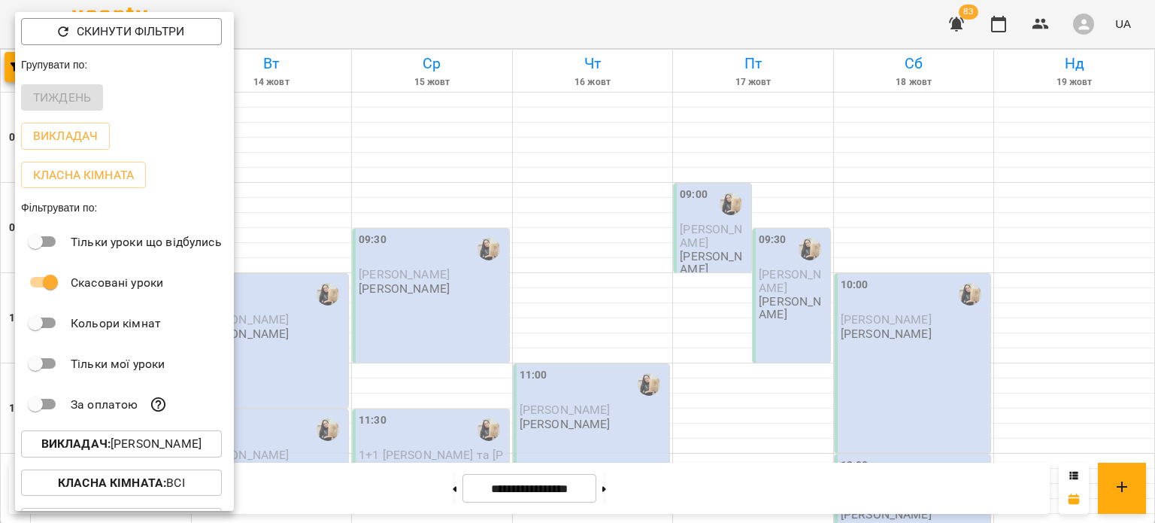
click at [407, 196] on div at bounding box center [577, 261] width 1155 height 523
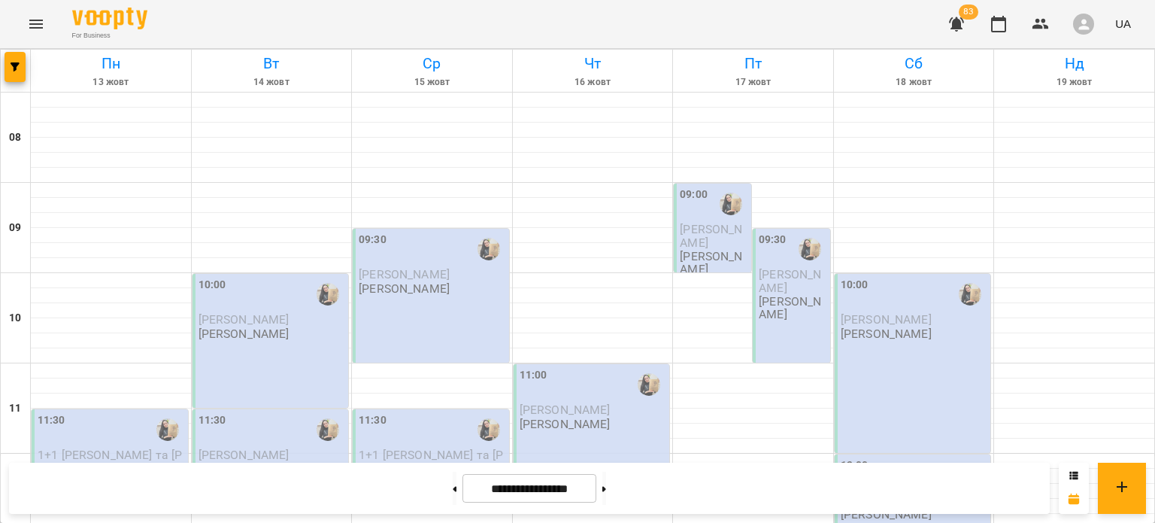
scroll to position [647, 0]
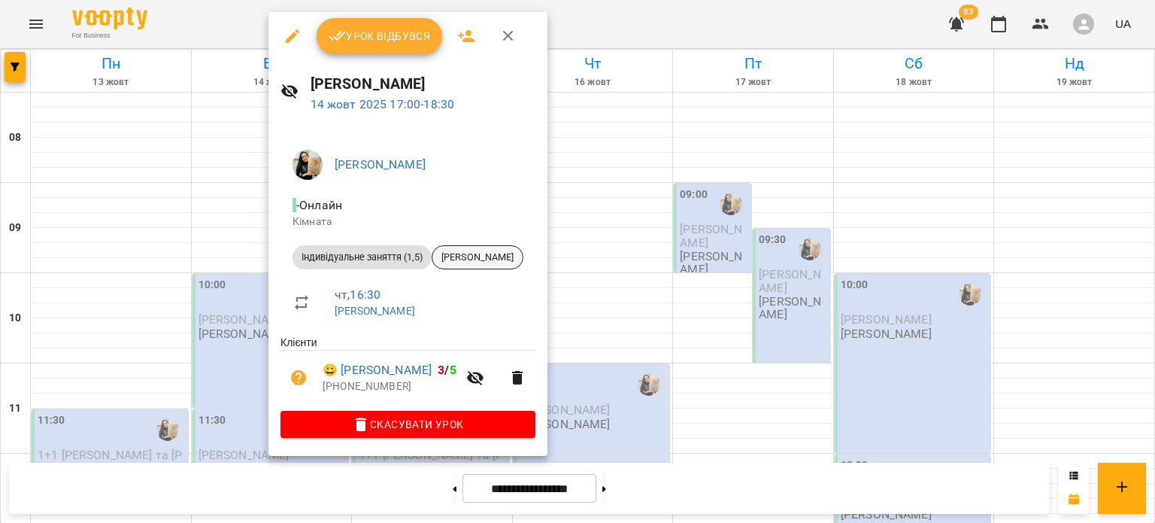
click at [462, 247] on div "[PERSON_NAME]" at bounding box center [478, 257] width 92 height 24
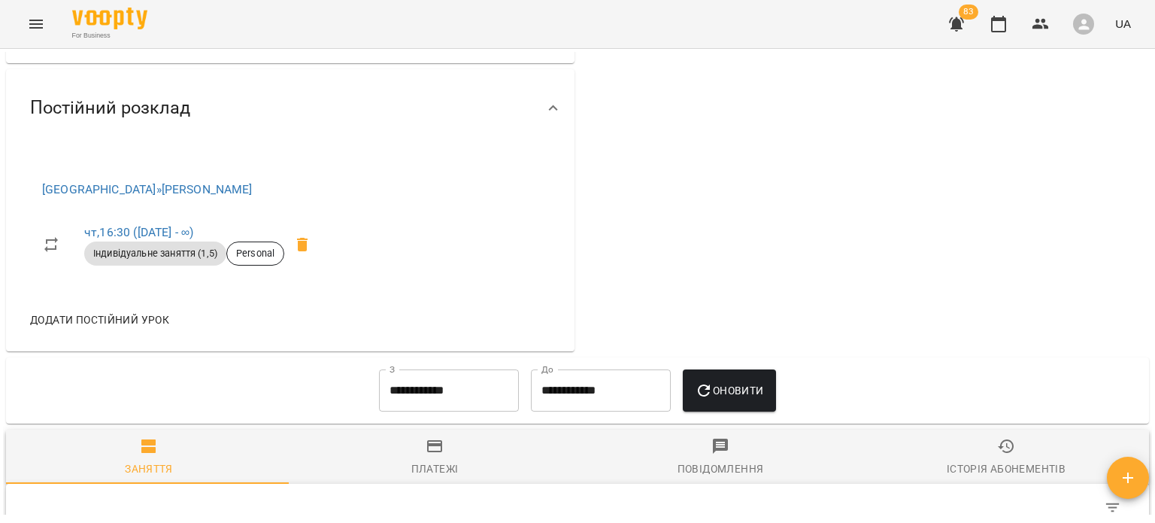
scroll to position [538, 0]
click at [191, 240] on link "чт , 16:30 (08 лют - ∞)" at bounding box center [138, 233] width 109 height 14
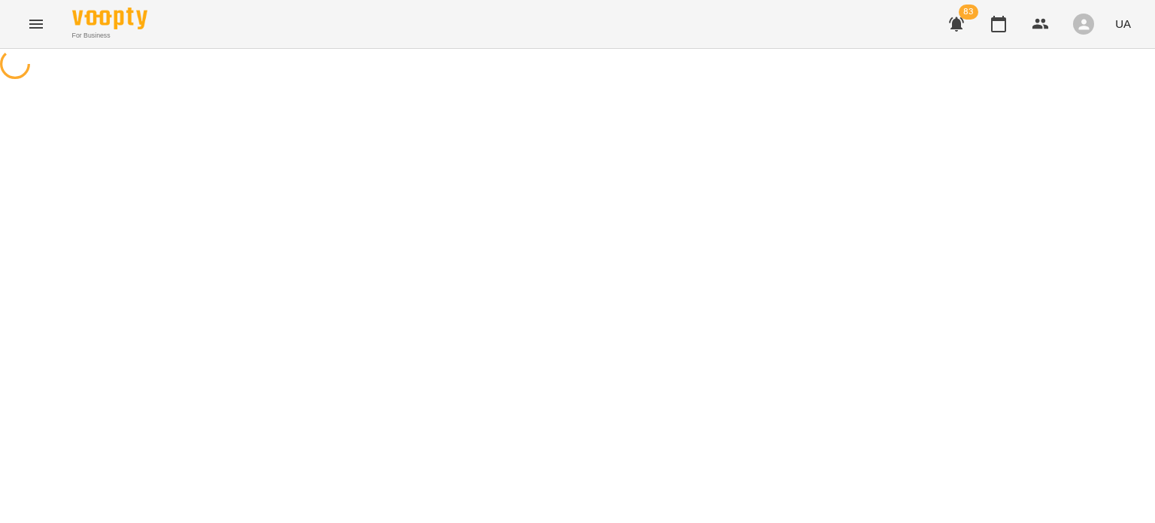
select select "*"
select select "**********"
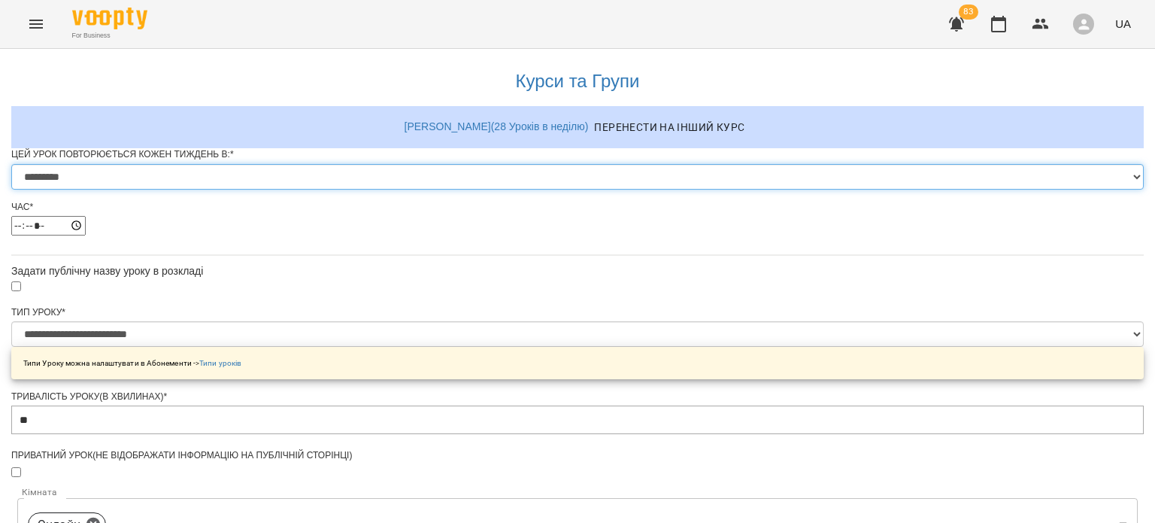
click at [433, 189] on select "********* ******** ****** ****** ******** ****** ******" at bounding box center [577, 177] width 1132 height 26
select select "*"
click at [391, 189] on select "********* ******** ****** ****** ******** ****** ******" at bounding box center [577, 177] width 1132 height 26
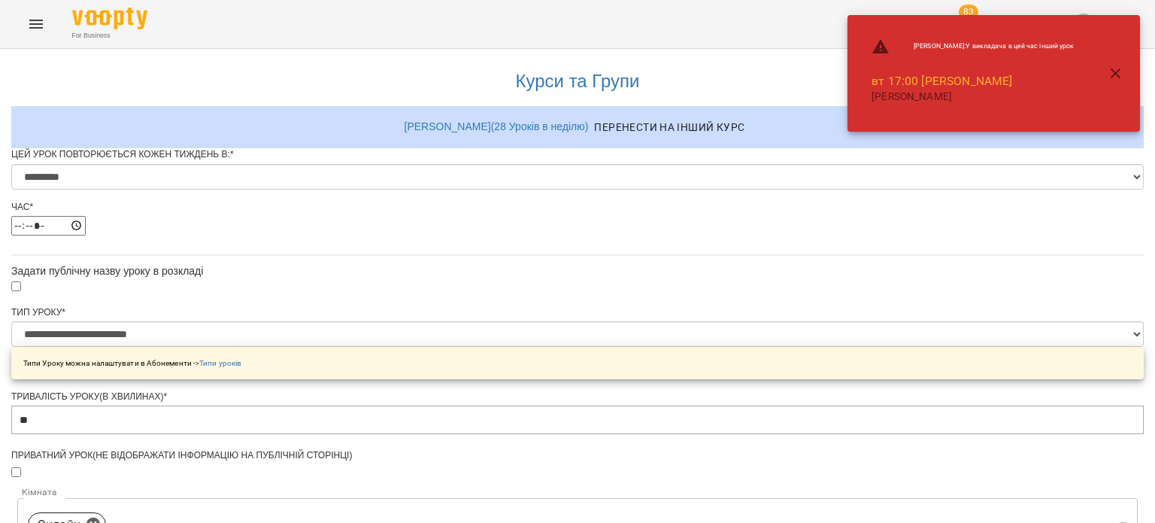
drag, startPoint x: 415, startPoint y: 269, endPoint x: 397, endPoint y: 262, distance: 19.5
click at [397, 247] on div "Час * *****" at bounding box center [577, 224] width 1132 height 46
click at [86, 235] on input "*****" at bounding box center [48, 226] width 74 height 20
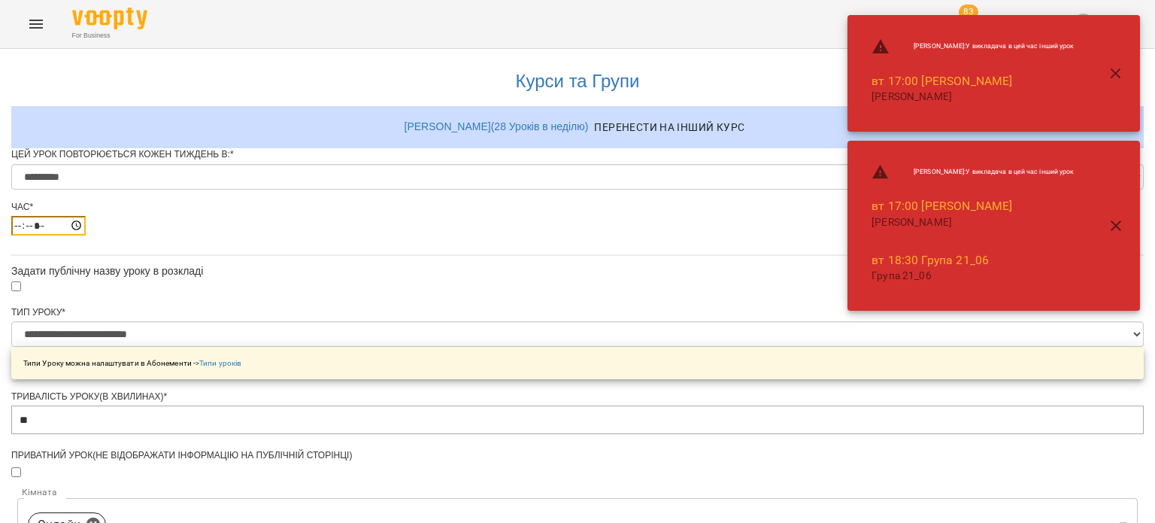
type input "*****"
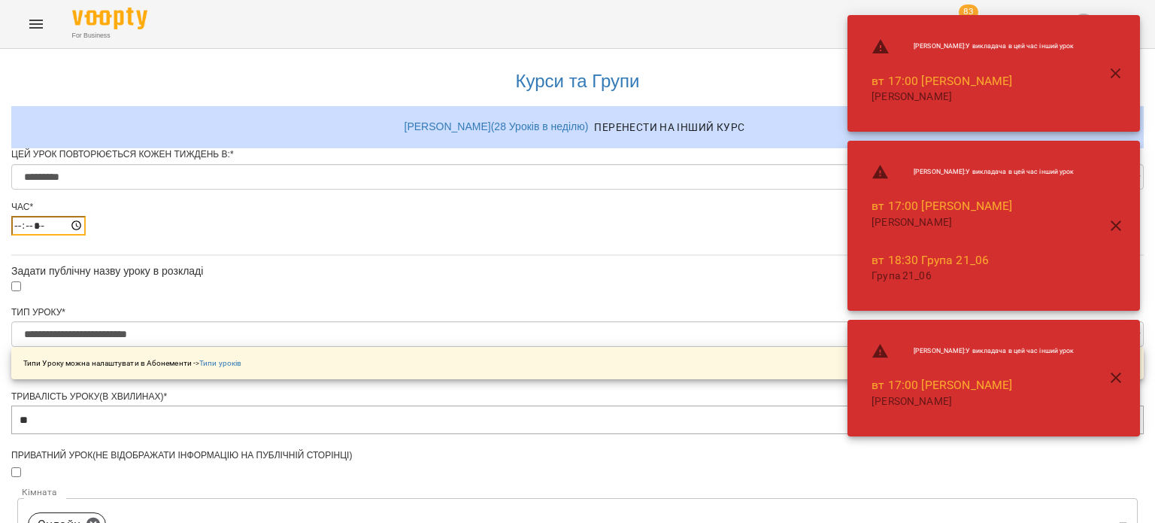
scroll to position [696, 0]
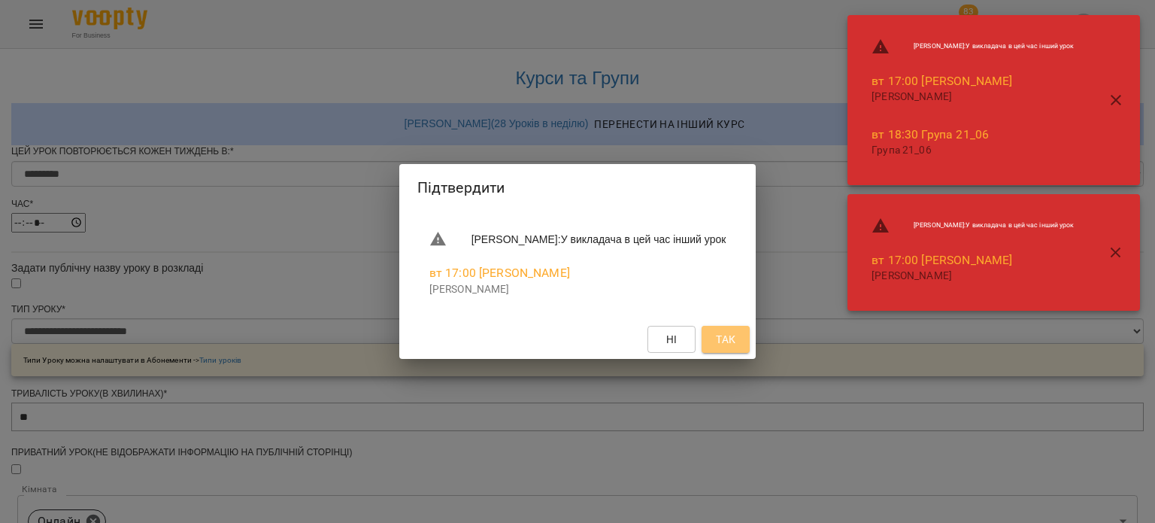
click at [744, 342] on button "Так" at bounding box center [725, 339] width 48 height 27
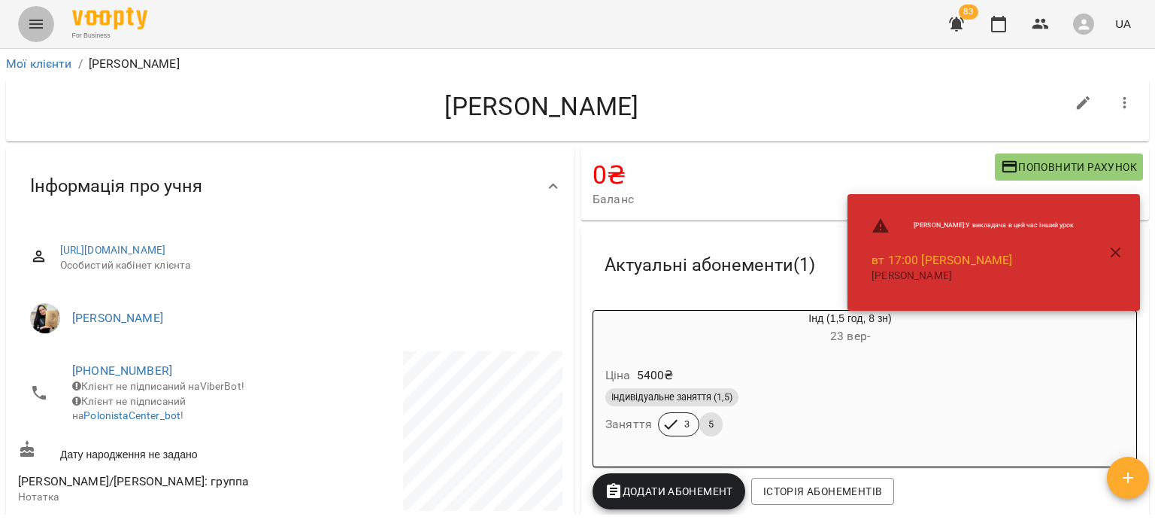
click at [41, 38] on button "Menu" at bounding box center [36, 24] width 36 height 36
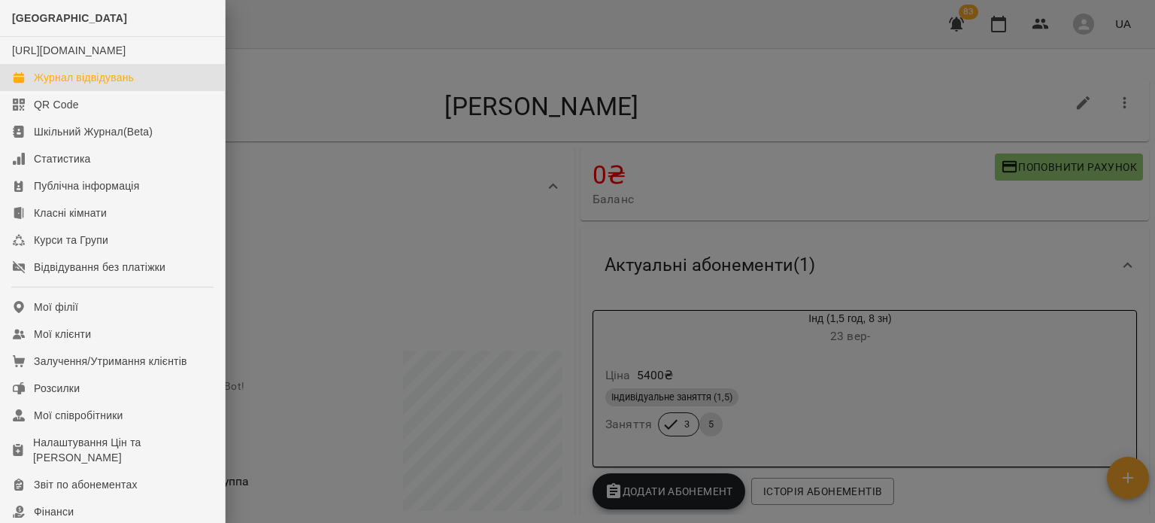
click at [60, 85] on div "Журнал відвідувань" at bounding box center [84, 77] width 100 height 15
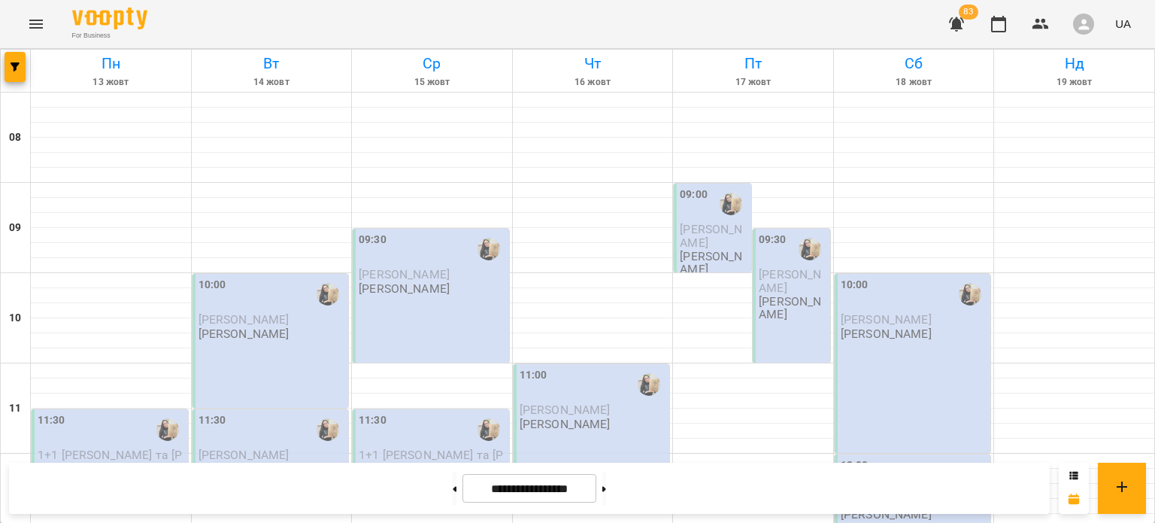
scroll to position [812, 0]
click at [606, 490] on icon at bounding box center [604, 488] width 4 height 5
type input "**********"
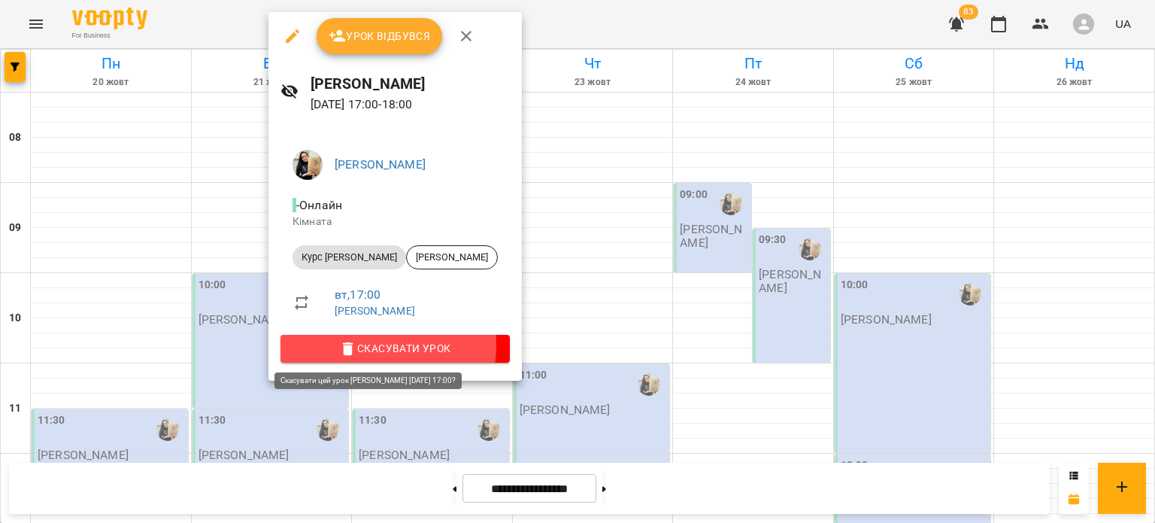
click at [372, 345] on span "Скасувати Урок" at bounding box center [394, 348] width 205 height 18
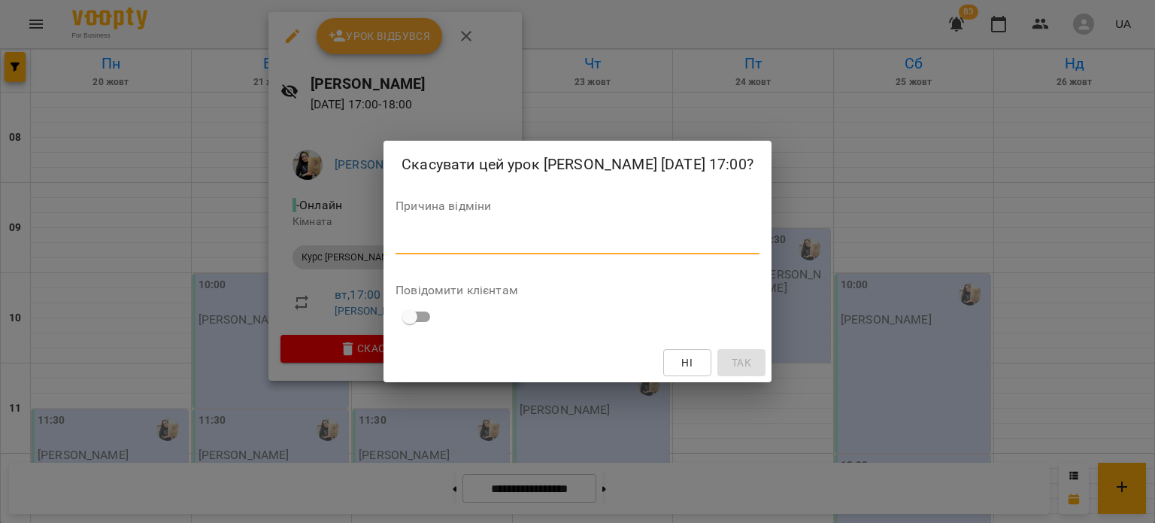
click at [510, 249] on textarea at bounding box center [577, 242] width 364 height 14
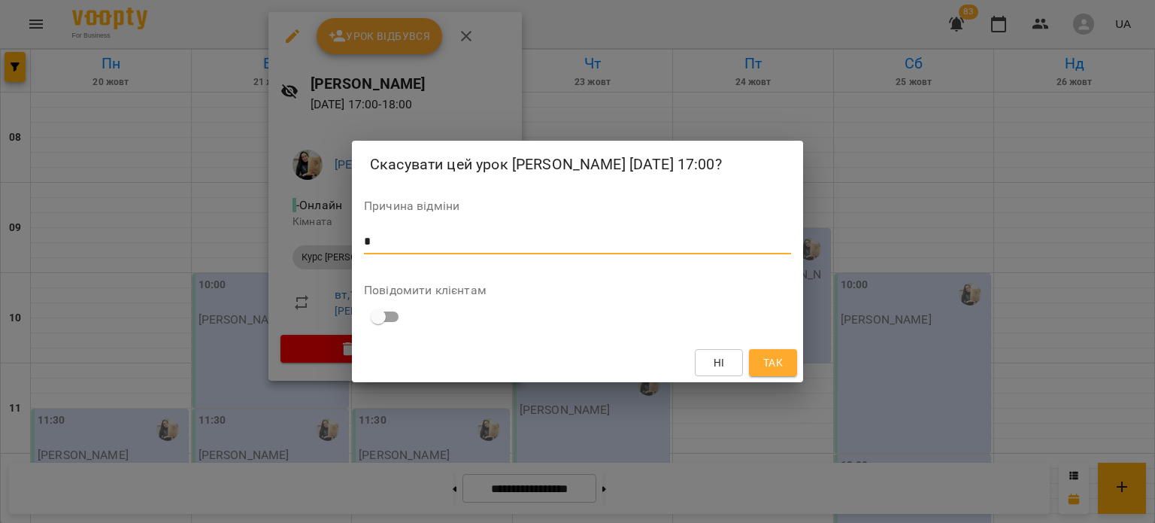
type textarea "*"
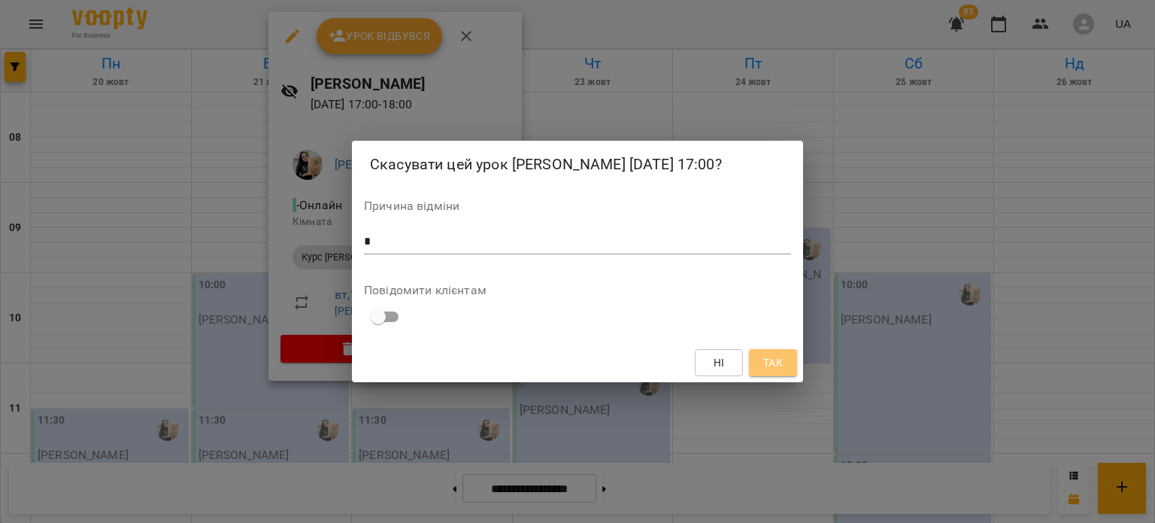
click at [764, 365] on span "Так" at bounding box center [773, 362] width 20 height 18
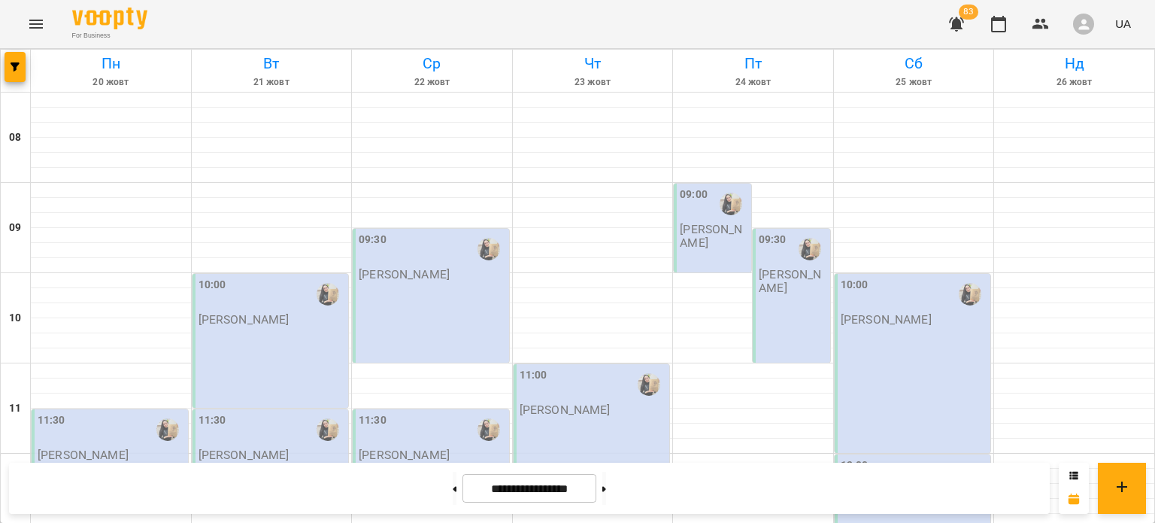
scroll to position [365, 0]
click at [453, 495] on button at bounding box center [455, 487] width 4 height 33
type input "**********"
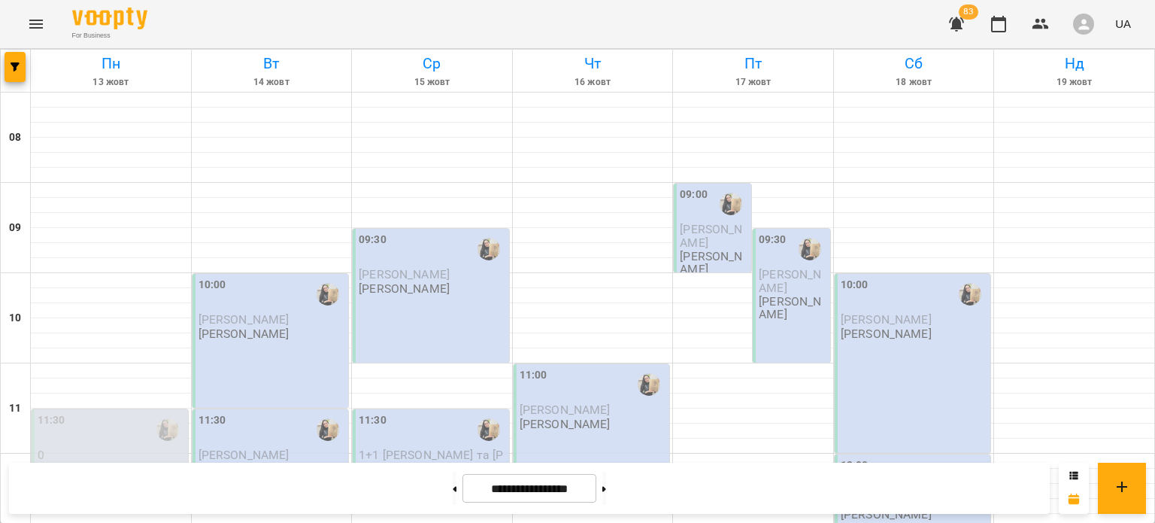
scroll to position [597, 0]
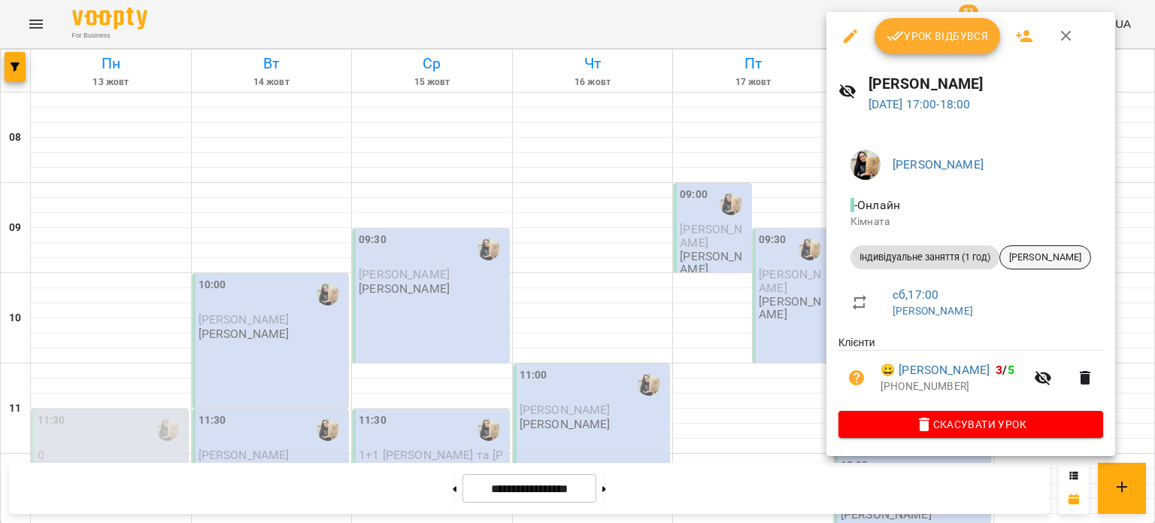
click at [1044, 256] on span "[PERSON_NAME]" at bounding box center [1045, 257] width 90 height 14
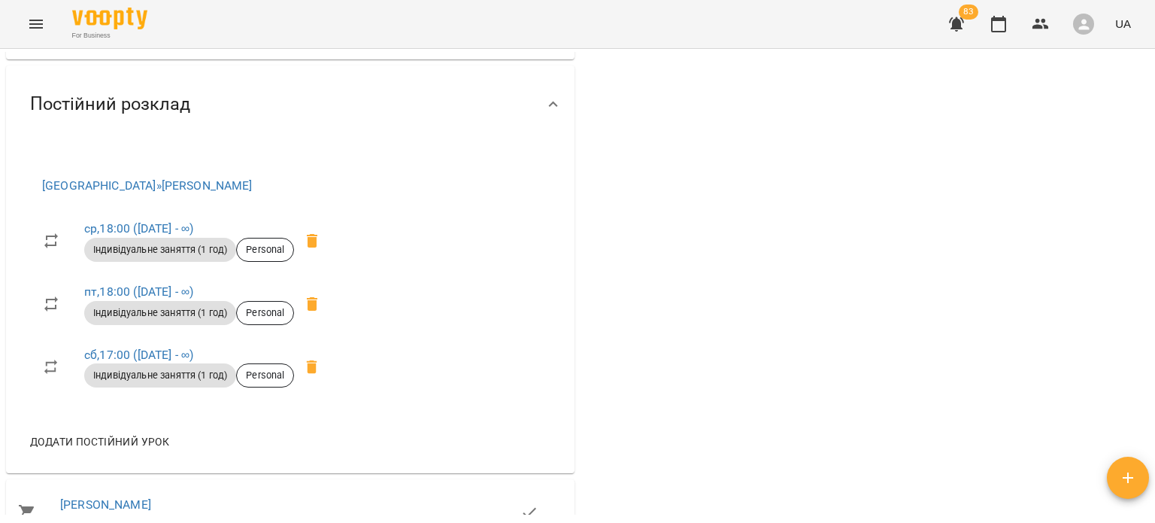
scroll to position [595, 0]
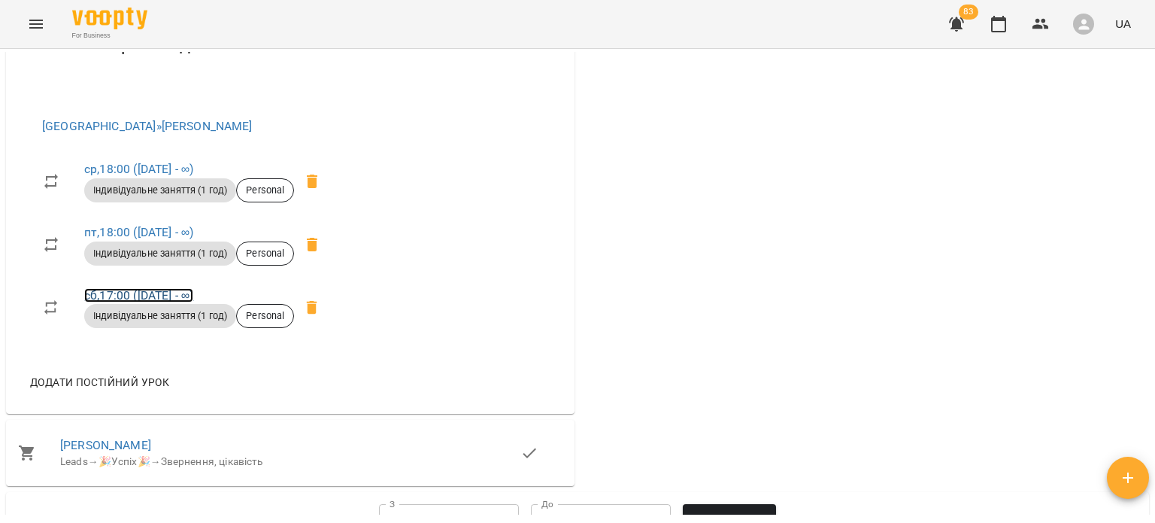
click at [126, 297] on link "сб , 17:00 ([DATE] - ∞)" at bounding box center [138, 295] width 109 height 14
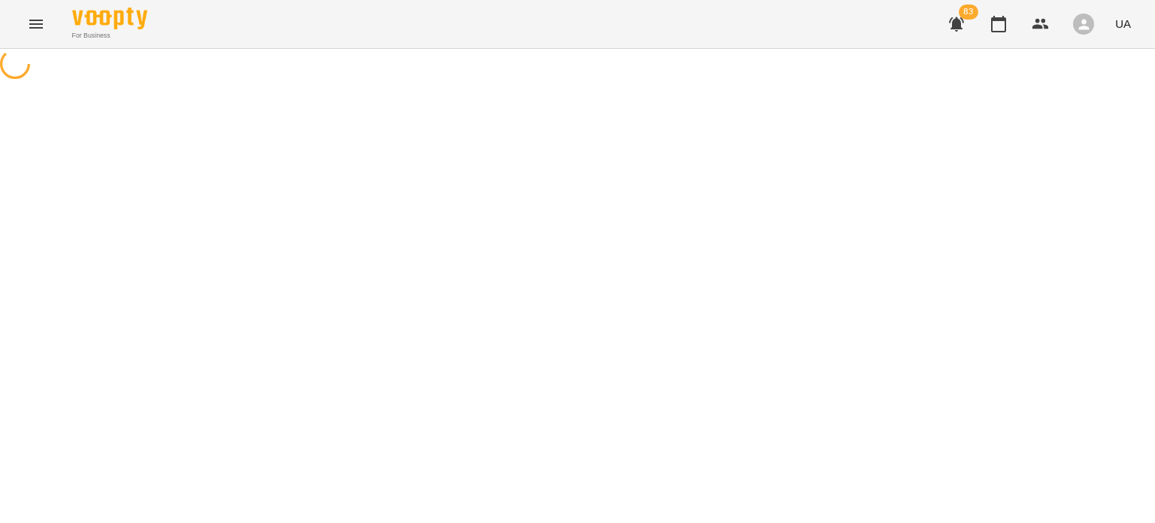
select select "*"
select select "**********"
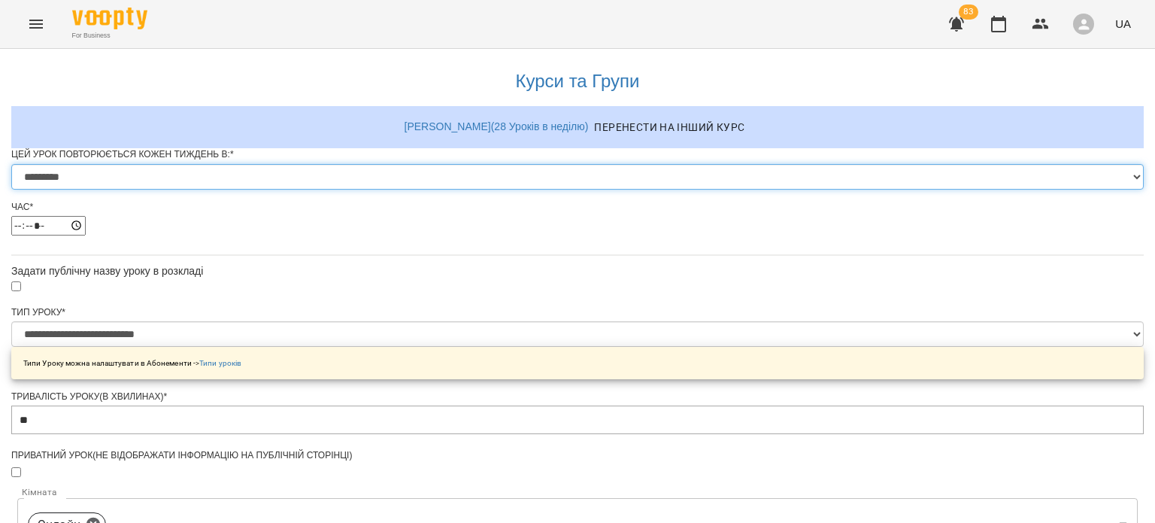
click at [451, 189] on select "********* ******** ****** ****** ******** ****** ******" at bounding box center [577, 177] width 1132 height 26
select select "*"
click at [391, 189] on select "********* ******** ****** ****** ******** ****** ******" at bounding box center [577, 177] width 1132 height 26
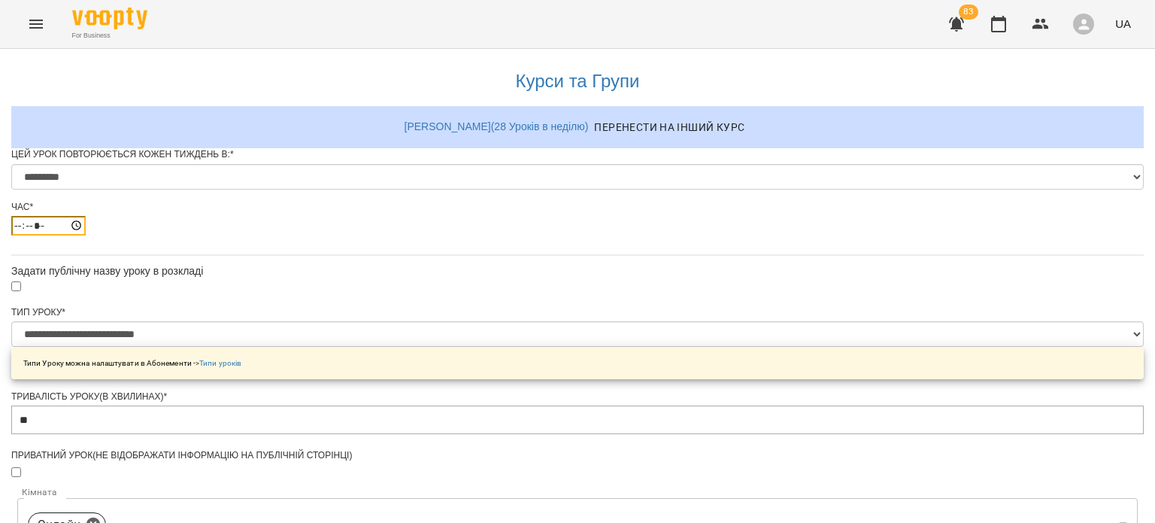
click at [86, 235] on input "*****" at bounding box center [48, 226] width 74 height 20
type input "*****"
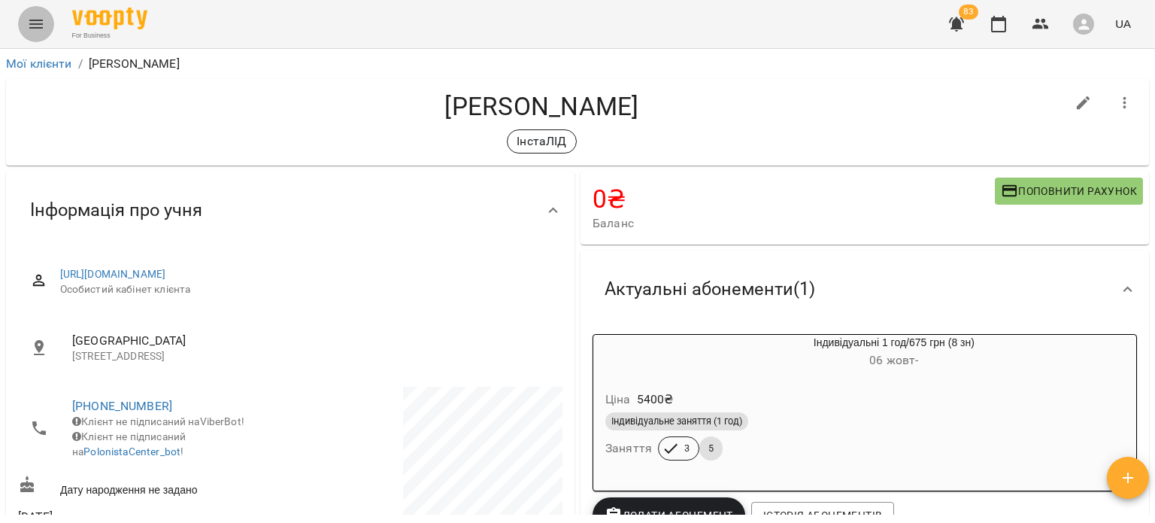
click at [41, 29] on icon "Menu" at bounding box center [36, 24] width 18 height 18
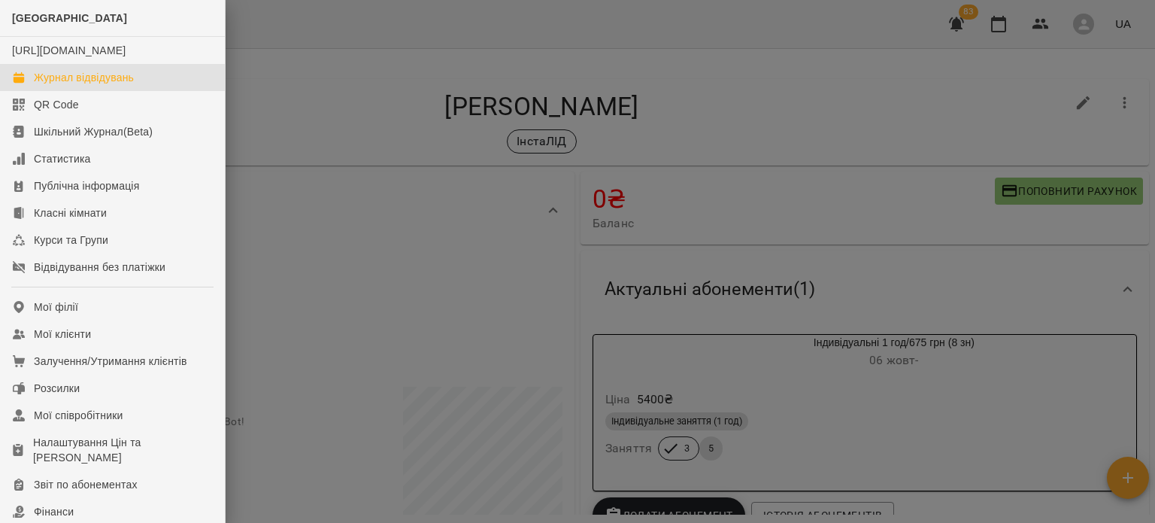
click at [65, 85] on div "Журнал відвідувань" at bounding box center [84, 77] width 100 height 15
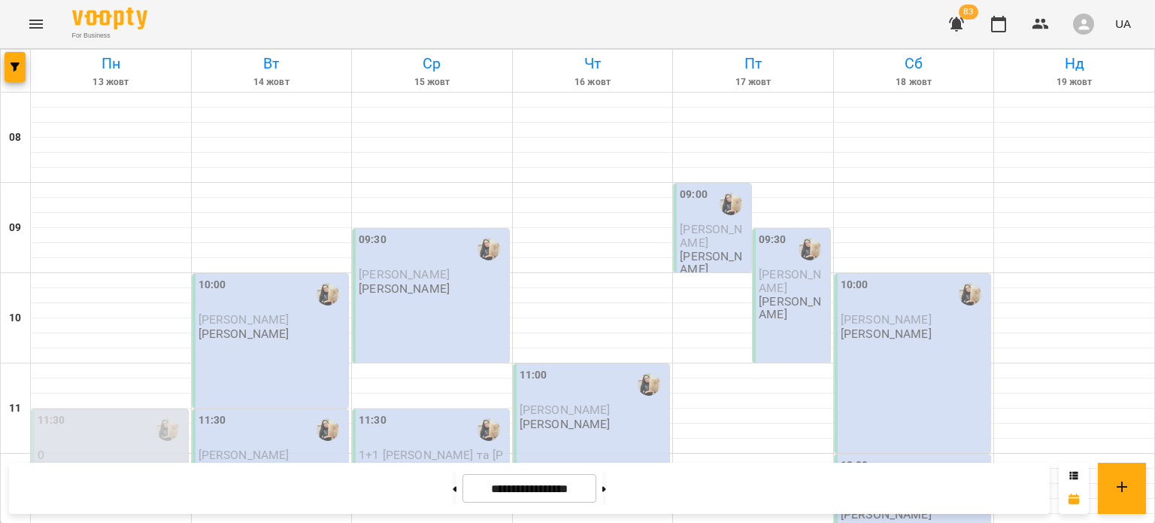
scroll to position [848, 0]
click at [606, 491] on button at bounding box center [604, 487] width 4 height 33
type input "**********"
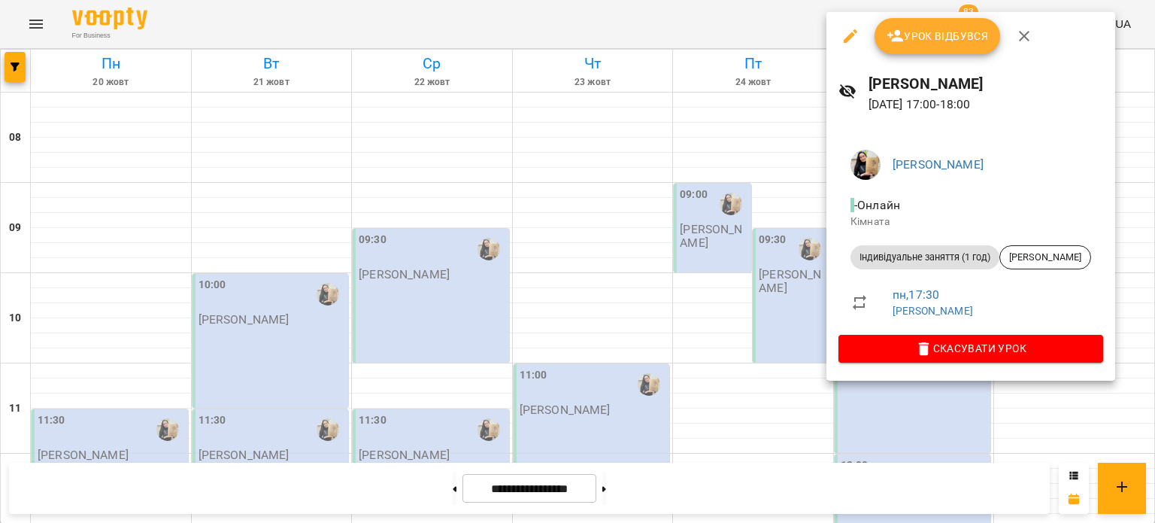
click at [655, 273] on div at bounding box center [577, 261] width 1155 height 523
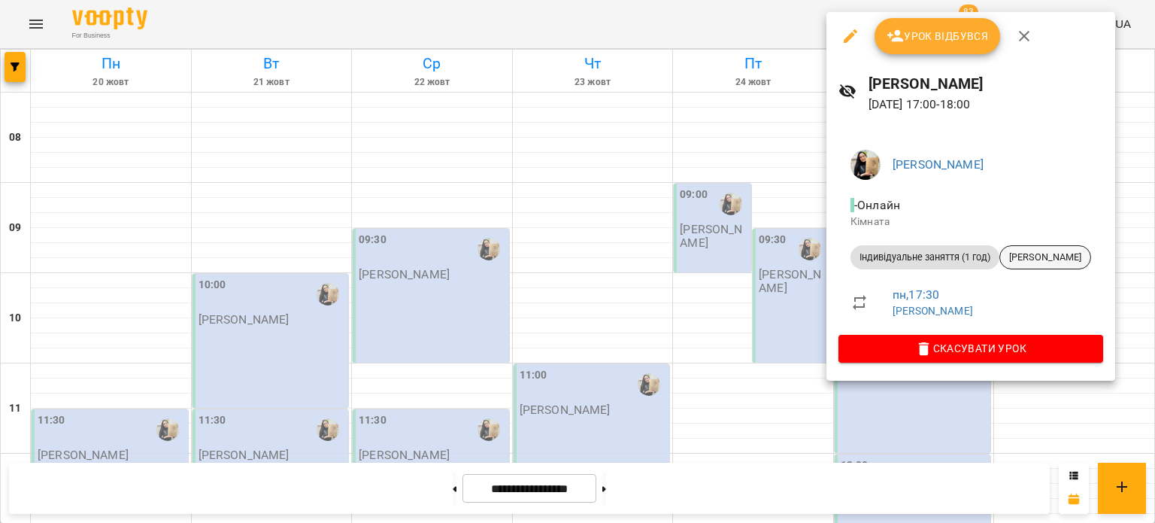
click at [1047, 262] on span "[PERSON_NAME]" at bounding box center [1045, 257] width 90 height 14
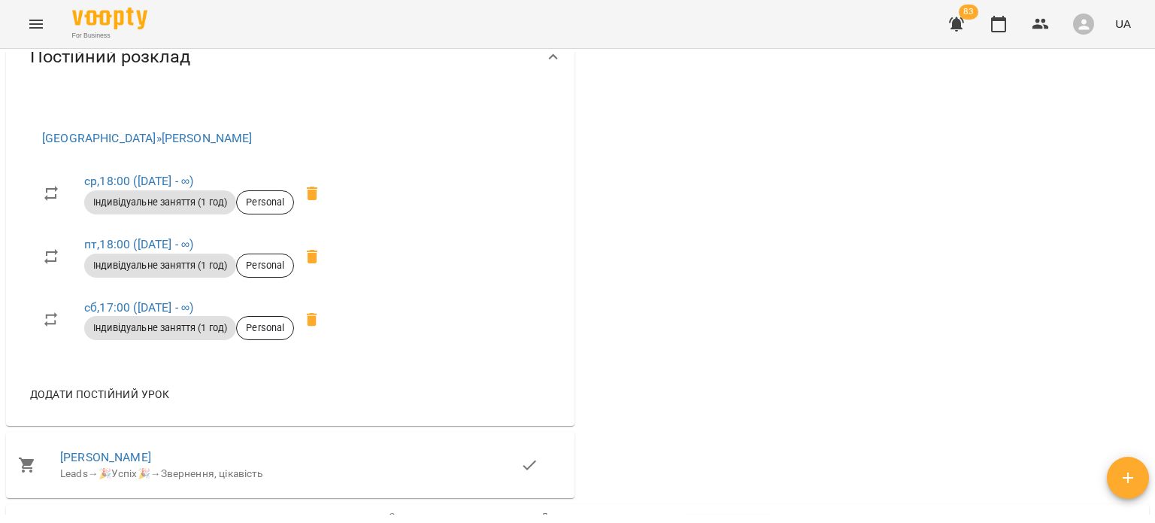
scroll to position [594, 0]
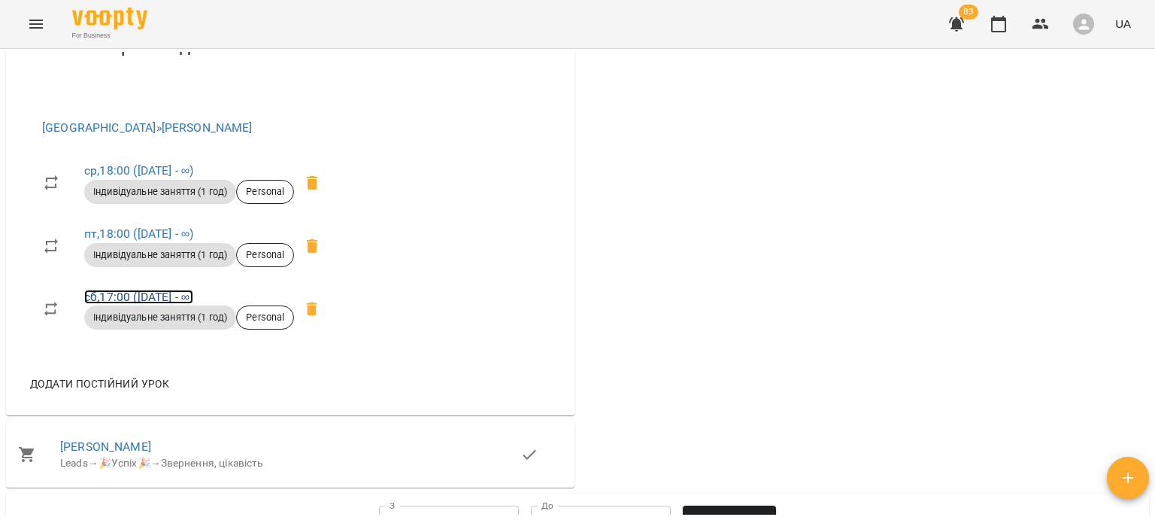
click at [141, 303] on link "сб , 17:00 ([DATE] - ∞)" at bounding box center [138, 296] width 109 height 14
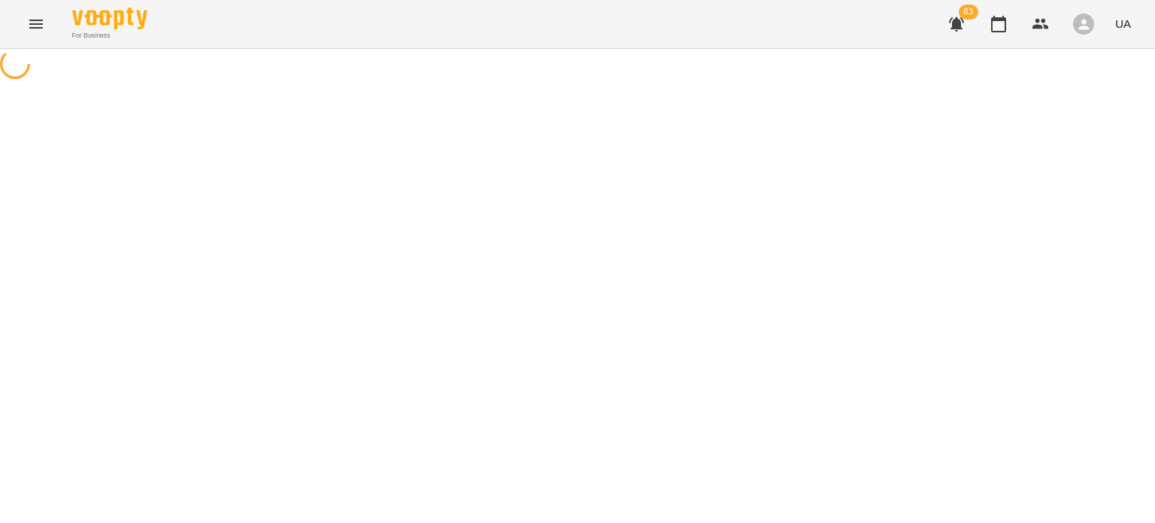
select select "*"
select select "**********"
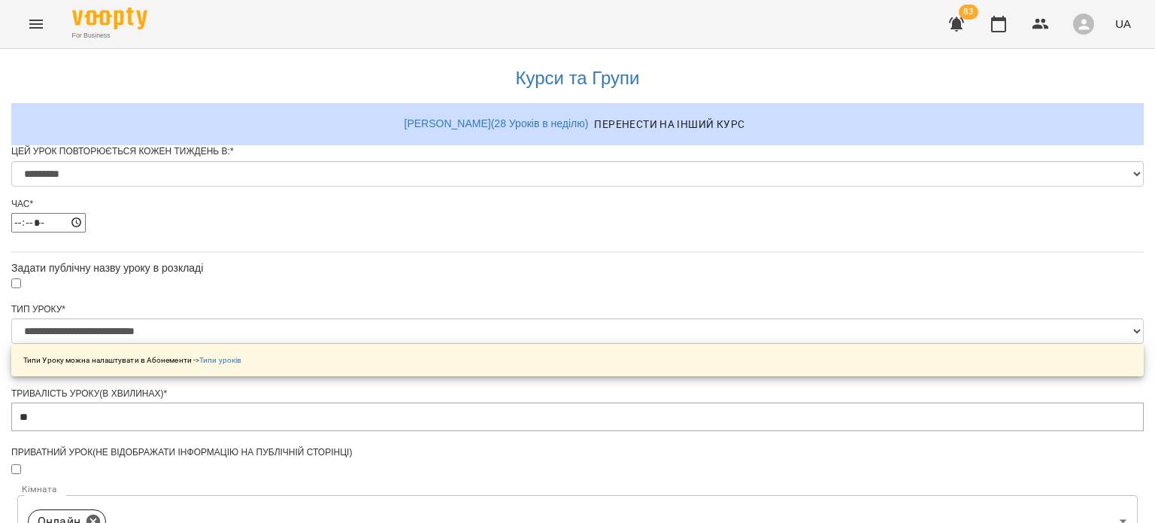
scroll to position [637, 0]
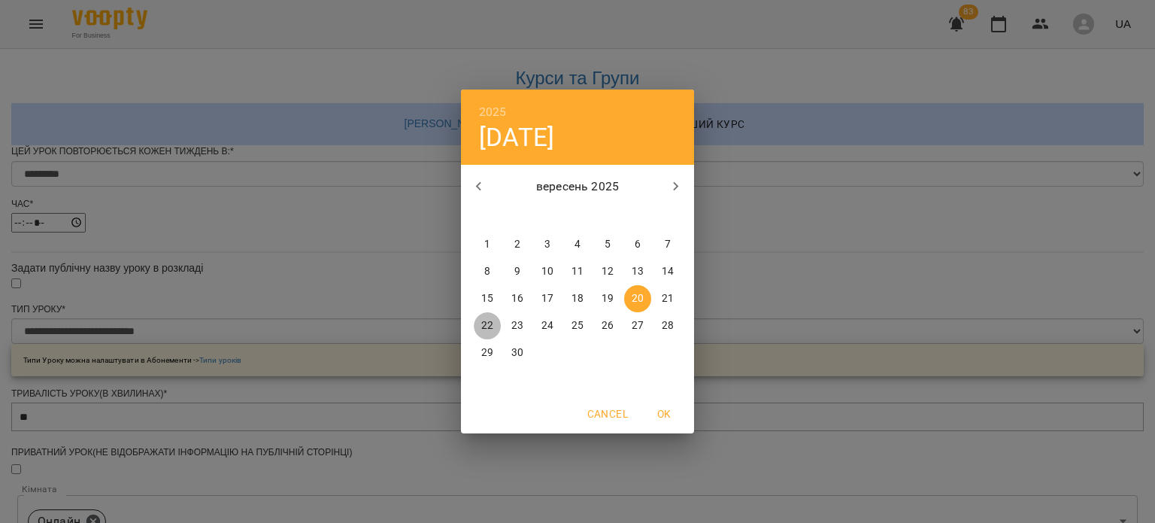
click at [492, 320] on p "22" at bounding box center [487, 325] width 12 height 15
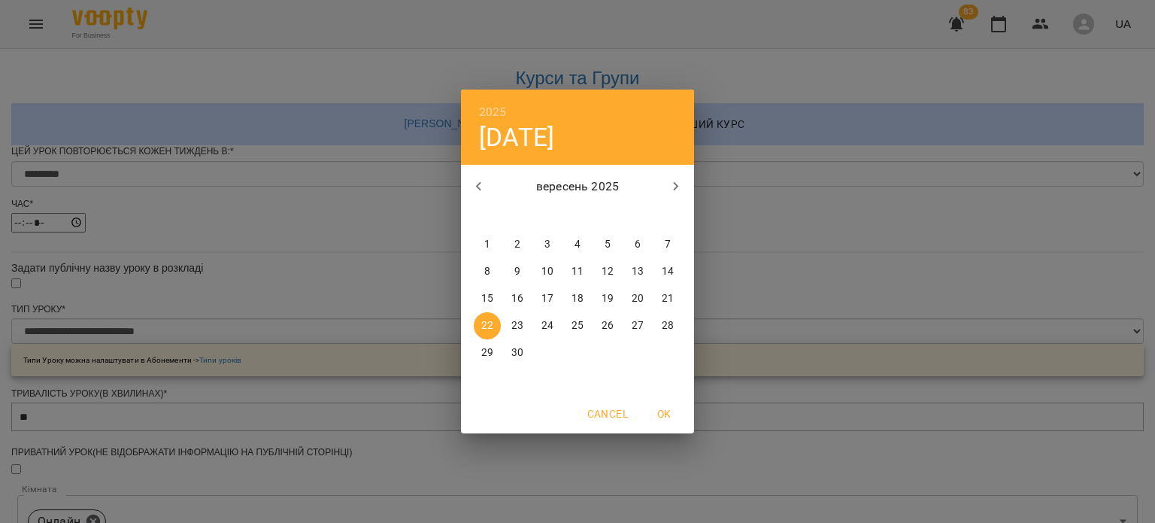
click at [641, 297] on p "20" at bounding box center [638, 298] width 12 height 15
type input "**********"
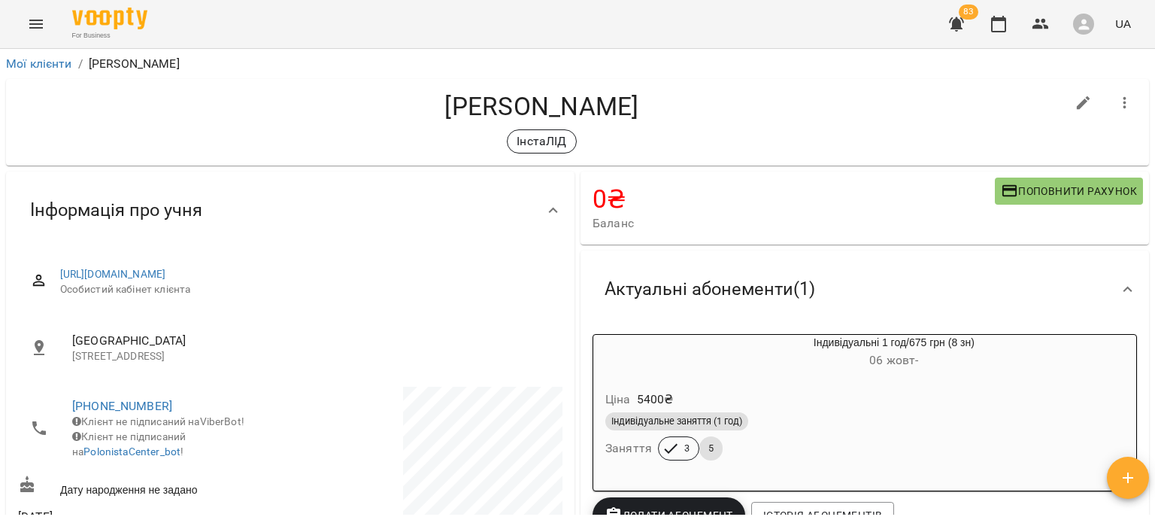
click at [36, 32] on icon "Menu" at bounding box center [36, 24] width 18 height 18
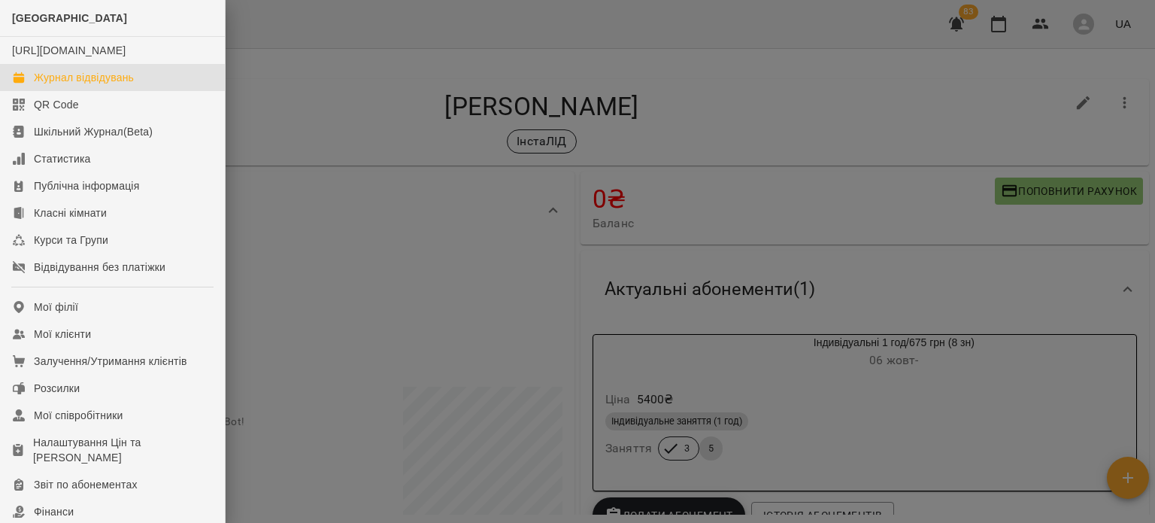
click at [50, 85] on div "Журнал відвідувань" at bounding box center [84, 77] width 100 height 15
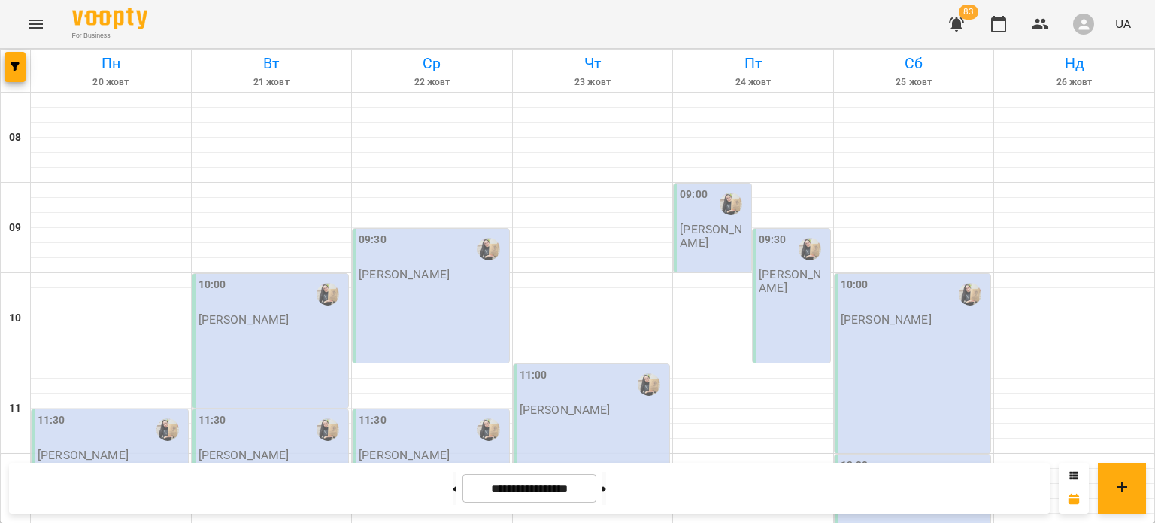
scroll to position [777, 0]
click at [453, 490] on button at bounding box center [455, 487] width 4 height 33
type input "**********"
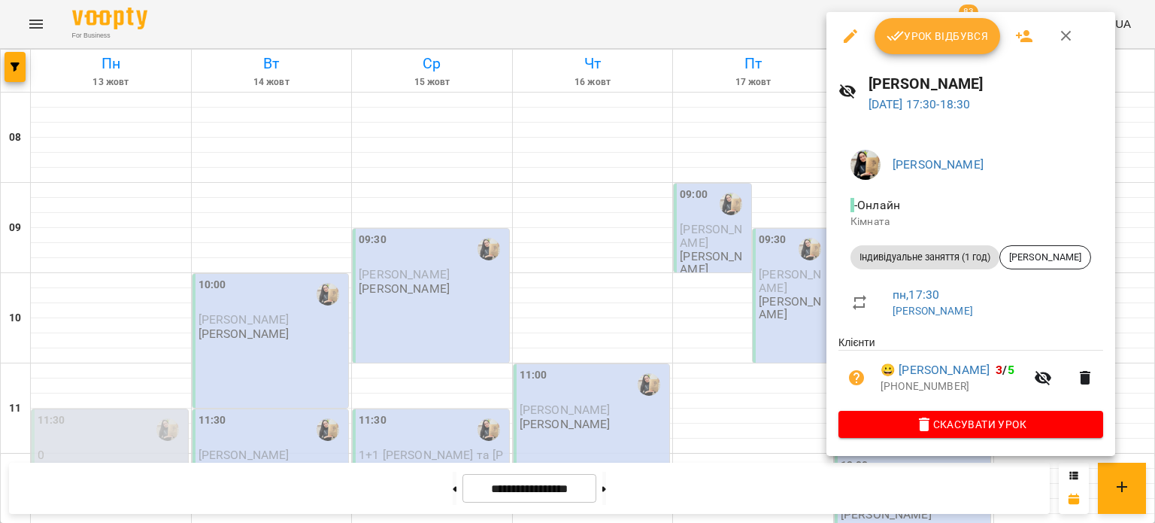
click at [844, 47] on button "button" at bounding box center [850, 36] width 36 height 36
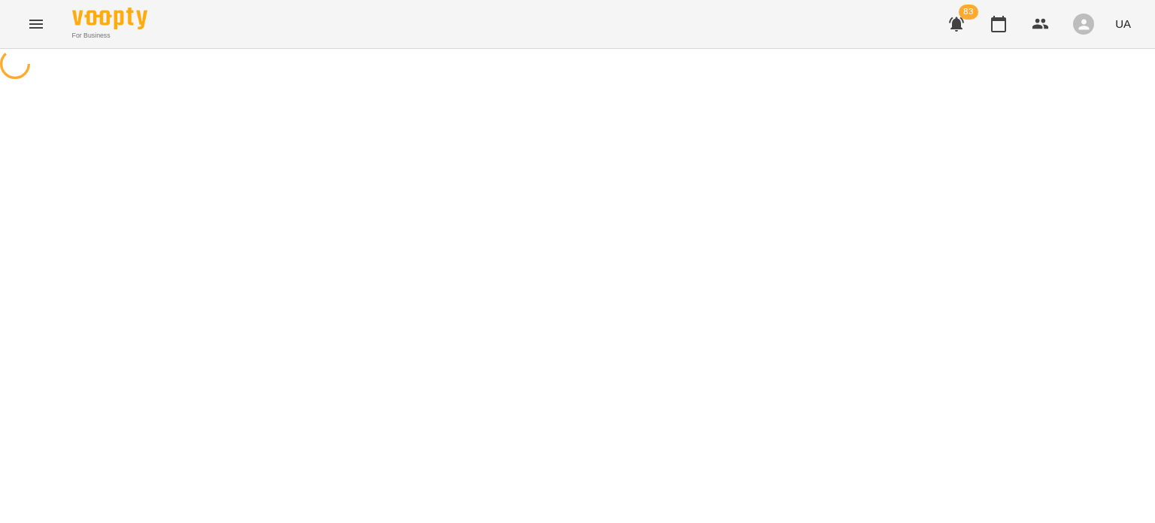
select select "**********"
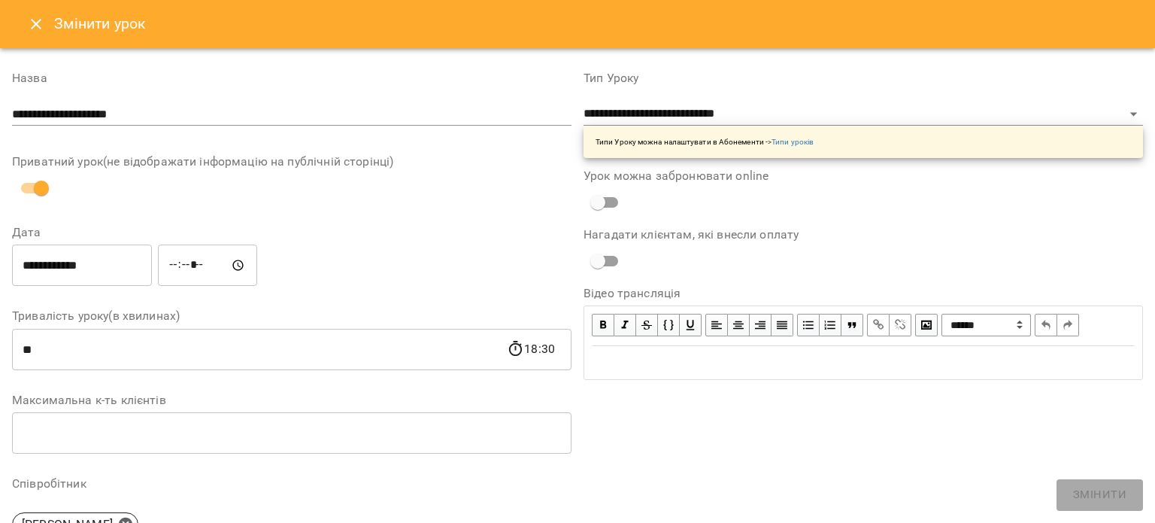
click at [133, 271] on input "**********" at bounding box center [82, 265] width 140 height 42
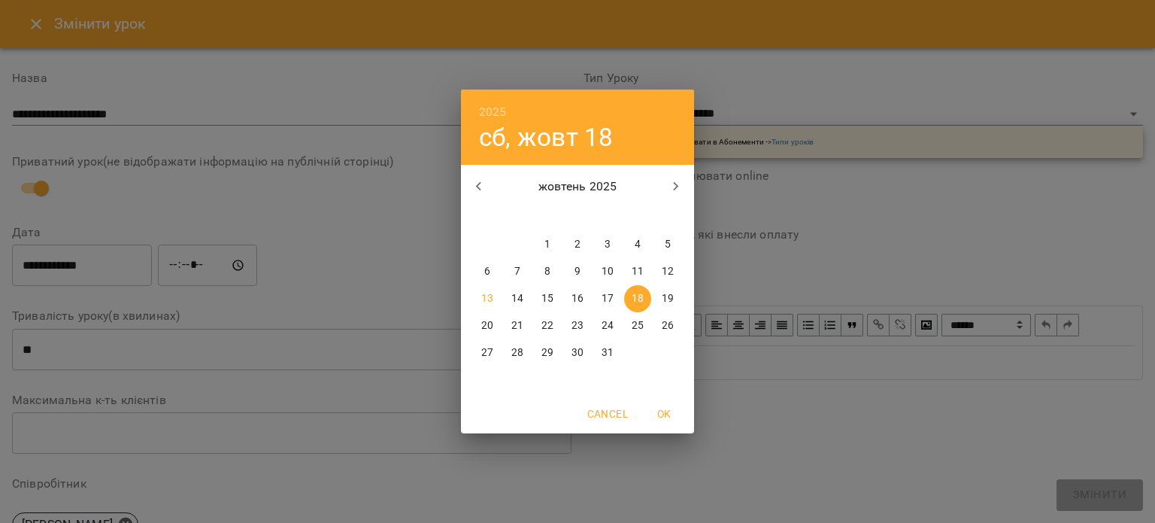
click at [481, 295] on p "13" at bounding box center [487, 298] width 12 height 15
type input "**********"
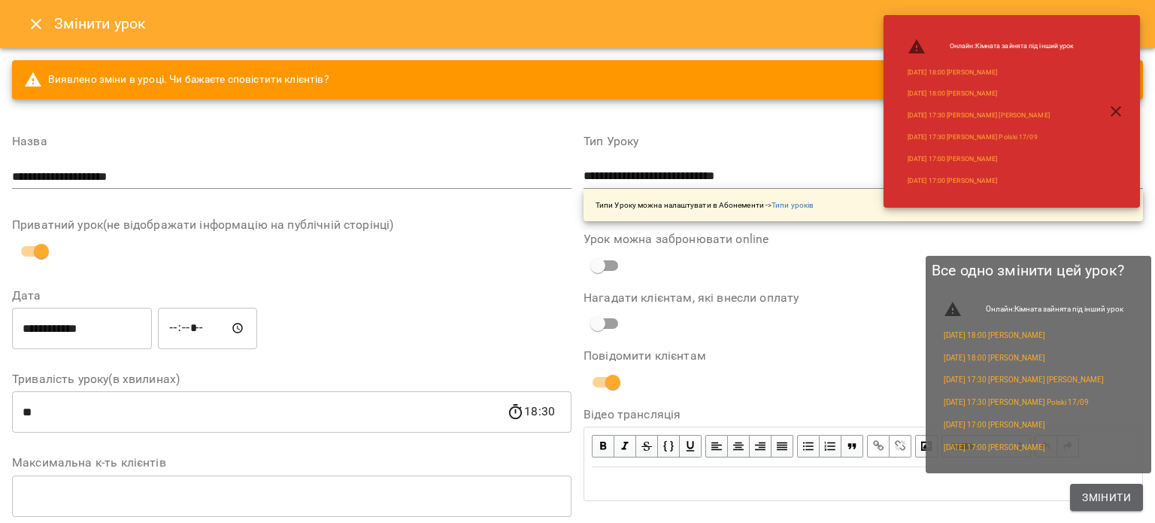
click at [1095, 486] on button "Змінити" at bounding box center [1106, 496] width 73 height 27
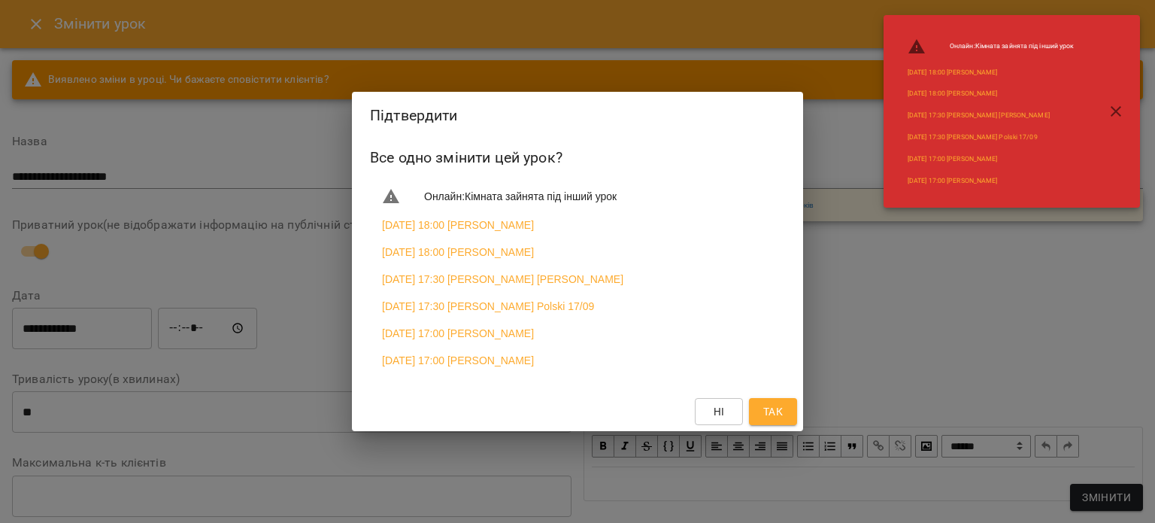
click at [767, 417] on span "Так" at bounding box center [773, 411] width 20 height 18
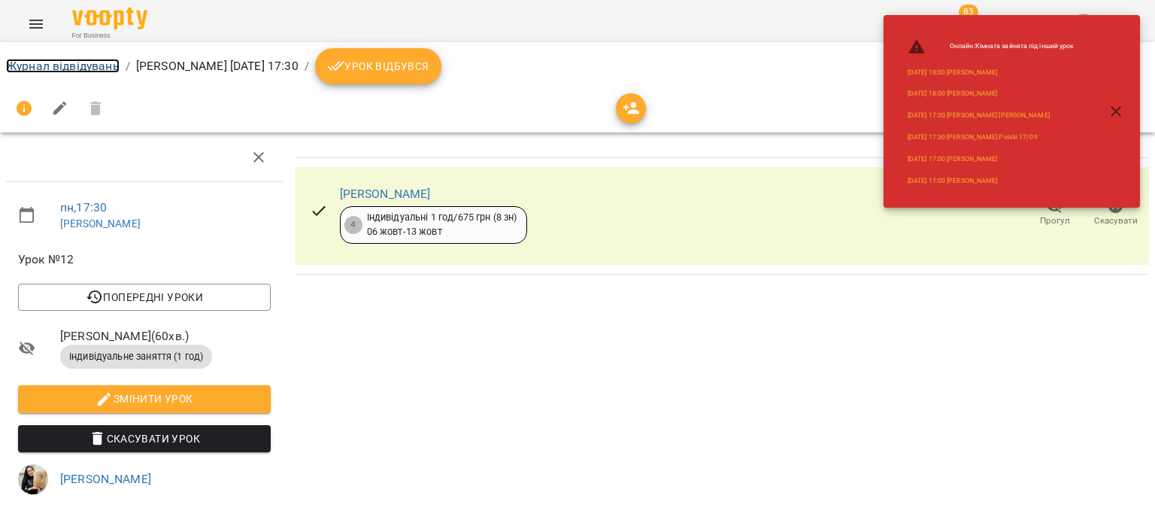
click at [101, 71] on link "Журнал відвідувань" at bounding box center [63, 66] width 114 height 14
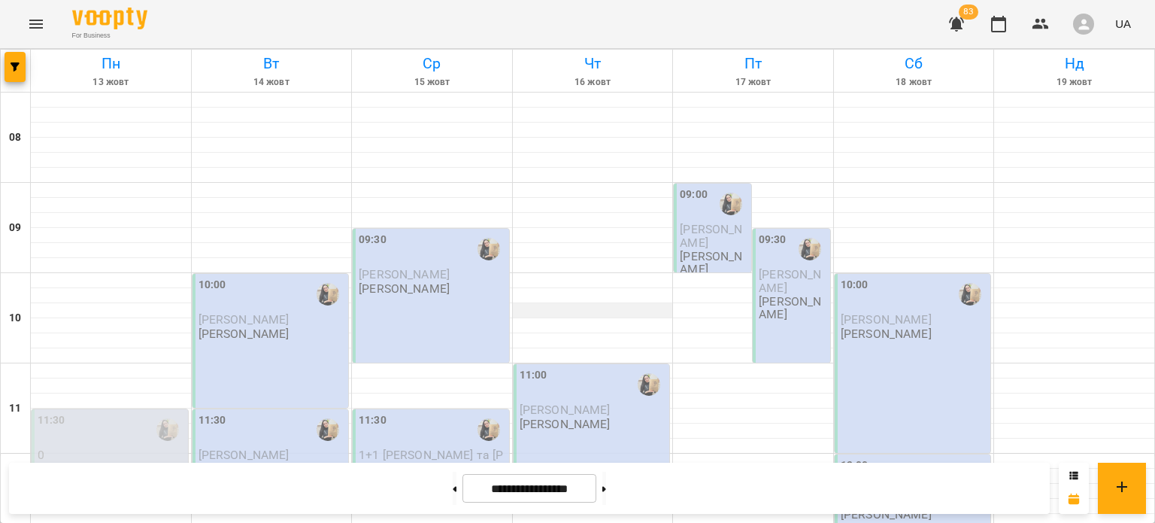
scroll to position [869, 0]
click at [32, 33] on button "Menu" at bounding box center [36, 24] width 36 height 36
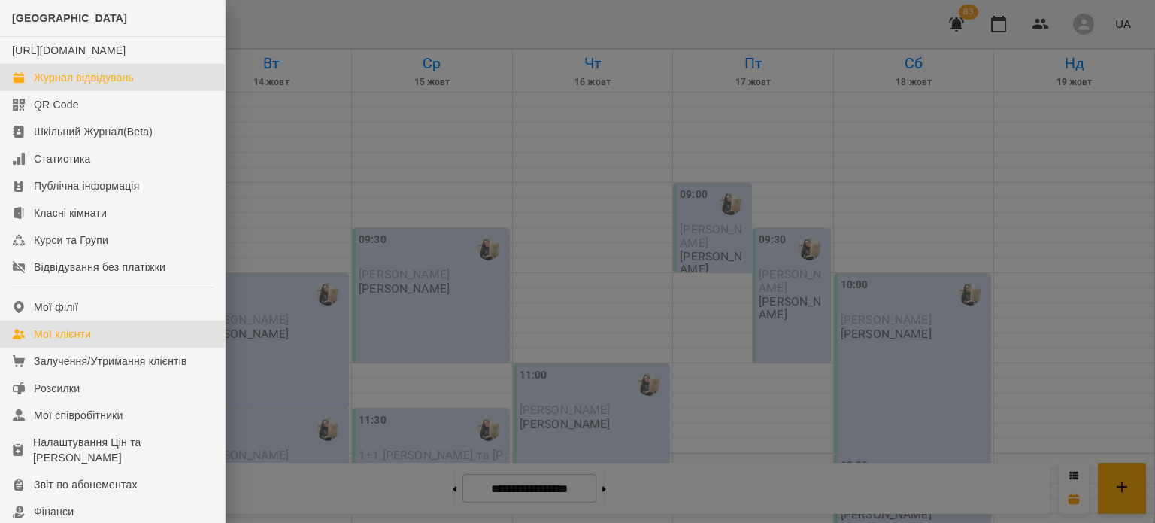
click at [82, 341] on div "Мої клієнти" at bounding box center [62, 333] width 57 height 15
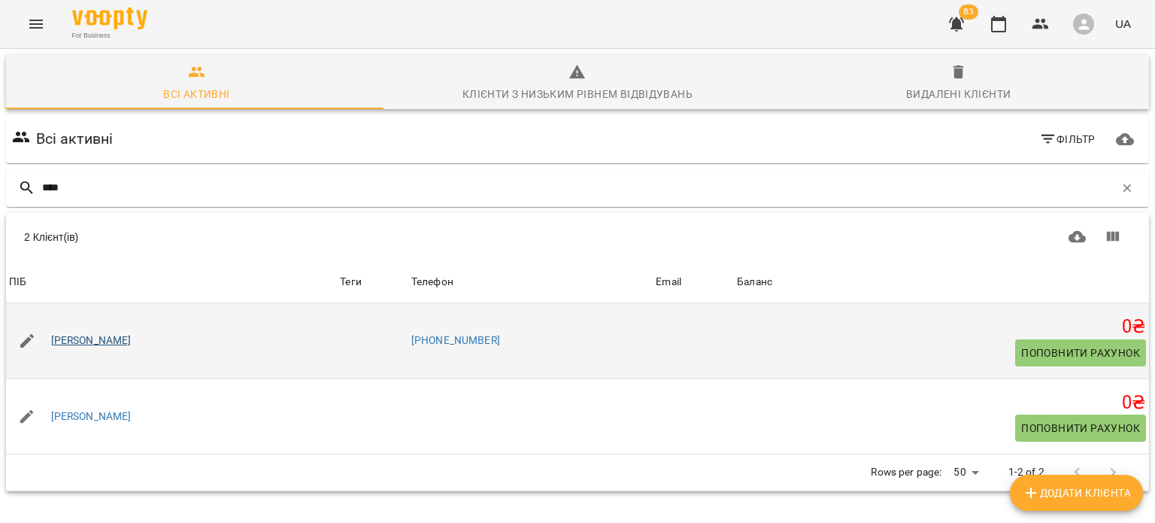
type input "****"
click at [106, 346] on link "[PERSON_NAME]" at bounding box center [91, 340] width 80 height 15
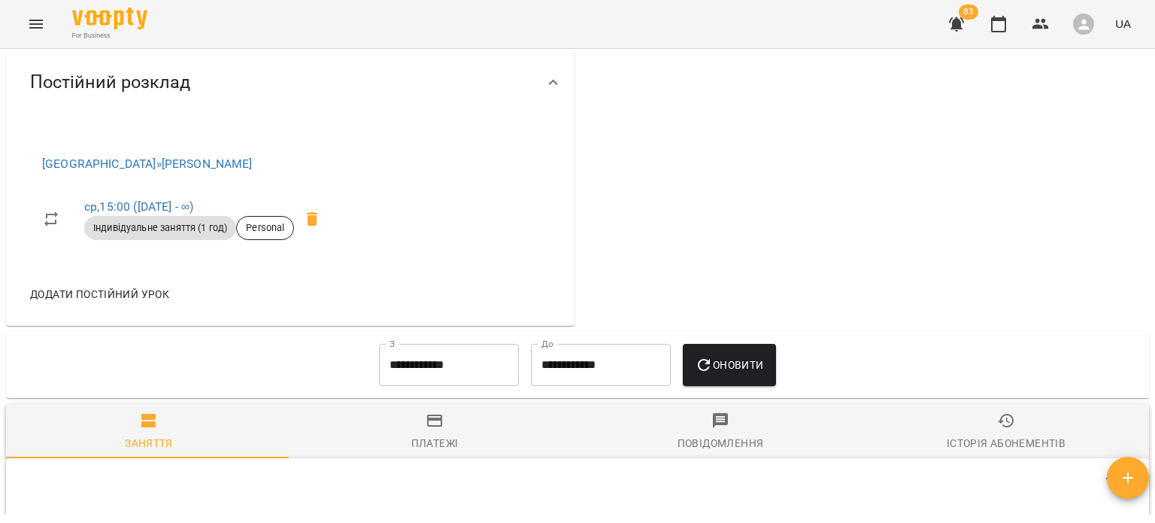
scroll to position [565, 0]
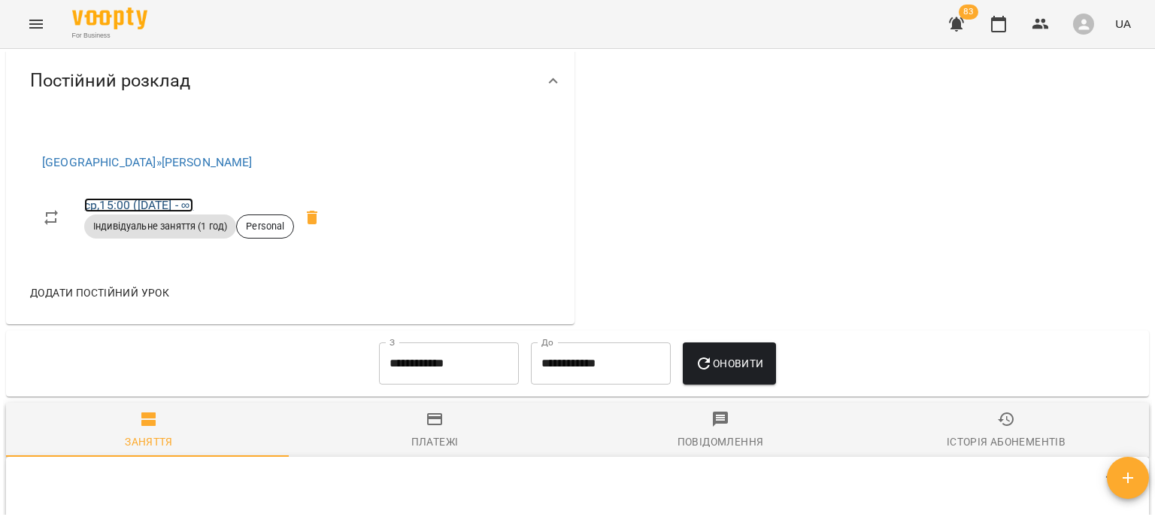
click at [168, 210] on link "ср , 15:00 ([DATE] - ∞)" at bounding box center [138, 205] width 109 height 14
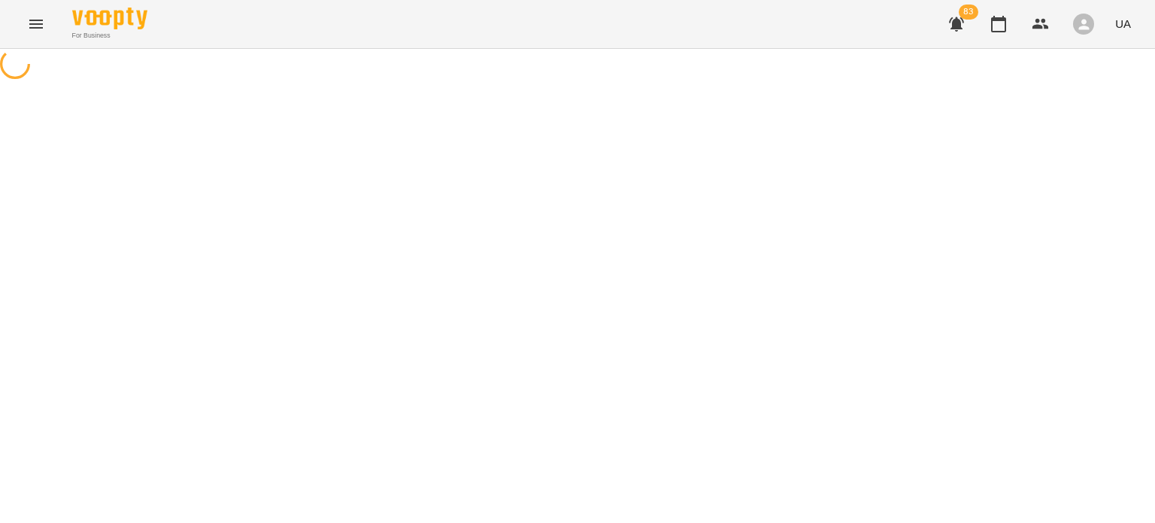
select select "*"
select select "**********"
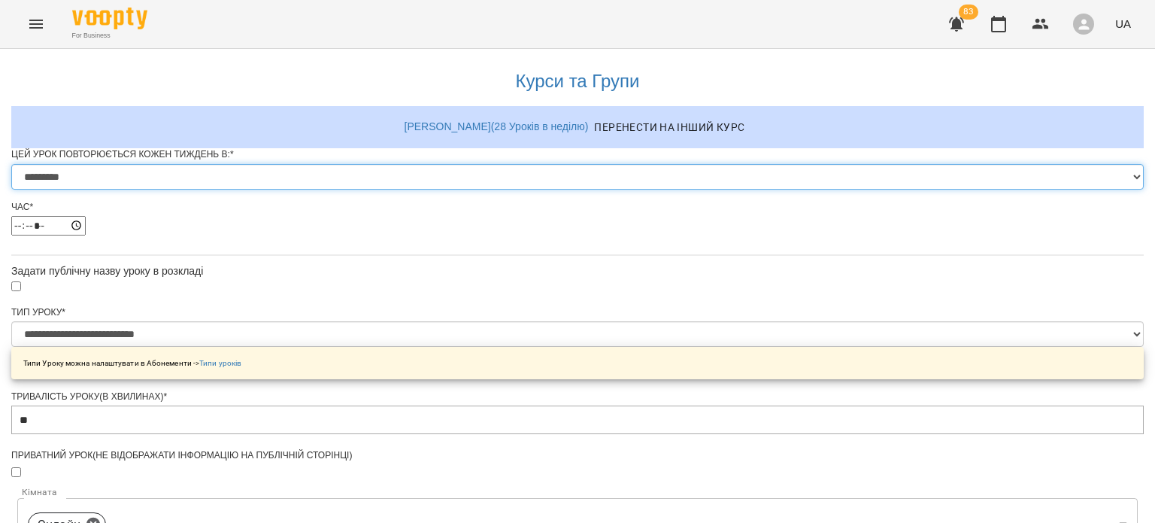
click at [454, 189] on select "********* ******** ****** ****** ******** ****** ******" at bounding box center [577, 177] width 1132 height 26
select select "*"
click at [391, 189] on select "********* ******** ****** ****** ******** ****** ******" at bounding box center [577, 177] width 1132 height 26
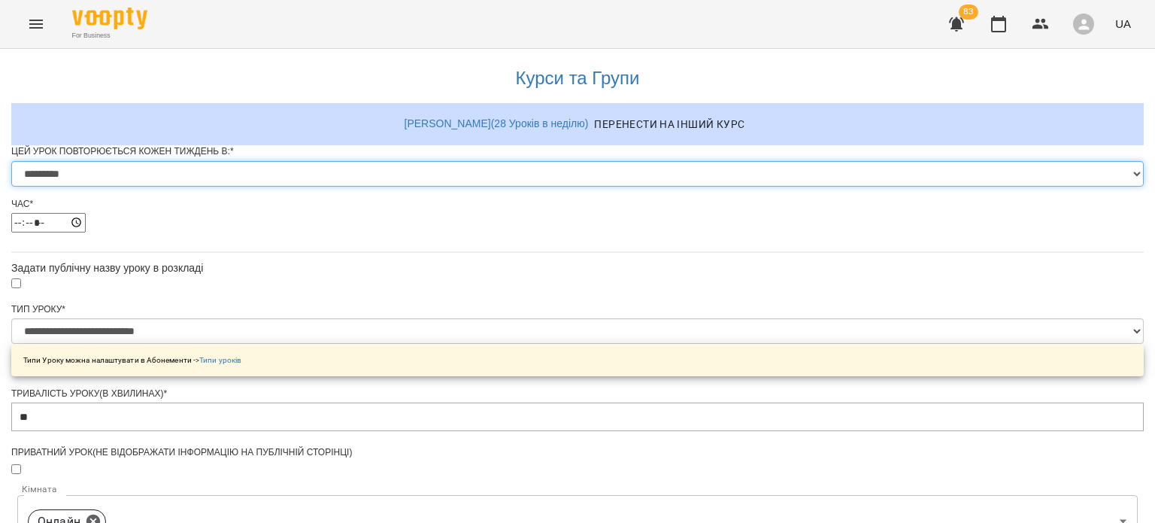
scroll to position [665, 0]
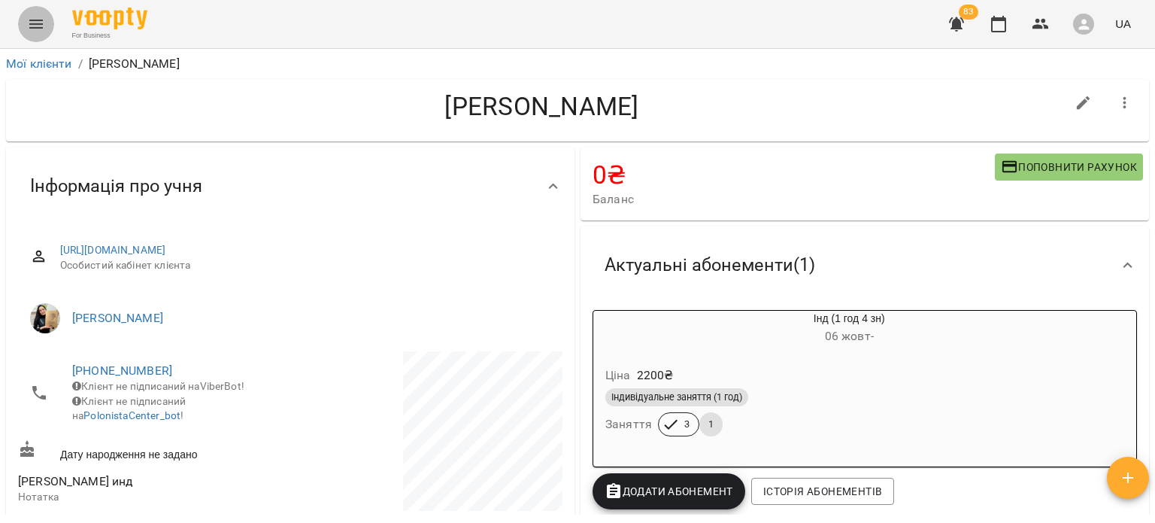
click at [34, 17] on icon "Menu" at bounding box center [36, 24] width 18 height 18
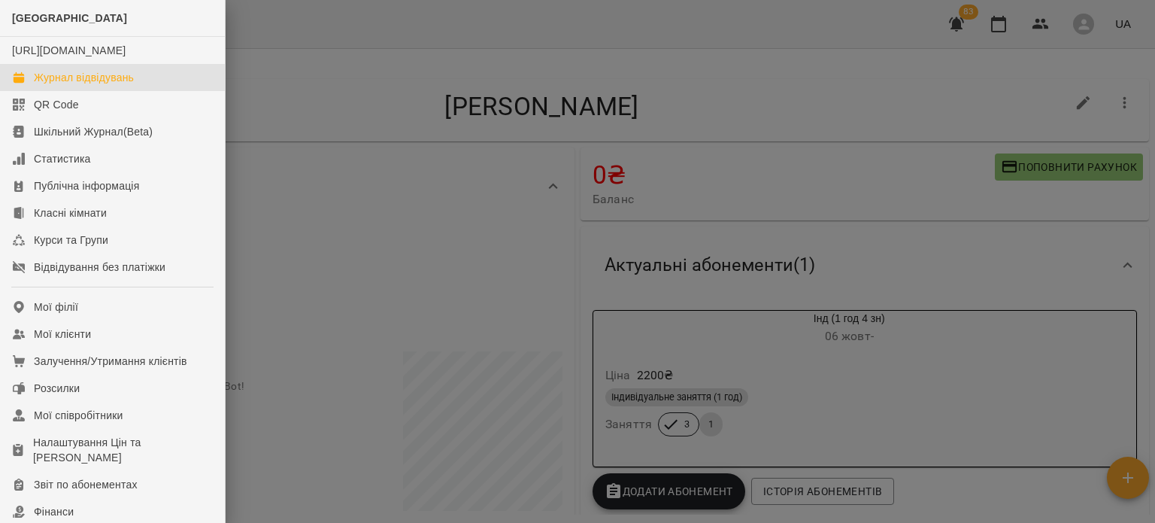
click at [89, 85] on div "Журнал відвідувань" at bounding box center [84, 77] width 100 height 15
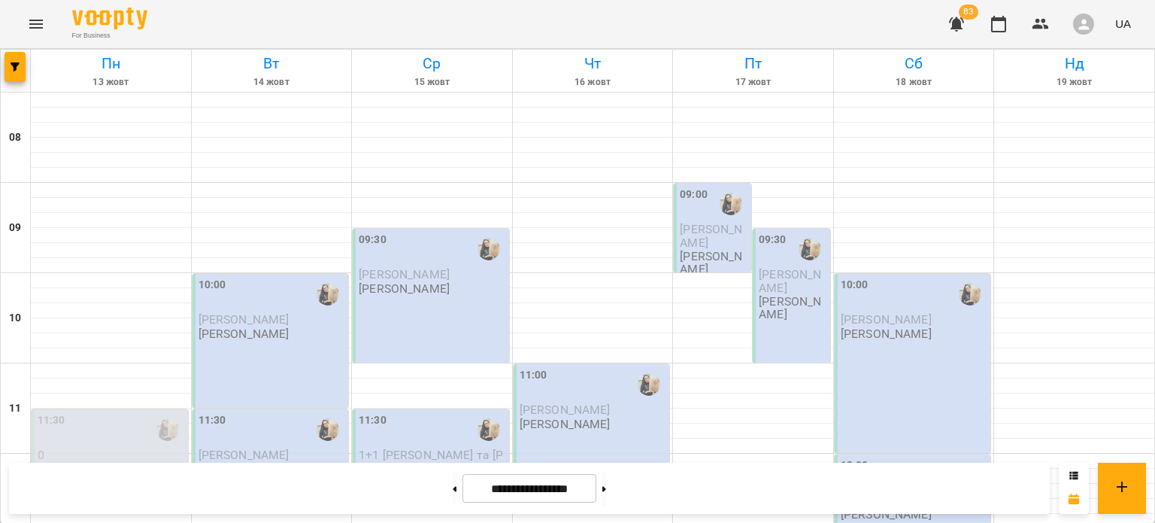
scroll to position [415, 0]
click at [606, 477] on button at bounding box center [604, 487] width 4 height 33
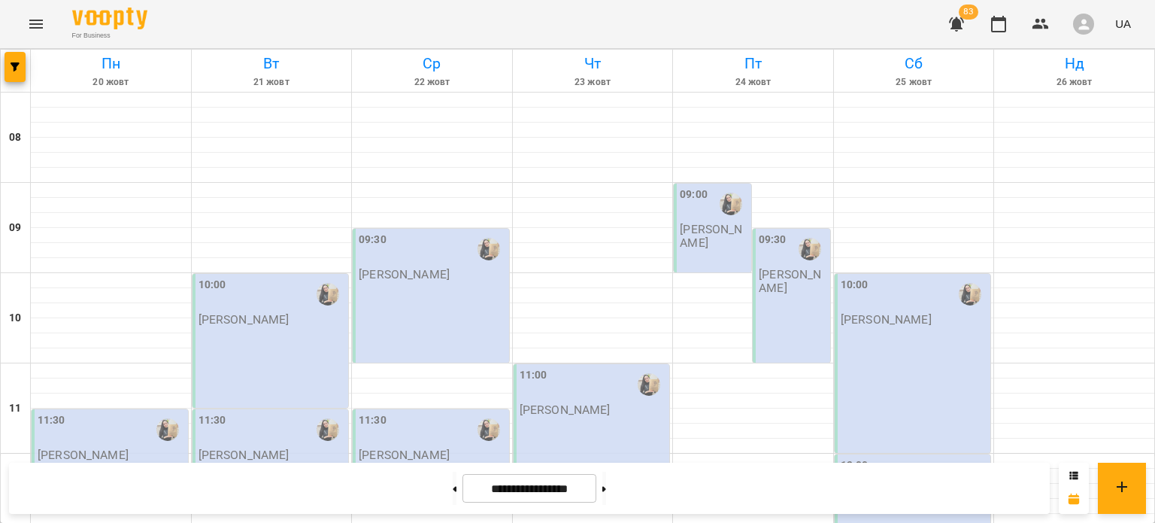
scroll to position [580, 0]
click at [453, 498] on button at bounding box center [455, 487] width 4 height 33
type input "**********"
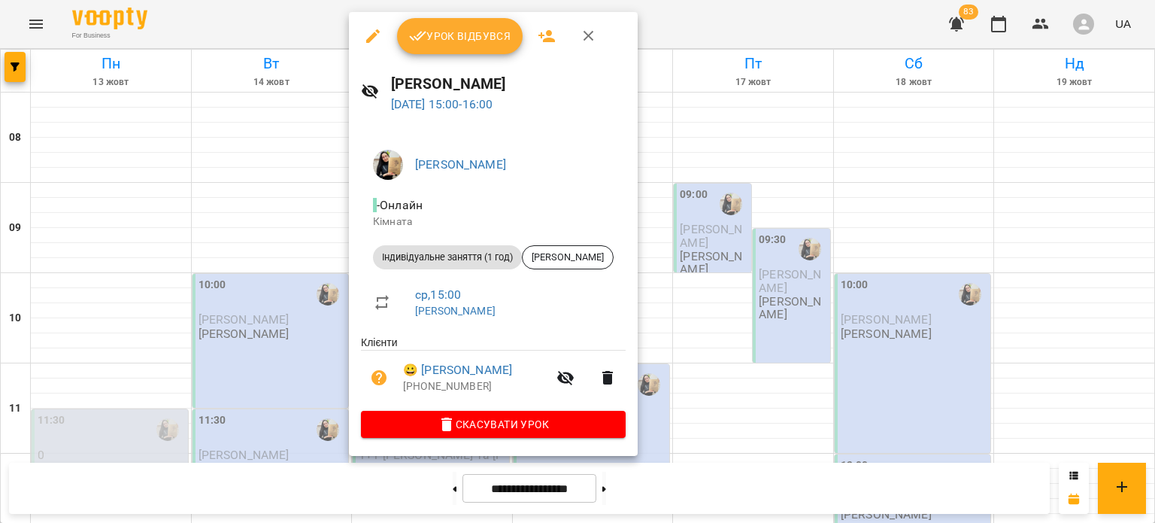
click at [362, 34] on button "button" at bounding box center [373, 36] width 36 height 36
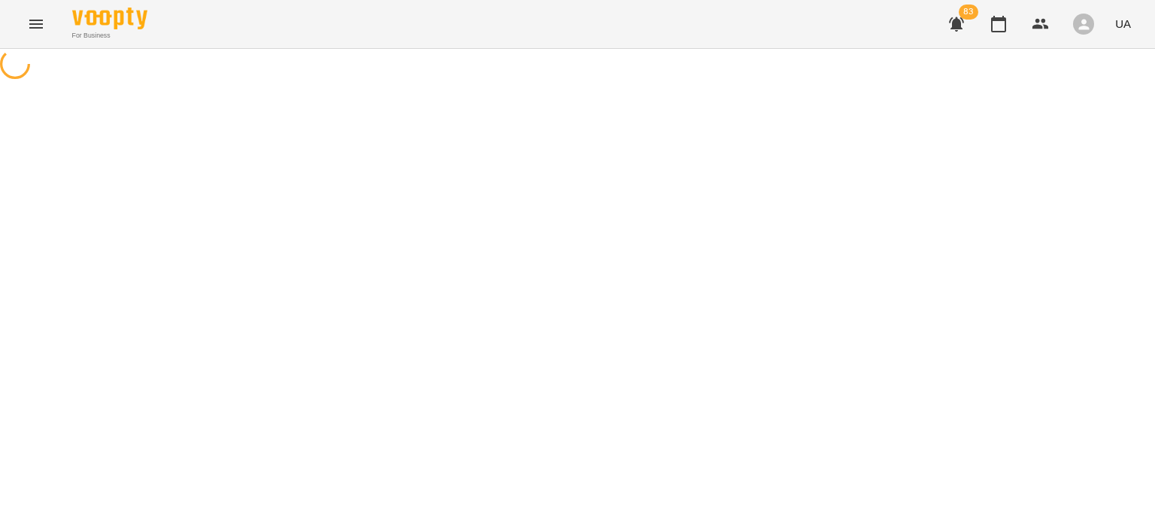
select select "**********"
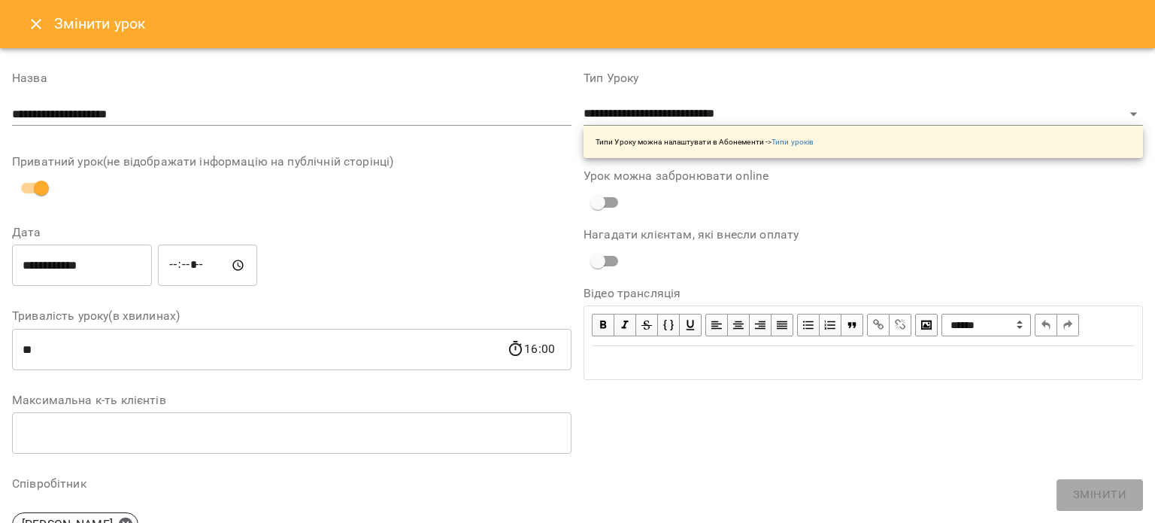
click at [123, 258] on input "**********" at bounding box center [82, 265] width 140 height 42
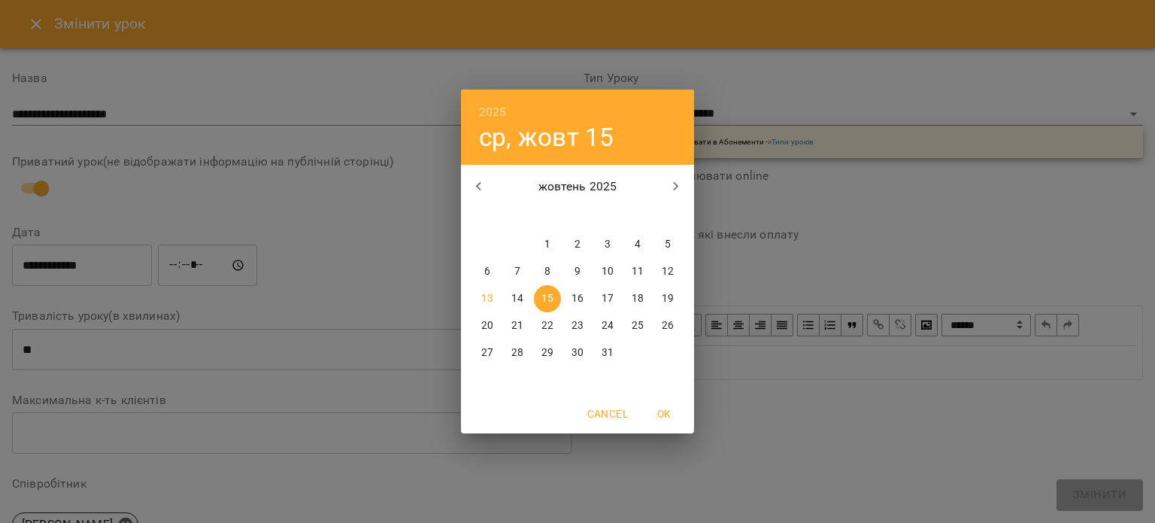
click at [565, 301] on span "16" at bounding box center [577, 298] width 27 height 15
type input "**********"
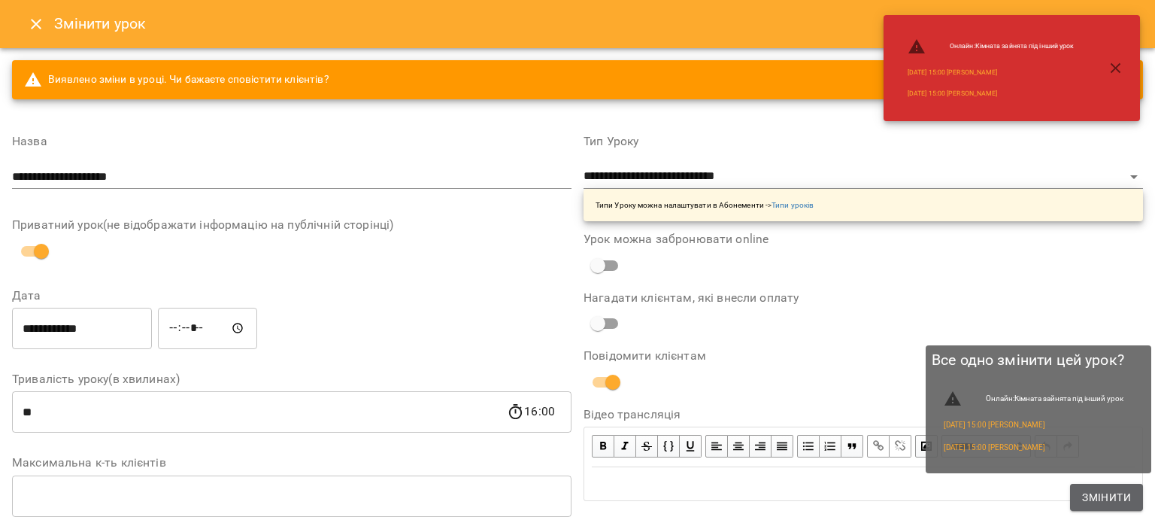
click at [1095, 488] on span "Змінити" at bounding box center [1106, 497] width 49 height 18
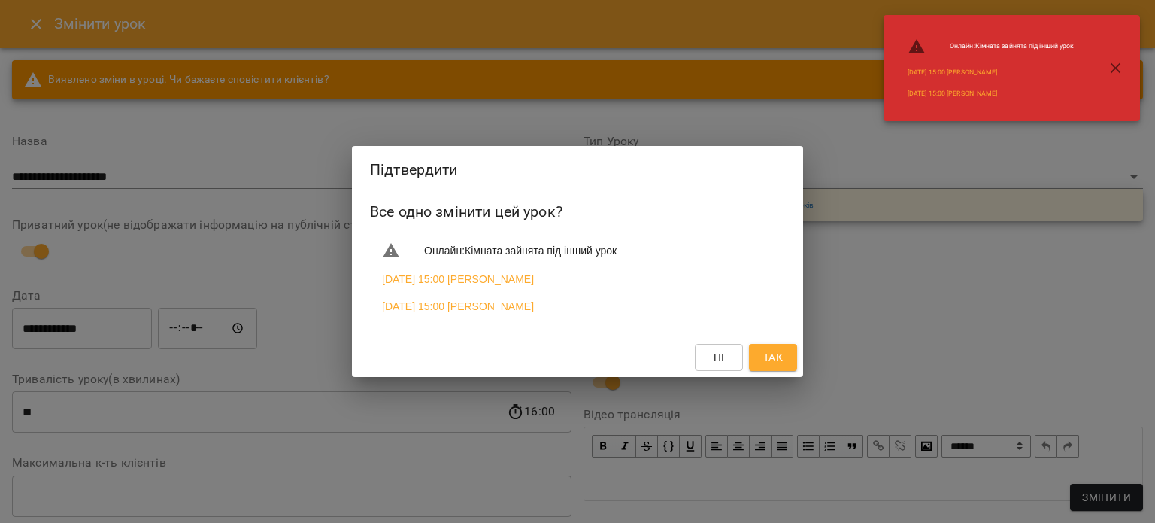
click at [759, 356] on button "Так" at bounding box center [773, 357] width 48 height 27
